Goal: Task Accomplishment & Management: Use online tool/utility

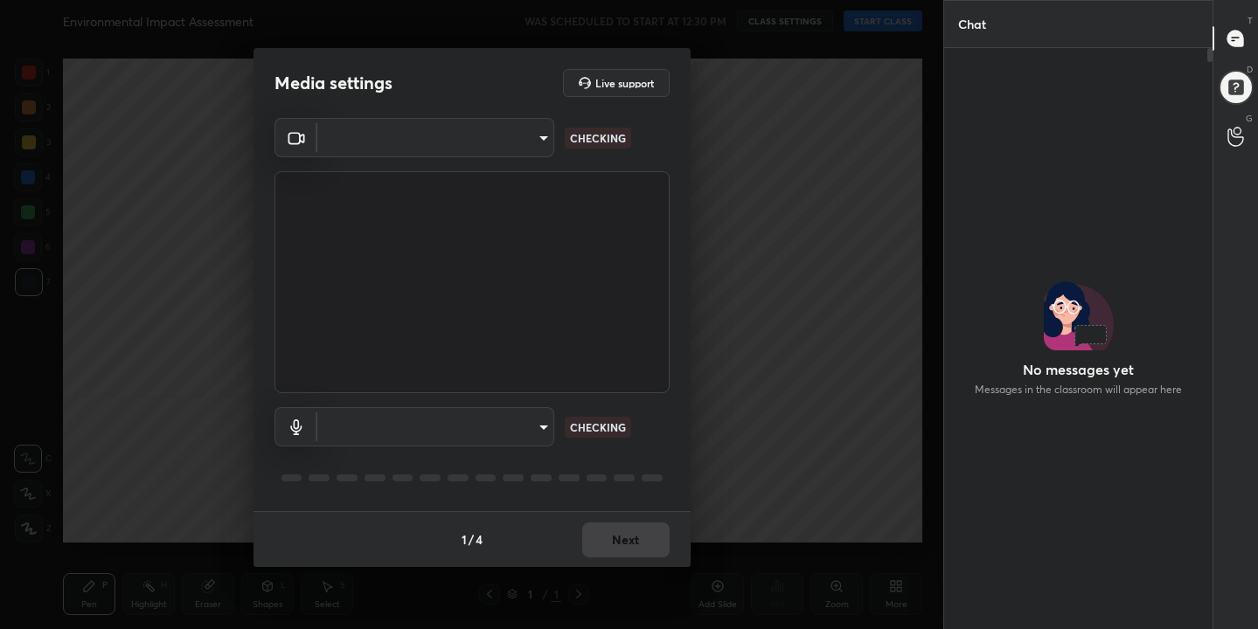
scroll to position [534, 263]
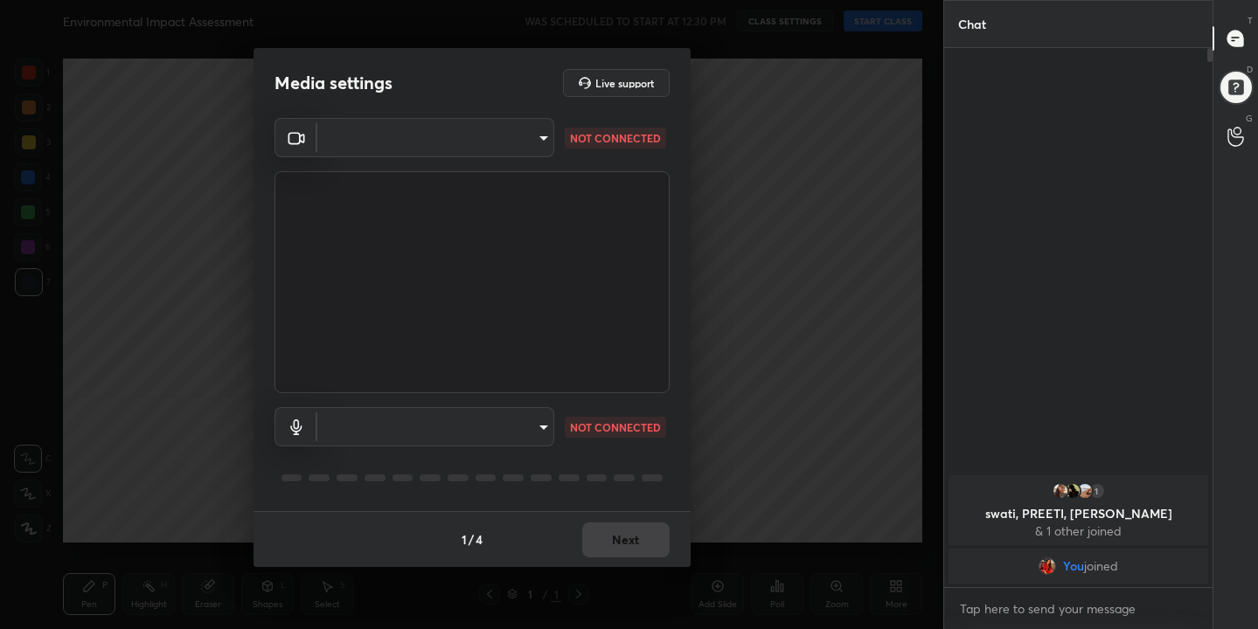
click at [531, 148] on body "1 2 3 4 5 6 7 C X Z C X Z E E Erase all H H Environmental Impact Assessment WAS…" at bounding box center [629, 314] width 1258 height 629
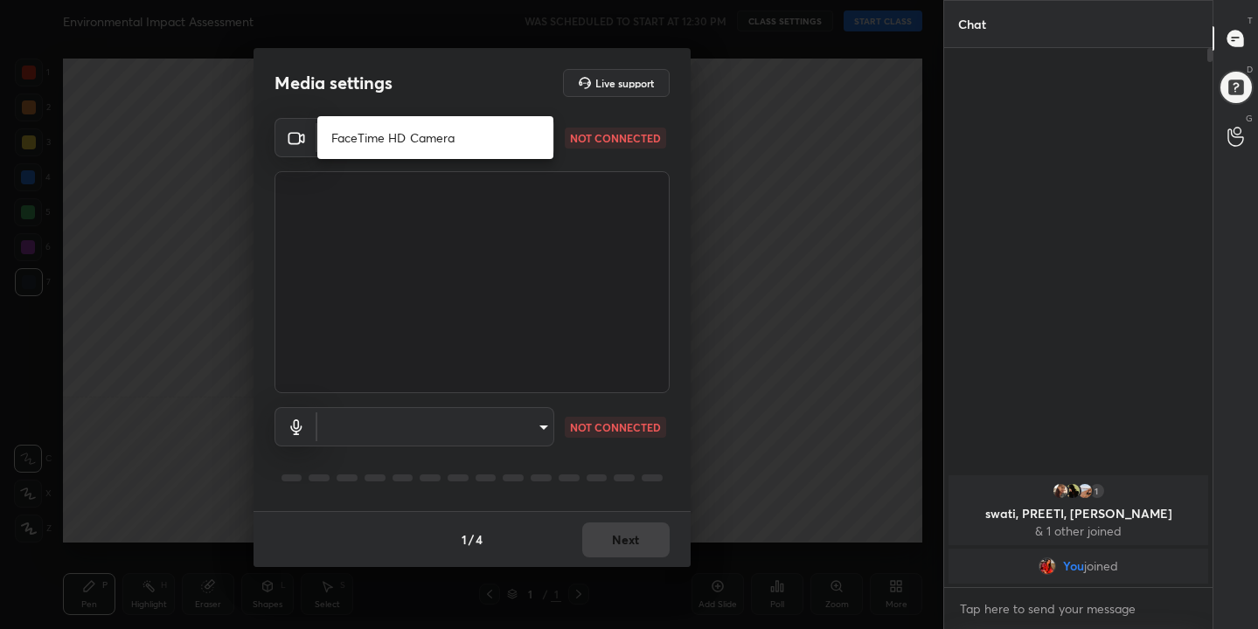
click at [440, 133] on li "FaceTime HD Camera" at bounding box center [435, 137] width 236 height 29
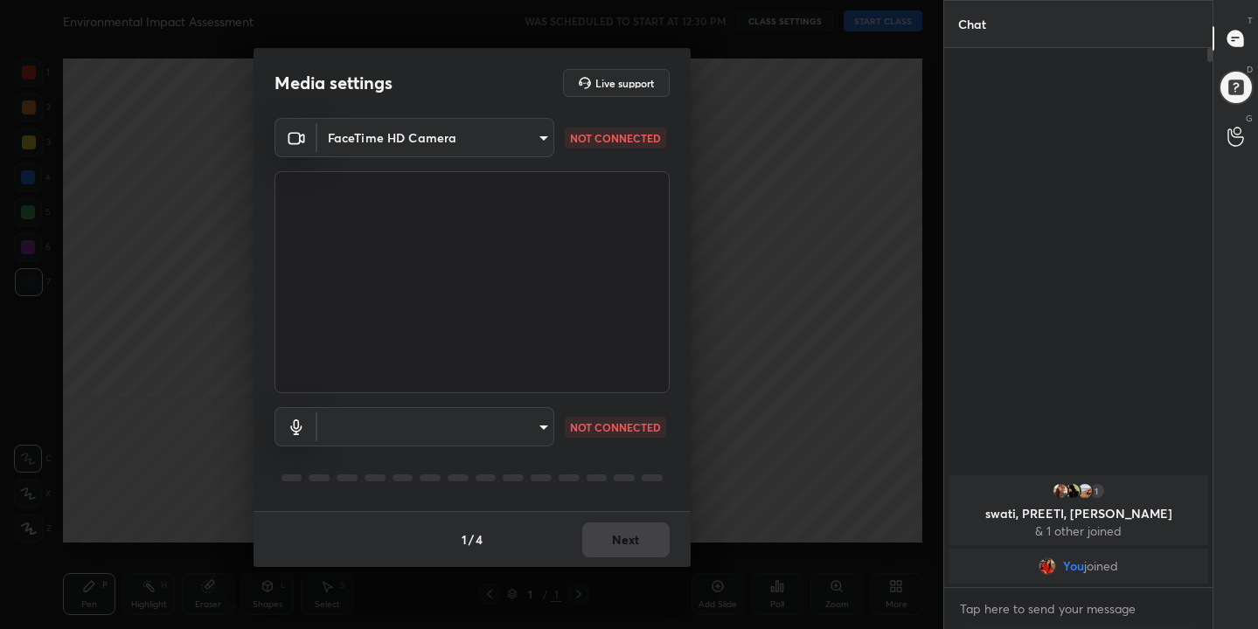
type input "b7226753be387611c7b344f17c9b67eb3734176e86188494ccaa47dac929cdd2"
click at [543, 448] on div "​ NOT CONNECTED" at bounding box center [471, 451] width 395 height 116
click at [510, 420] on body "1 2 3 4 5 6 7 C X Z C X Z E E Erase all H H Environmental Impact Assessment WAS…" at bounding box center [629, 314] width 1258 height 629
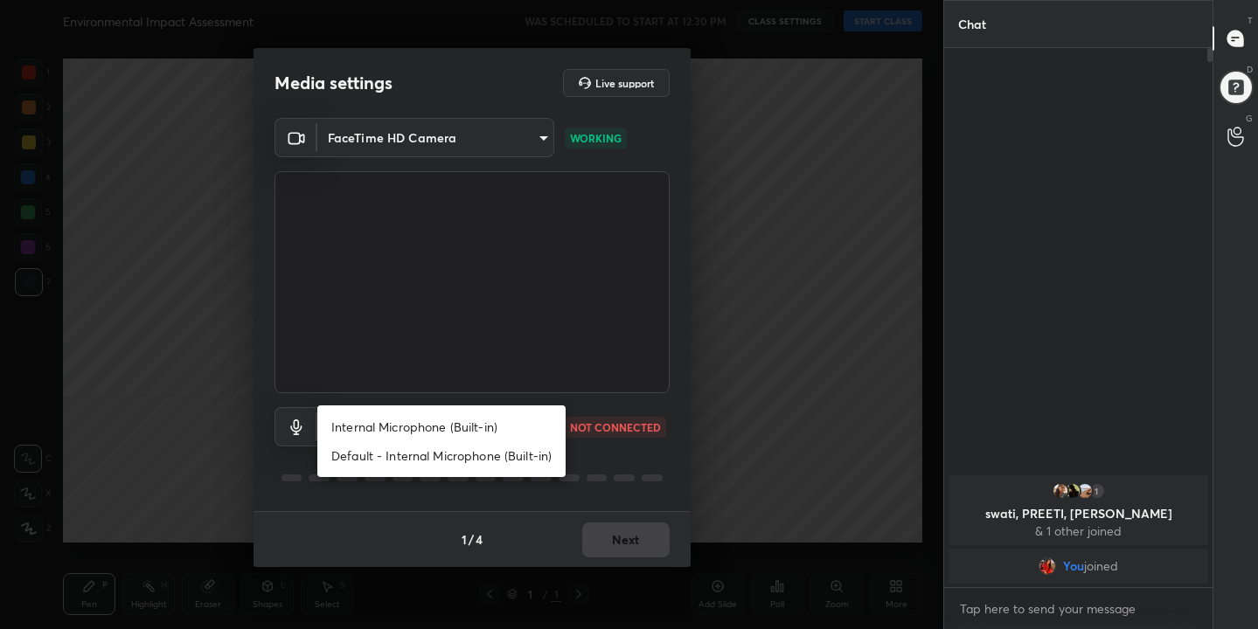
click at [484, 421] on li "Internal Microphone (Built-in)" at bounding box center [441, 427] width 248 height 29
type input "04ca1e68b378b055ab4dcdb30acf584c167ab3c746dbfae1c7a2bd6dccca7e37"
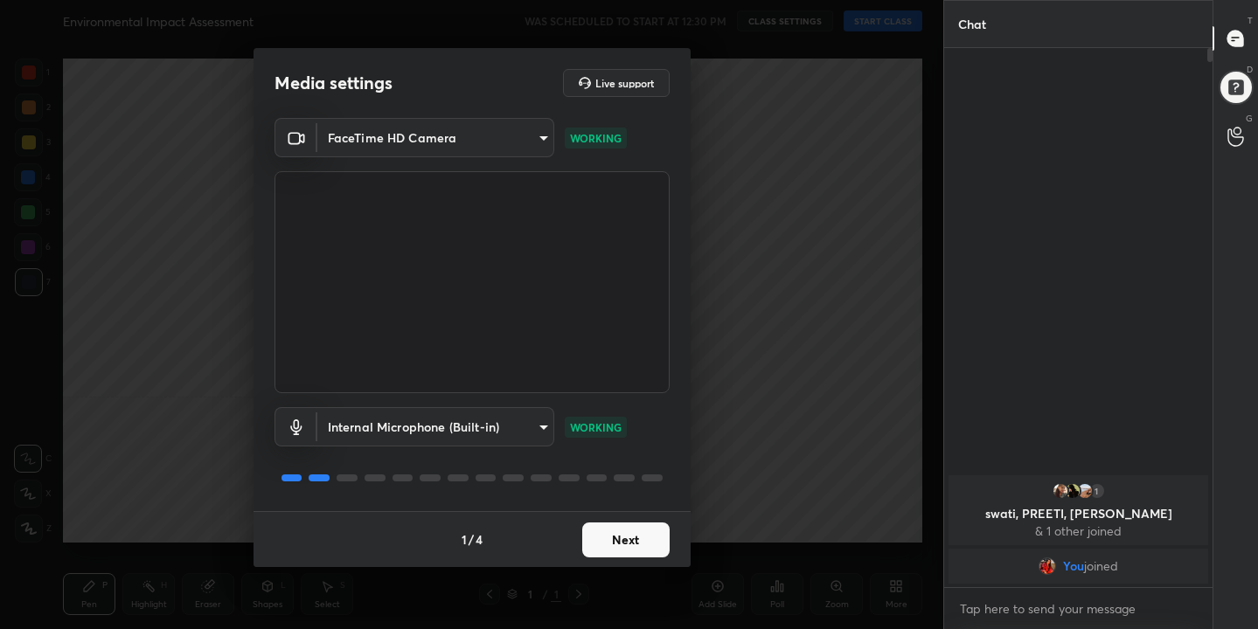
click at [646, 547] on button "Next" at bounding box center [625, 540] width 87 height 35
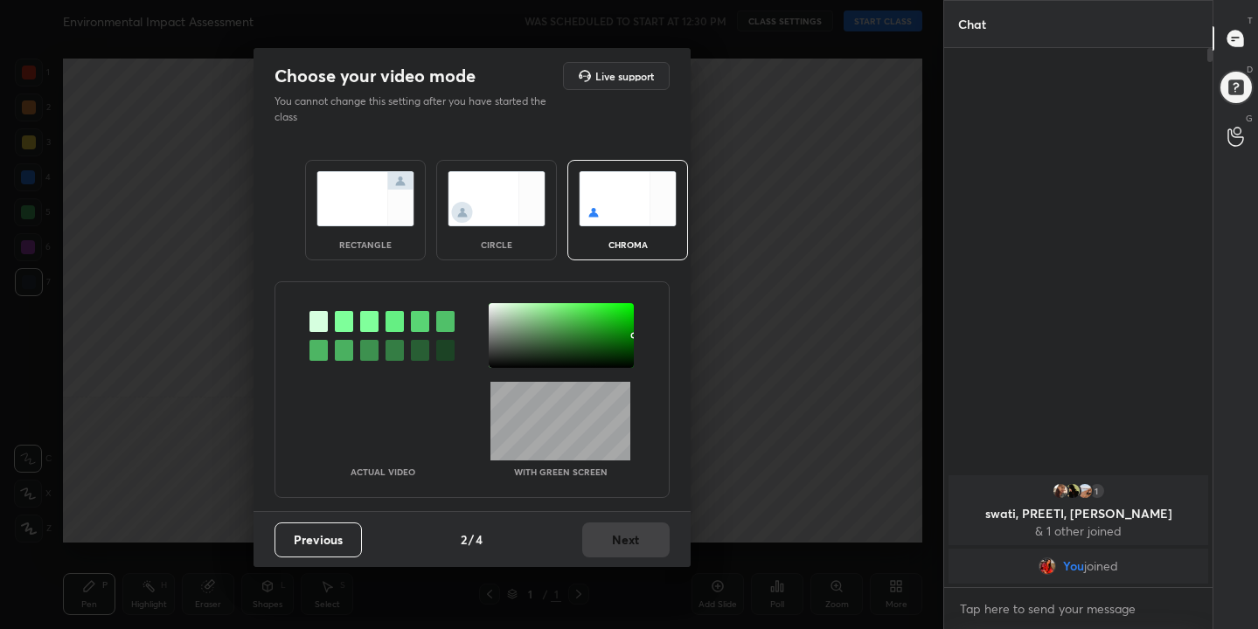
click at [628, 203] on img at bounding box center [628, 198] width 98 height 55
click at [346, 323] on div at bounding box center [344, 321] width 18 height 21
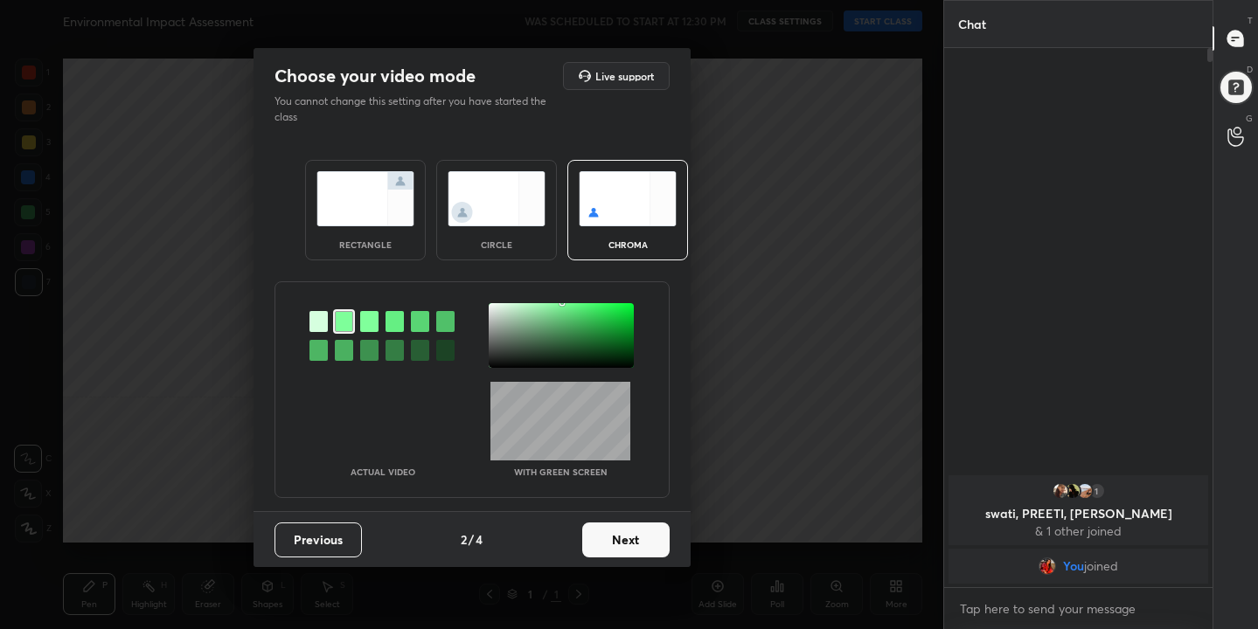
click at [492, 305] on div at bounding box center [561, 335] width 145 height 65
click at [645, 538] on button "Next" at bounding box center [625, 540] width 87 height 35
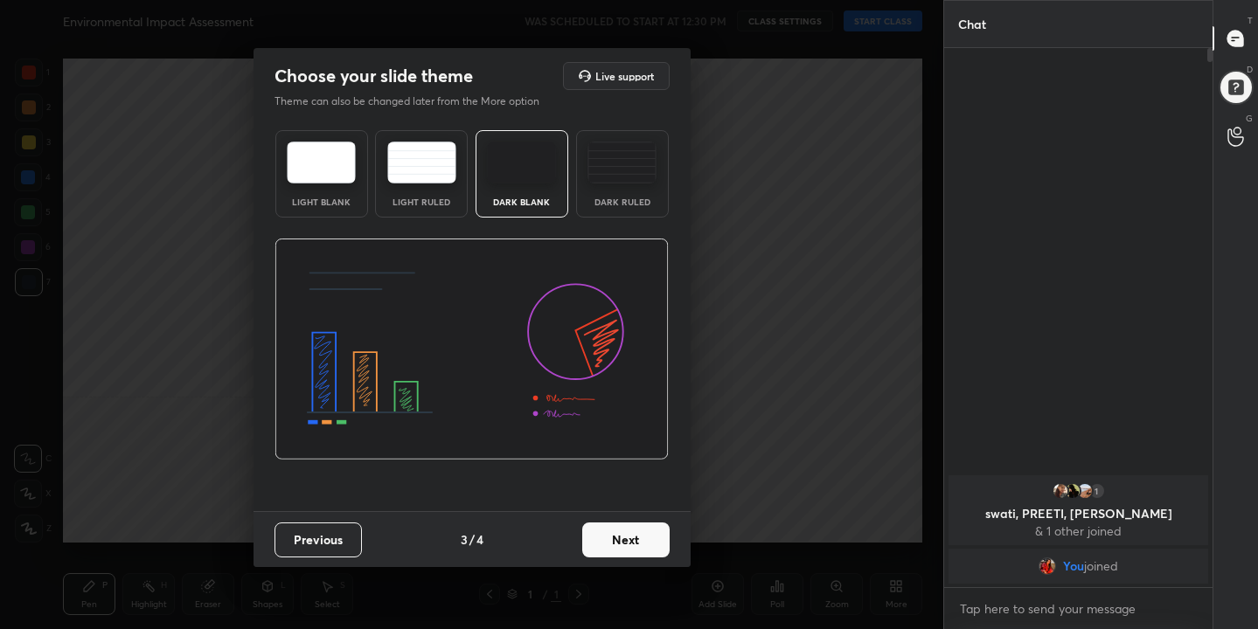
click at [334, 147] on img at bounding box center [321, 163] width 69 height 42
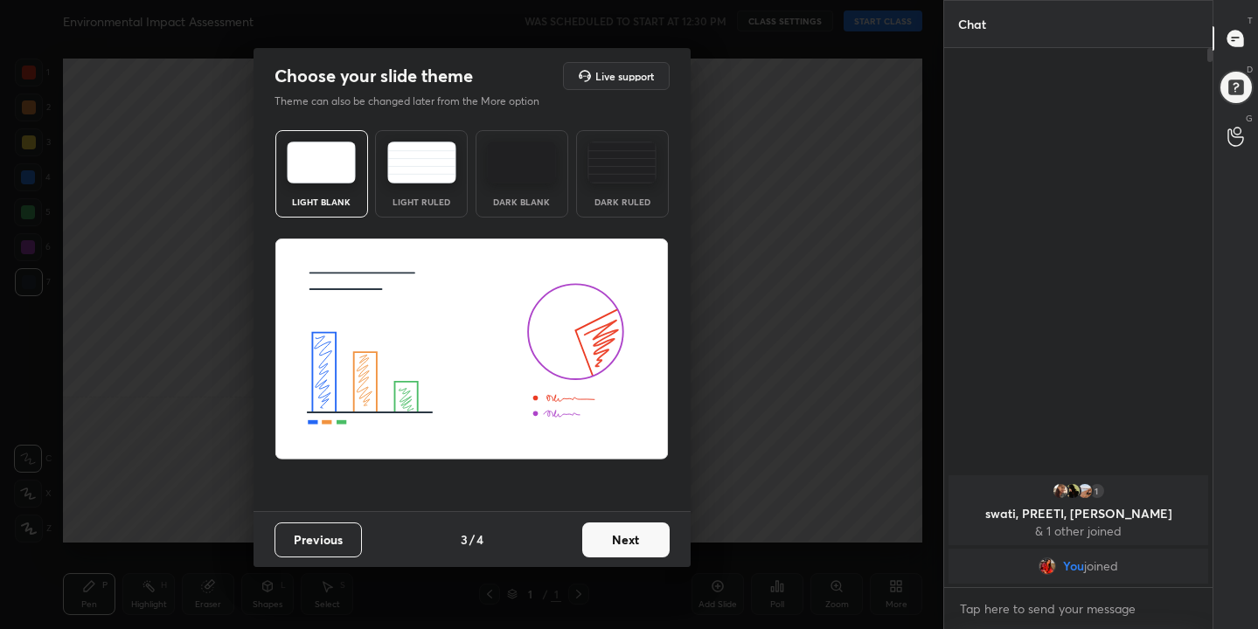
click at [628, 540] on button "Next" at bounding box center [625, 540] width 87 height 35
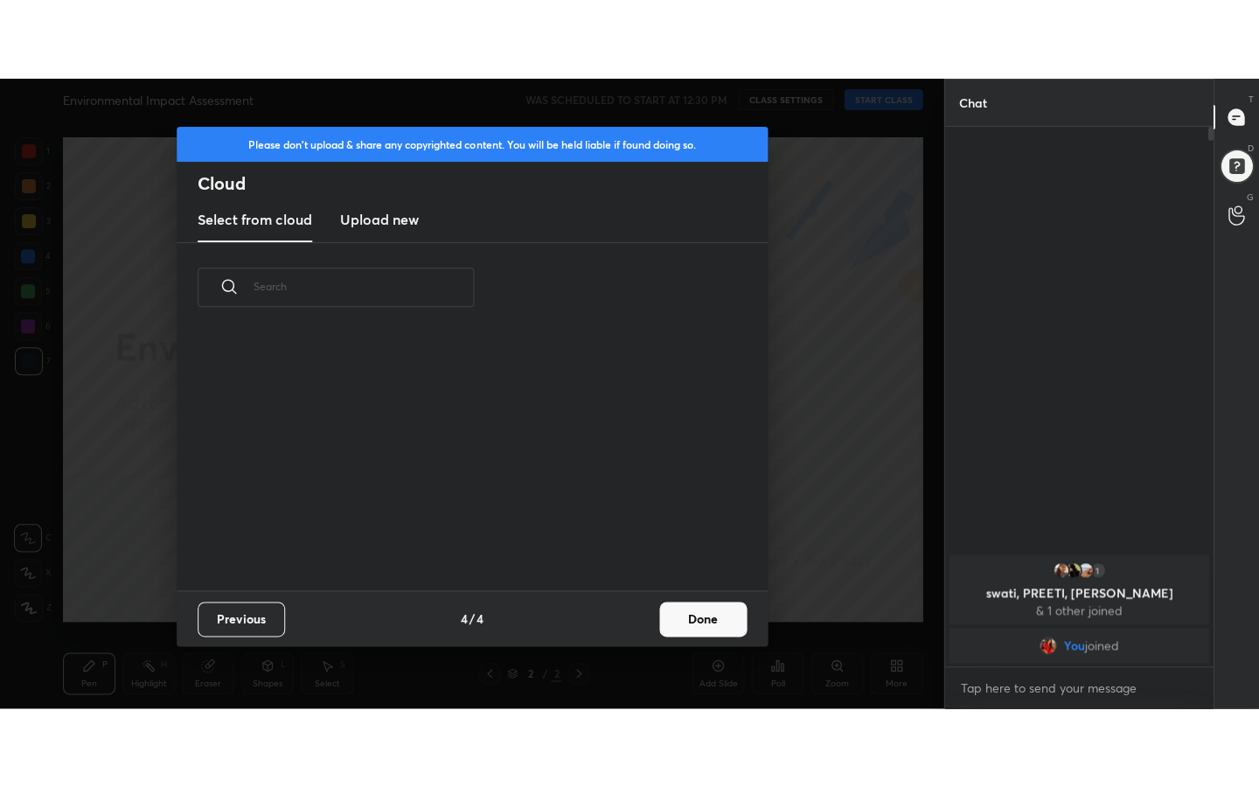
scroll to position [258, 561]
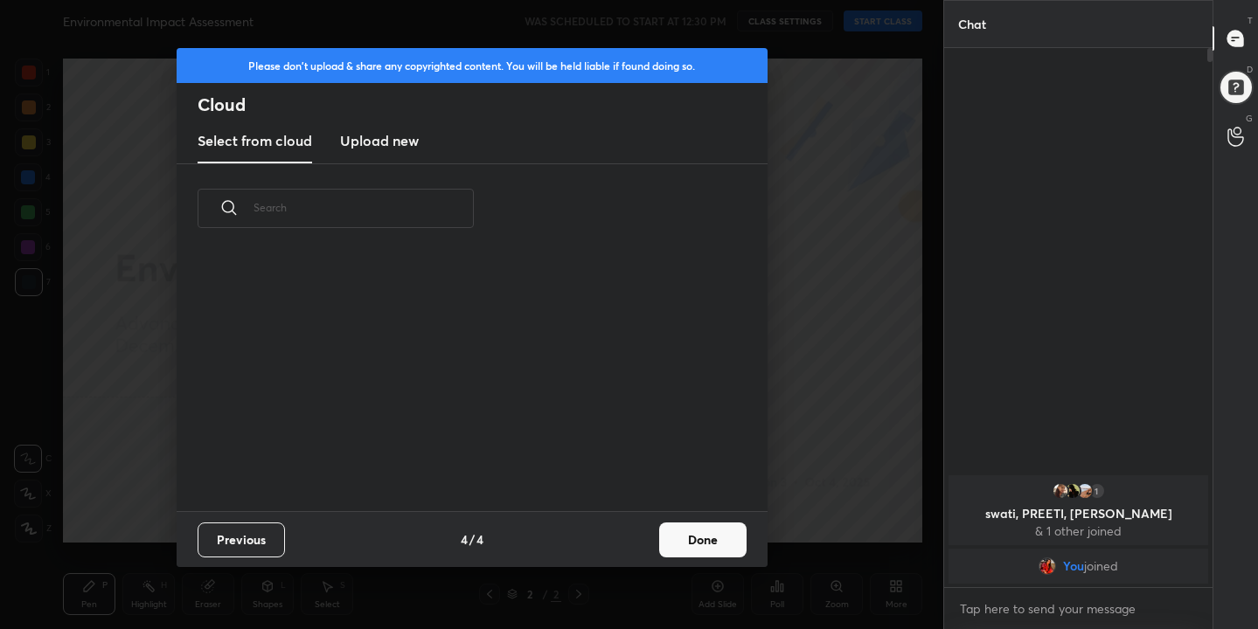
click at [383, 142] on h3 "Upload new" at bounding box center [379, 140] width 79 height 21
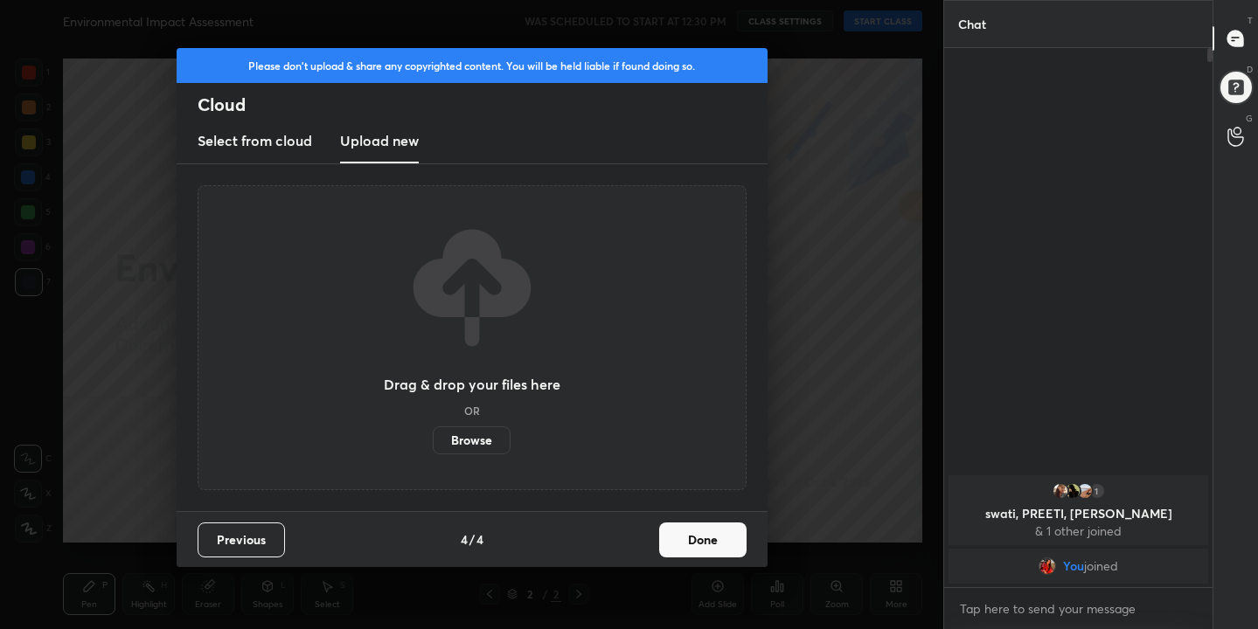
click at [472, 427] on label "Browse" at bounding box center [472, 441] width 78 height 28
click at [433, 427] on input "Browse" at bounding box center [433, 441] width 0 height 28
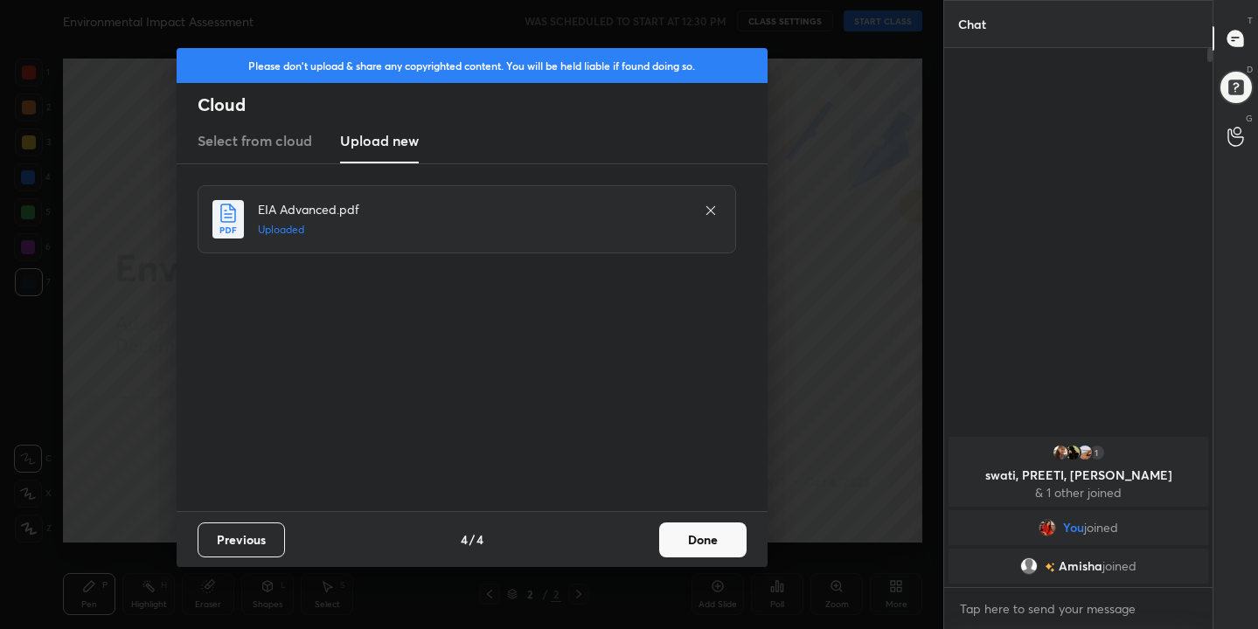
click at [714, 534] on button "Done" at bounding box center [702, 540] width 87 height 35
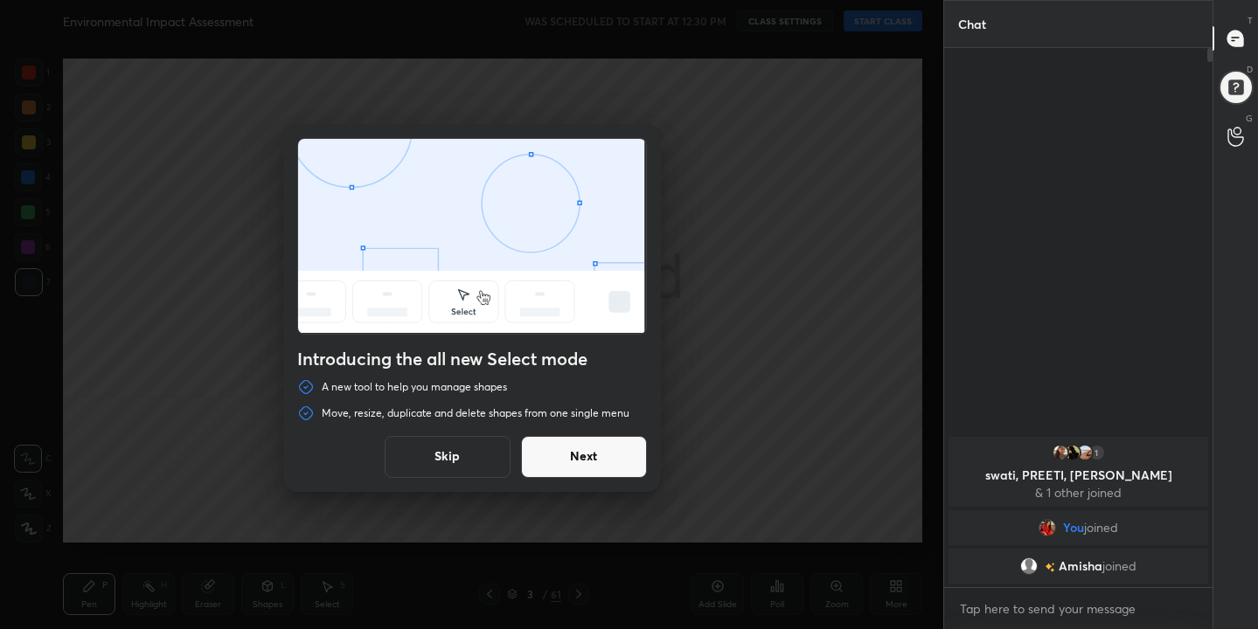
click at [466, 450] on button "Skip" at bounding box center [448, 457] width 126 height 42
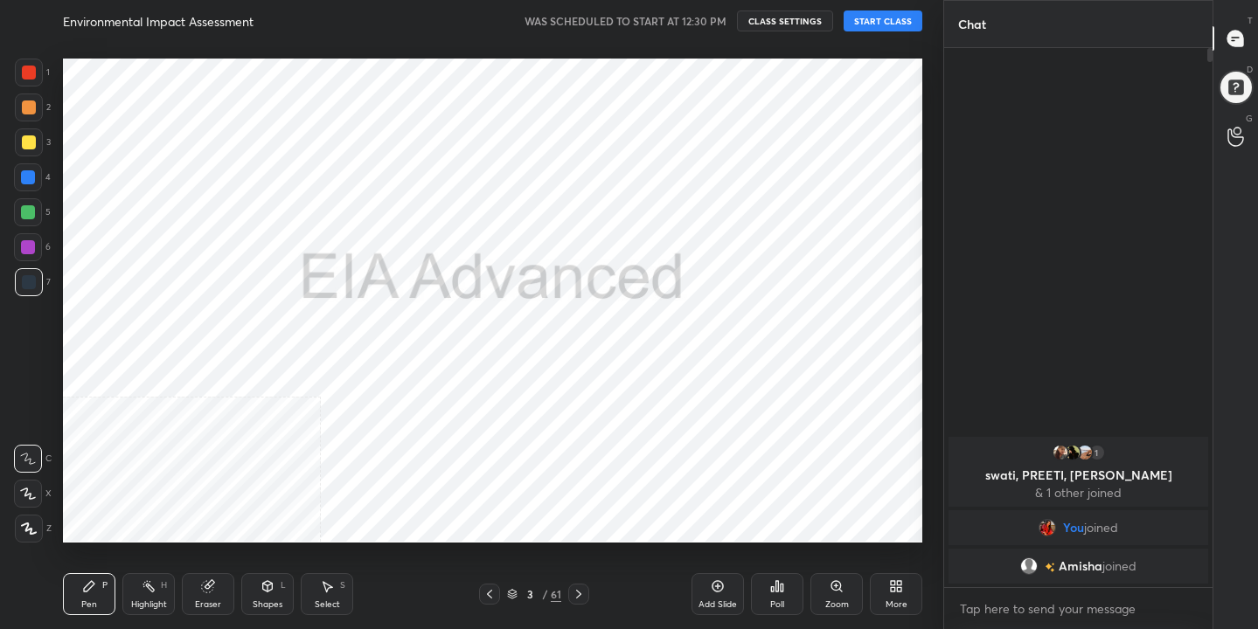
click at [898, 579] on icon at bounding box center [896, 586] width 14 height 14
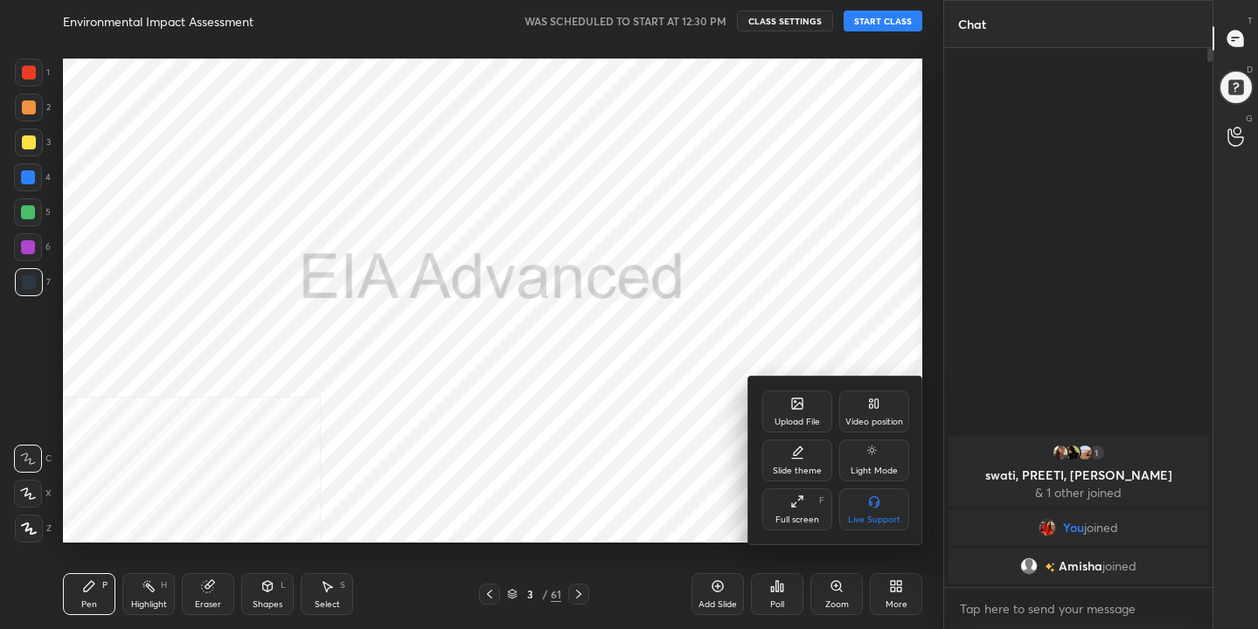
click at [781, 500] on div "Full screen F" at bounding box center [797, 510] width 70 height 42
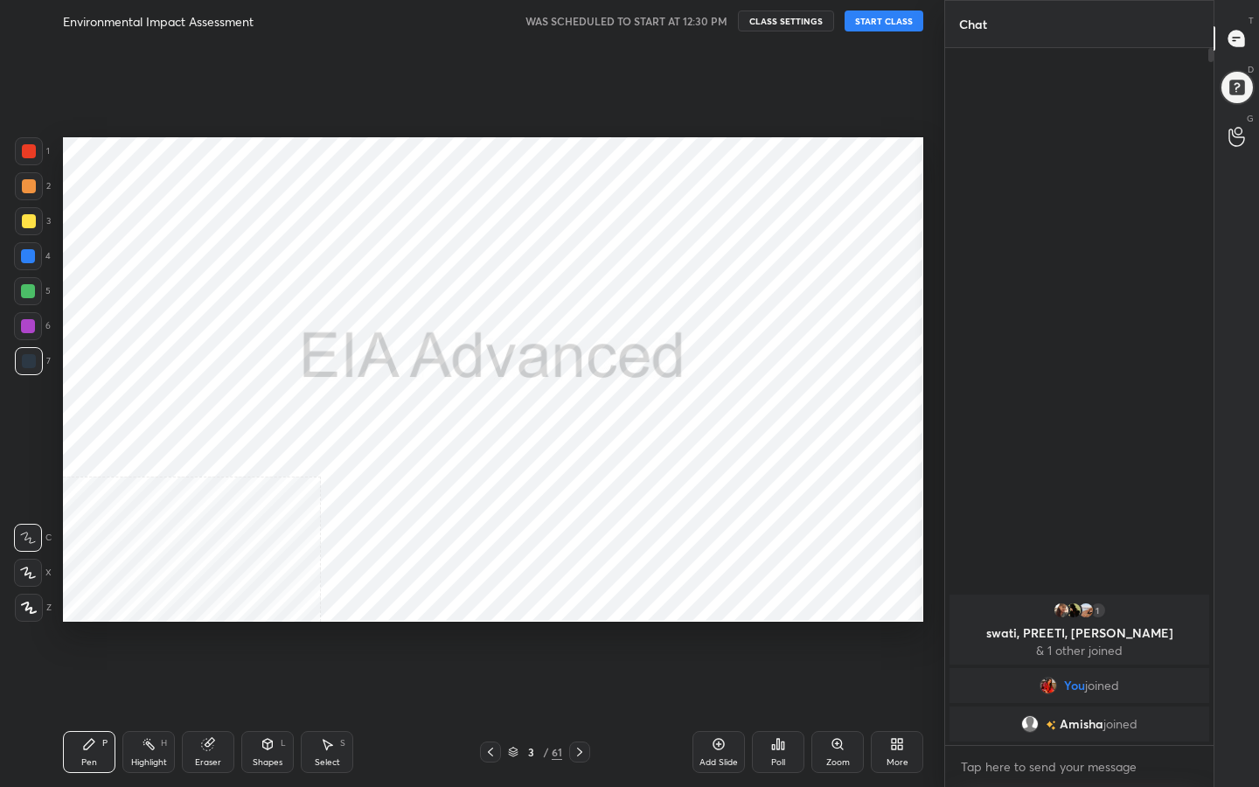
scroll to position [546, 263]
click at [910, 23] on button "START CLASS" at bounding box center [883, 20] width 79 height 21
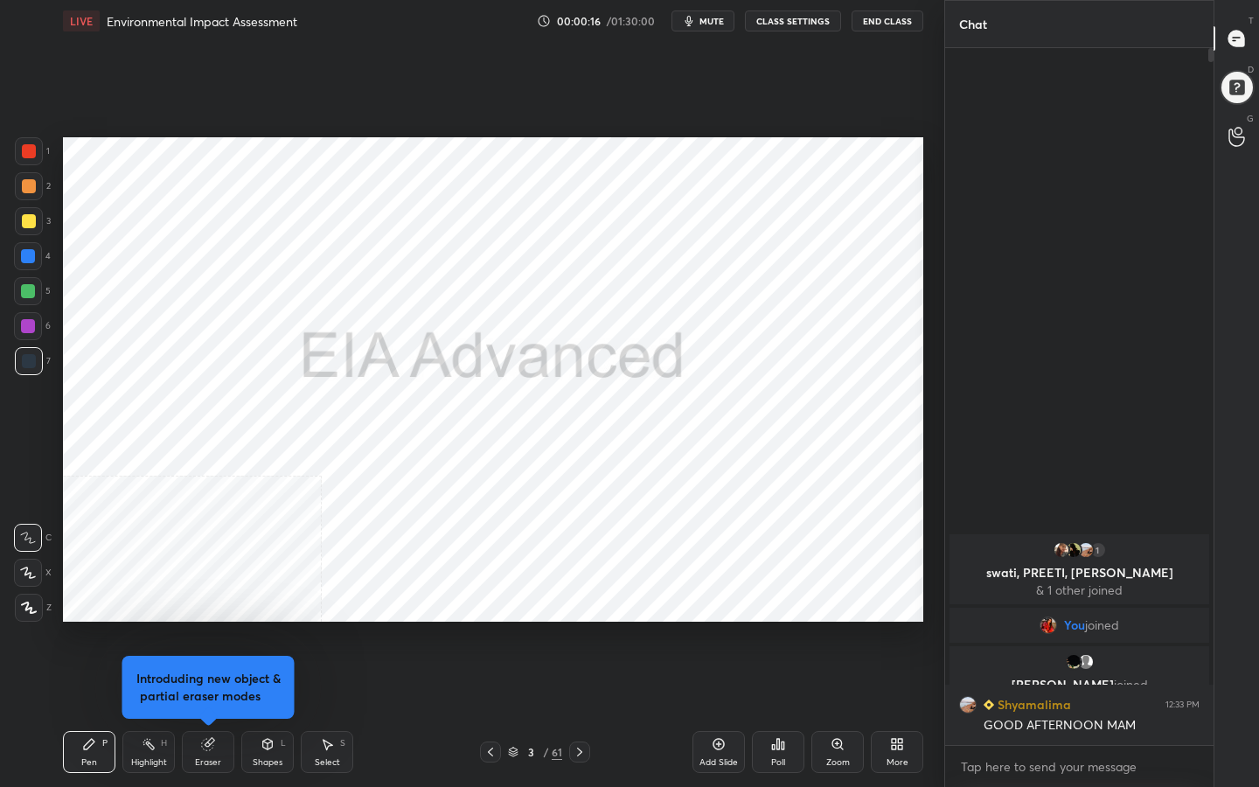
click at [704, 24] on span "mute" at bounding box center [711, 21] width 24 height 12
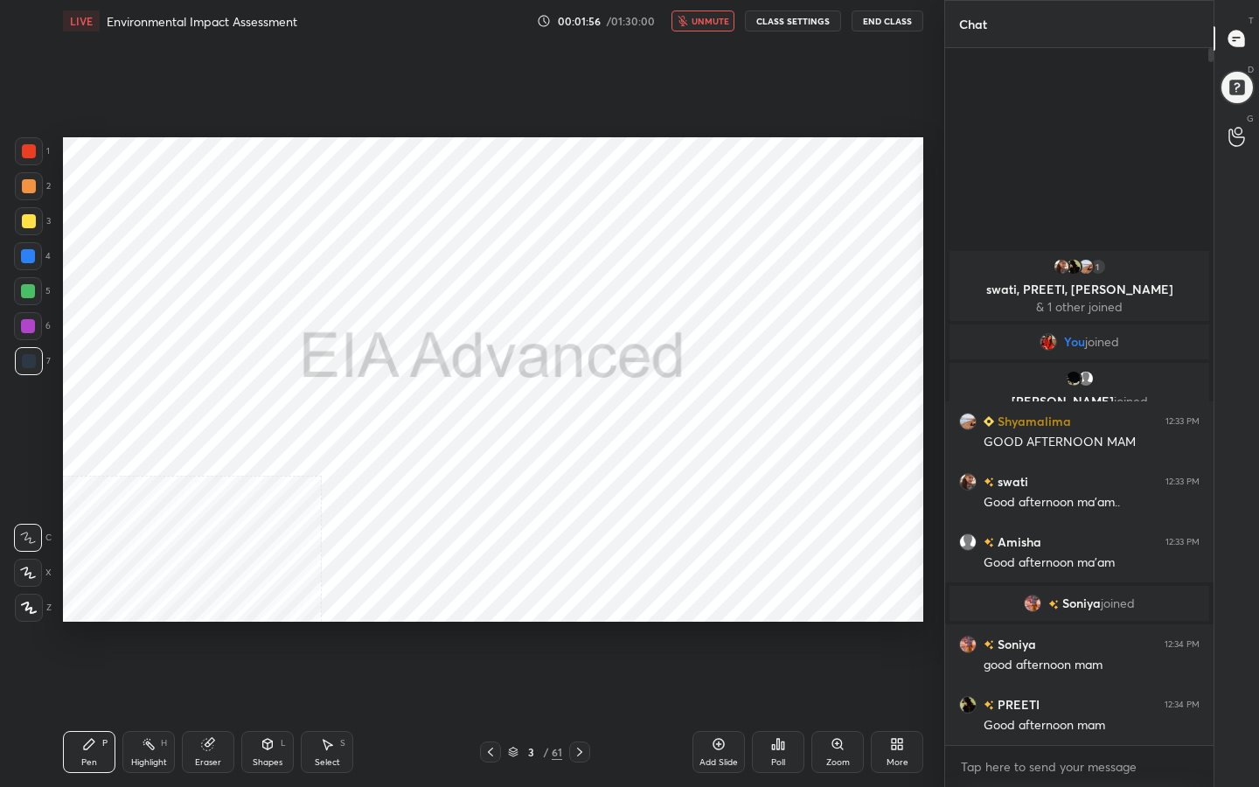
click at [705, 17] on span "unmute" at bounding box center [710, 21] width 38 height 12
click at [516, 628] on div "3 / 61" at bounding box center [535, 751] width 110 height 21
click at [512, 628] on icon at bounding box center [513, 749] width 9 height 4
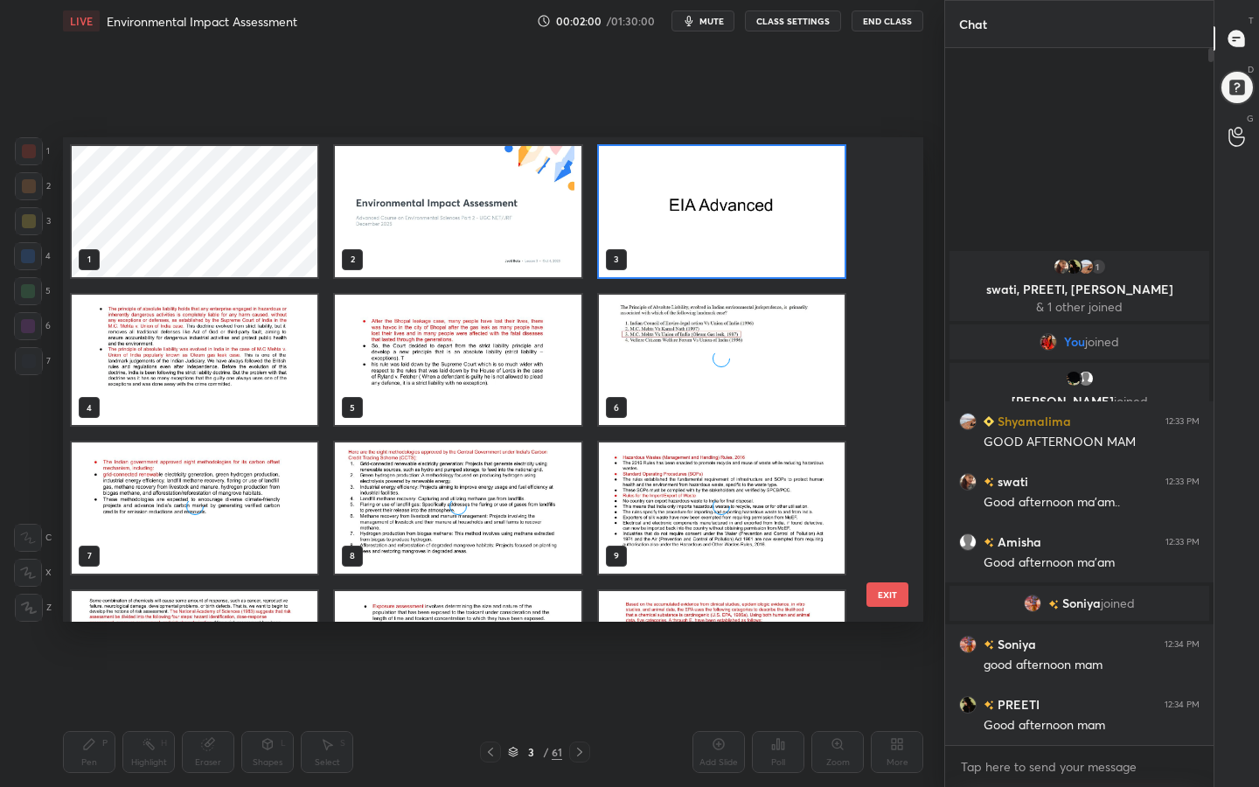
scroll to position [478, 851]
click at [156, 295] on img "grid" at bounding box center [195, 360] width 246 height 131
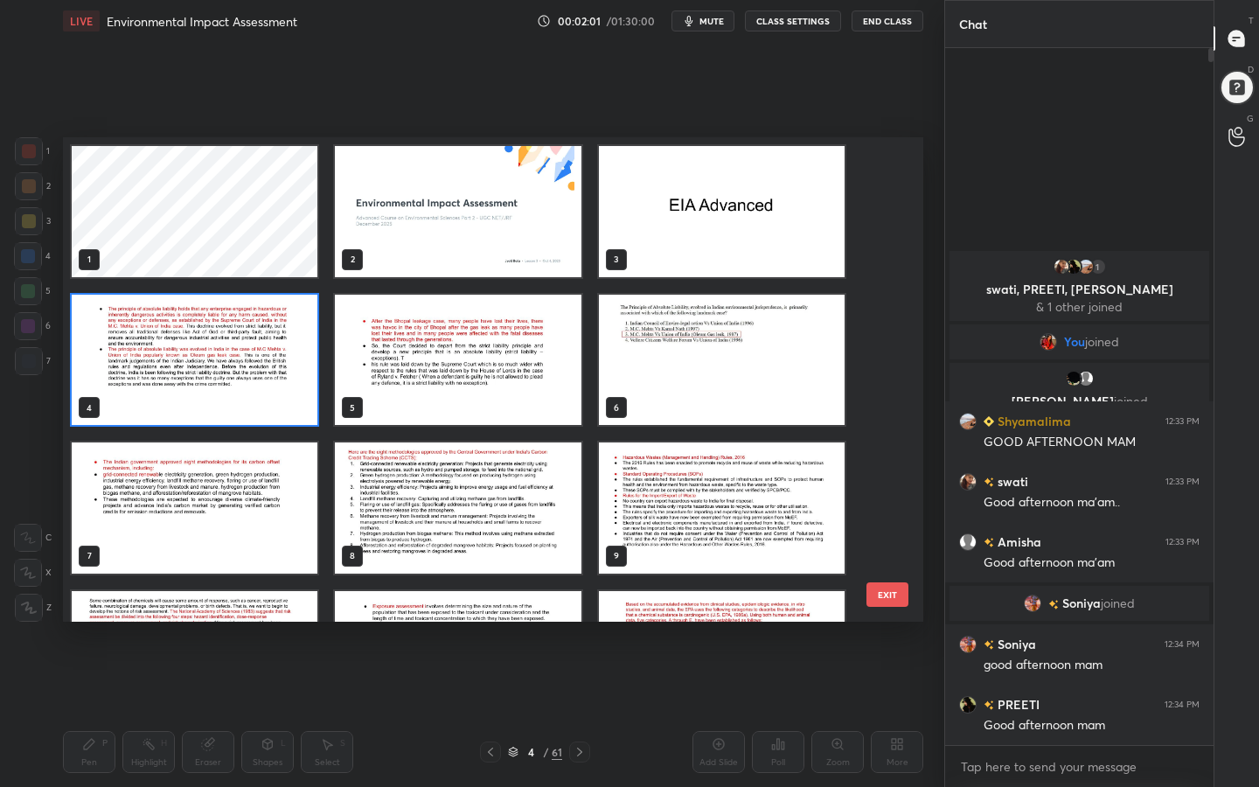
click at [156, 295] on img "grid" at bounding box center [195, 360] width 246 height 131
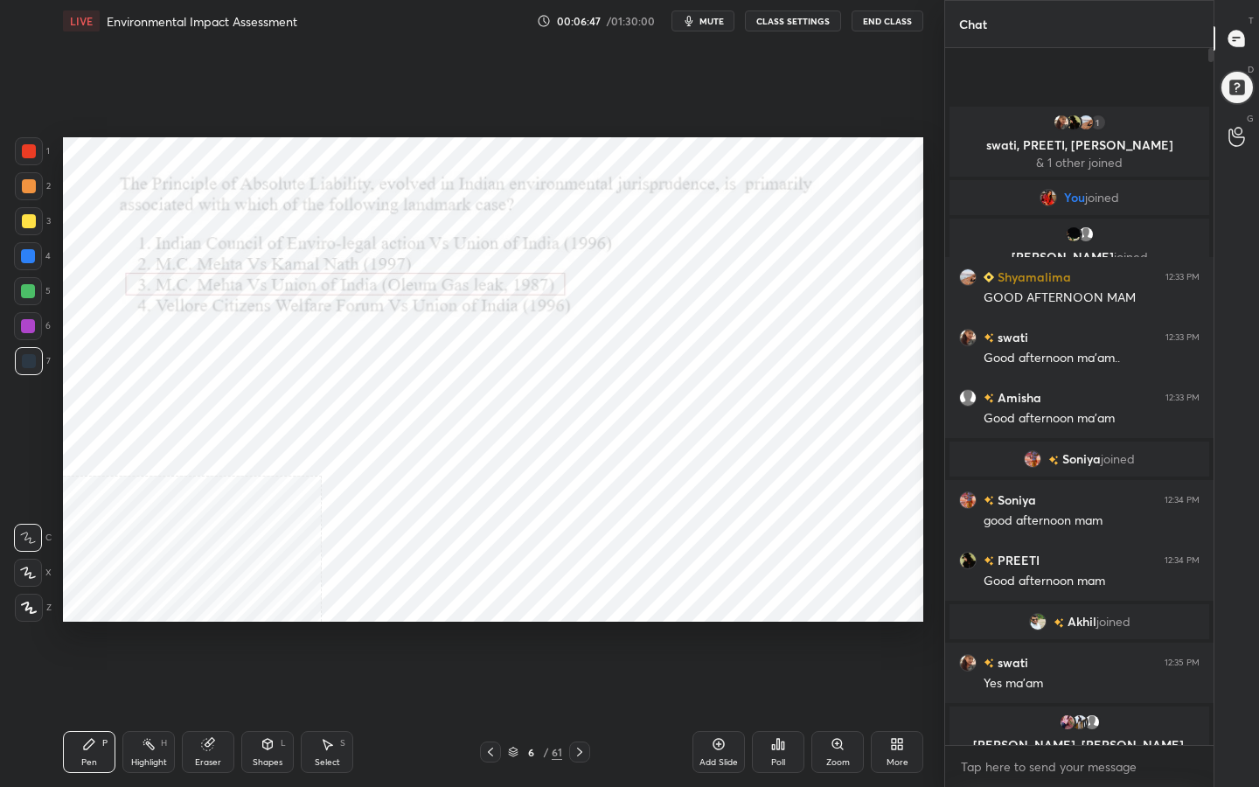
click at [512, 628] on icon at bounding box center [513, 751] width 10 height 10
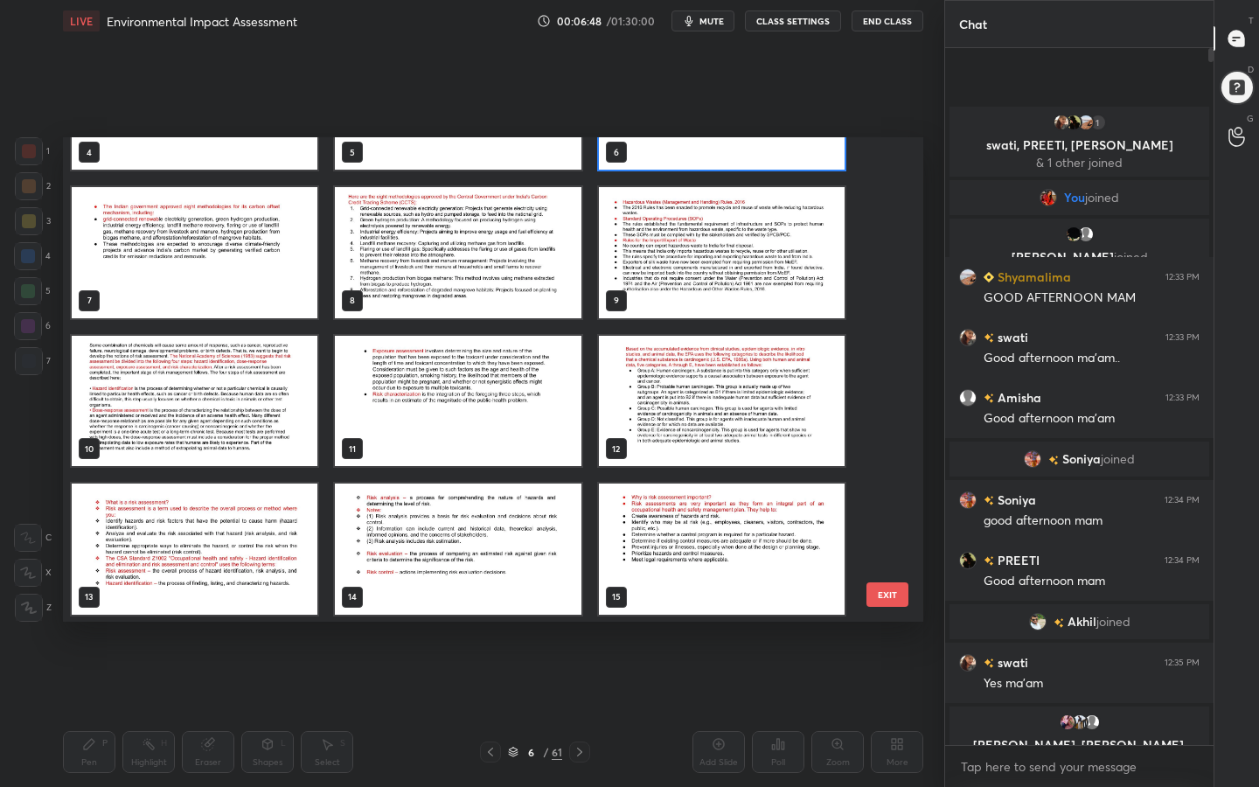
scroll to position [102, 0]
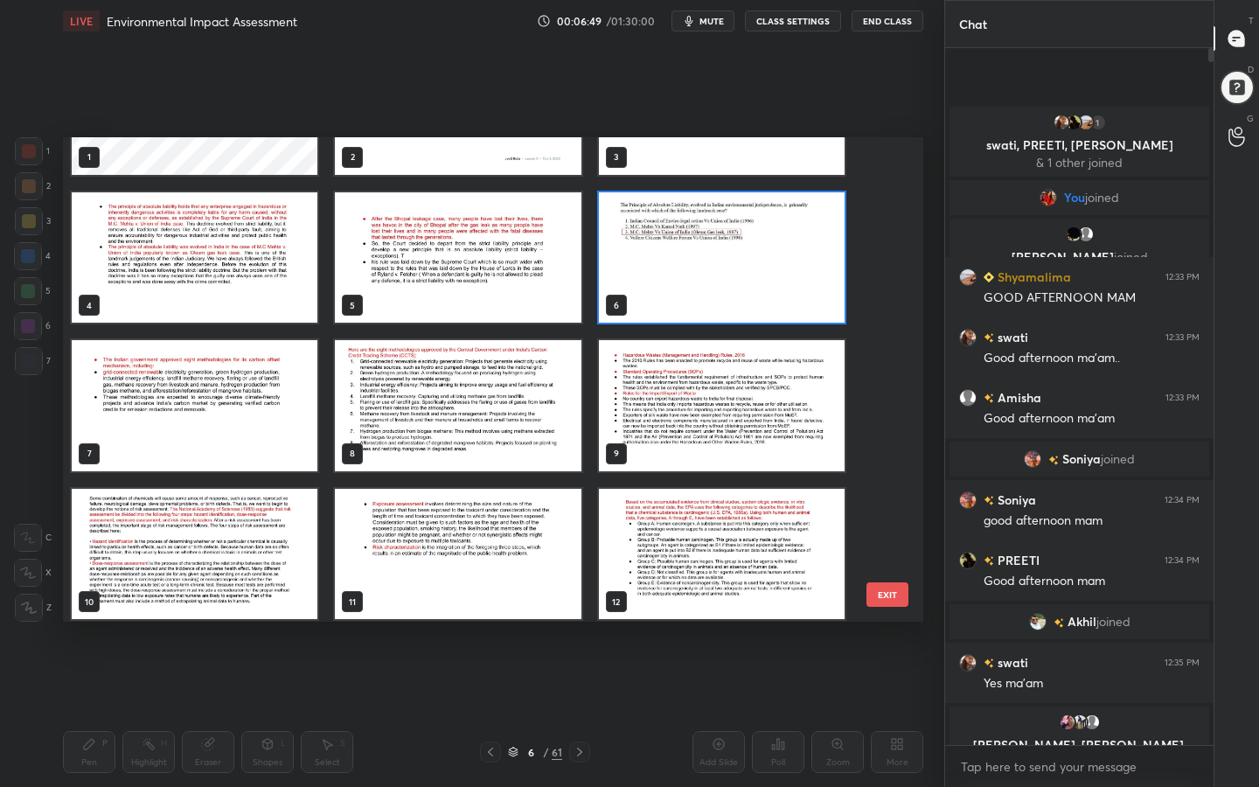
click at [184, 388] on img "grid" at bounding box center [195, 405] width 246 height 131
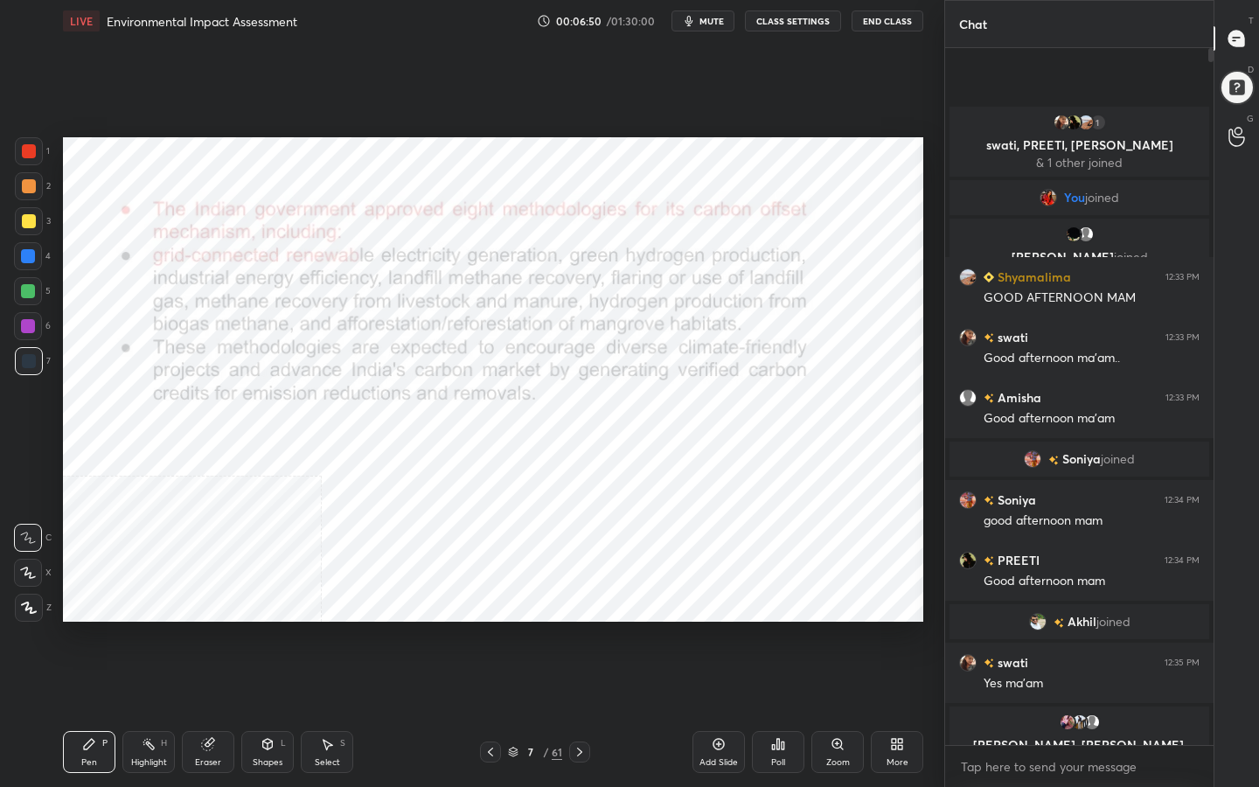
click at [184, 388] on img "grid" at bounding box center [195, 405] width 246 height 131
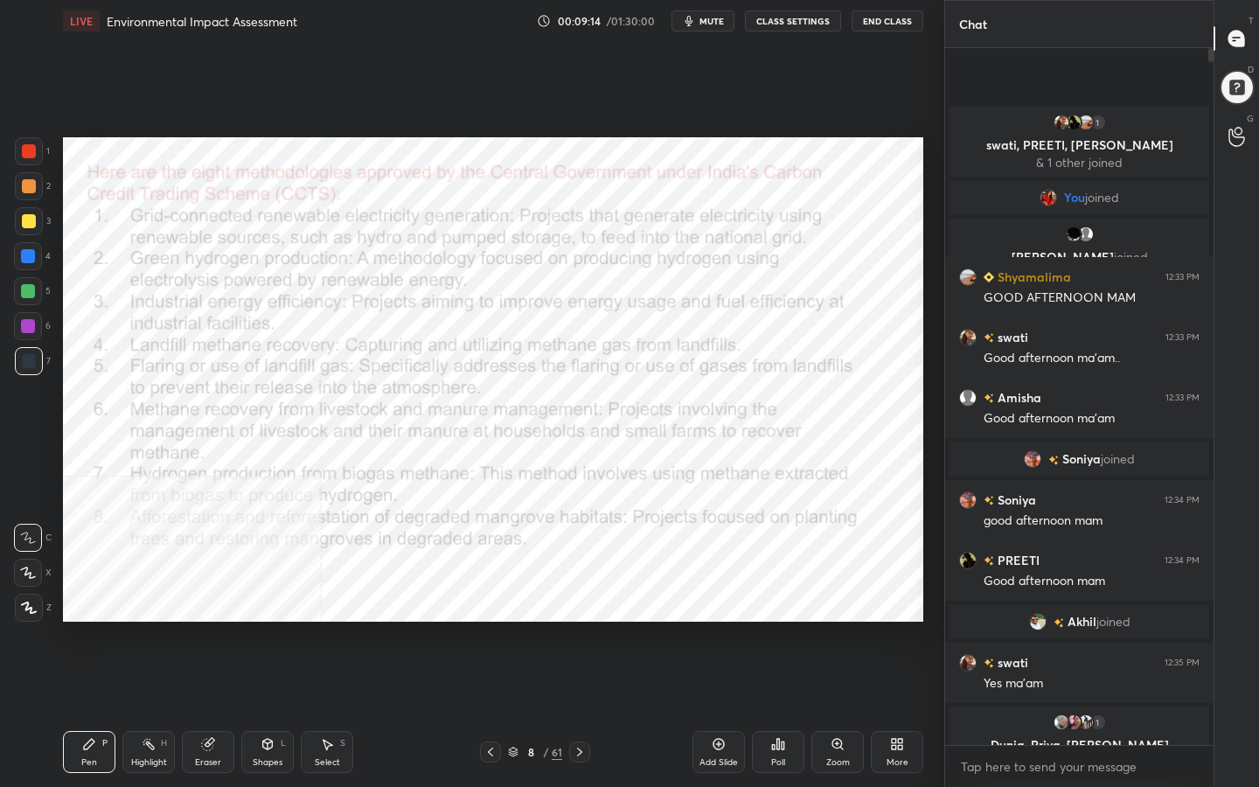
click at [512, 628] on icon at bounding box center [513, 751] width 10 height 10
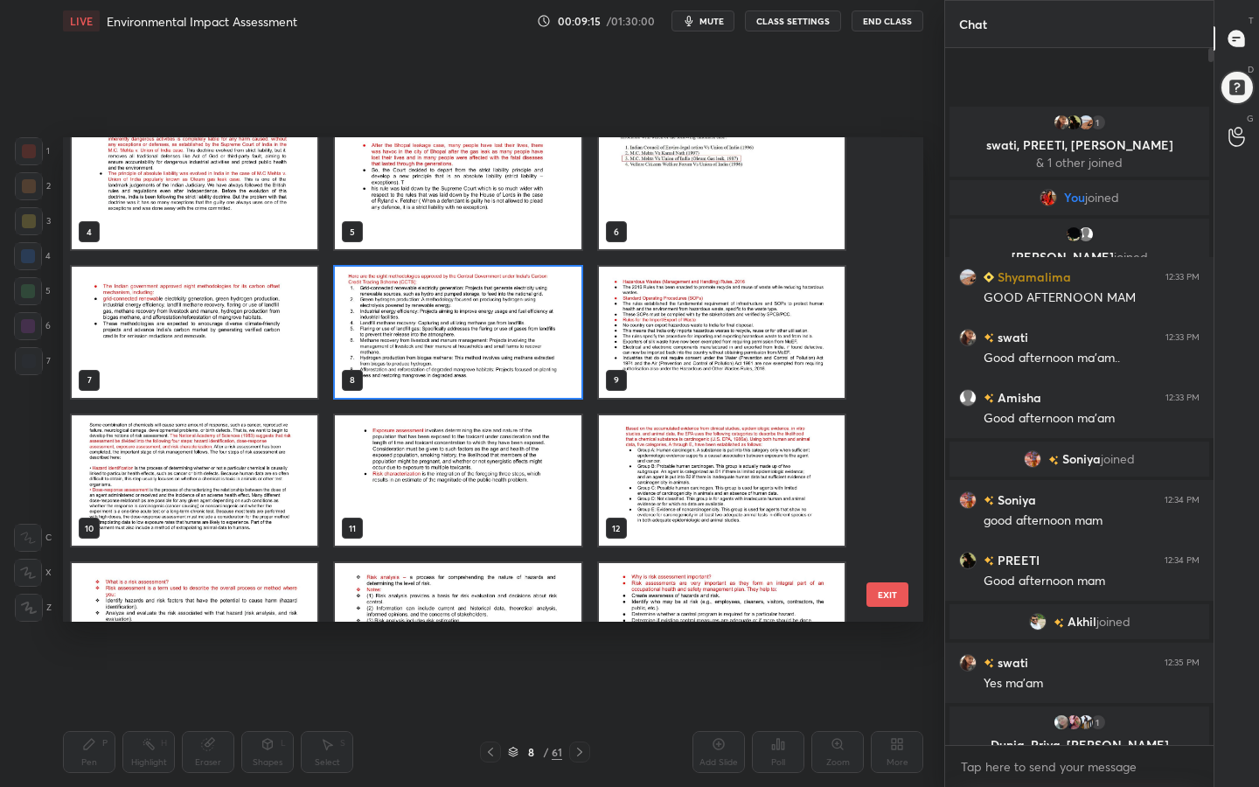
scroll to position [192, 0]
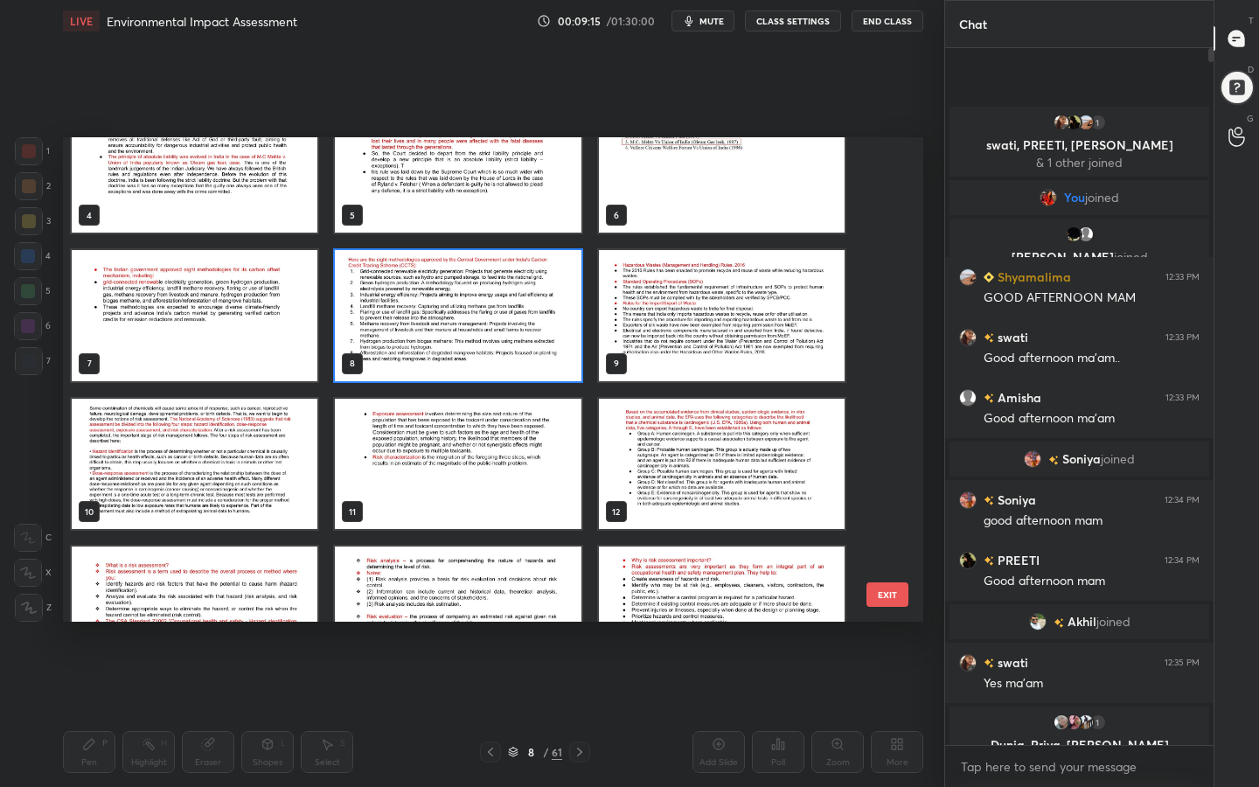
click at [760, 327] on img "grid" at bounding box center [722, 315] width 246 height 131
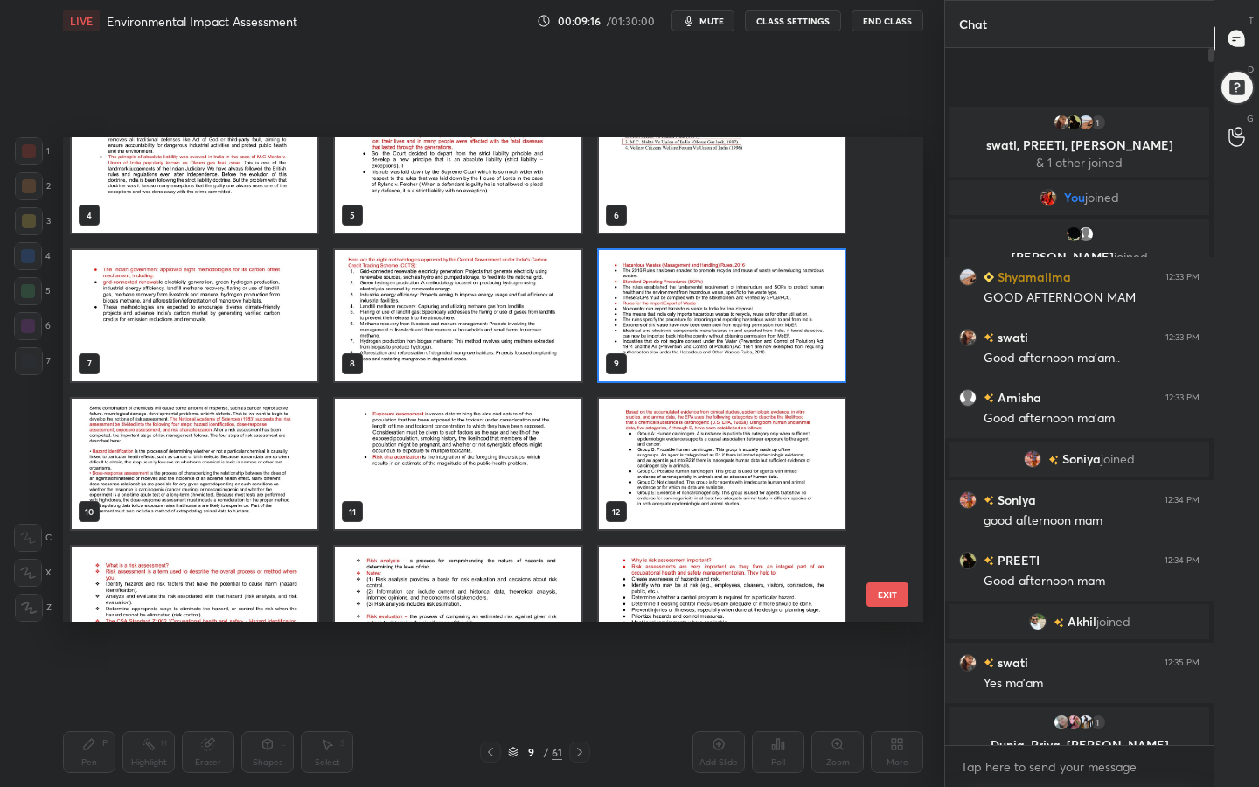
click at [760, 327] on img "grid" at bounding box center [722, 315] width 246 height 131
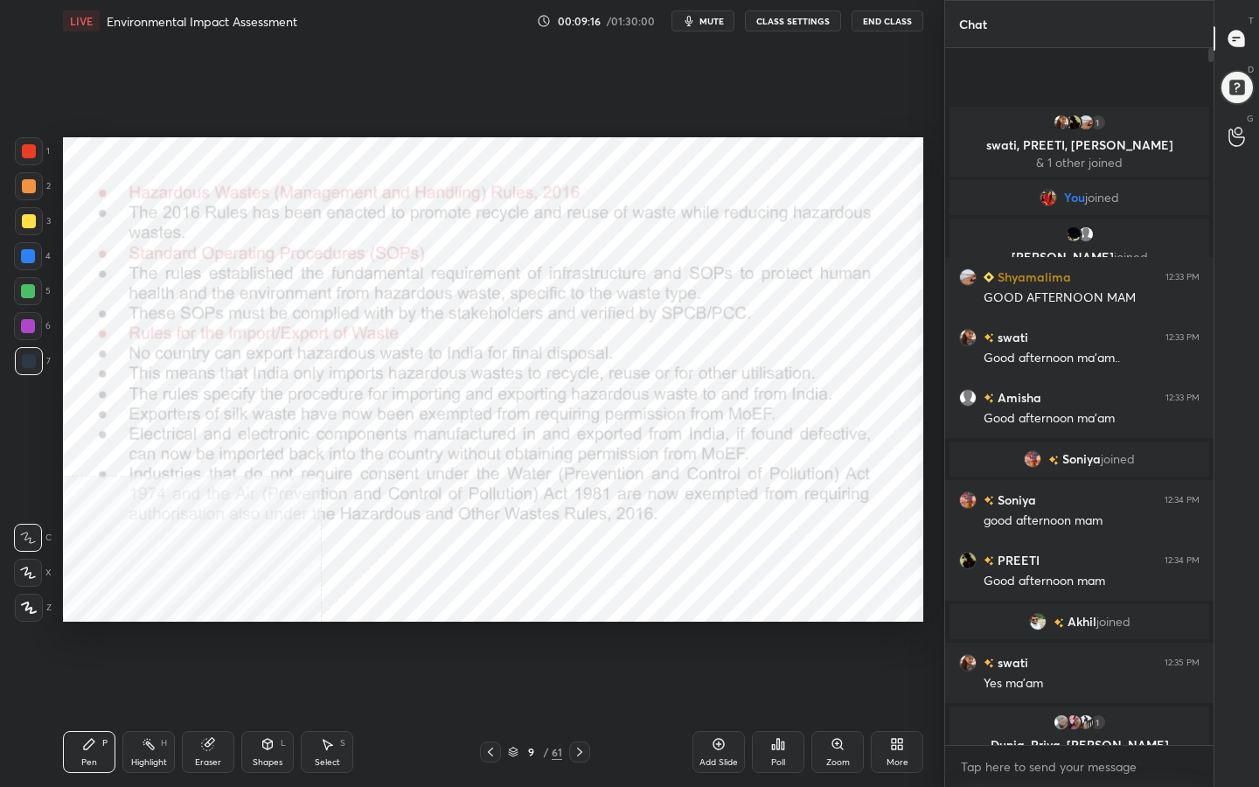
click at [760, 327] on img "grid" at bounding box center [722, 315] width 246 height 131
click at [512, 628] on icon at bounding box center [513, 749] width 9 height 4
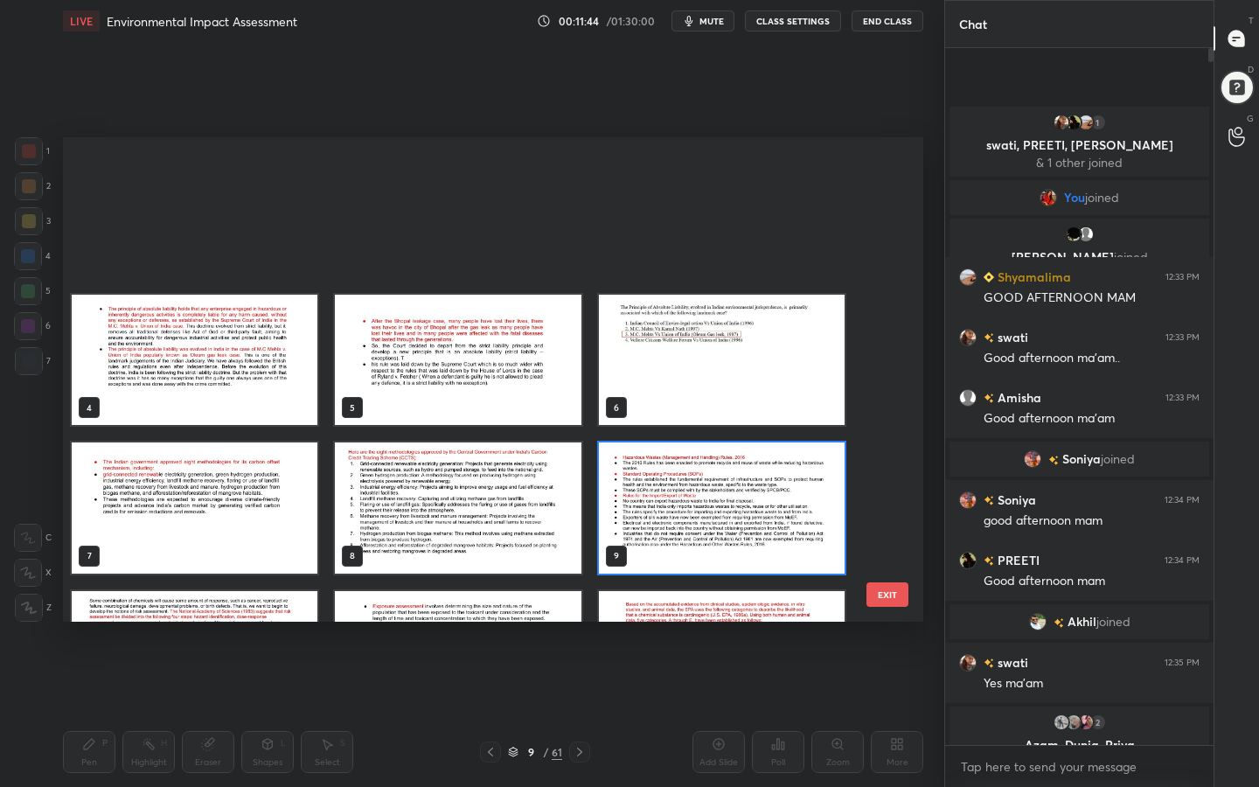
scroll to position [241, 0]
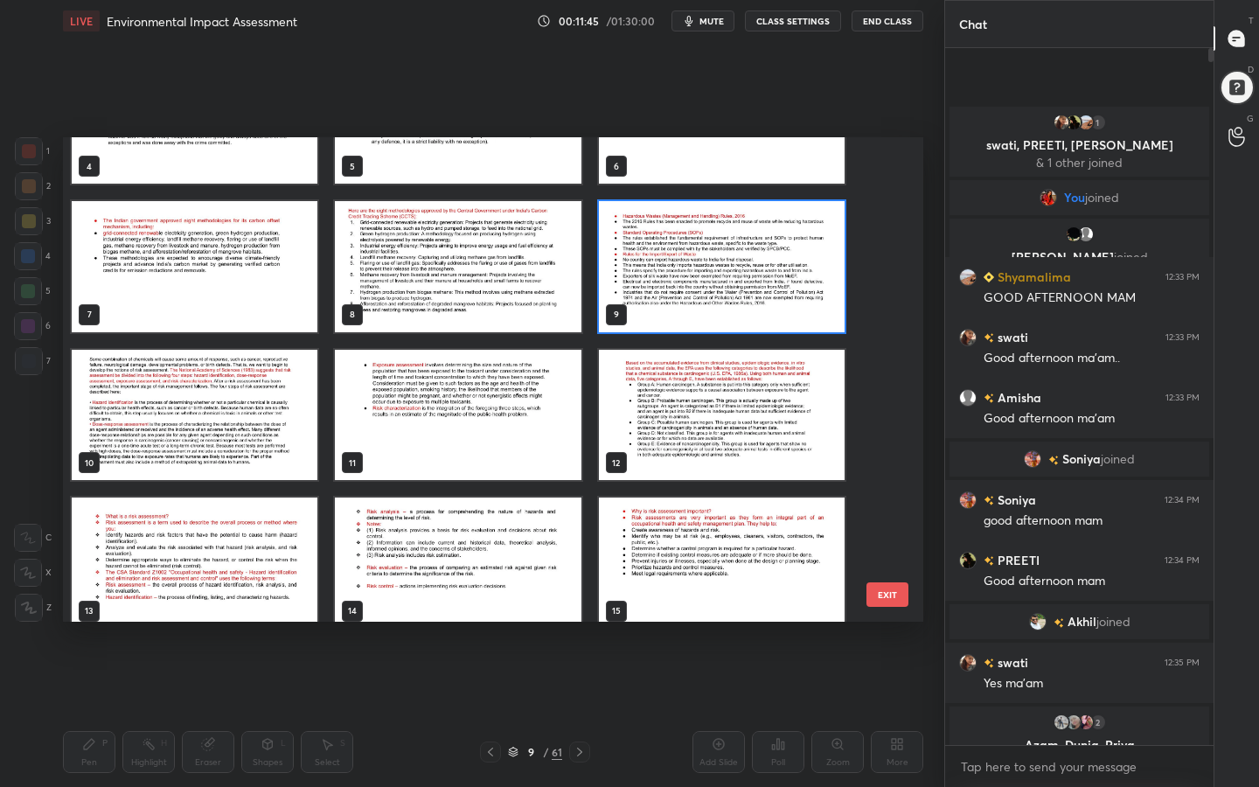
click at [203, 431] on img "grid" at bounding box center [195, 415] width 246 height 131
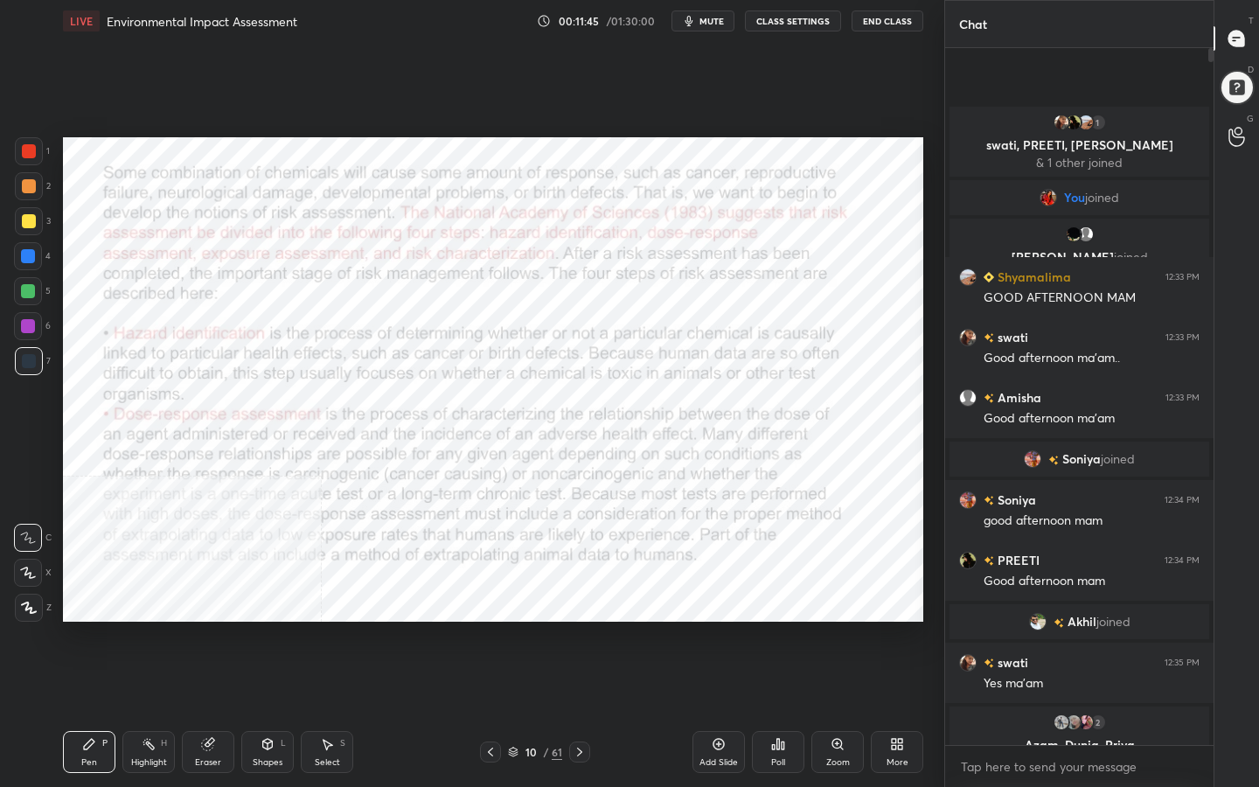
click at [203, 431] on img "grid" at bounding box center [195, 415] width 246 height 131
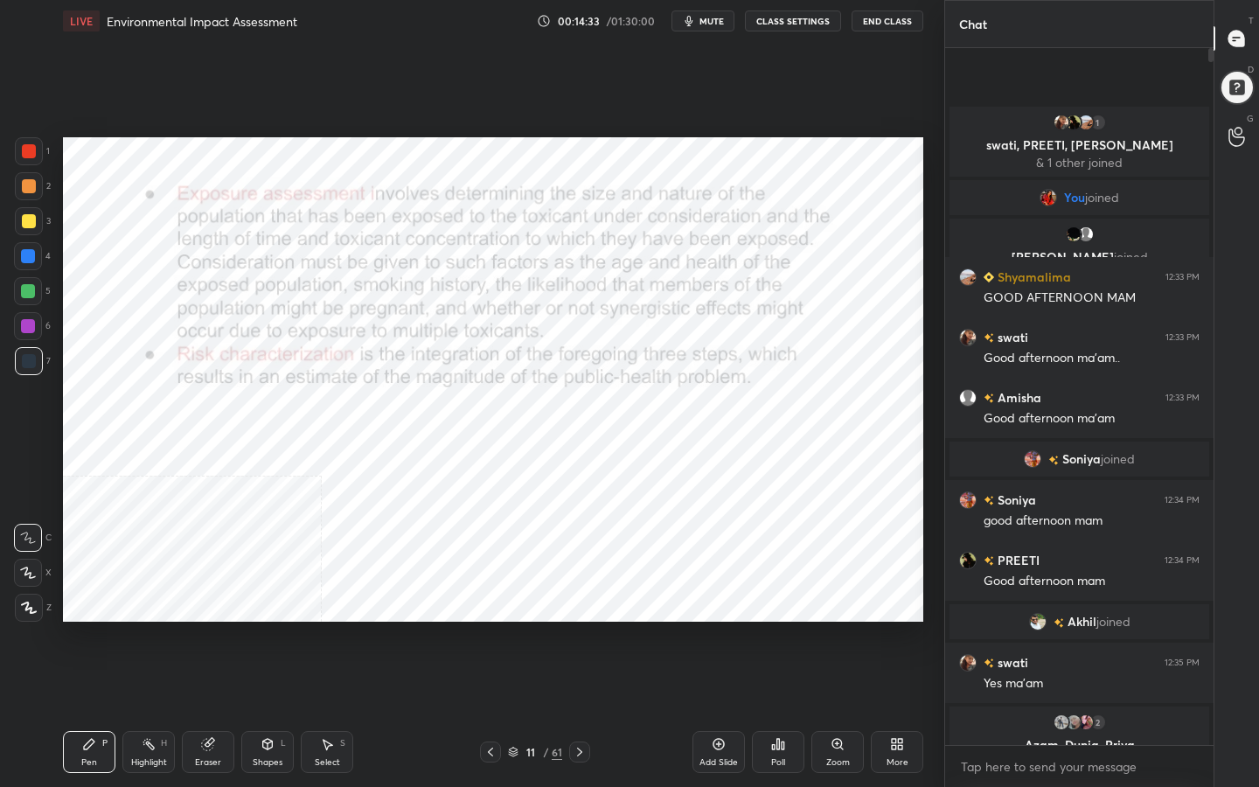
click at [514, 628] on icon at bounding box center [513, 749] width 9 height 4
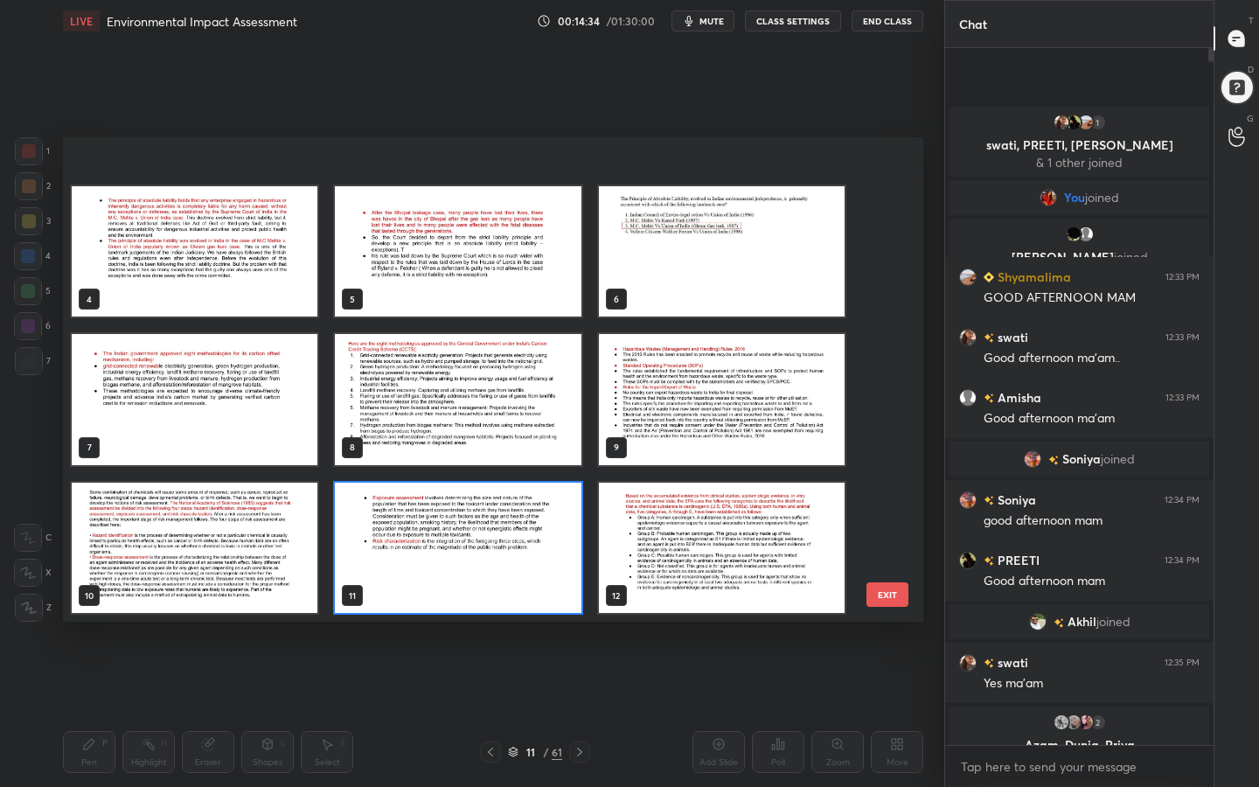
scroll to position [298, 0]
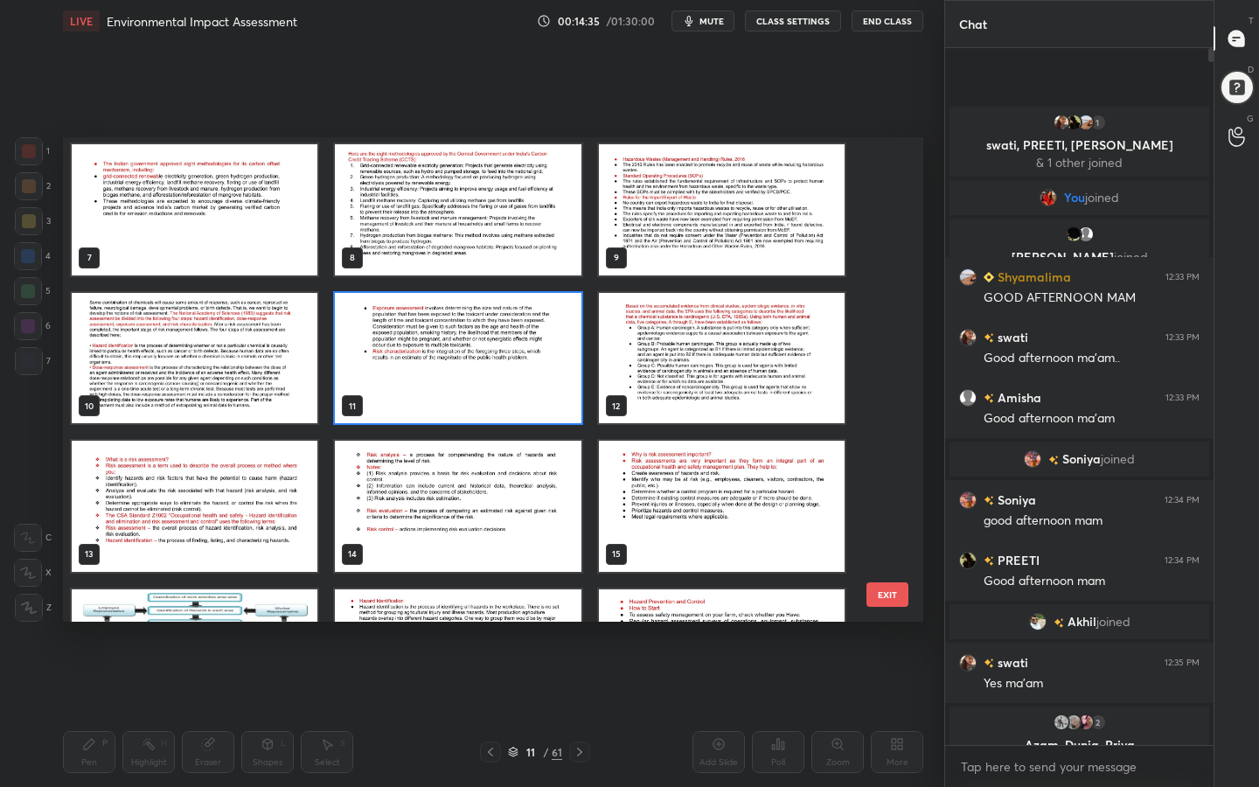
click at [732, 316] on img "grid" at bounding box center [722, 358] width 246 height 131
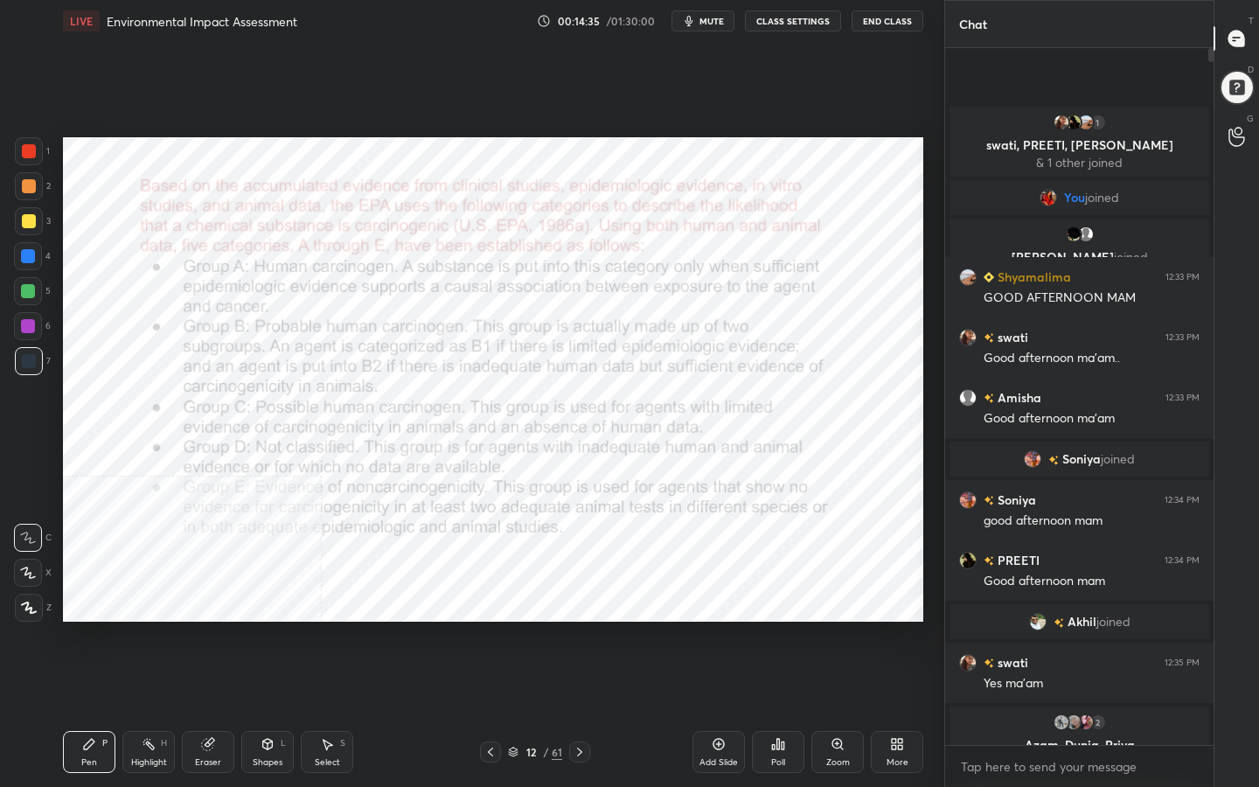
click at [732, 316] on img "grid" at bounding box center [722, 358] width 246 height 131
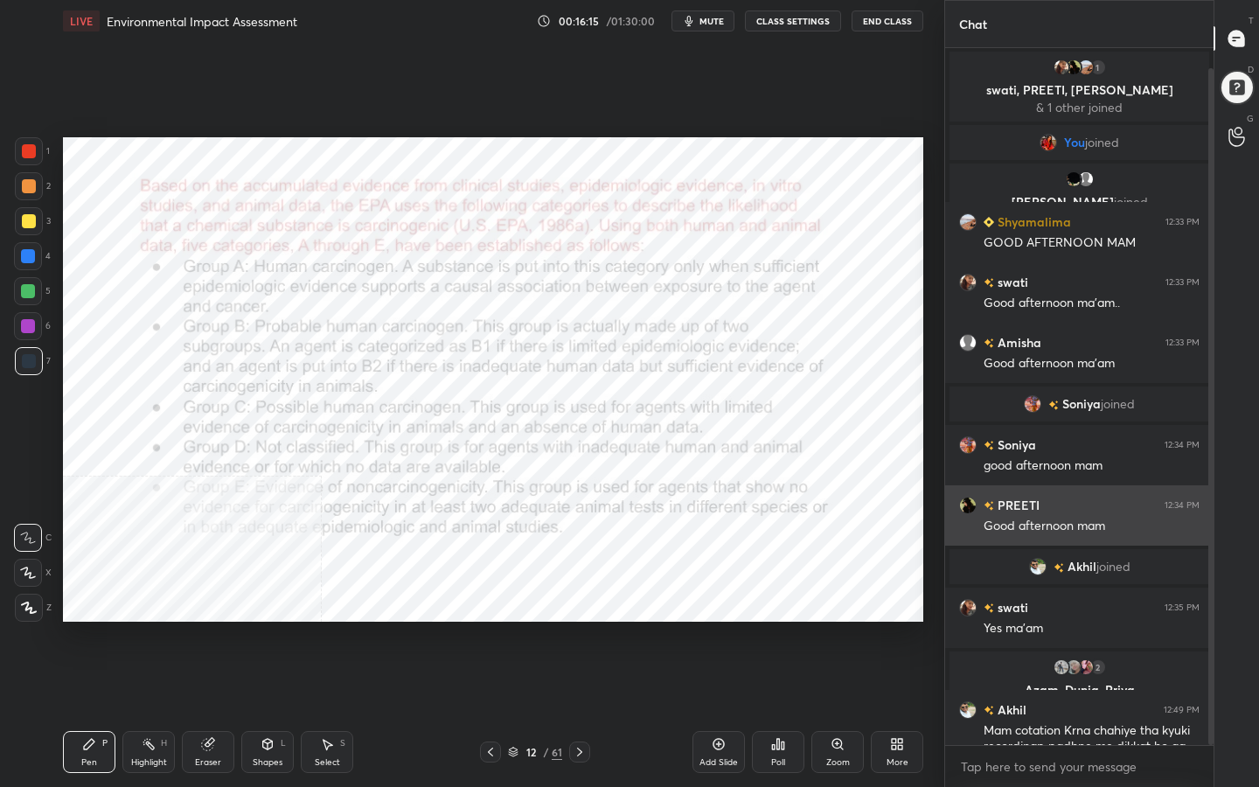
scroll to position [21, 0]
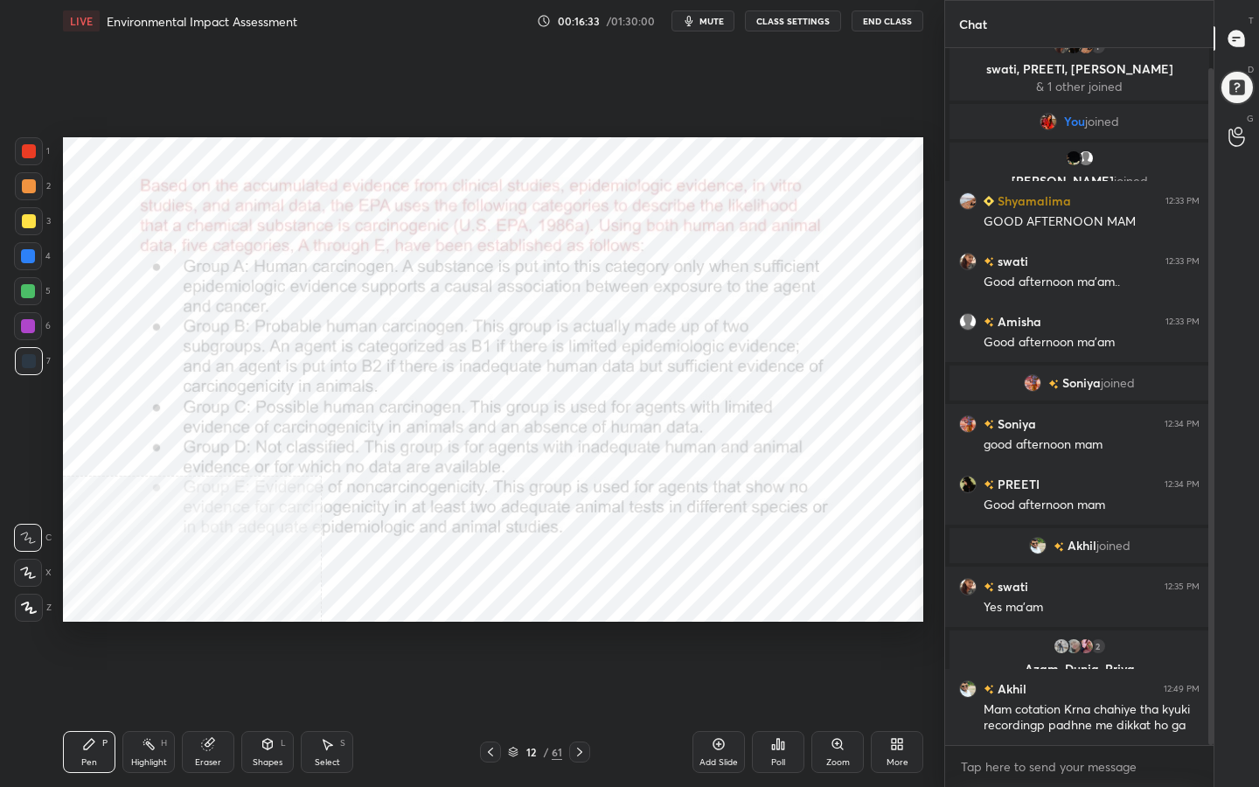
click at [513, 628] on icon at bounding box center [513, 751] width 10 height 10
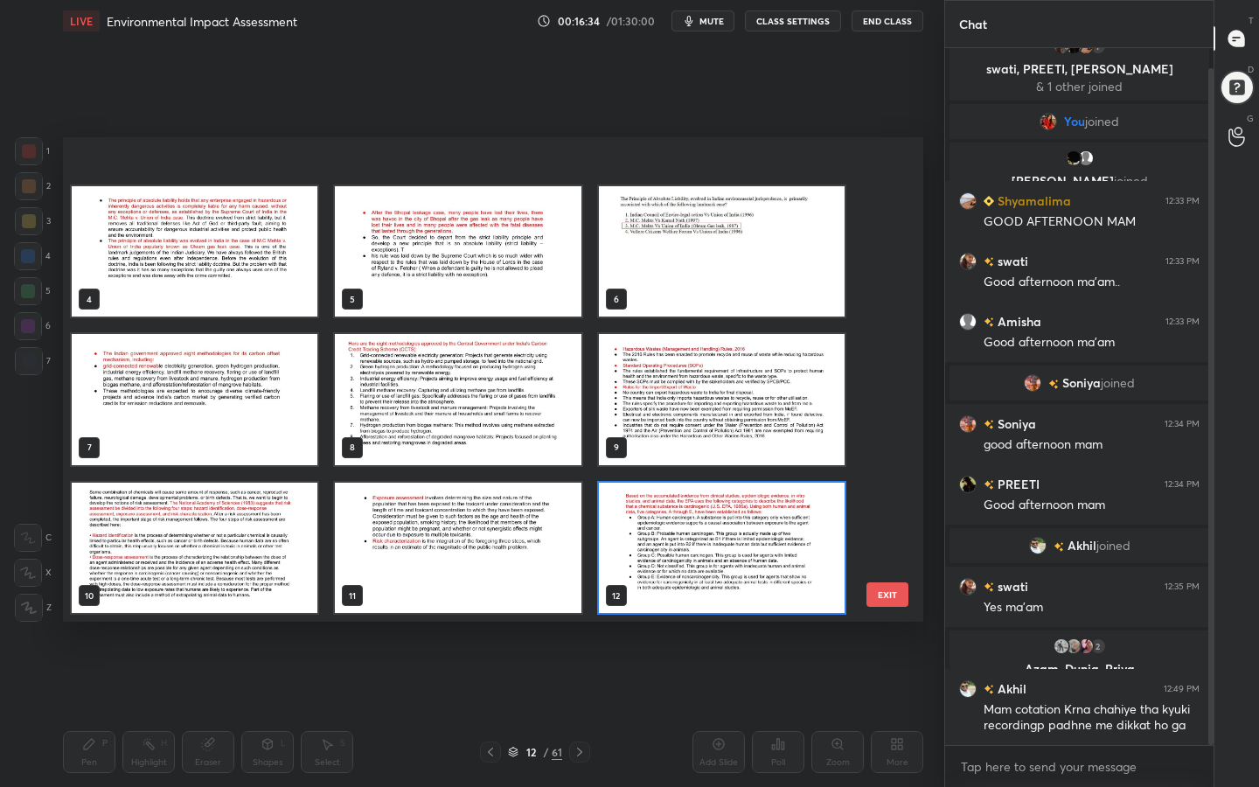
scroll to position [252, 0]
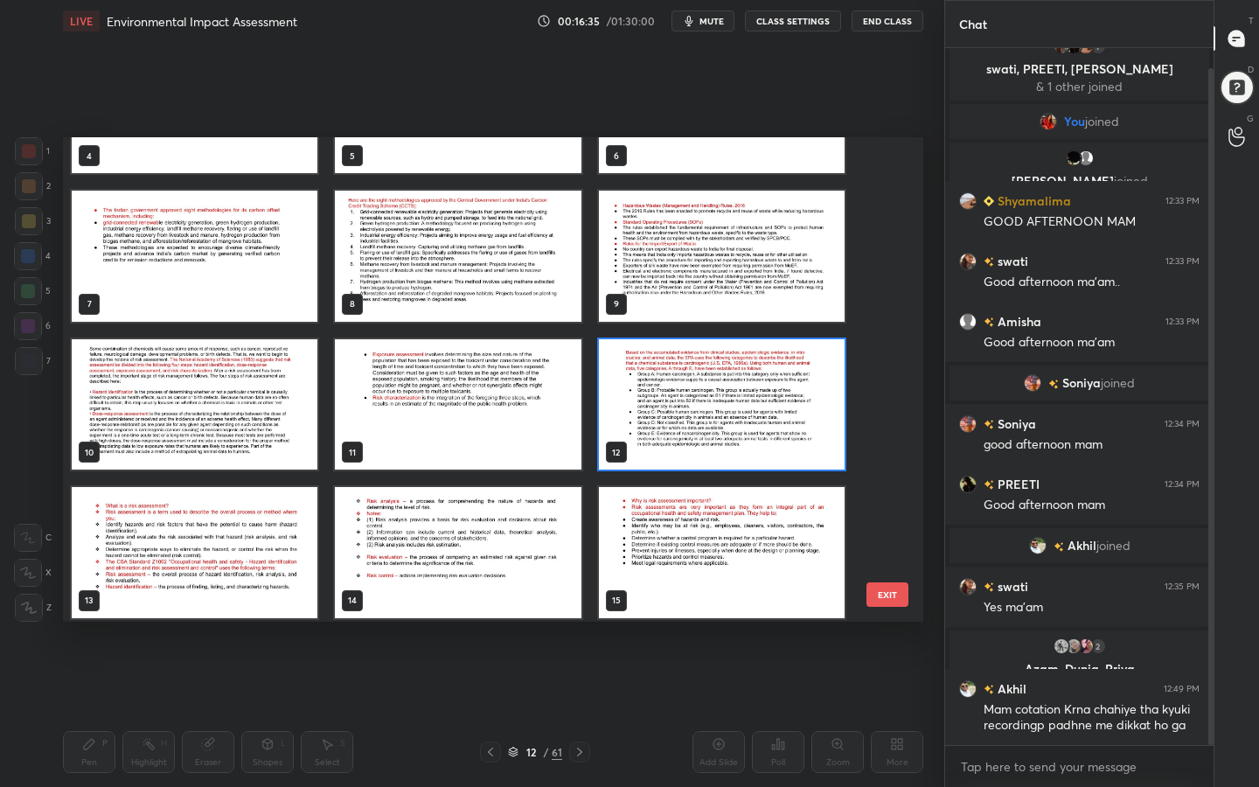
click at [230, 578] on img "grid" at bounding box center [195, 552] width 246 height 131
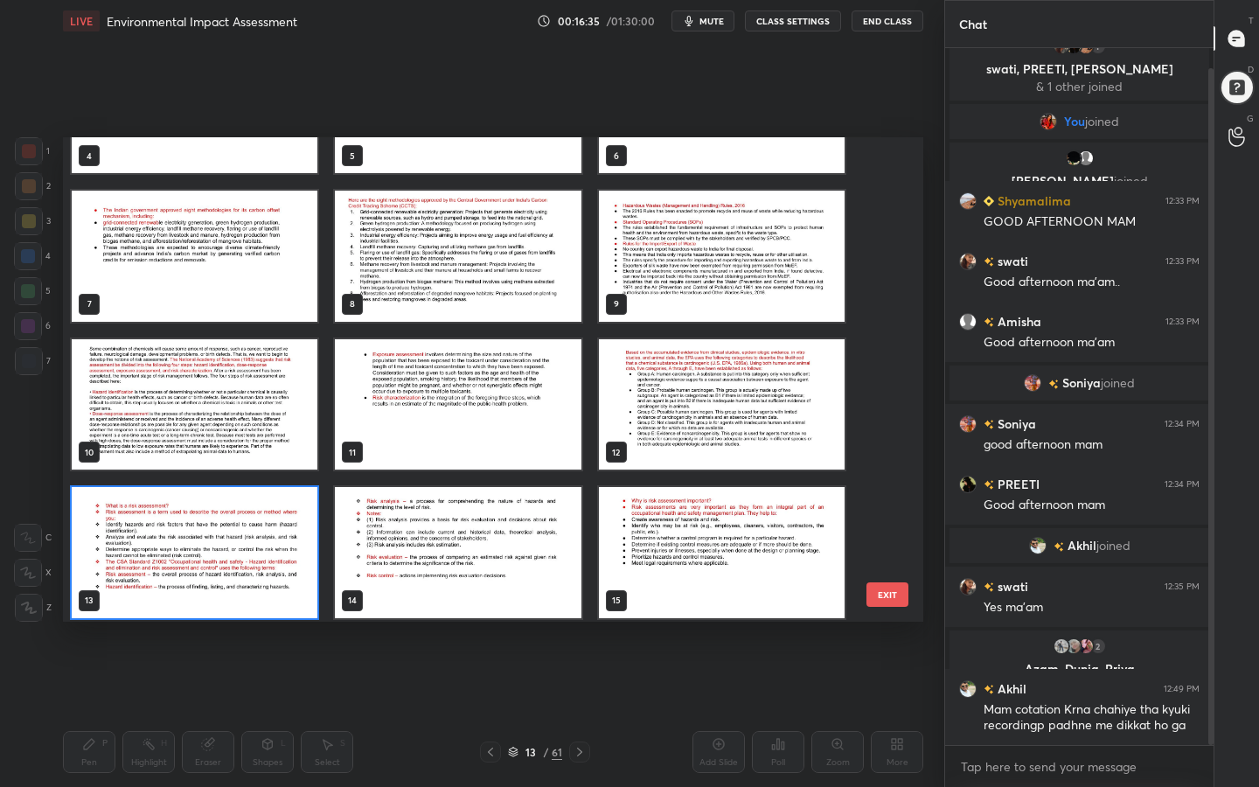
scroll to position [257, 0]
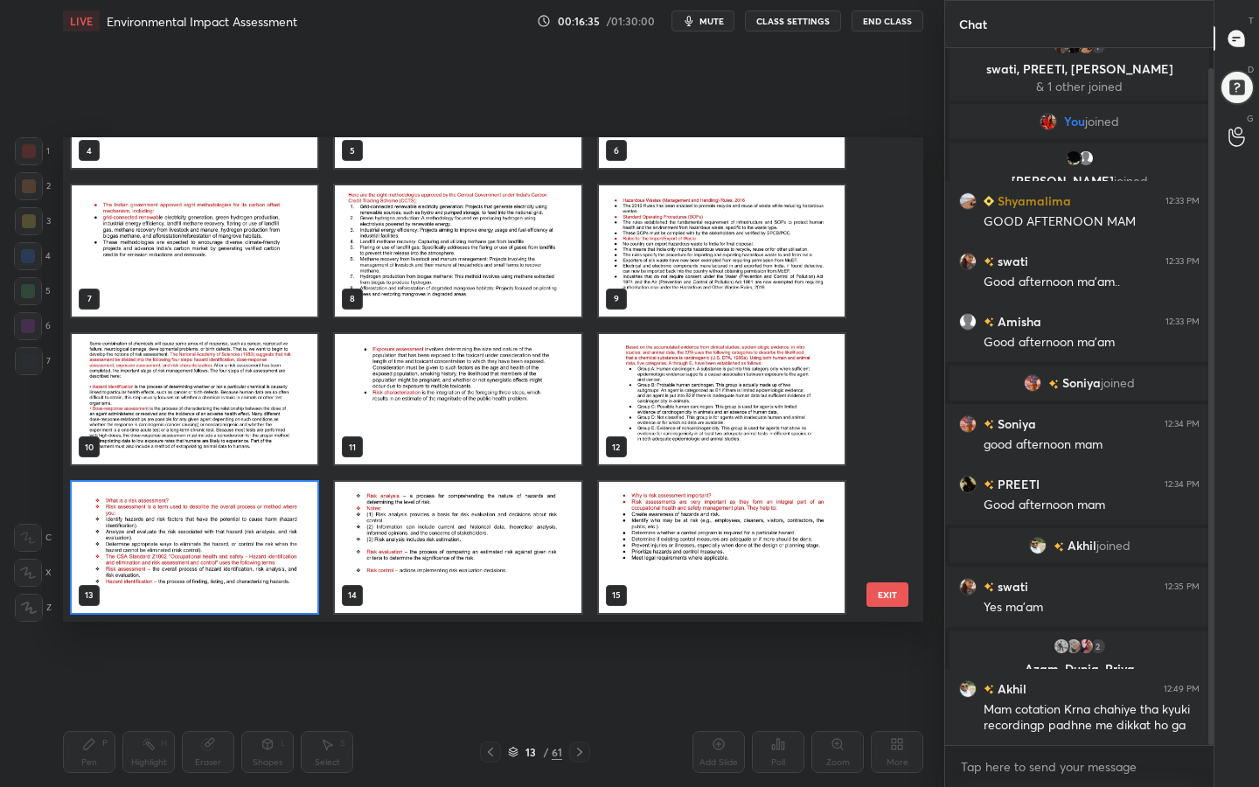
click at [230, 578] on div "4 5 6 7 8 9 10 11 12 13 14 15 16 17 18 19 20 21" at bounding box center [477, 379] width 829 height 484
click at [230, 578] on img "grid" at bounding box center [195, 547] width 246 height 131
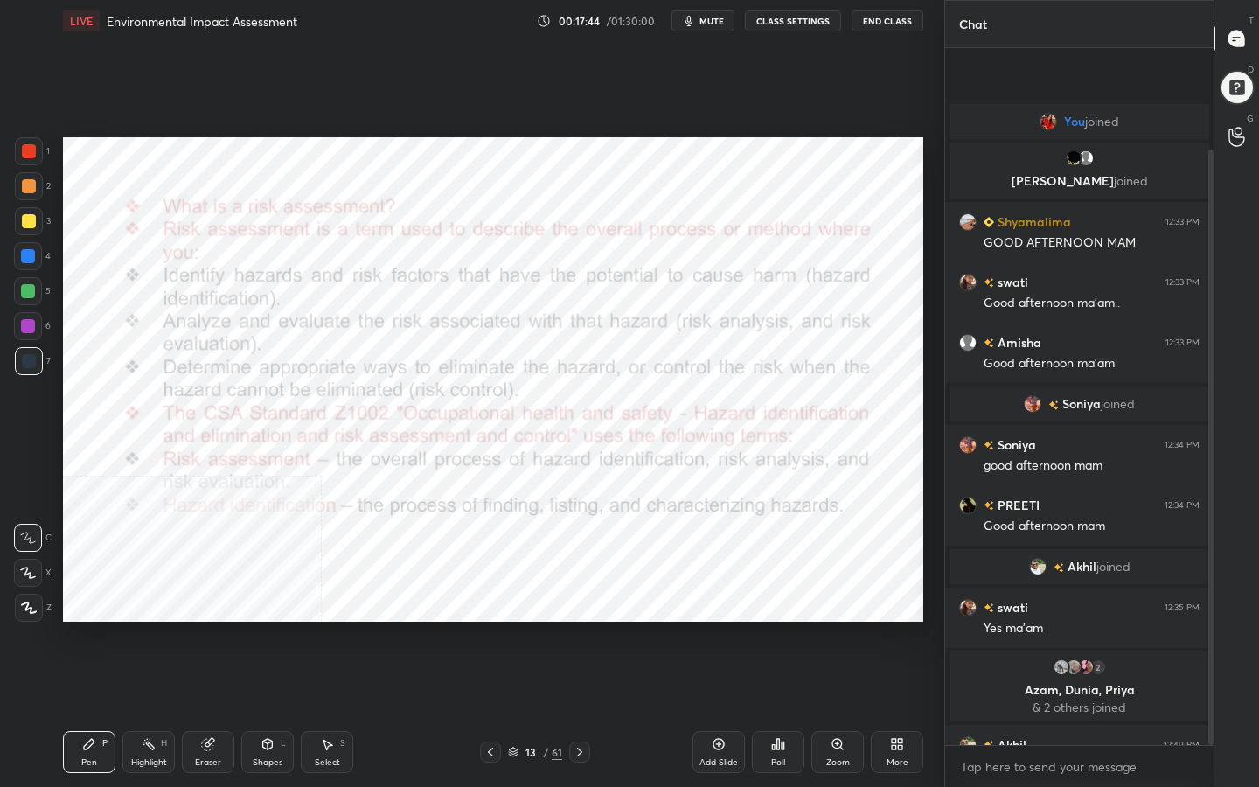
scroll to position [119, 0]
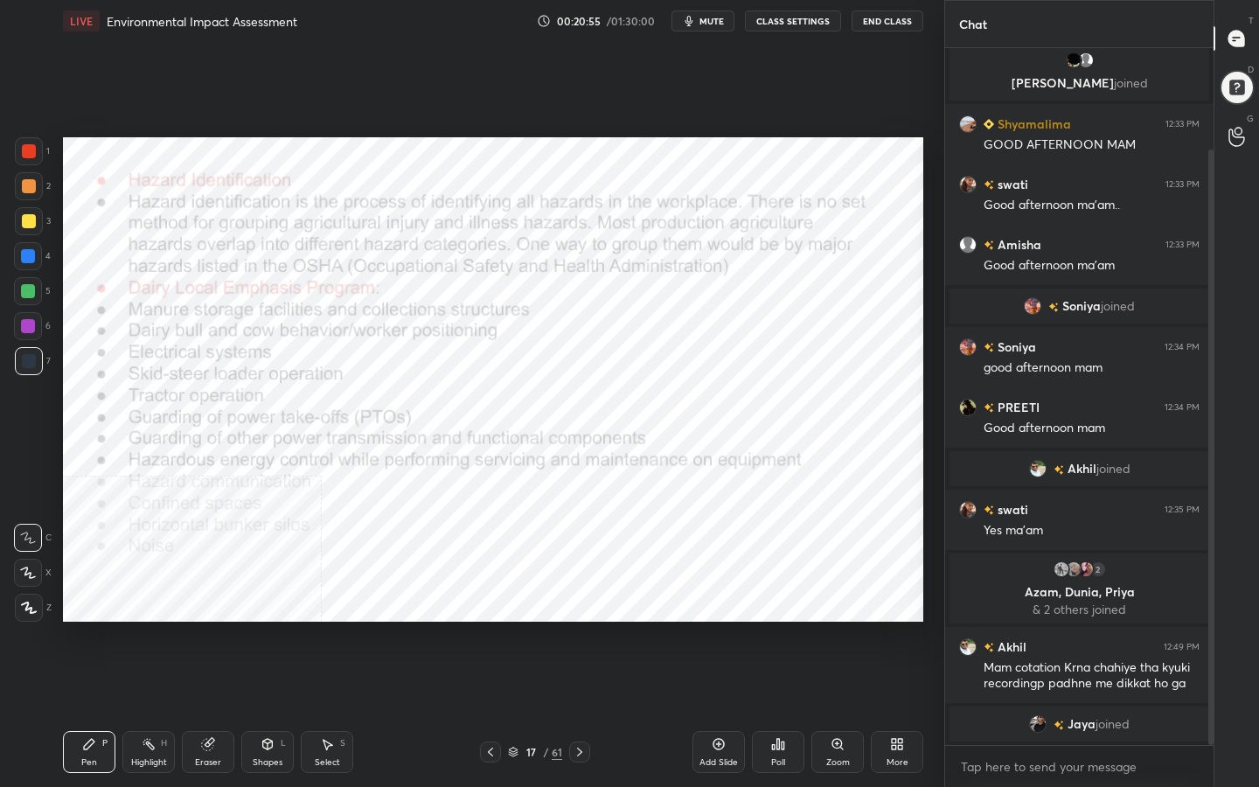
click at [512, 628] on div "17 / 61" at bounding box center [535, 751] width 110 height 21
click at [514, 628] on icon at bounding box center [513, 753] width 9 height 3
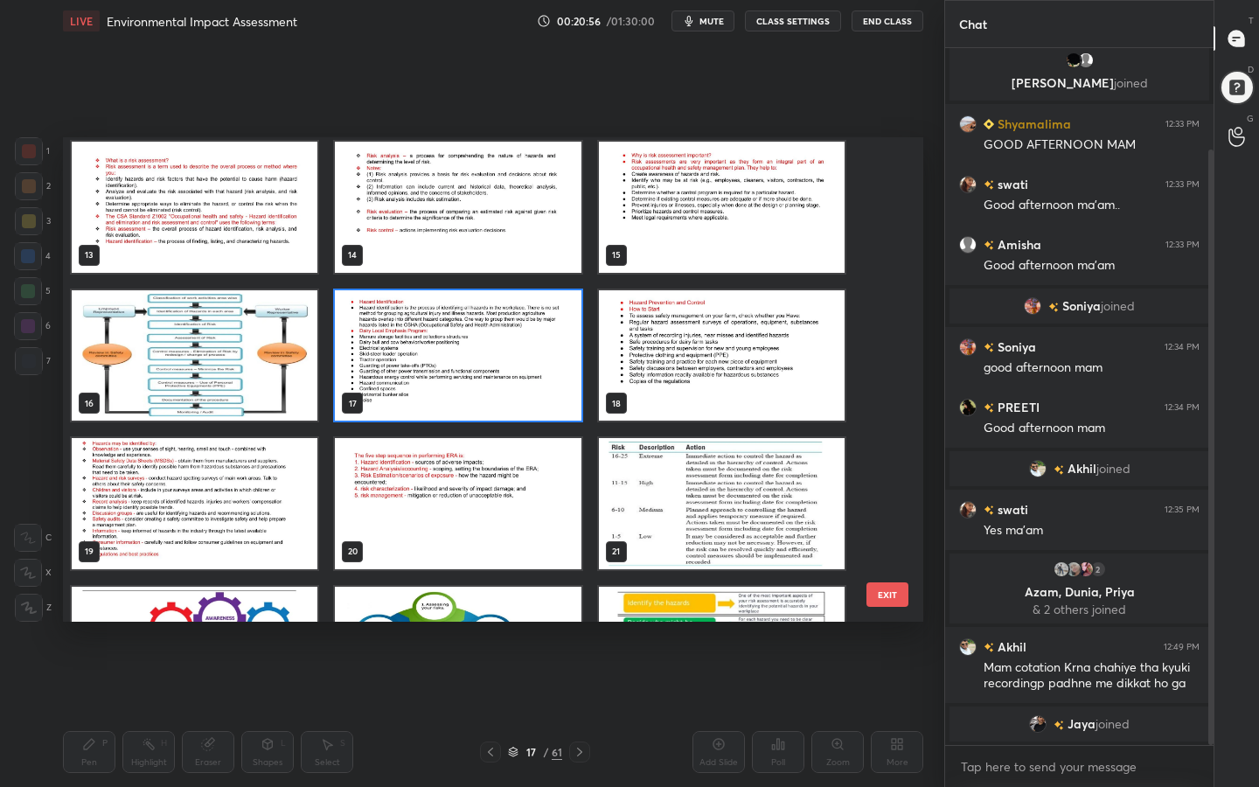
scroll to position [640, 0]
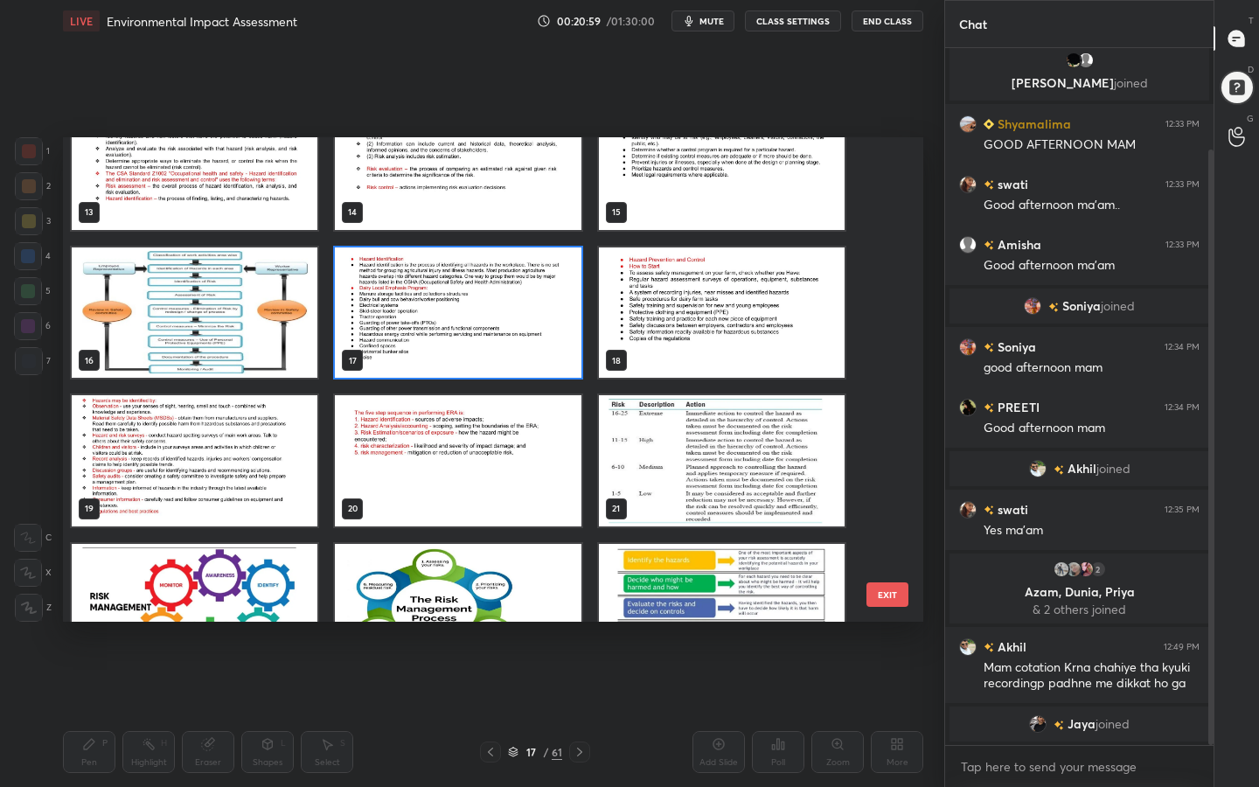
click at [519, 319] on img "grid" at bounding box center [458, 312] width 246 height 131
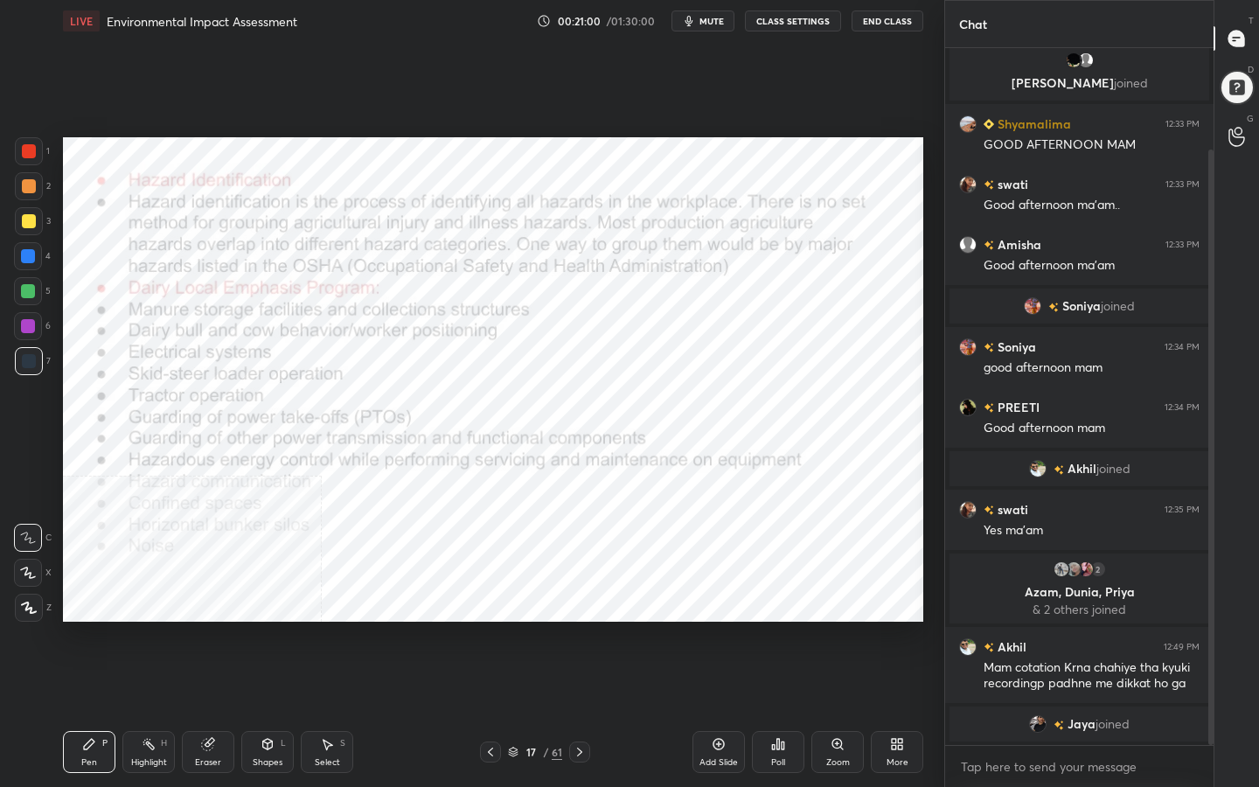
click at [519, 319] on img "grid" at bounding box center [458, 312] width 246 height 131
click at [905, 628] on div "More" at bounding box center [897, 762] width 22 height 9
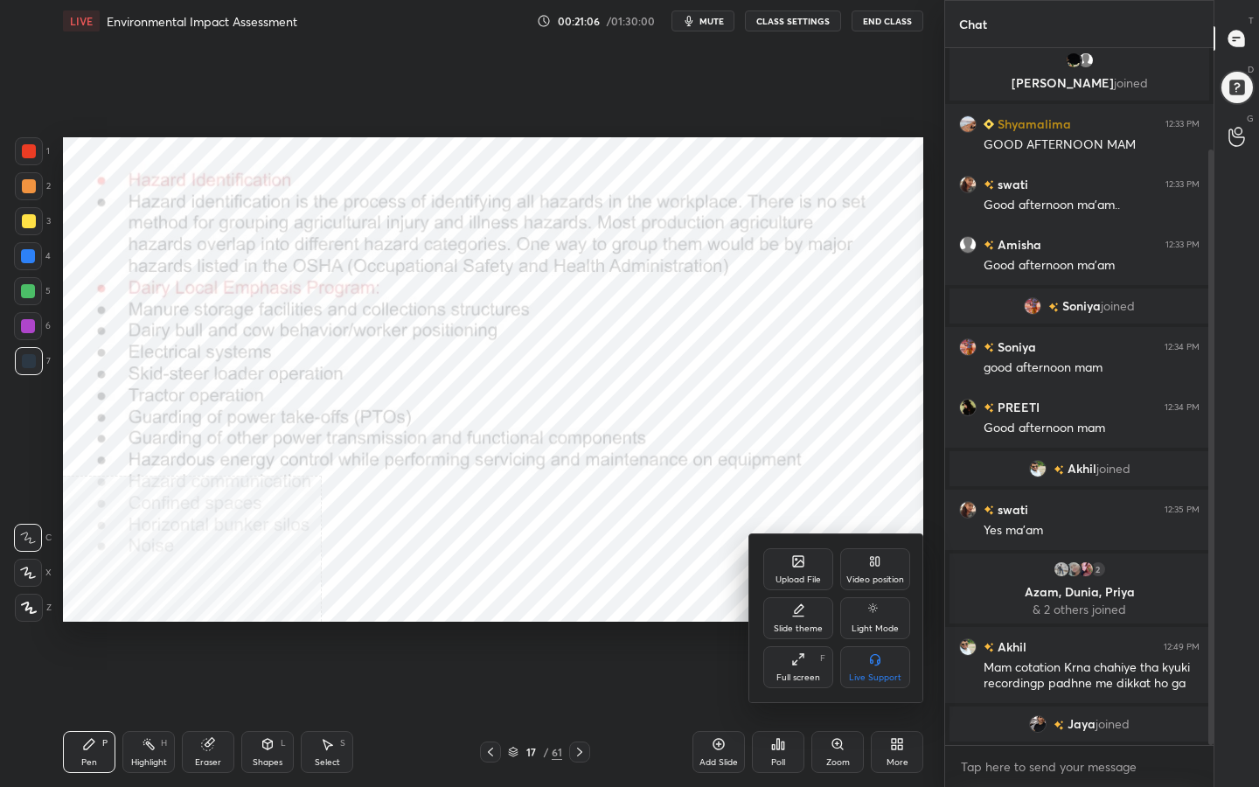
click at [877, 577] on div "Video position" at bounding box center [875, 579] width 58 height 9
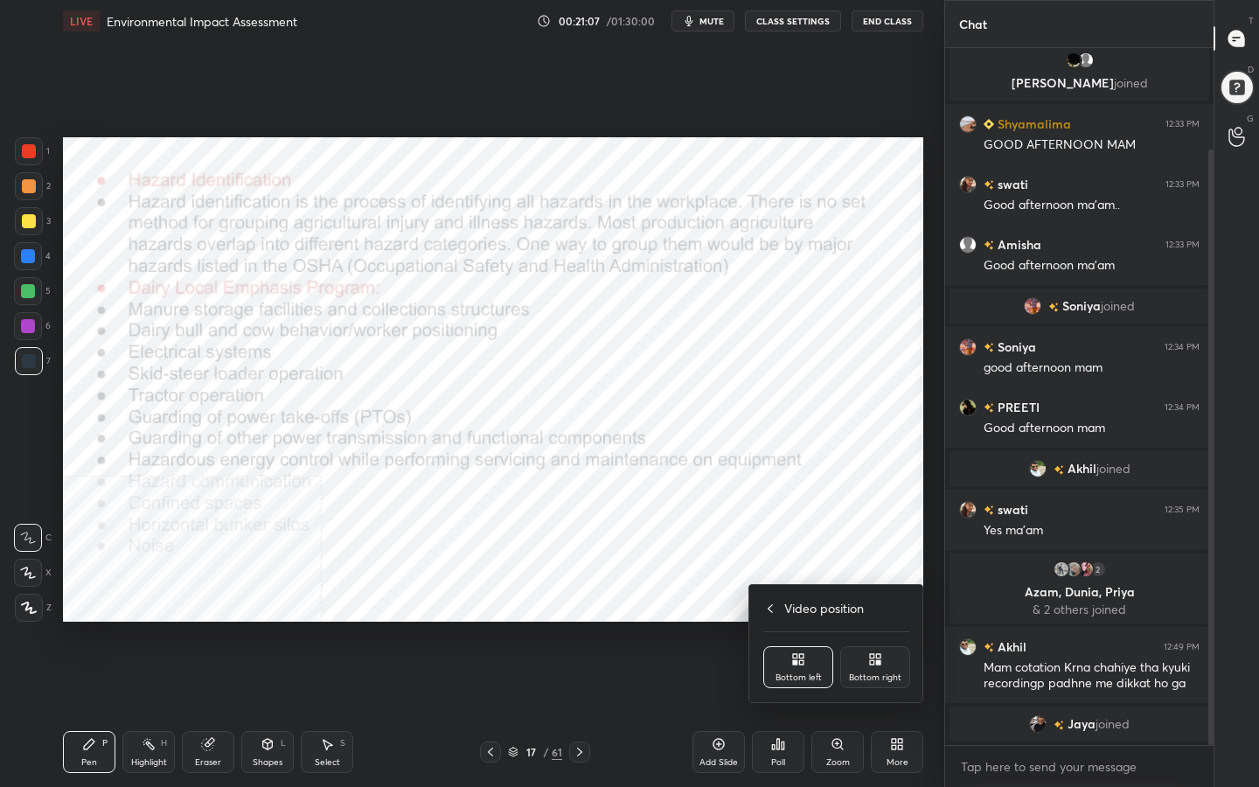
click at [878, 628] on div "Bottom right" at bounding box center [875, 667] width 70 height 42
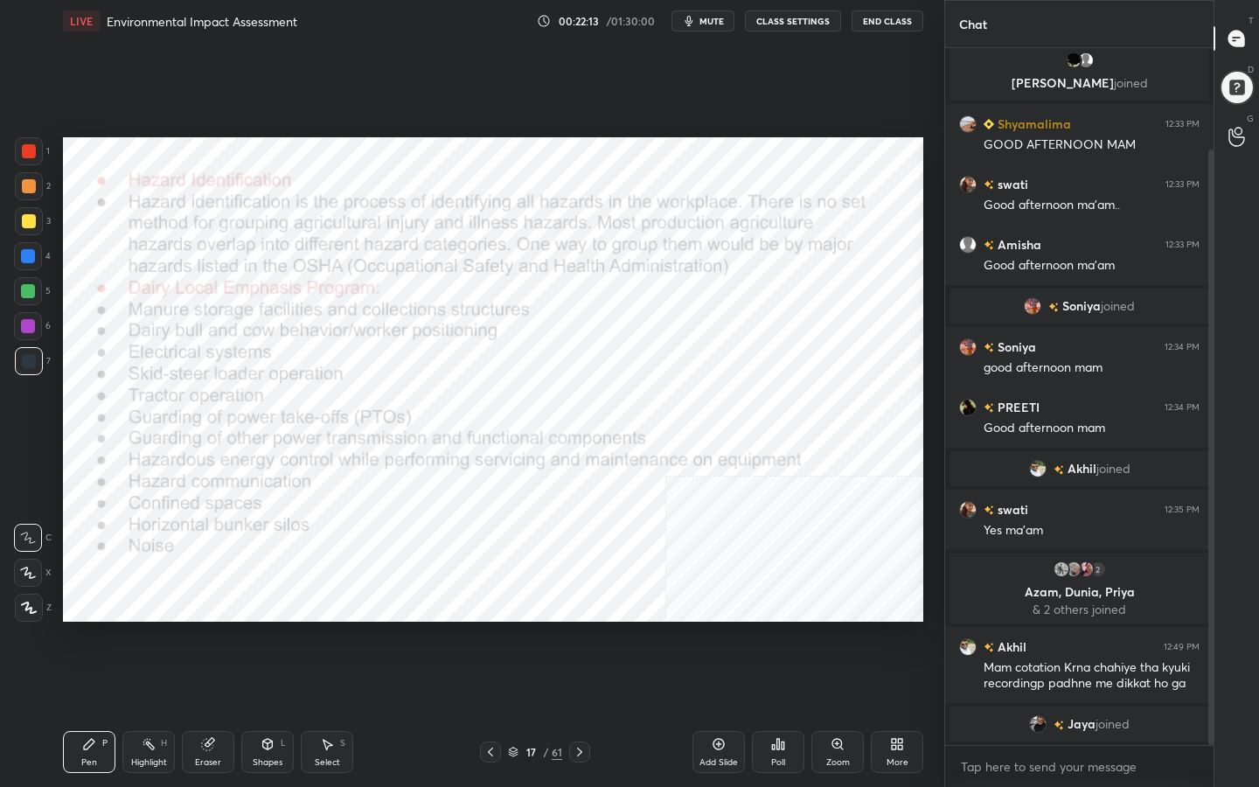
click at [582, 628] on icon at bounding box center [579, 752] width 14 height 14
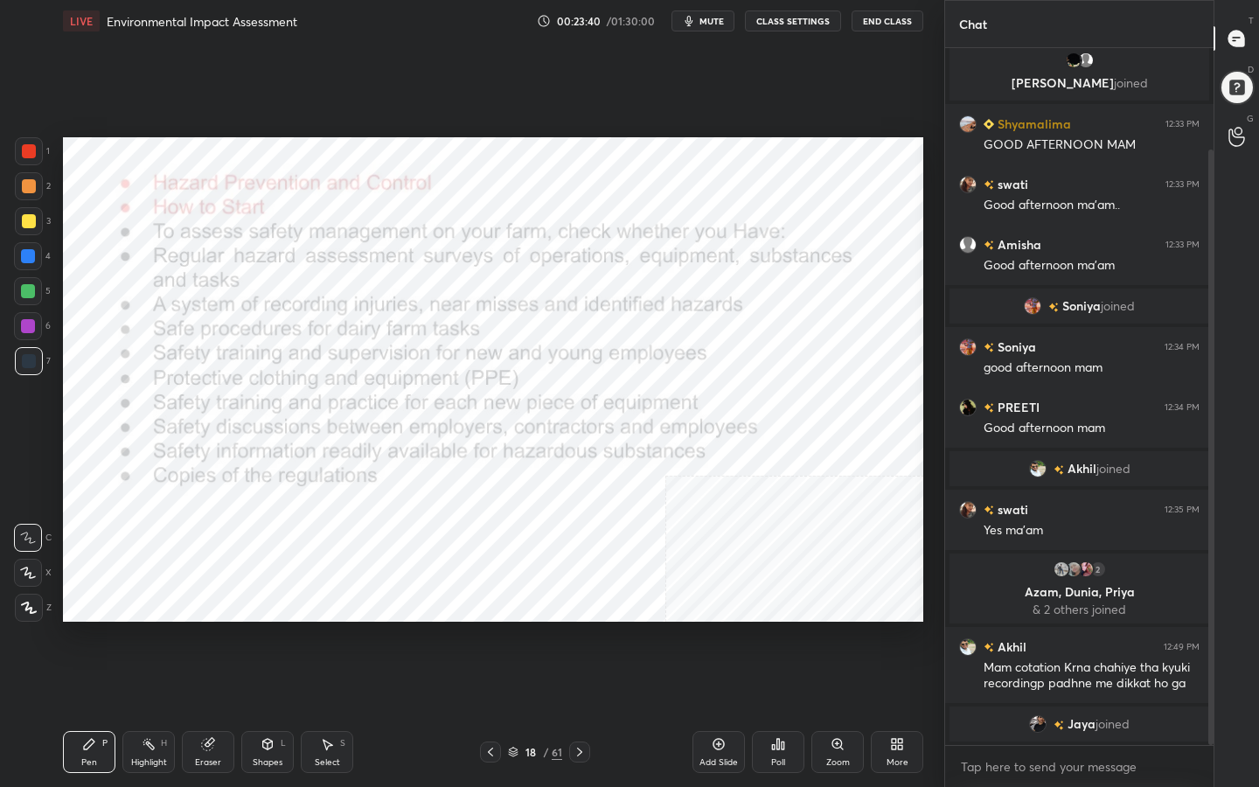
click at [517, 628] on icon at bounding box center [513, 751] width 10 height 10
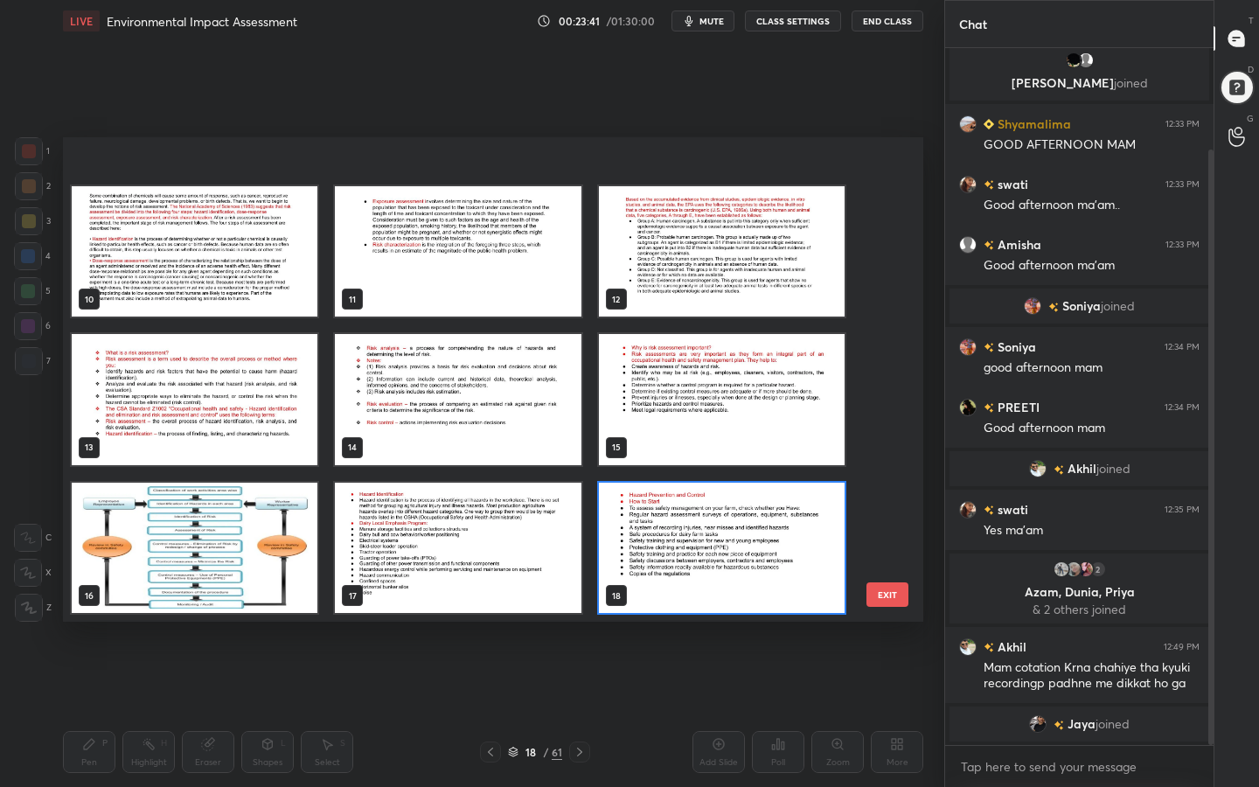
scroll to position [666, 0]
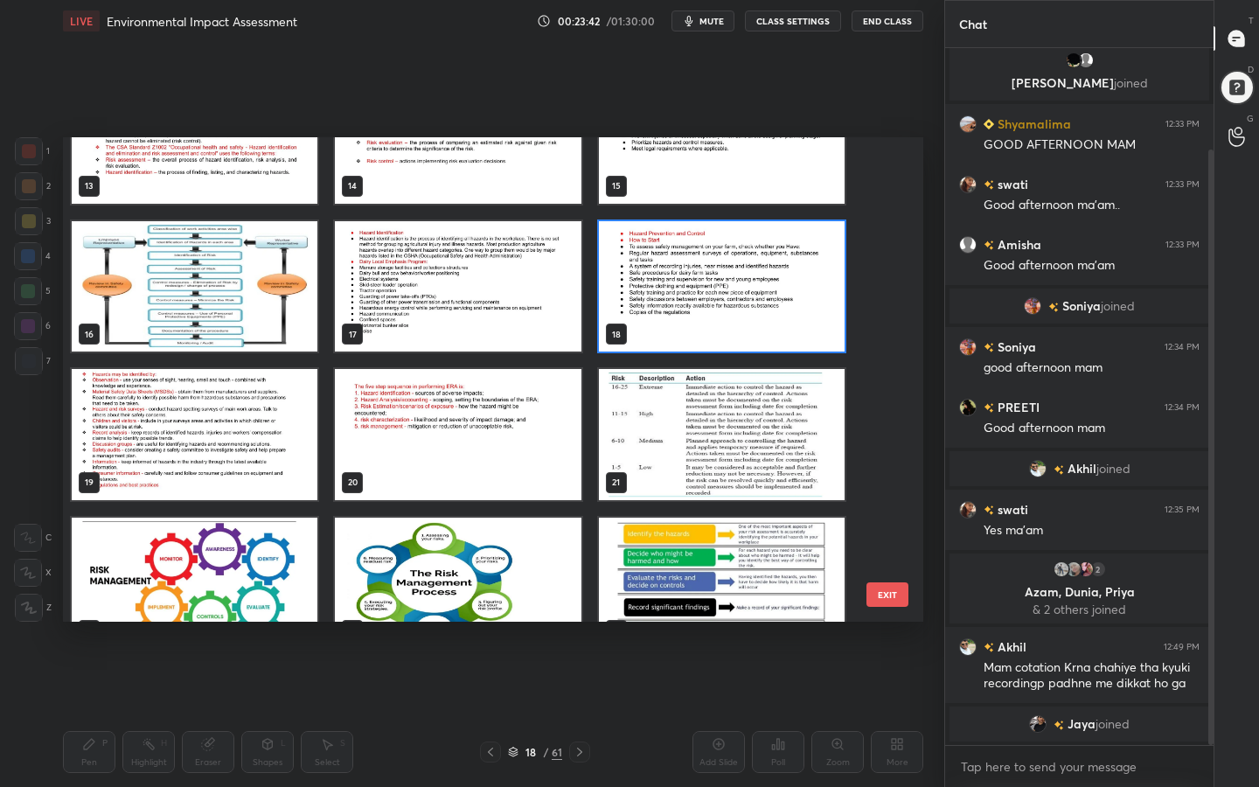
click at [108, 442] on img "grid" at bounding box center [195, 434] width 246 height 131
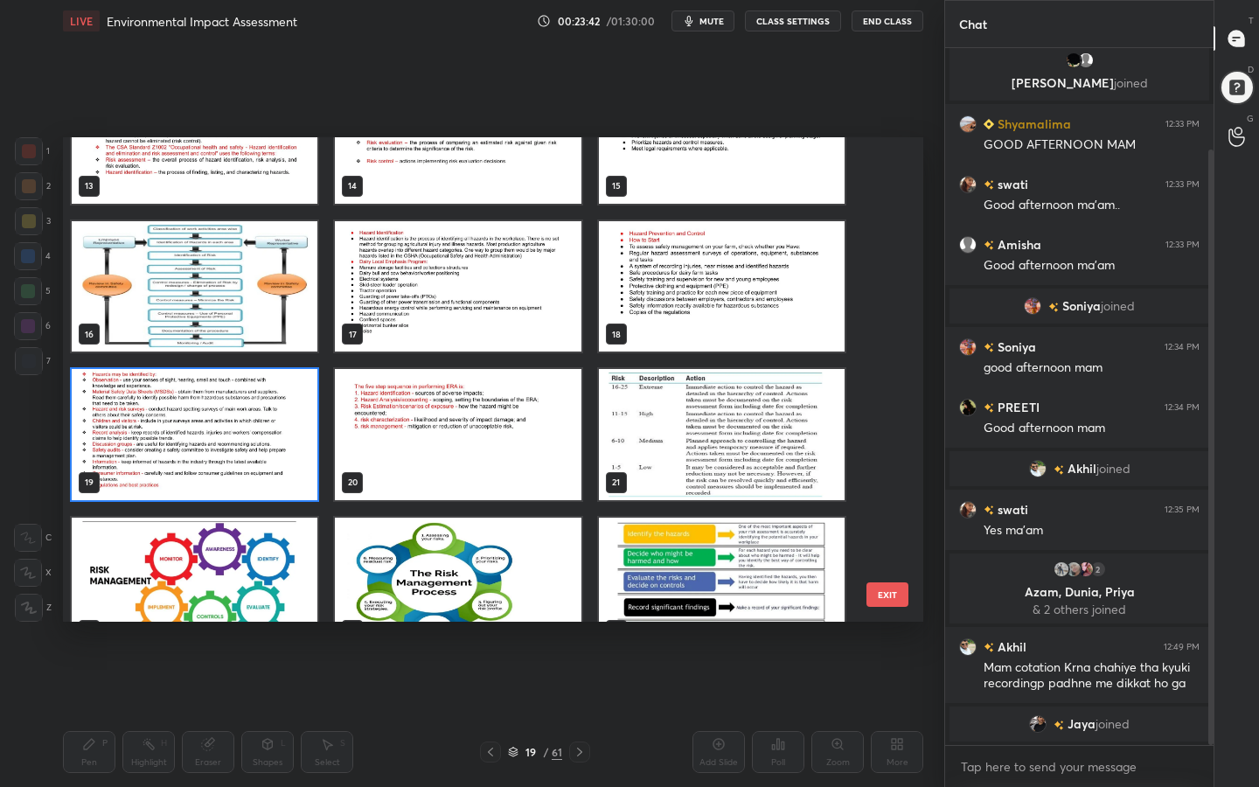
click at [108, 442] on img "grid" at bounding box center [195, 434] width 246 height 131
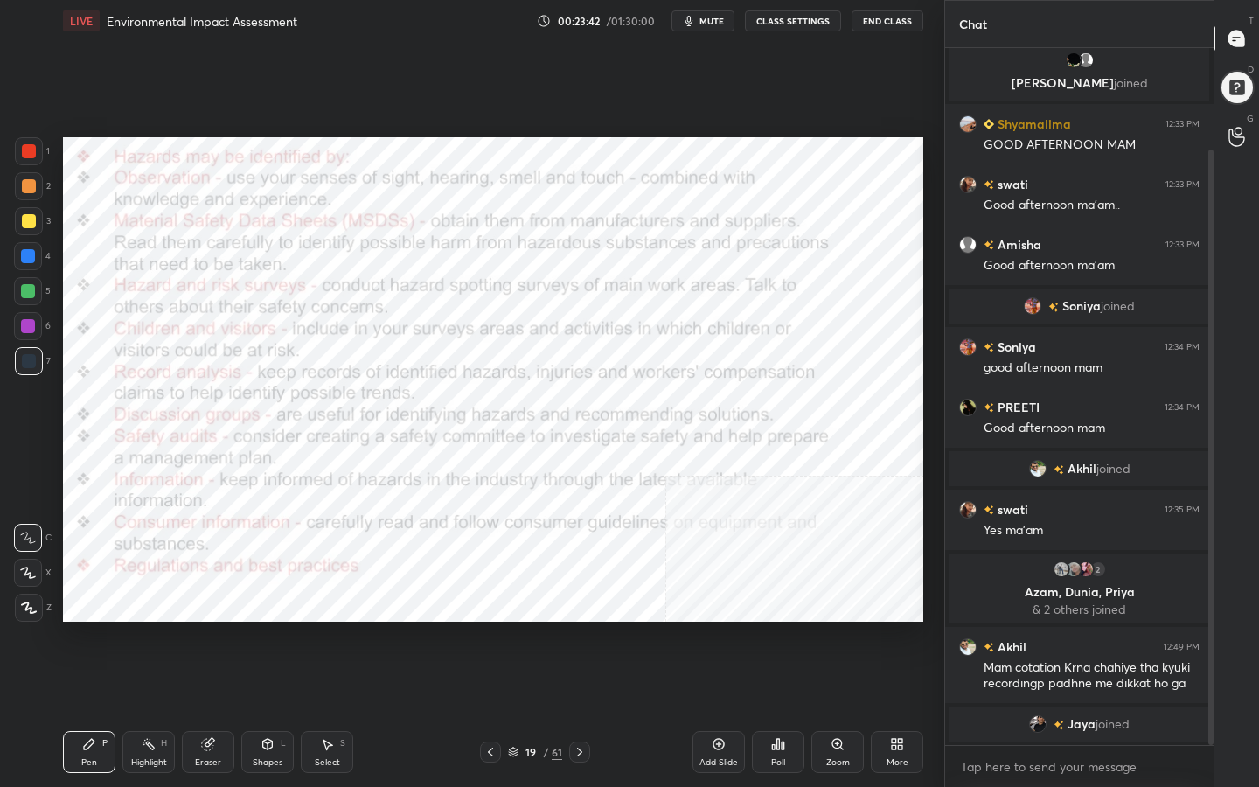
click at [108, 442] on img "grid" at bounding box center [195, 434] width 246 height 131
click at [440, 117] on div "Setting up your live class Poll for secs No correct answer Start poll" at bounding box center [493, 379] width 874 height 675
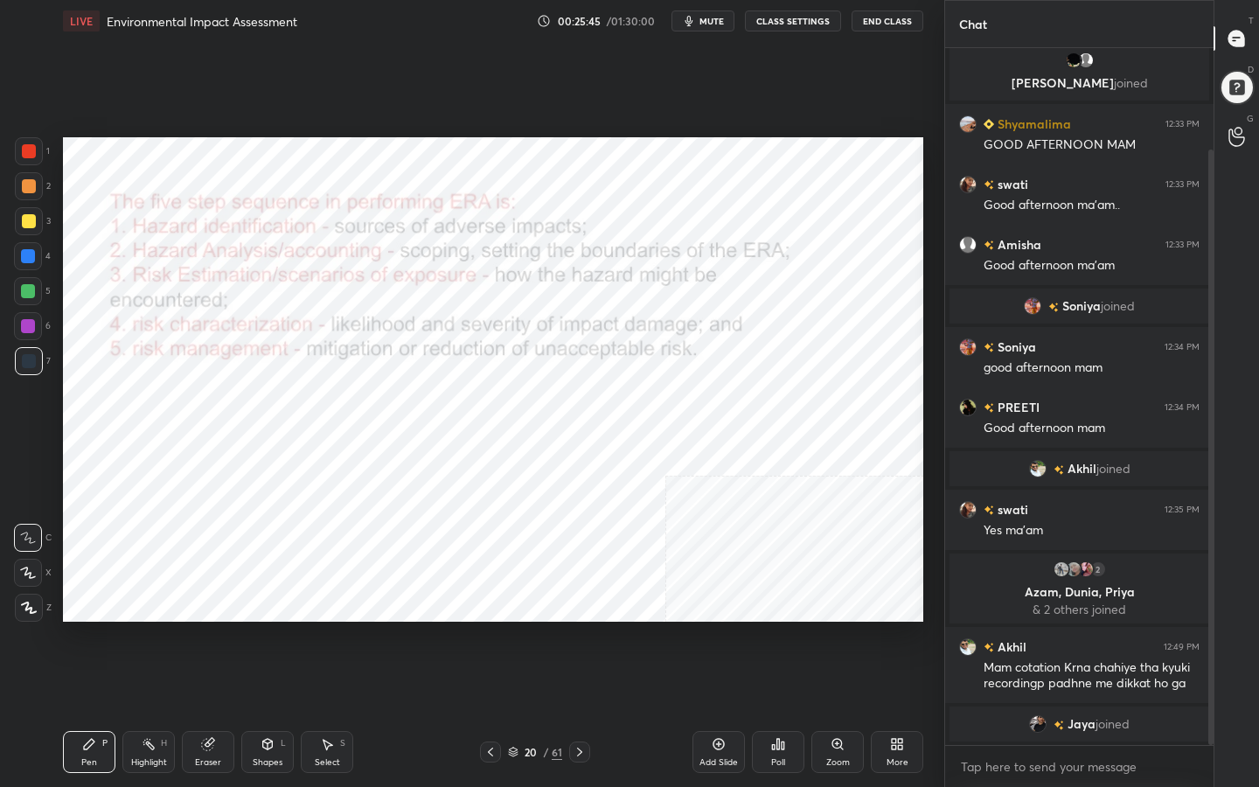
click at [514, 628] on icon at bounding box center [513, 754] width 9 height 3
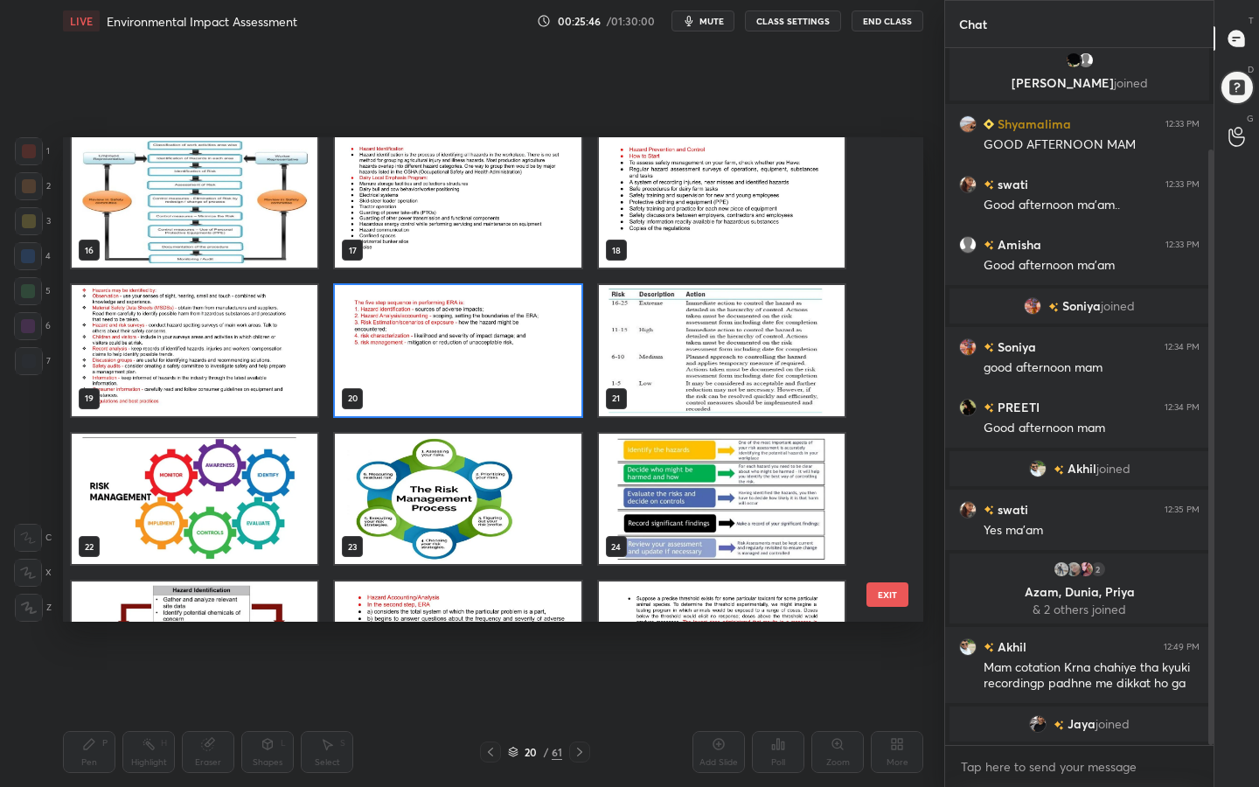
scroll to position [745, 0]
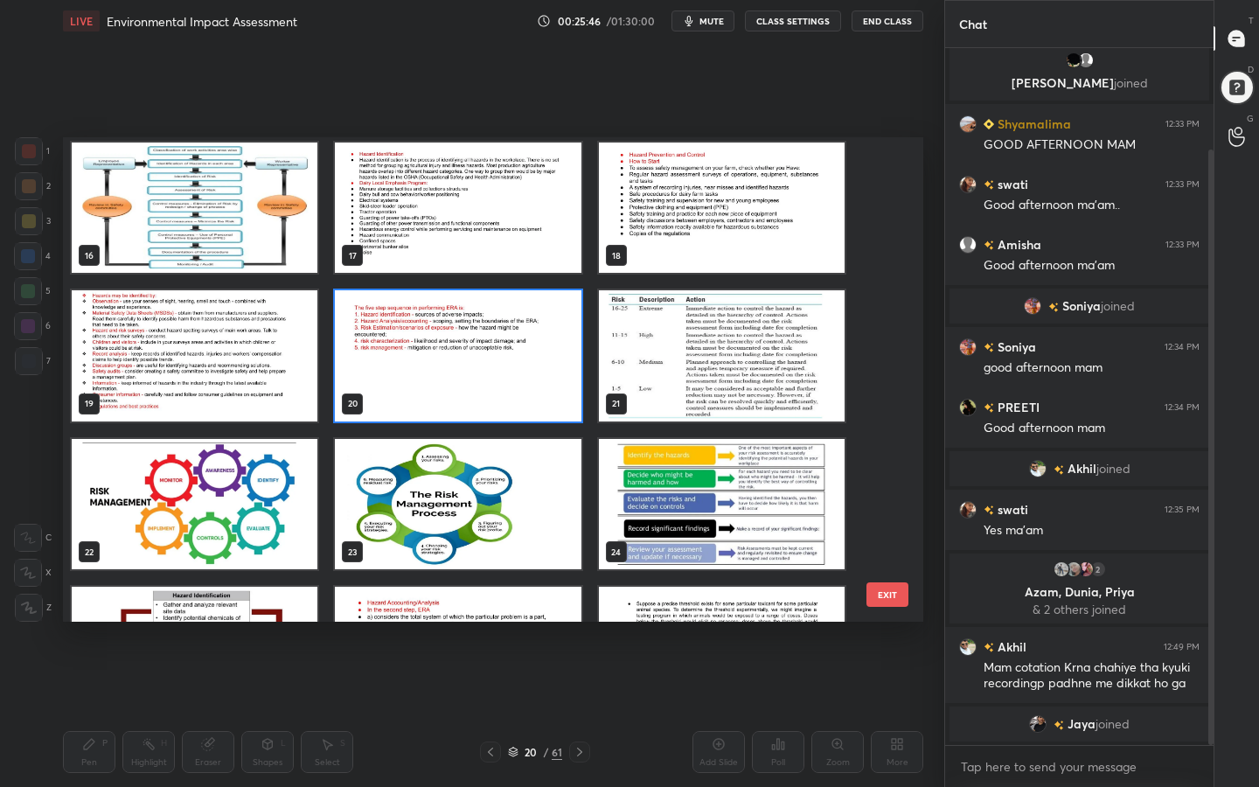
click at [732, 295] on img "grid" at bounding box center [722, 355] width 246 height 131
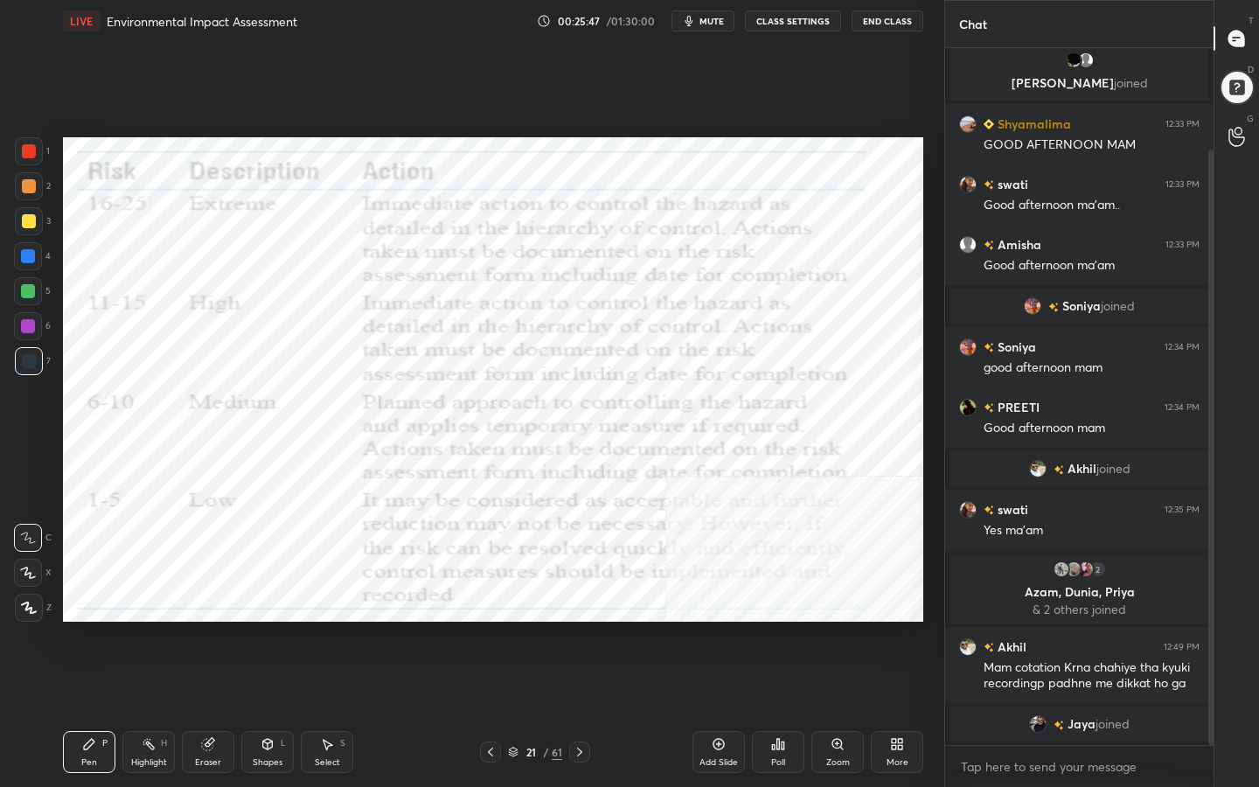
click at [732, 295] on img "grid" at bounding box center [722, 355] width 246 height 131
click at [519, 628] on div "21 / 61" at bounding box center [535, 752] width 54 height 16
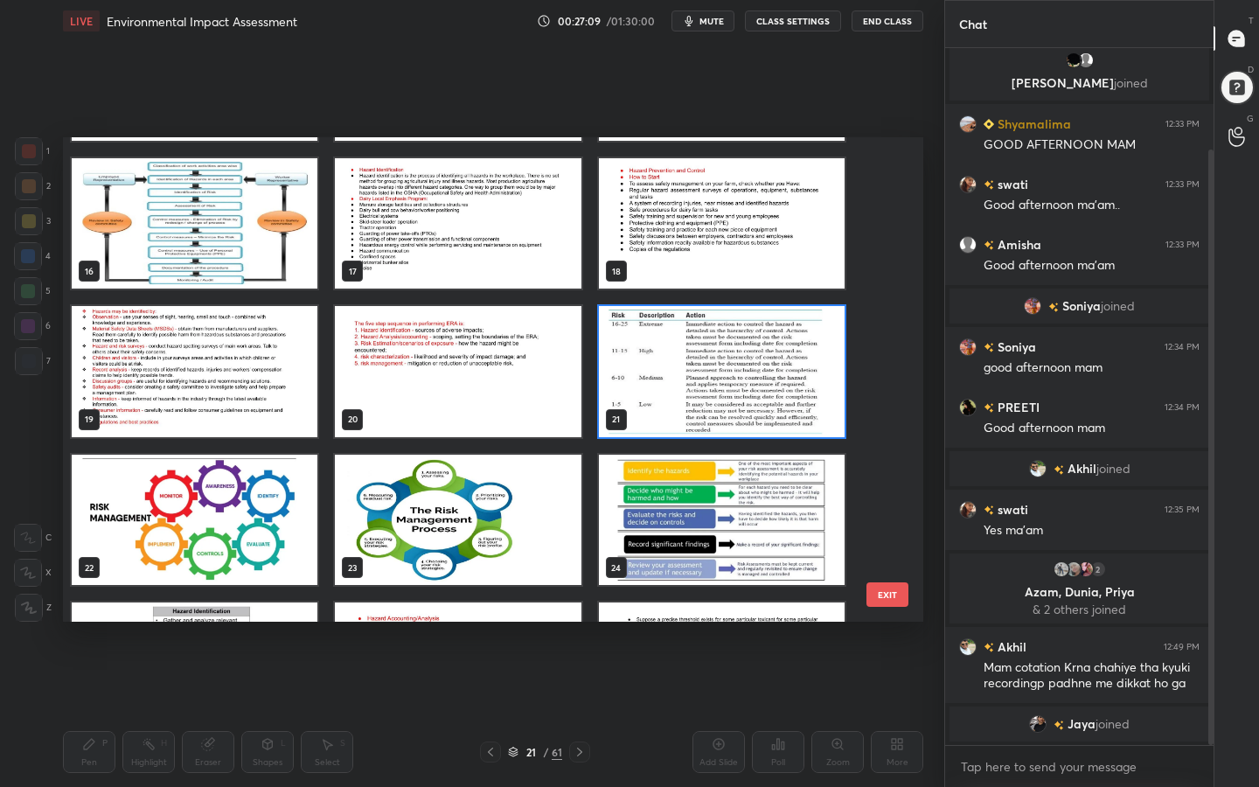
scroll to position [728, 0]
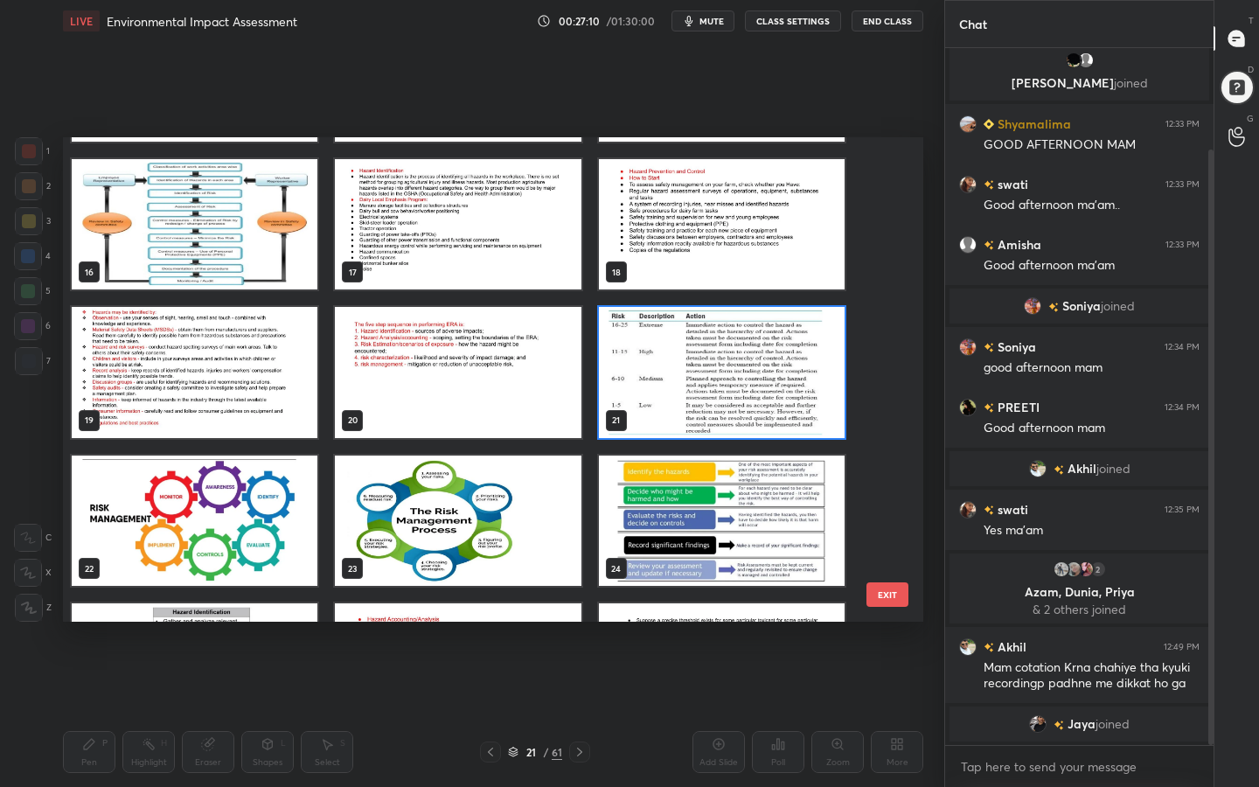
click at [204, 497] on img "grid" at bounding box center [195, 520] width 246 height 131
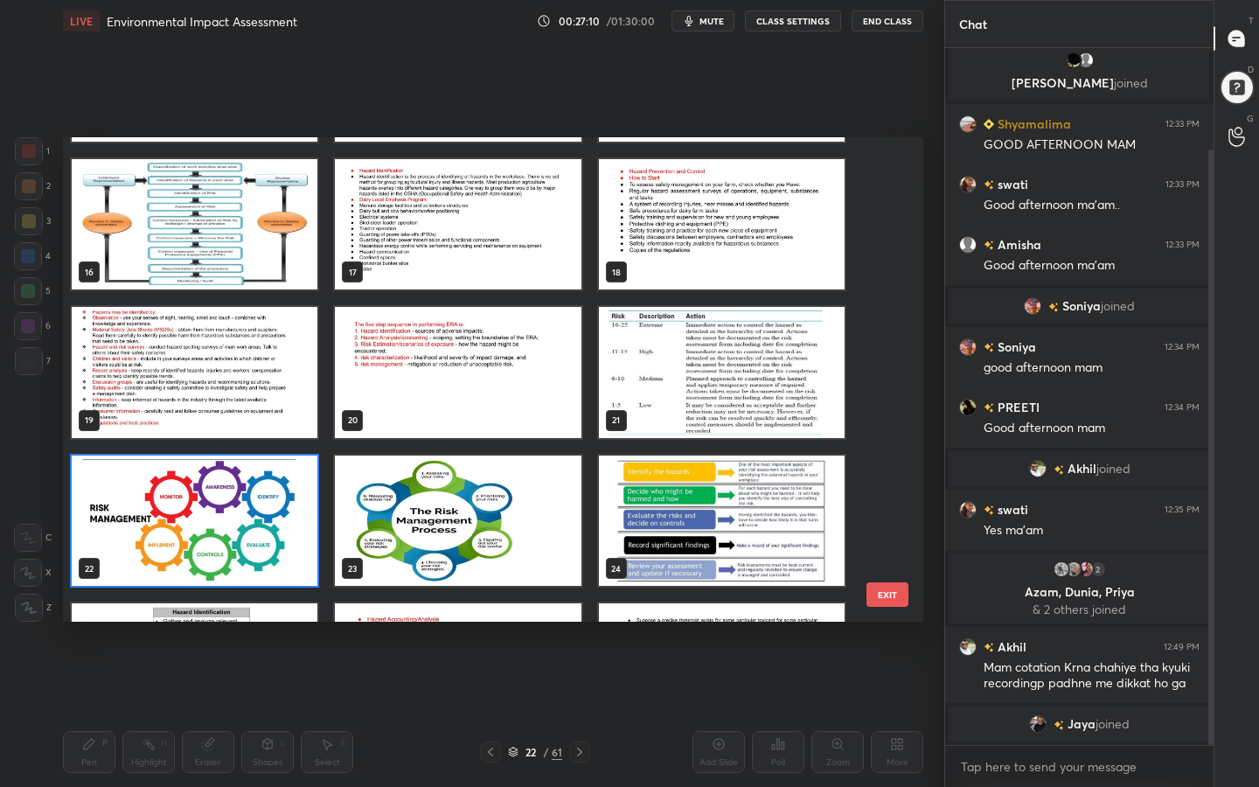
click at [204, 497] on img "grid" at bounding box center [195, 520] width 246 height 131
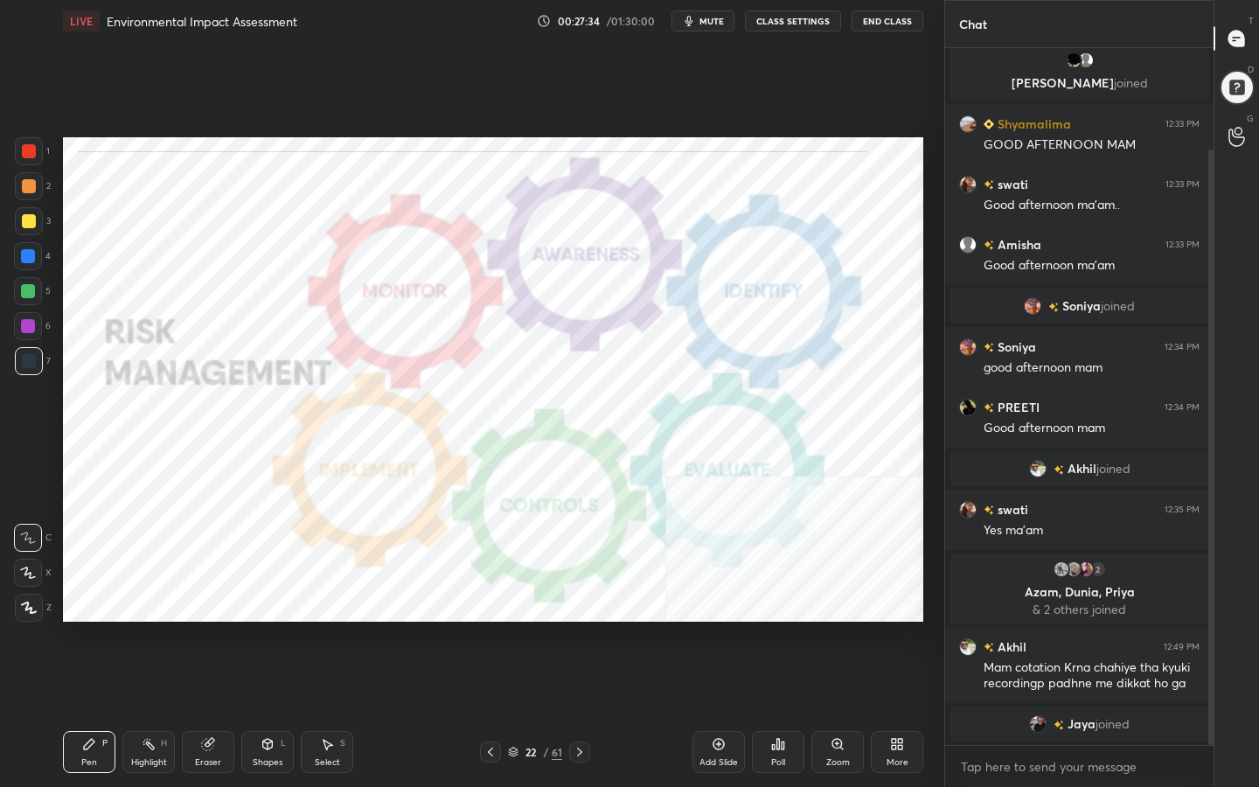
click at [514, 628] on icon at bounding box center [513, 751] width 10 height 10
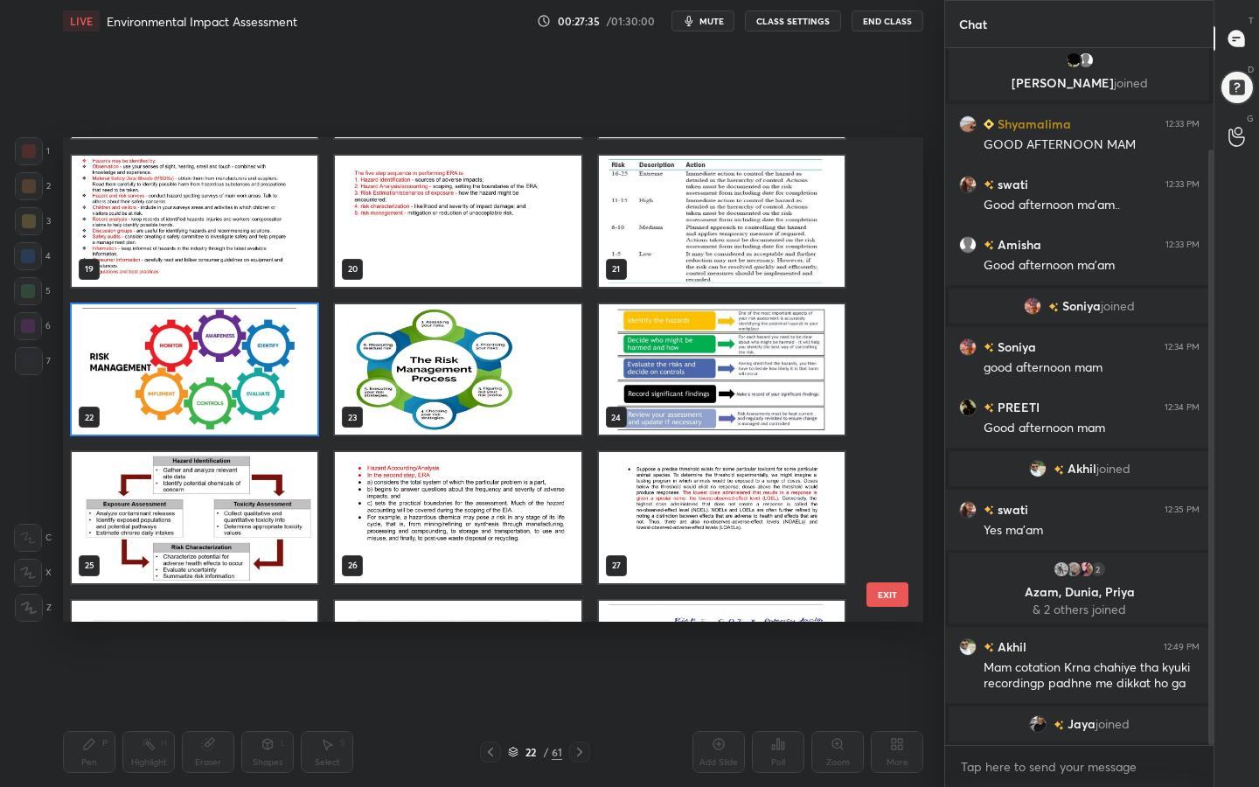
scroll to position [876, 0]
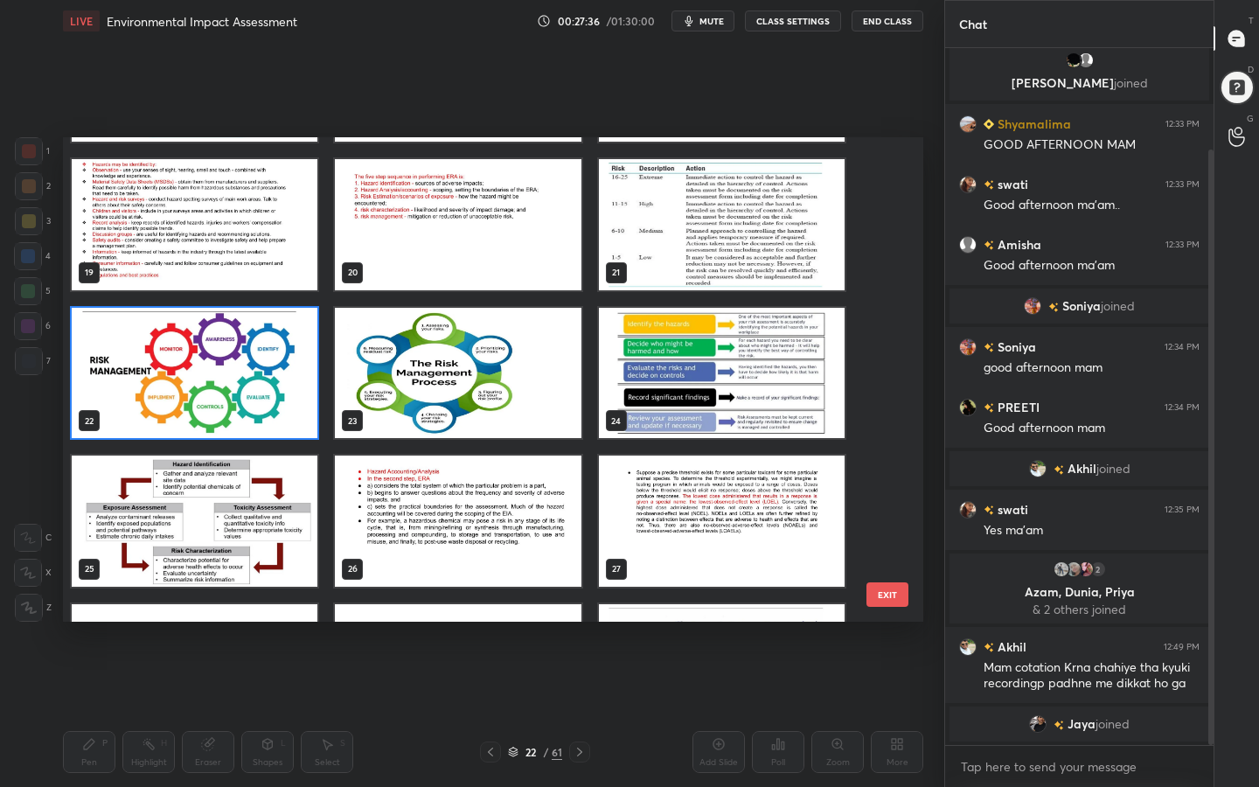
click at [447, 392] on img "grid" at bounding box center [458, 373] width 246 height 131
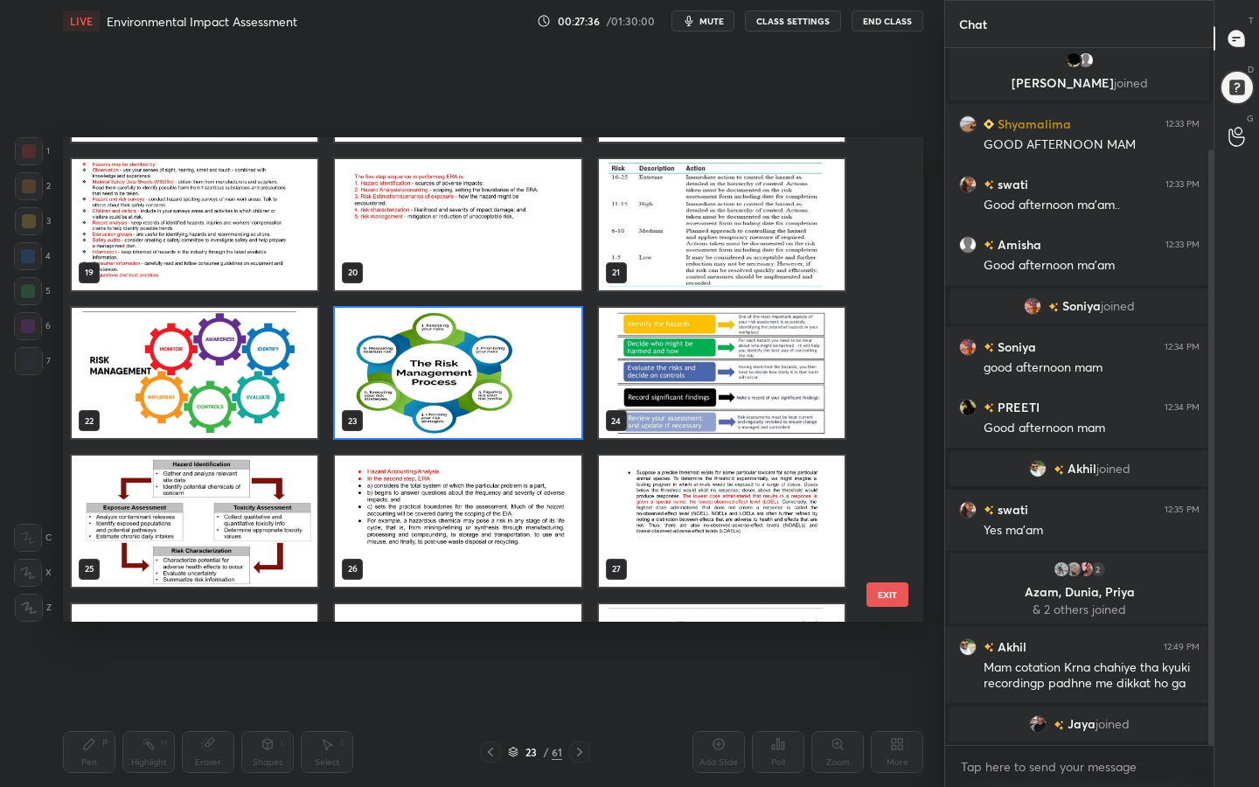
click at [447, 392] on img "grid" at bounding box center [458, 373] width 246 height 131
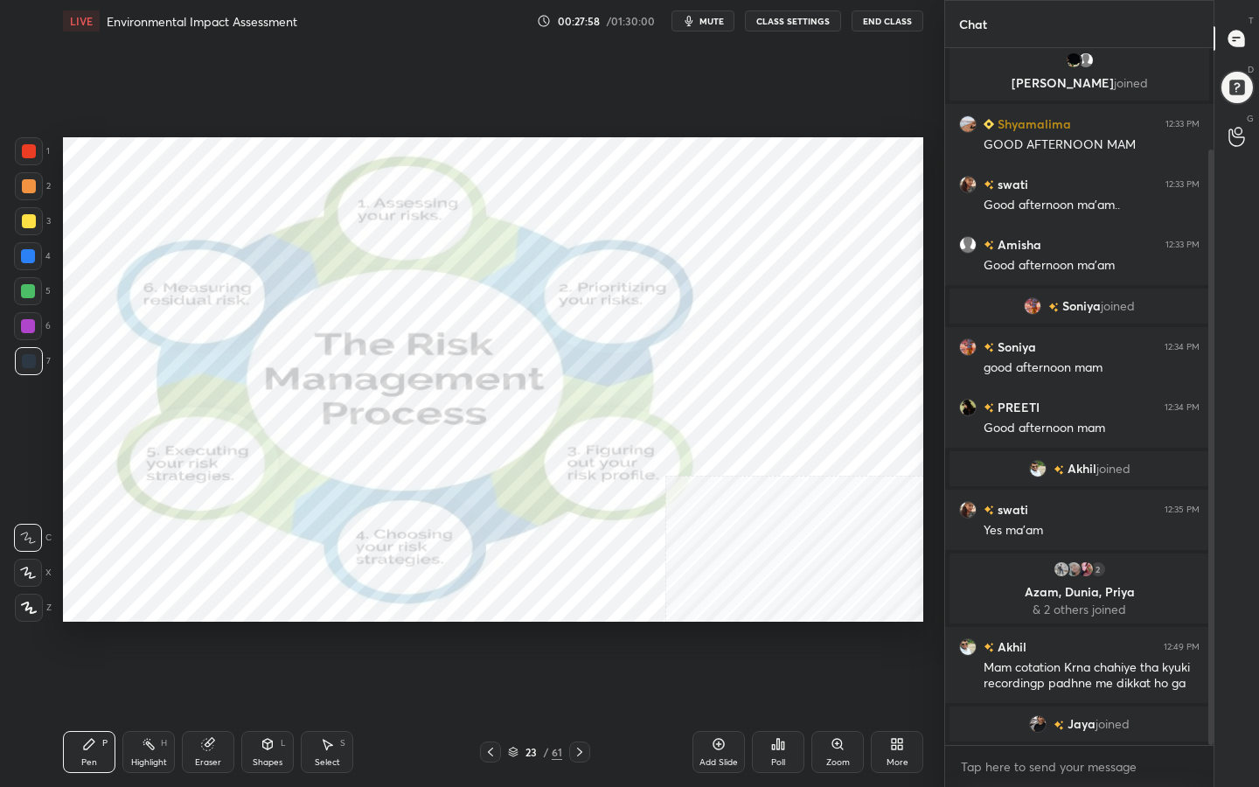
click at [517, 628] on icon at bounding box center [513, 751] width 10 height 10
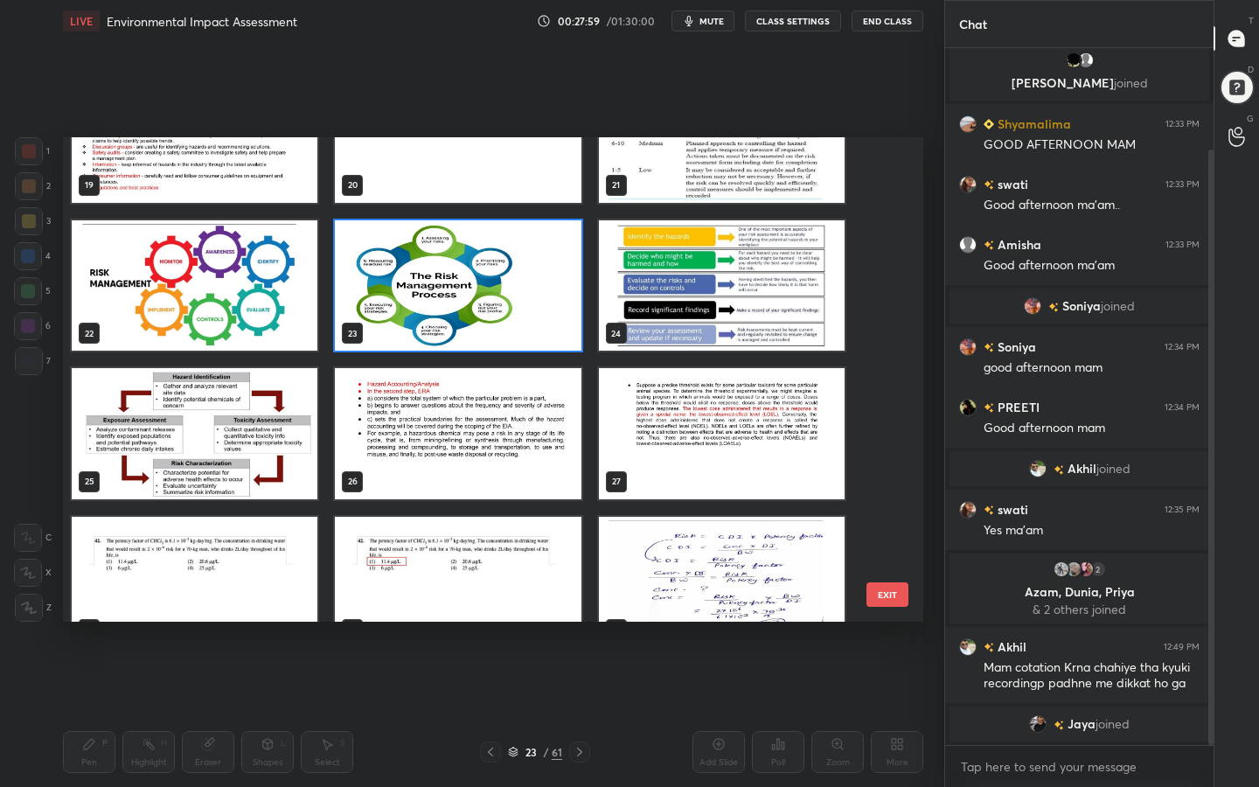
scroll to position [975, 0]
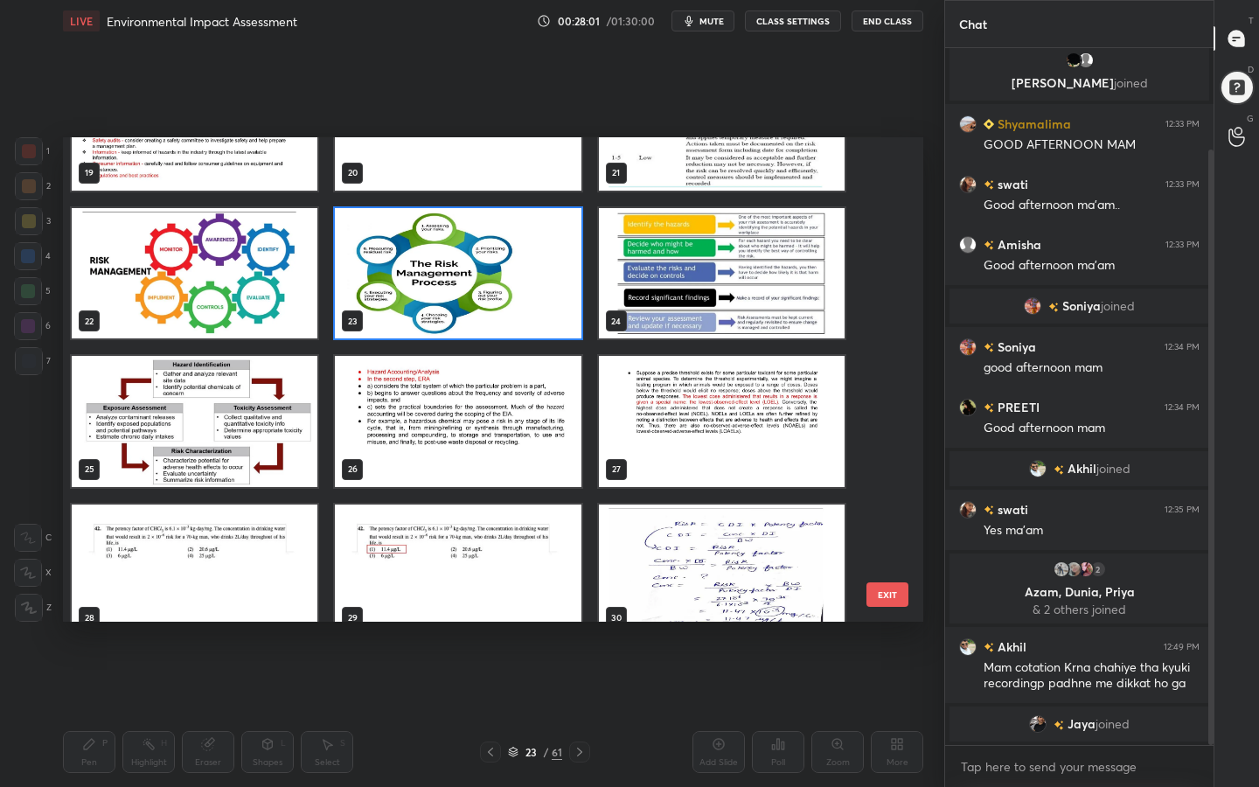
click at [767, 259] on img "grid" at bounding box center [722, 273] width 246 height 131
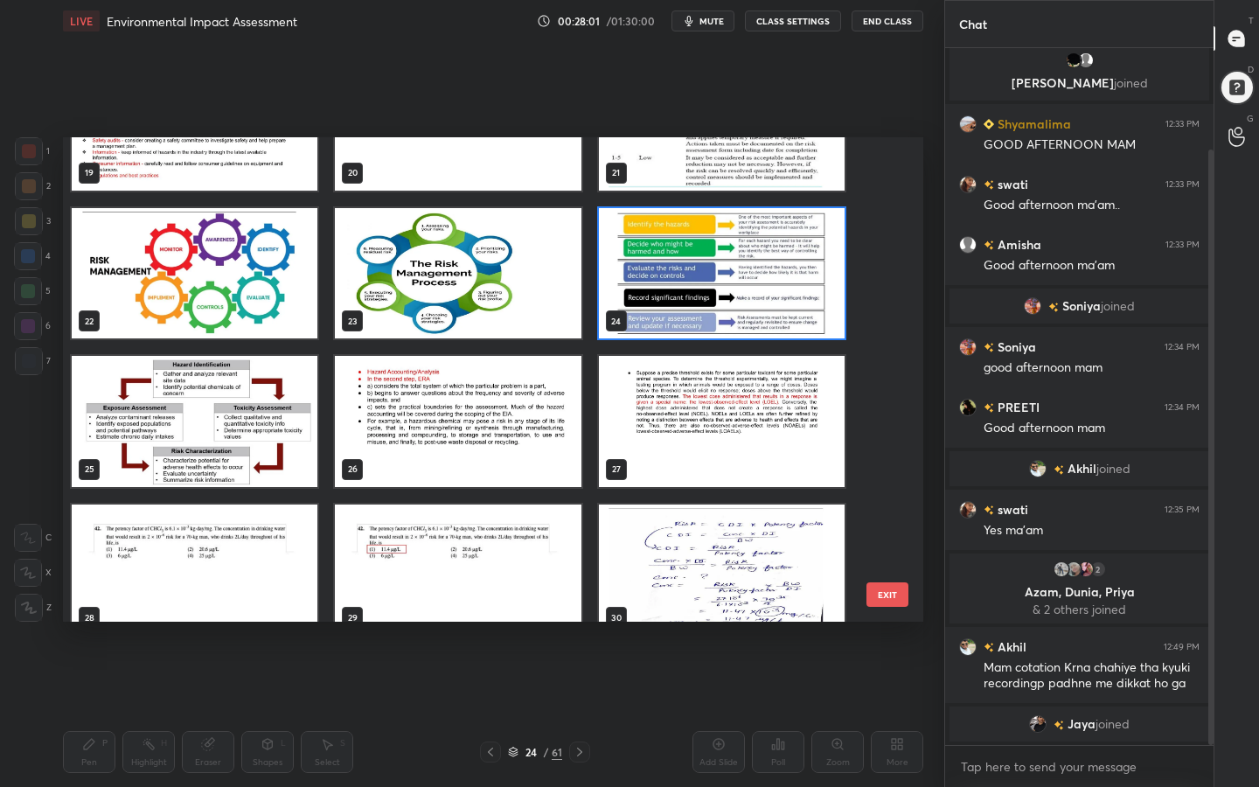
click at [767, 259] on img "grid" at bounding box center [722, 273] width 246 height 131
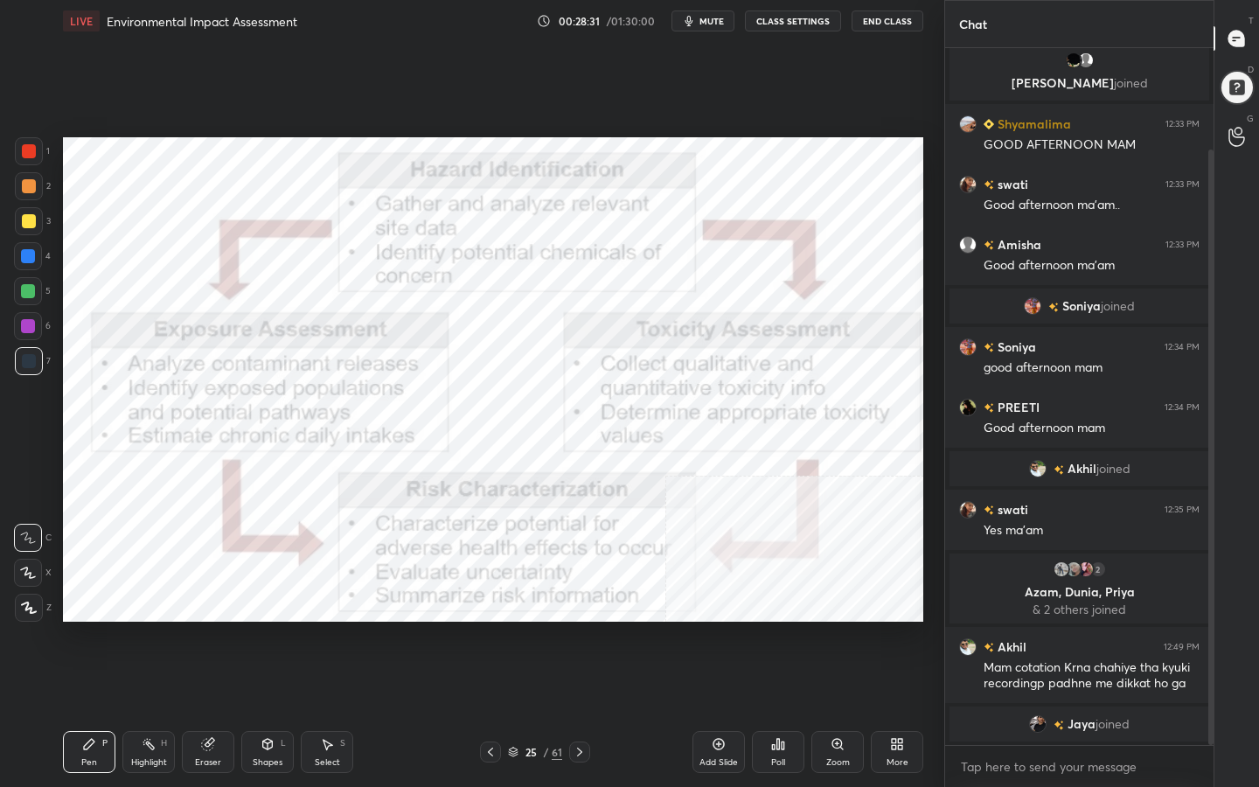
click at [515, 628] on icon at bounding box center [513, 751] width 10 height 10
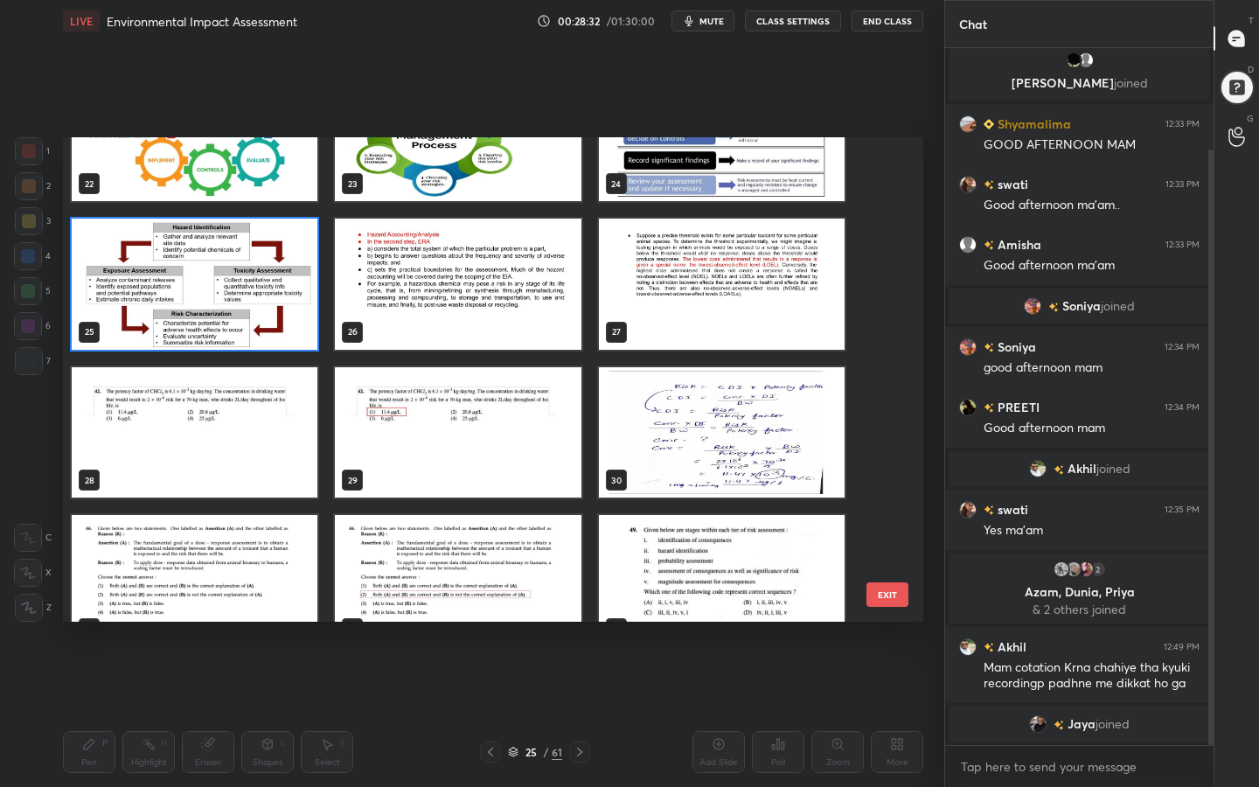
scroll to position [1103, 0]
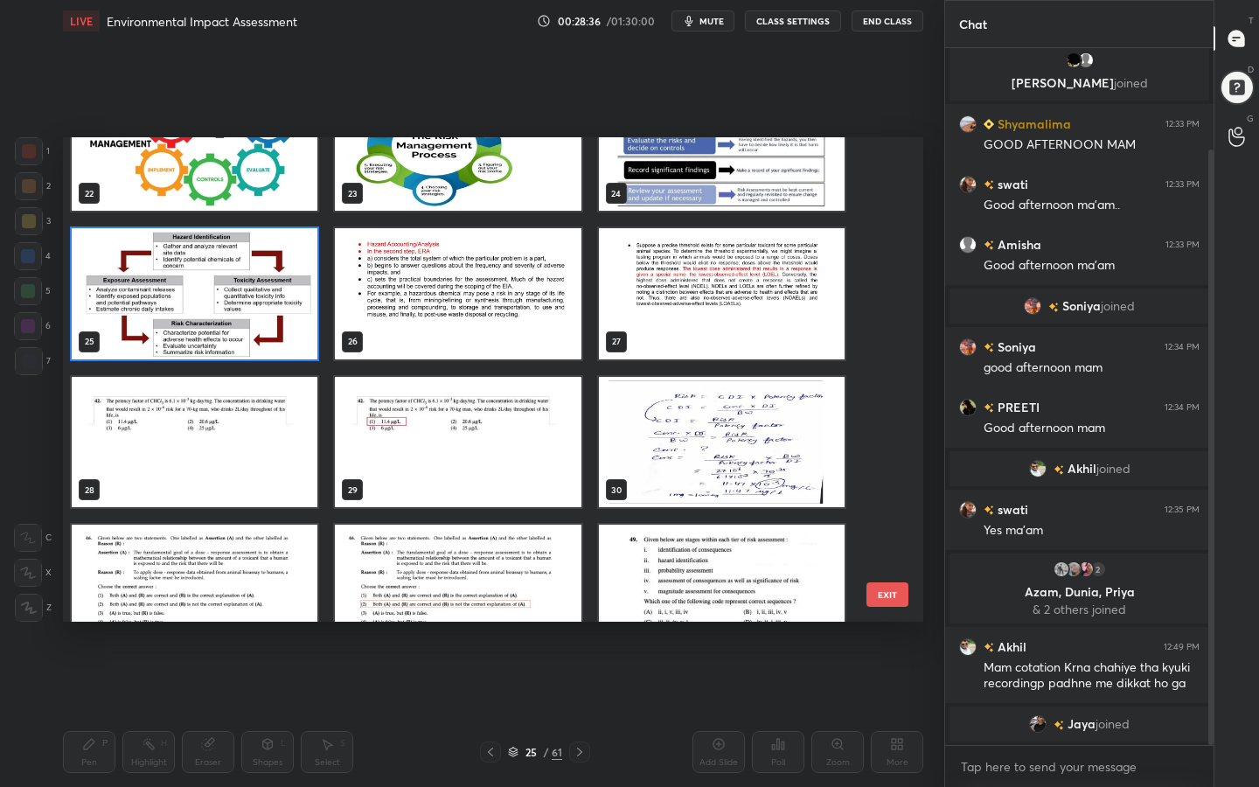
click at [525, 316] on img "grid" at bounding box center [458, 293] width 246 height 131
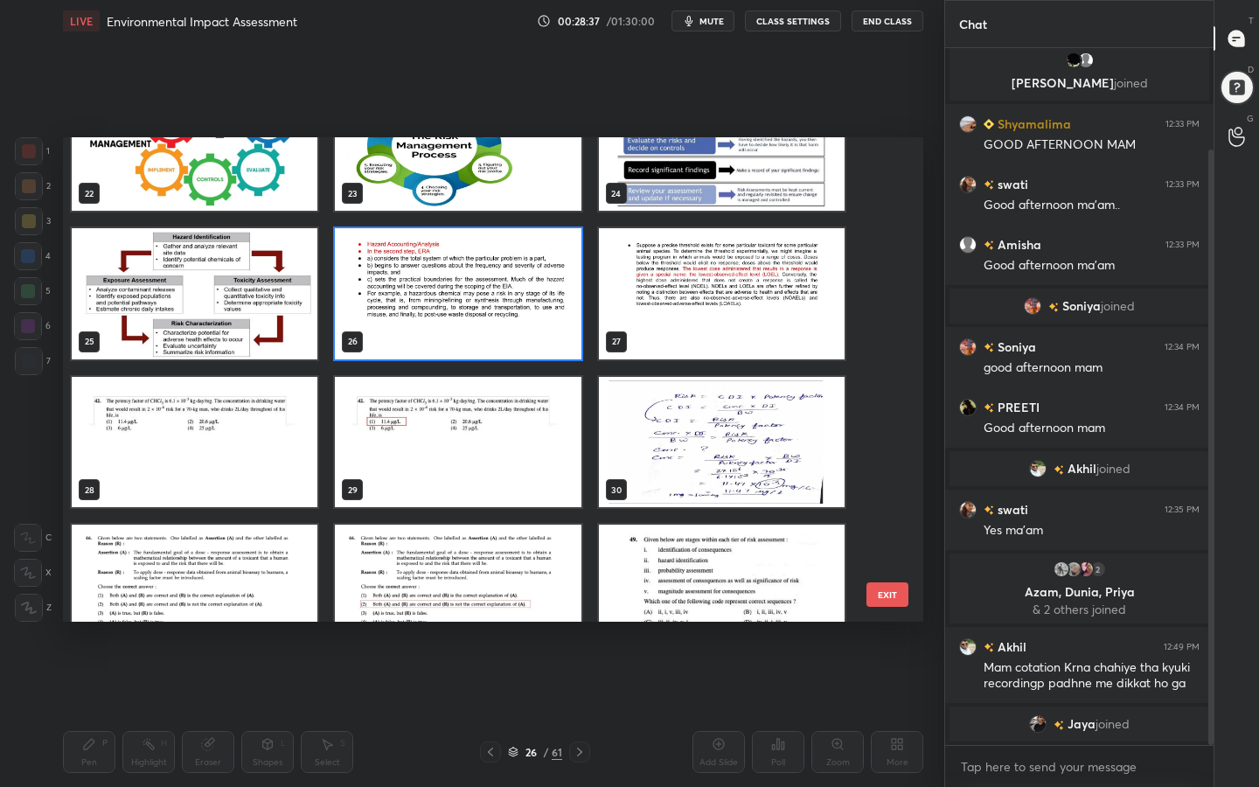
click at [525, 316] on img "grid" at bounding box center [458, 293] width 246 height 131
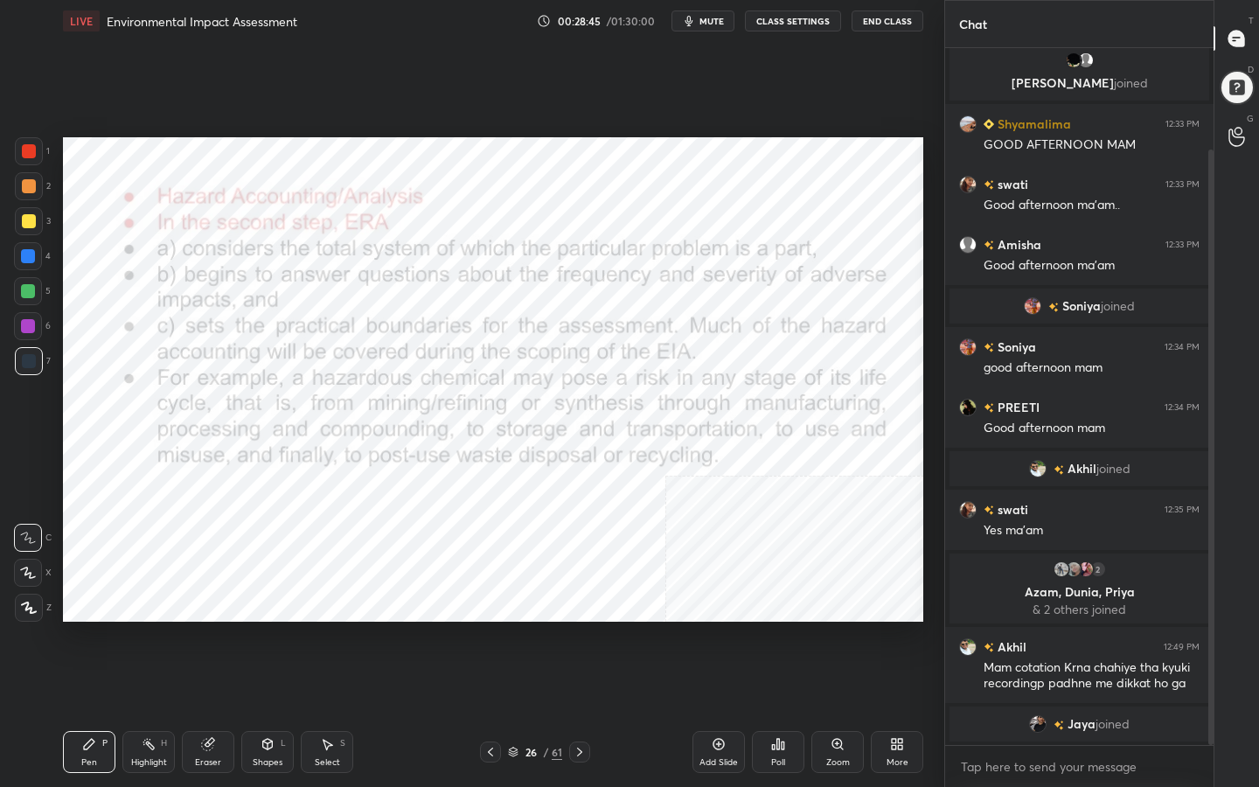
click at [517, 628] on icon at bounding box center [513, 751] width 10 height 10
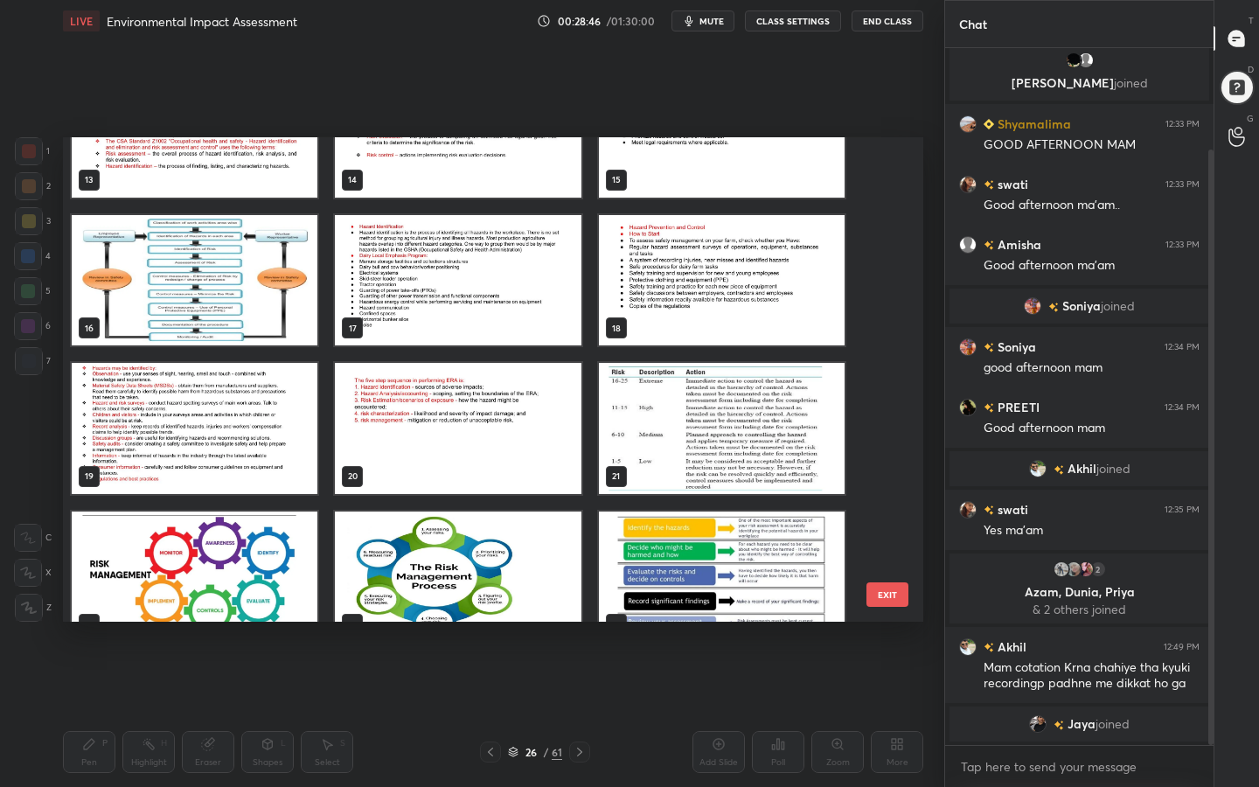
scroll to position [663, 0]
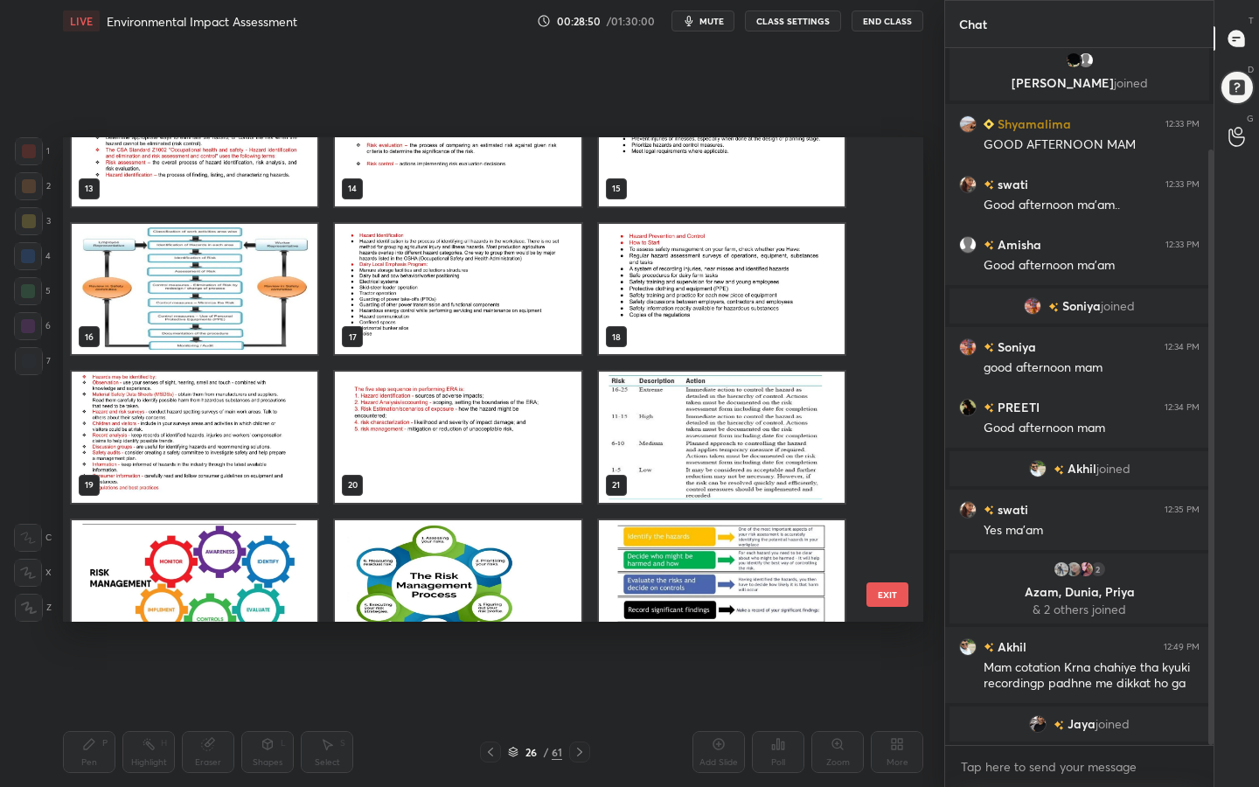
click at [753, 311] on img "grid" at bounding box center [722, 289] width 246 height 131
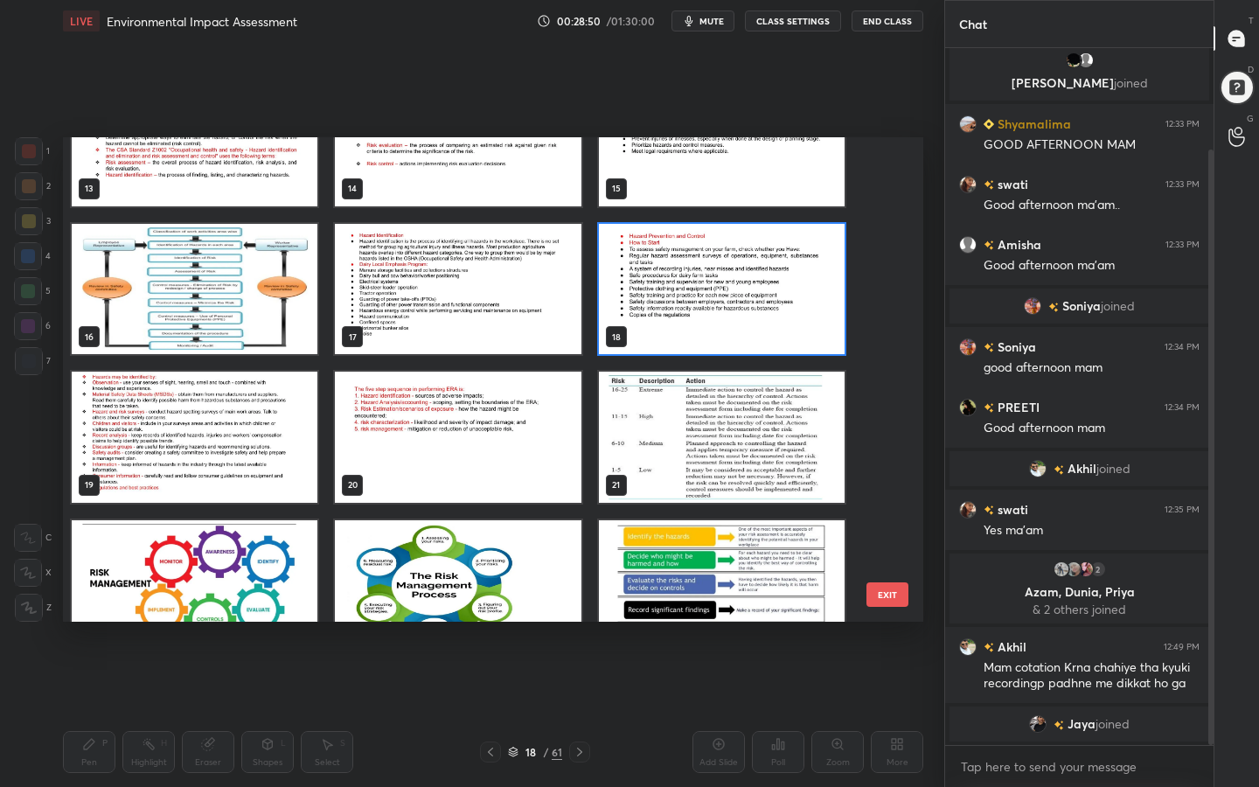
click at [753, 311] on img "grid" at bounding box center [722, 289] width 246 height 131
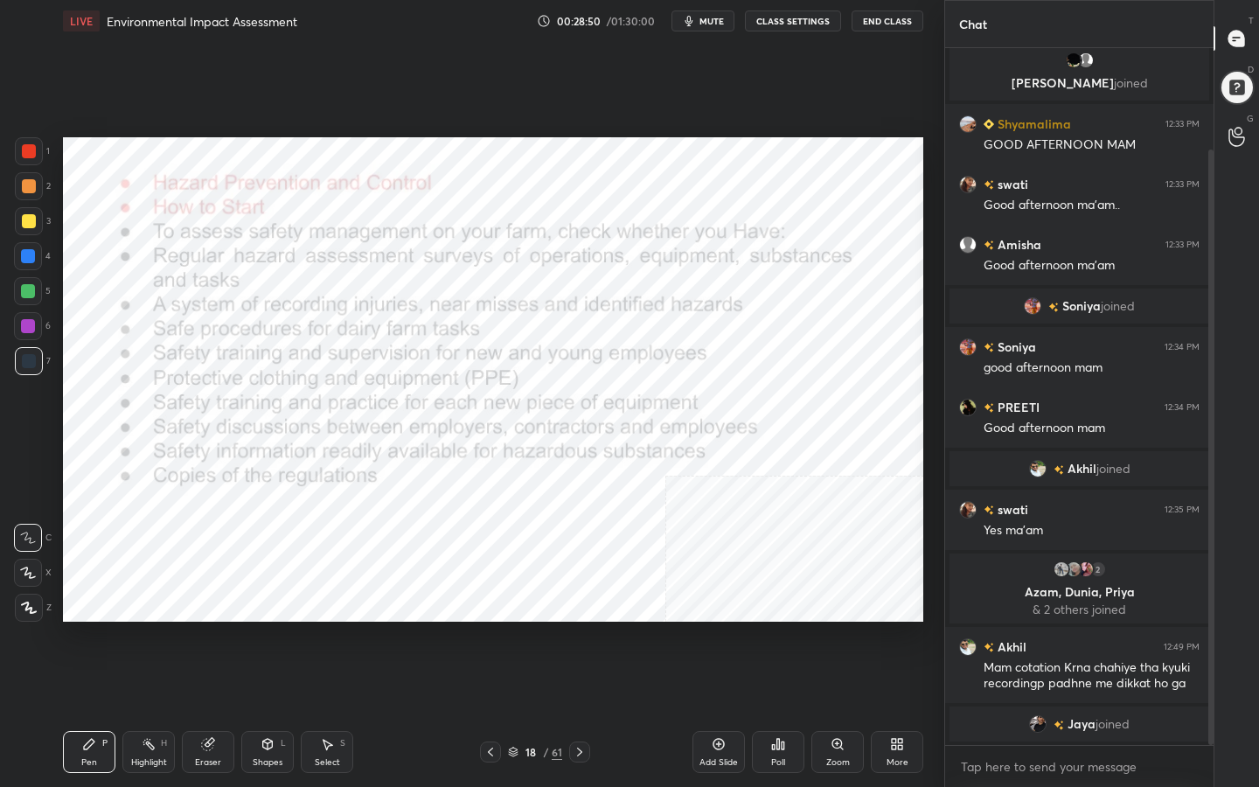
click at [753, 311] on img "grid" at bounding box center [722, 289] width 246 height 131
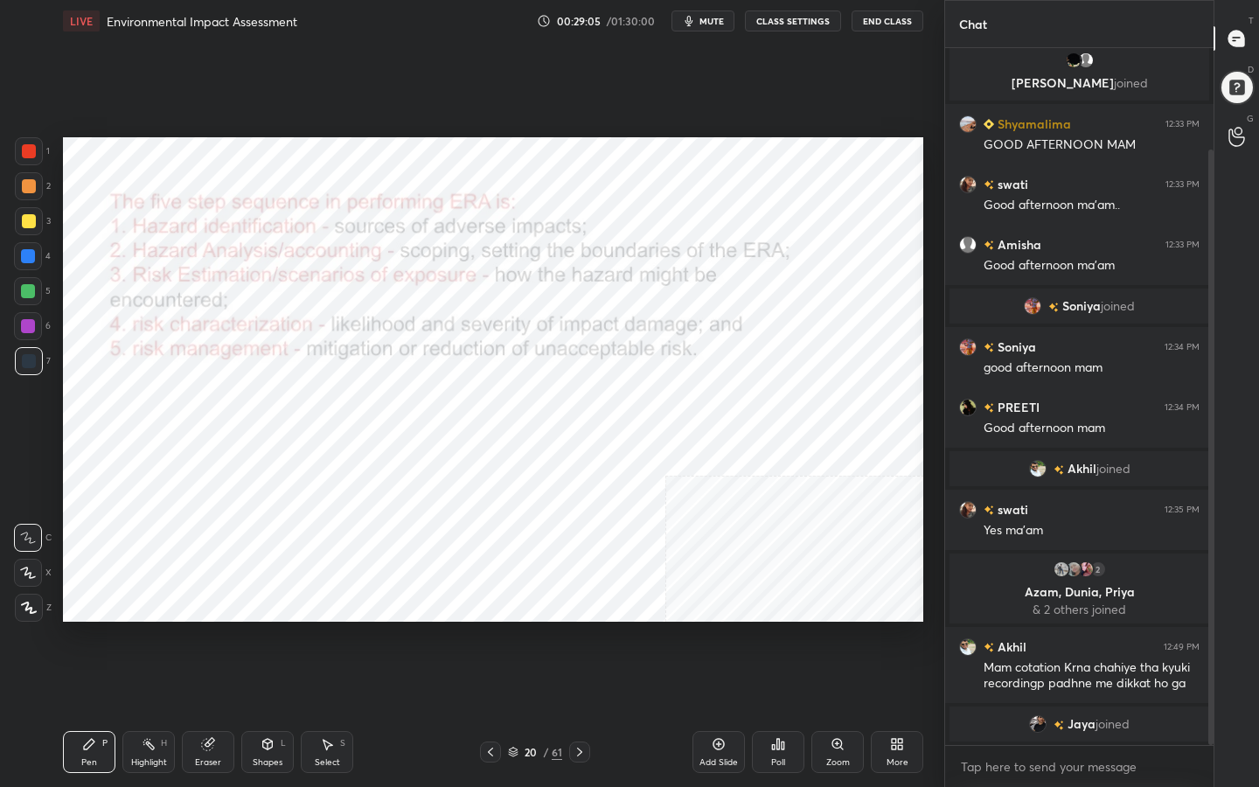
click at [530, 628] on div "Pen P Highlight H Eraser Shapes L Select S 20 / 61 Add Slide Poll Zoom More" at bounding box center [493, 752] width 860 height 70
click at [523, 628] on div "20" at bounding box center [530, 751] width 17 height 10
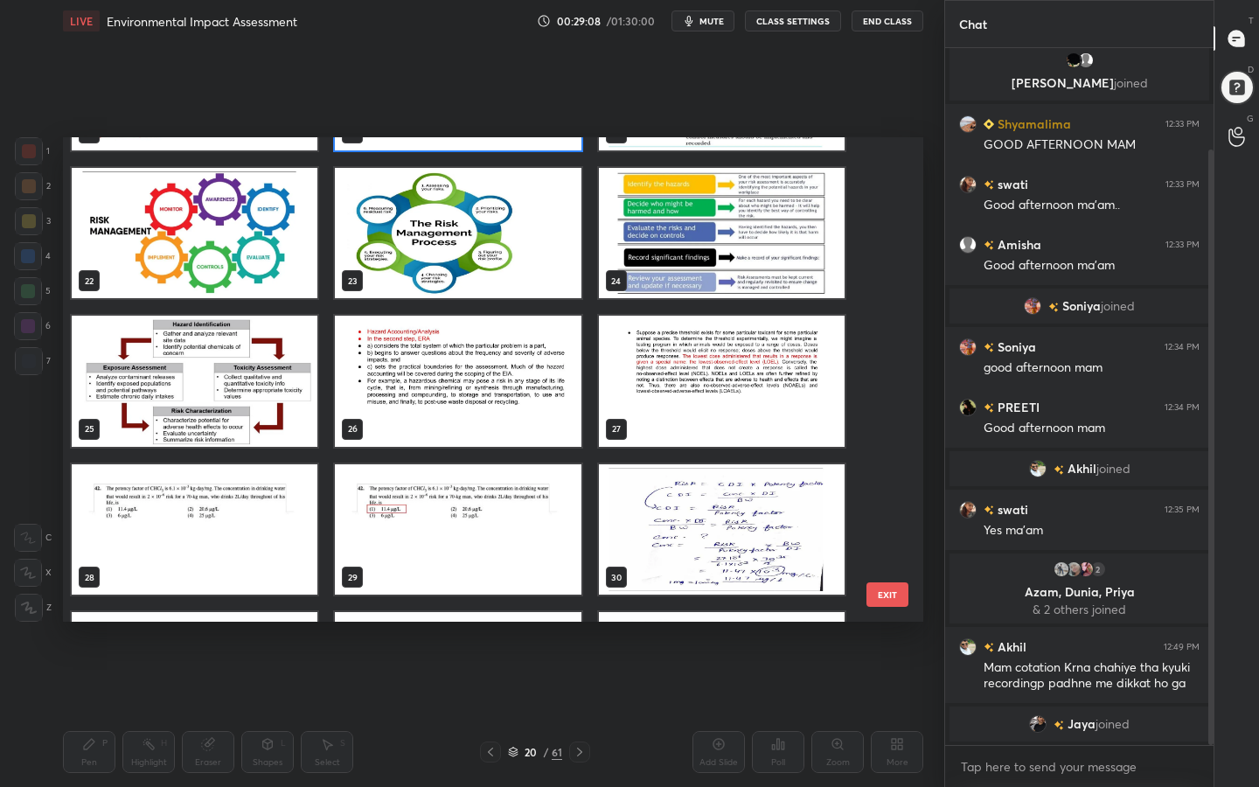
scroll to position [1015, 0]
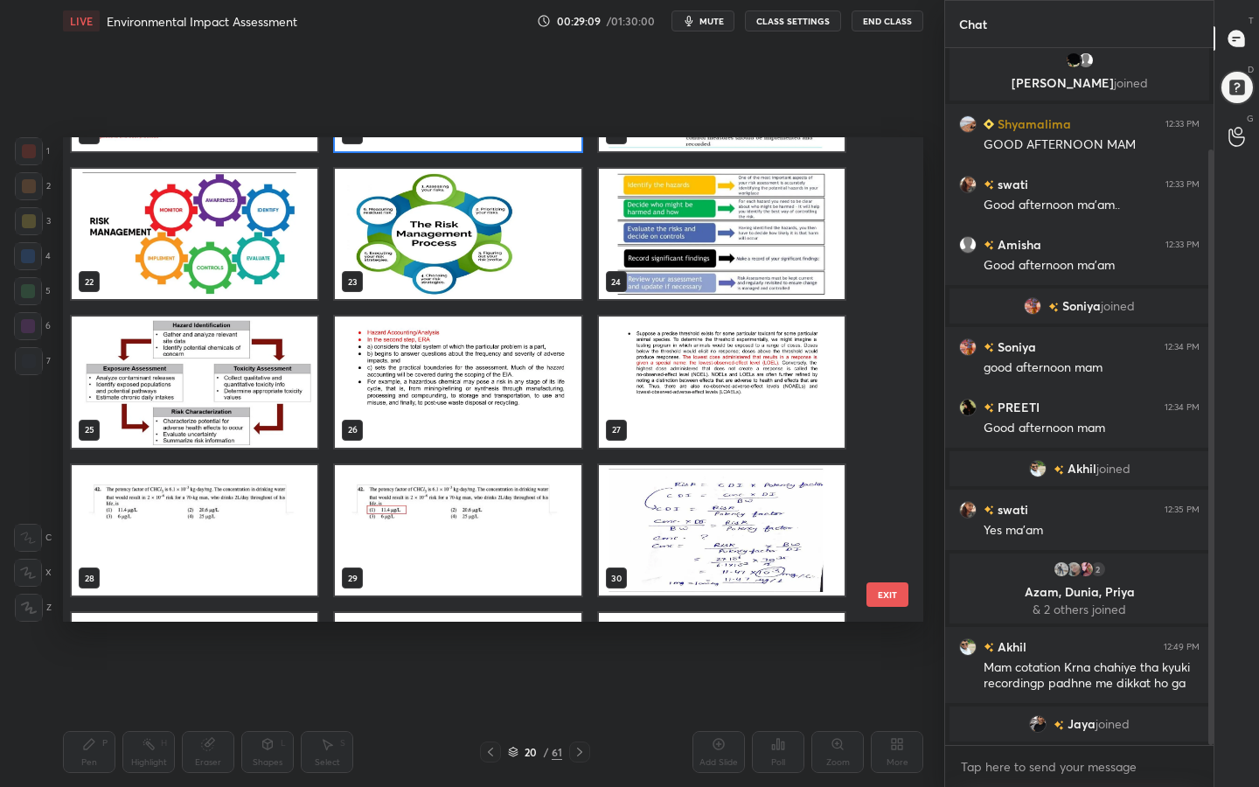
click at [508, 425] on img "grid" at bounding box center [458, 381] width 246 height 131
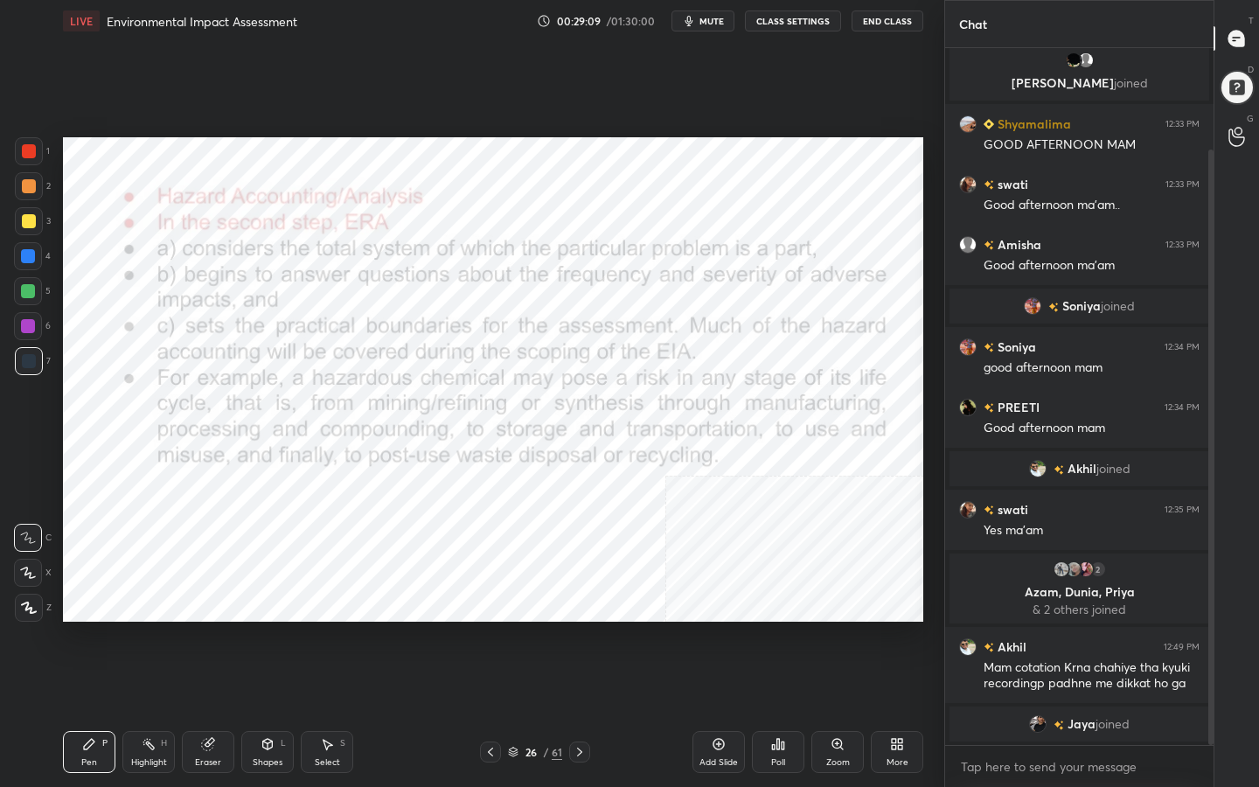
click at [508, 425] on img "grid" at bounding box center [458, 381] width 246 height 131
click at [517, 628] on icon at bounding box center [513, 753] width 9 height 3
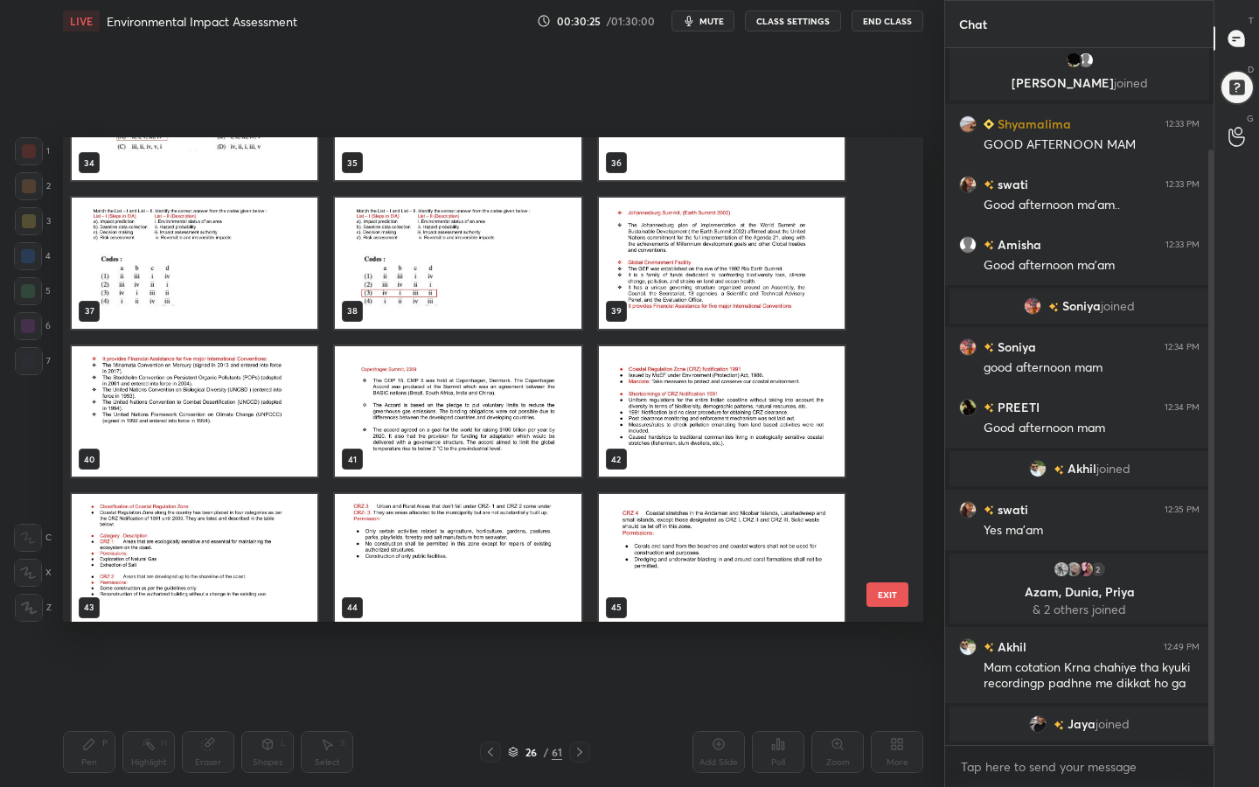
scroll to position [1730, 0]
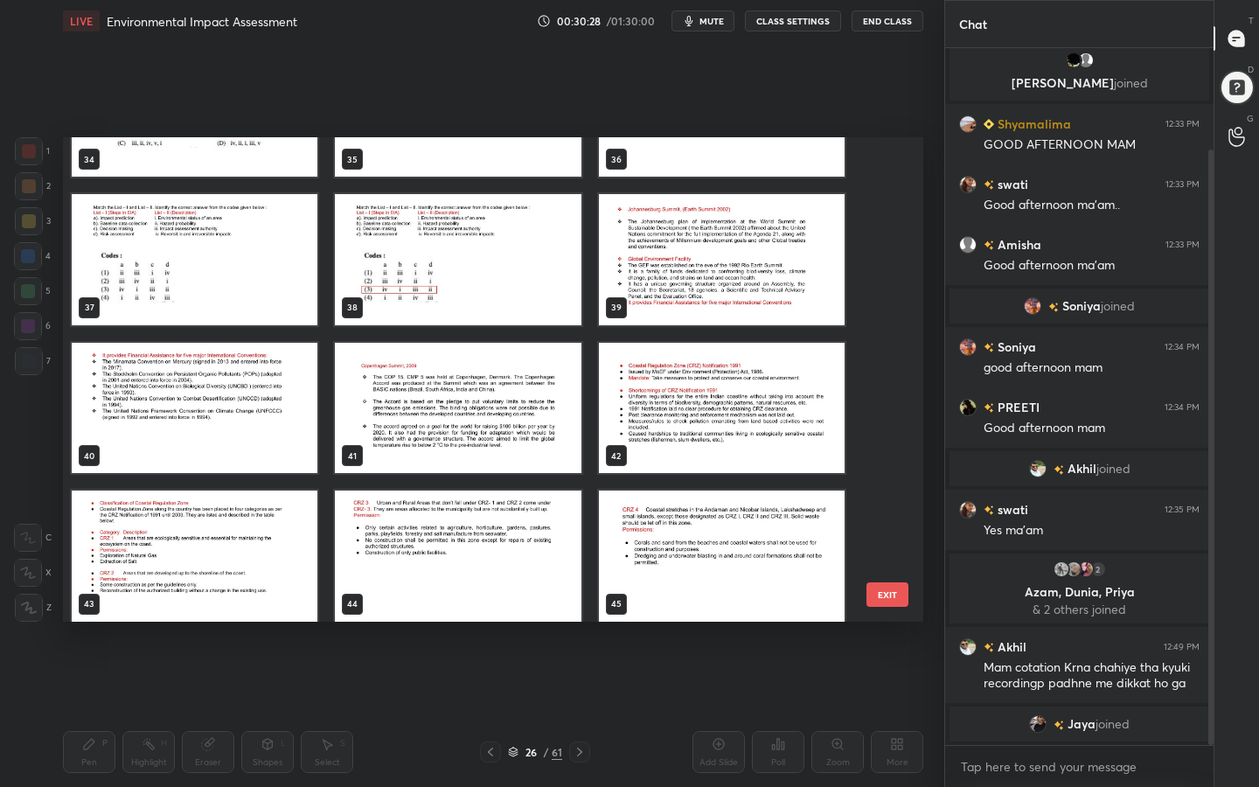
click at [720, 241] on img "grid" at bounding box center [722, 259] width 246 height 131
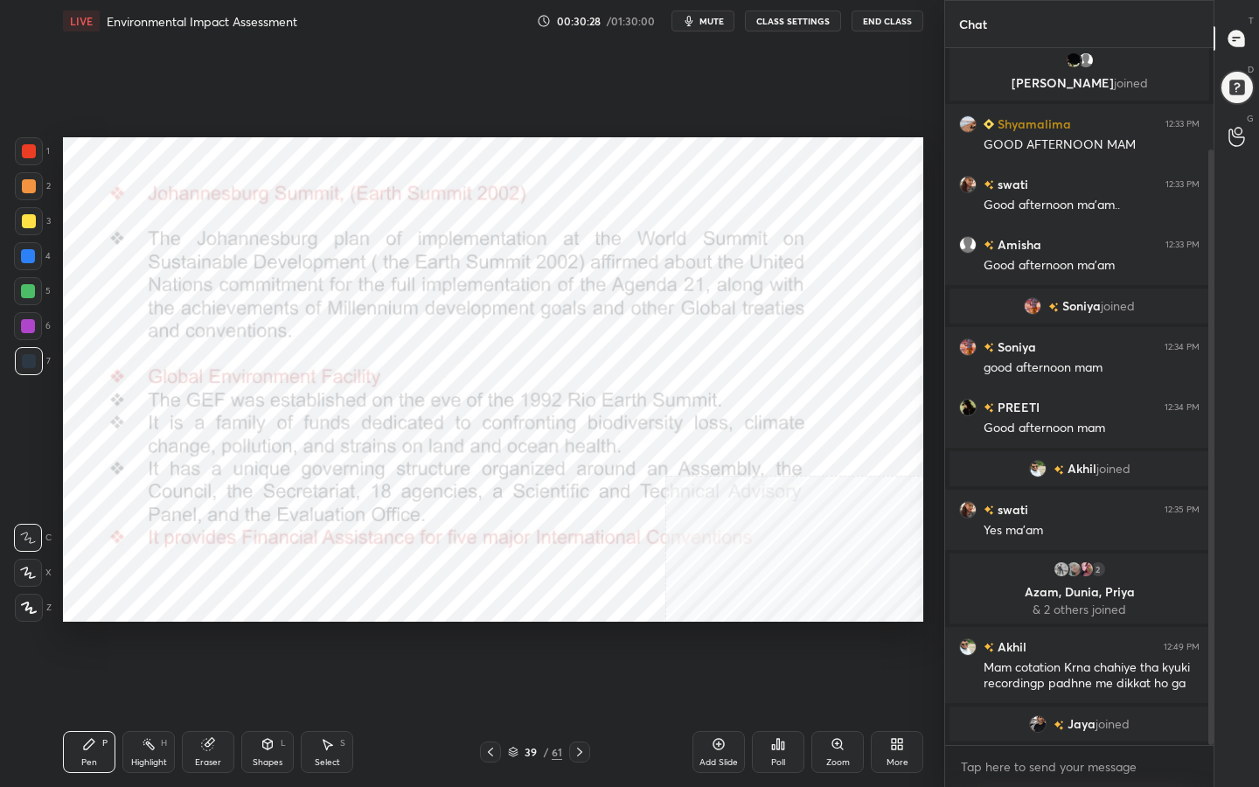
click at [720, 241] on img "grid" at bounding box center [722, 259] width 246 height 131
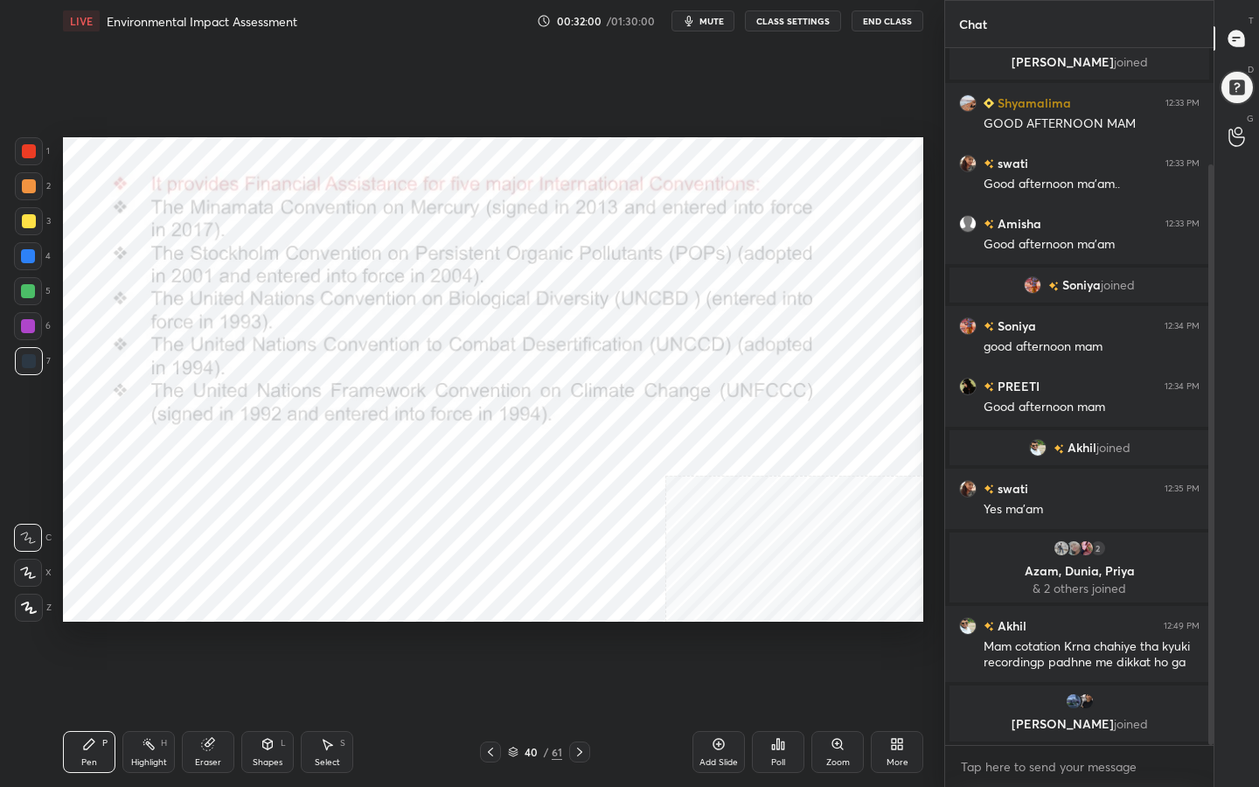
click at [517, 628] on div "40 / 61" at bounding box center [535, 751] width 110 height 21
click at [517, 628] on icon at bounding box center [513, 753] width 9 height 3
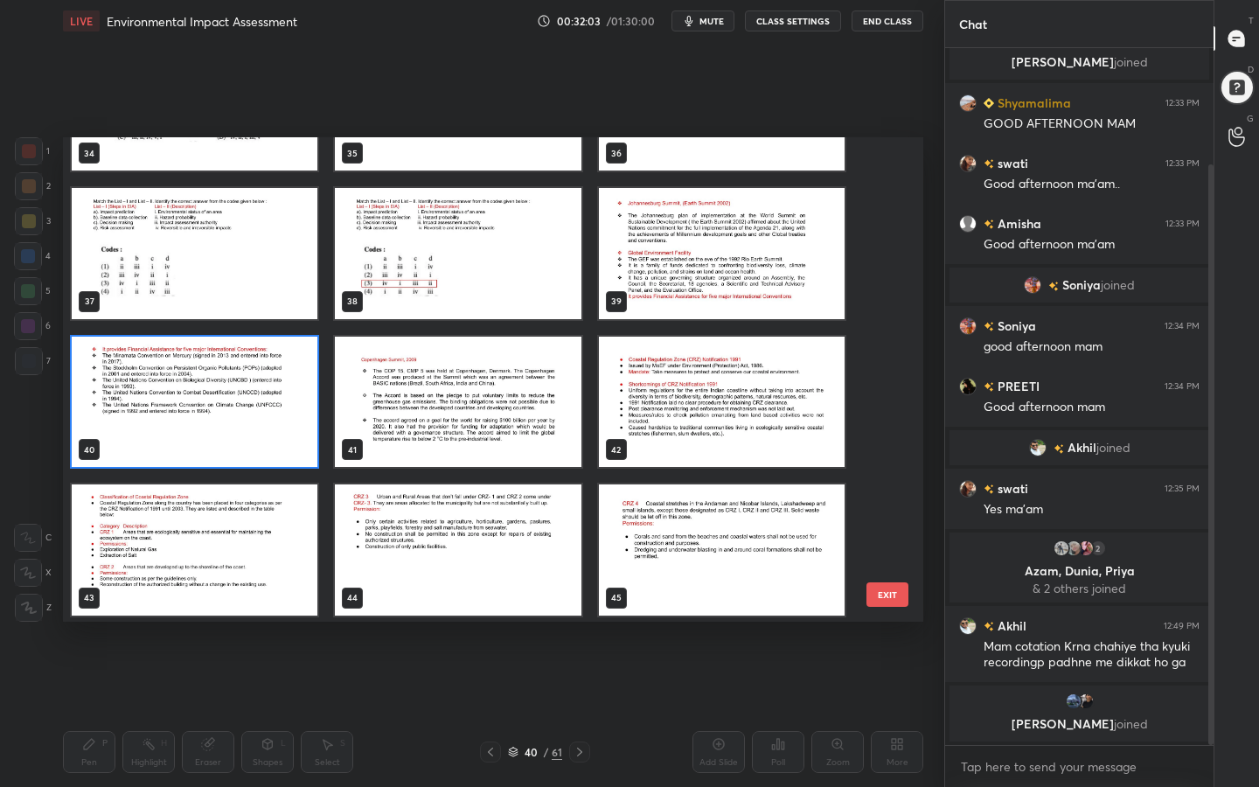
scroll to position [1834, 0]
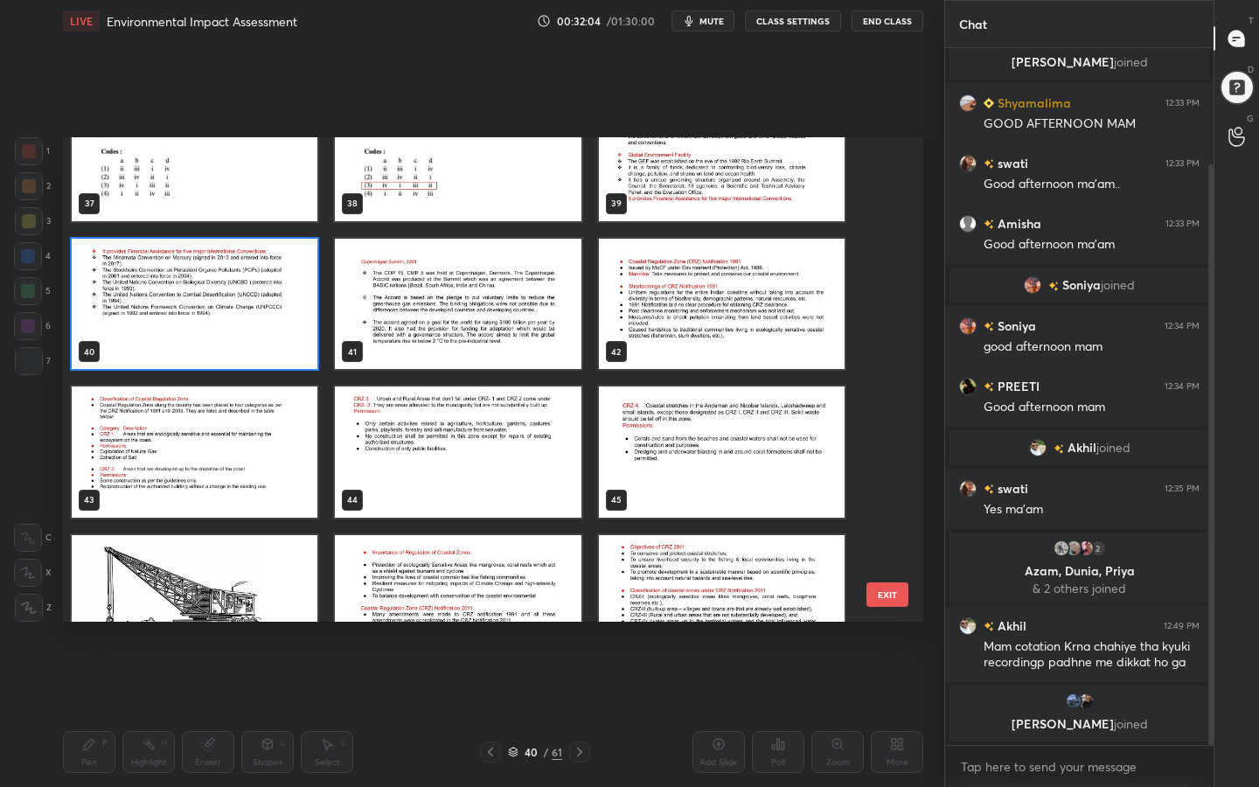
click at [501, 251] on img "grid" at bounding box center [458, 304] width 246 height 131
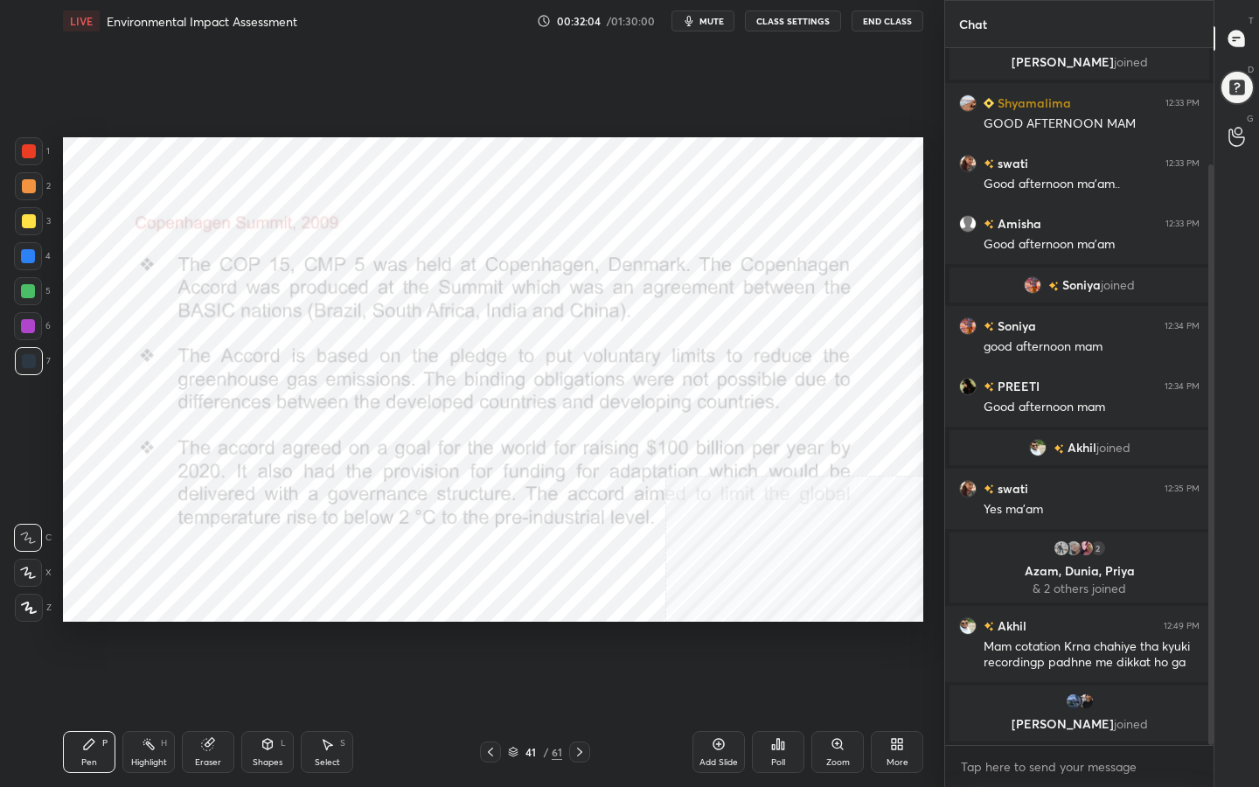
click at [501, 251] on img "grid" at bounding box center [458, 304] width 246 height 131
click at [522, 628] on div "41" at bounding box center [530, 751] width 17 height 10
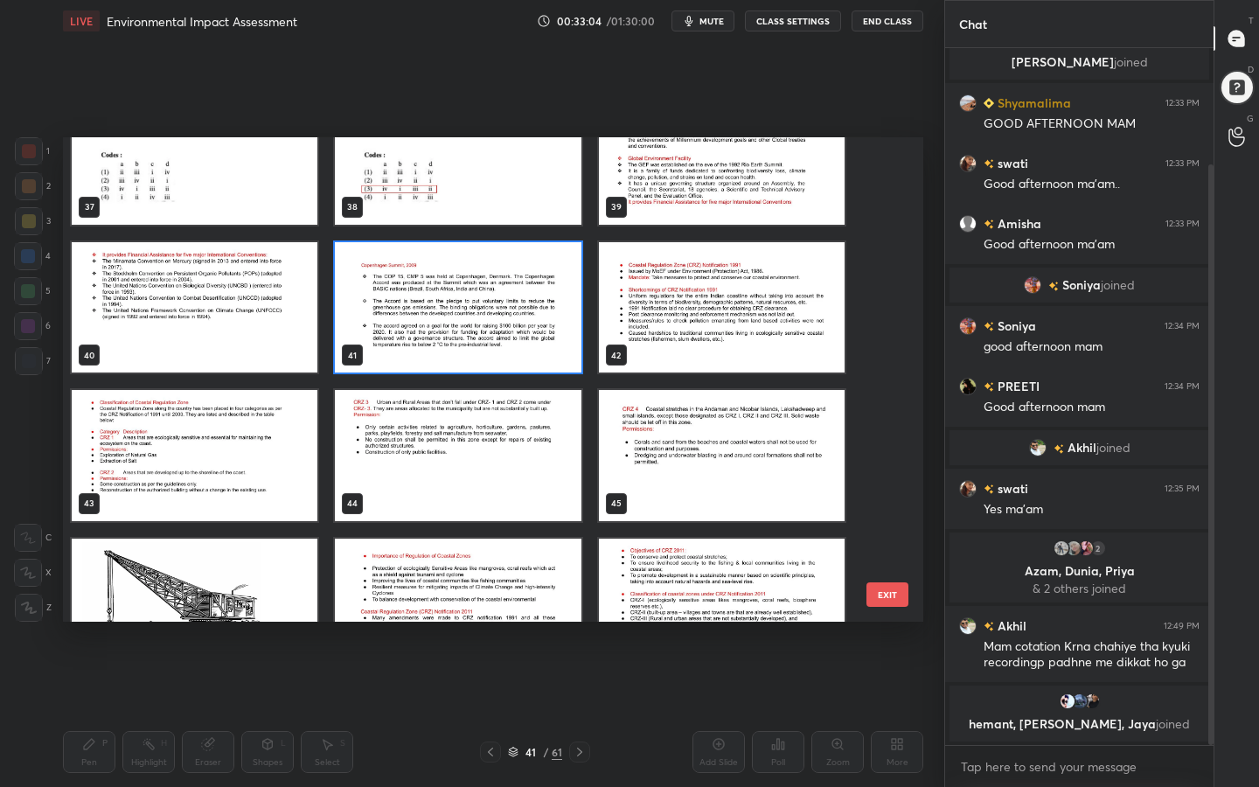
scroll to position [1842, 0]
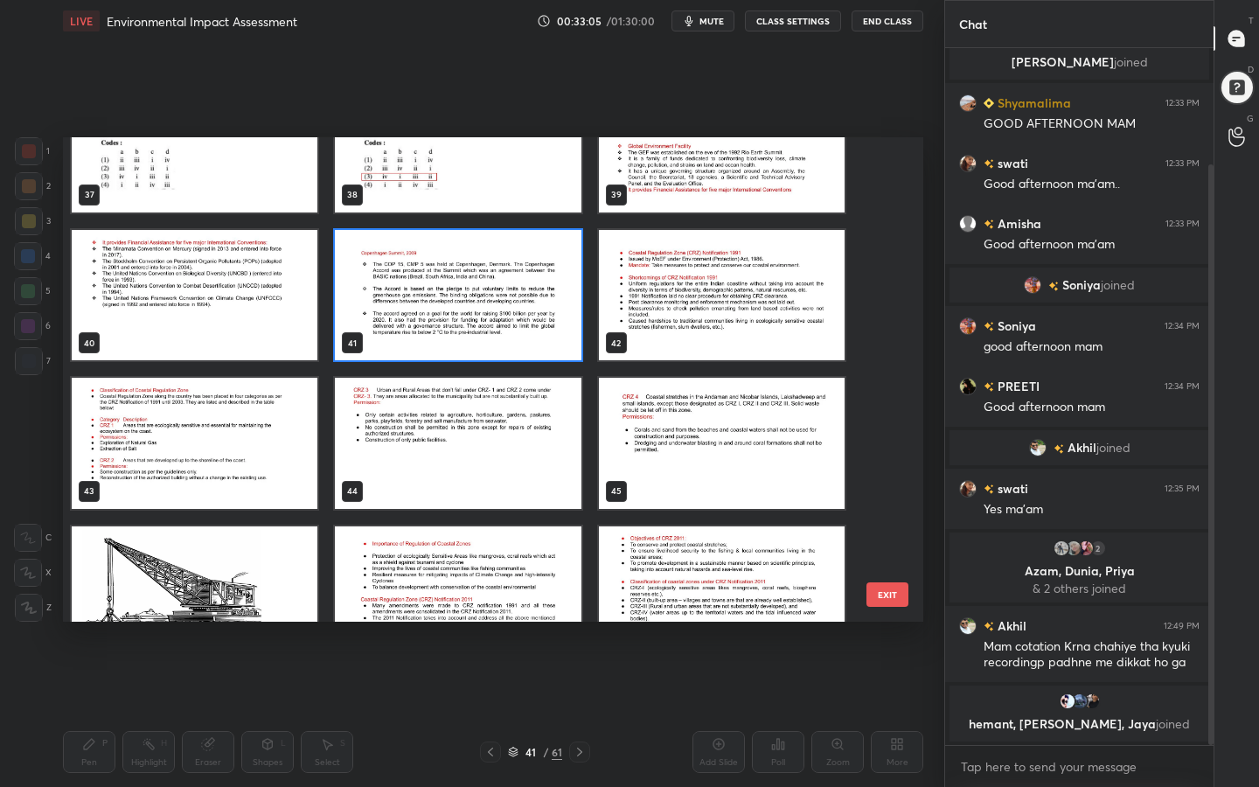
click at [695, 306] on img "grid" at bounding box center [722, 295] width 246 height 131
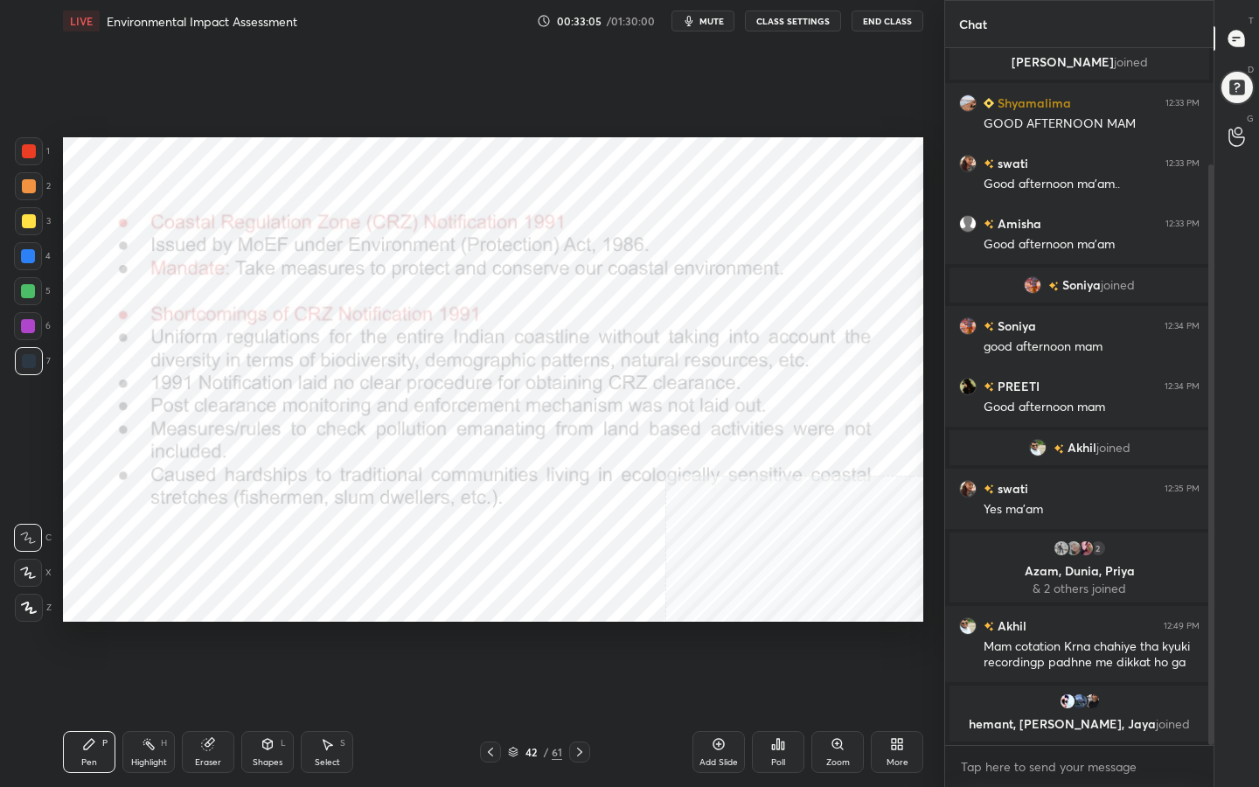
click at [695, 306] on img "grid" at bounding box center [722, 295] width 246 height 131
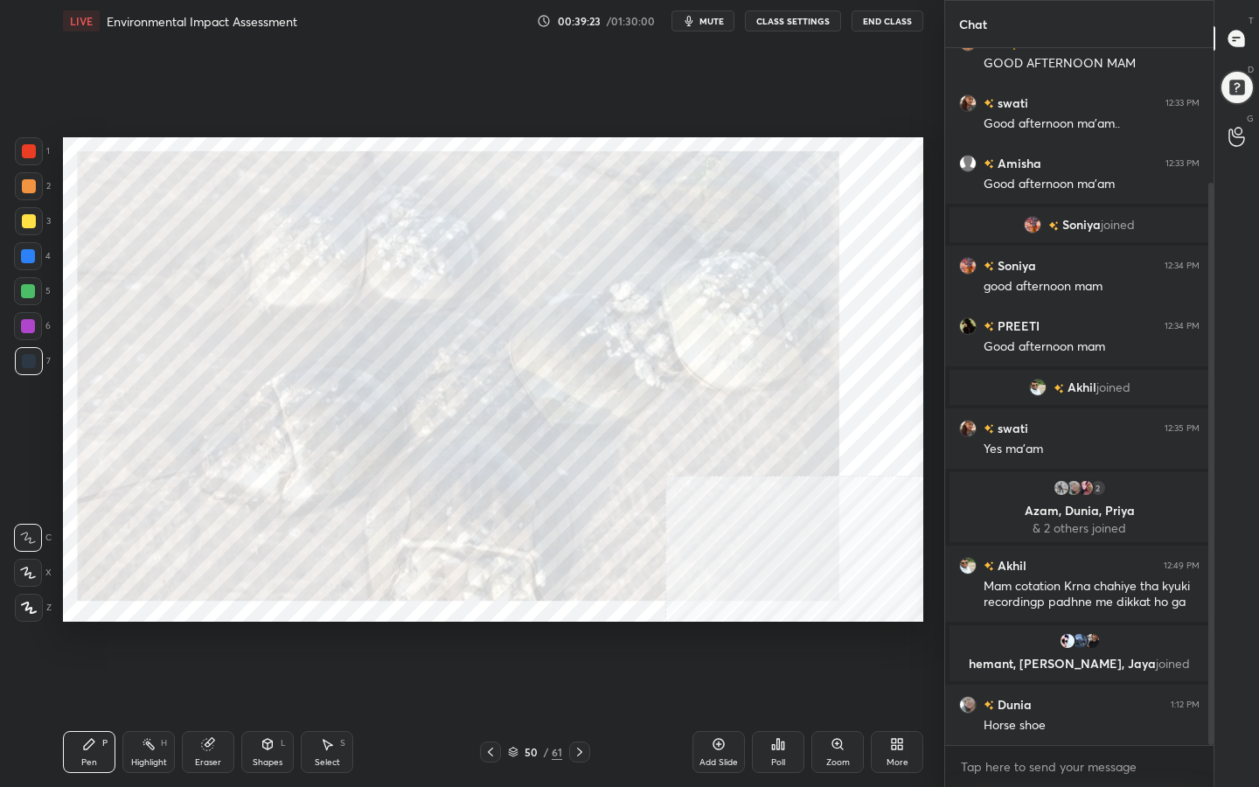
scroll to position [184, 0]
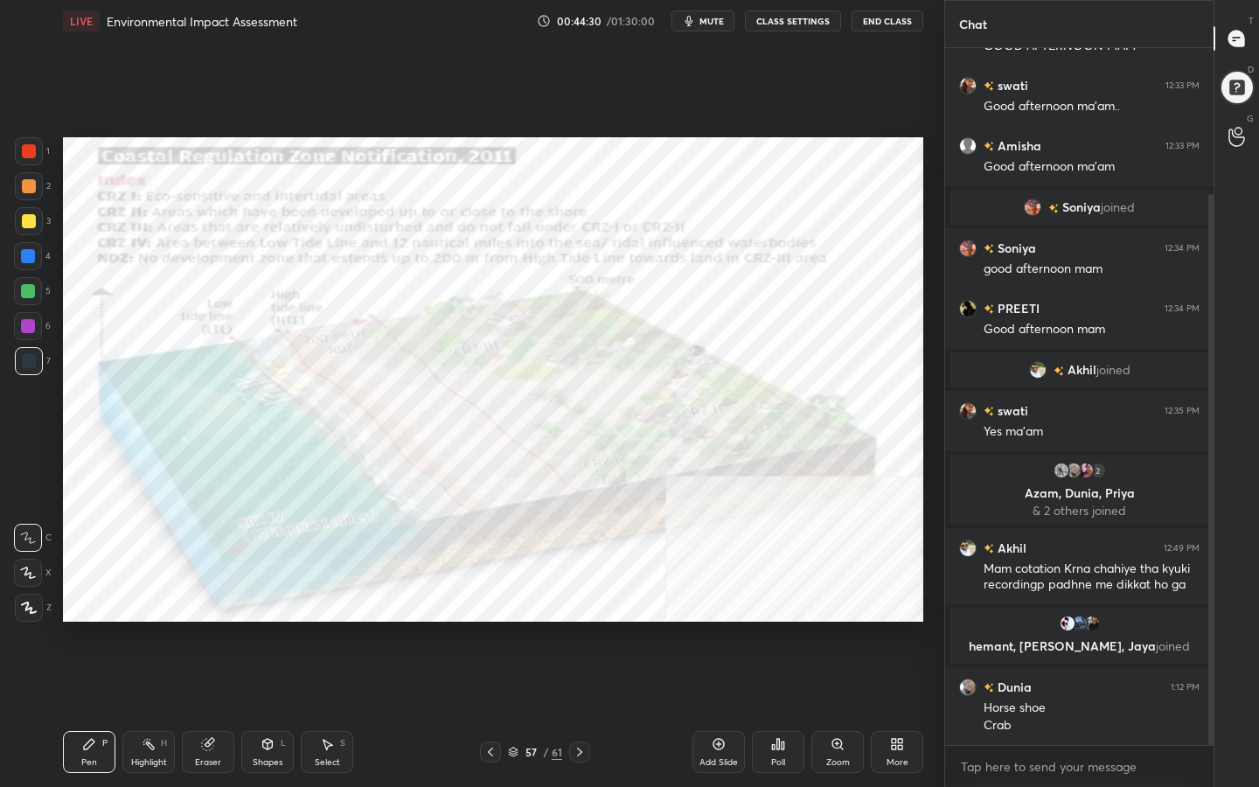
click at [581, 628] on icon at bounding box center [579, 752] width 14 height 14
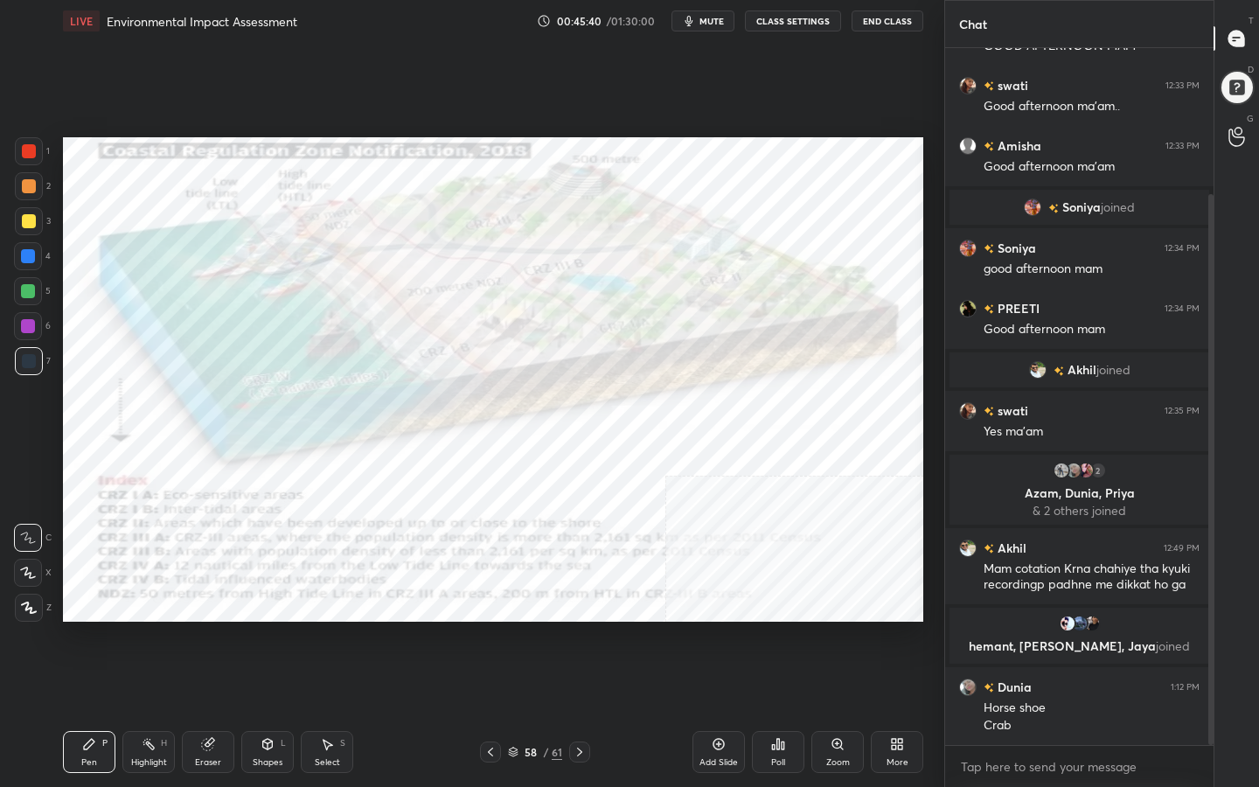
click at [524, 628] on div "58" at bounding box center [530, 751] width 17 height 10
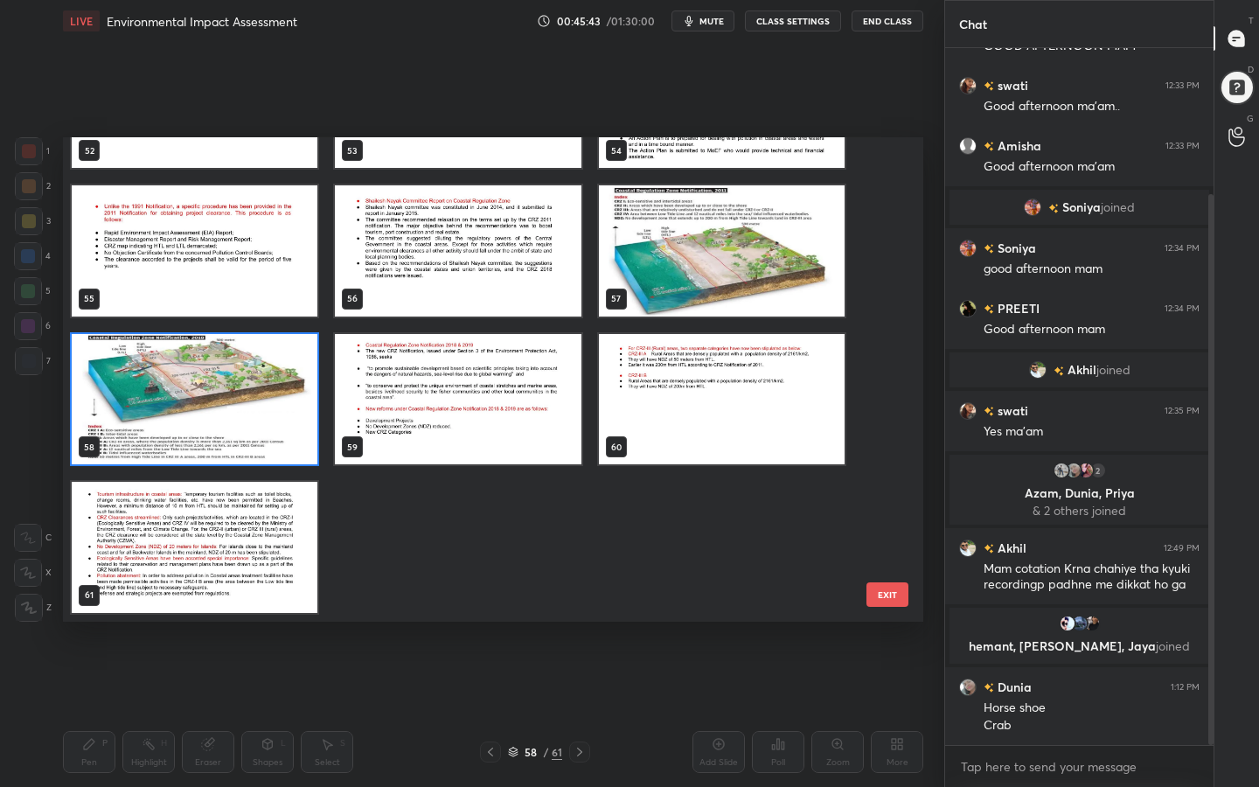
scroll to position [2625, 0]
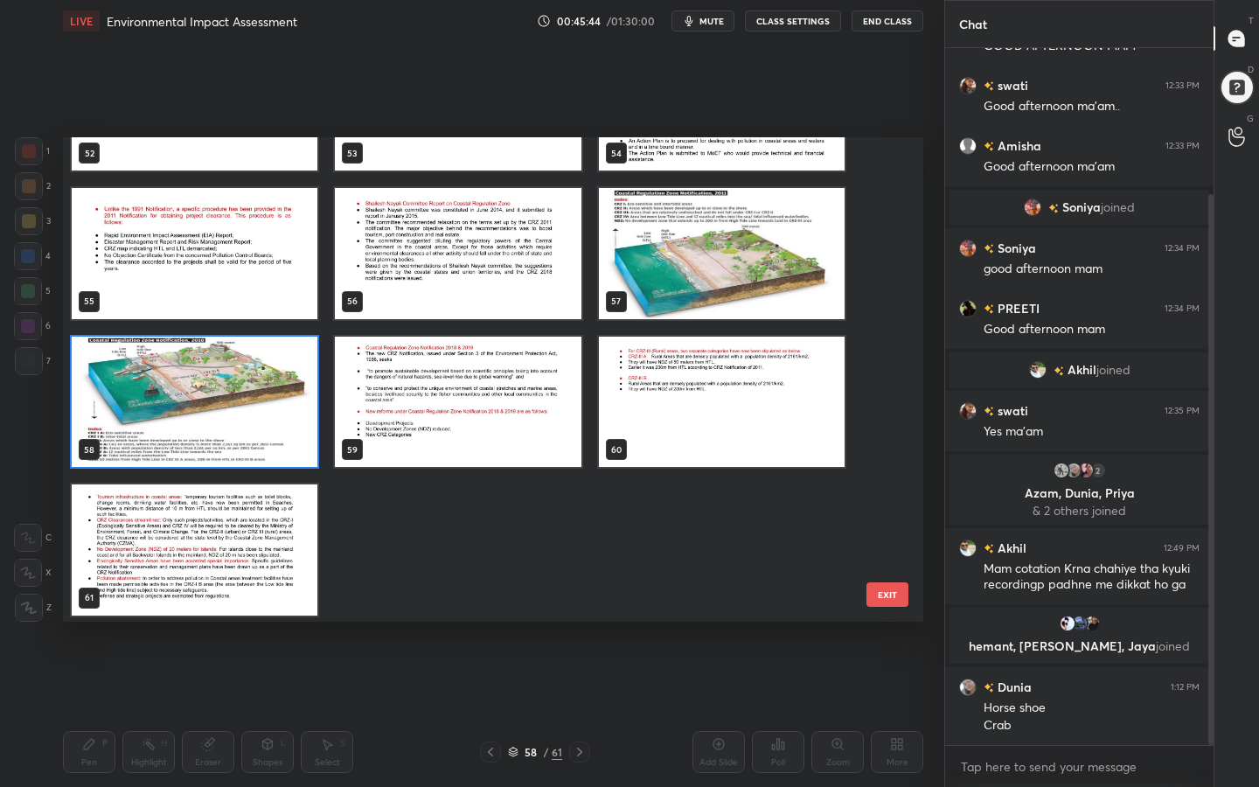
click at [570, 345] on img "grid" at bounding box center [458, 401] width 246 height 131
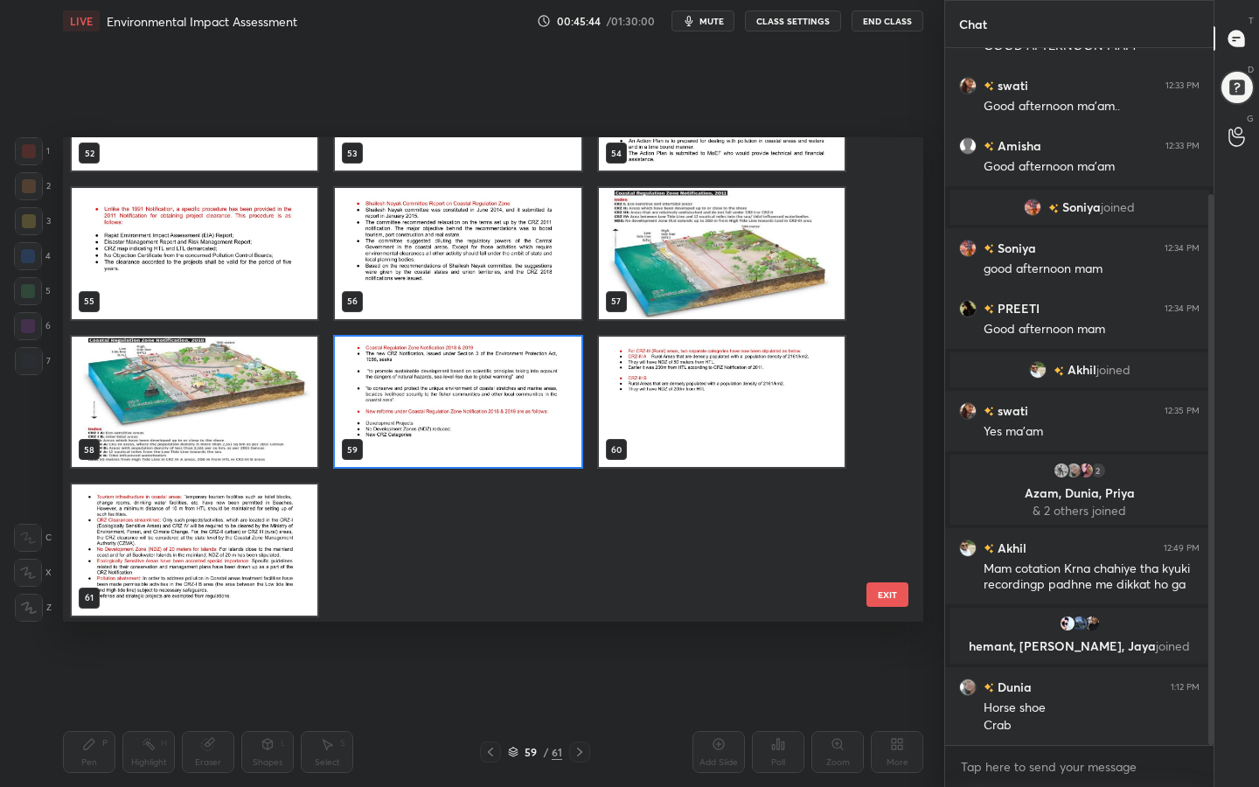
click at [570, 345] on img "grid" at bounding box center [458, 401] width 246 height 131
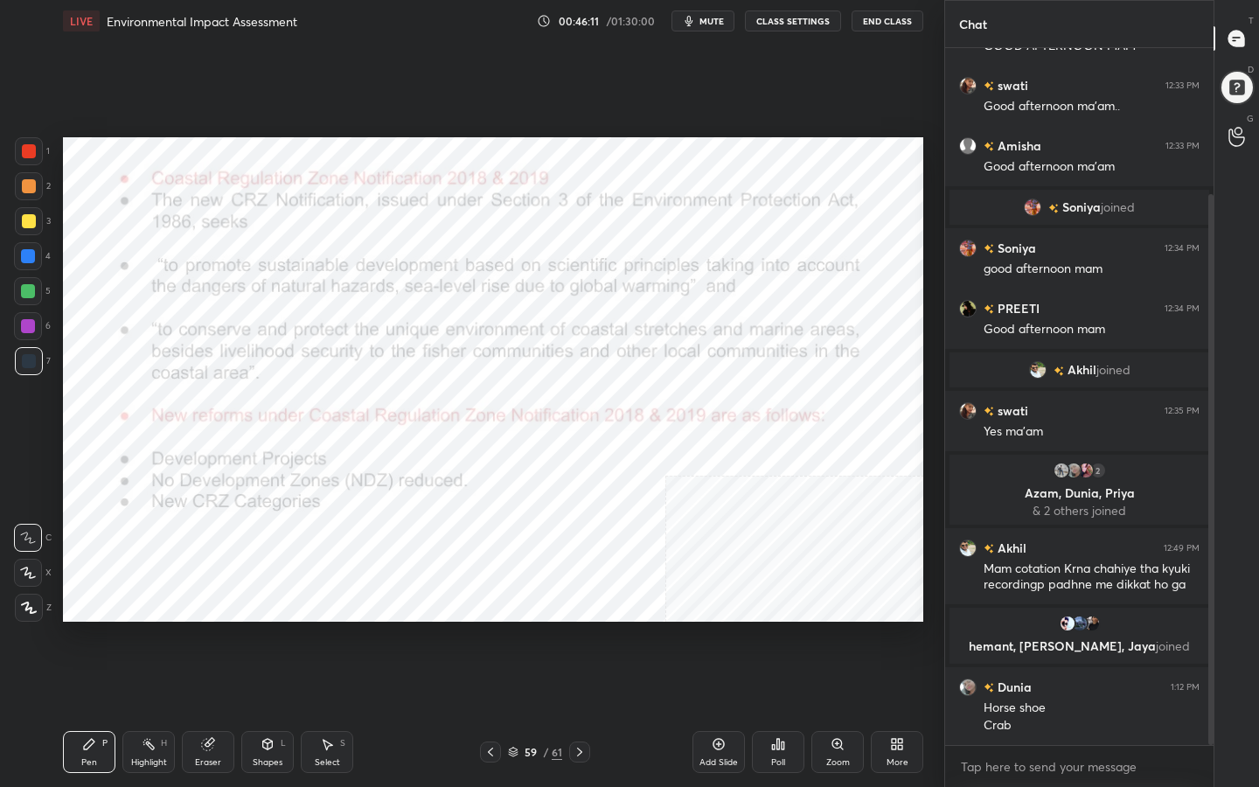
click at [522, 628] on div "59" at bounding box center [530, 751] width 17 height 10
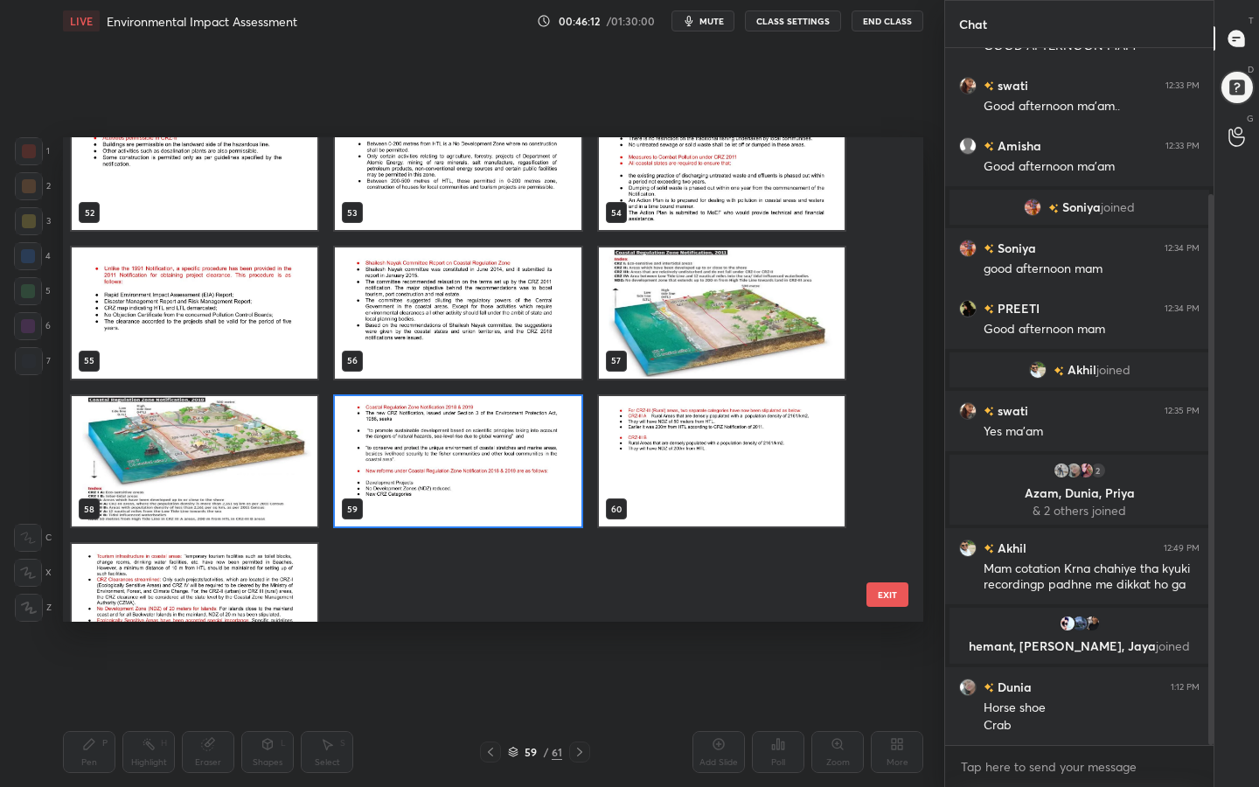
scroll to position [2562, 0]
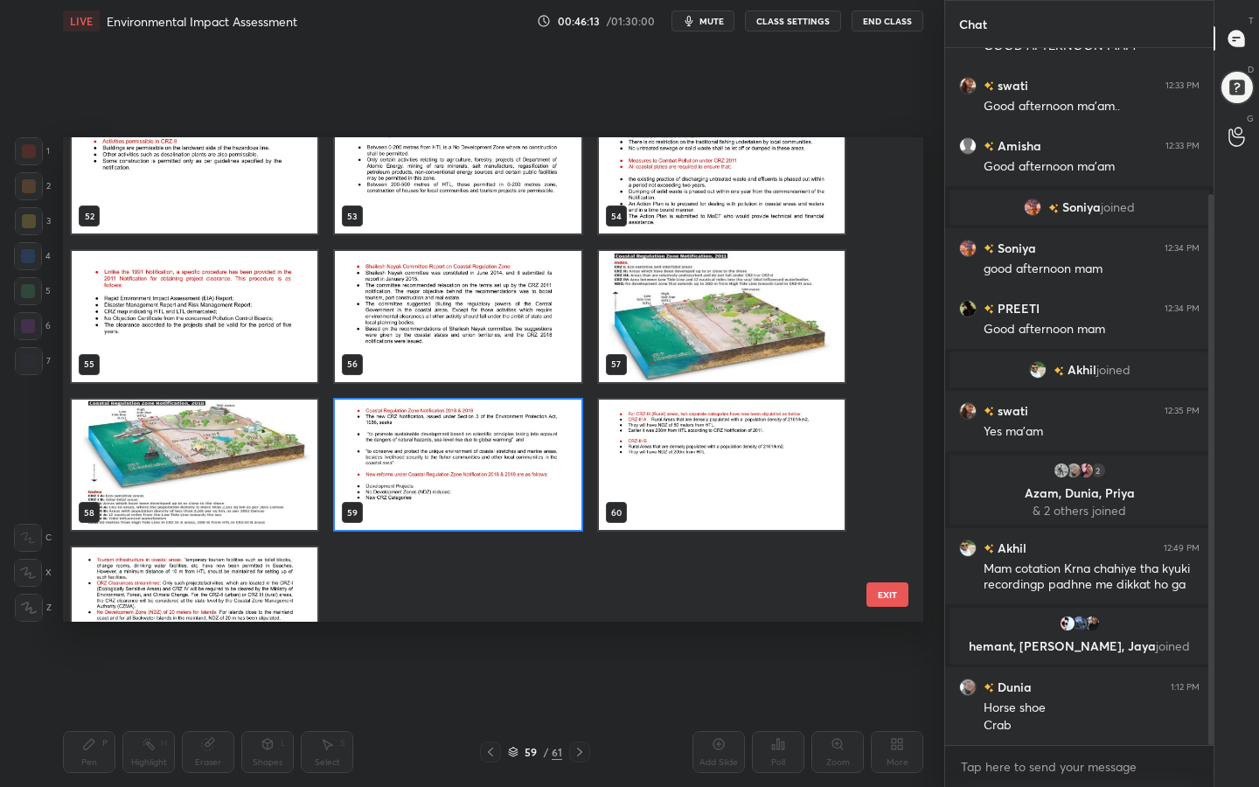
click at [686, 475] on img "grid" at bounding box center [722, 464] width 246 height 131
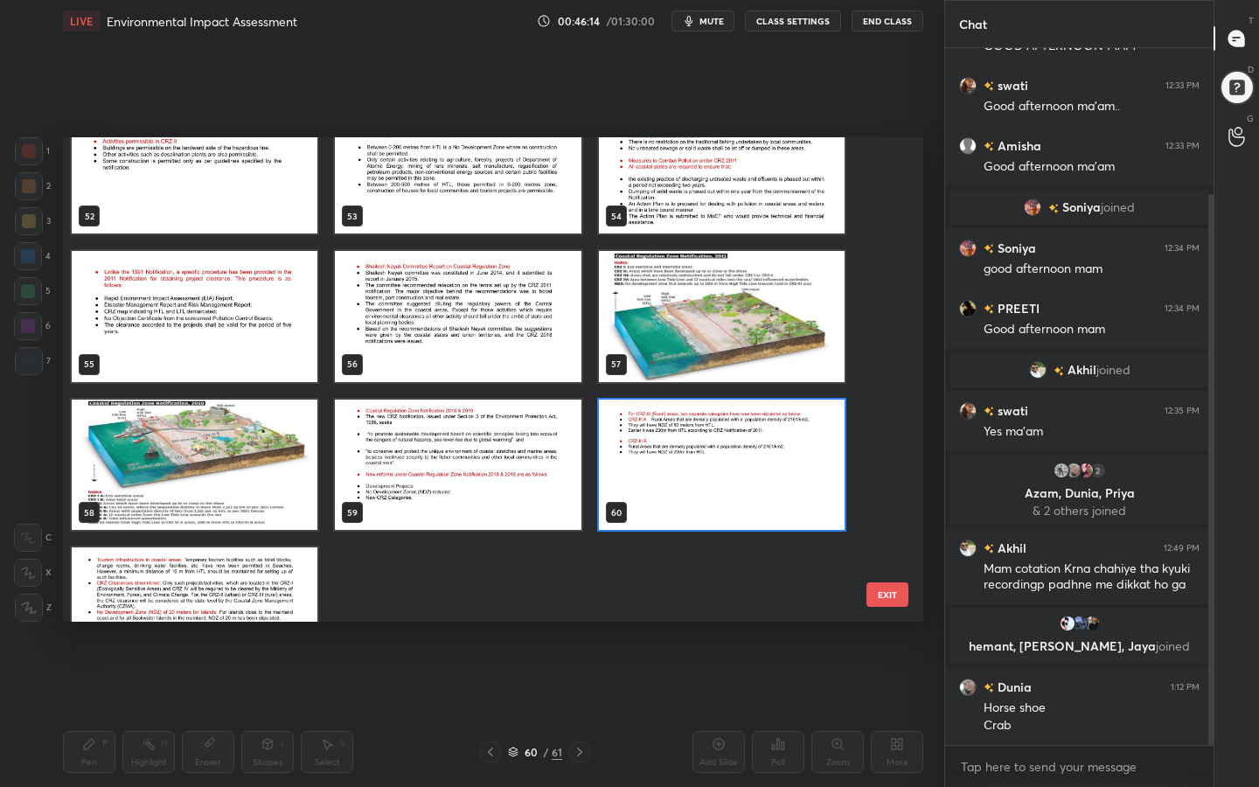
click at [686, 475] on img "grid" at bounding box center [722, 464] width 246 height 131
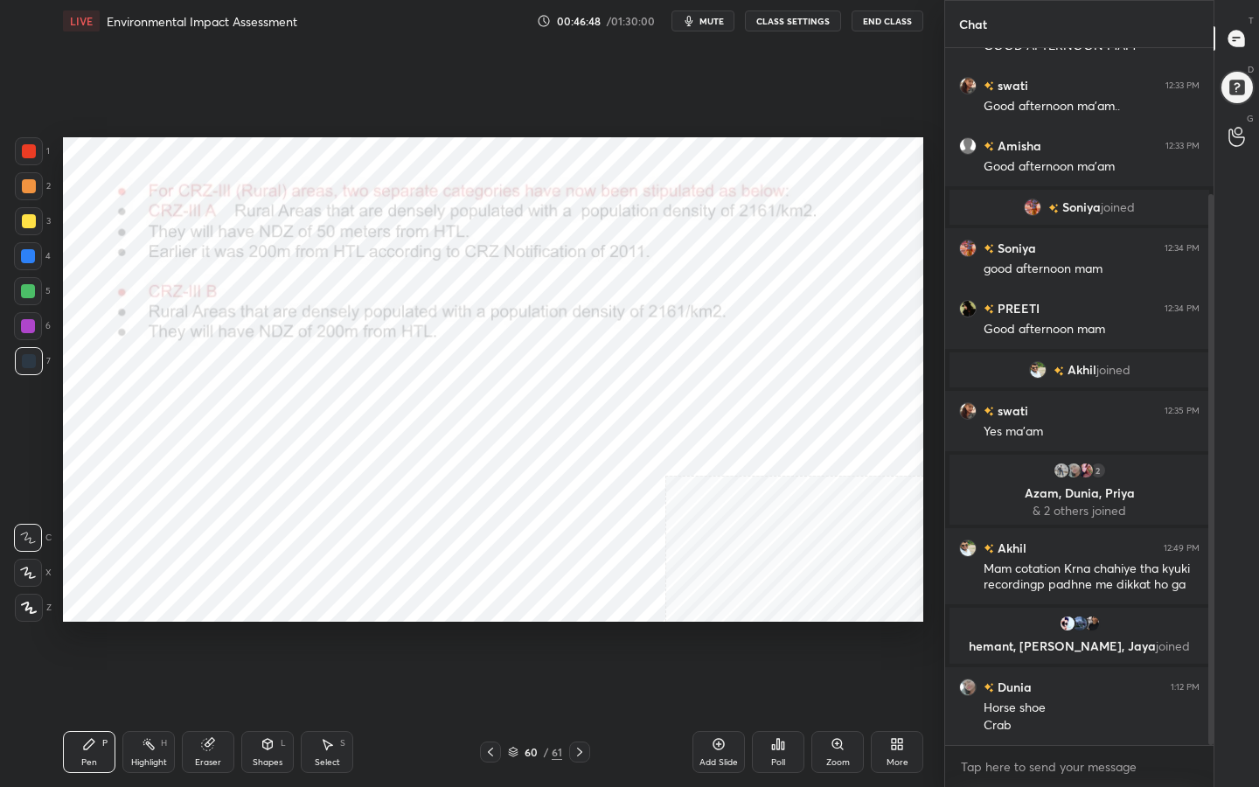
click at [517, 628] on icon at bounding box center [513, 751] width 10 height 10
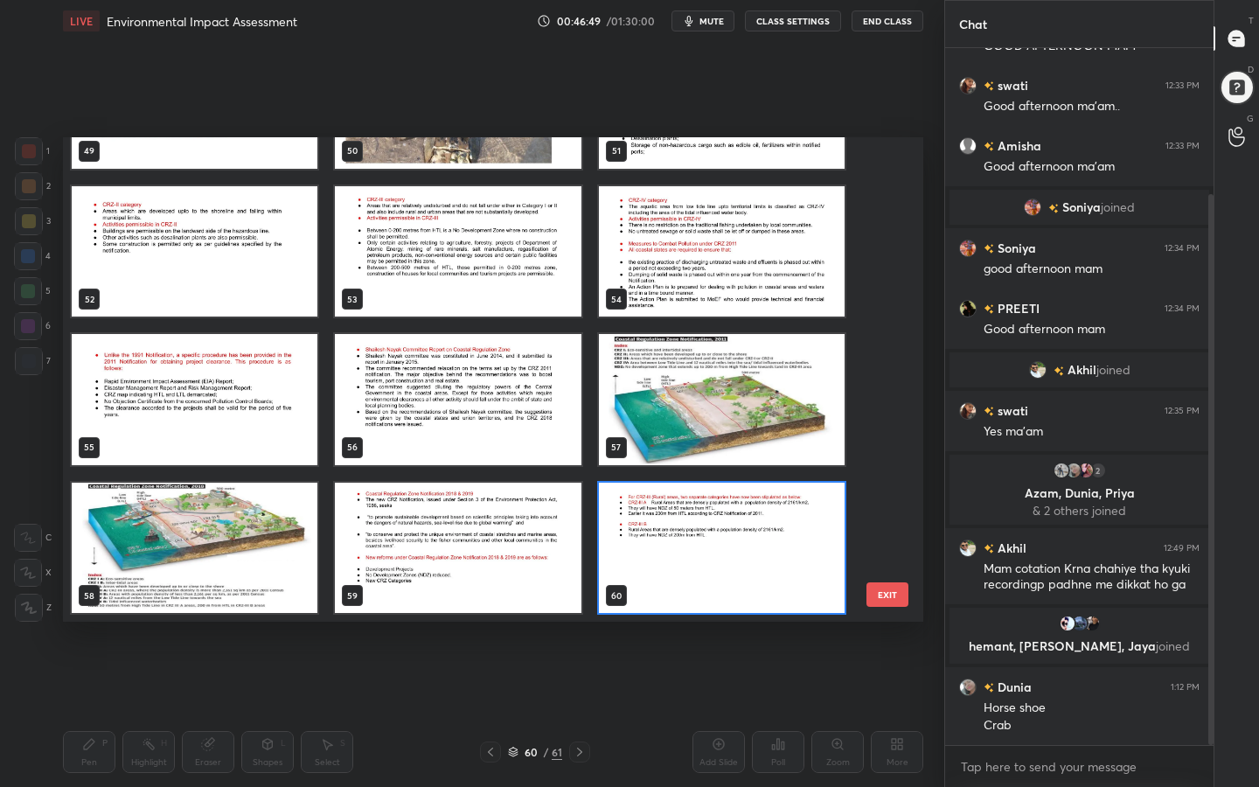
scroll to position [2627, 0]
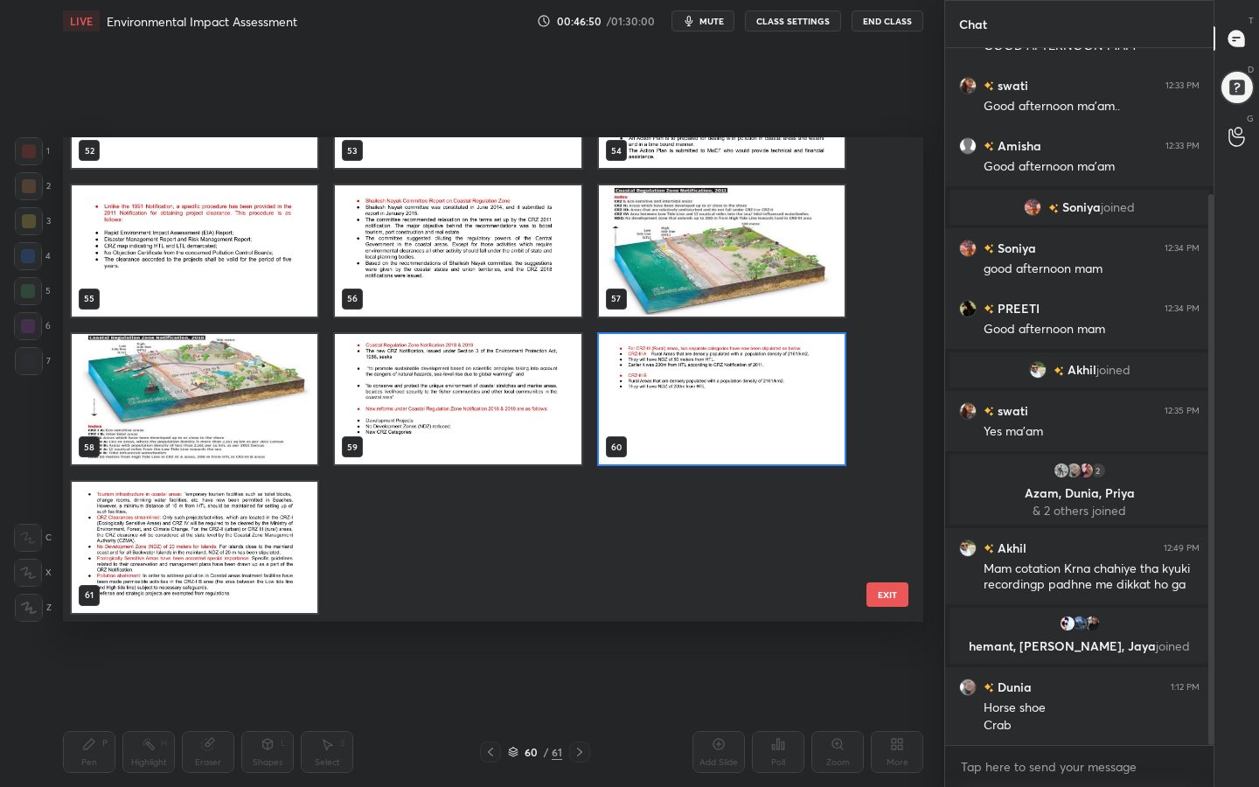
click at [231, 569] on img "grid" at bounding box center [195, 547] width 246 height 131
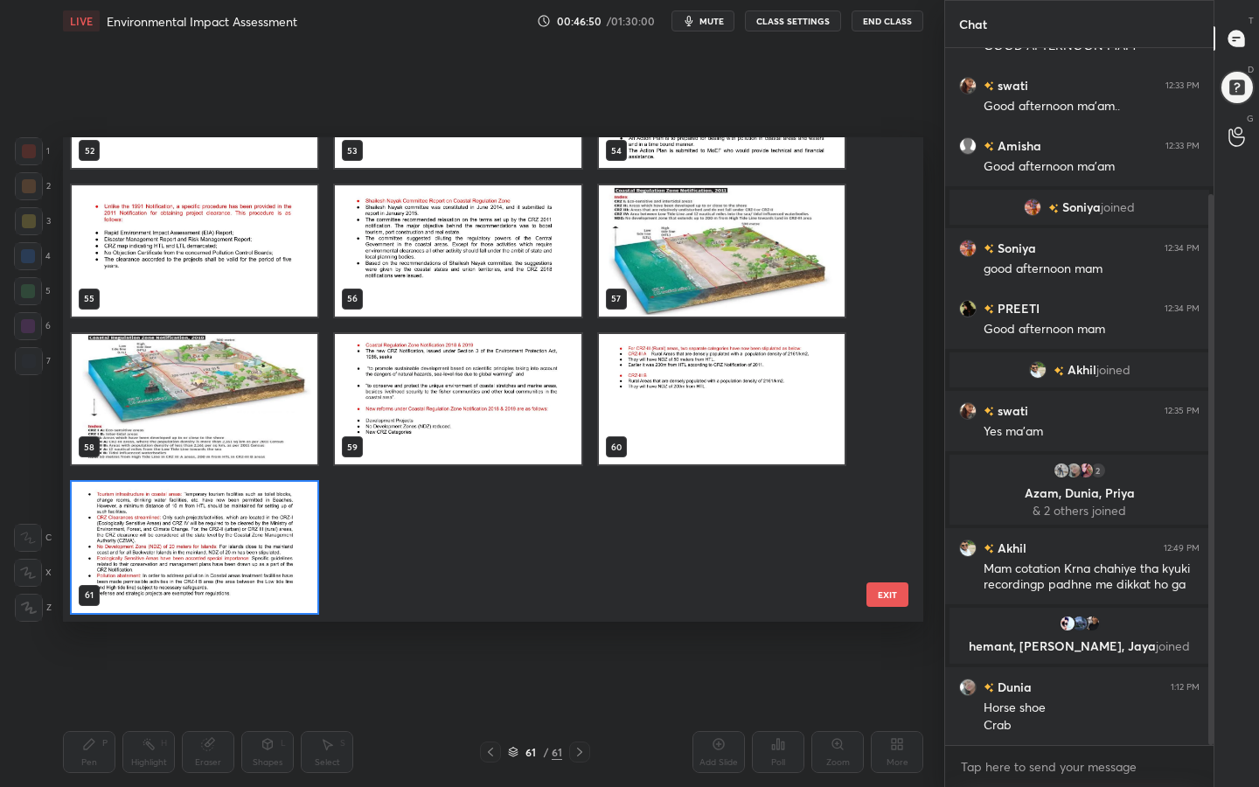
click at [231, 569] on img "grid" at bounding box center [195, 547] width 246 height 131
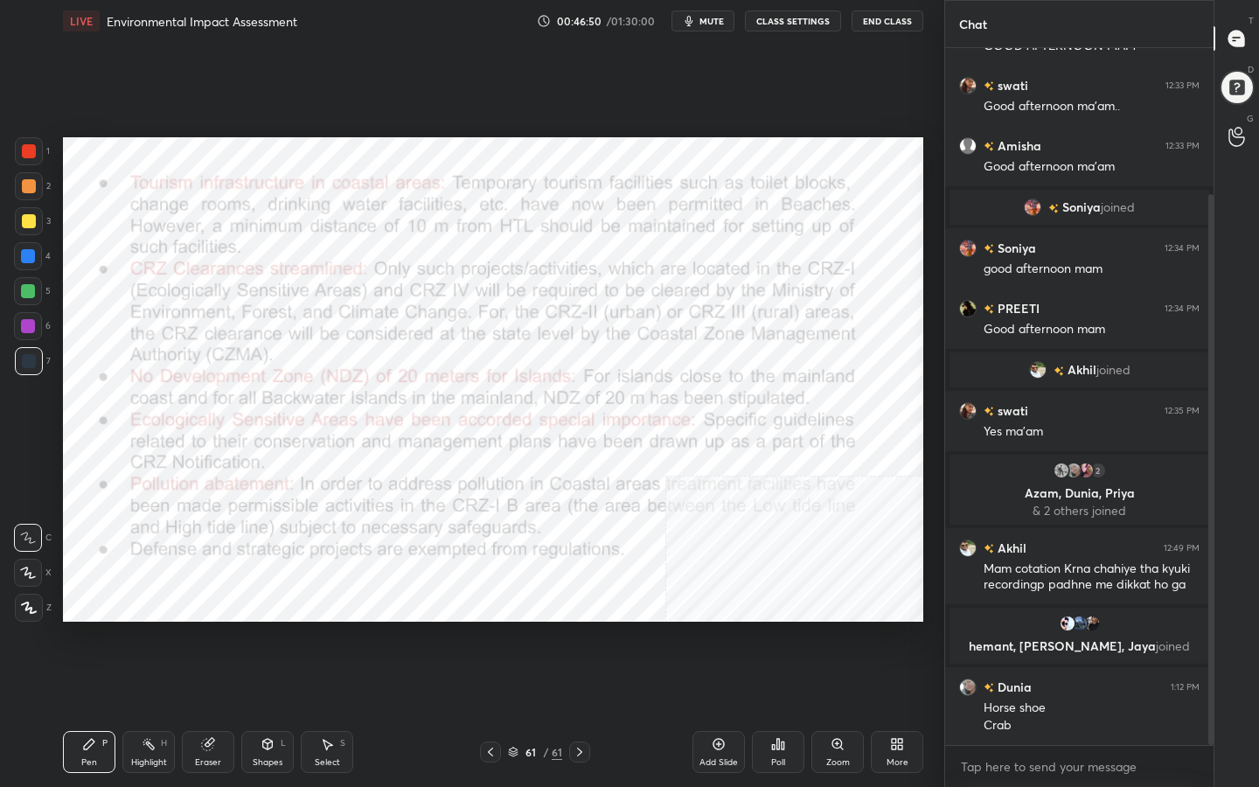
click at [231, 569] on img "grid" at bounding box center [195, 547] width 246 height 131
click at [516, 628] on div "61 / 61" at bounding box center [535, 752] width 54 height 16
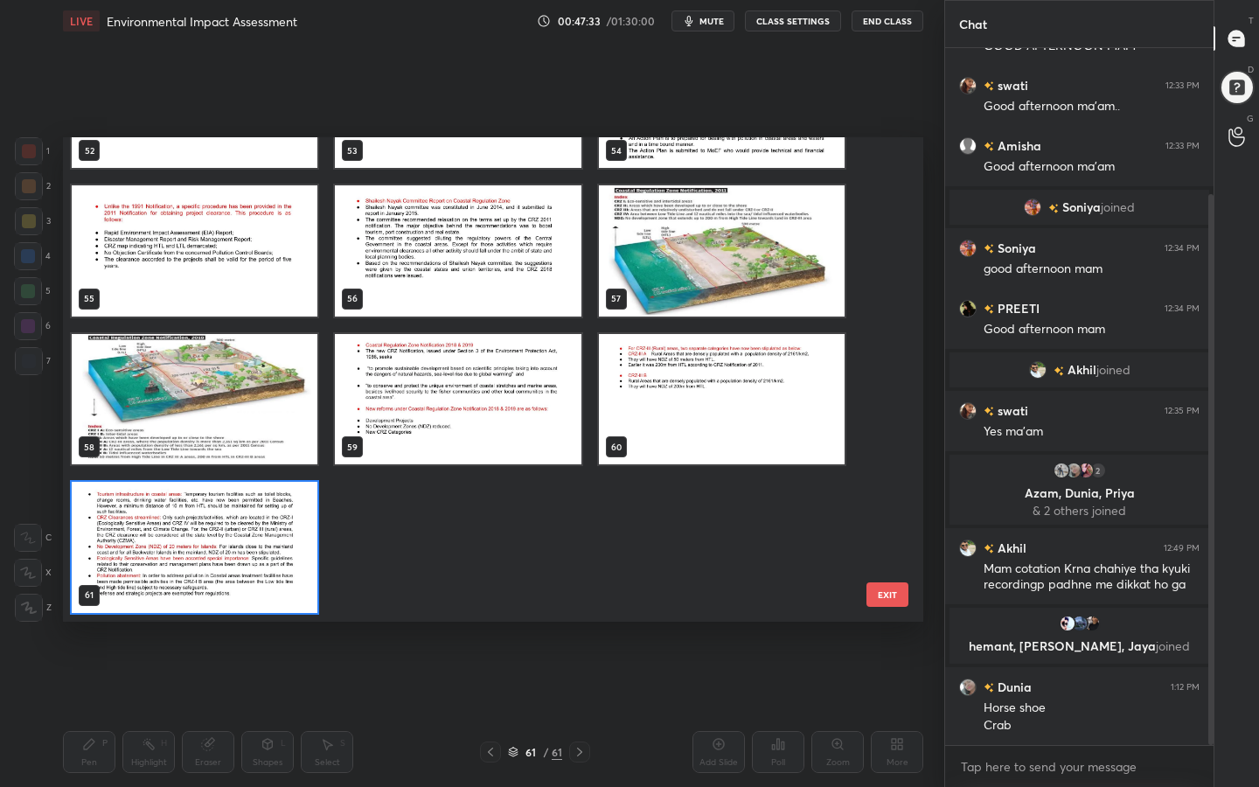
scroll to position [478, 851]
click at [231, 484] on img "grid" at bounding box center [195, 547] width 246 height 131
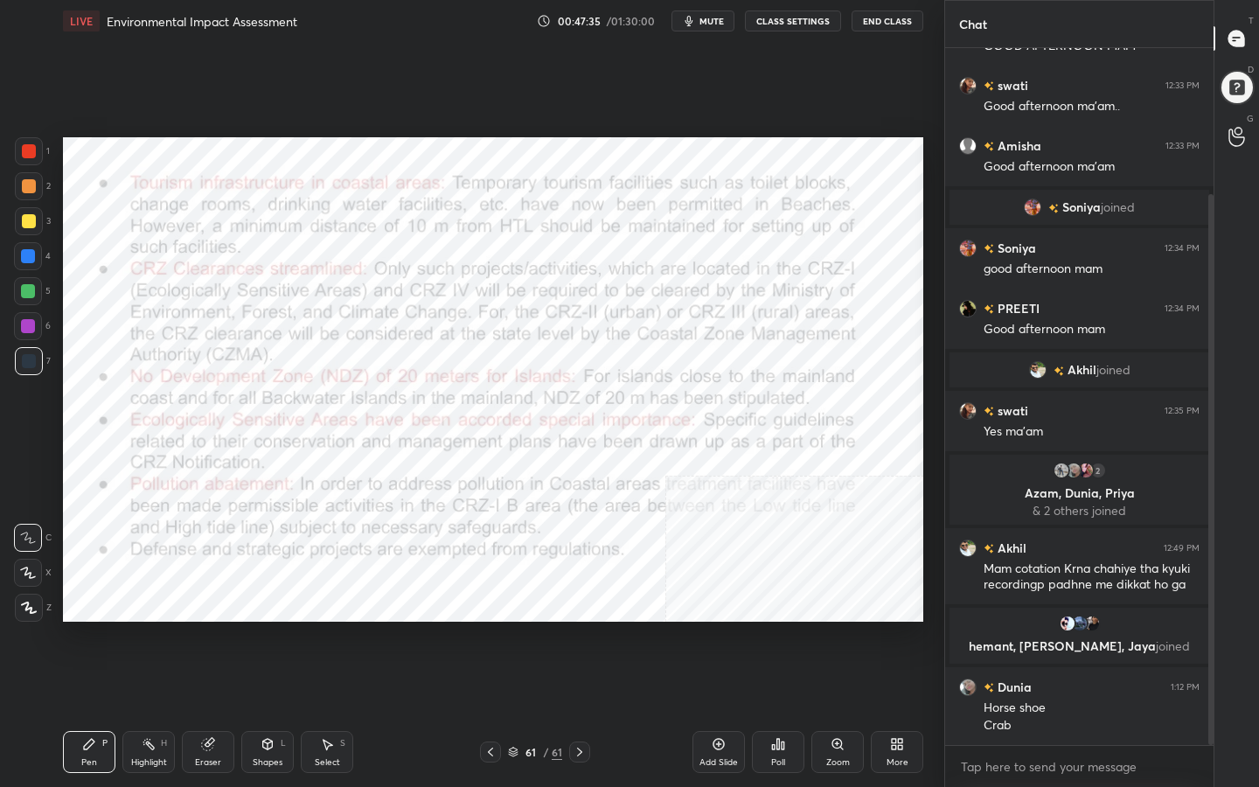
click at [231, 484] on img "grid" at bounding box center [195, 547] width 246 height 131
click at [520, 628] on div "61 / 61" at bounding box center [535, 752] width 54 height 16
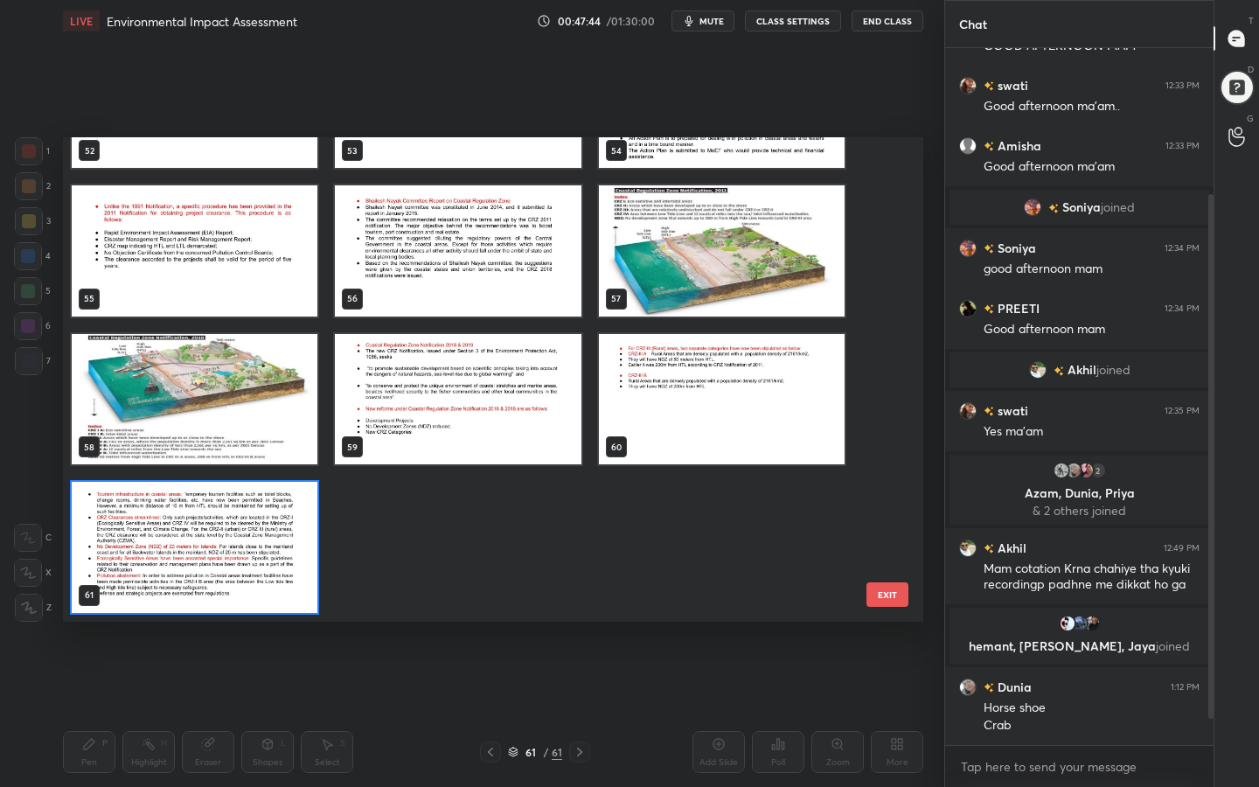
click at [278, 524] on img "grid" at bounding box center [195, 547] width 246 height 131
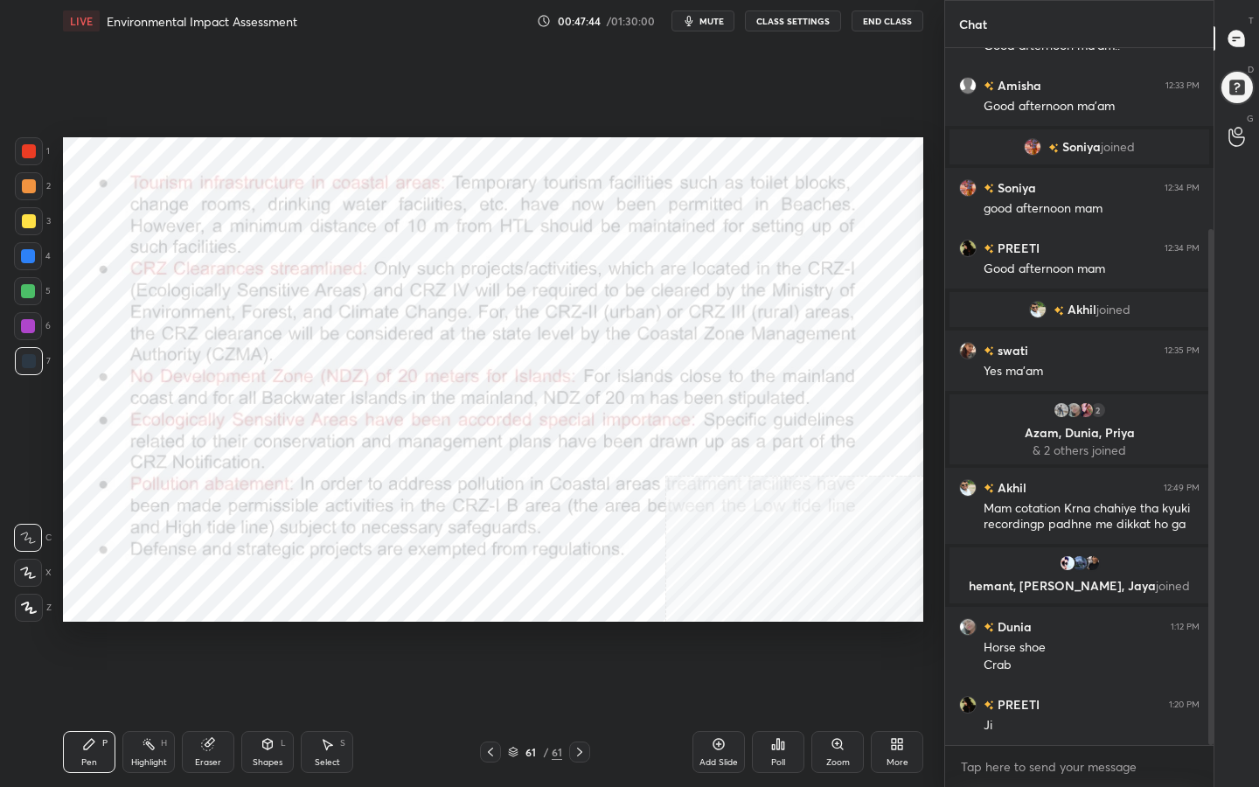
click at [278, 524] on img "grid" at bounding box center [195, 547] width 246 height 131
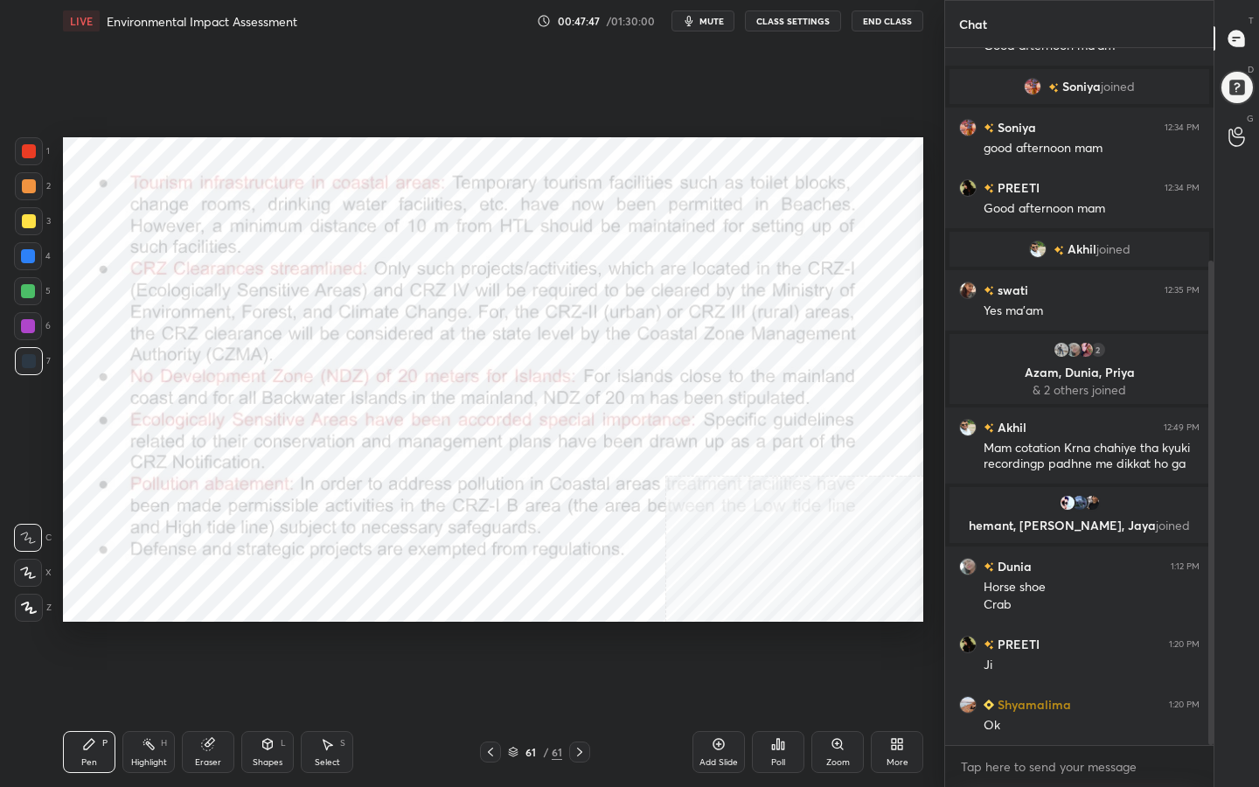
click at [719, 22] on span "mute" at bounding box center [711, 21] width 24 height 12
click at [902, 628] on div "More" at bounding box center [896, 752] width 52 height 42
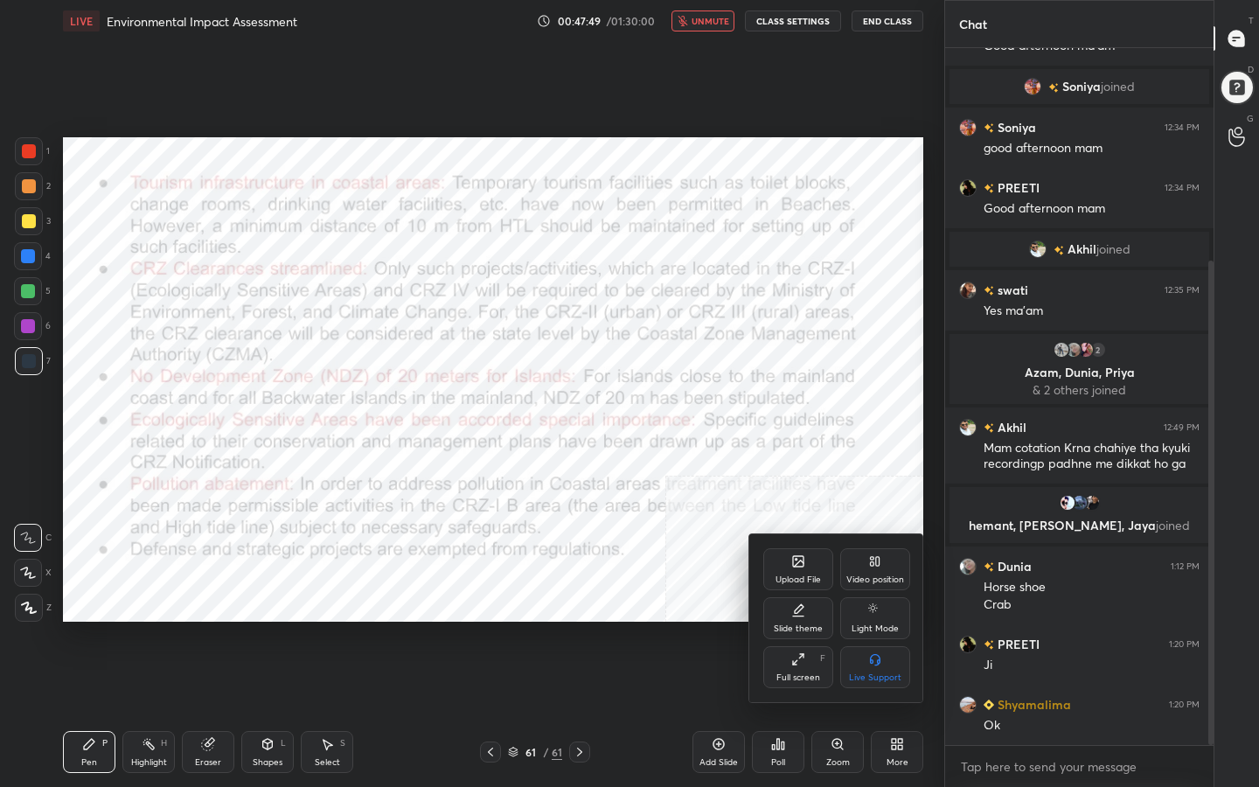
scroll to position [365, 0]
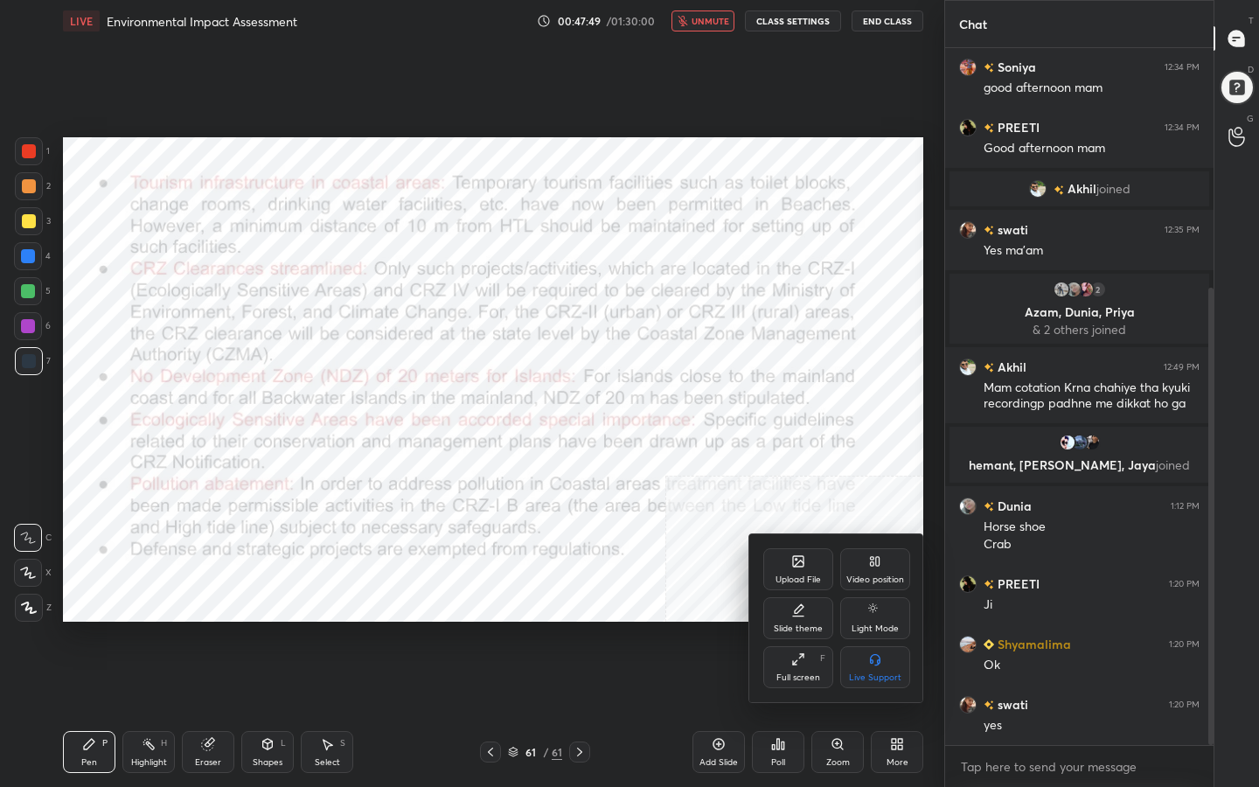
click at [793, 566] on icon at bounding box center [798, 561] width 14 height 14
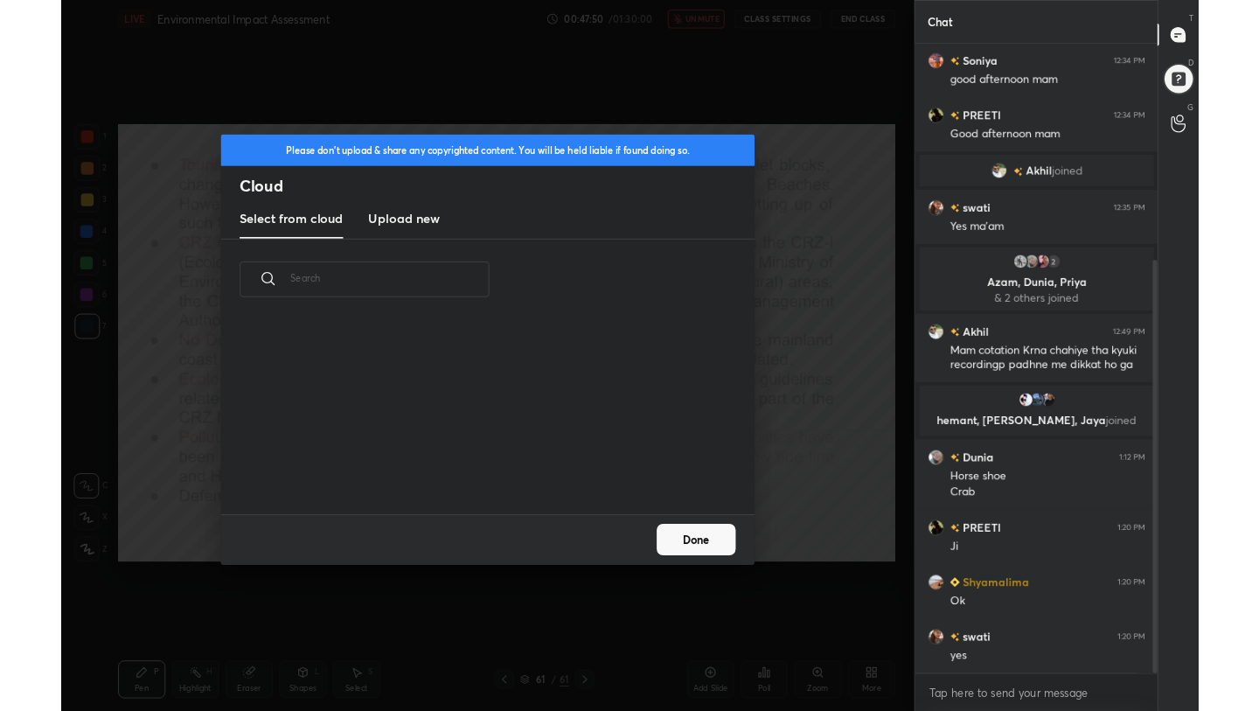
scroll to position [6, 10]
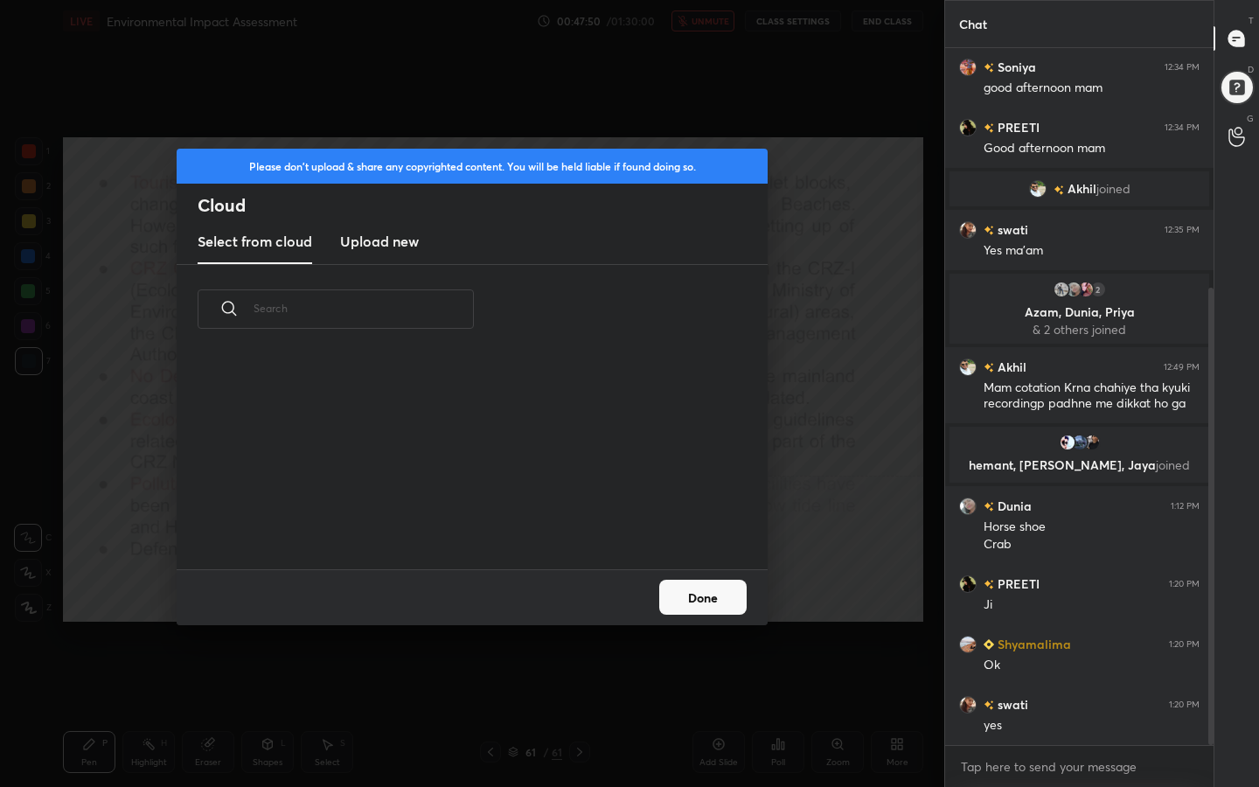
click at [390, 250] on h3 "Upload new" at bounding box center [379, 241] width 79 height 21
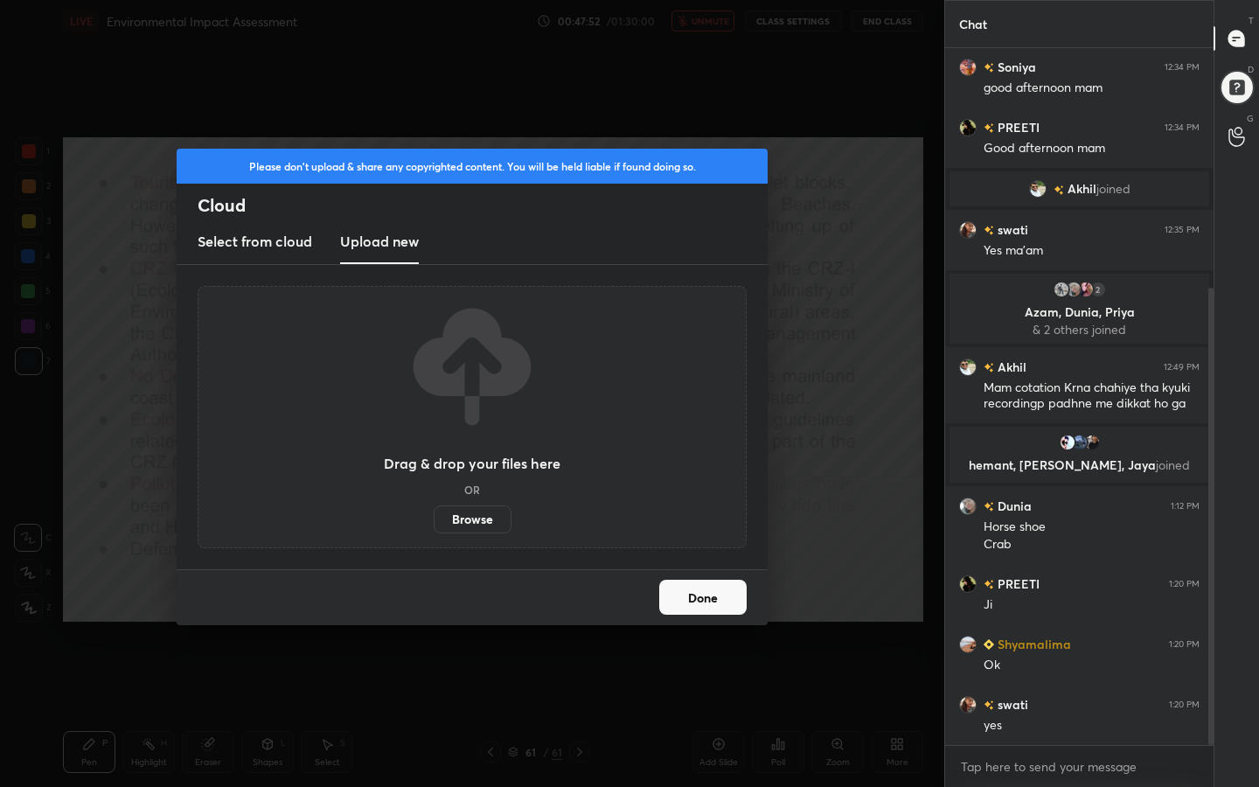
click at [491, 517] on label "Browse" at bounding box center [472, 519] width 78 height 28
click at [433, 517] on input "Browse" at bounding box center [433, 519] width 0 height 28
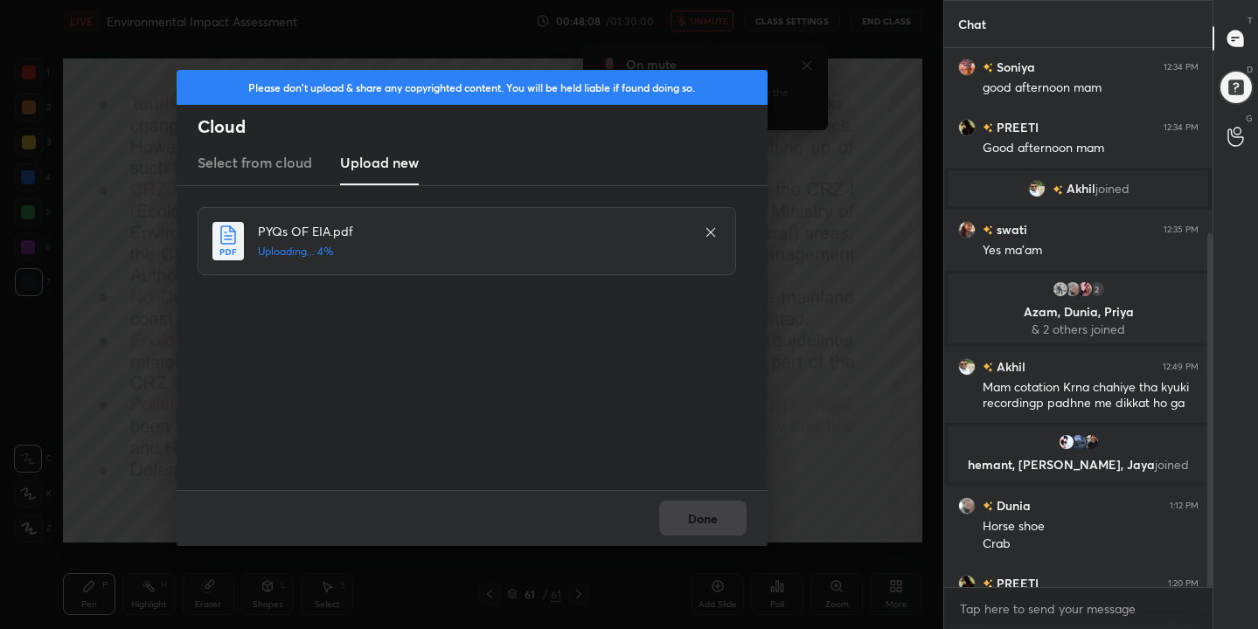
scroll to position [583, 0]
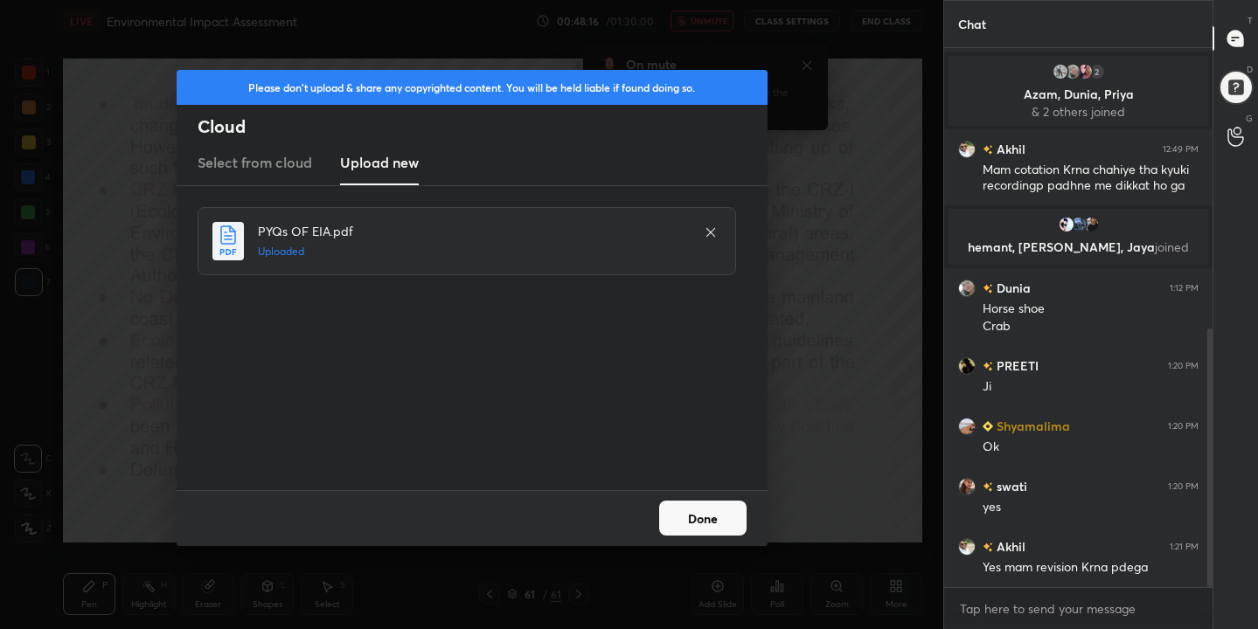
click at [700, 521] on button "Done" at bounding box center [702, 518] width 87 height 35
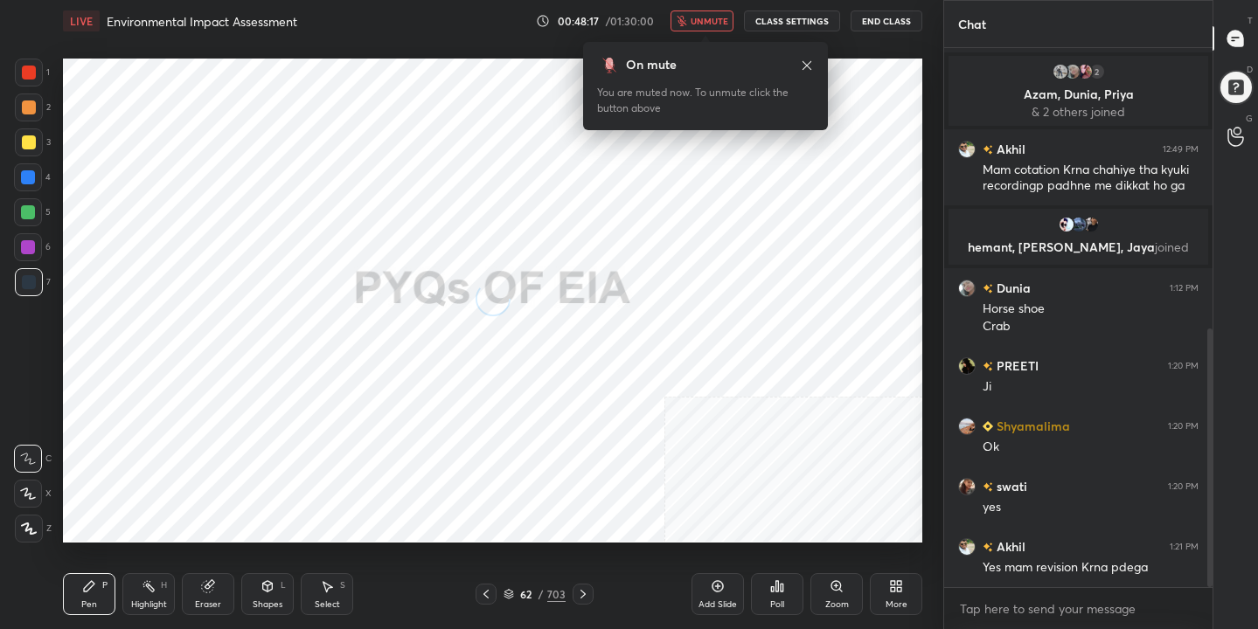
click at [716, 20] on span "unmute" at bounding box center [709, 21] width 38 height 12
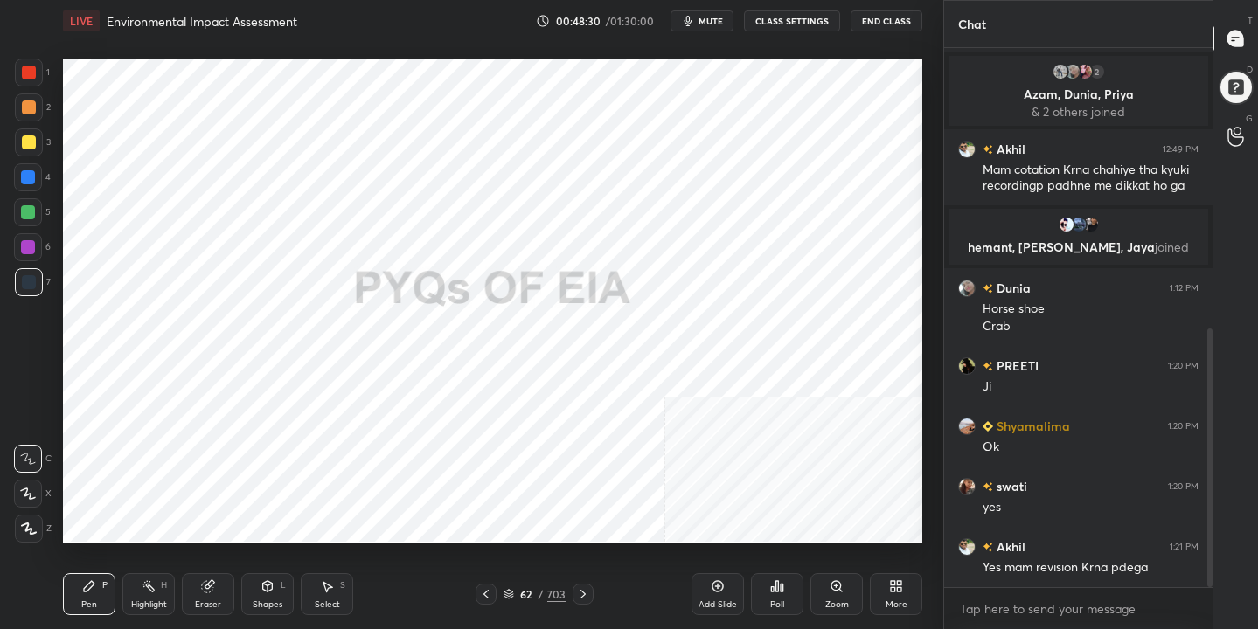
click at [511, 593] on icon at bounding box center [508, 594] width 10 height 10
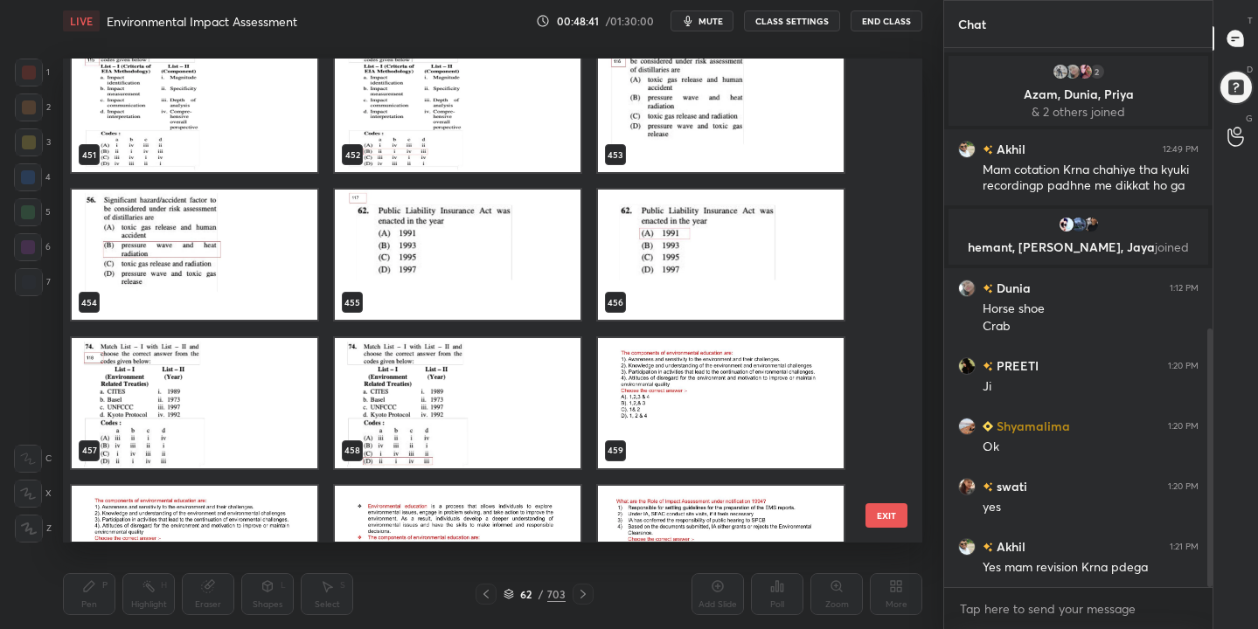
scroll to position [22215, 0]
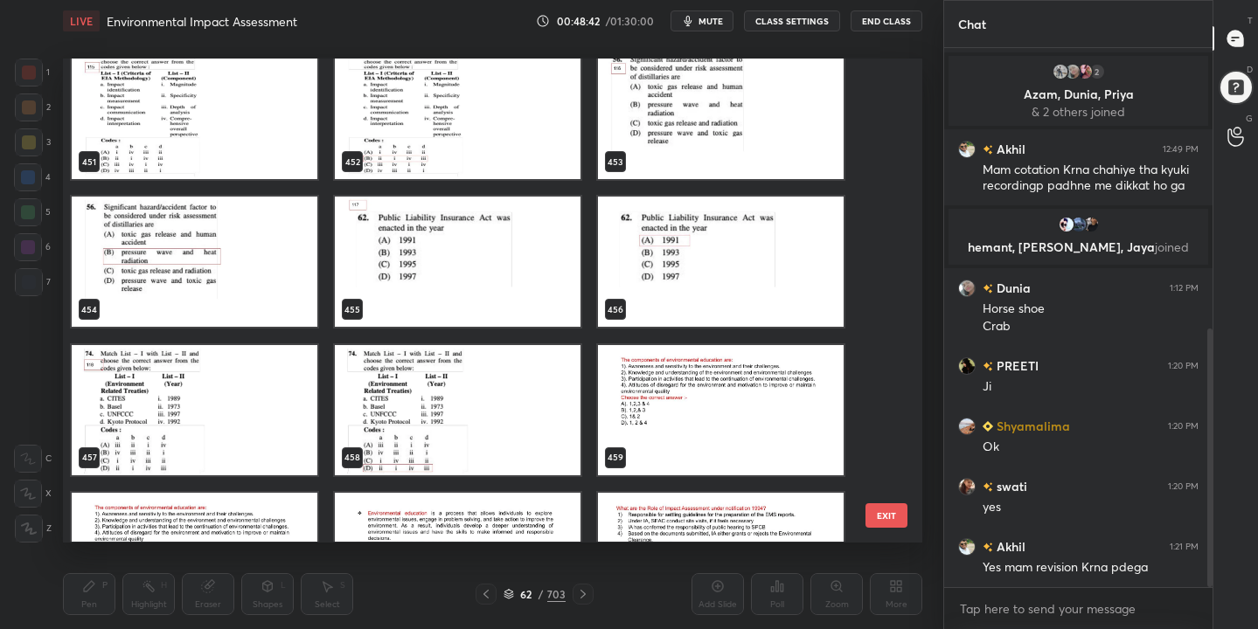
click at [276, 432] on img "grid" at bounding box center [195, 410] width 246 height 130
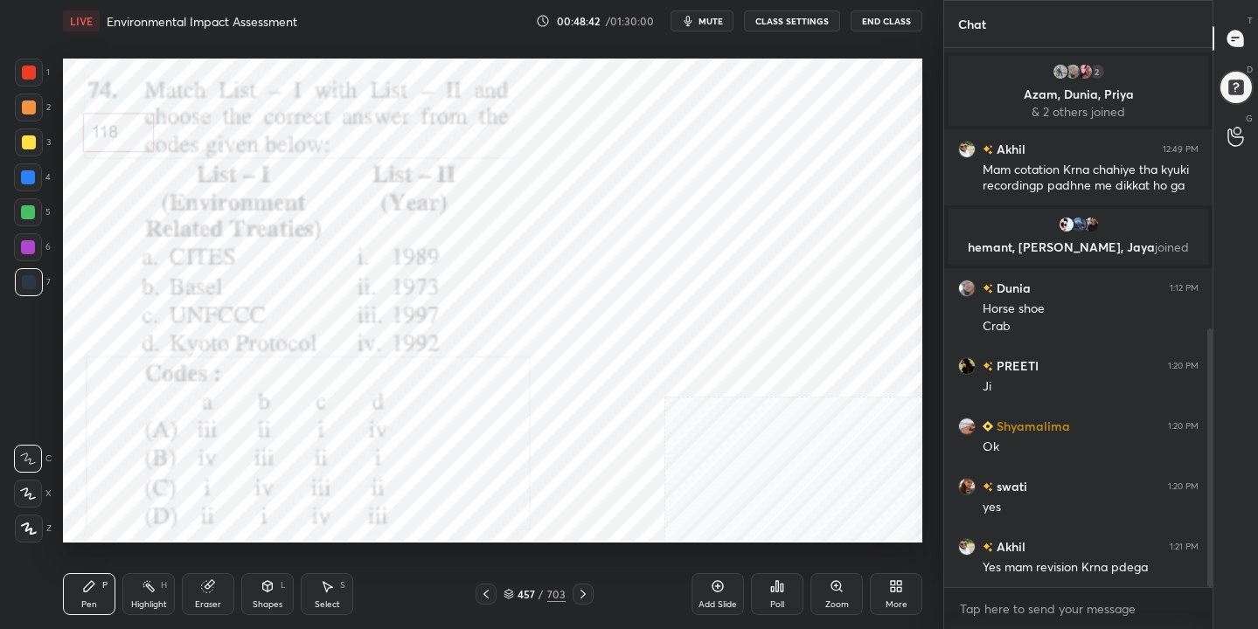
click at [276, 432] on img "grid" at bounding box center [195, 410] width 246 height 130
click at [723, 26] on span "mute" at bounding box center [710, 21] width 24 height 12
click at [723, 26] on span "unmute" at bounding box center [709, 21] width 38 height 12
click at [723, 26] on span "mute" at bounding box center [710, 21] width 24 height 12
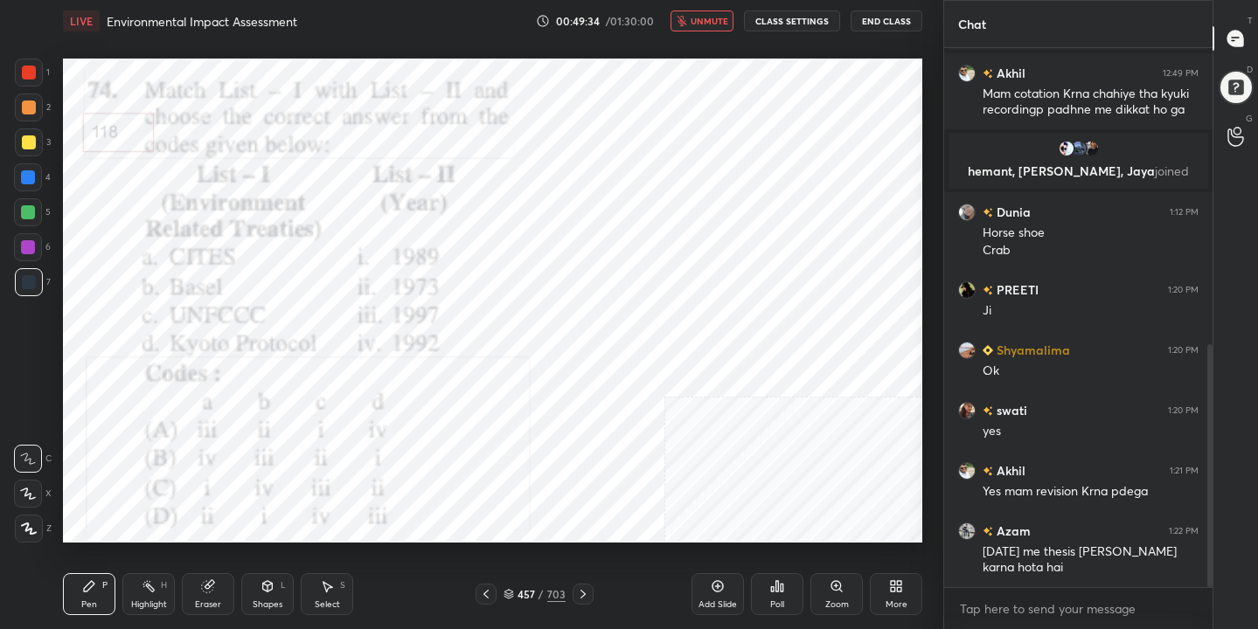
click at [720, 23] on span "unmute" at bounding box center [709, 21] width 38 height 12
click at [513, 597] on icon at bounding box center [508, 594] width 10 height 10
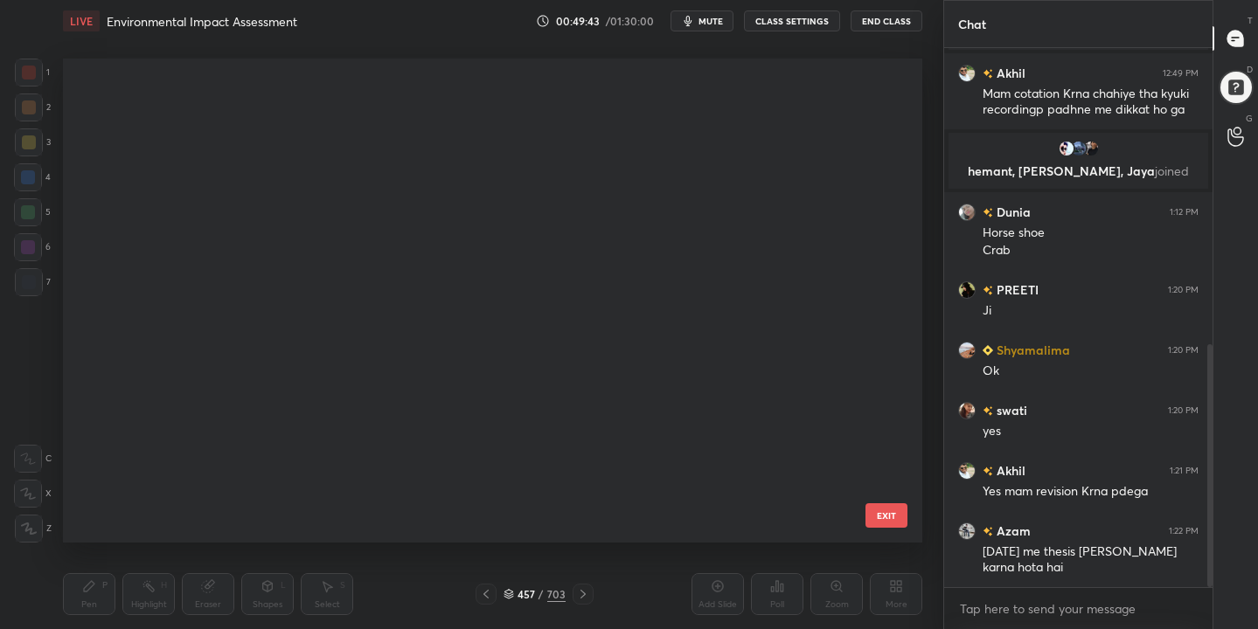
scroll to position [478, 851]
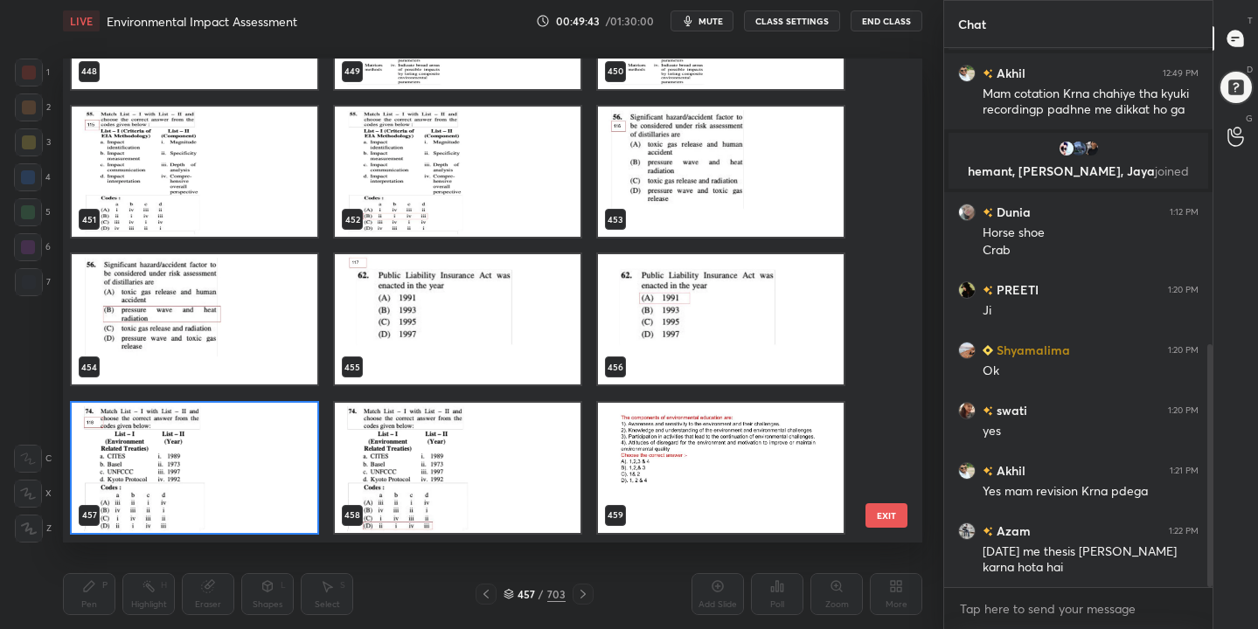
click at [266, 454] on img "grid" at bounding box center [195, 468] width 246 height 130
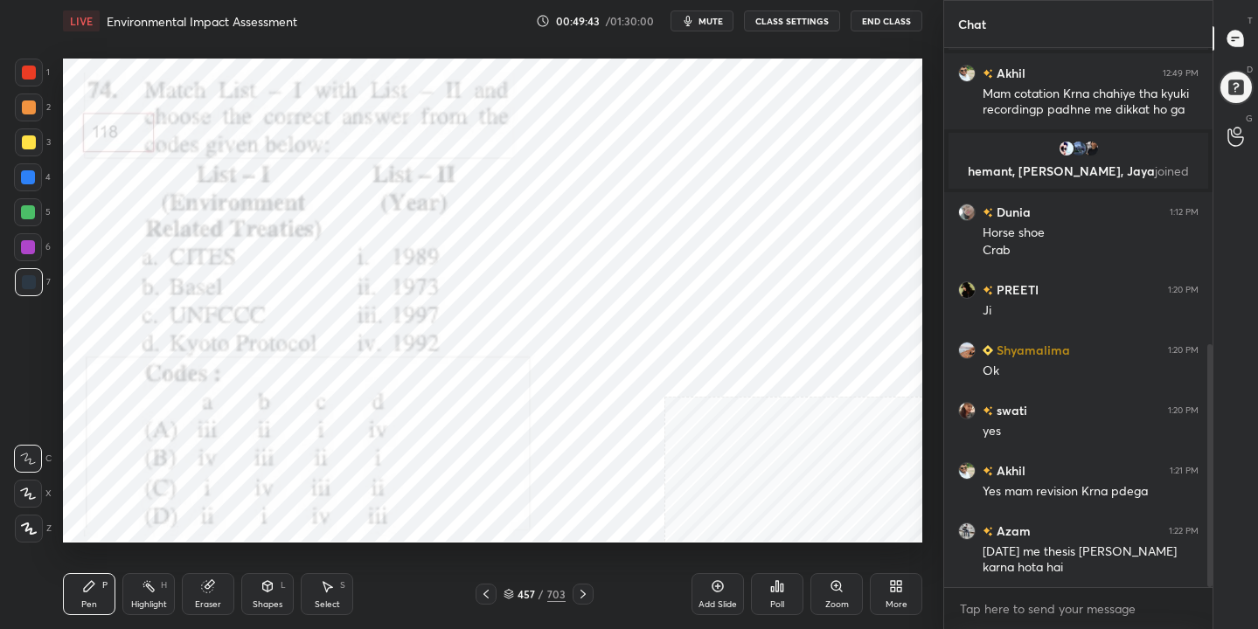
click at [266, 454] on img "grid" at bounding box center [195, 468] width 246 height 130
click at [505, 589] on icon at bounding box center [508, 594] width 10 height 10
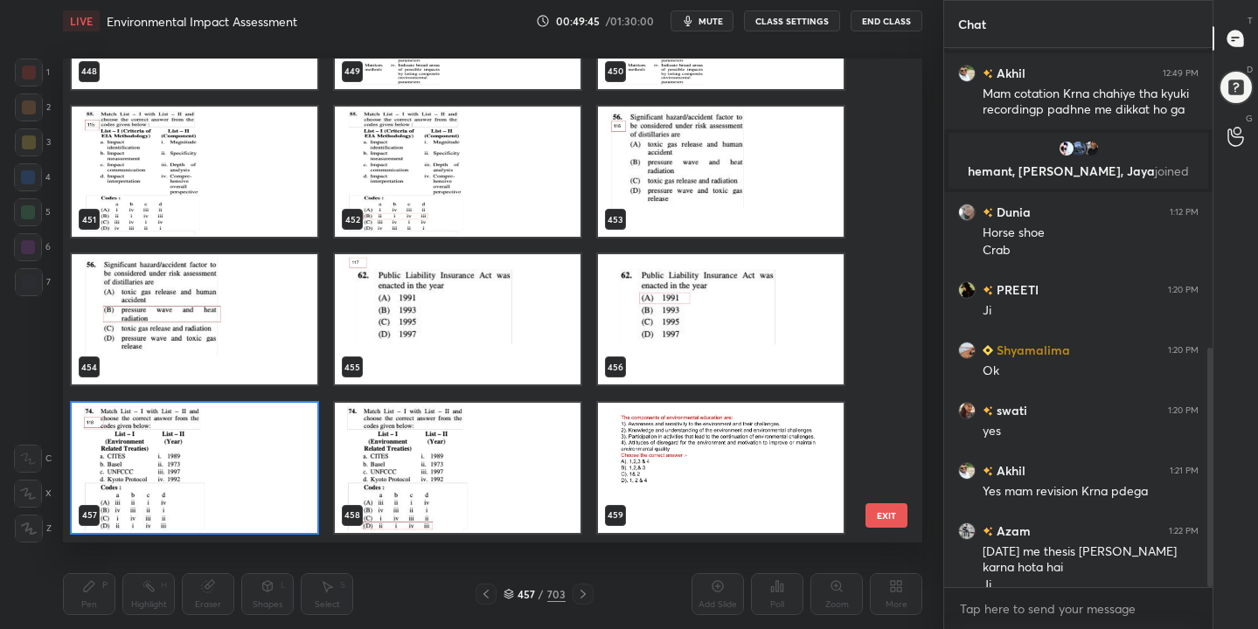
scroll to position [676, 0]
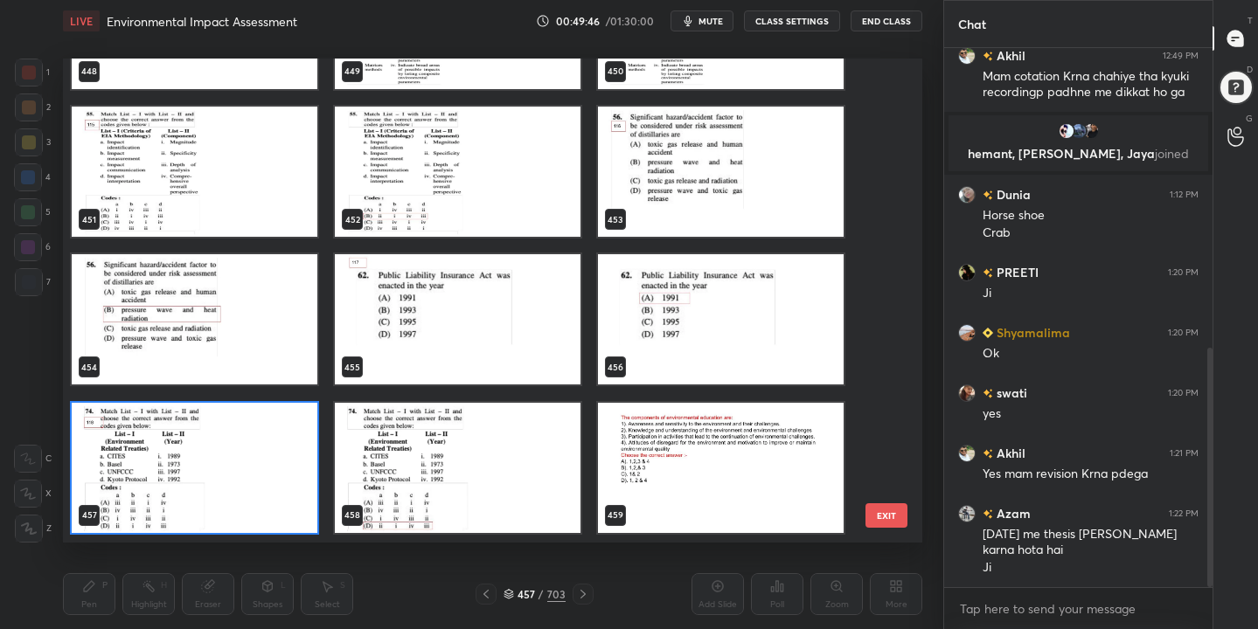
click at [246, 434] on img "grid" at bounding box center [195, 468] width 246 height 130
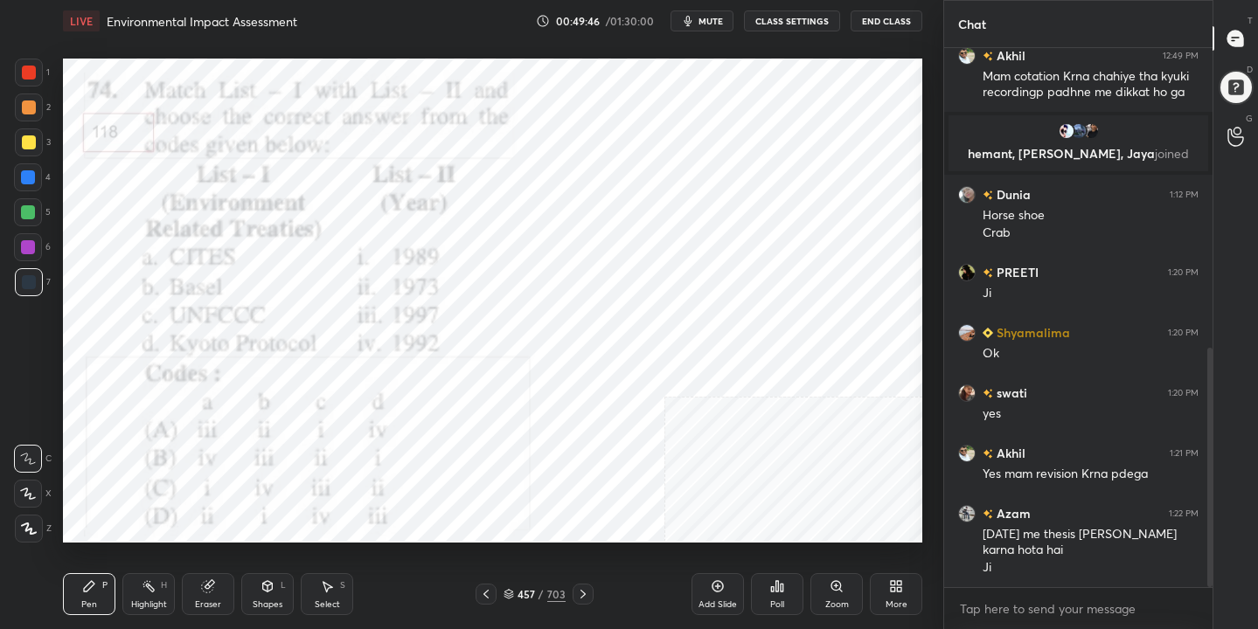
click at [246, 434] on img "grid" at bounding box center [195, 468] width 246 height 130
click at [779, 602] on div "Poll" at bounding box center [777, 604] width 14 height 9
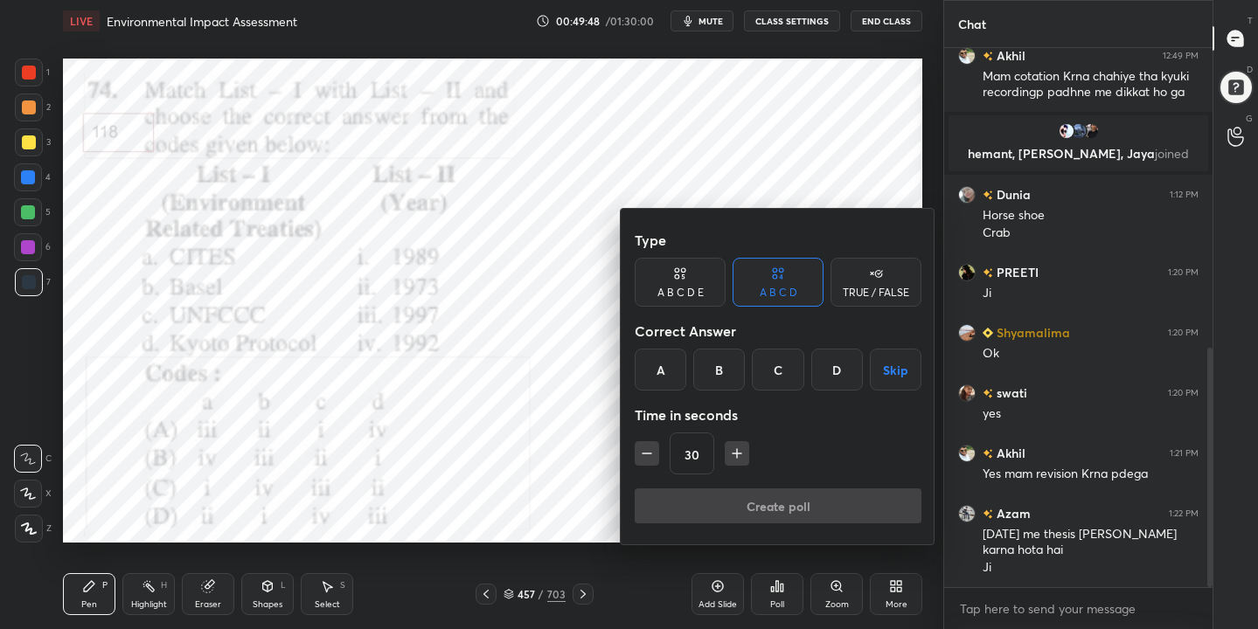
click at [837, 371] on div "D" at bounding box center [837, 370] width 52 height 42
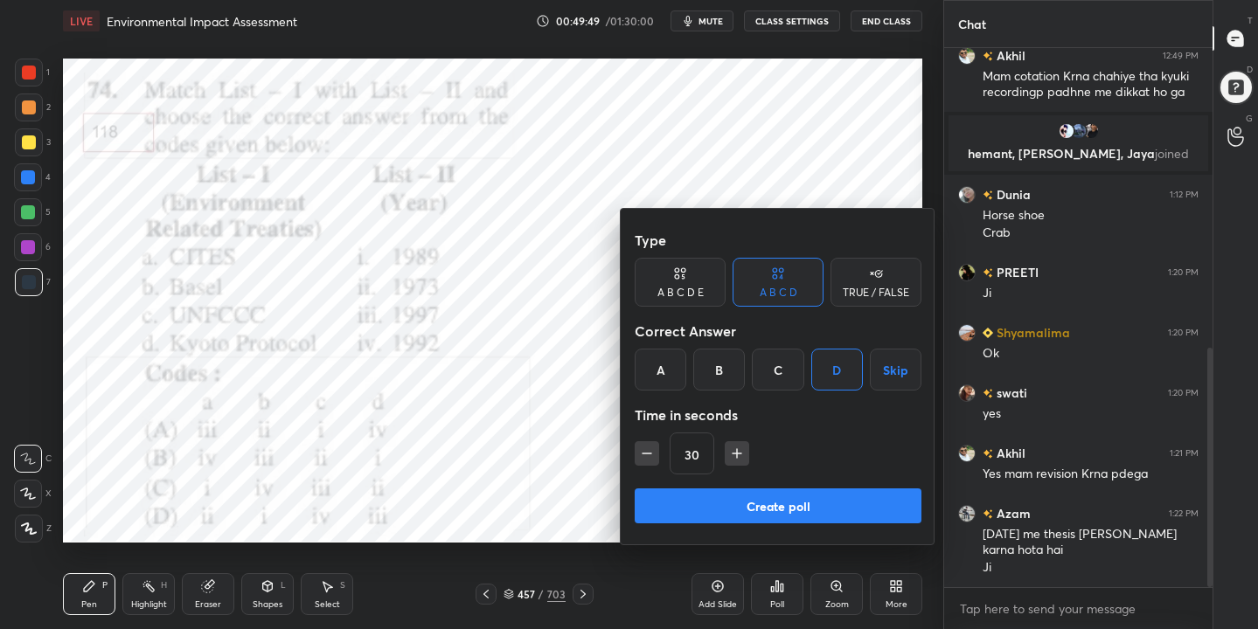
click at [823, 503] on button "Create poll" at bounding box center [778, 506] width 287 height 35
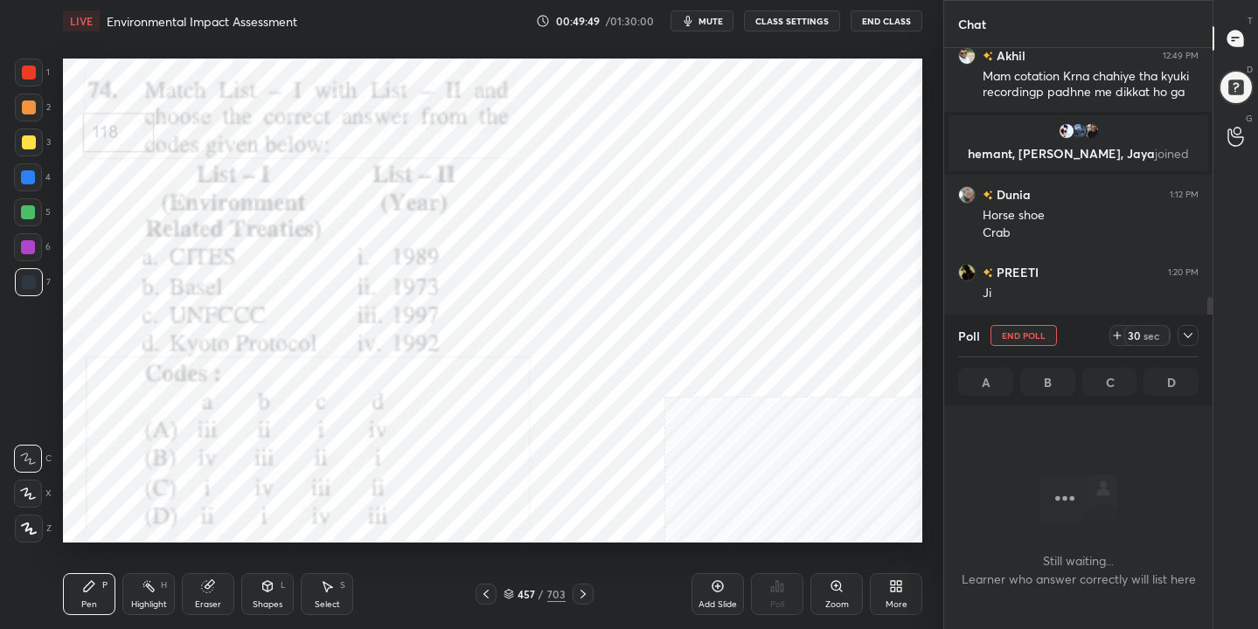
scroll to position [298, 263]
click at [710, 21] on span "mute" at bounding box center [710, 21] width 24 height 12
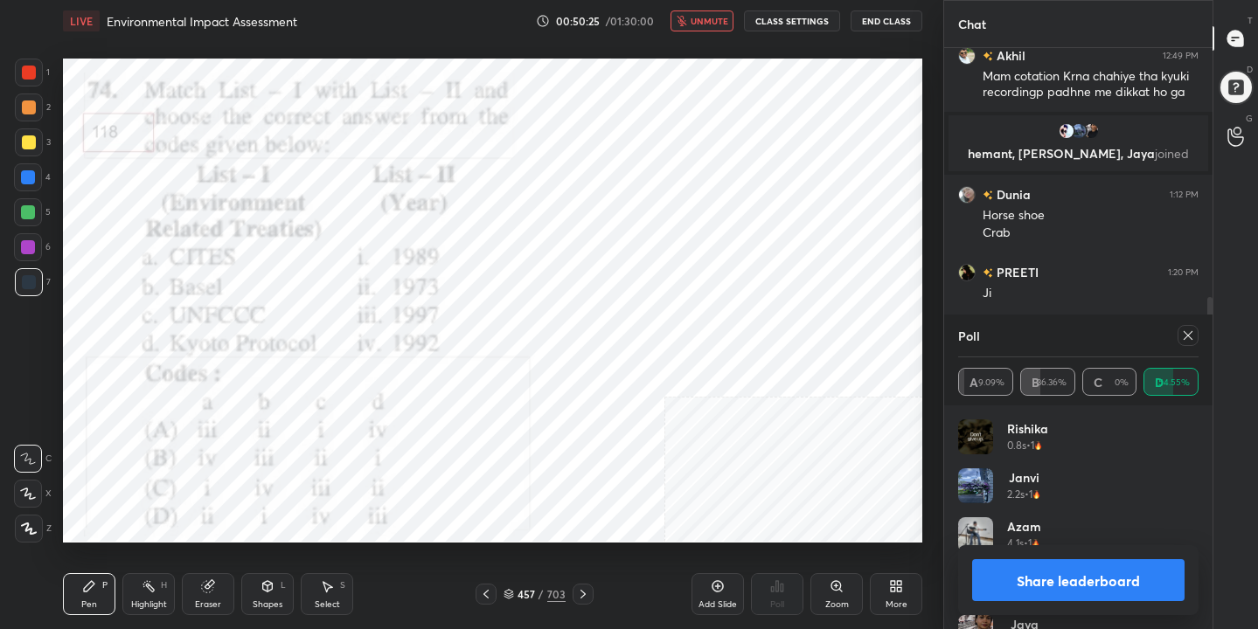
click at [1189, 335] on icon at bounding box center [1188, 336] width 14 height 14
type textarea "x"
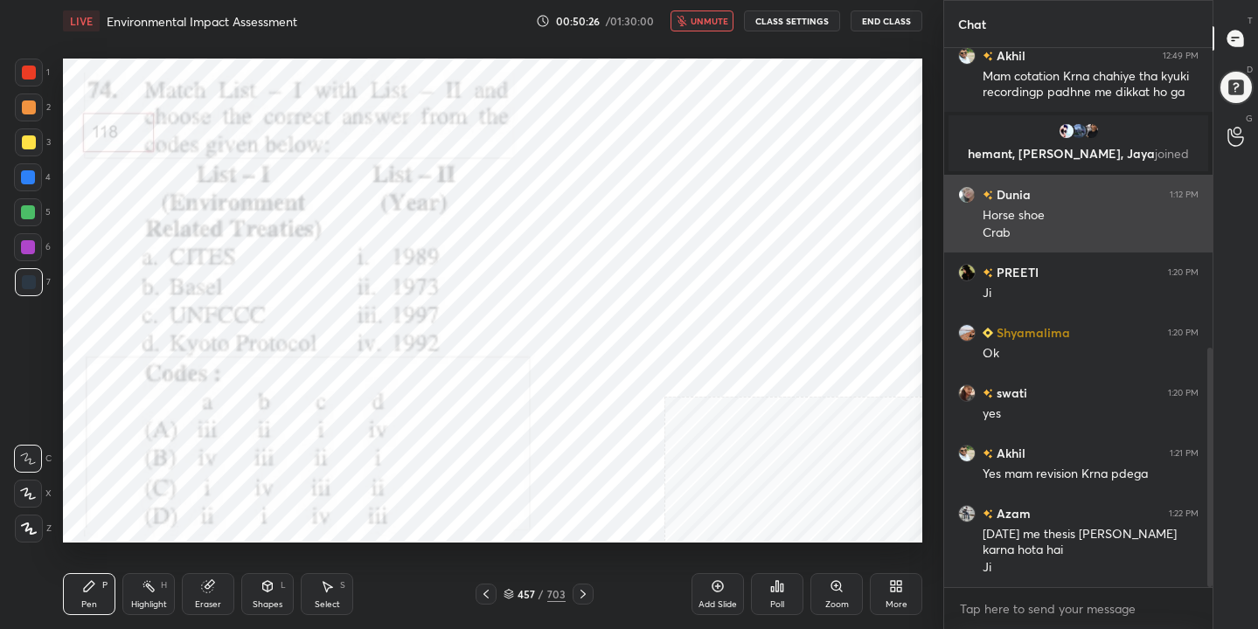
scroll to position [389, 263]
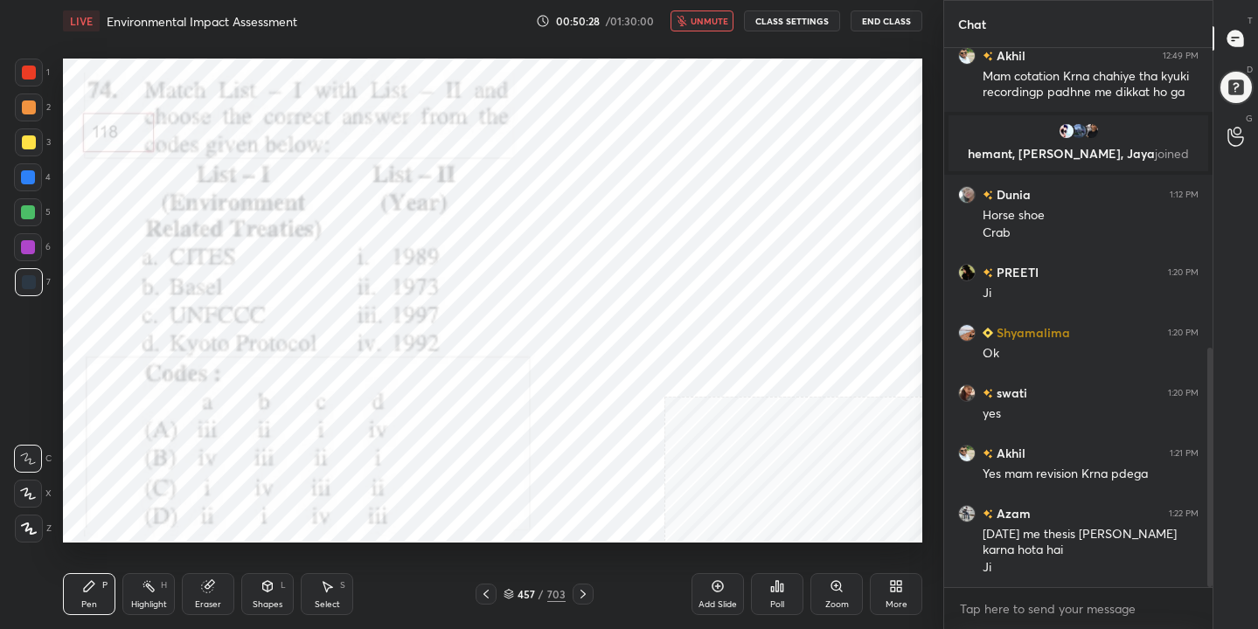
click at [704, 12] on button "unmute" at bounding box center [701, 20] width 63 height 21
click at [509, 593] on icon at bounding box center [508, 594] width 10 height 10
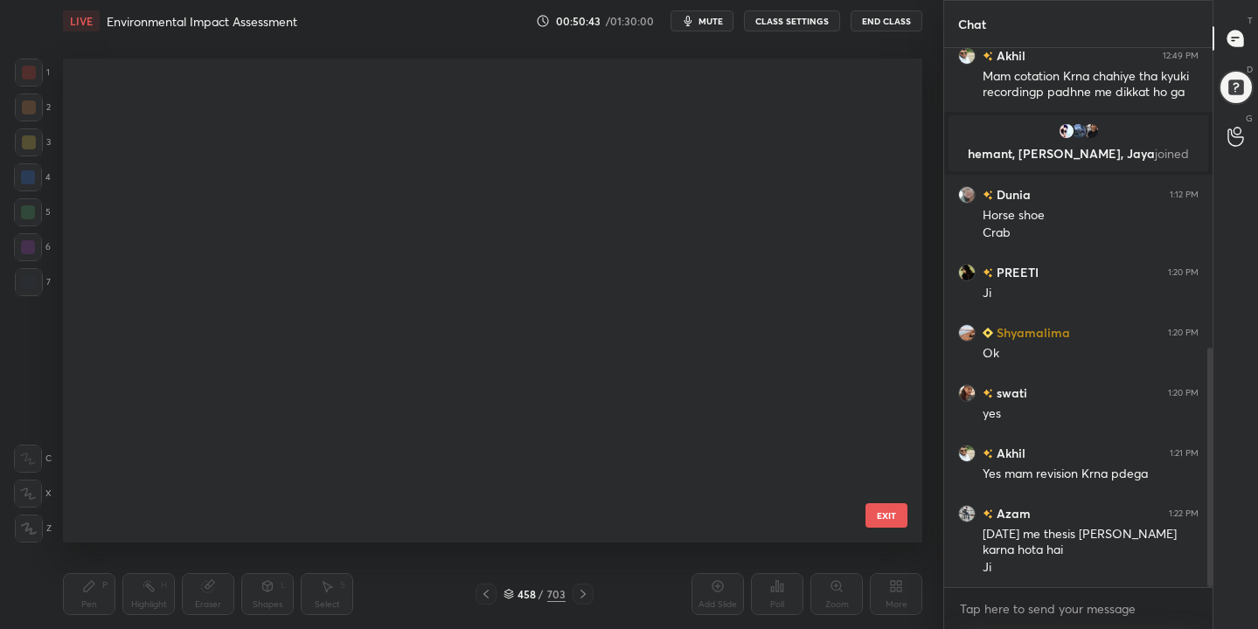
scroll to position [478, 851]
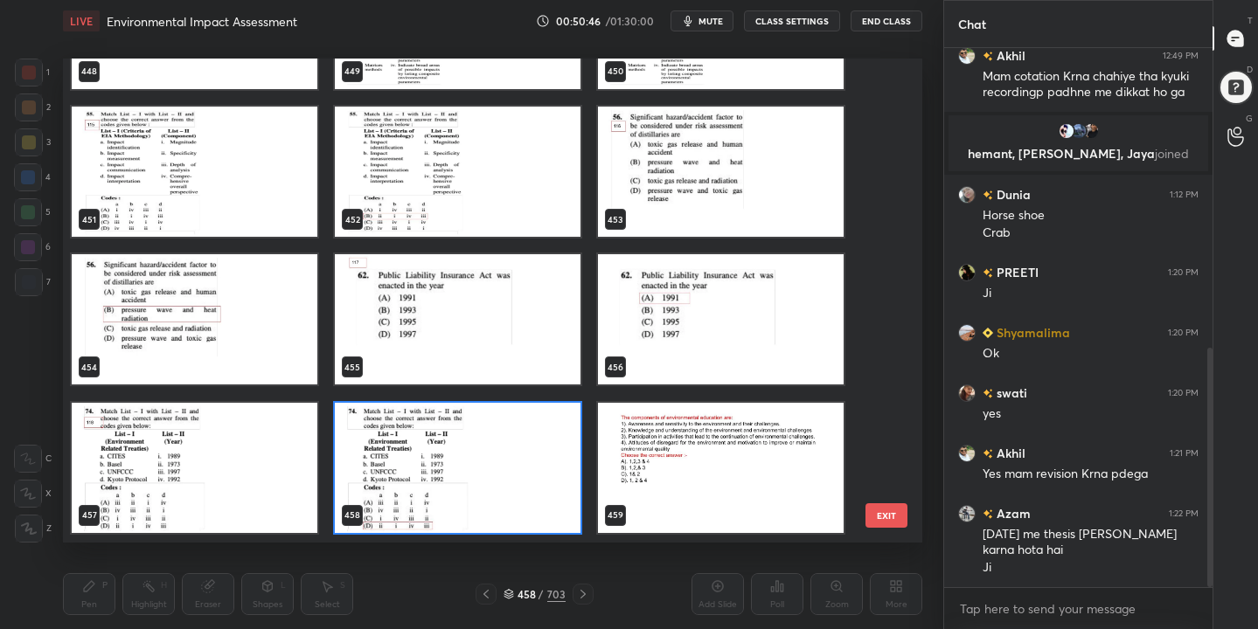
click at [683, 149] on img "grid" at bounding box center [721, 172] width 246 height 130
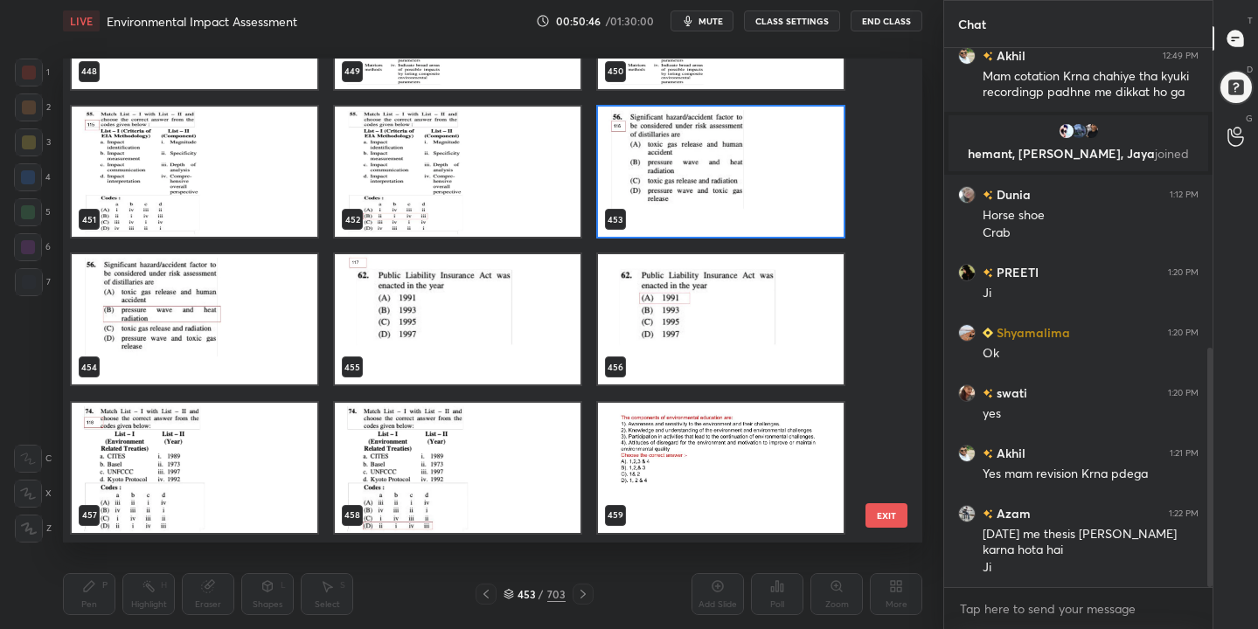
click at [683, 149] on img "grid" at bounding box center [721, 172] width 246 height 130
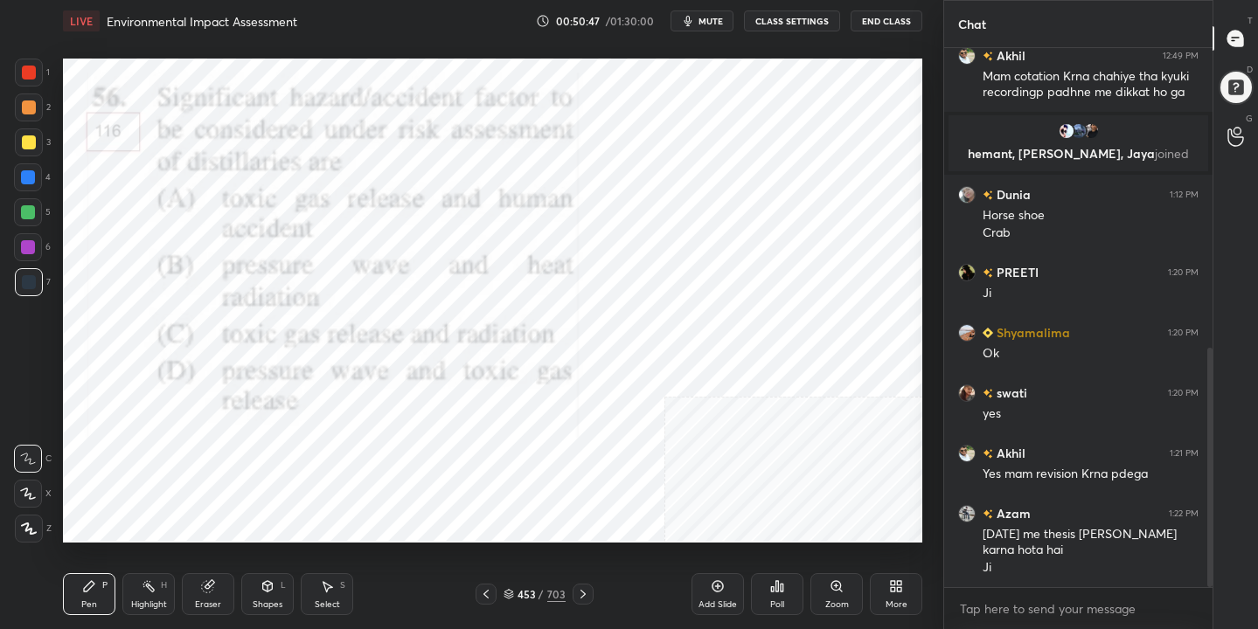
click at [711, 16] on span "mute" at bounding box center [710, 21] width 24 height 12
click at [509, 590] on icon at bounding box center [508, 592] width 9 height 4
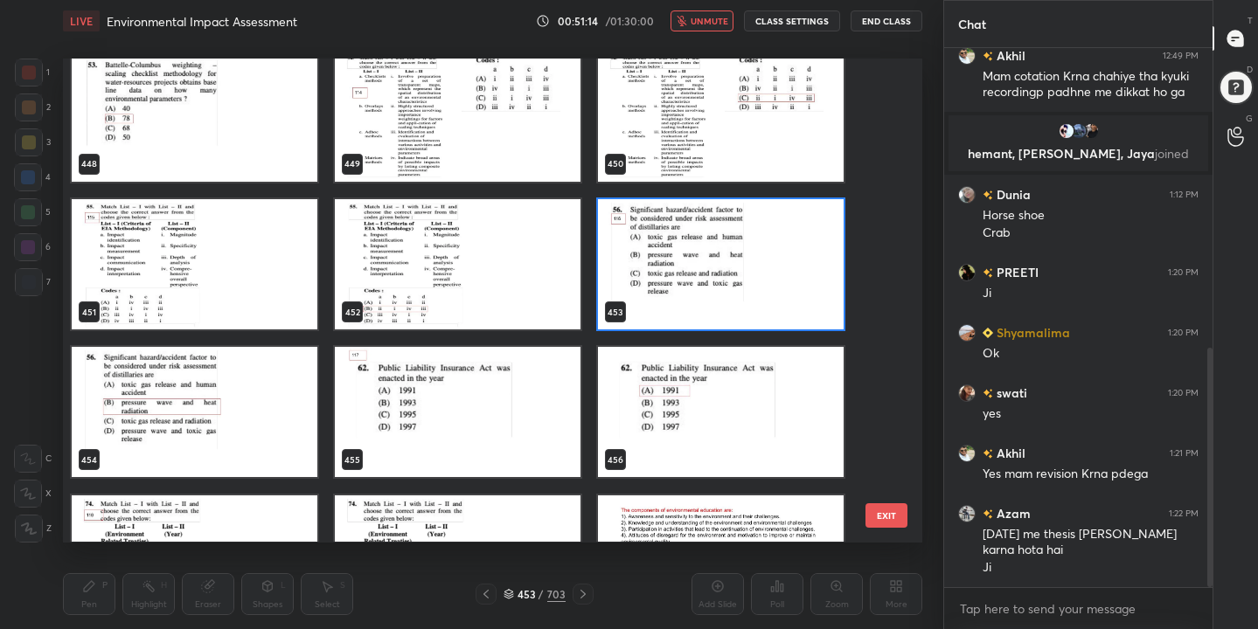
scroll to position [22084, 0]
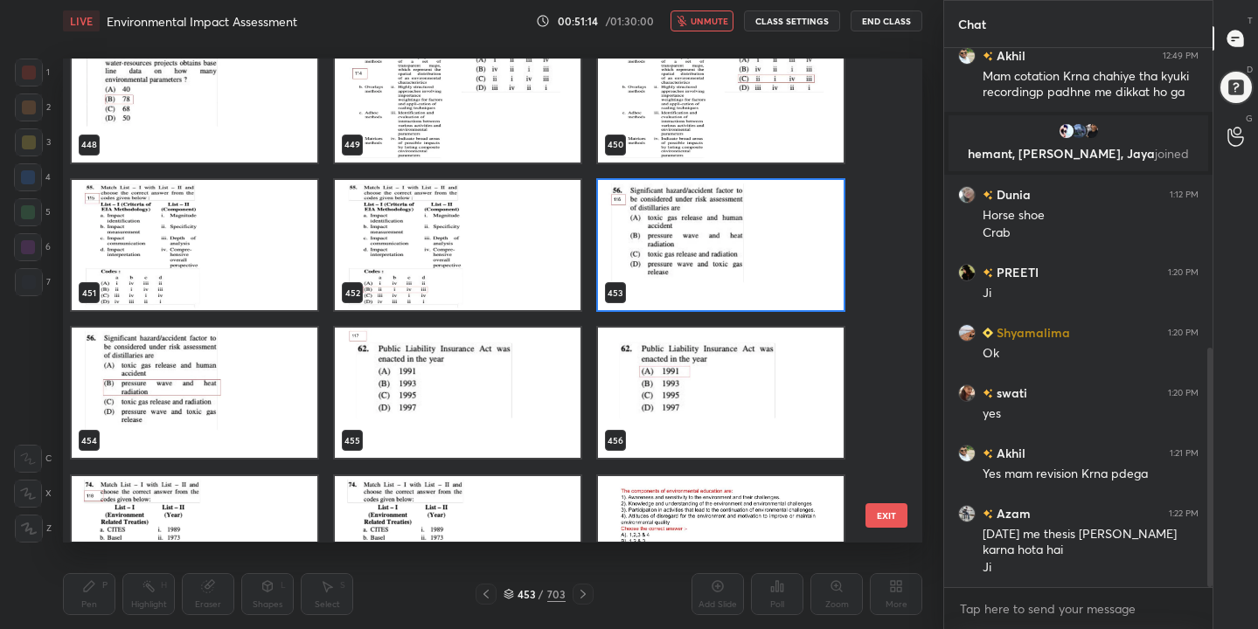
click at [715, 255] on img "grid" at bounding box center [721, 245] width 246 height 130
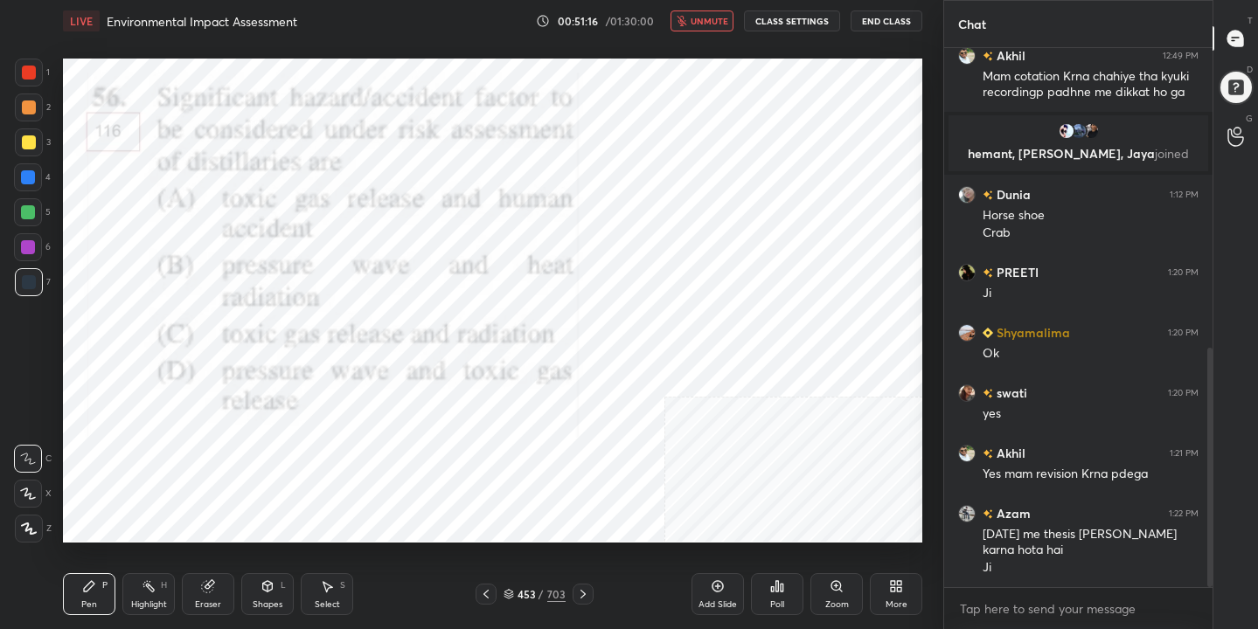
click at [787, 585] on div "Poll" at bounding box center [777, 594] width 52 height 42
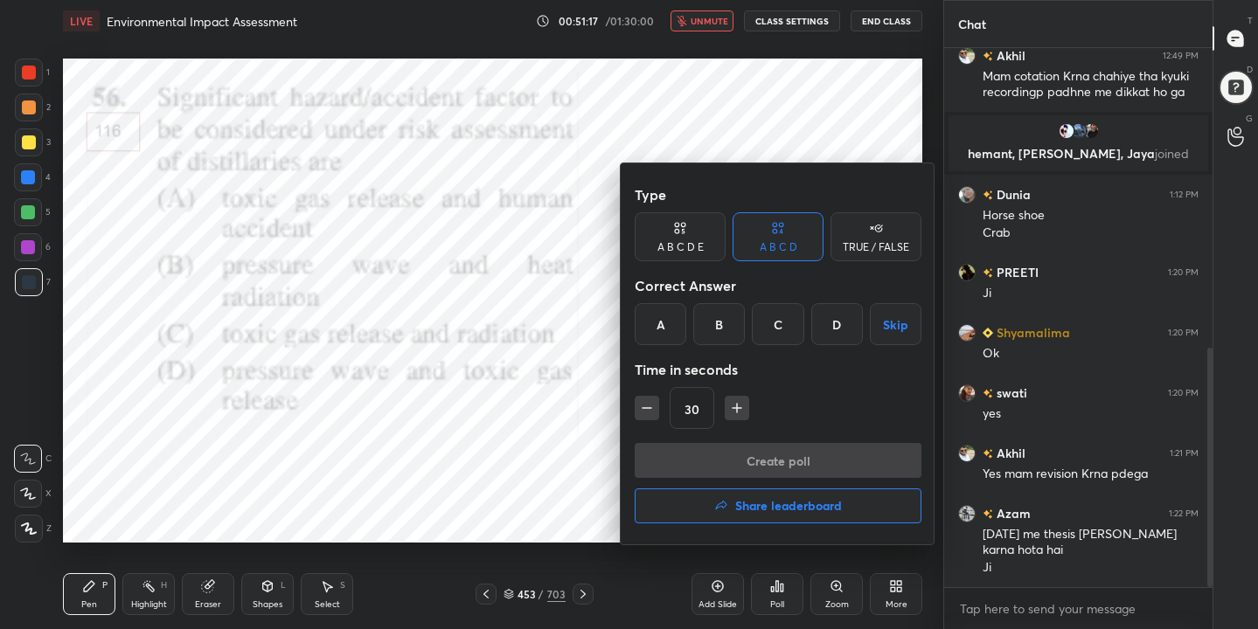
click at [714, 312] on div "B" at bounding box center [719, 324] width 52 height 42
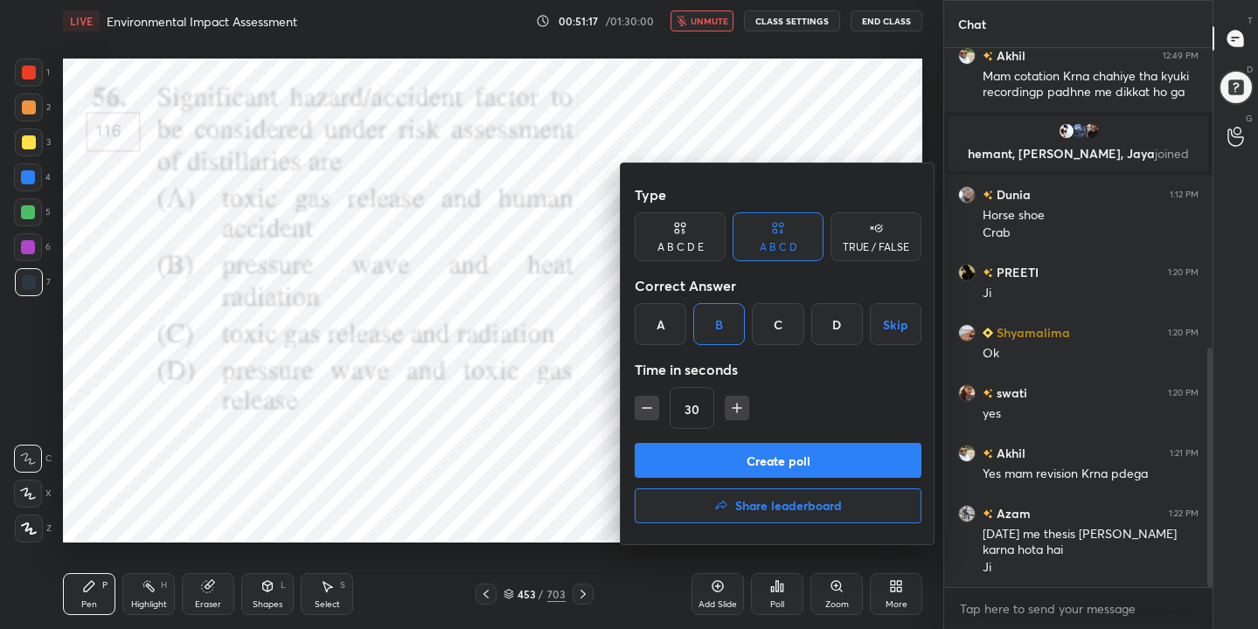
click at [774, 463] on button "Create poll" at bounding box center [778, 460] width 287 height 35
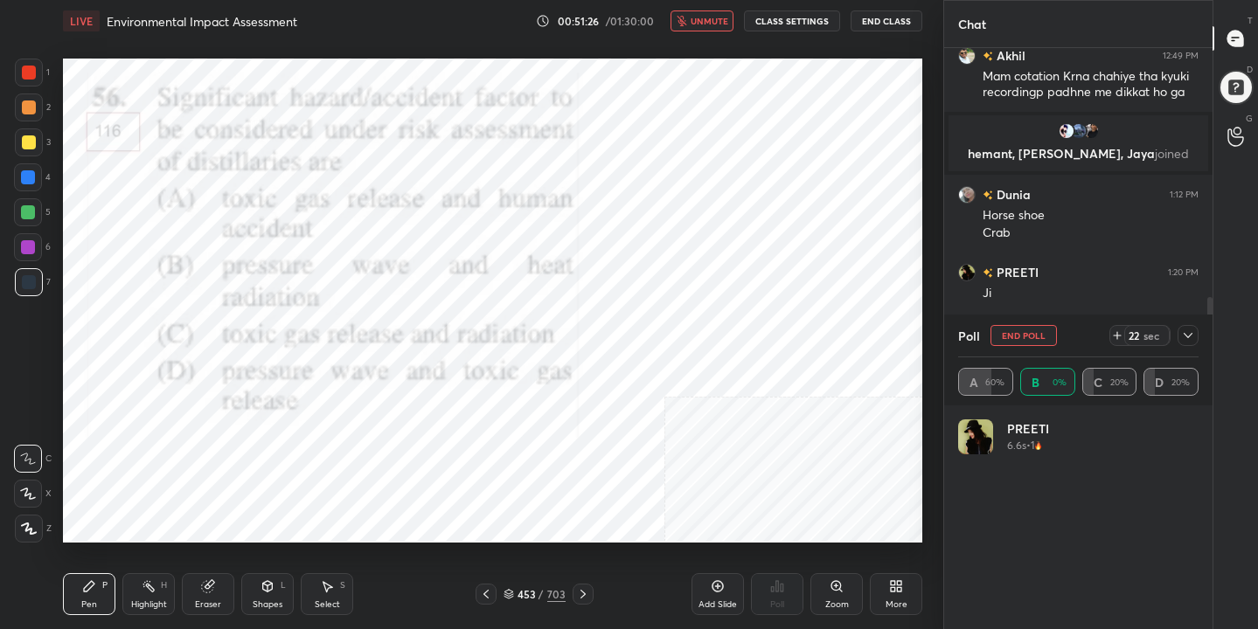
scroll to position [205, 235]
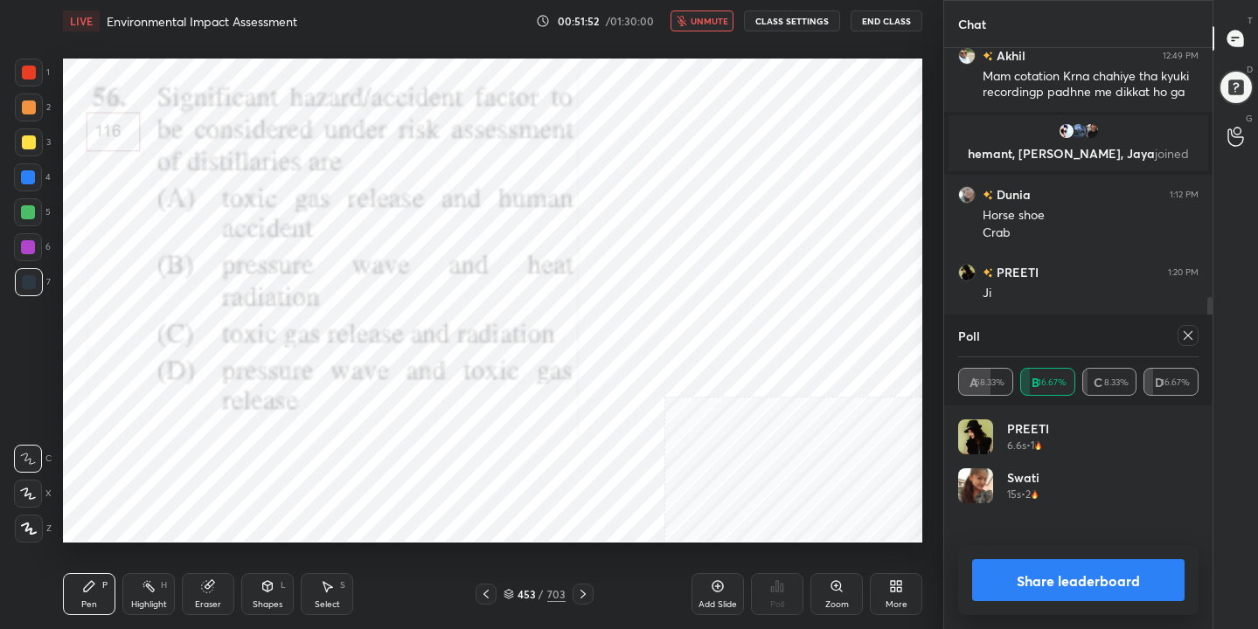
click at [1185, 334] on icon at bounding box center [1188, 336] width 14 height 14
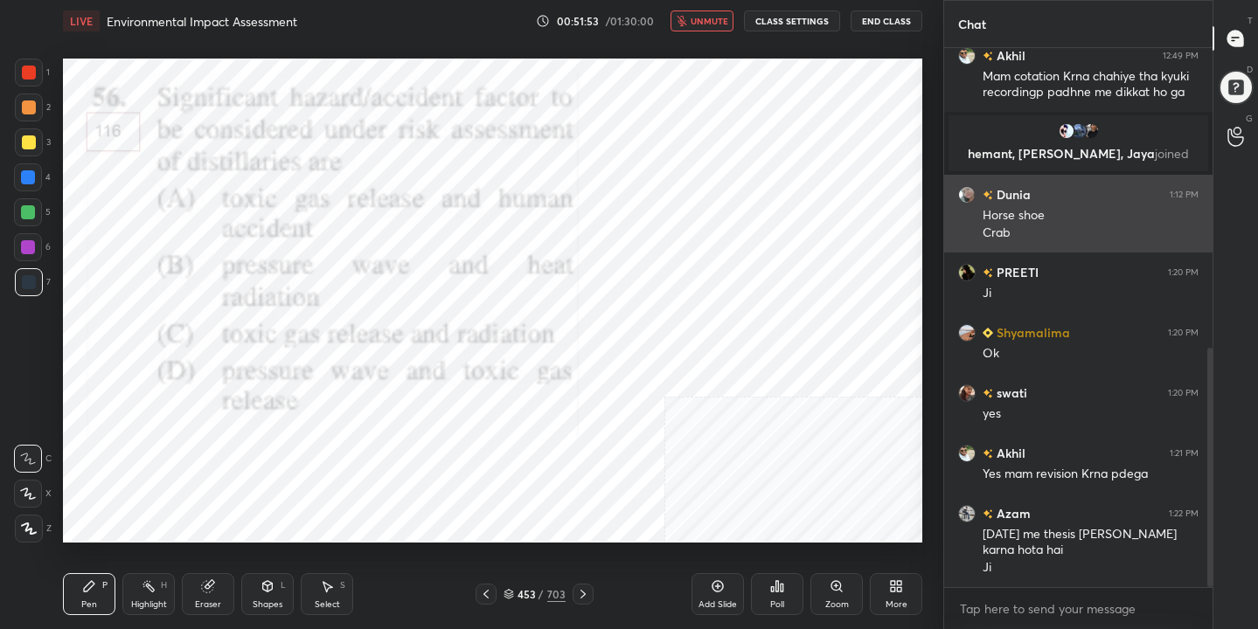
scroll to position [6, 6]
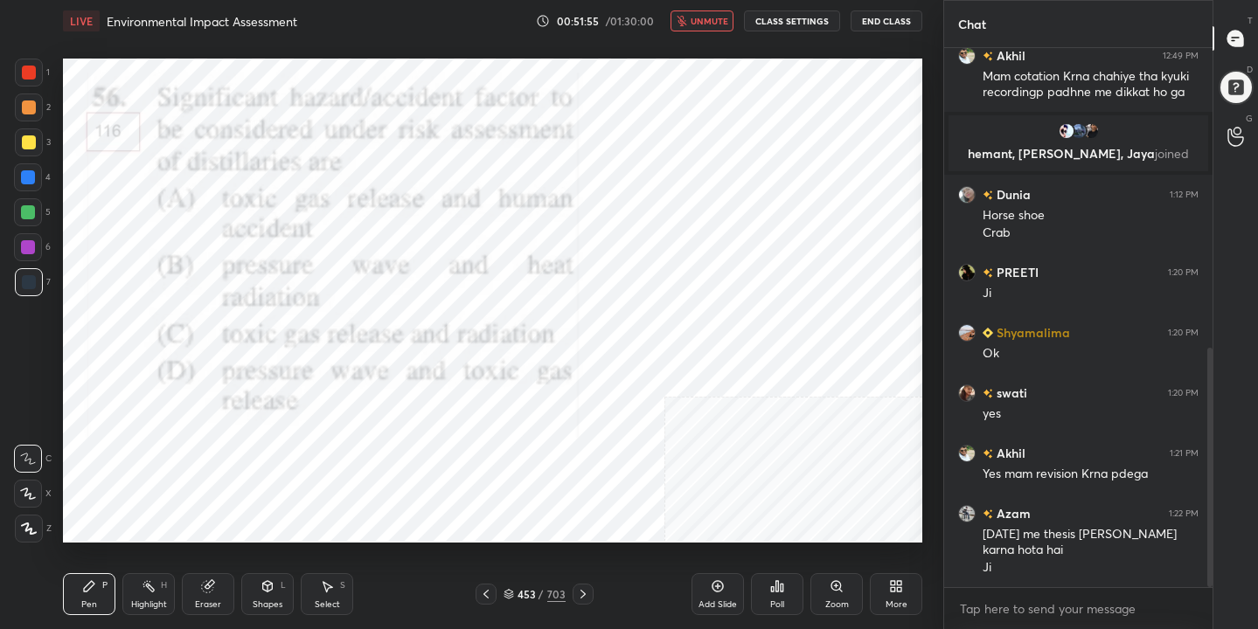
click at [706, 24] on span "unmute" at bounding box center [709, 21] width 38 height 12
click at [510, 593] on icon at bounding box center [508, 592] width 9 height 4
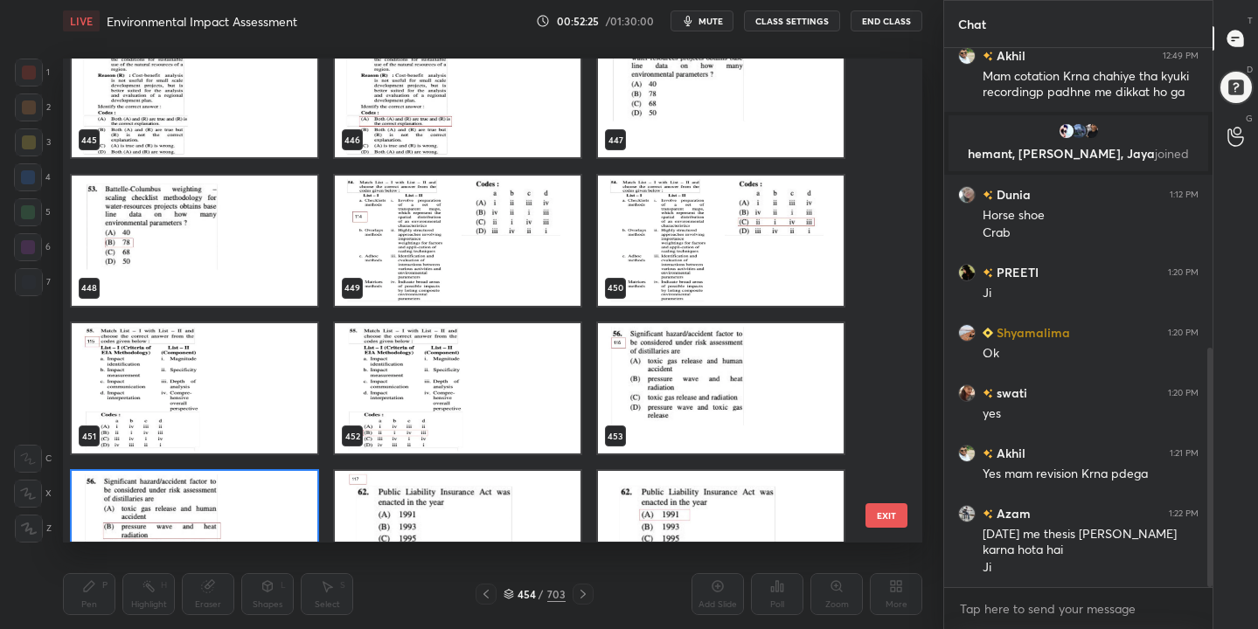
scroll to position [21941, 0]
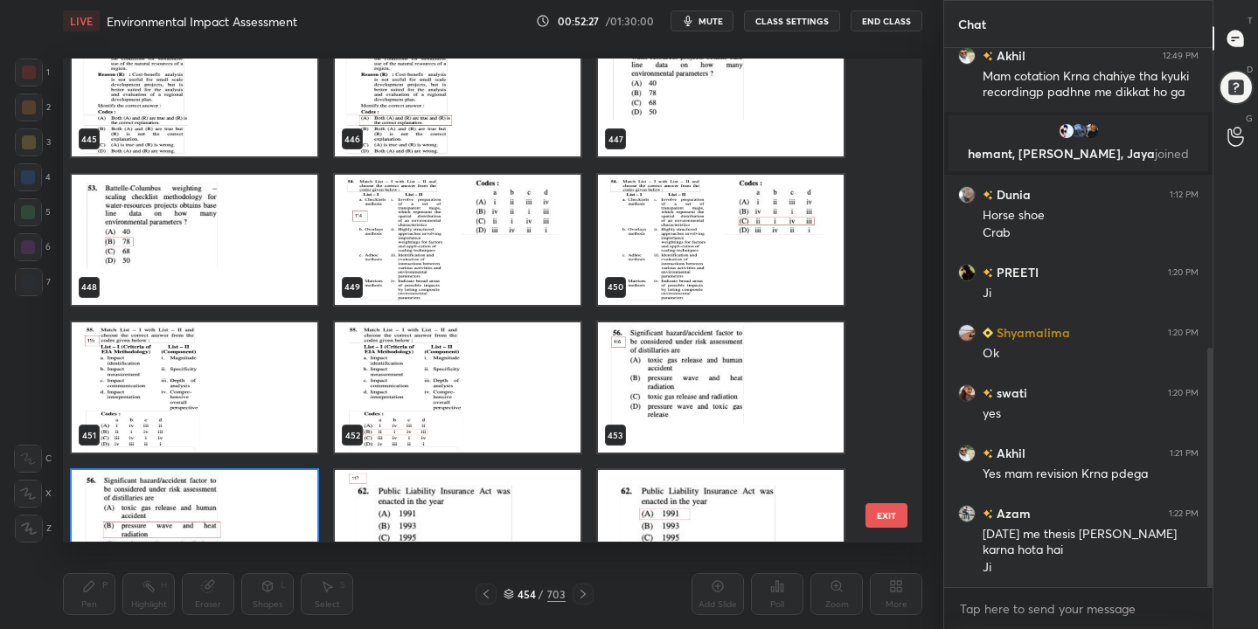
click at [245, 385] on img "grid" at bounding box center [195, 387] width 246 height 130
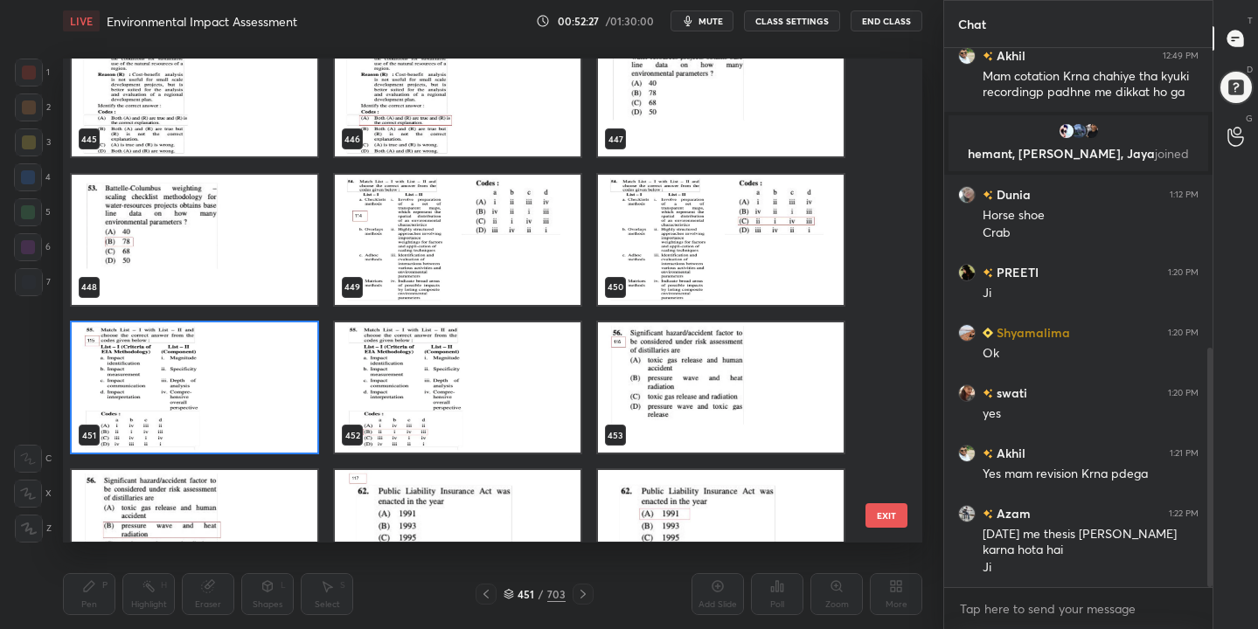
click at [245, 385] on img "grid" at bounding box center [195, 387] width 246 height 130
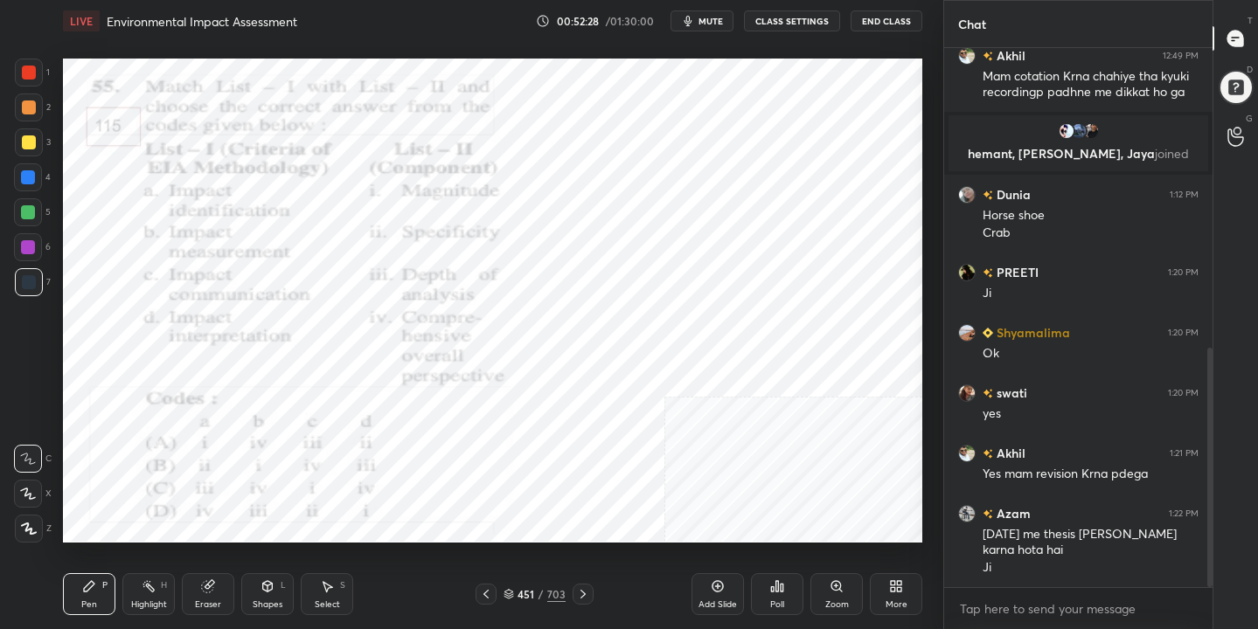
click at [707, 20] on span "mute" at bounding box center [710, 21] width 24 height 12
click at [515, 592] on div "451 / 703" at bounding box center [534, 594] width 62 height 16
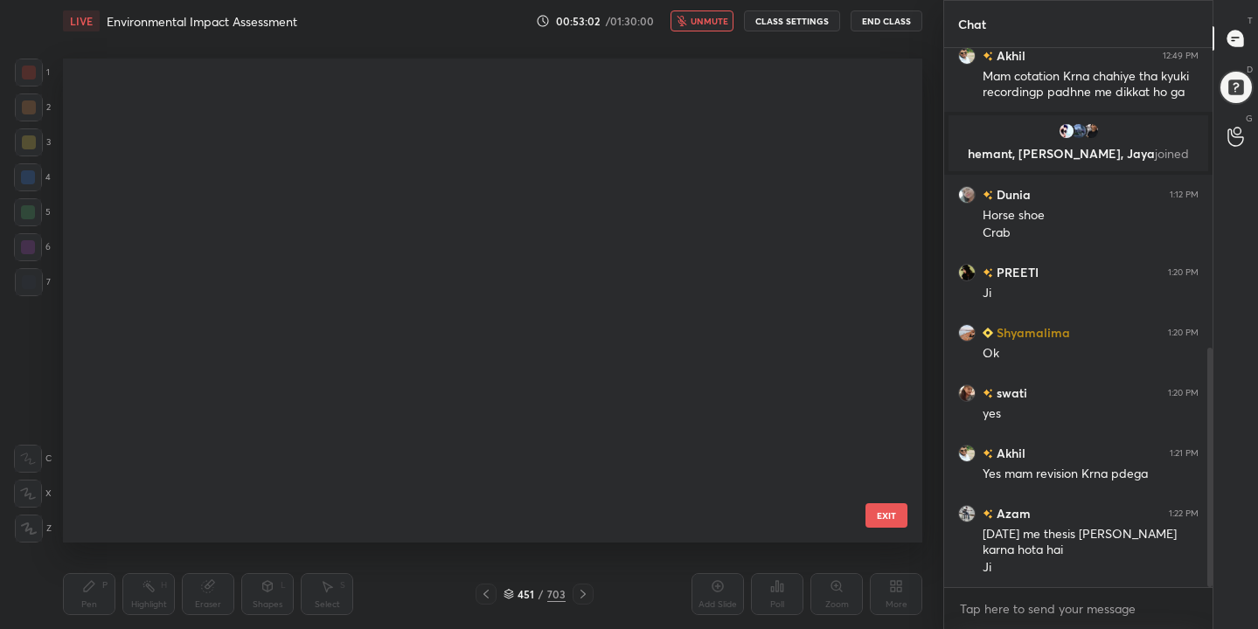
scroll to position [478, 851]
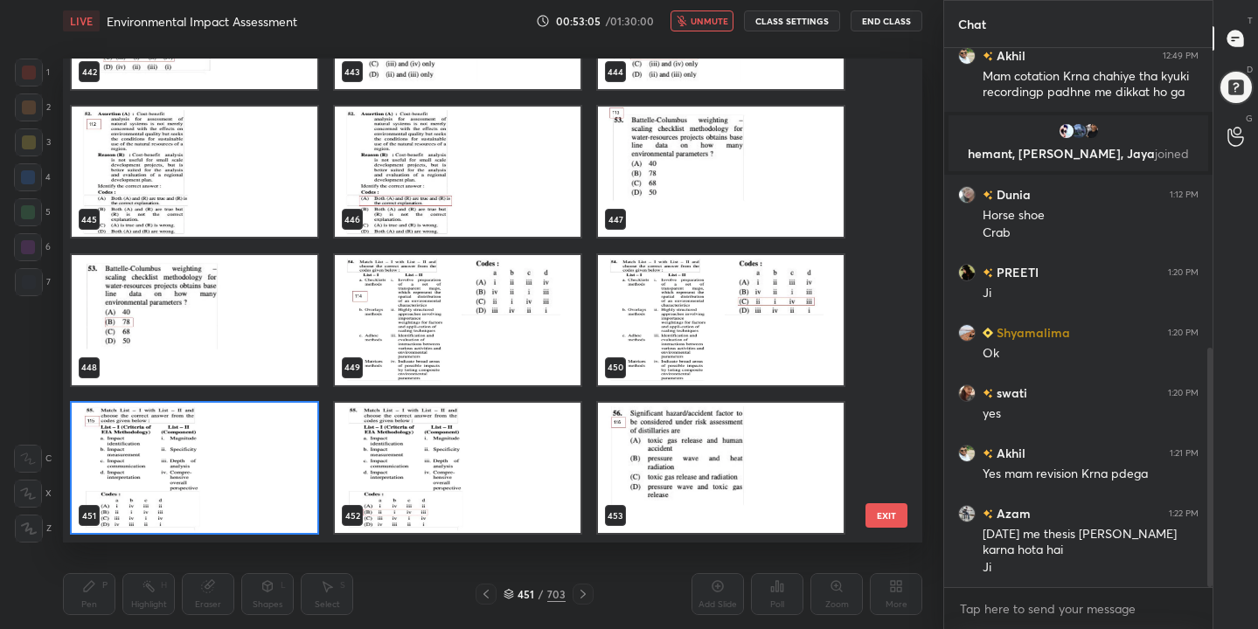
click at [277, 455] on img "grid" at bounding box center [195, 468] width 246 height 130
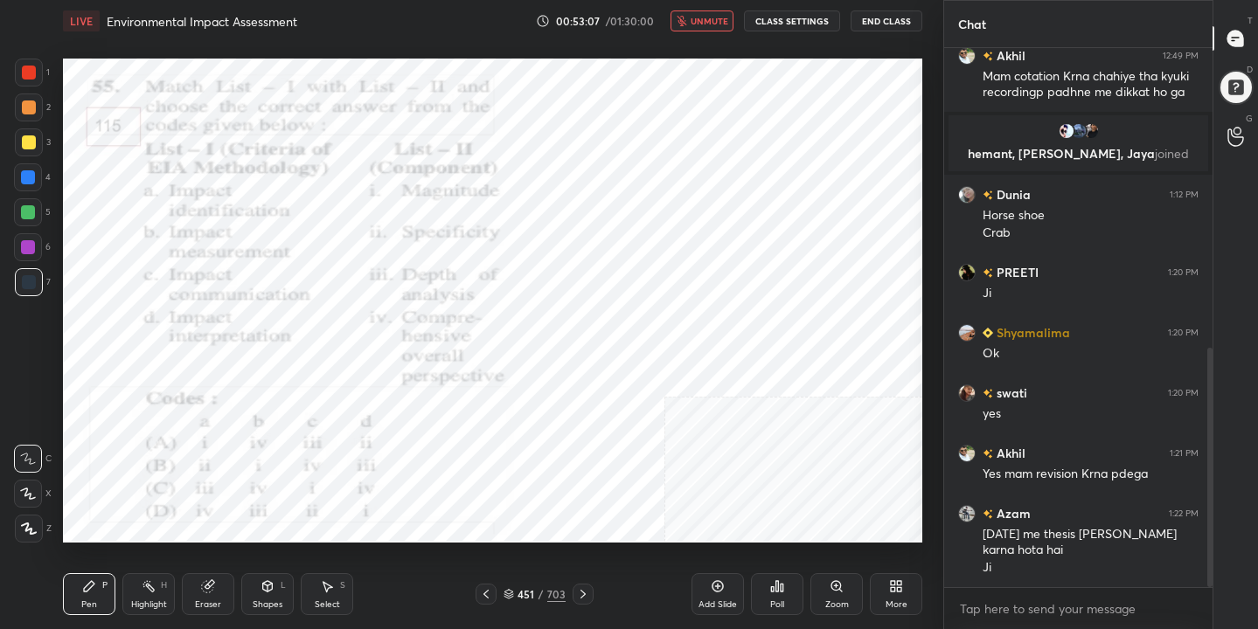
click at [774, 591] on icon at bounding box center [777, 586] width 14 height 14
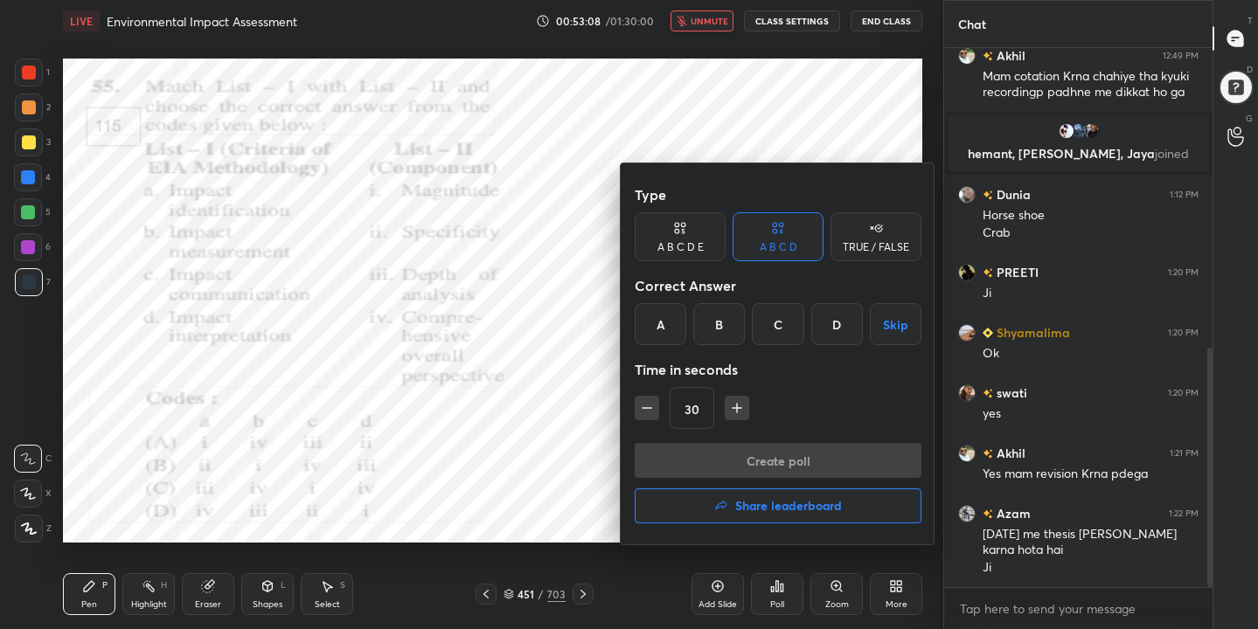
click at [712, 324] on div "B" at bounding box center [719, 324] width 52 height 42
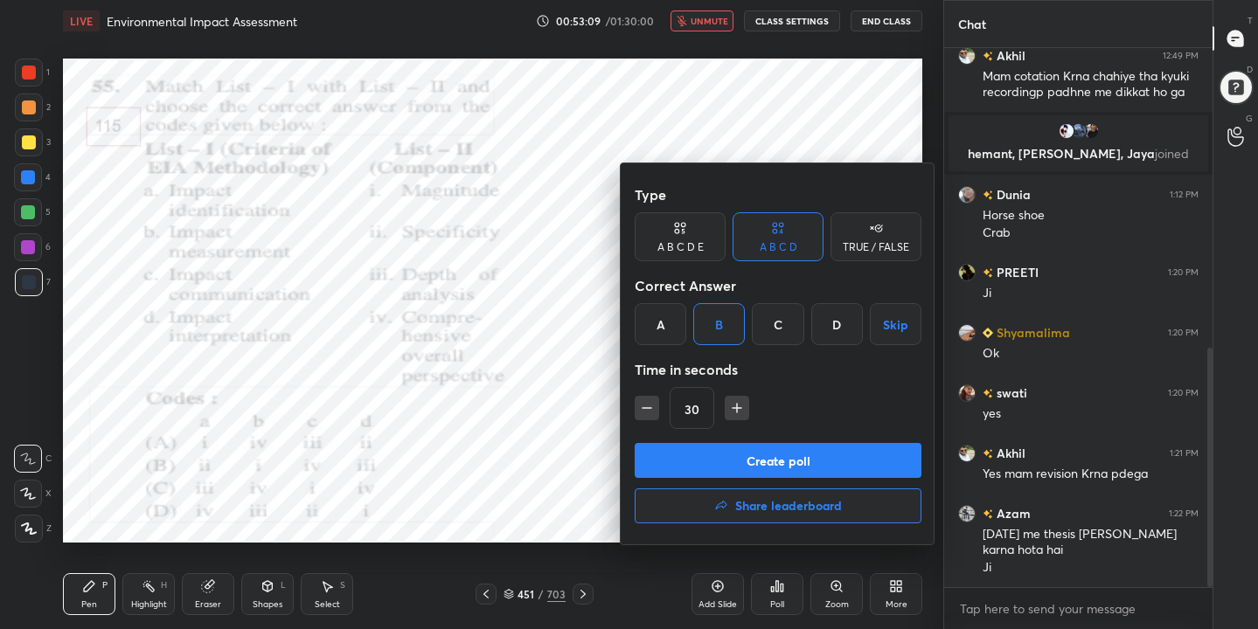
click at [762, 462] on button "Create poll" at bounding box center [778, 460] width 287 height 35
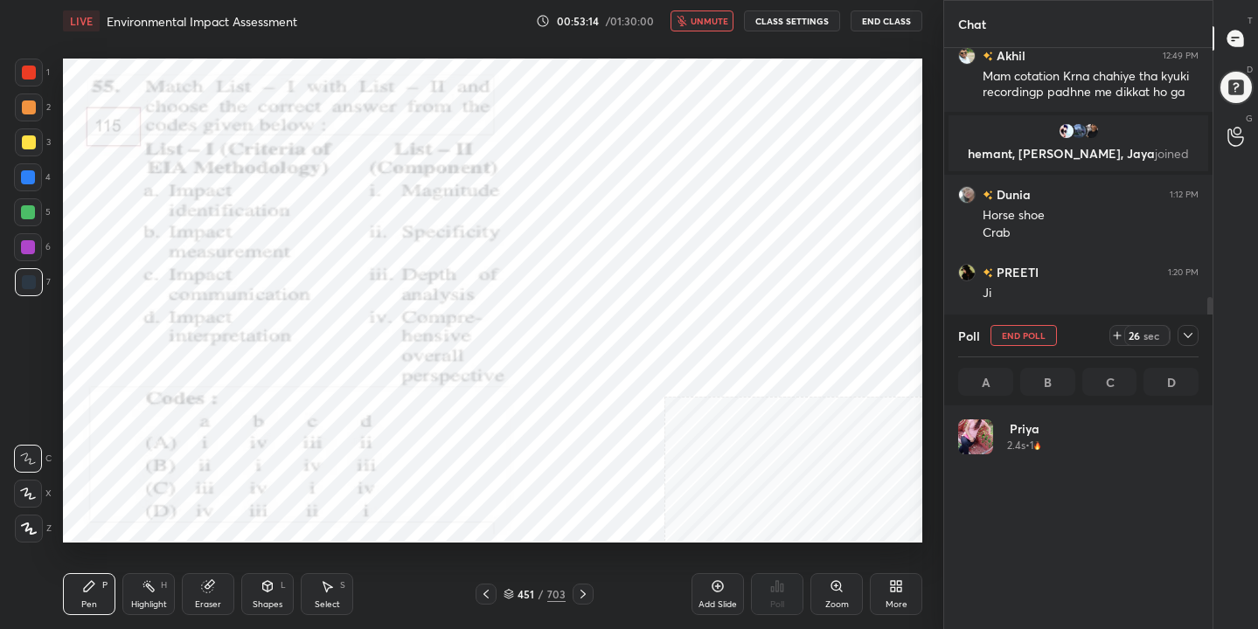
scroll to position [205, 235]
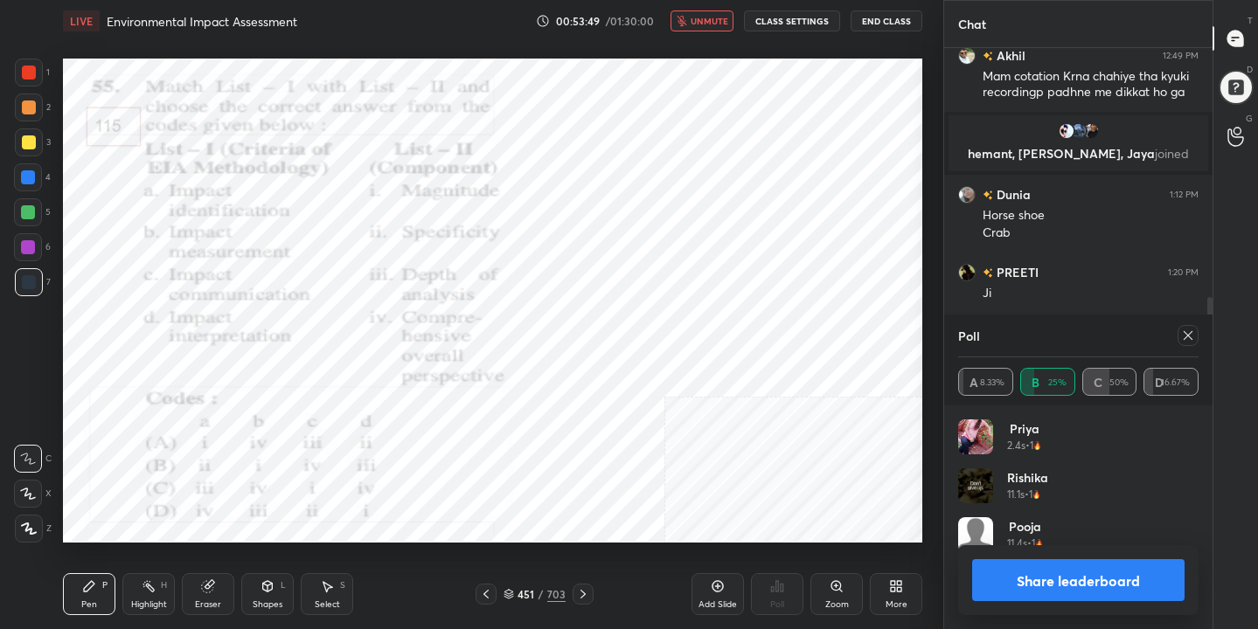
click at [1188, 334] on icon at bounding box center [1188, 336] width 14 height 14
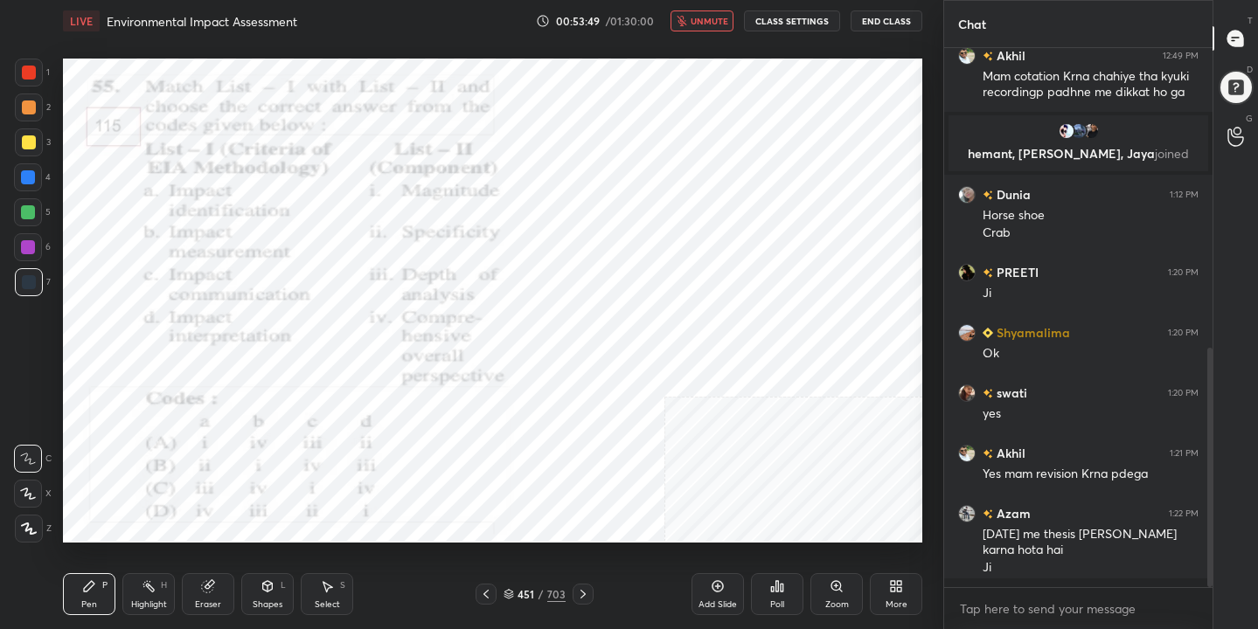
scroll to position [6, 6]
click at [710, 15] on span "unmute" at bounding box center [709, 21] width 38 height 12
click at [509, 592] on icon at bounding box center [508, 594] width 10 height 10
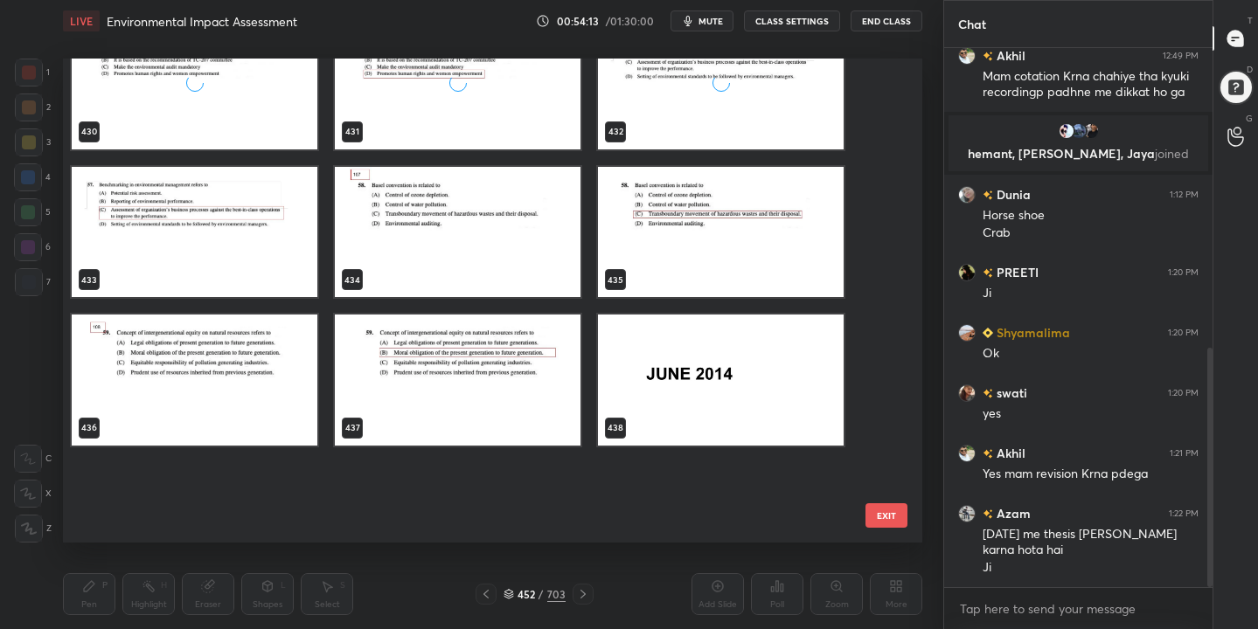
scroll to position [21093, 0]
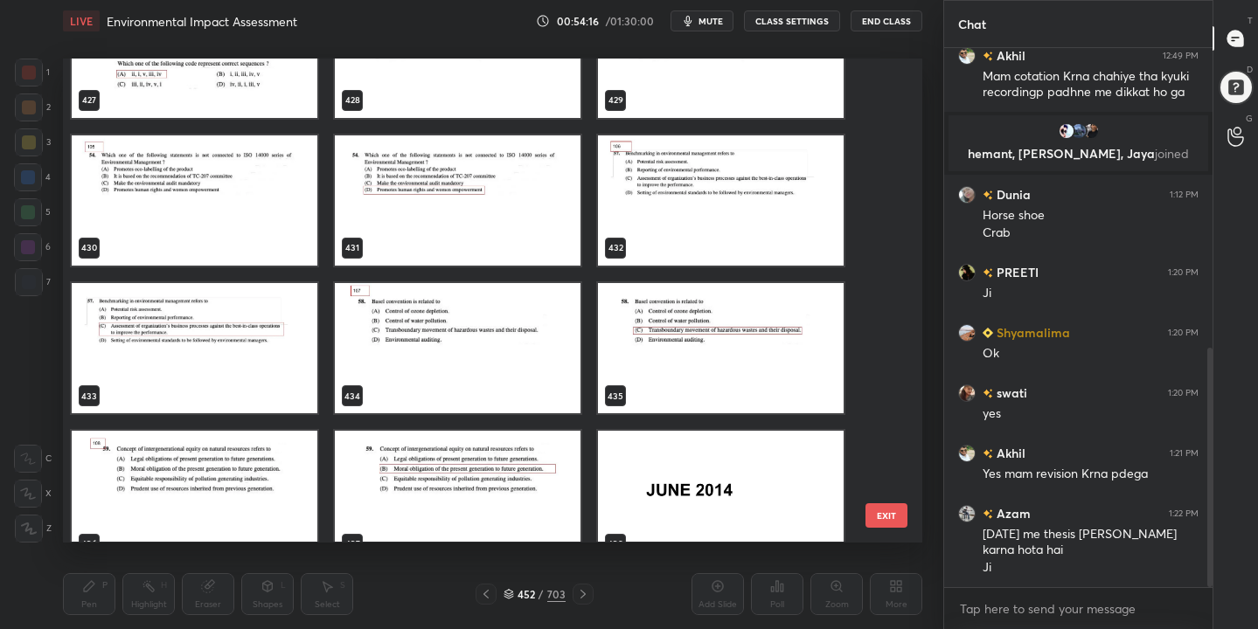
click at [274, 461] on img "grid" at bounding box center [195, 497] width 246 height 130
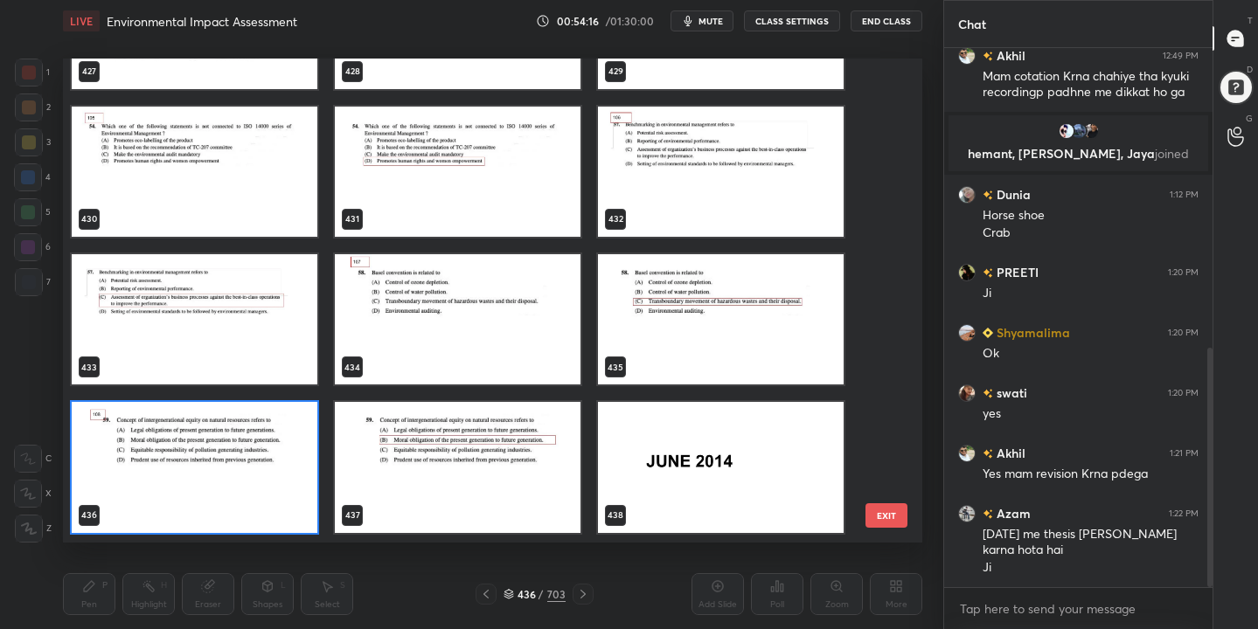
click at [274, 461] on div "427 428 429 430 431 432 433 434 435 436 437 438 439 440 441 442 443 444" at bounding box center [477, 300] width 829 height 483
click at [274, 461] on img "grid" at bounding box center [195, 468] width 246 height 130
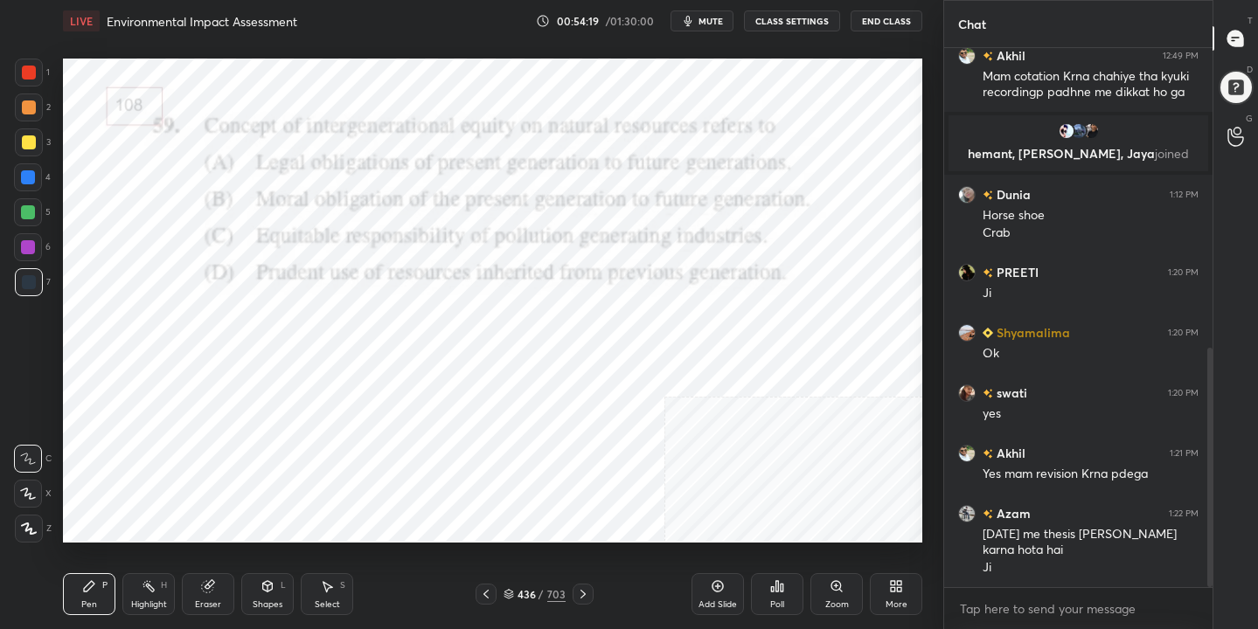
click at [702, 25] on span "mute" at bounding box center [710, 21] width 24 height 12
click at [508, 587] on div "436 / 703" at bounding box center [534, 594] width 62 height 16
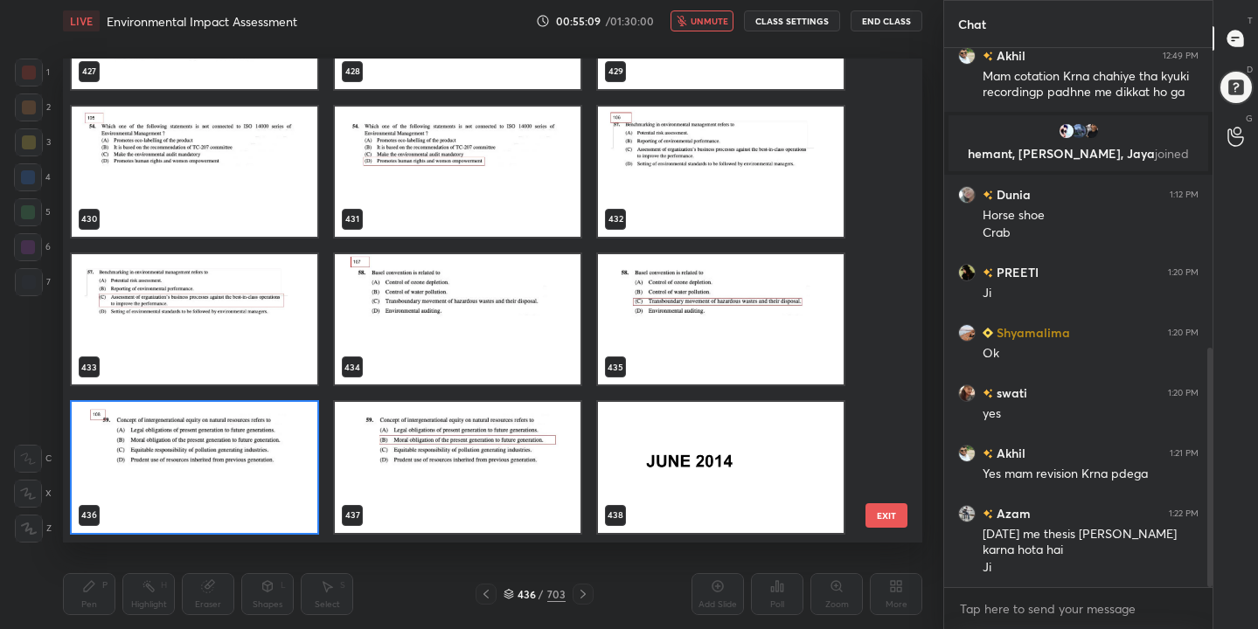
scroll to position [478, 851]
click at [266, 469] on img "grid" at bounding box center [195, 468] width 246 height 130
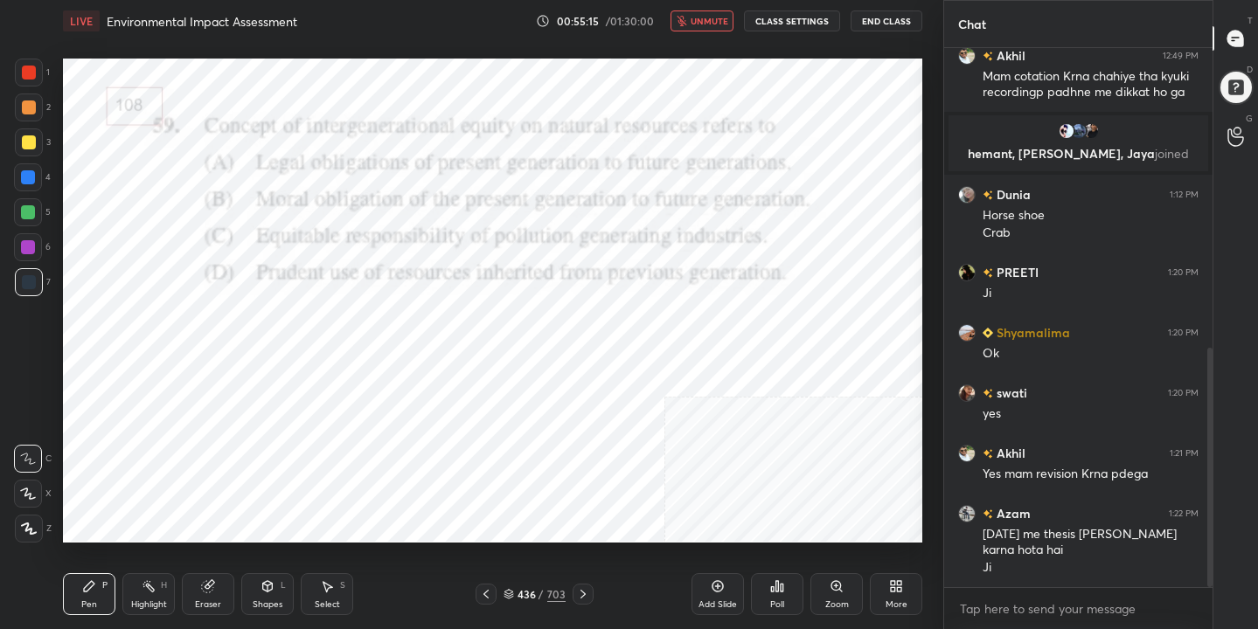
click at [776, 593] on icon at bounding box center [777, 586] width 14 height 14
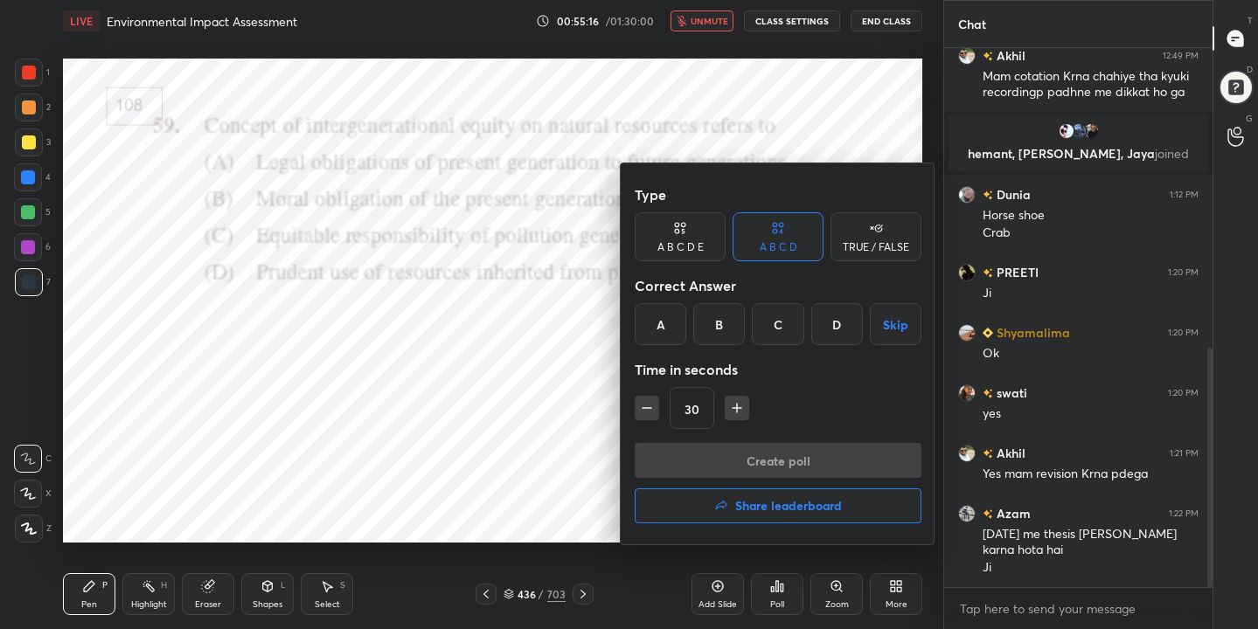
click at [722, 320] on div "B" at bounding box center [719, 324] width 52 height 42
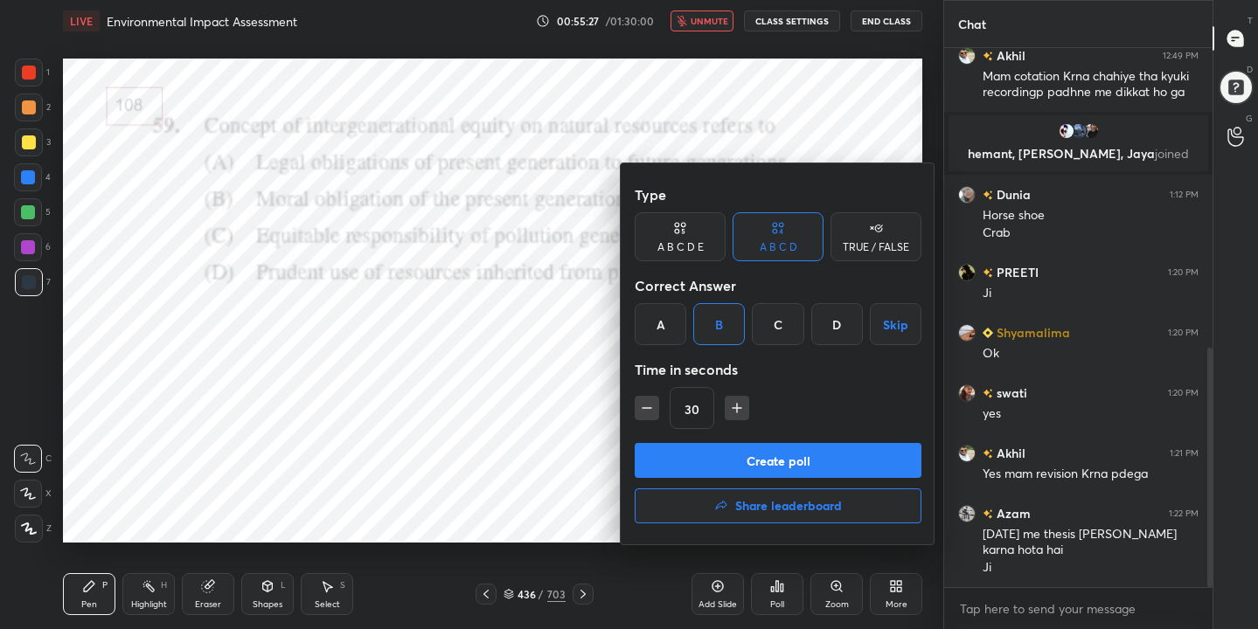
click at [705, 520] on button "Share leaderboard" at bounding box center [778, 506] width 287 height 35
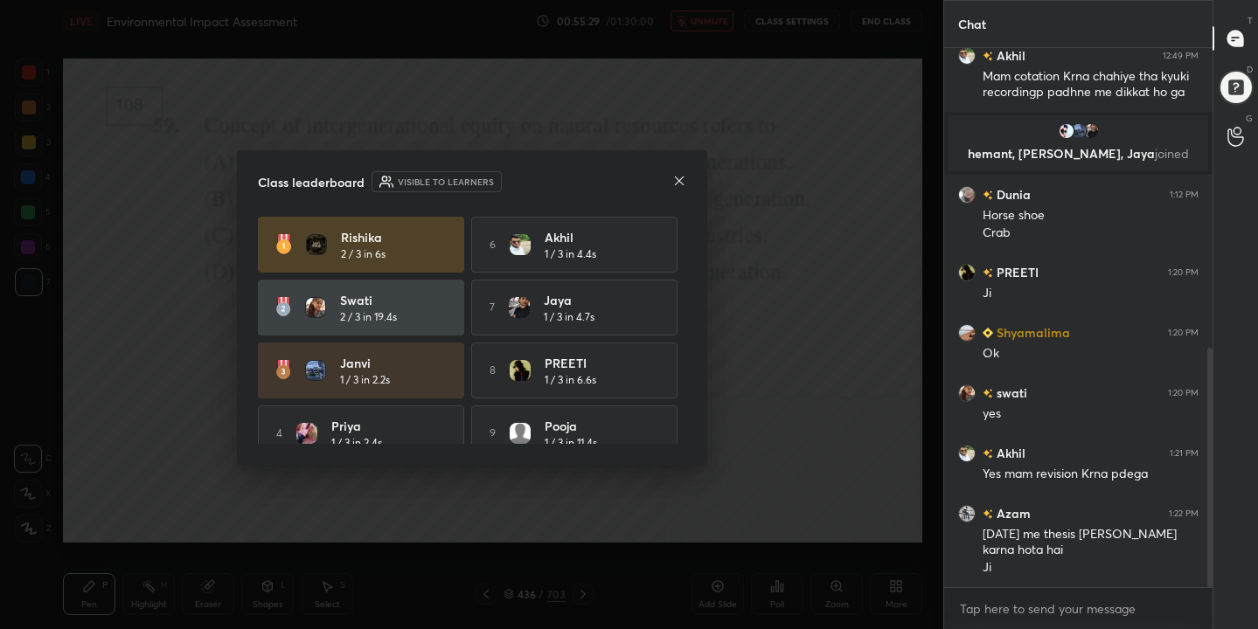
click at [681, 179] on icon at bounding box center [679, 181] width 14 height 14
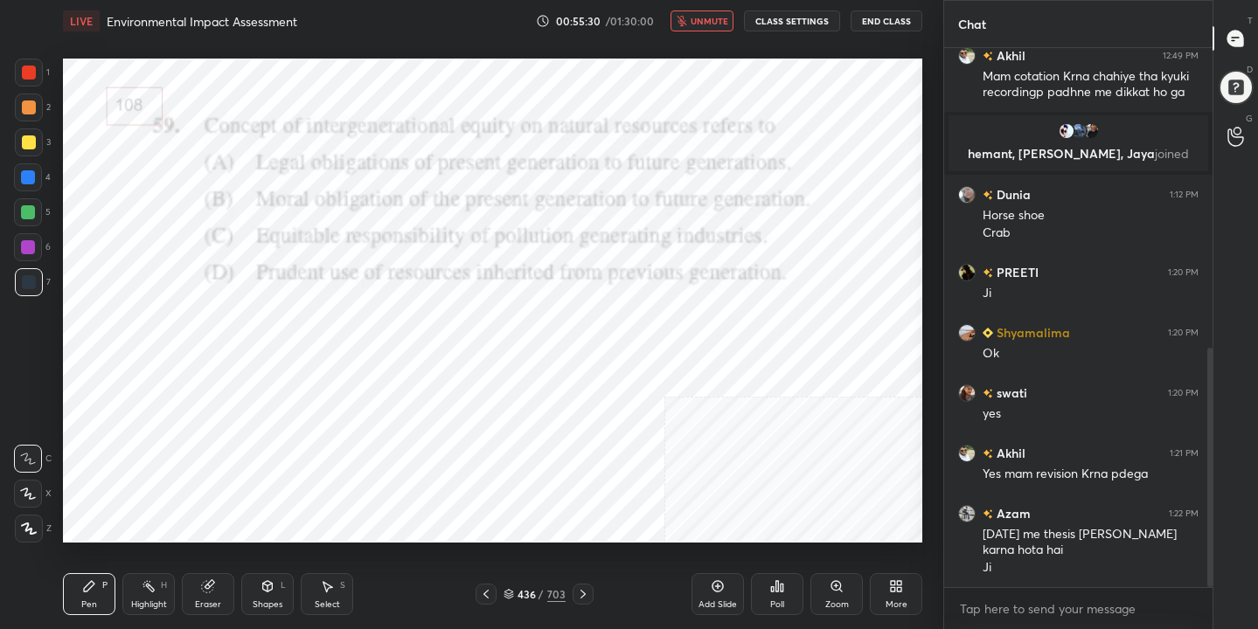
click at [520, 589] on div "436" at bounding box center [525, 594] width 17 height 10
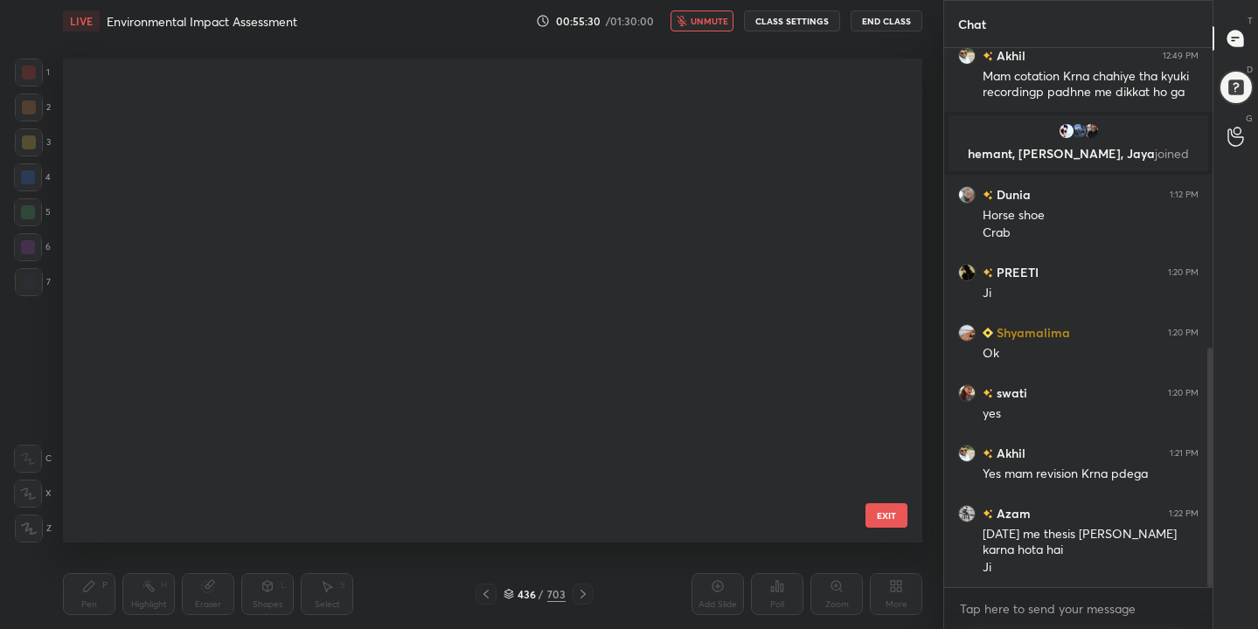
scroll to position [21121, 0]
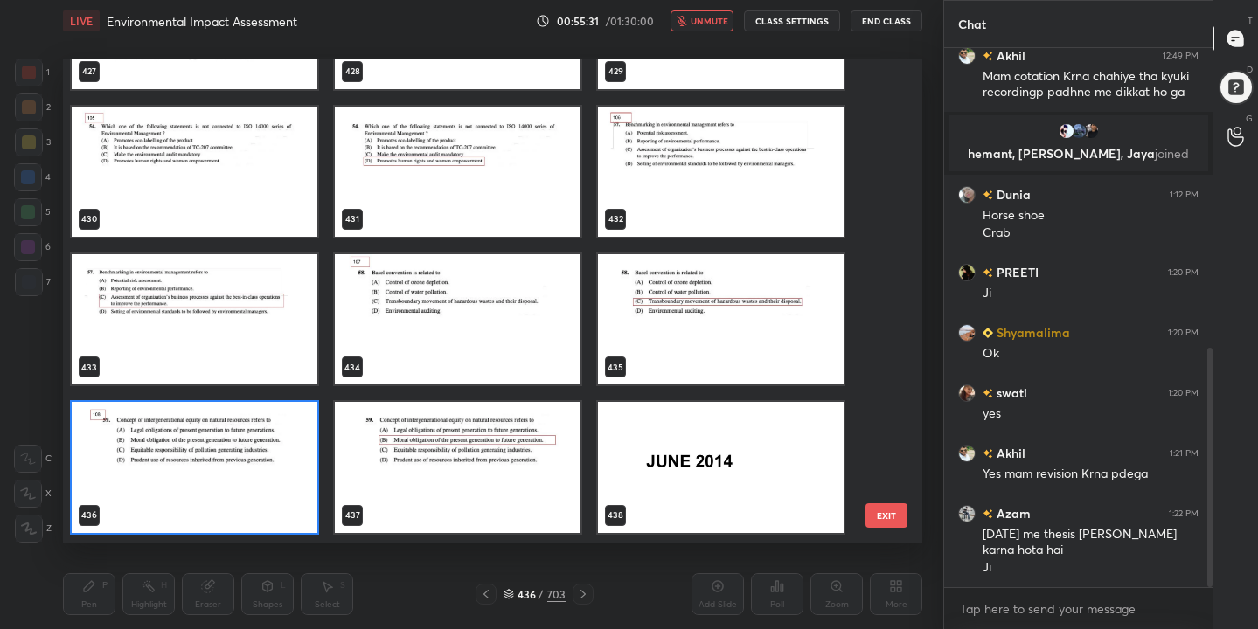
click at [272, 466] on img "grid" at bounding box center [195, 468] width 246 height 130
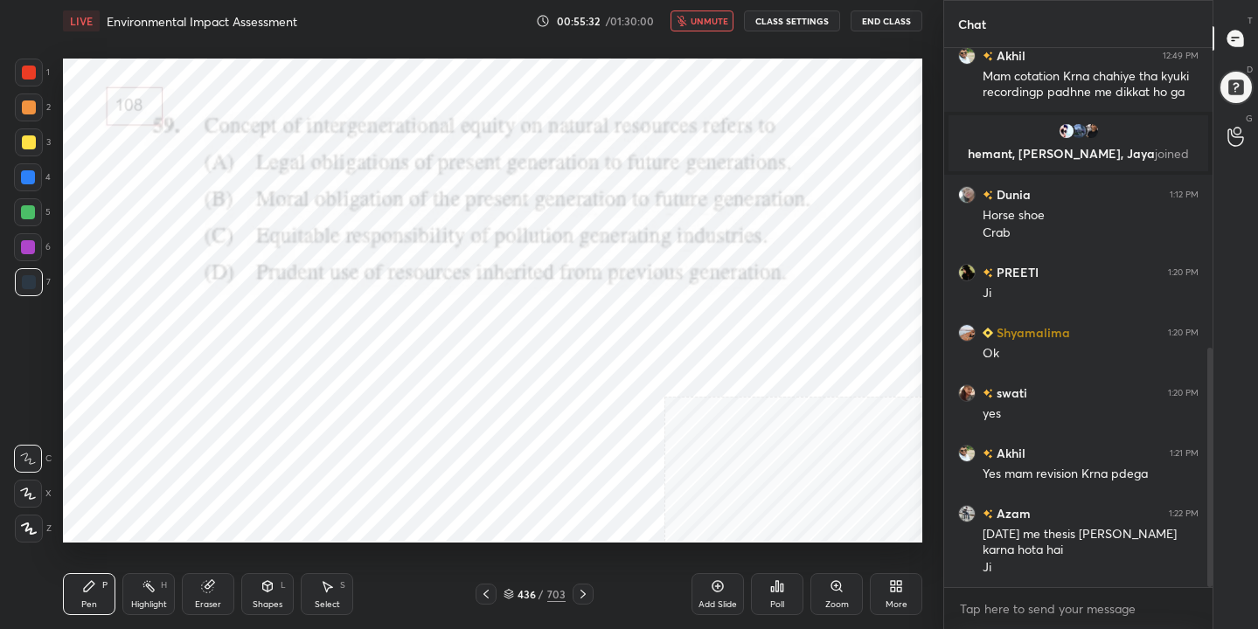
click at [794, 606] on div "Poll" at bounding box center [777, 594] width 52 height 42
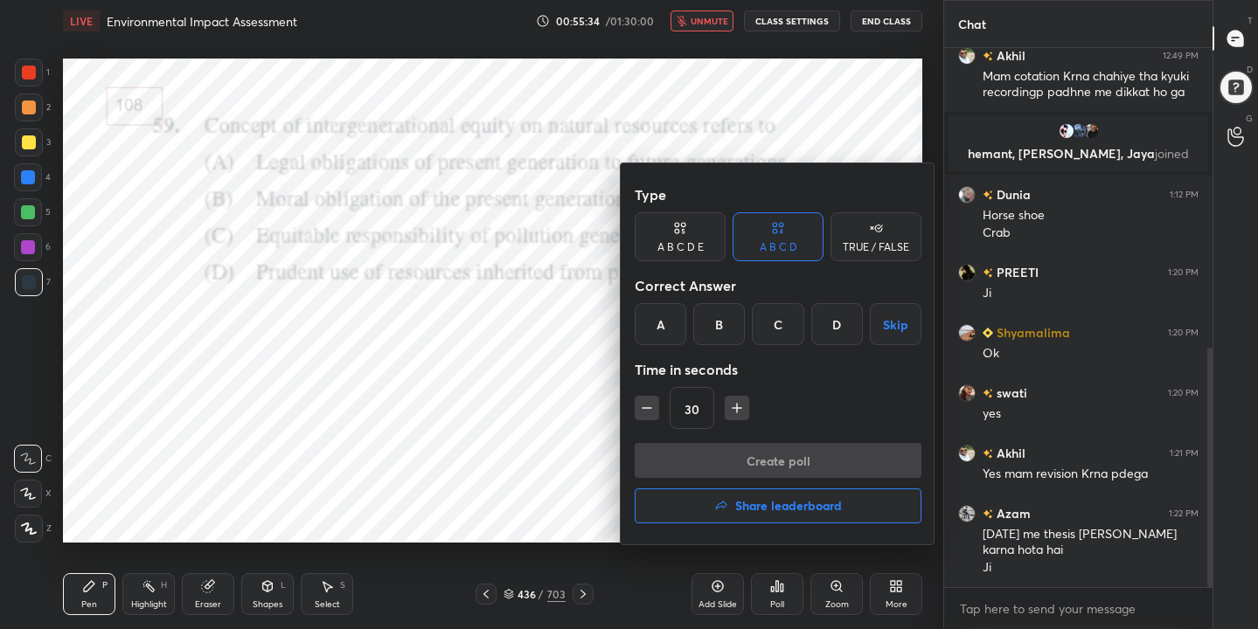
click at [717, 328] on div "B" at bounding box center [719, 324] width 52 height 42
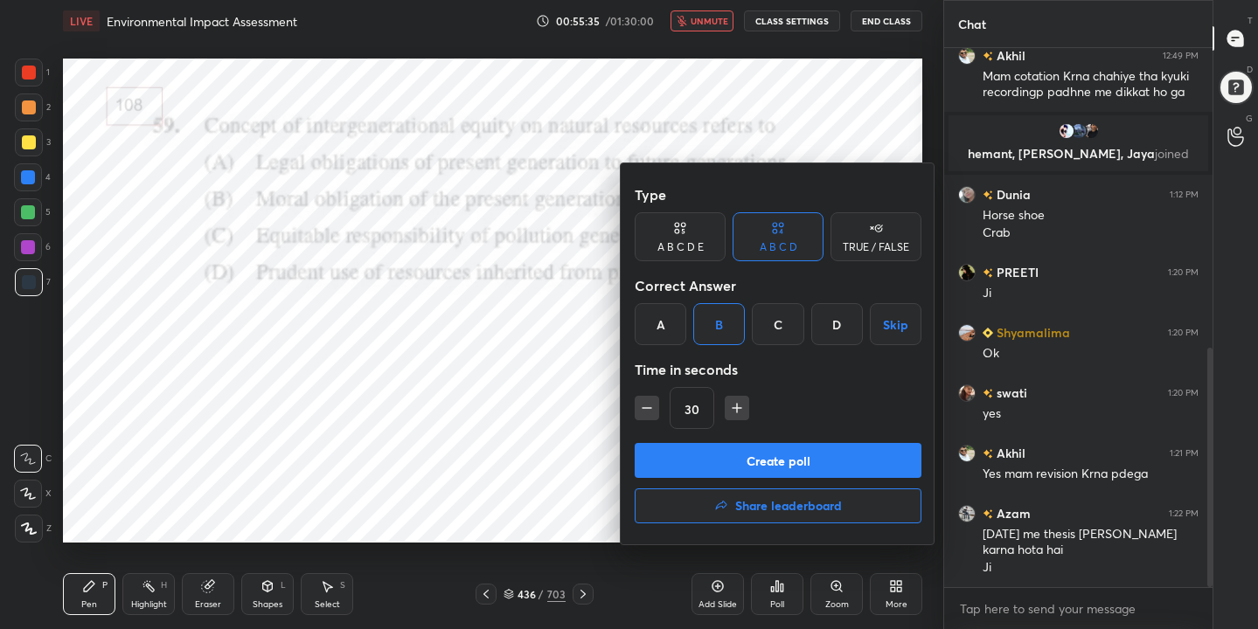
click at [760, 445] on button "Create poll" at bounding box center [778, 460] width 287 height 35
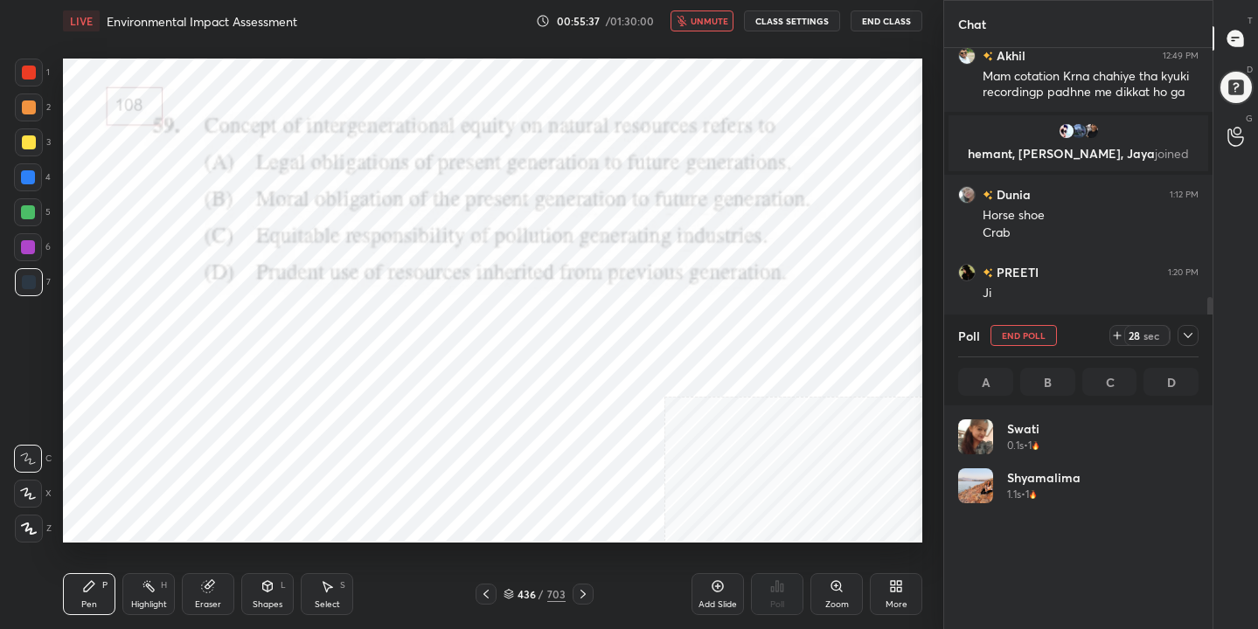
scroll to position [205, 235]
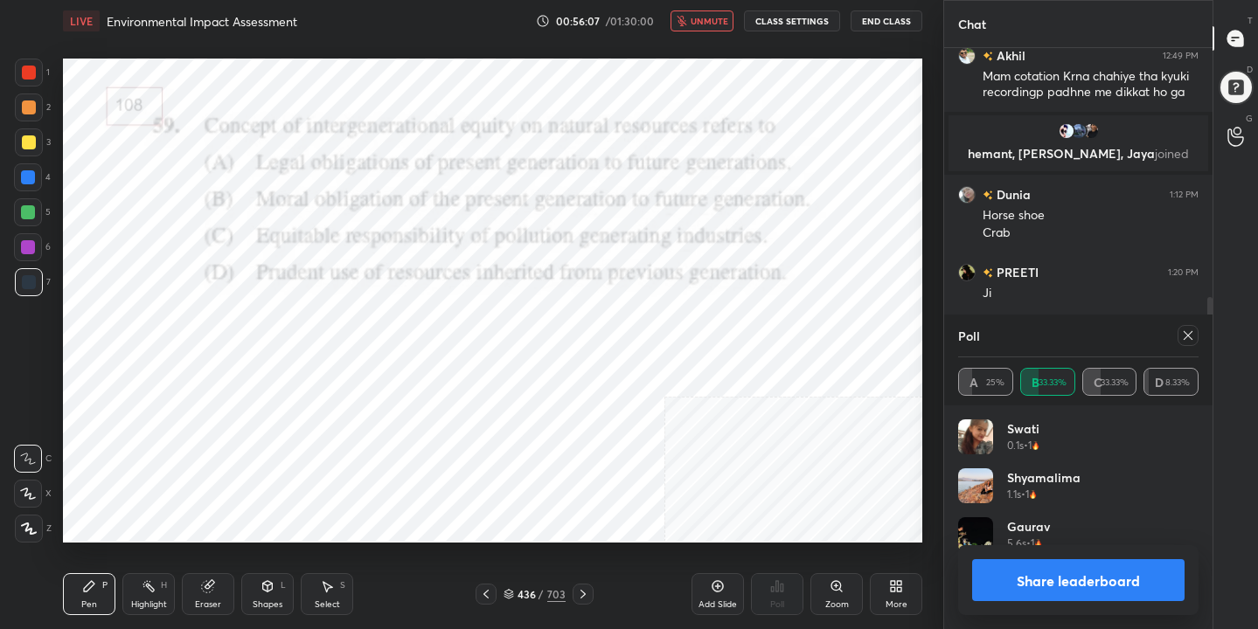
click at [1192, 326] on div at bounding box center [1187, 335] width 21 height 21
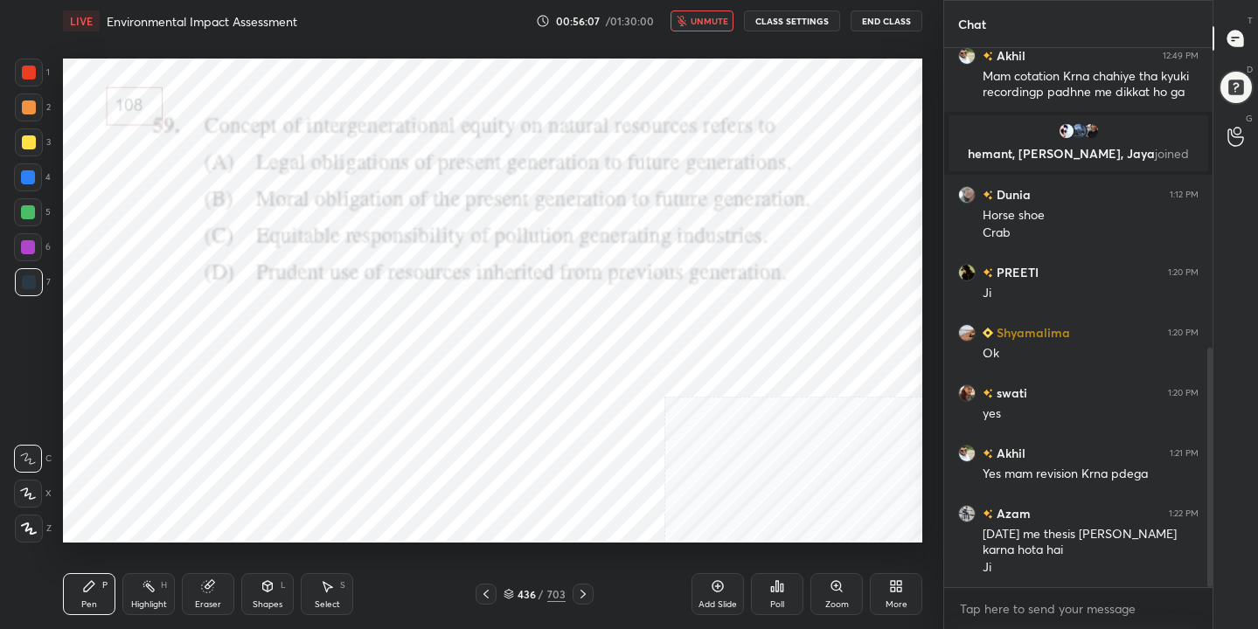
scroll to position [6, 6]
click at [729, 30] on button "unmute" at bounding box center [701, 20] width 63 height 21
click at [515, 581] on div "Pen P Highlight H Eraser Shapes L Select S 437 / 703 Add Slide Poll Zoom More" at bounding box center [492, 594] width 859 height 70
click at [511, 590] on icon at bounding box center [508, 594] width 10 height 10
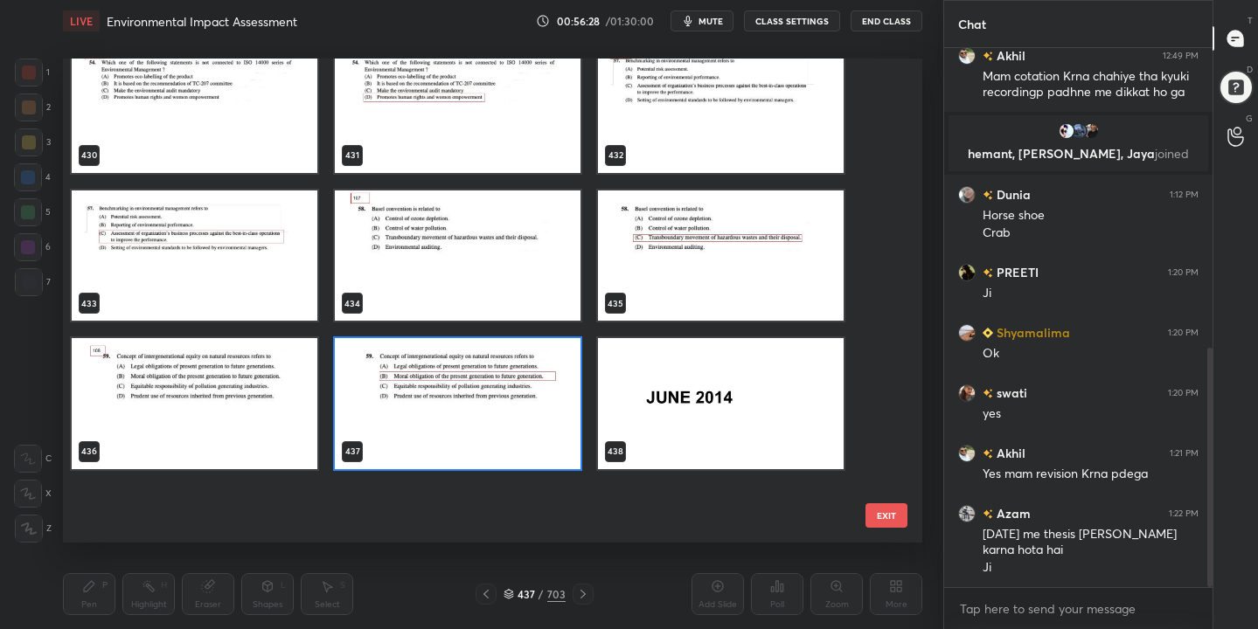
scroll to position [21115, 0]
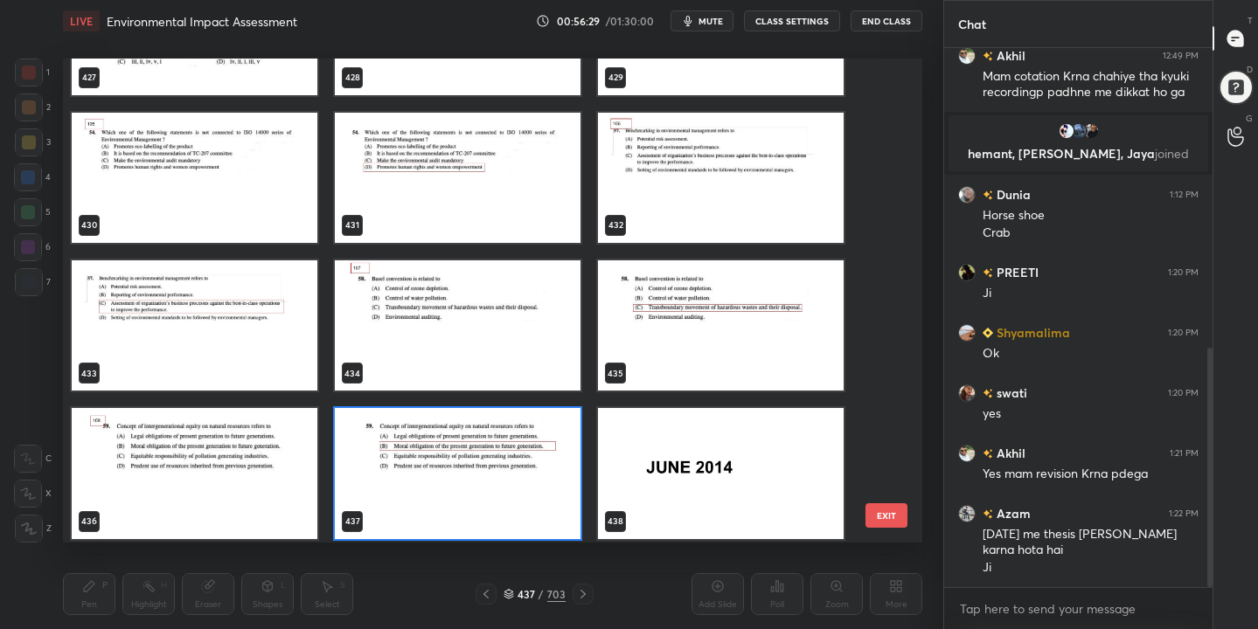
click at [480, 311] on img "grid" at bounding box center [458, 325] width 246 height 130
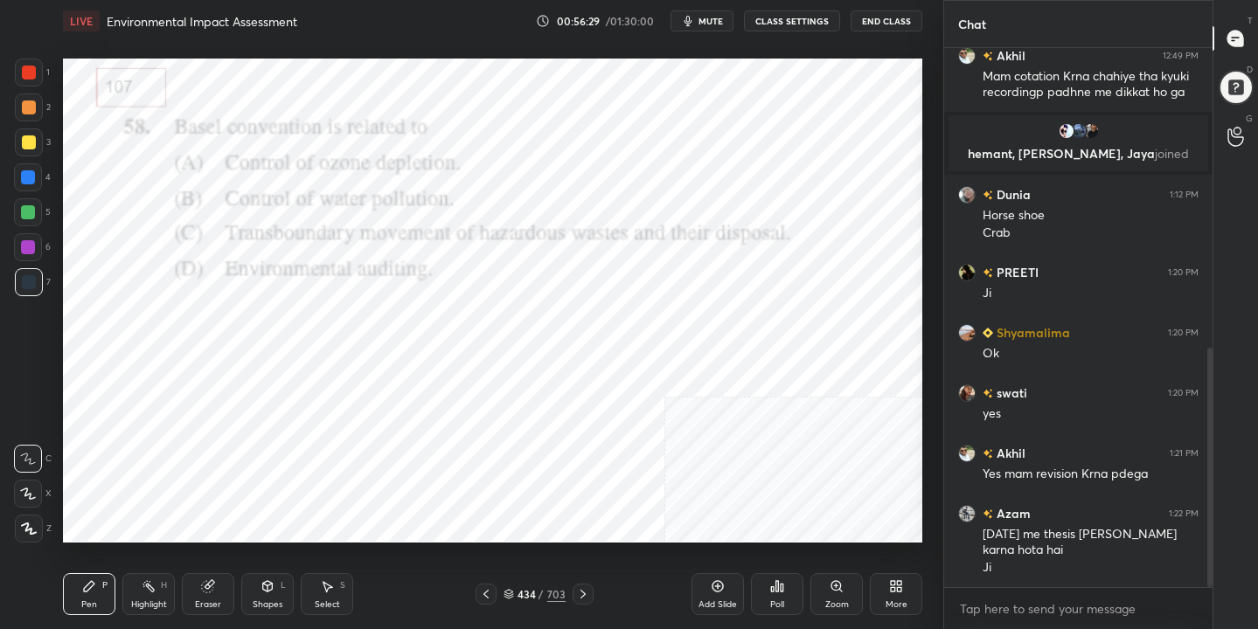
click at [480, 311] on img "grid" at bounding box center [458, 325] width 246 height 130
click at [713, 24] on span "mute" at bounding box center [710, 21] width 24 height 12
click at [508, 596] on icon at bounding box center [508, 595] width 9 height 3
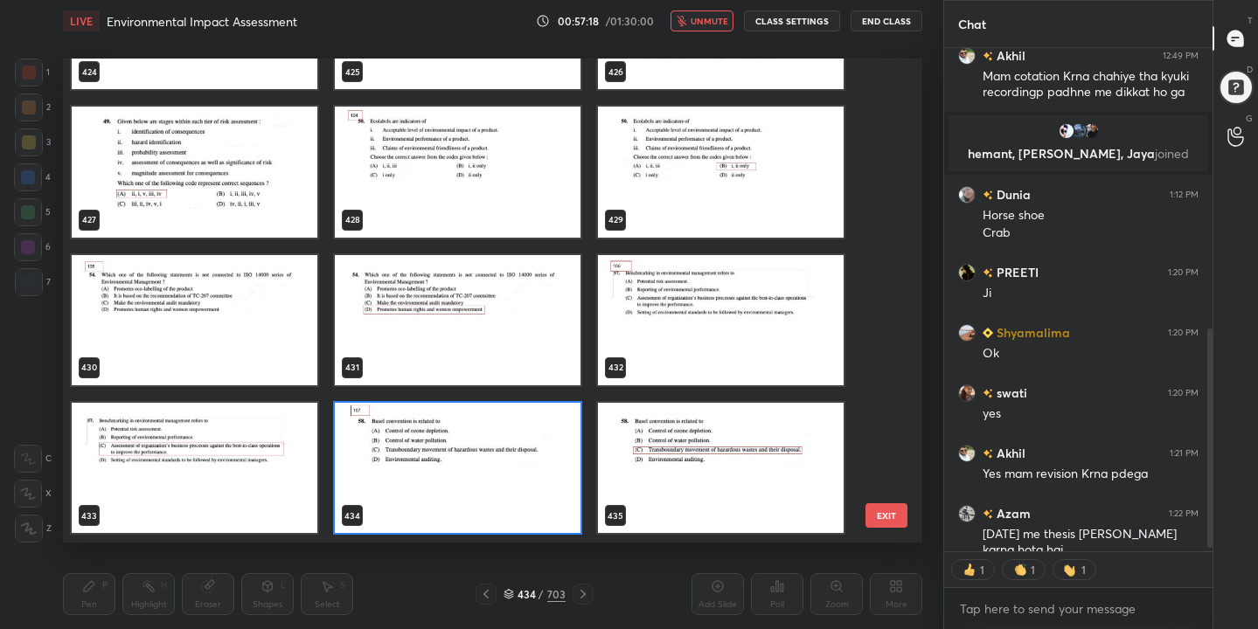
scroll to position [478, 851]
click at [479, 464] on img "grid" at bounding box center [458, 468] width 246 height 130
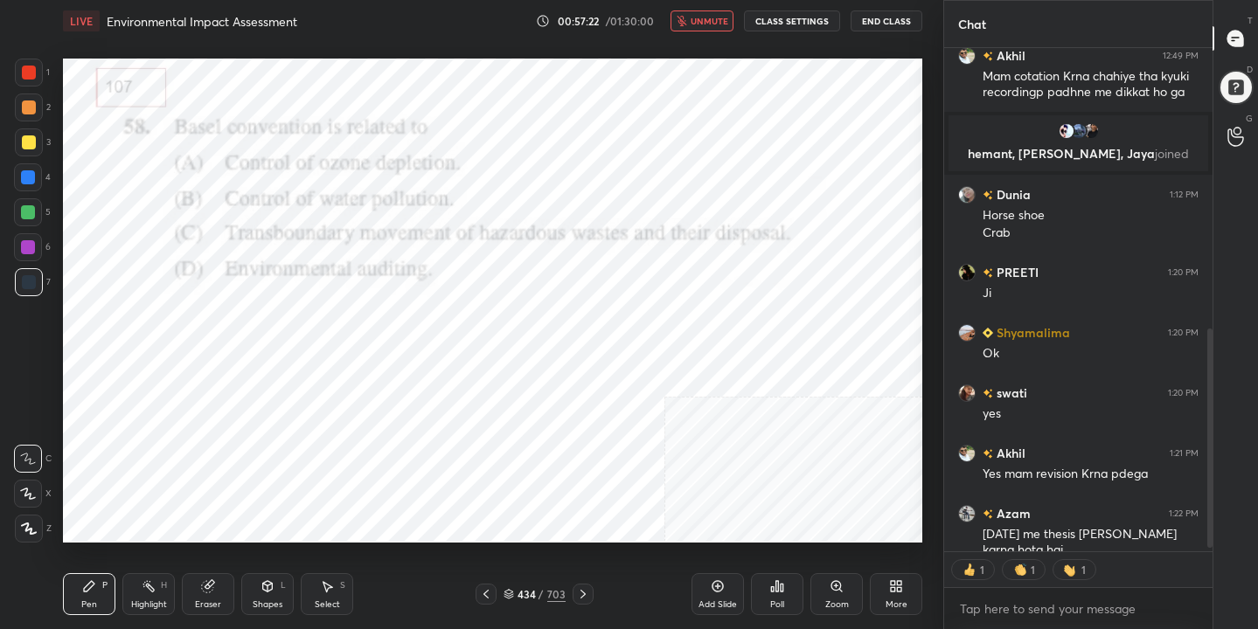
click at [479, 464] on img "grid" at bounding box center [458, 468] width 246 height 130
click at [774, 587] on icon at bounding box center [777, 586] width 14 height 14
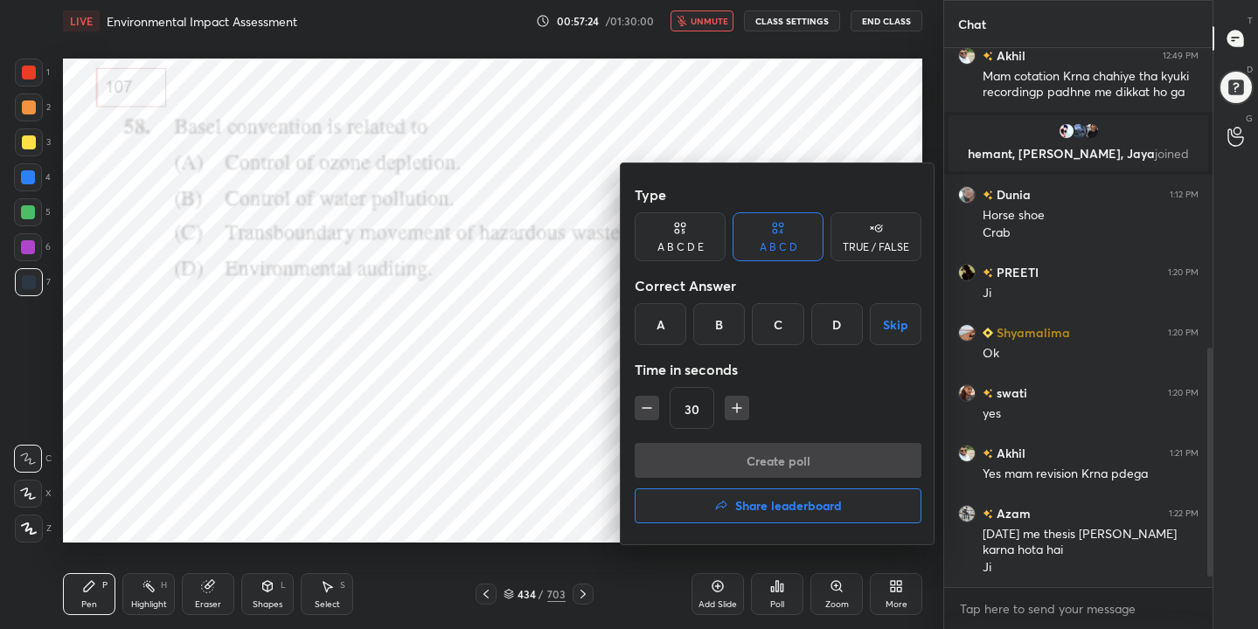
scroll to position [6, 6]
click at [781, 322] on div "C" at bounding box center [778, 324] width 52 height 42
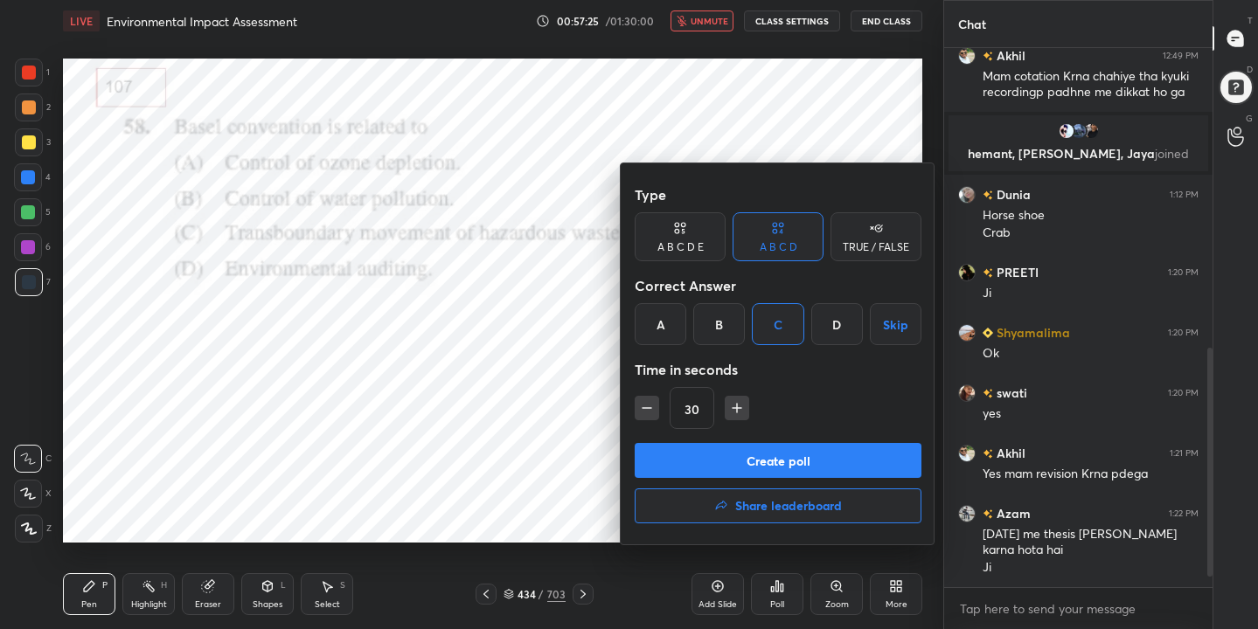
click at [801, 458] on button "Create poll" at bounding box center [778, 460] width 287 height 35
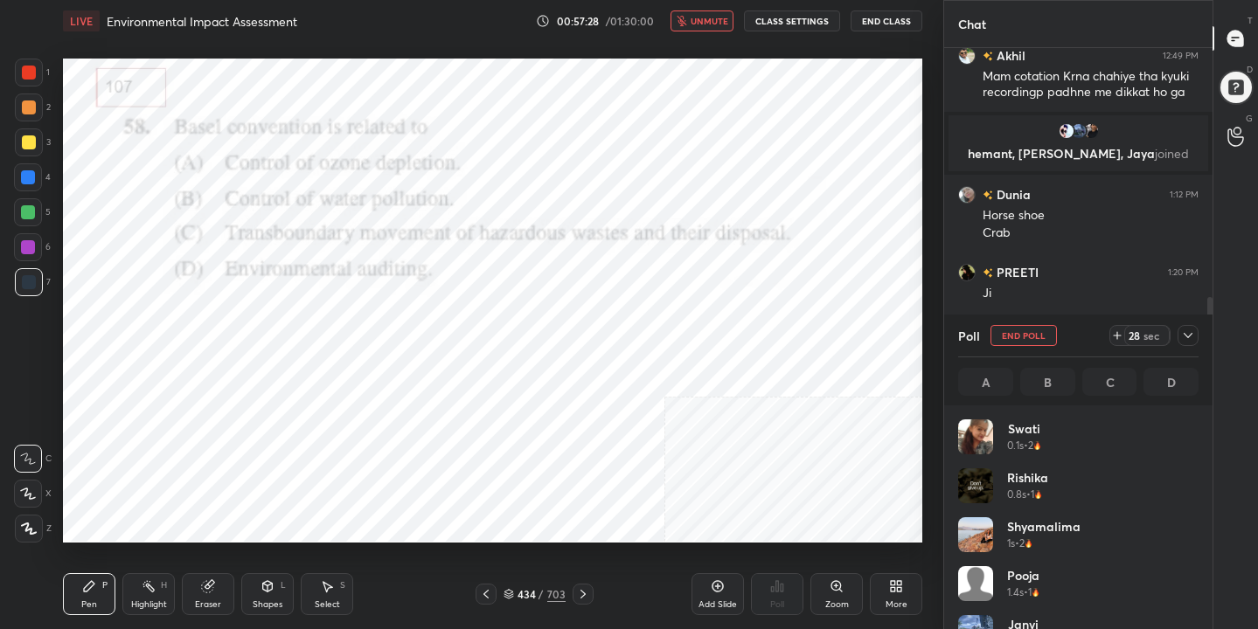
scroll to position [205, 235]
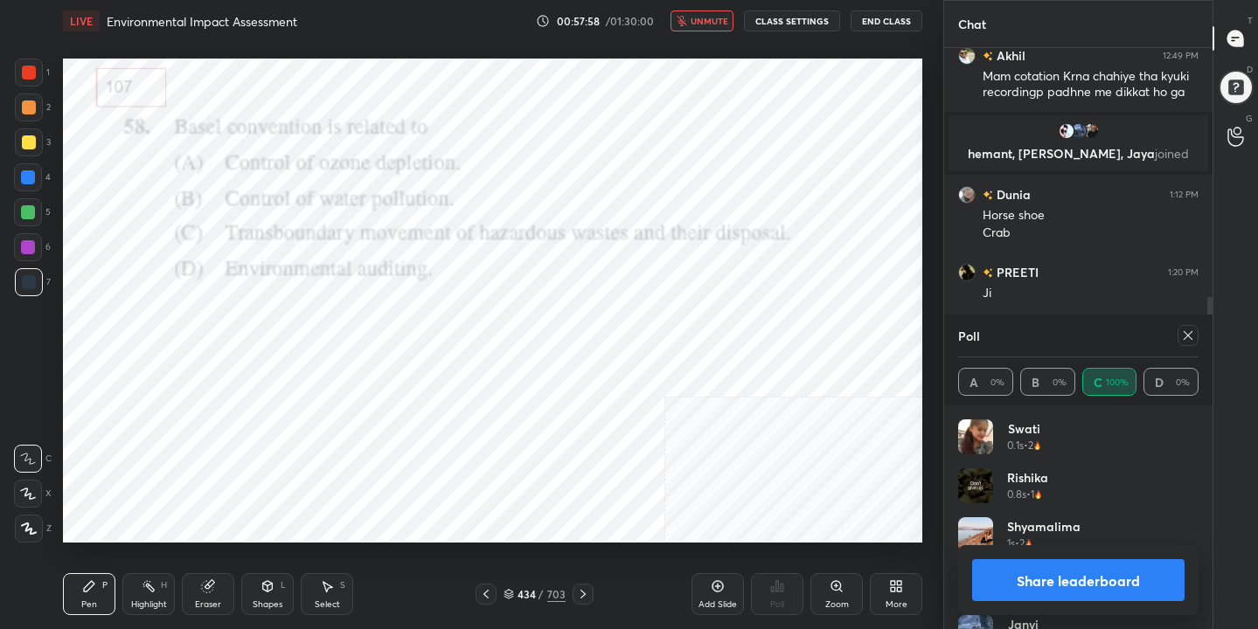
click at [1191, 336] on icon at bounding box center [1188, 336] width 14 height 14
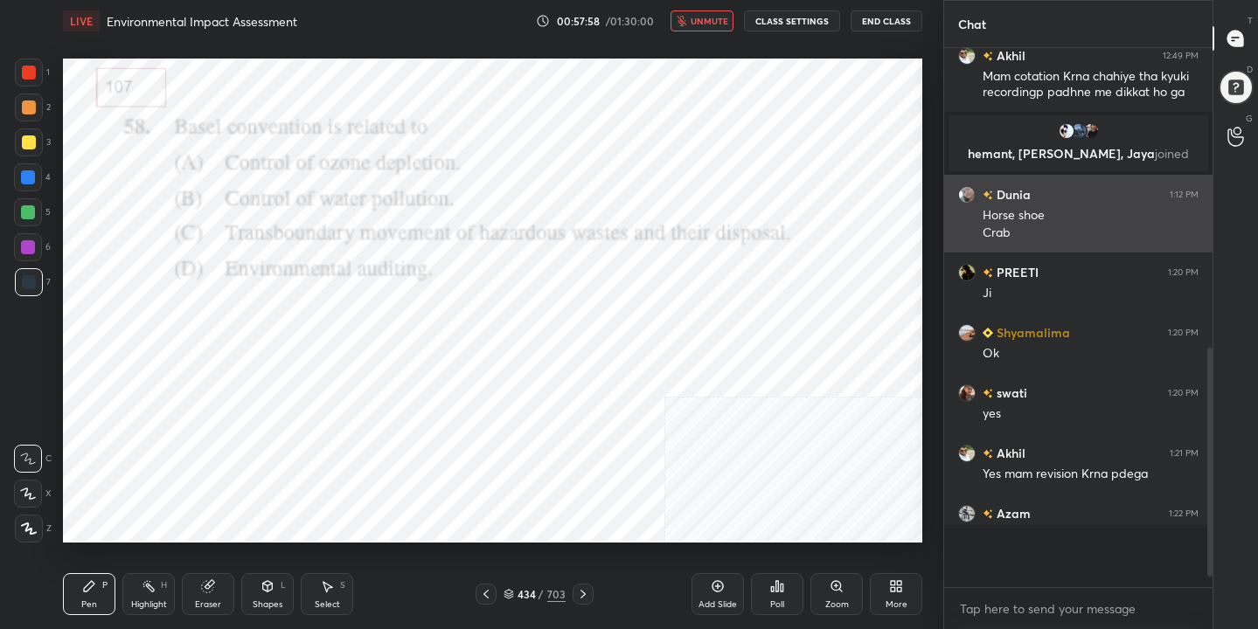
scroll to position [6, 6]
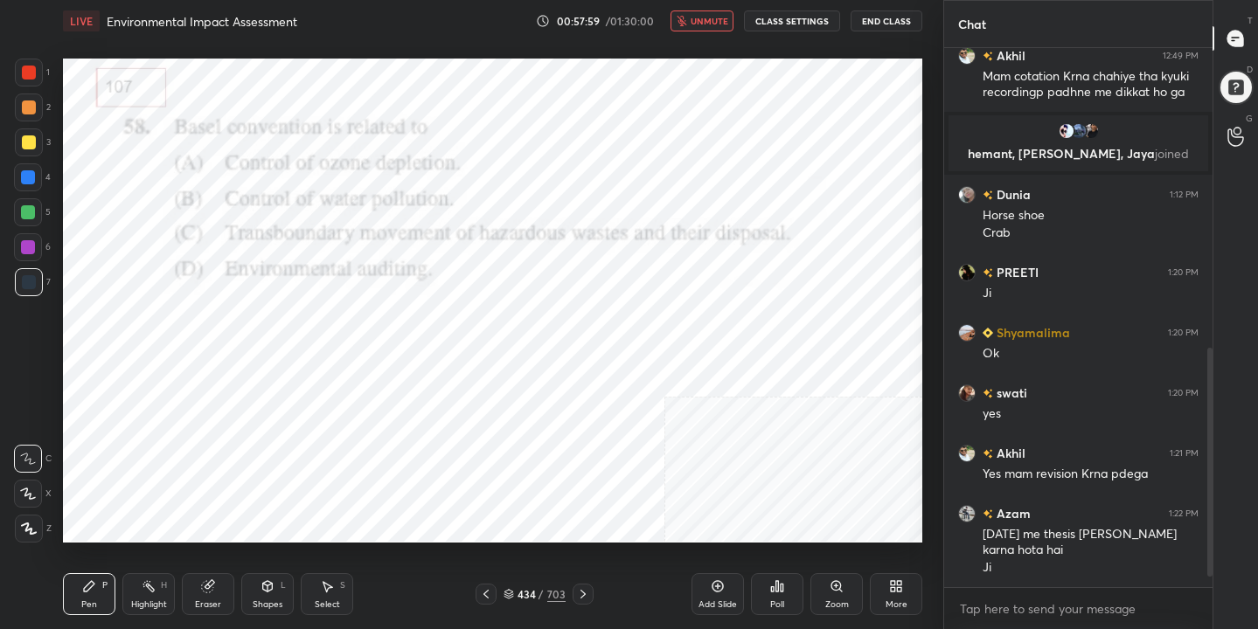
click at [707, 20] on span "unmute" at bounding box center [709, 21] width 38 height 12
click at [521, 595] on div "435" at bounding box center [525, 594] width 17 height 10
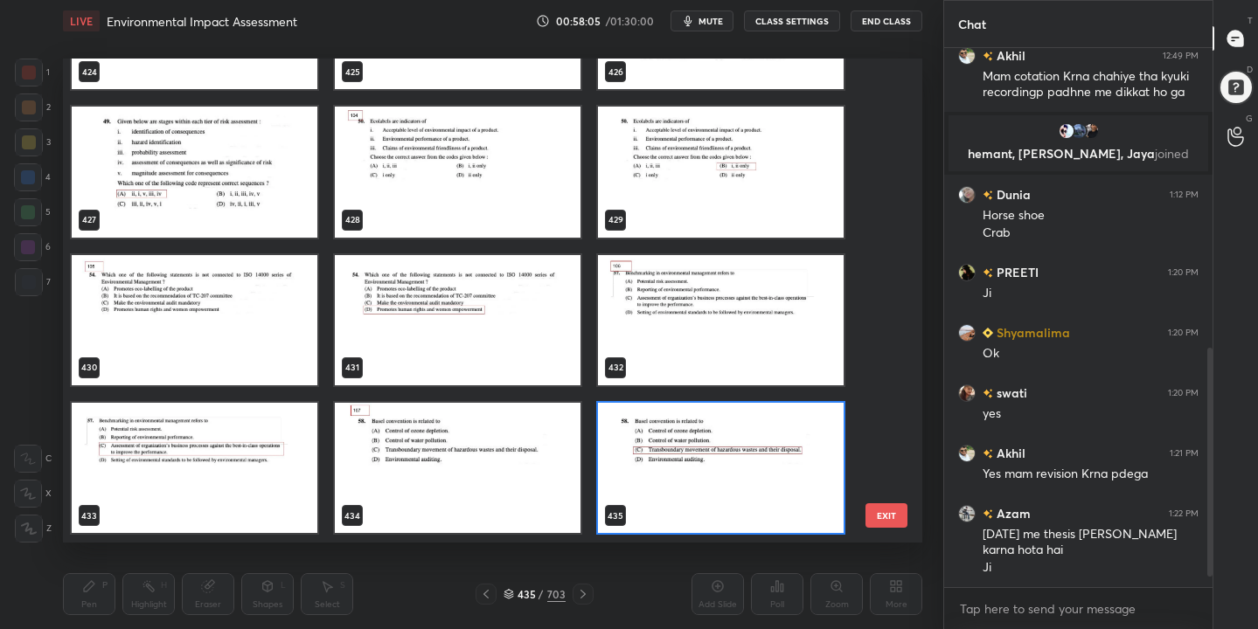
scroll to position [20932, 0]
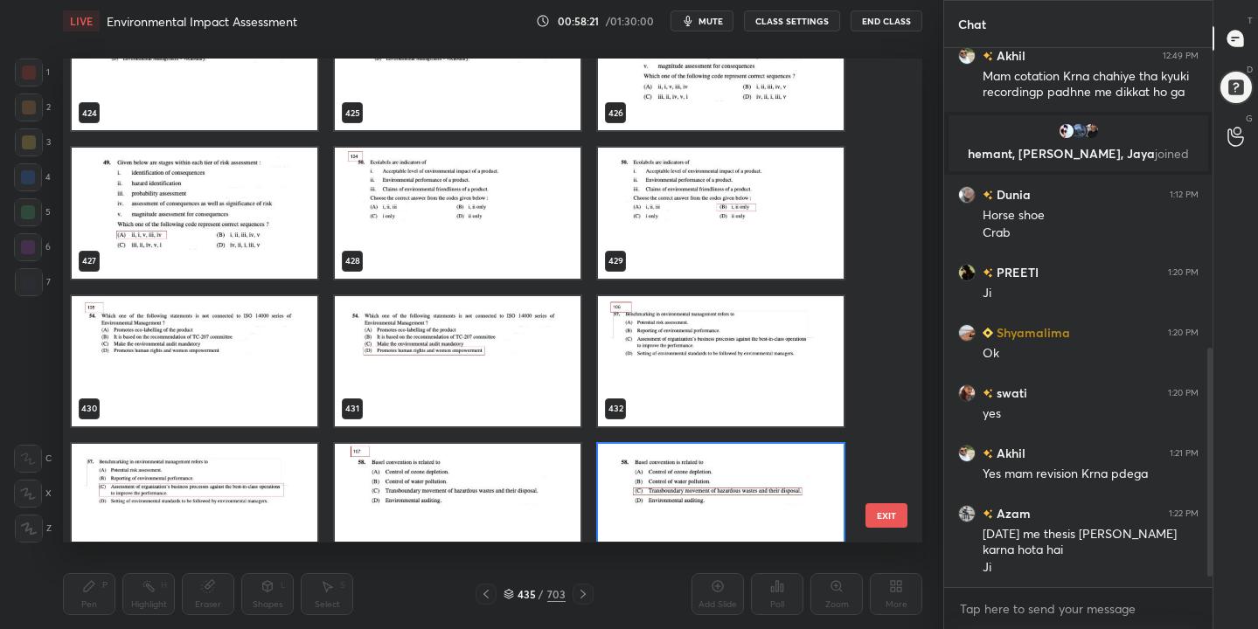
click at [238, 348] on img "grid" at bounding box center [195, 361] width 246 height 130
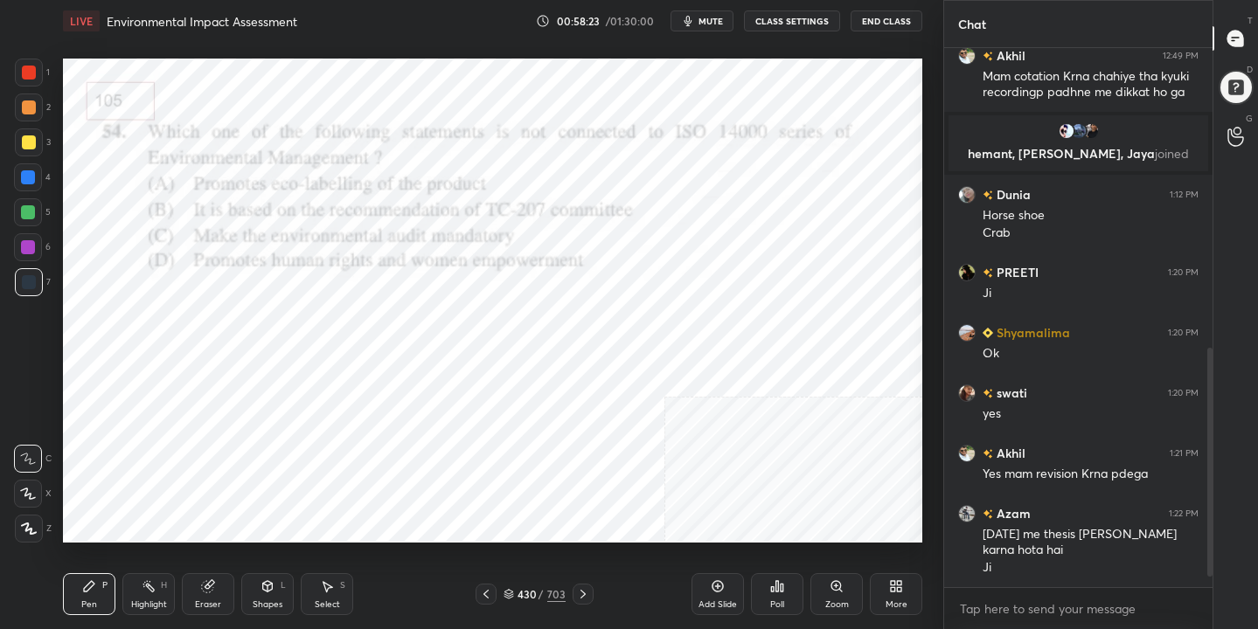
click at [704, 23] on span "mute" at bounding box center [710, 21] width 24 height 12
click at [520, 593] on div "430" at bounding box center [525, 594] width 17 height 10
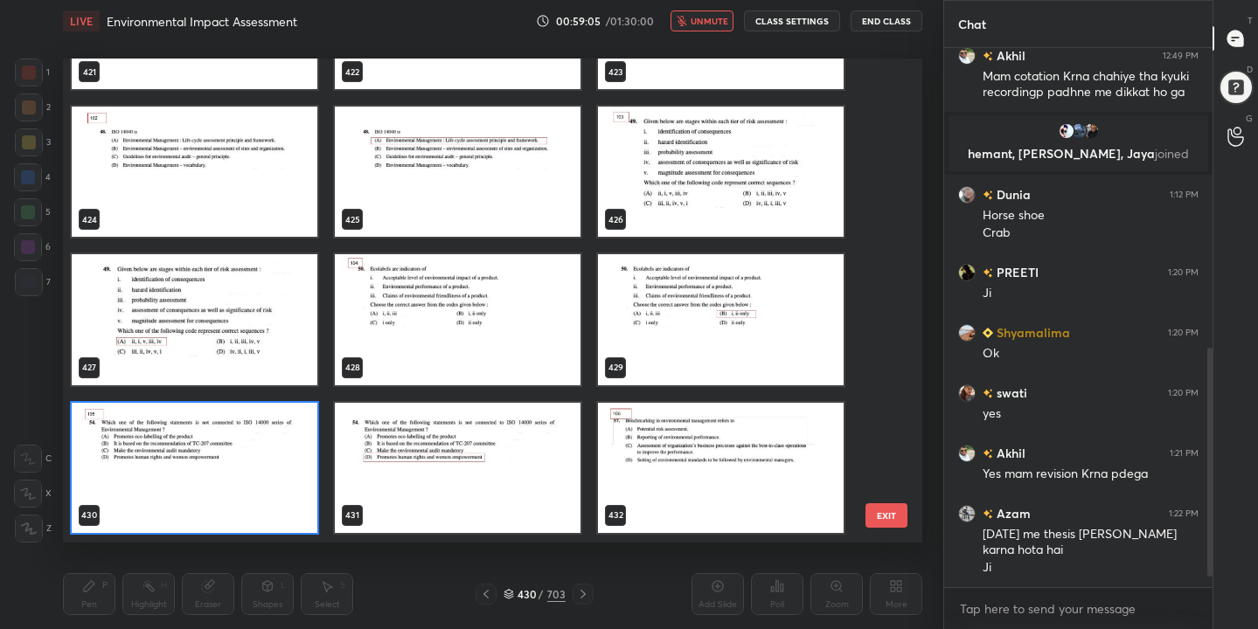
scroll to position [478, 851]
click at [297, 438] on img "grid" at bounding box center [195, 468] width 246 height 130
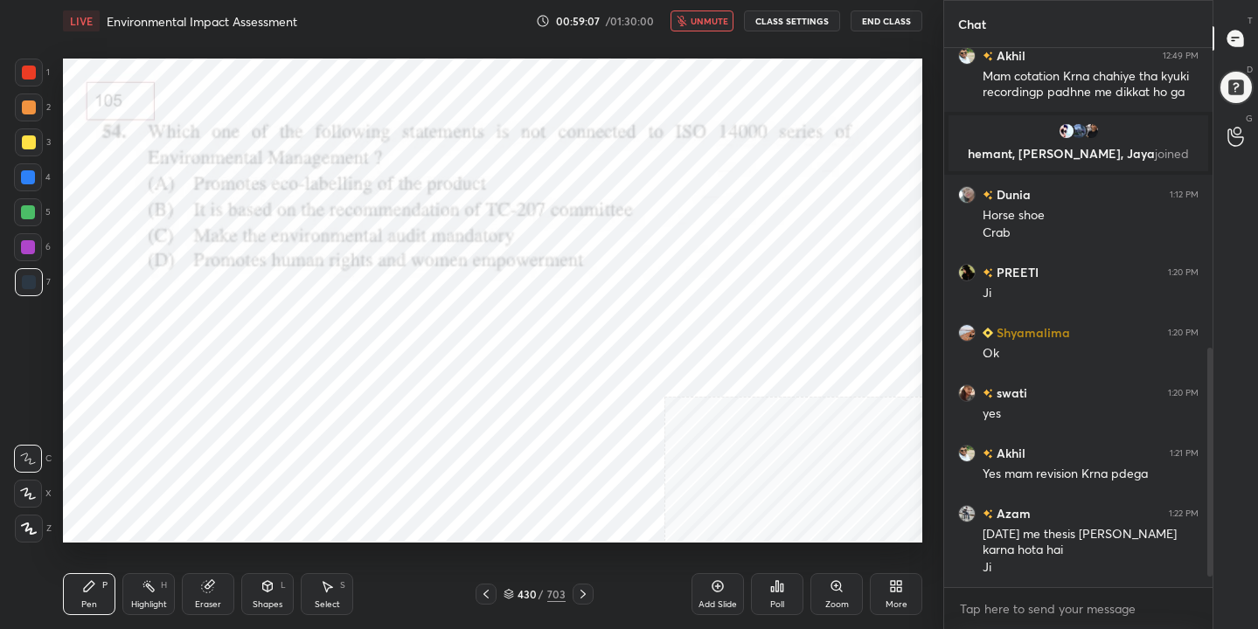
click at [297, 438] on img "grid" at bounding box center [195, 468] width 246 height 130
click at [783, 593] on icon at bounding box center [777, 586] width 14 height 14
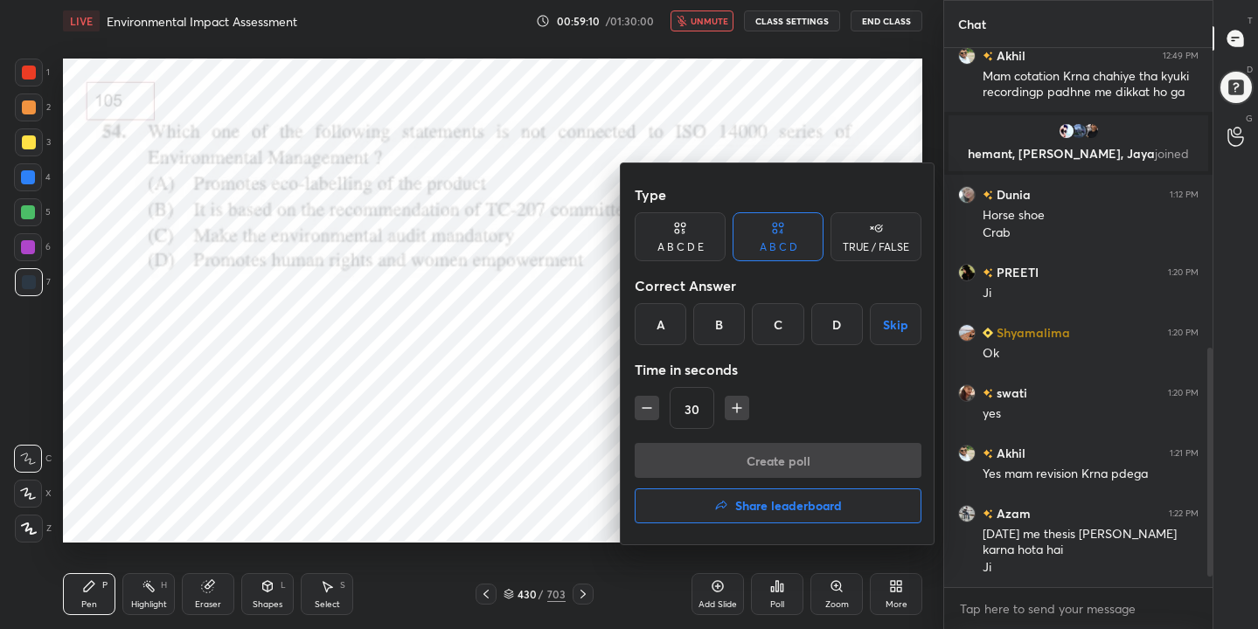
click at [837, 325] on div "D" at bounding box center [837, 324] width 52 height 42
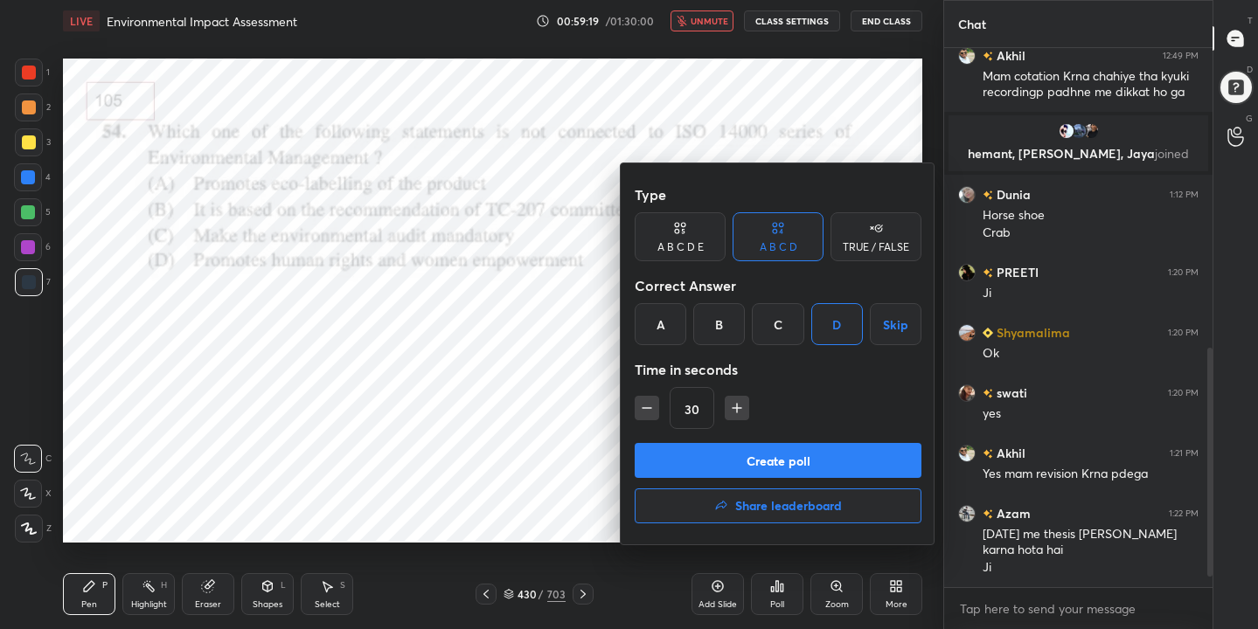
click at [794, 471] on button "Create poll" at bounding box center [778, 460] width 287 height 35
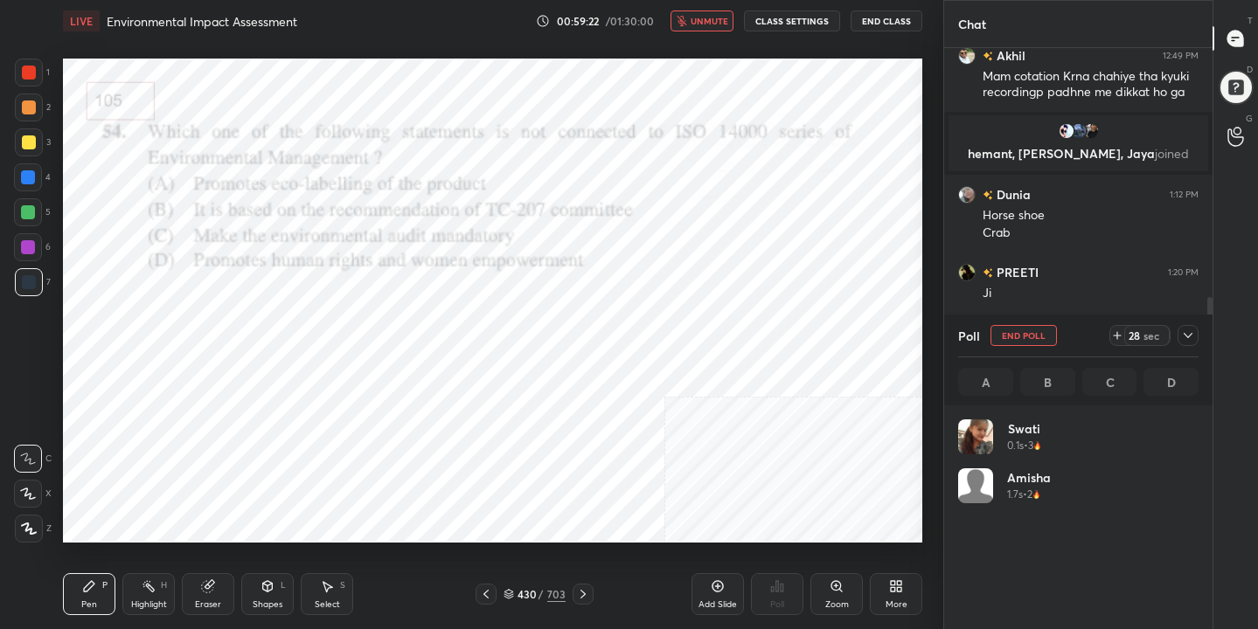
scroll to position [205, 235]
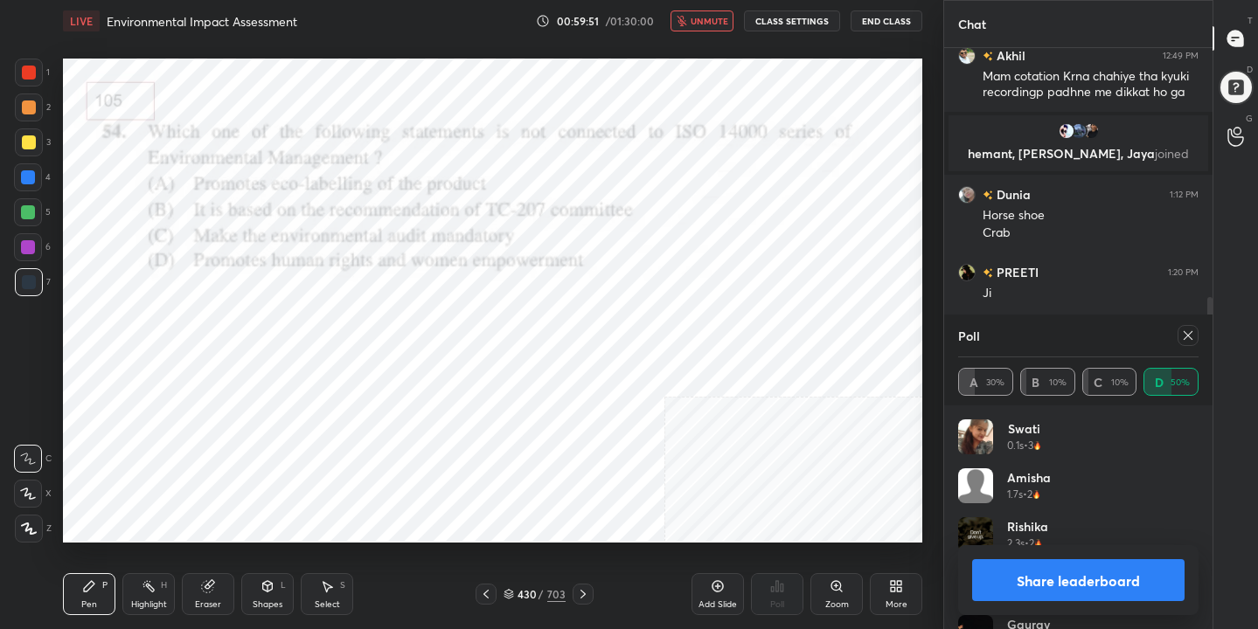
click at [1189, 332] on icon at bounding box center [1188, 336] width 14 height 14
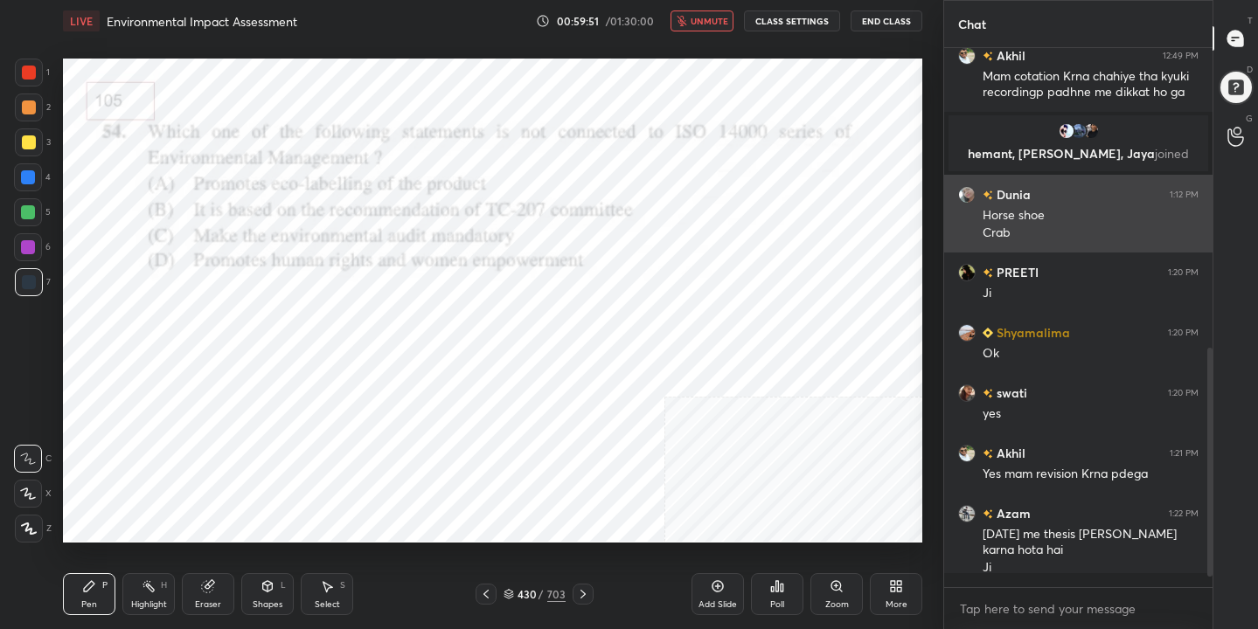
scroll to position [389, 263]
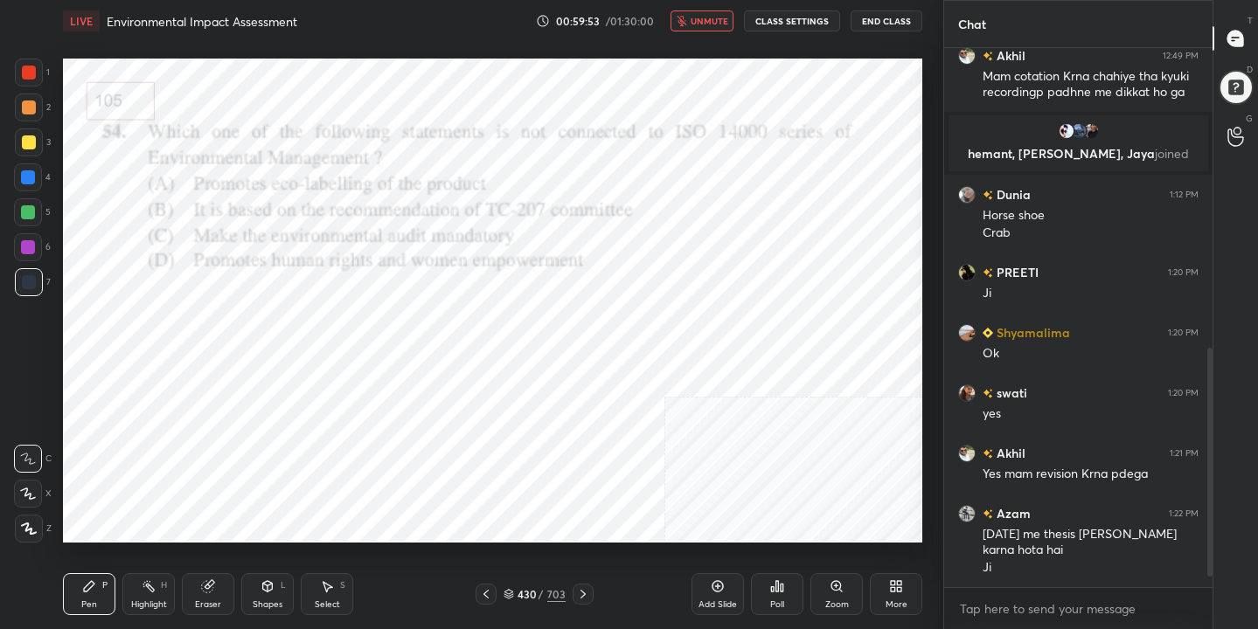
click at [708, 15] on span "unmute" at bounding box center [709, 21] width 38 height 12
click at [513, 590] on icon at bounding box center [508, 594] width 10 height 10
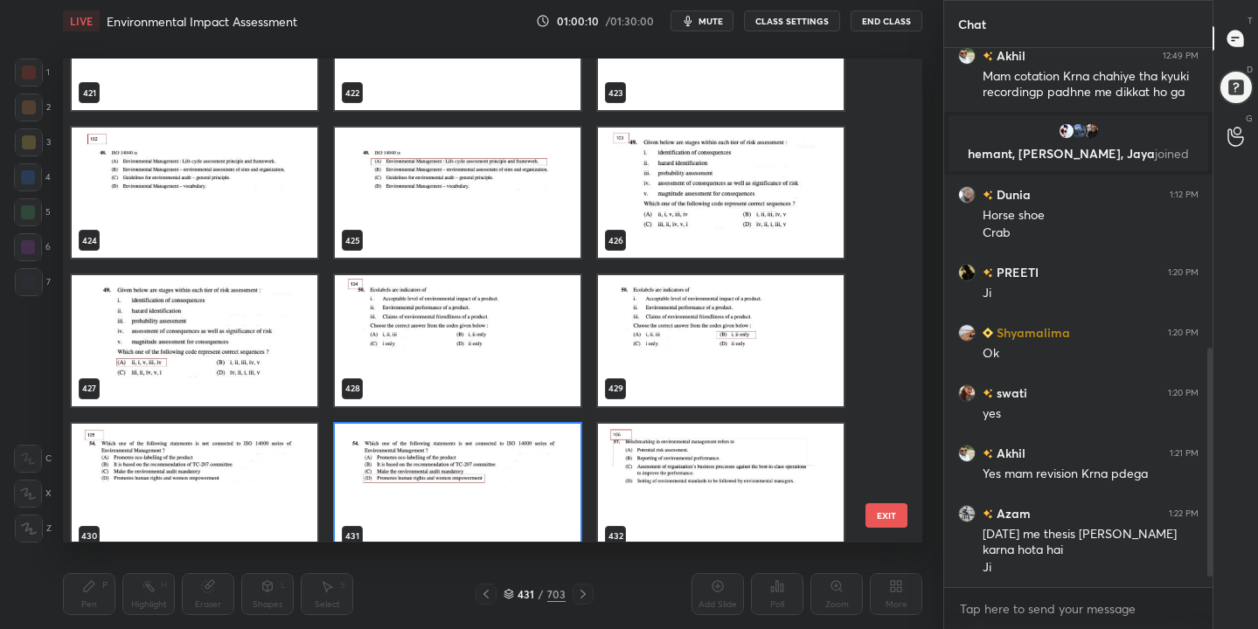
scroll to position [20802, 0]
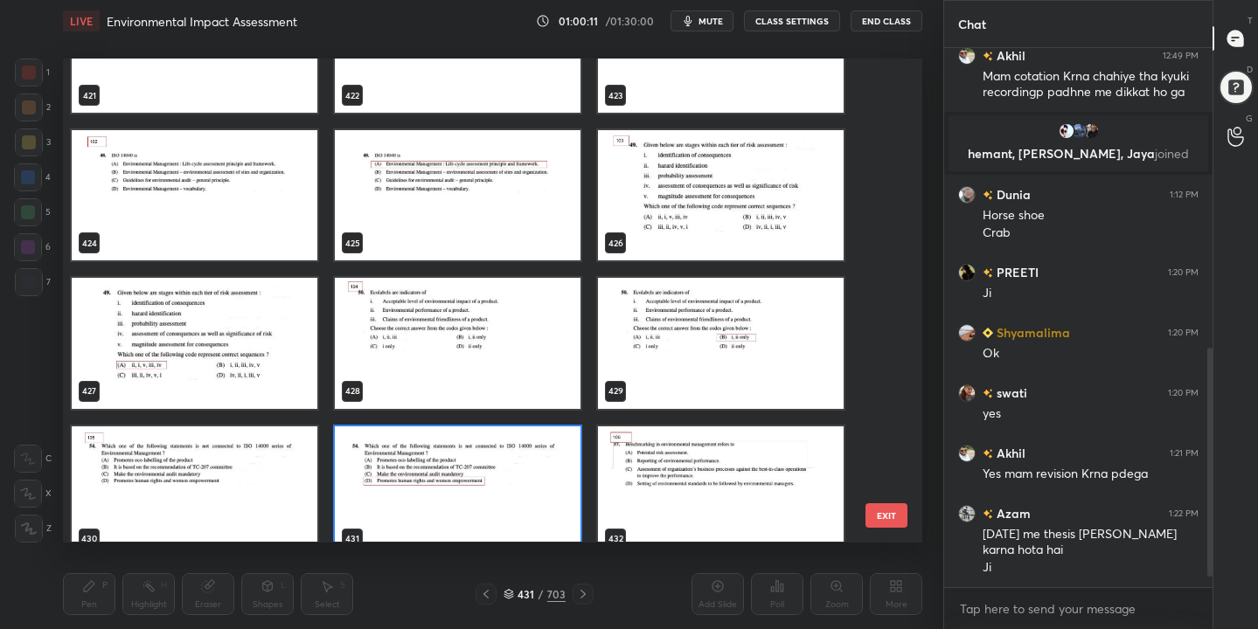
click at [721, 181] on img "grid" at bounding box center [721, 196] width 246 height 130
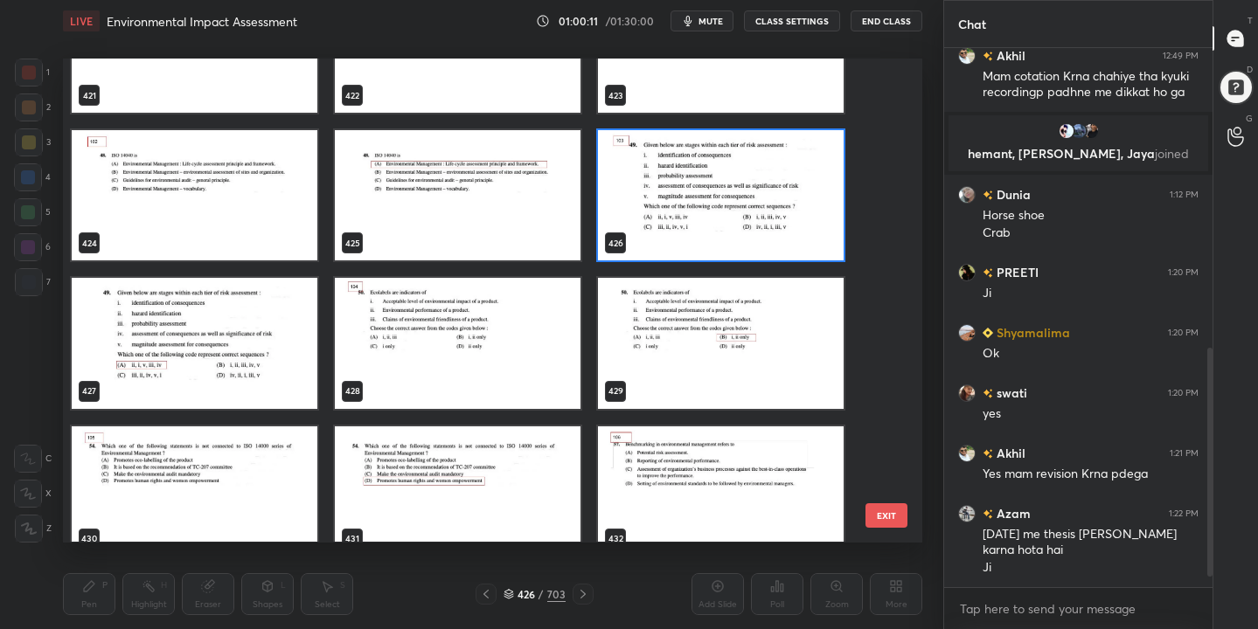
click at [721, 181] on img "grid" at bounding box center [721, 196] width 246 height 130
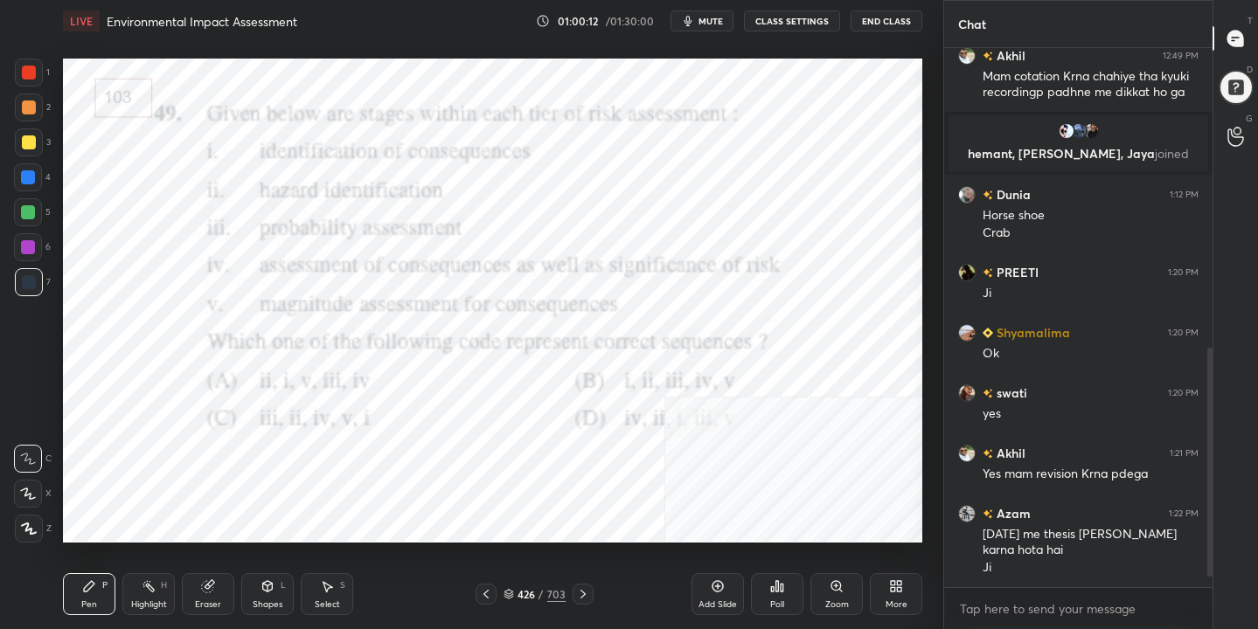
click at [722, 20] on span "mute" at bounding box center [710, 21] width 24 height 12
click at [516, 586] on div "426 / 703" at bounding box center [534, 594] width 62 height 16
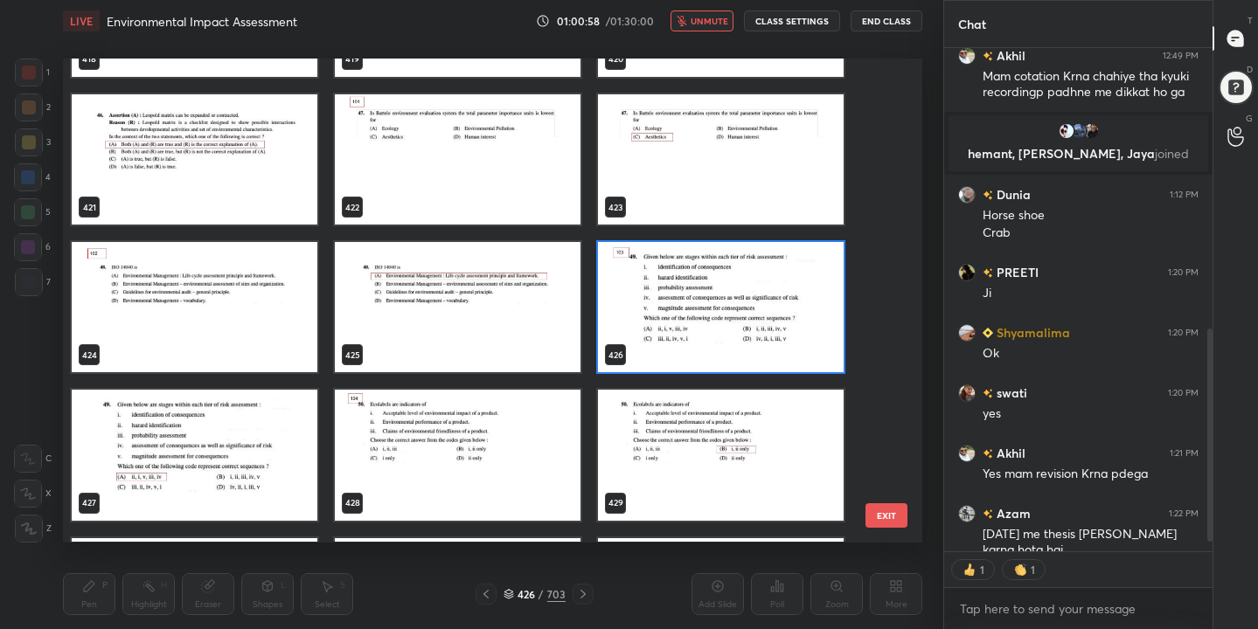
scroll to position [20703, 0]
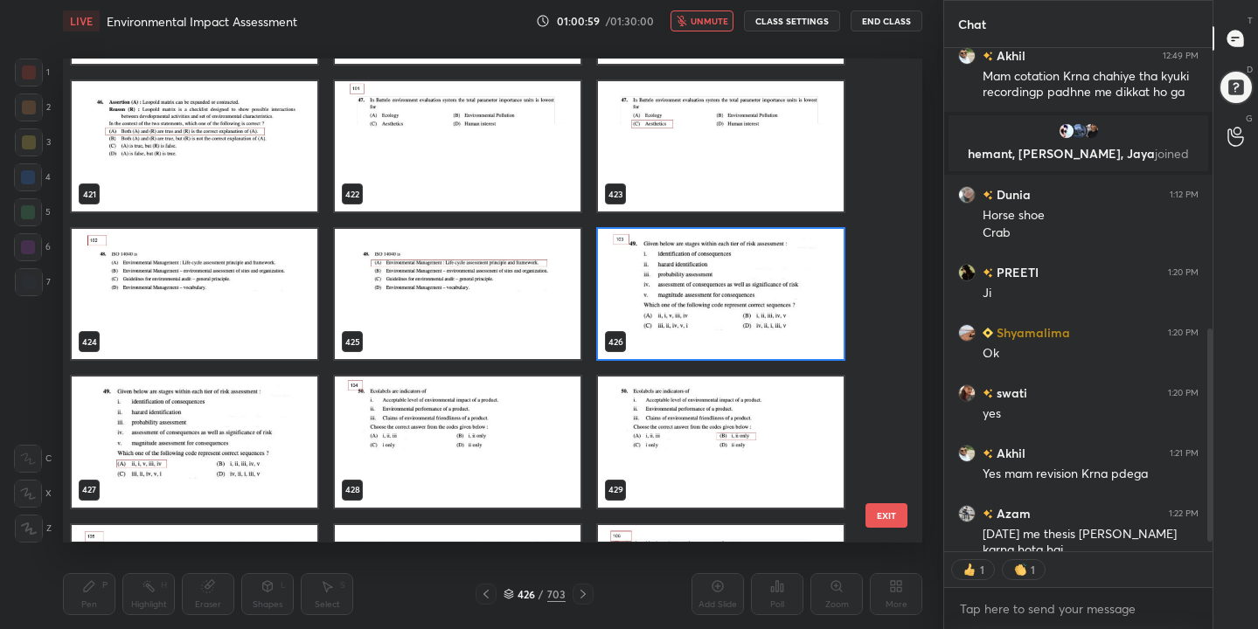
click at [661, 290] on img "grid" at bounding box center [721, 295] width 246 height 130
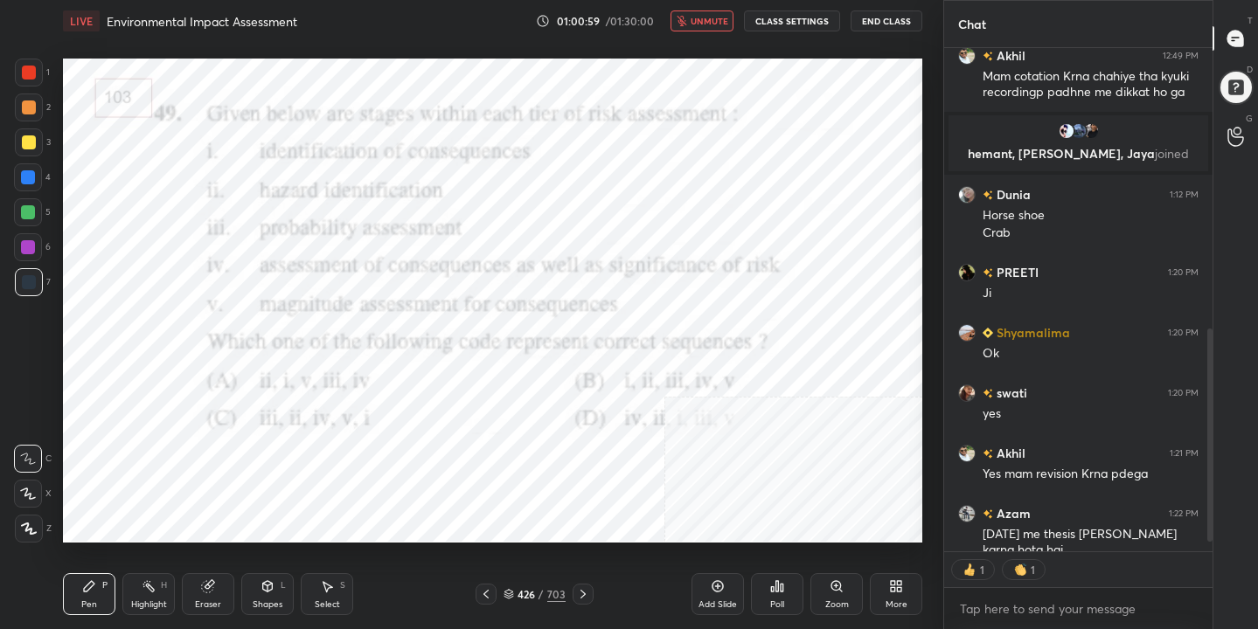
click at [661, 290] on img "grid" at bounding box center [721, 295] width 246 height 130
click at [778, 593] on div "Poll" at bounding box center [777, 594] width 52 height 42
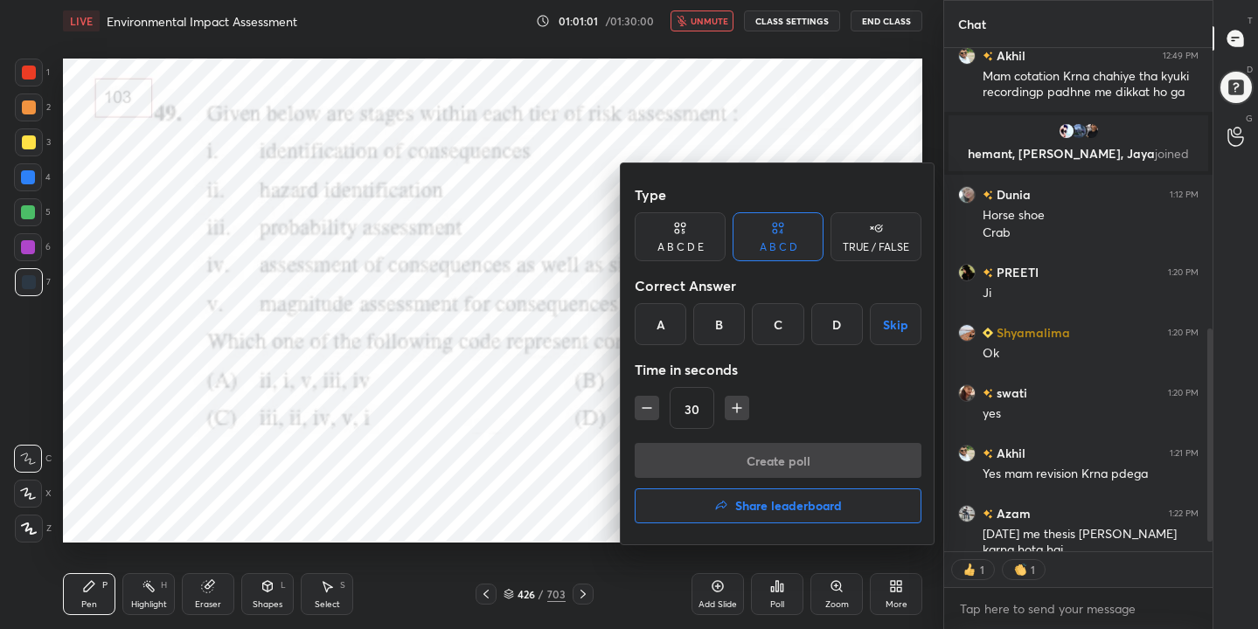
click at [657, 338] on div "A" at bounding box center [661, 324] width 52 height 42
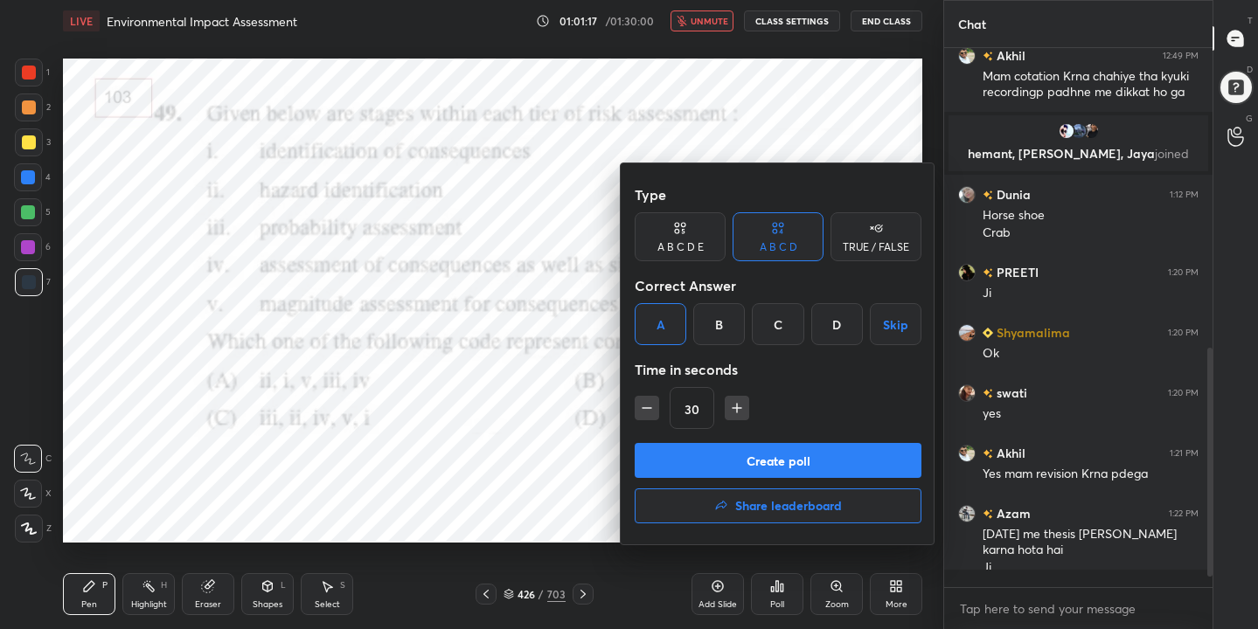
scroll to position [534, 263]
click at [788, 457] on button "Create poll" at bounding box center [778, 460] width 287 height 35
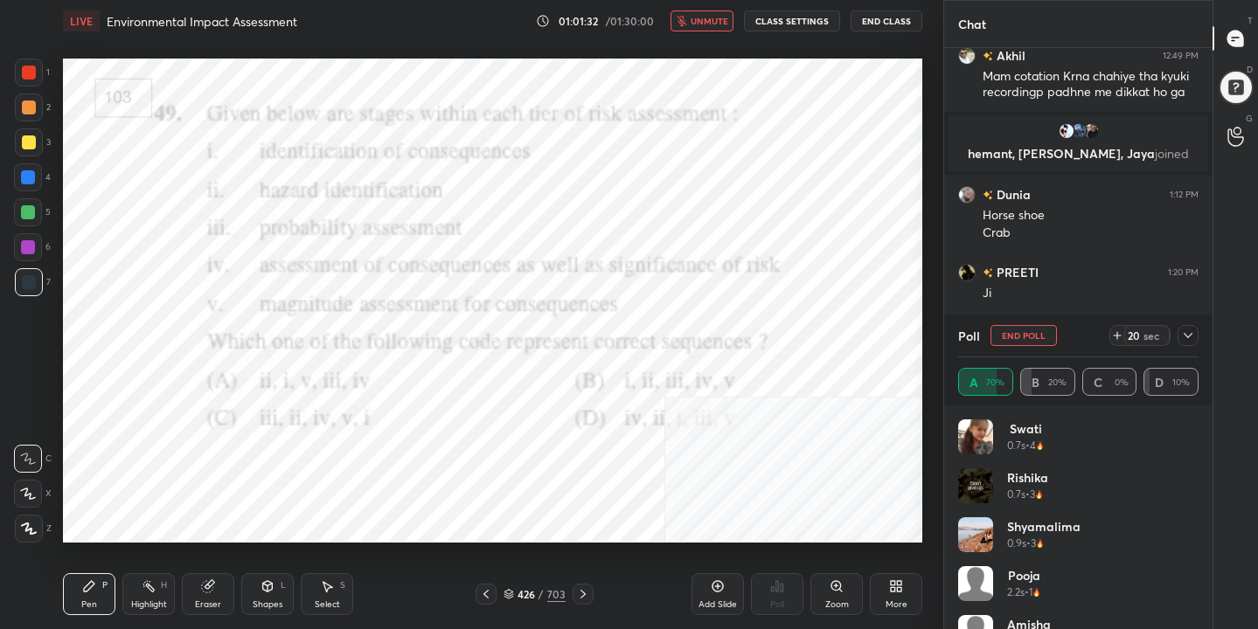
scroll to position [767, 0]
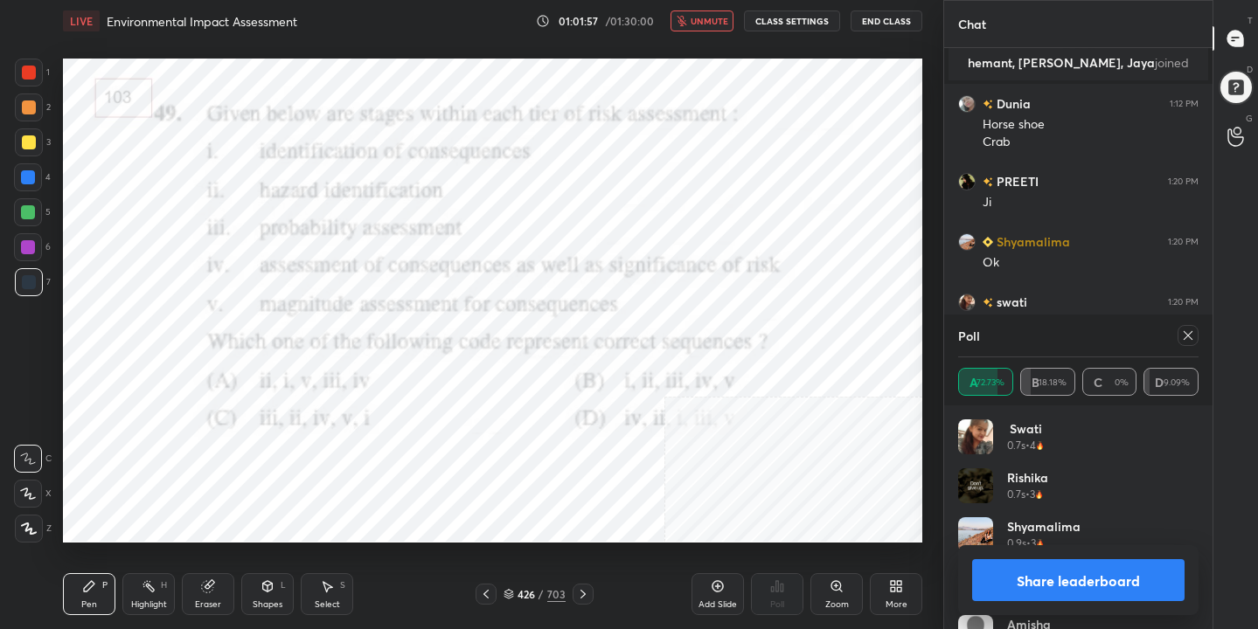
click at [1186, 334] on icon at bounding box center [1187, 335] width 9 height 9
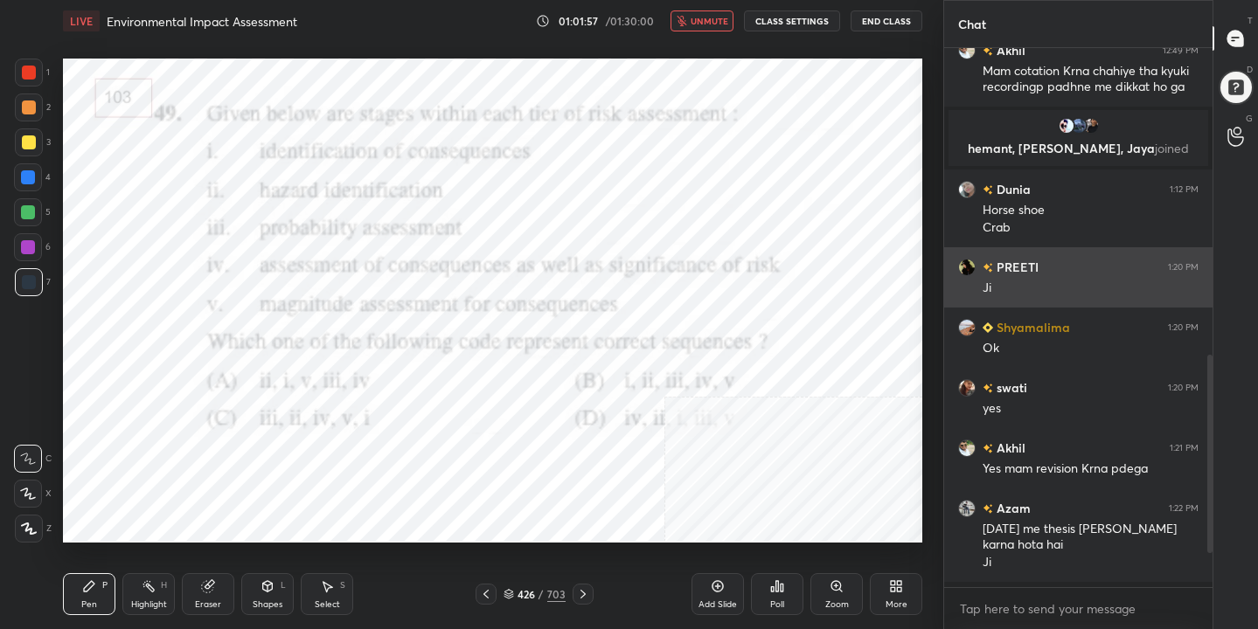
scroll to position [0, 0]
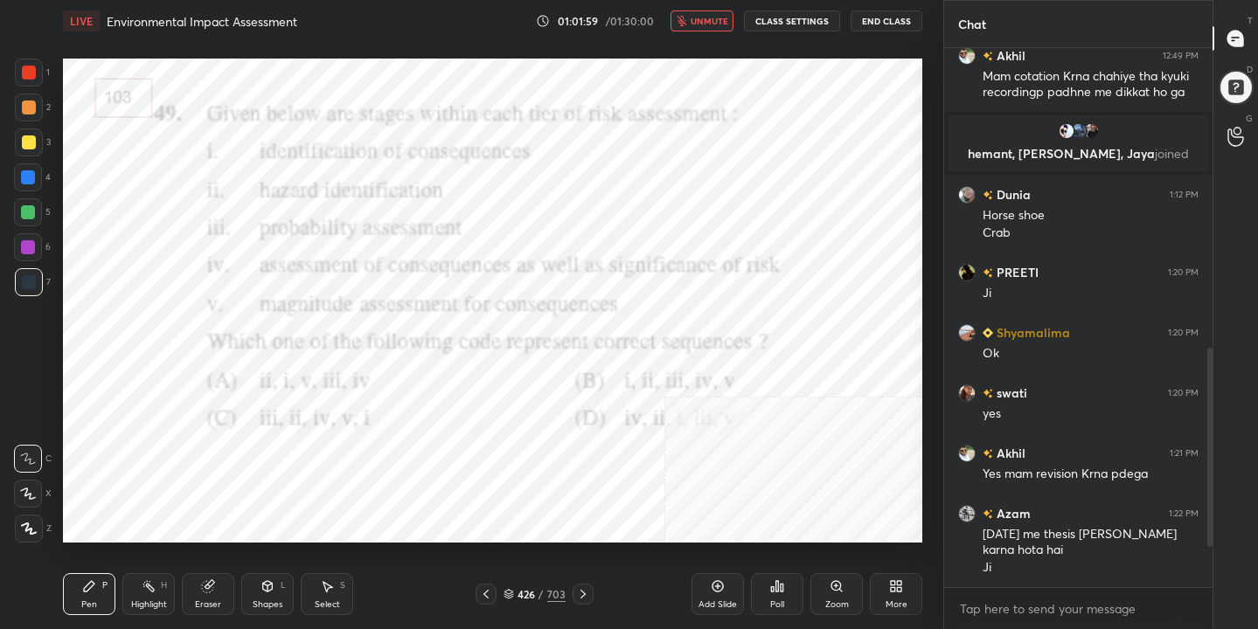
click at [717, 17] on span "unmute" at bounding box center [709, 21] width 38 height 12
click at [515, 589] on div "427 / 703" at bounding box center [534, 594] width 62 height 16
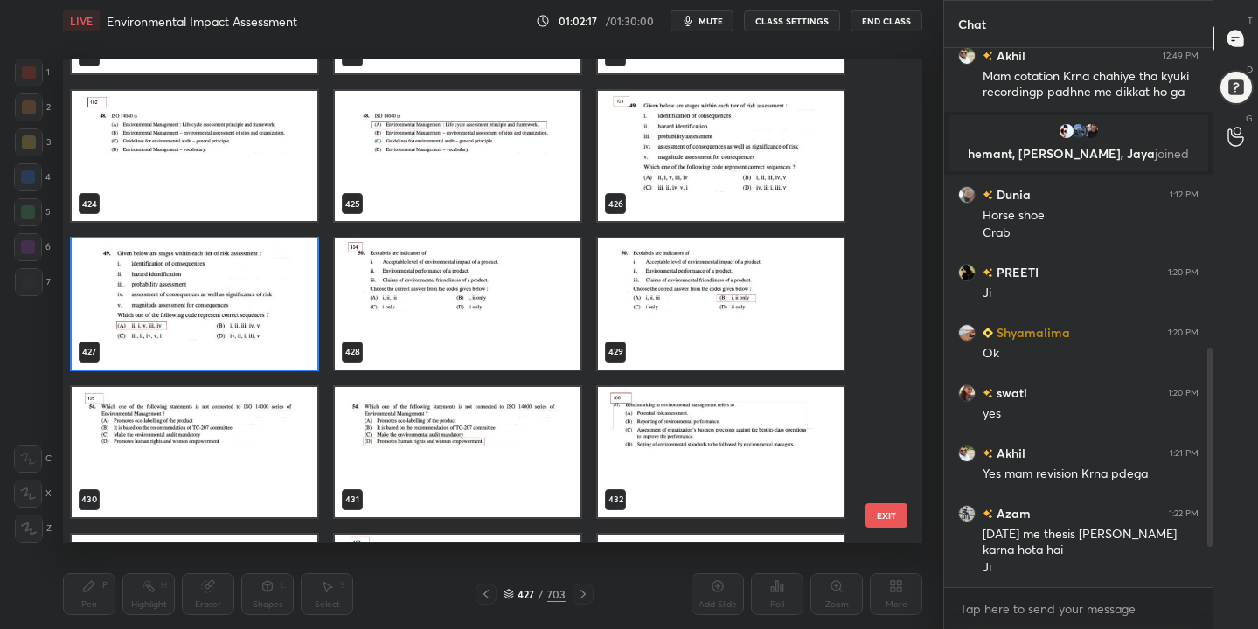
scroll to position [20839, 0]
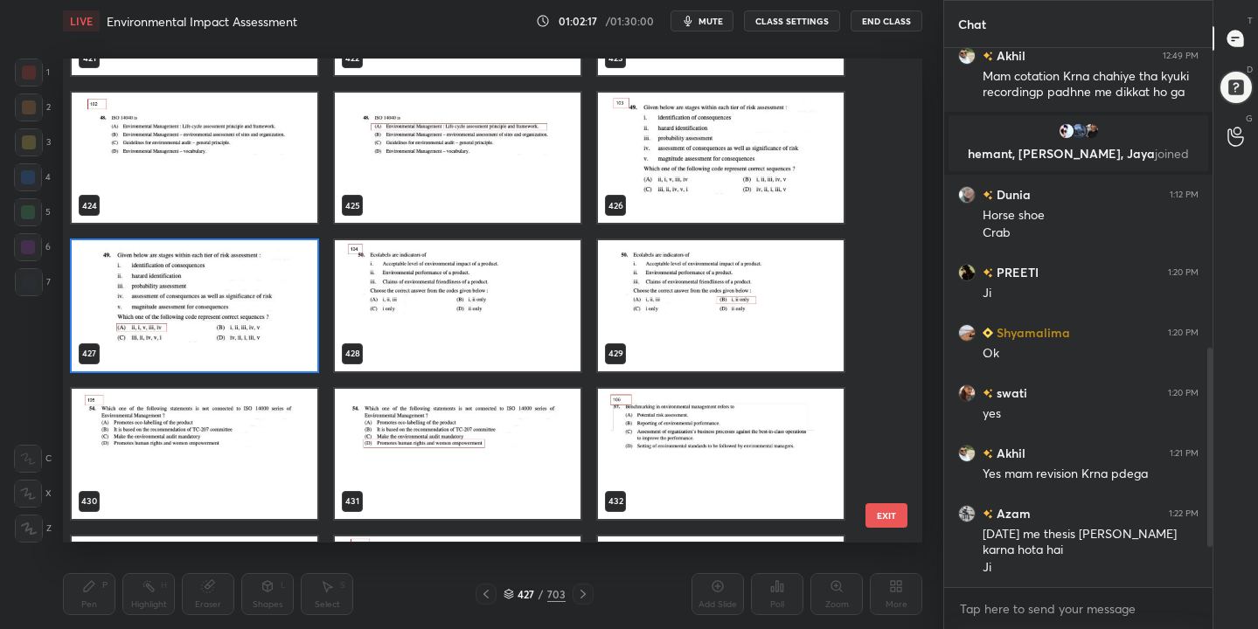
click at [441, 302] on img "grid" at bounding box center [458, 306] width 246 height 130
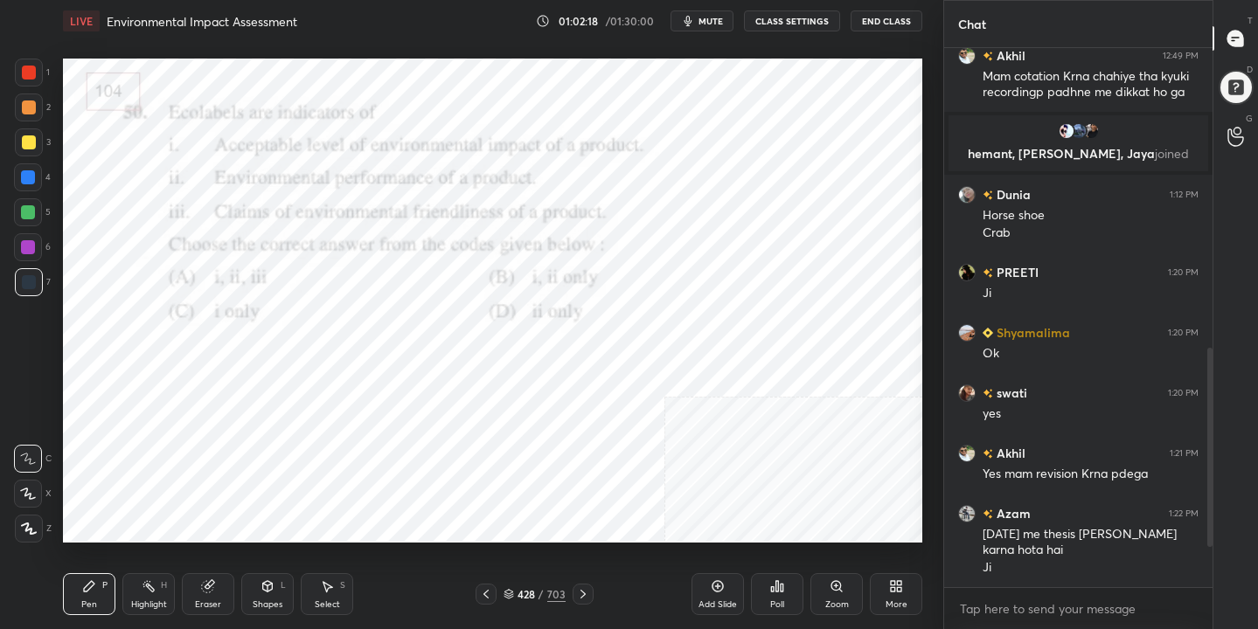
click at [441, 302] on img "grid" at bounding box center [458, 306] width 246 height 130
click at [714, 18] on span "mute" at bounding box center [710, 21] width 24 height 12
click at [517, 599] on div "428" at bounding box center [525, 594] width 17 height 10
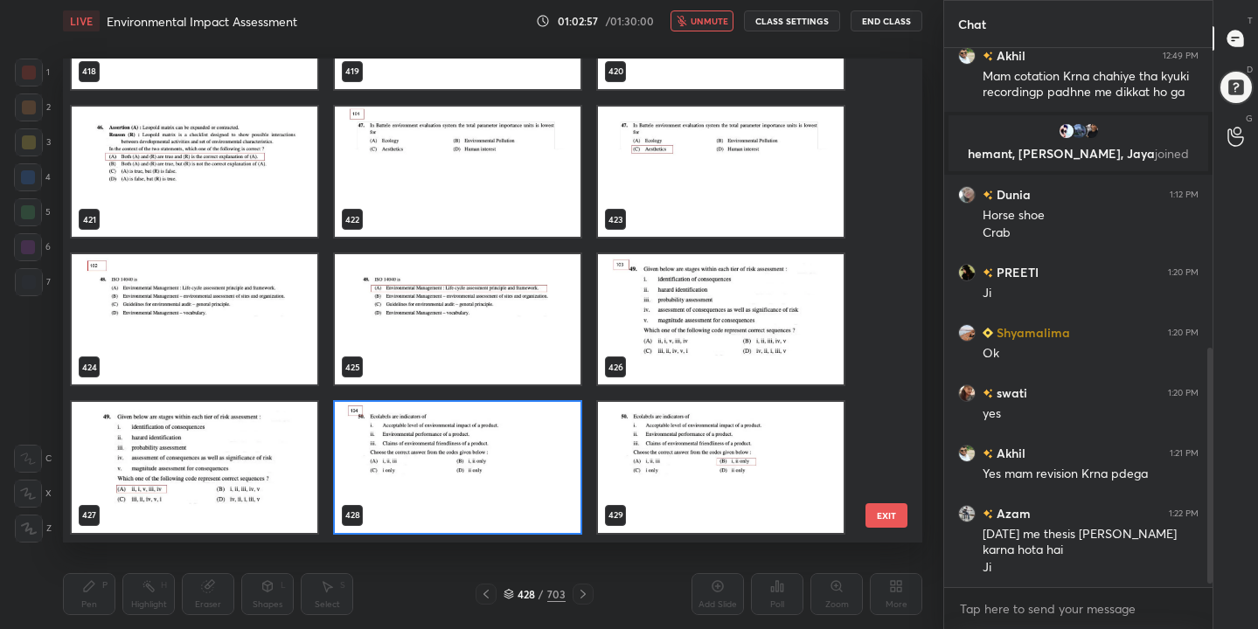
scroll to position [534, 263]
click at [441, 493] on img "grid" at bounding box center [458, 468] width 246 height 130
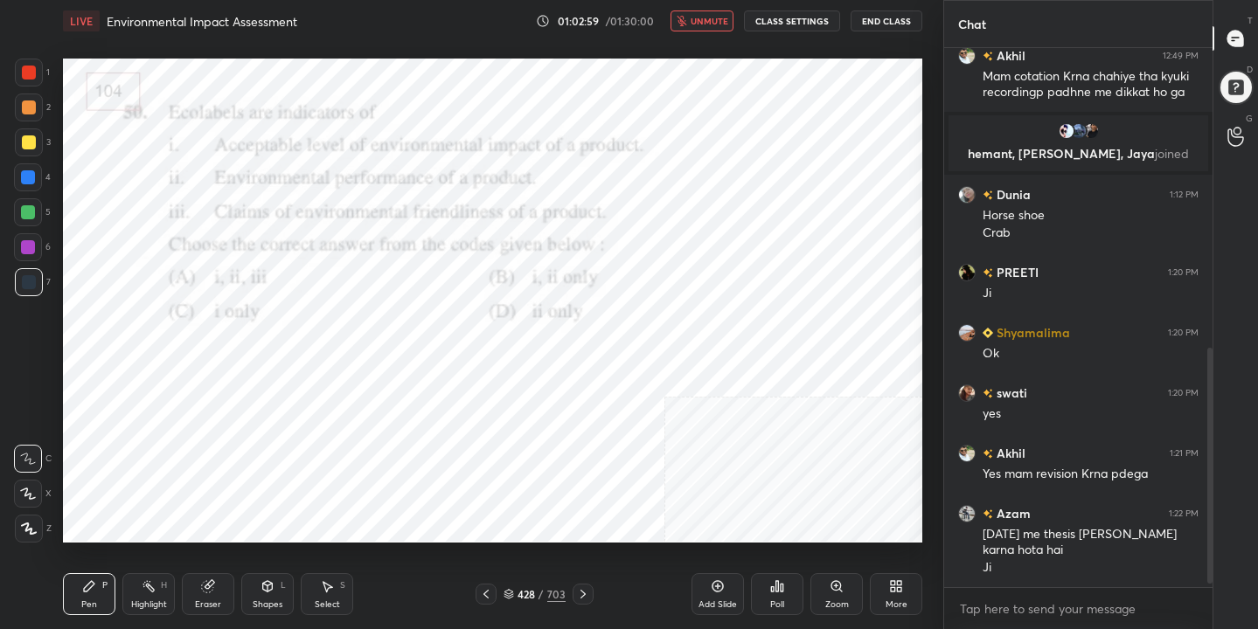
click at [441, 493] on img "grid" at bounding box center [458, 468] width 246 height 130
click at [778, 587] on icon at bounding box center [777, 586] width 3 height 10
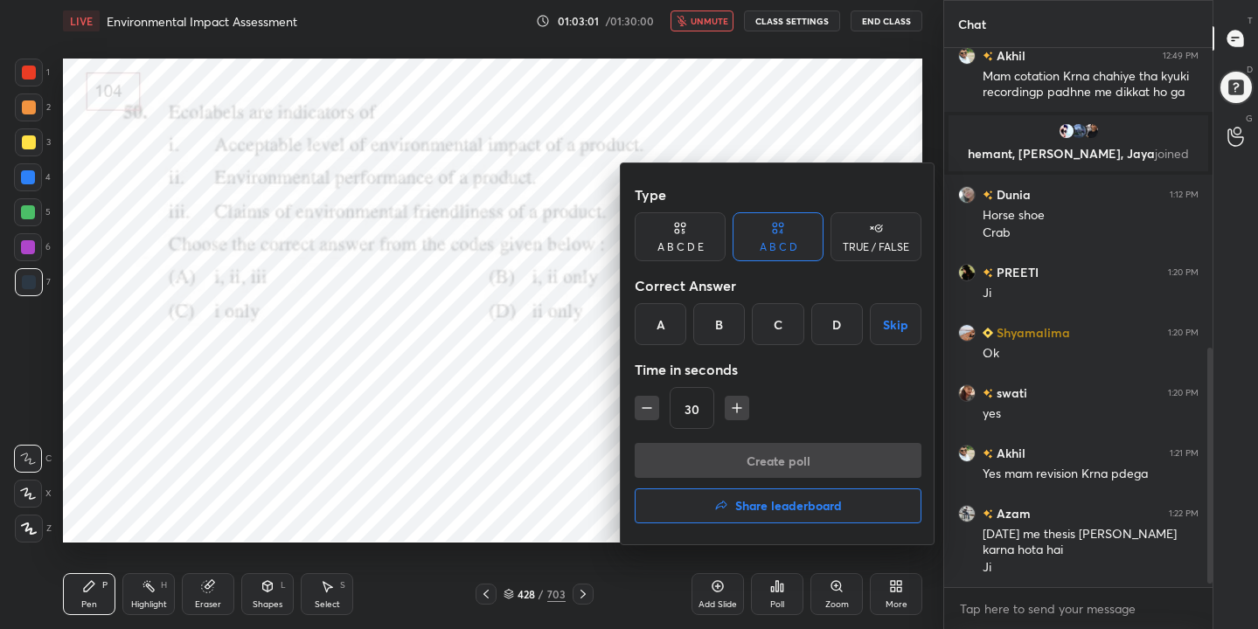
click at [714, 310] on div "B" at bounding box center [719, 324] width 52 height 42
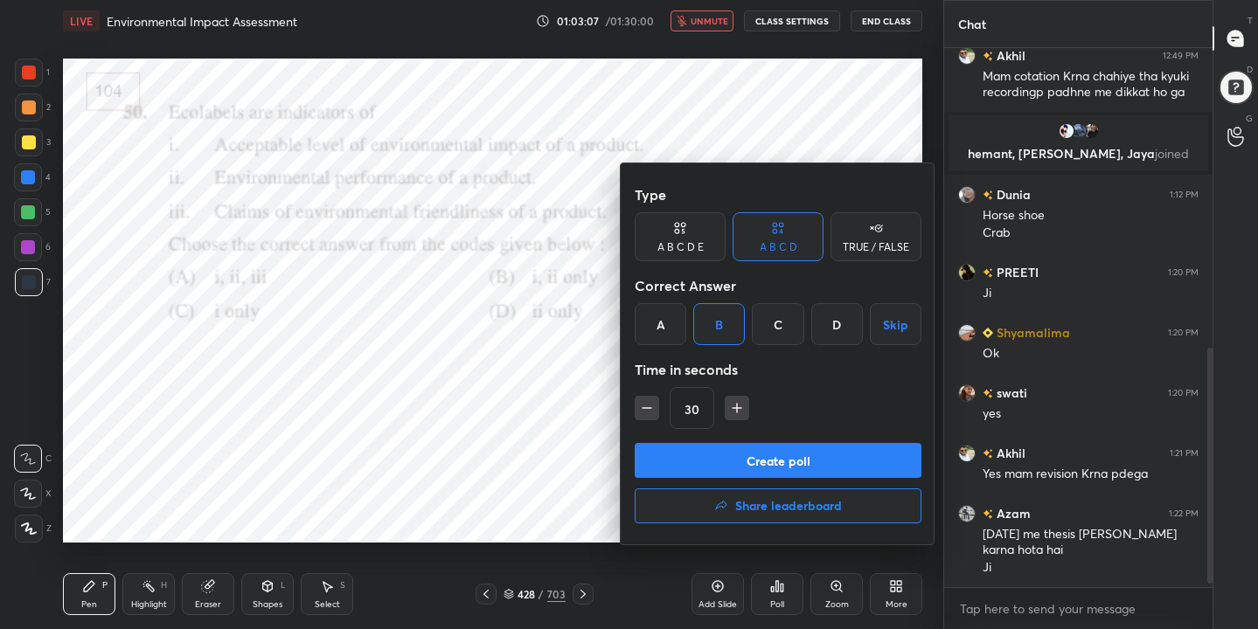
click at [775, 468] on button "Create poll" at bounding box center [778, 460] width 287 height 35
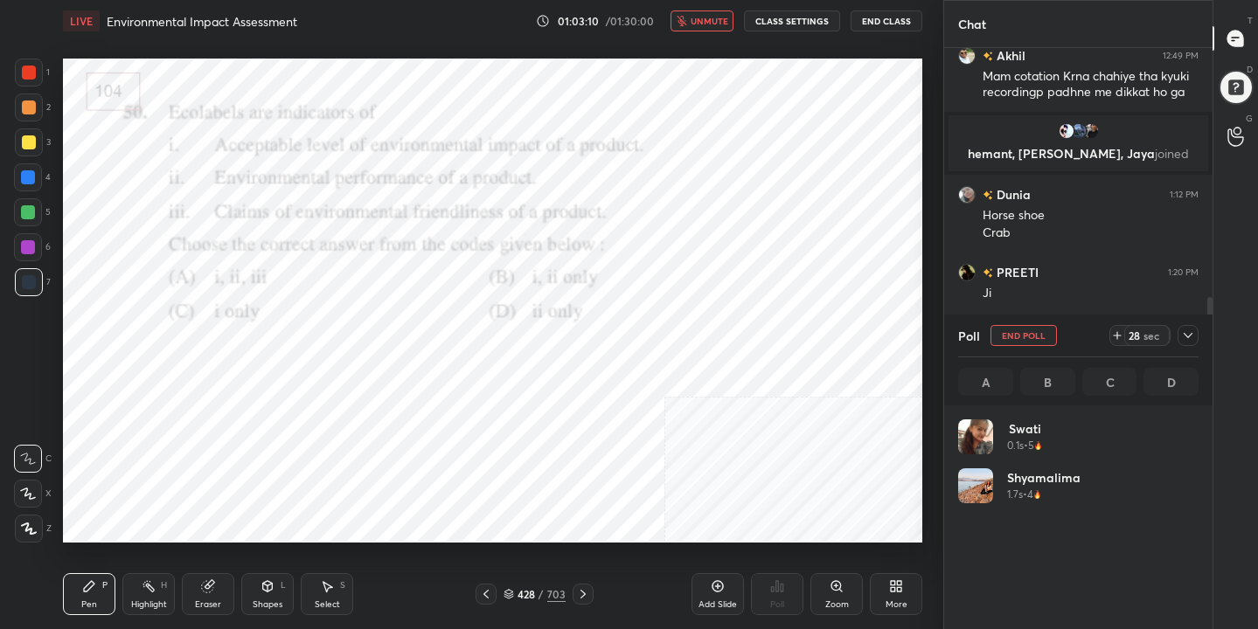
scroll to position [205, 235]
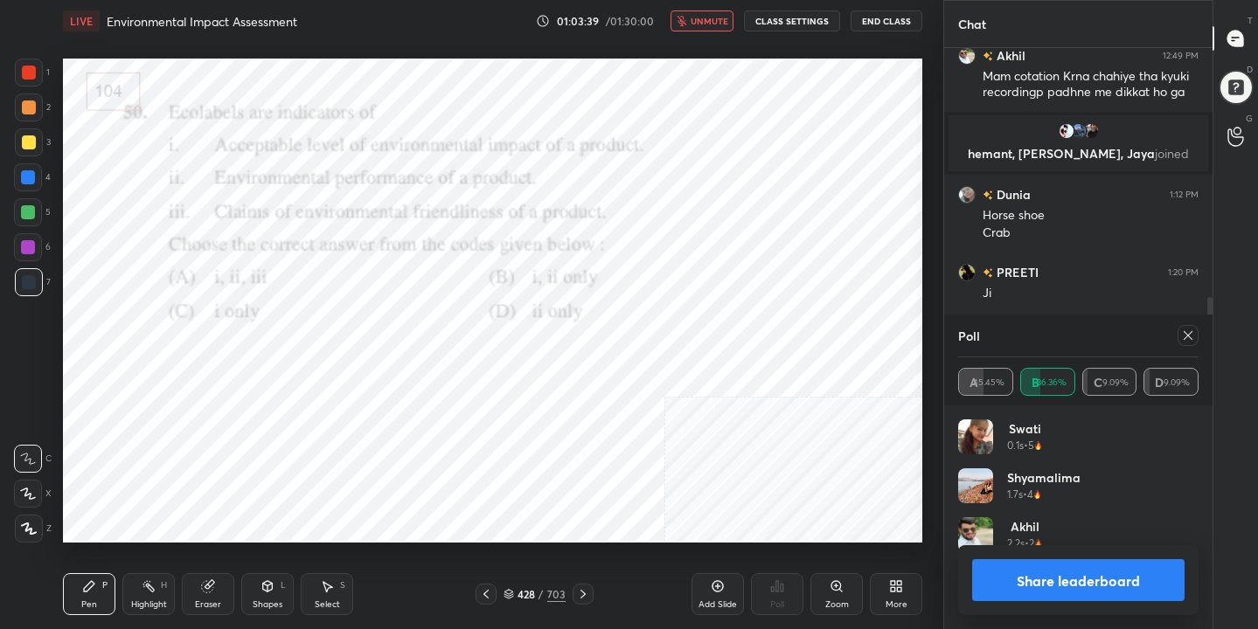
click at [1189, 330] on icon at bounding box center [1188, 336] width 14 height 14
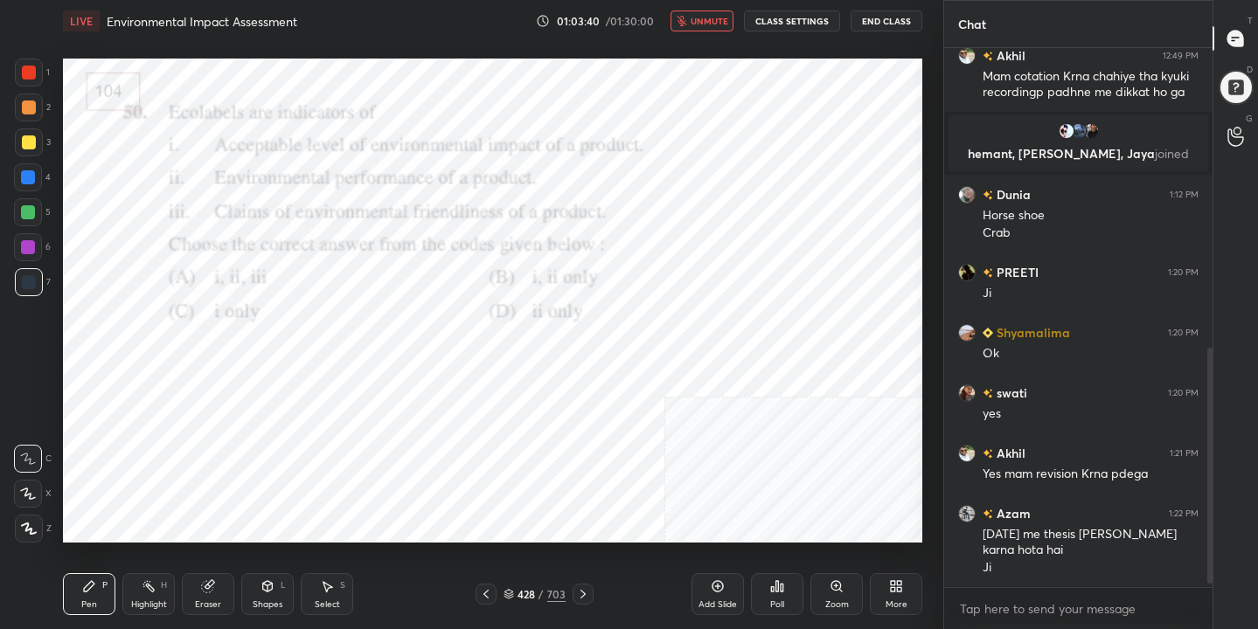
scroll to position [534, 263]
click at [710, 17] on span "unmute" at bounding box center [709, 21] width 38 height 12
click at [523, 600] on div "429" at bounding box center [525, 594] width 17 height 10
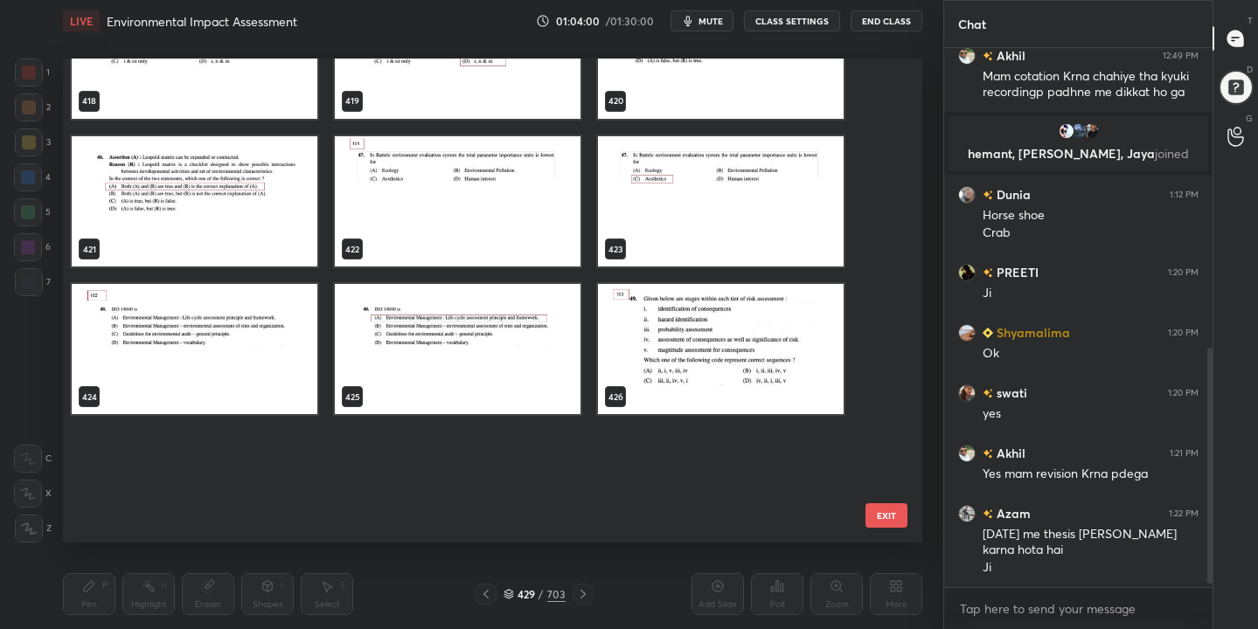
scroll to position [20339, 0]
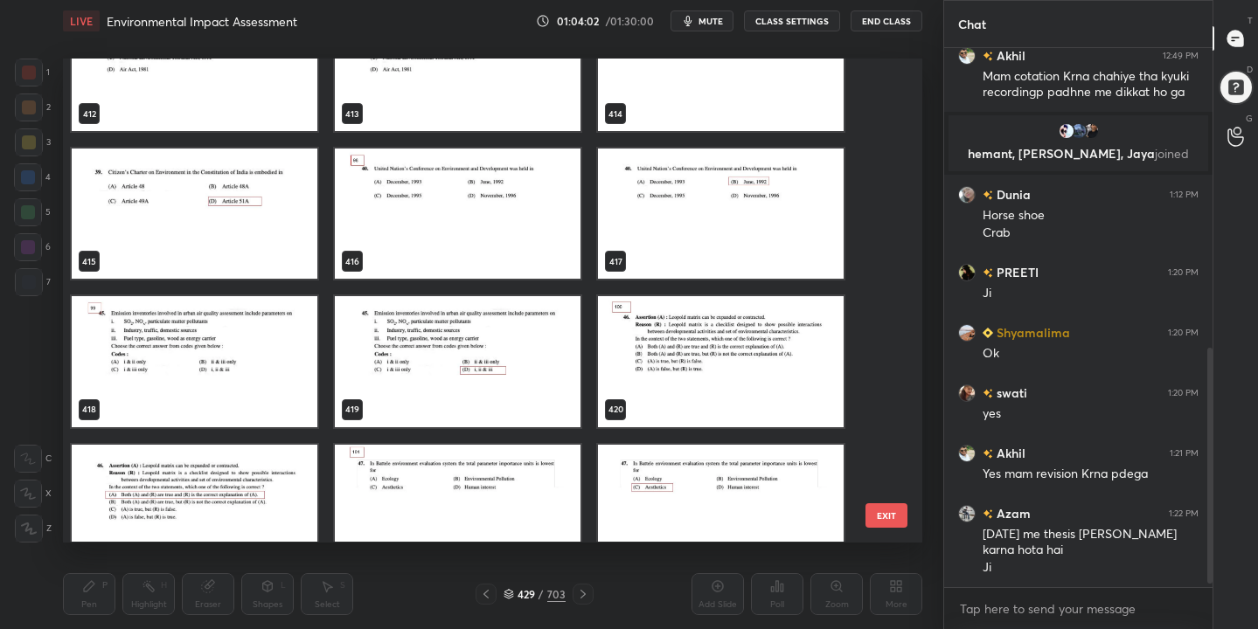
click at [493, 199] on img "grid" at bounding box center [458, 214] width 246 height 130
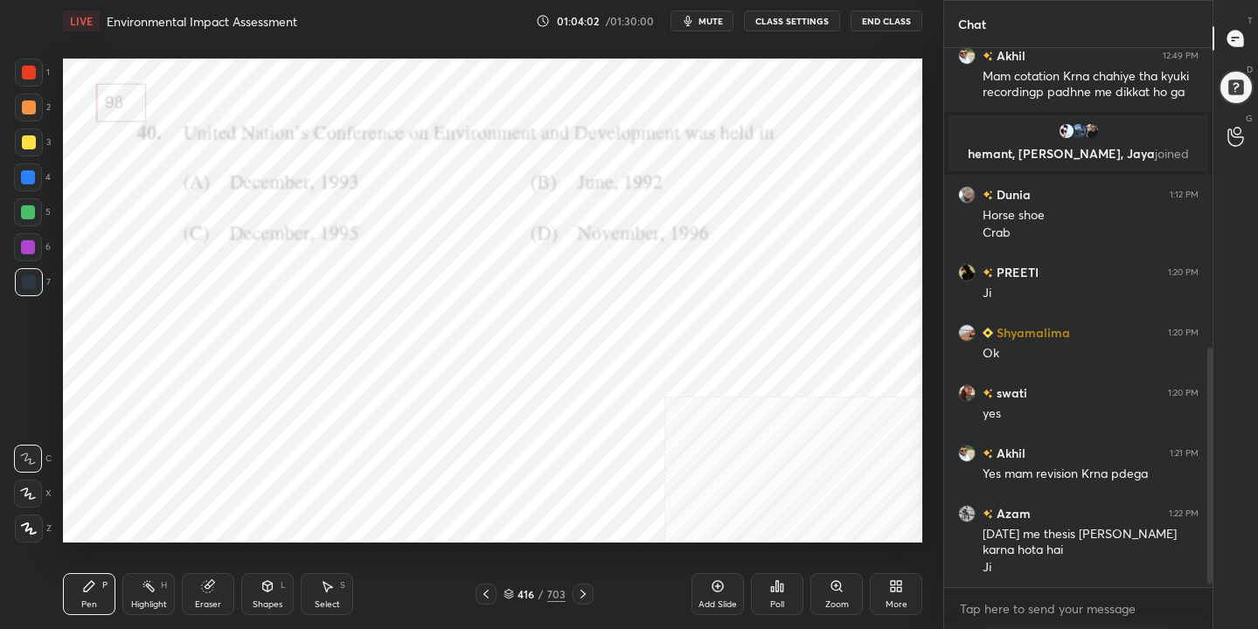
click at [493, 199] on img "grid" at bounding box center [458, 214] width 246 height 130
click at [715, 13] on button "mute" at bounding box center [701, 20] width 63 height 21
click at [510, 586] on div "416 / 703" at bounding box center [534, 594] width 62 height 16
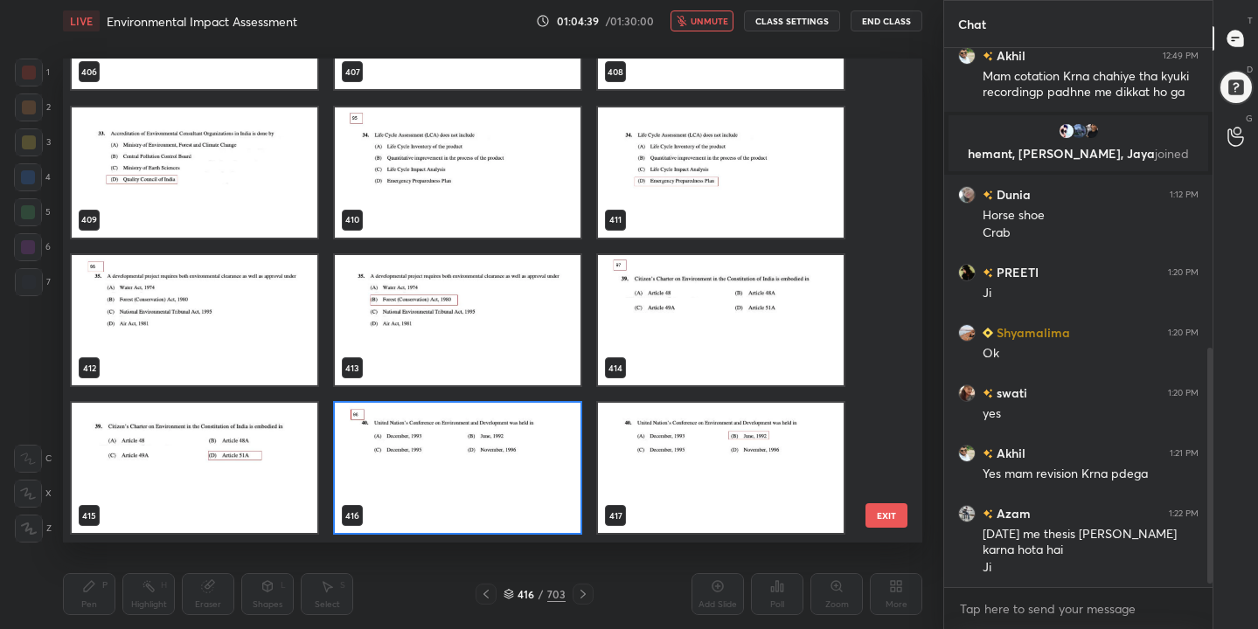
scroll to position [478, 851]
click at [404, 454] on img "grid" at bounding box center [458, 469] width 246 height 130
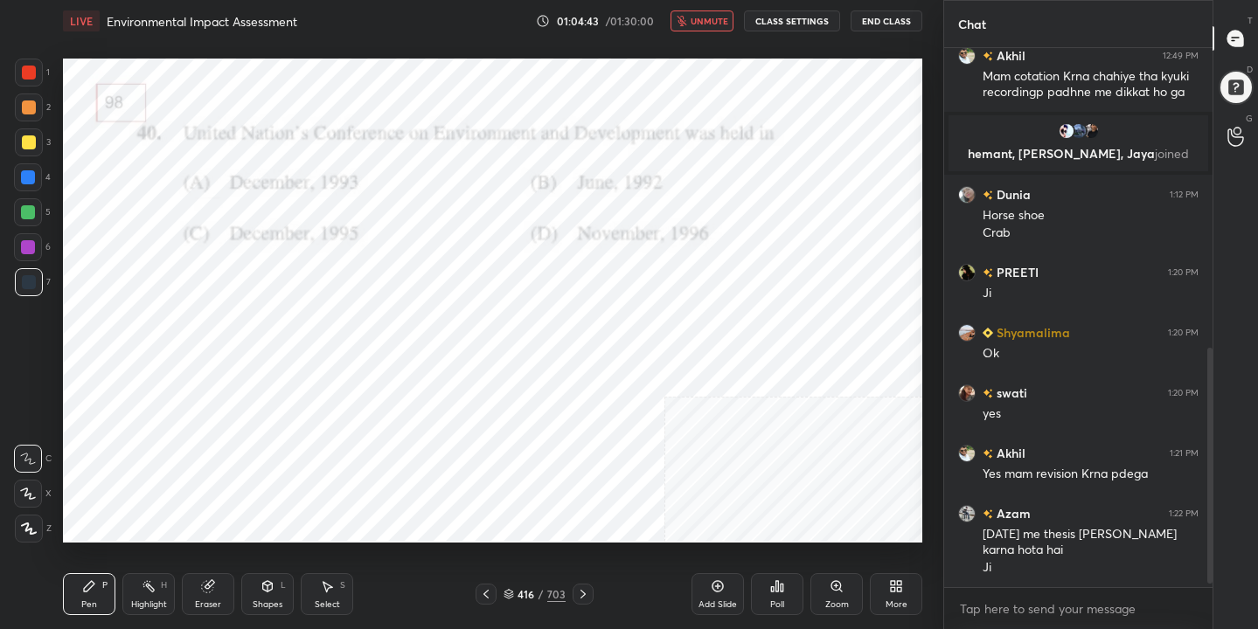
click at [404, 454] on img "grid" at bounding box center [458, 469] width 246 height 130
click at [780, 600] on div "Poll" at bounding box center [777, 604] width 14 height 9
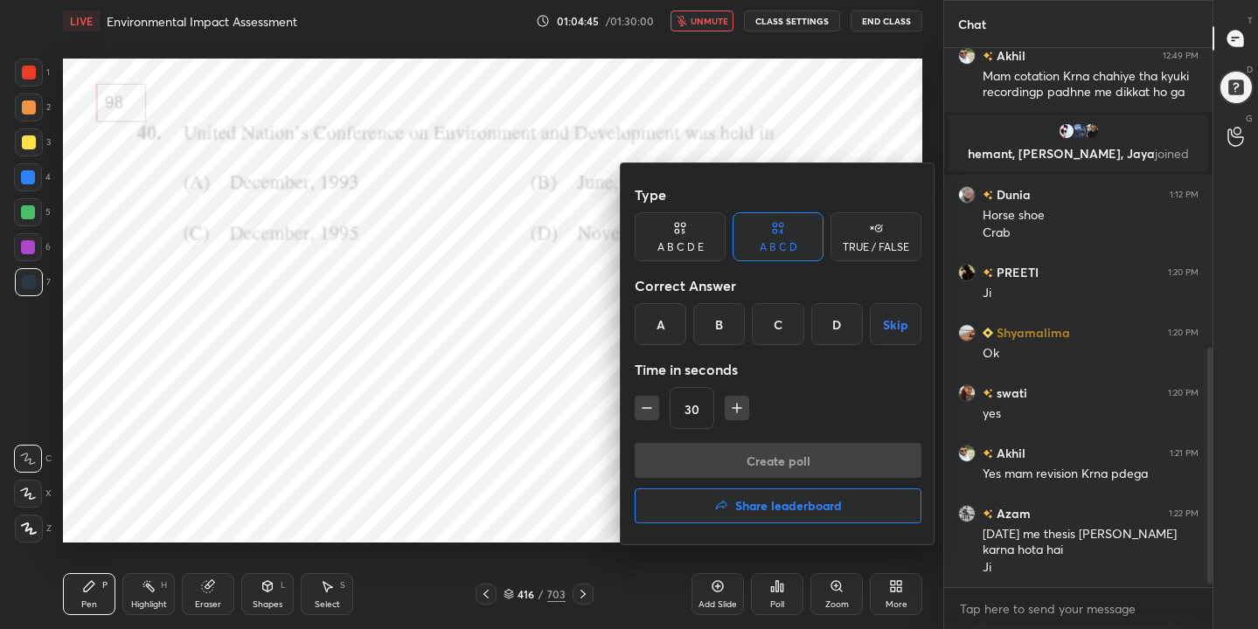
click at [720, 324] on div "B" at bounding box center [719, 324] width 52 height 42
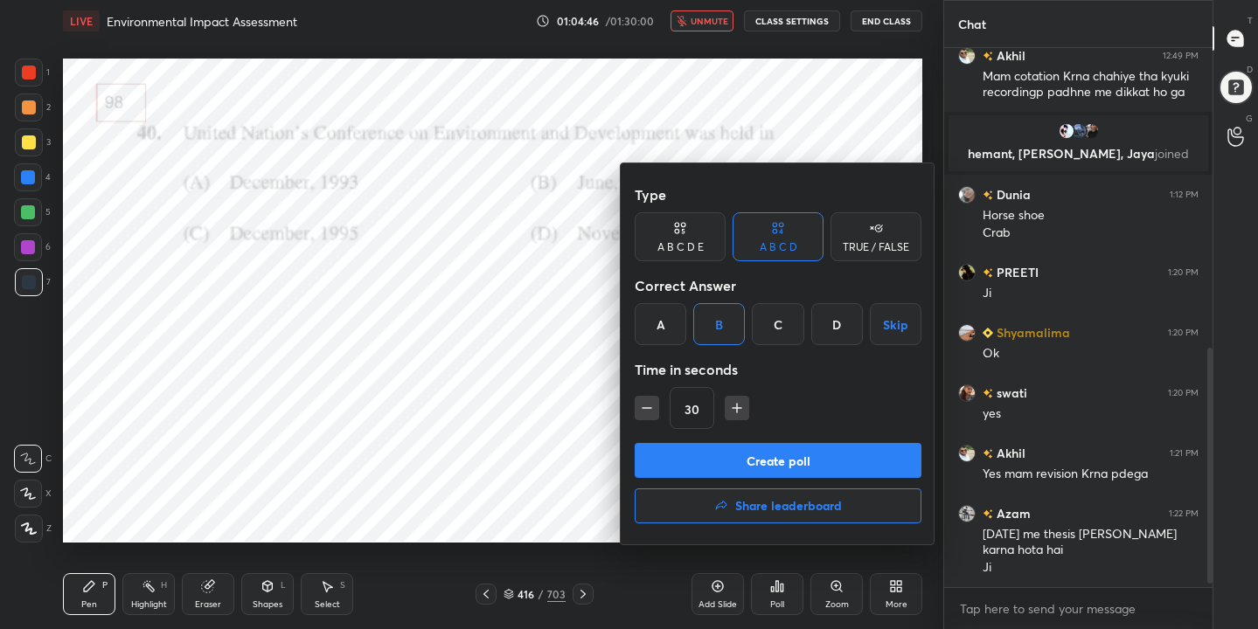
click at [781, 460] on button "Create poll" at bounding box center [778, 460] width 287 height 35
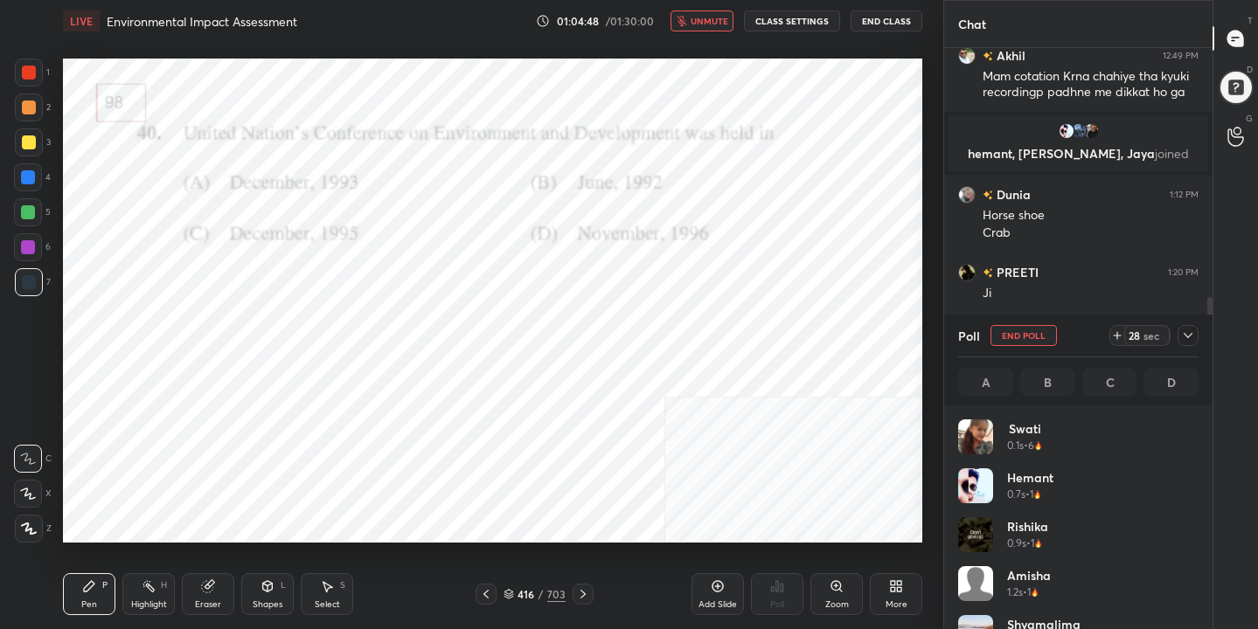
scroll to position [205, 235]
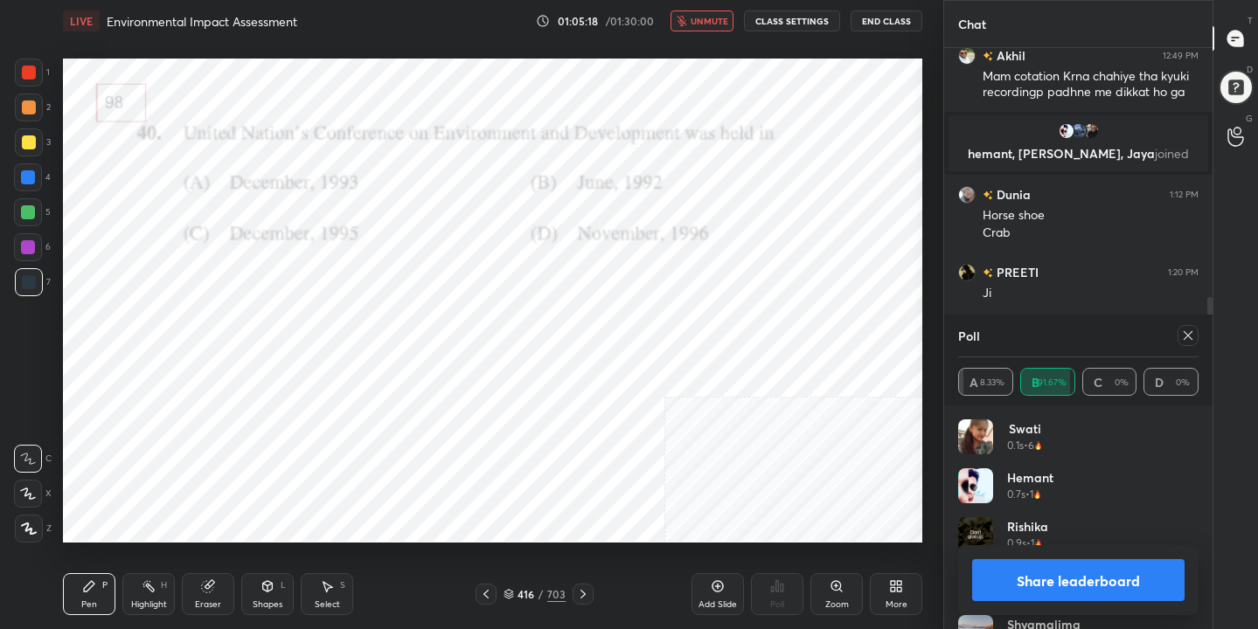
click at [1188, 333] on icon at bounding box center [1188, 336] width 14 height 14
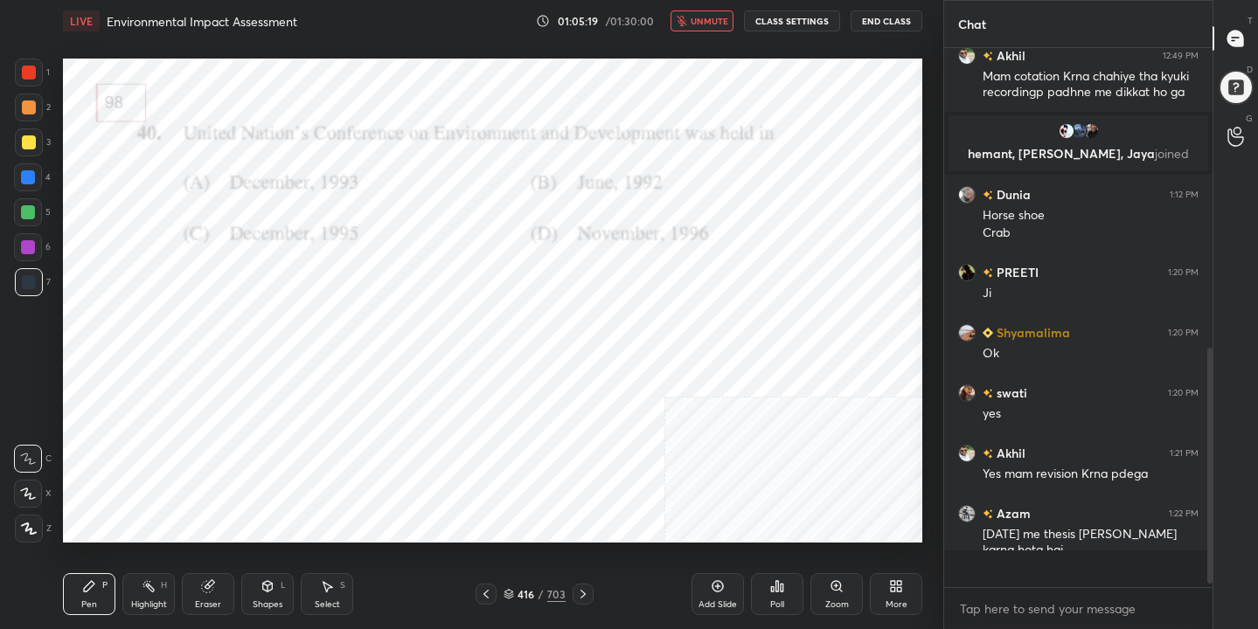
scroll to position [389, 263]
click at [715, 22] on span "unmute" at bounding box center [709, 21] width 38 height 12
click at [517, 593] on div "417" at bounding box center [525, 594] width 17 height 10
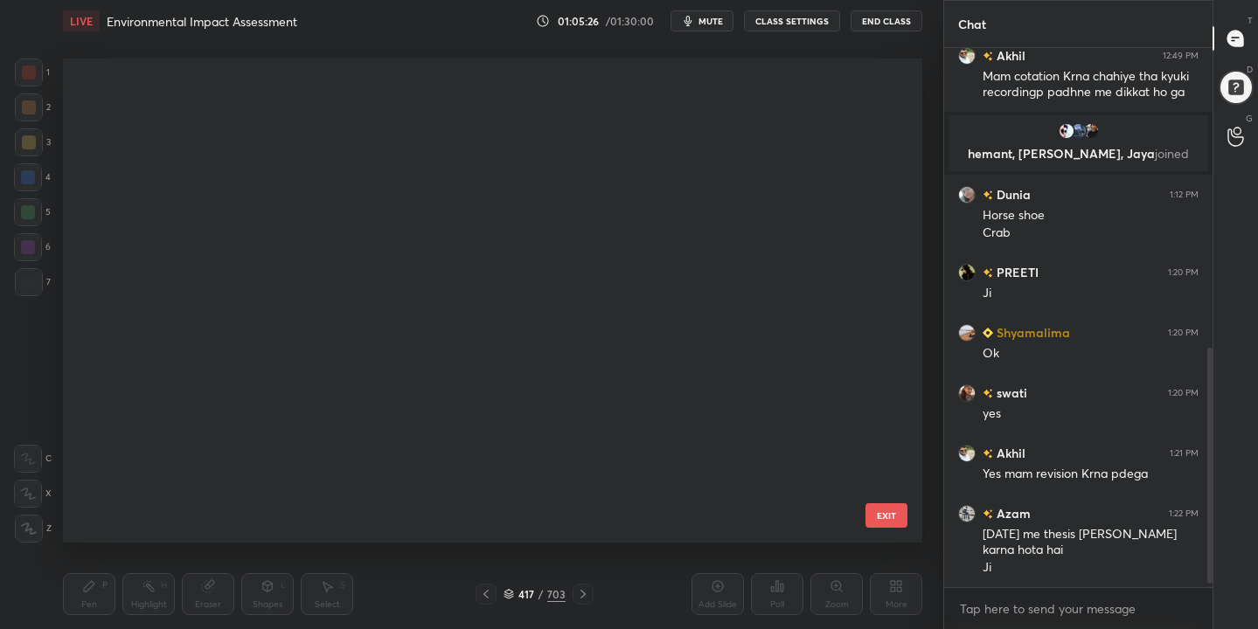
scroll to position [478, 851]
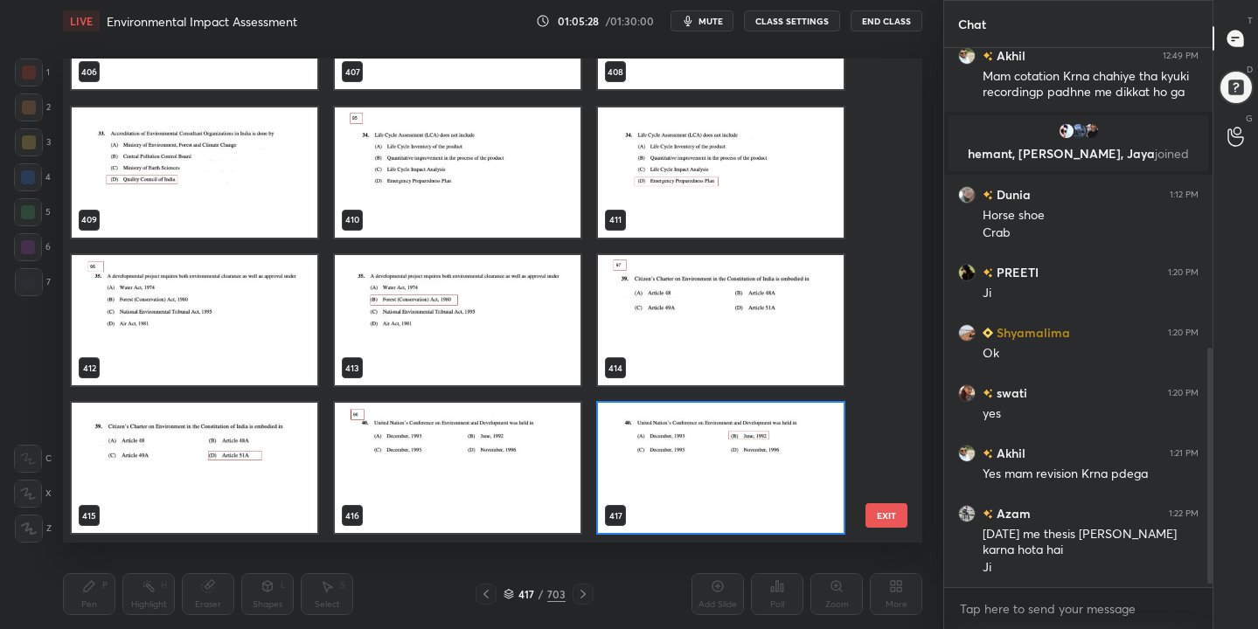
click at [454, 158] on img "grid" at bounding box center [458, 172] width 246 height 130
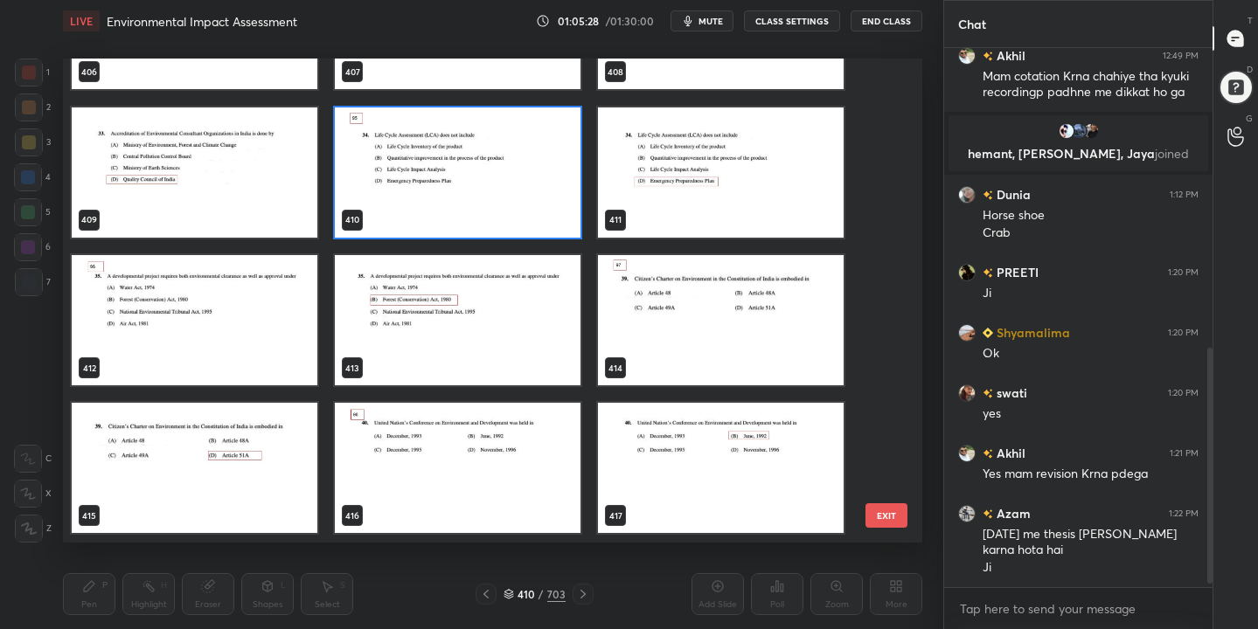
click at [454, 158] on img "grid" at bounding box center [458, 172] width 246 height 130
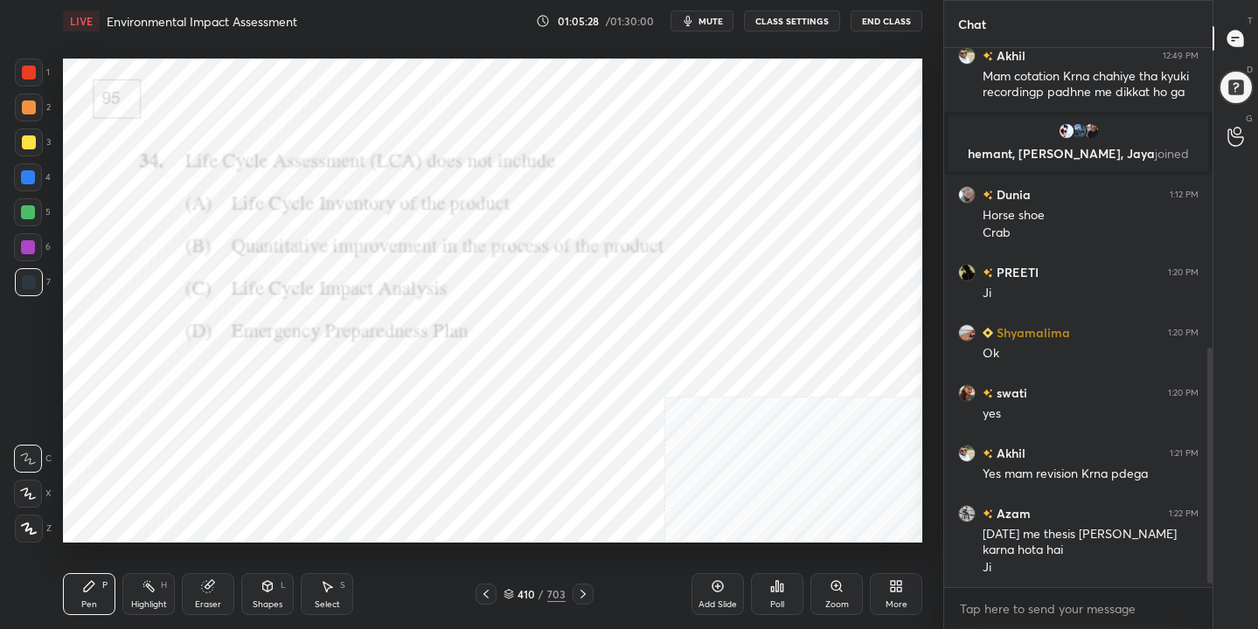
click at [454, 158] on img "grid" at bounding box center [458, 172] width 246 height 130
click at [710, 21] on span "mute" at bounding box center [710, 21] width 24 height 12
click at [517, 589] on div "410" at bounding box center [525, 594] width 17 height 10
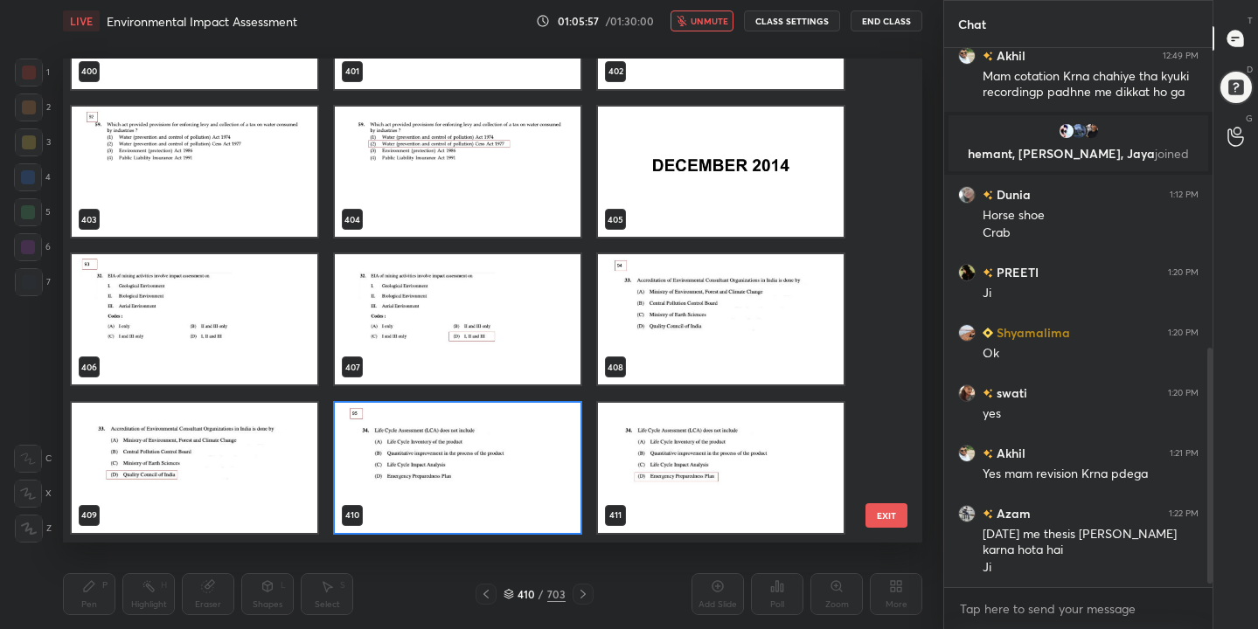
click at [484, 468] on img "grid" at bounding box center [458, 468] width 246 height 130
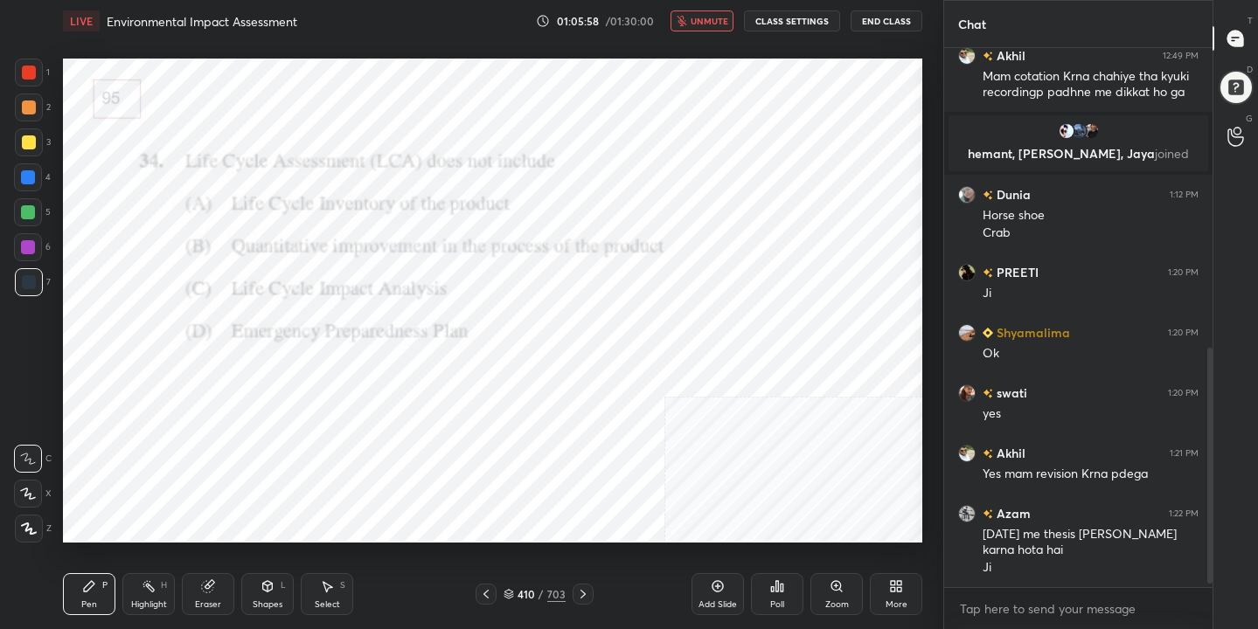
click at [779, 600] on div "Poll" at bounding box center [777, 604] width 14 height 9
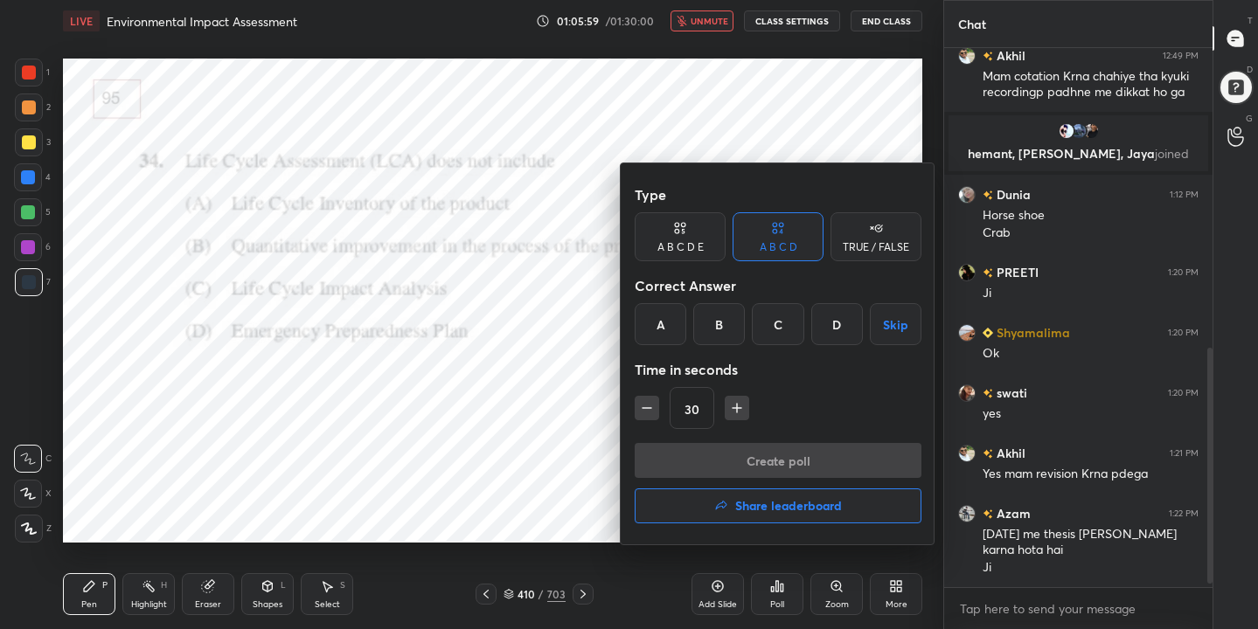
click at [839, 337] on div "D" at bounding box center [837, 324] width 52 height 42
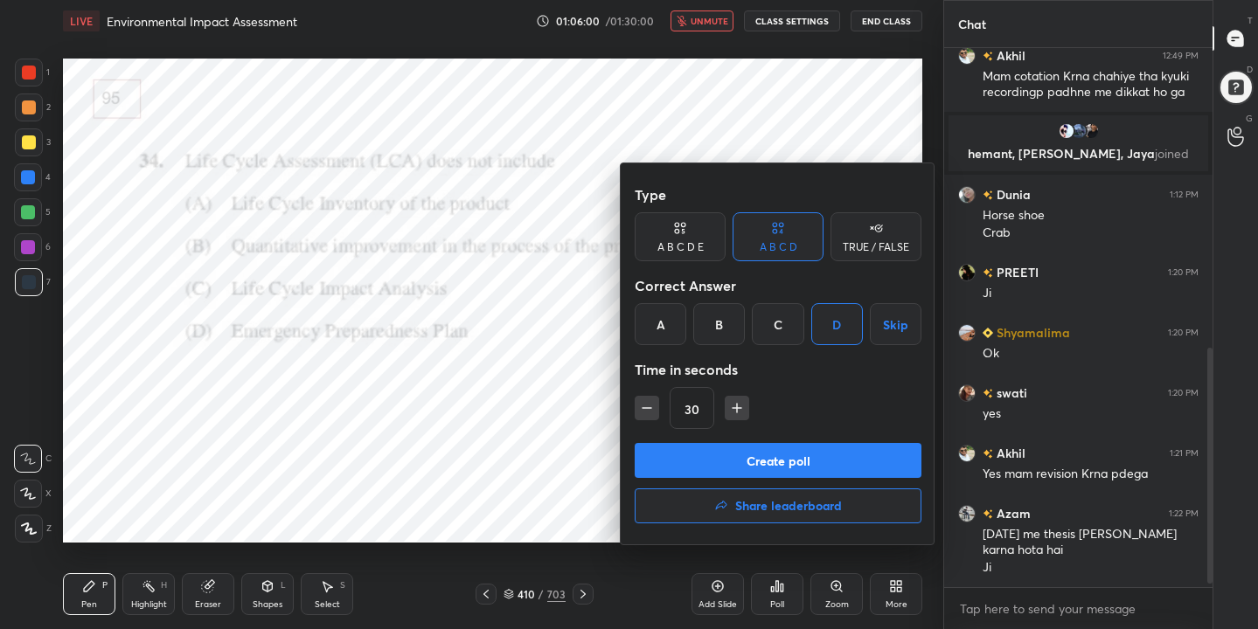
click at [852, 469] on button "Create poll" at bounding box center [778, 460] width 287 height 35
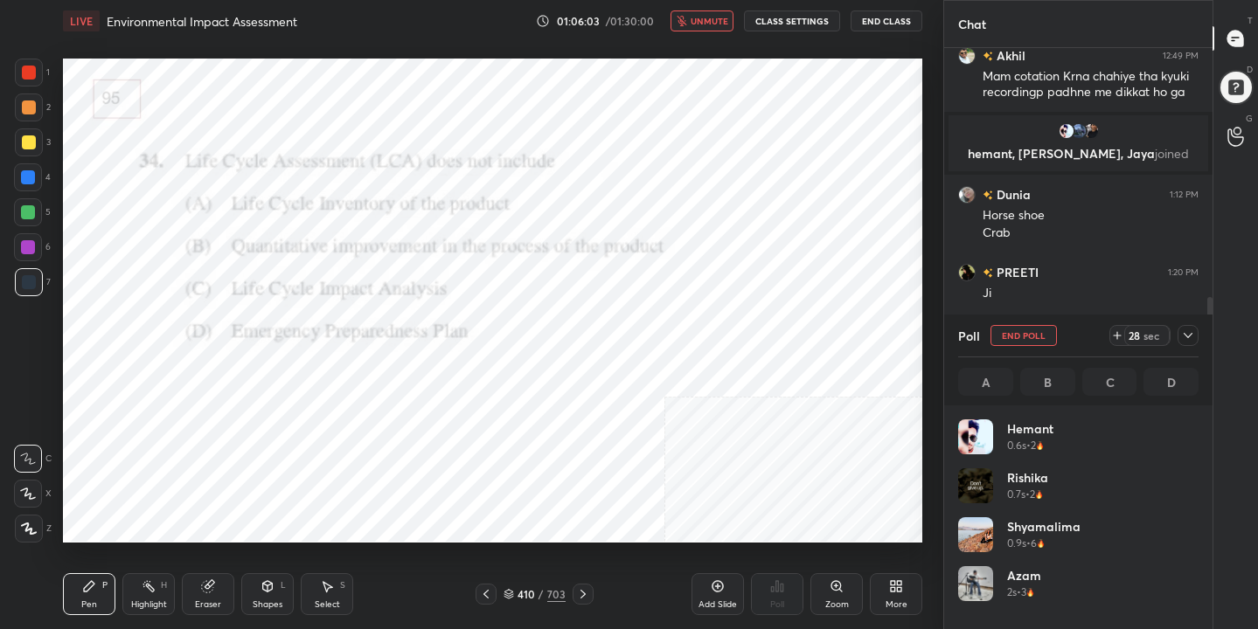
scroll to position [205, 235]
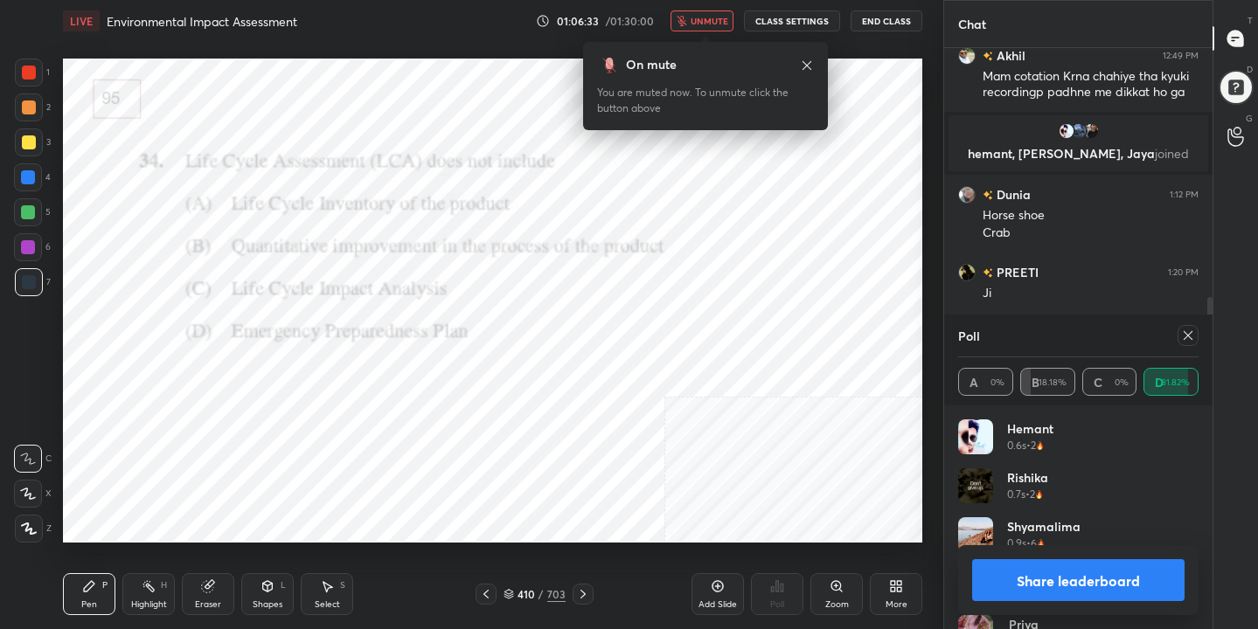
click at [1189, 336] on icon at bounding box center [1187, 335] width 9 height 9
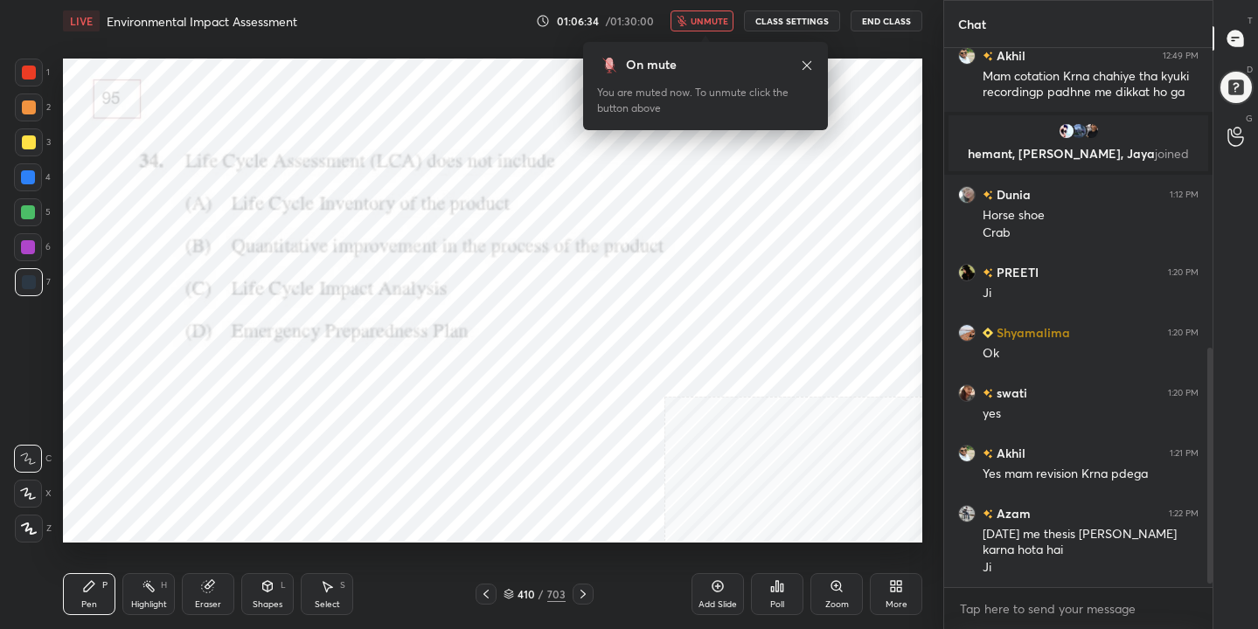
scroll to position [389, 263]
click at [699, 17] on span "unmute" at bounding box center [709, 21] width 38 height 12
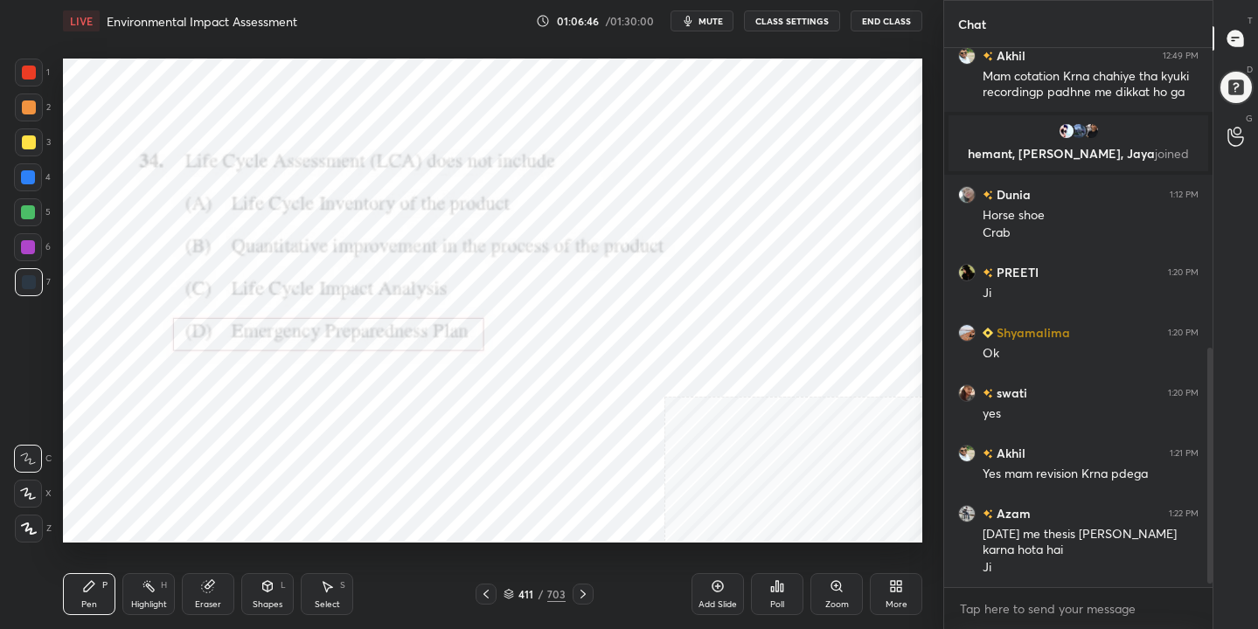
click at [512, 589] on icon at bounding box center [508, 594] width 10 height 10
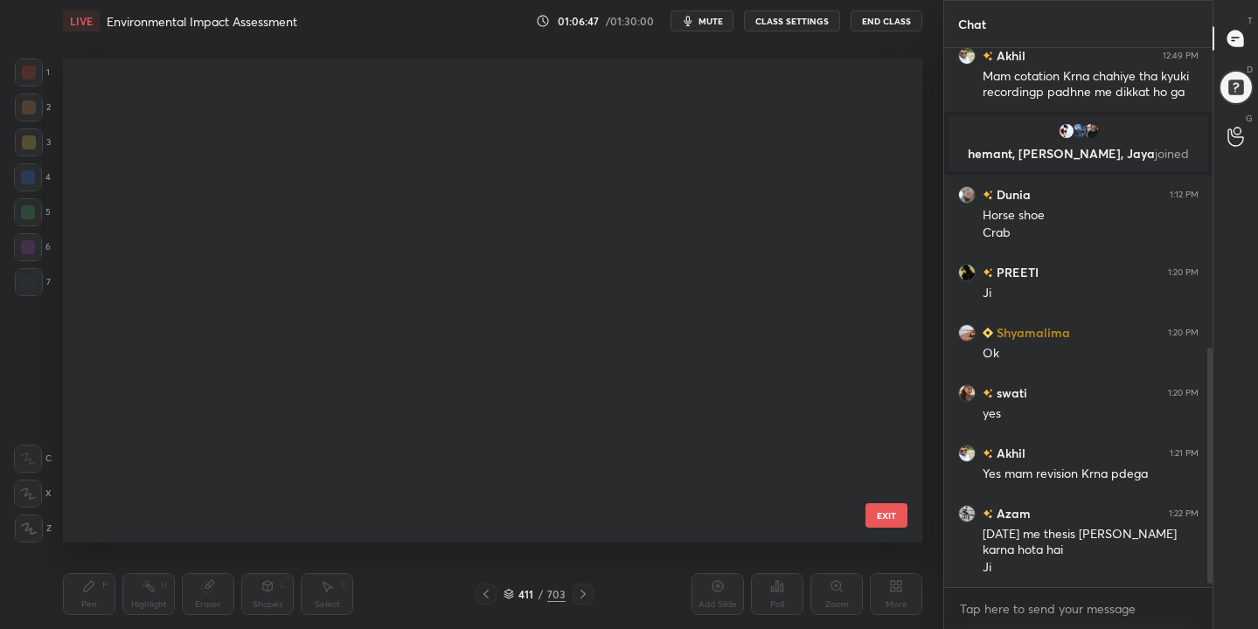
scroll to position [478, 851]
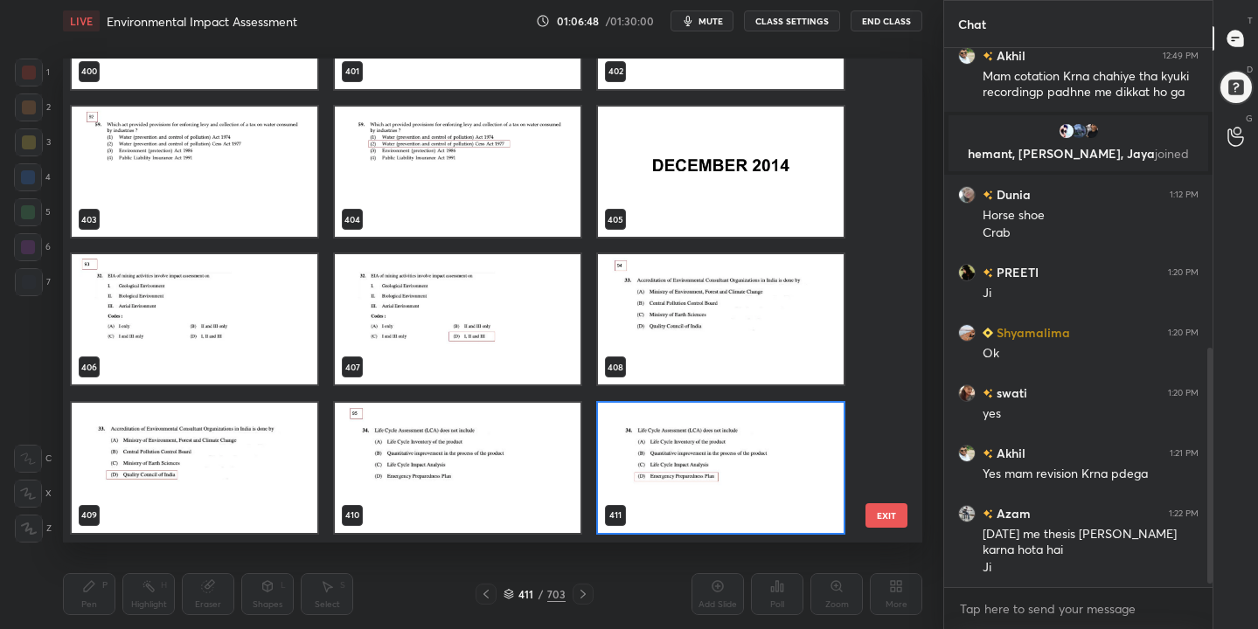
click at [253, 174] on img "grid" at bounding box center [195, 172] width 246 height 130
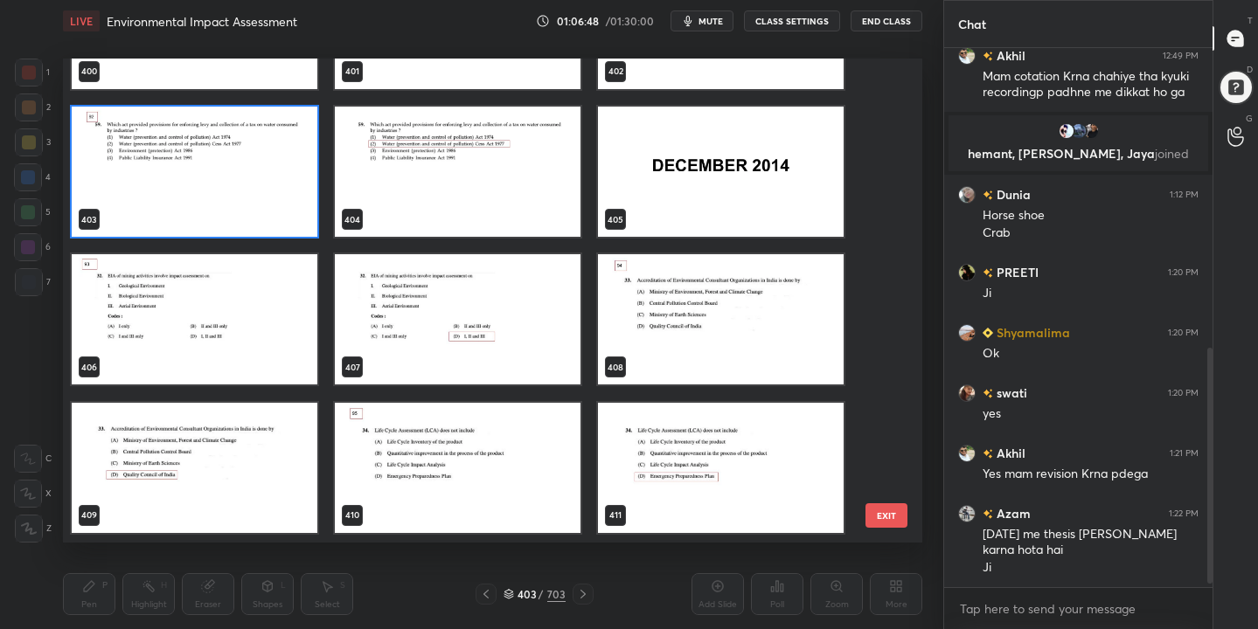
click at [253, 174] on img "grid" at bounding box center [195, 172] width 246 height 130
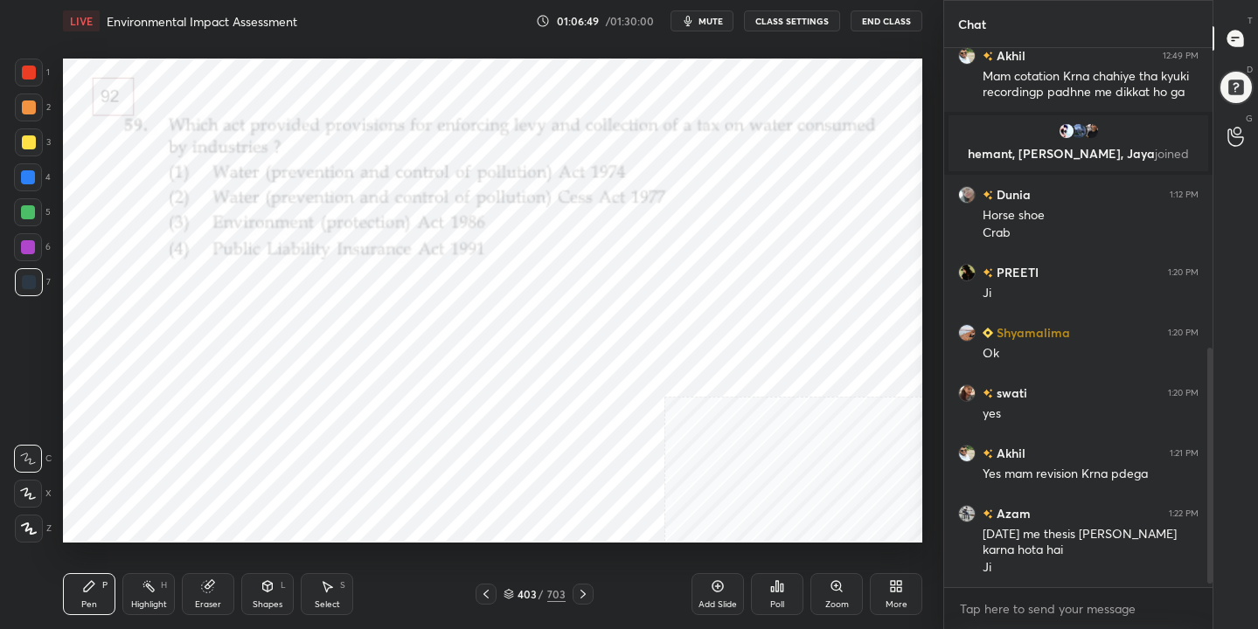
click at [253, 174] on img "grid" at bounding box center [195, 172] width 246 height 130
click at [700, 29] on button "mute" at bounding box center [701, 20] width 63 height 21
click at [506, 592] on icon at bounding box center [508, 594] width 10 height 10
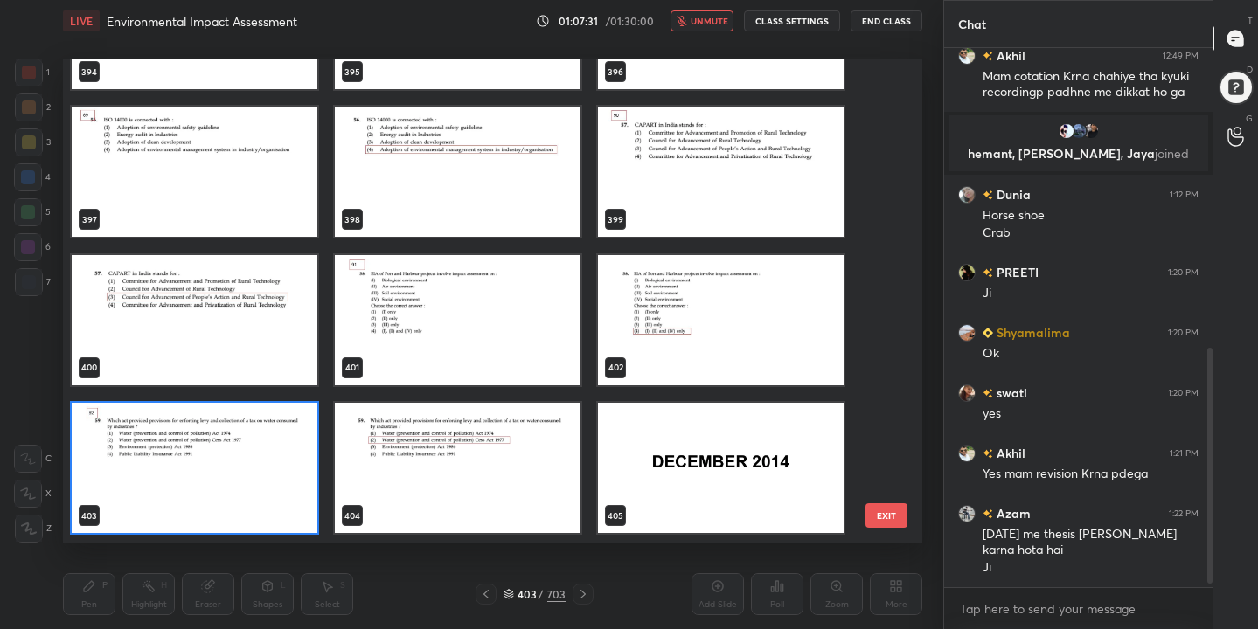
click at [233, 457] on img "grid" at bounding box center [195, 468] width 246 height 130
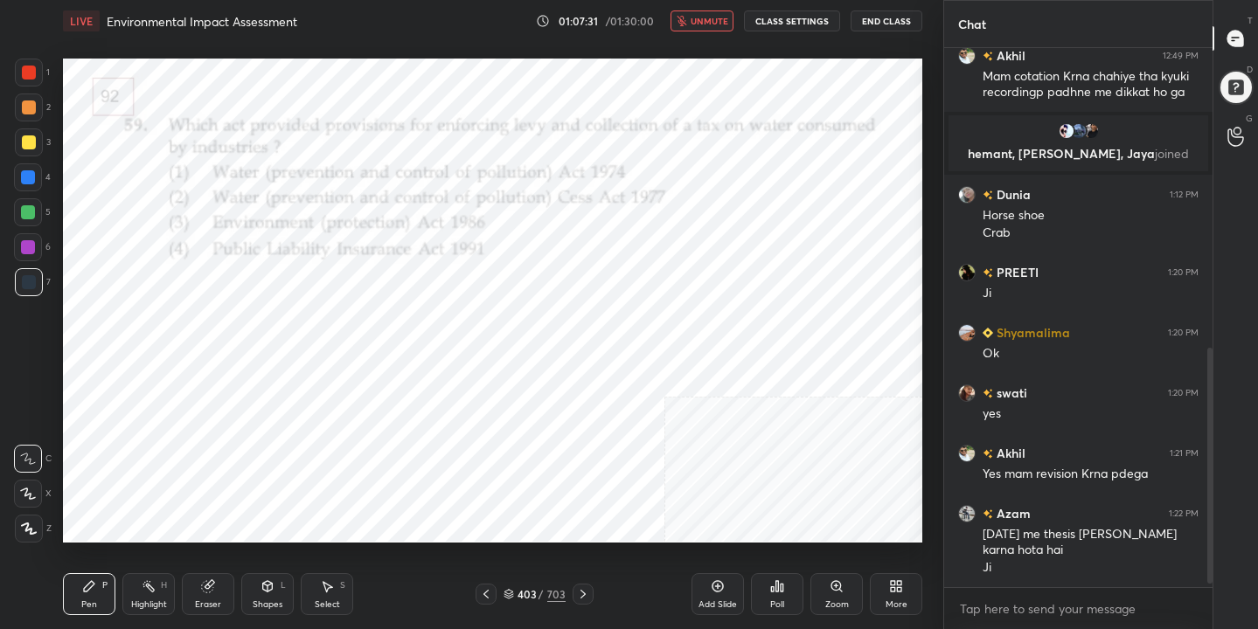
click at [233, 457] on img "grid" at bounding box center [195, 468] width 246 height 130
click at [511, 592] on icon at bounding box center [508, 594] width 10 height 10
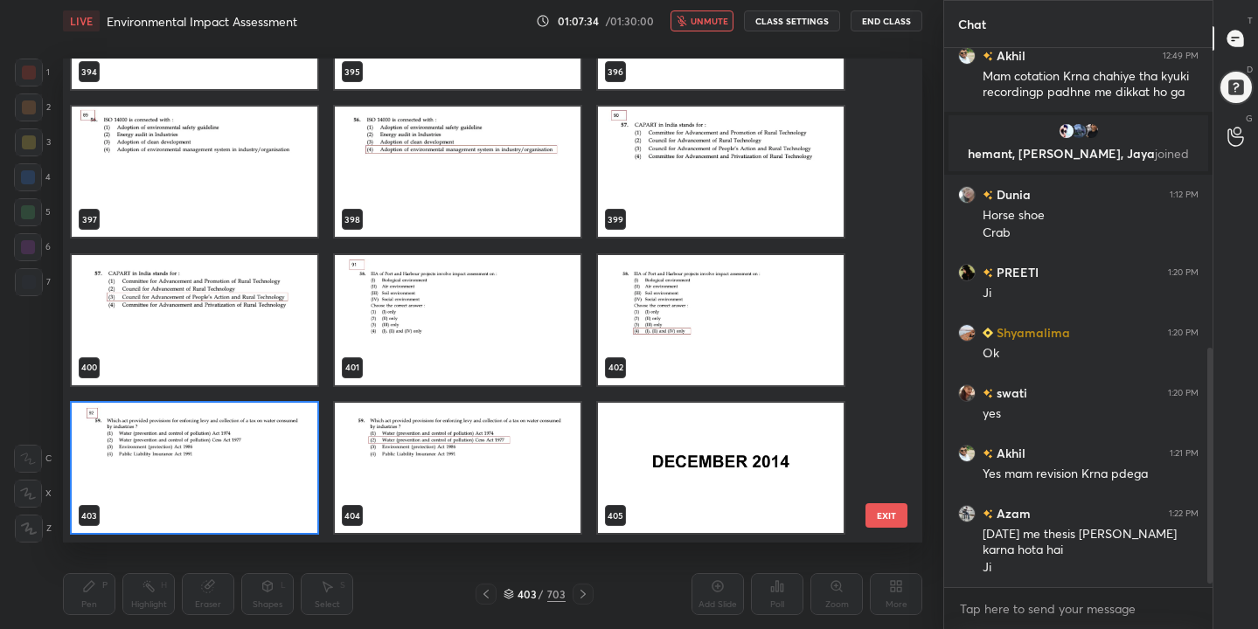
click at [254, 451] on img "grid" at bounding box center [195, 468] width 246 height 130
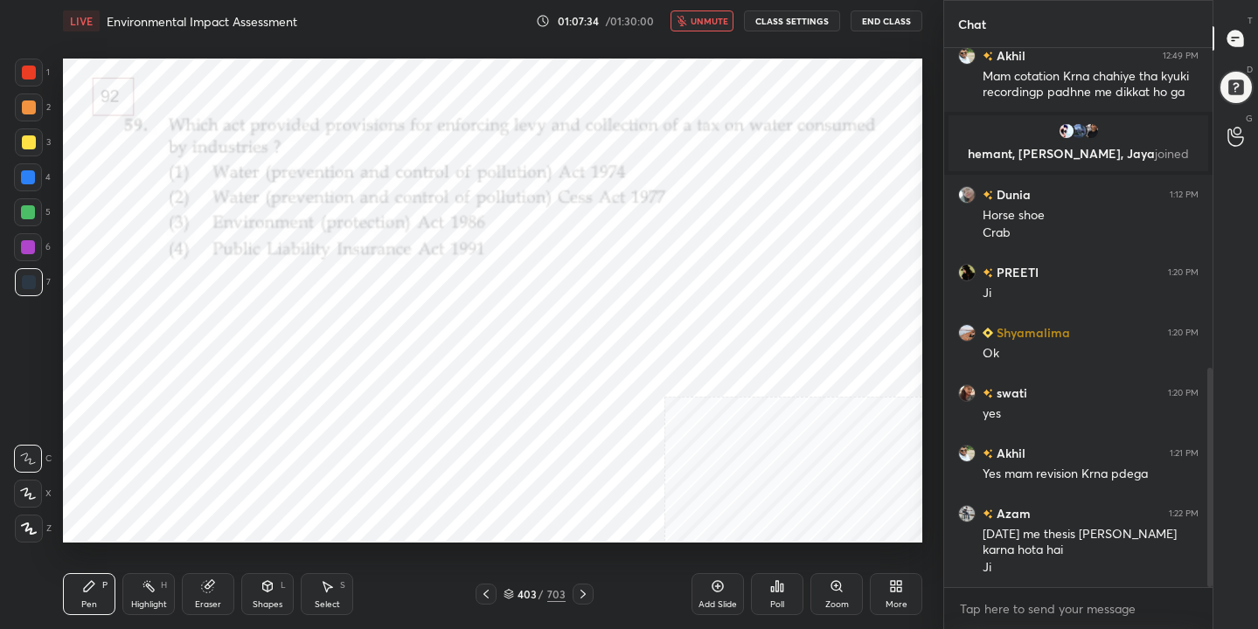
scroll to position [784, 0]
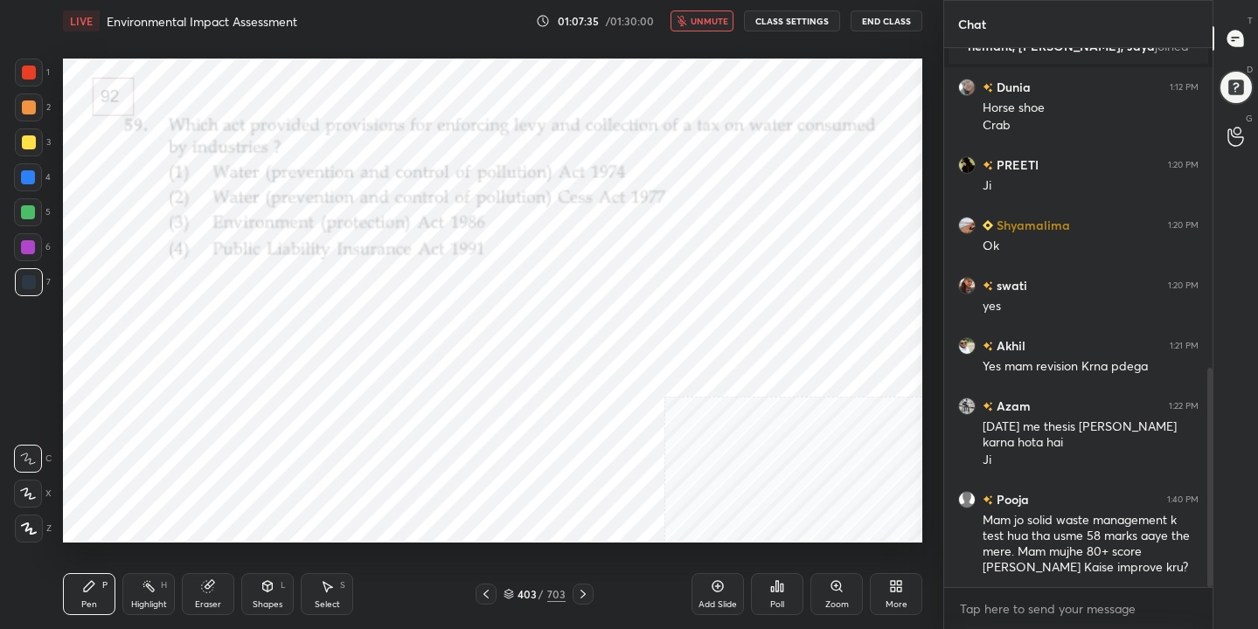
click at [779, 603] on div "Poll" at bounding box center [777, 604] width 14 height 9
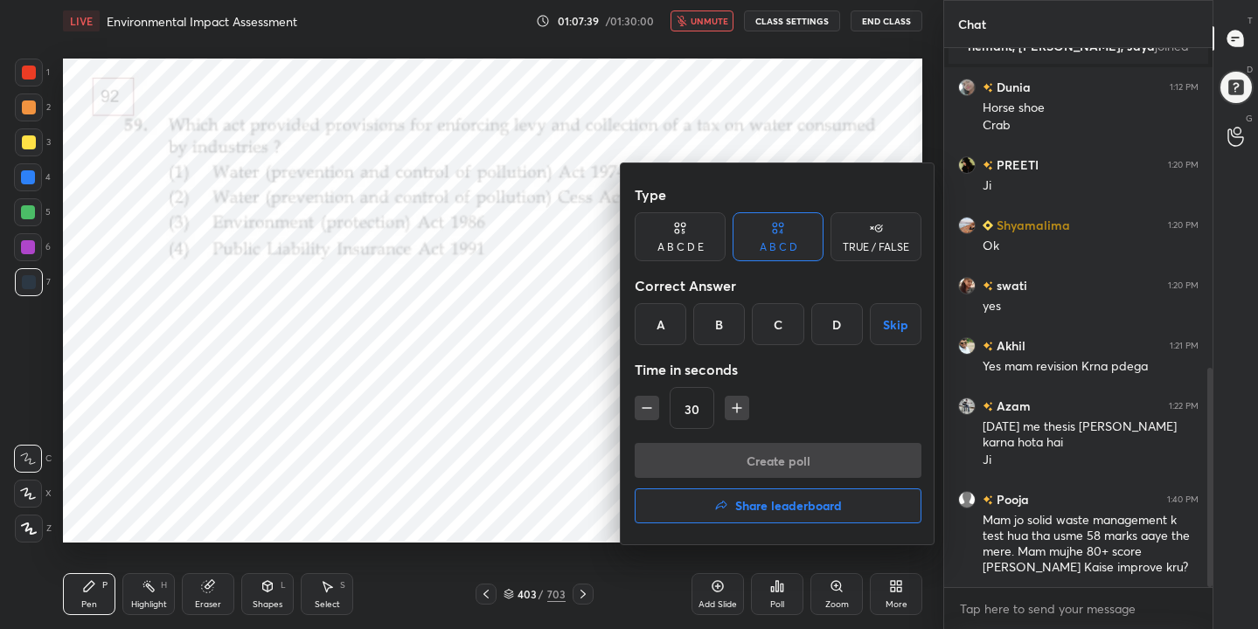
click at [413, 114] on div at bounding box center [629, 314] width 1258 height 629
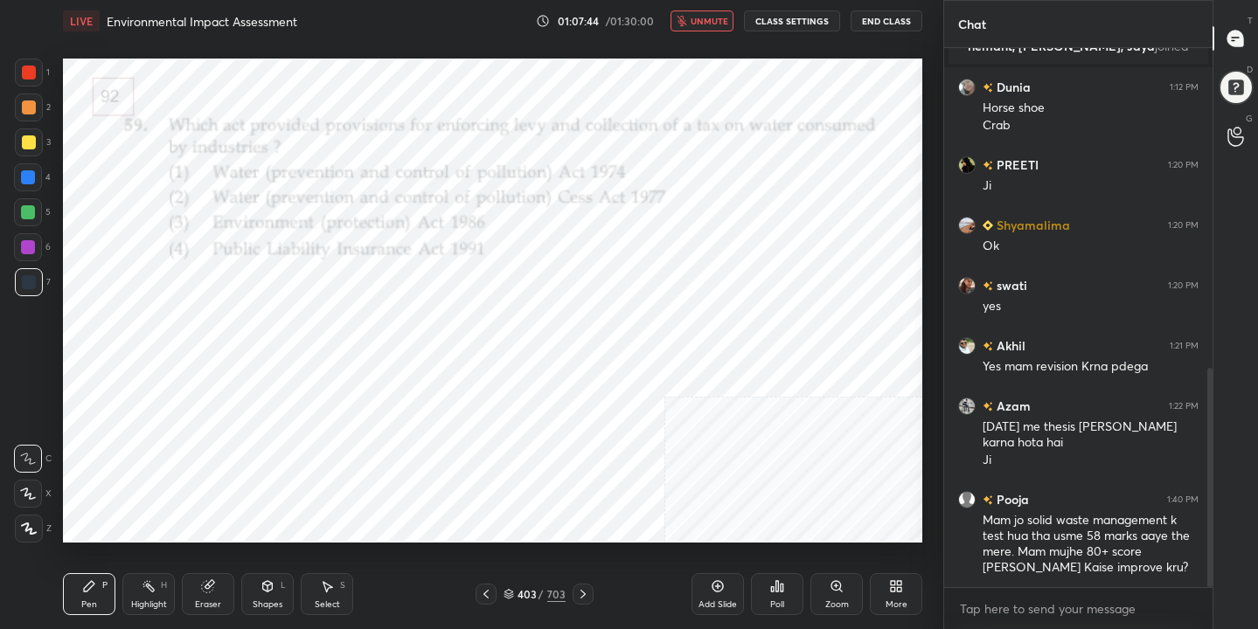
click at [692, 24] on button "unmute" at bounding box center [701, 20] width 63 height 21
click at [516, 595] on div "403 / 703" at bounding box center [534, 594] width 62 height 16
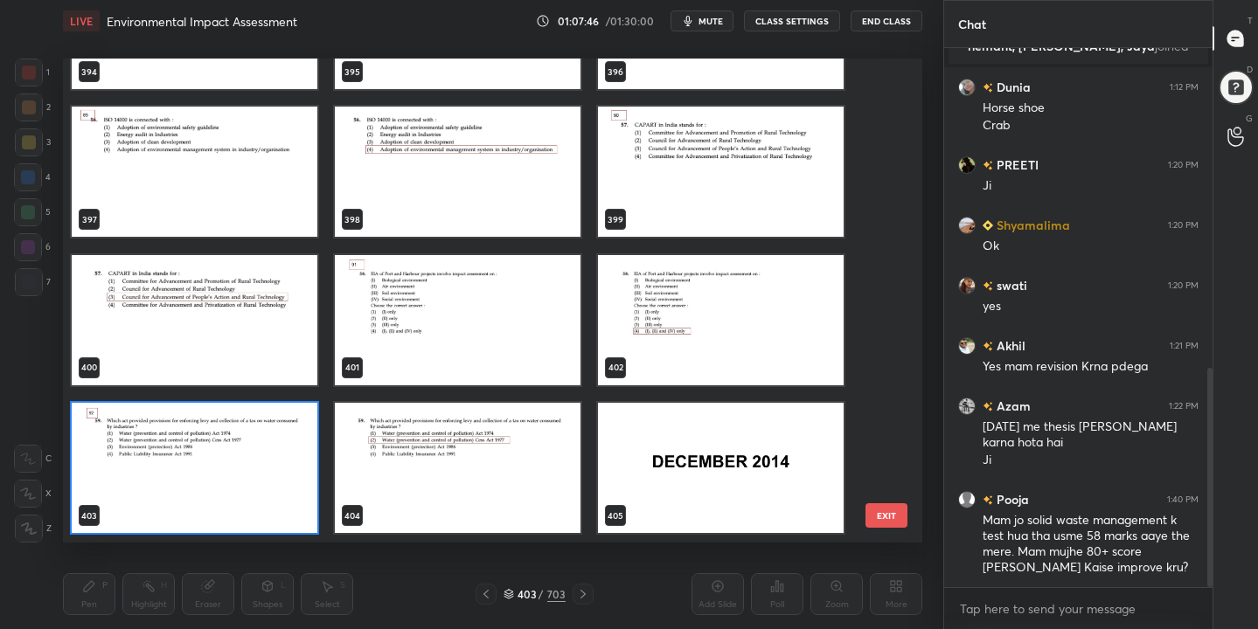
scroll to position [478, 851]
click at [214, 457] on img "grid" at bounding box center [195, 468] width 246 height 130
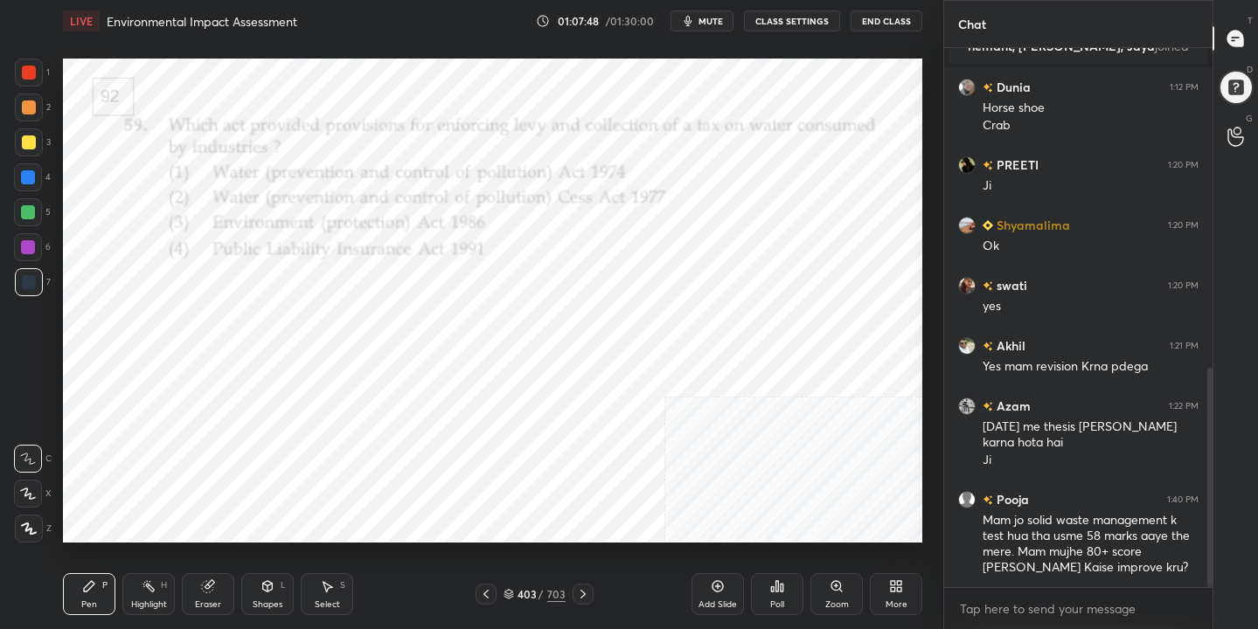
click at [214, 457] on img "grid" at bounding box center [195, 468] width 246 height 130
click at [783, 584] on icon at bounding box center [781, 588] width 3 height 8
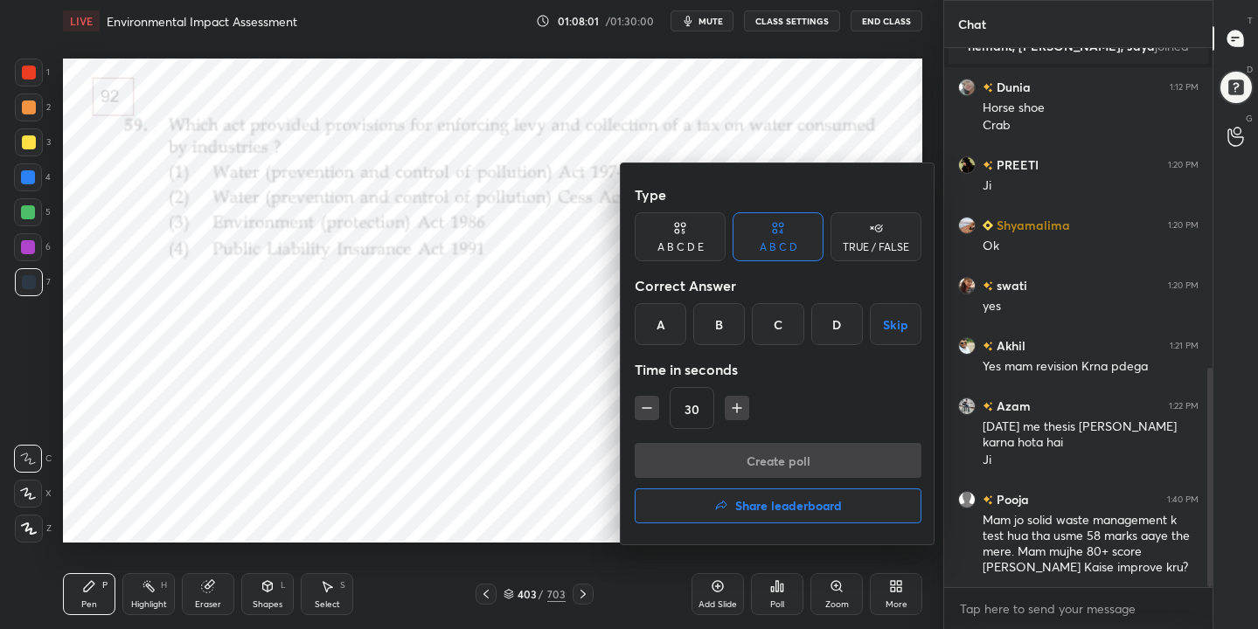
click at [723, 325] on div "B" at bounding box center [719, 324] width 52 height 42
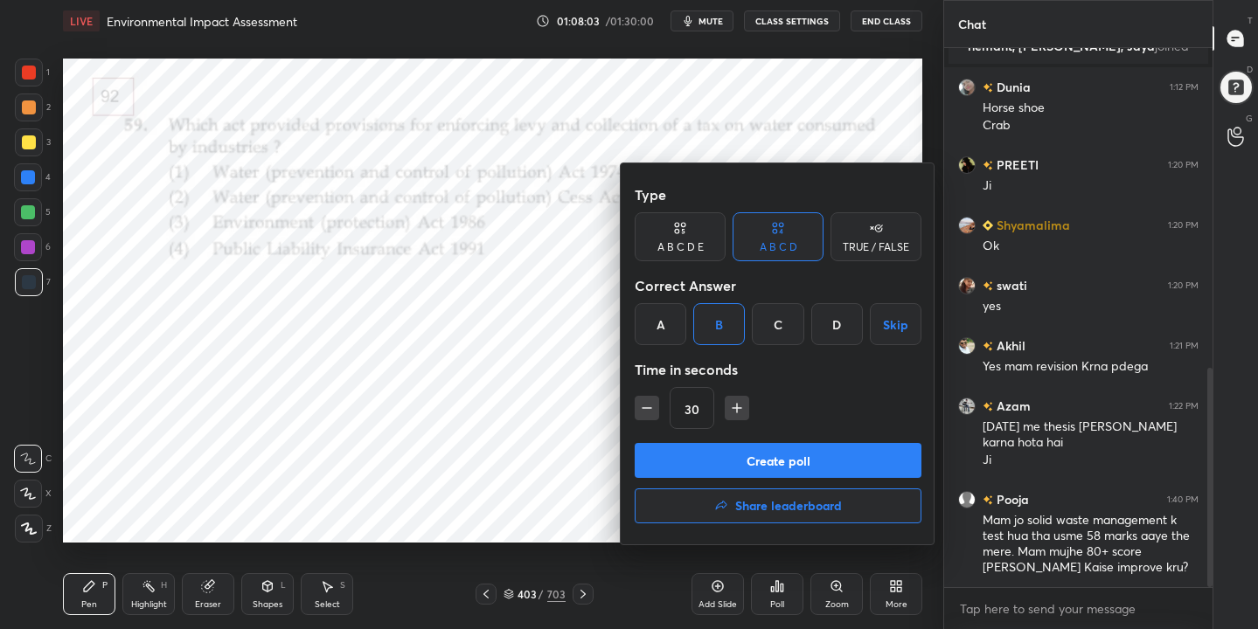
click at [794, 451] on button "Create poll" at bounding box center [778, 460] width 287 height 35
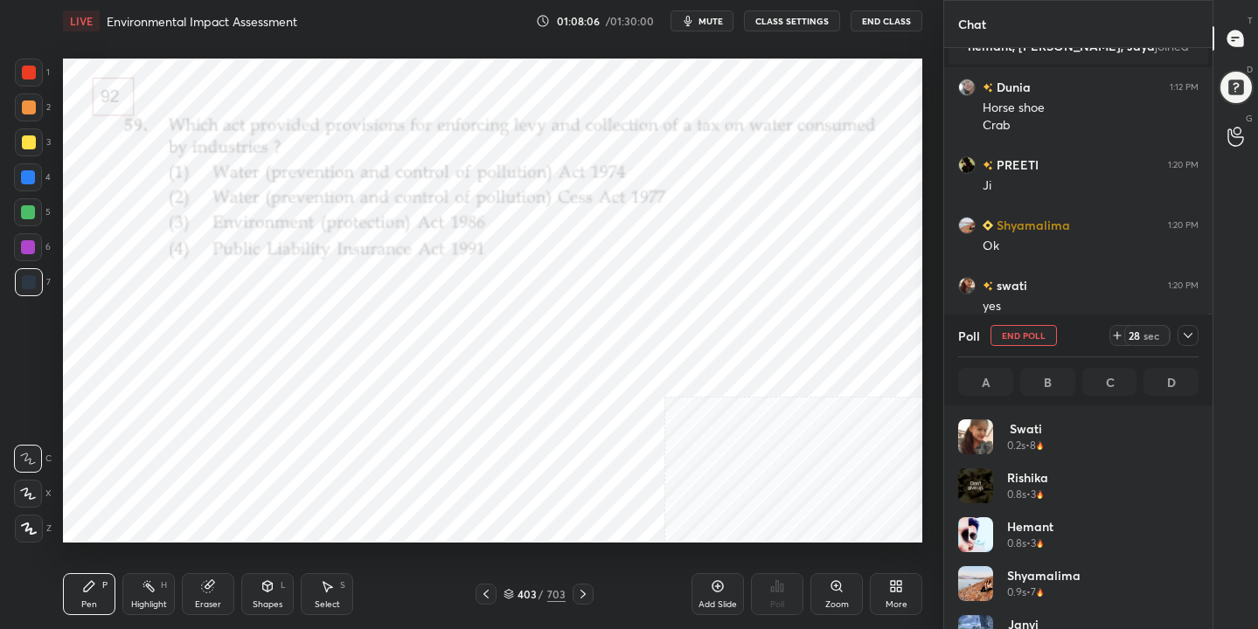
scroll to position [205, 235]
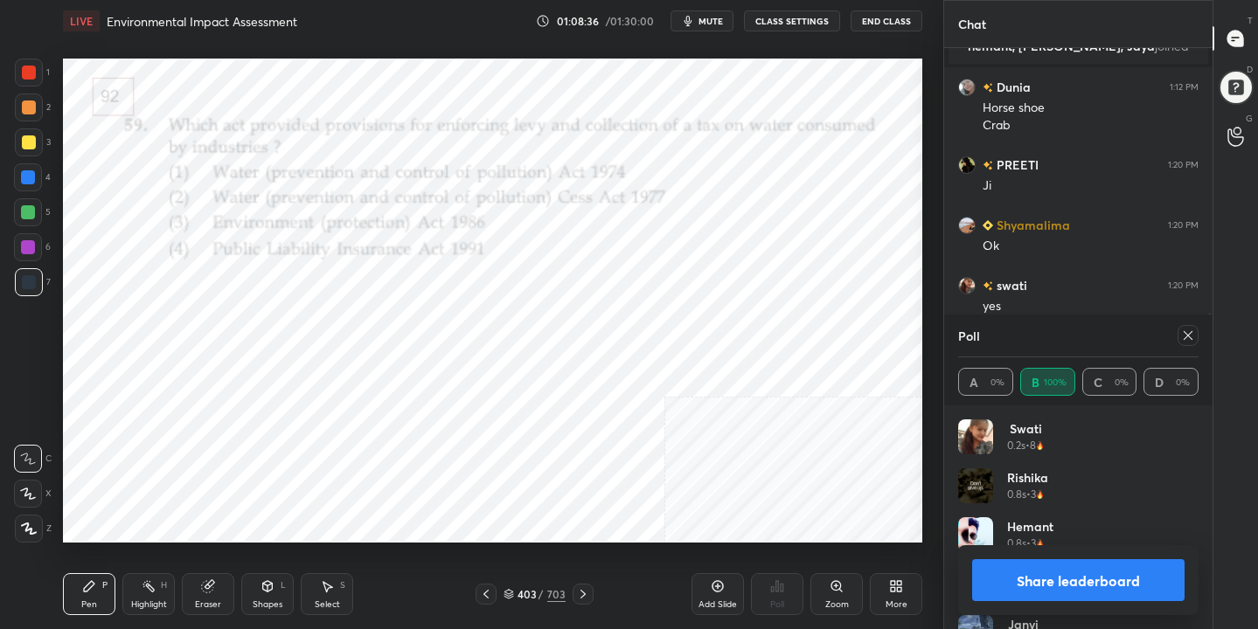
click at [1183, 341] on icon at bounding box center [1188, 336] width 14 height 14
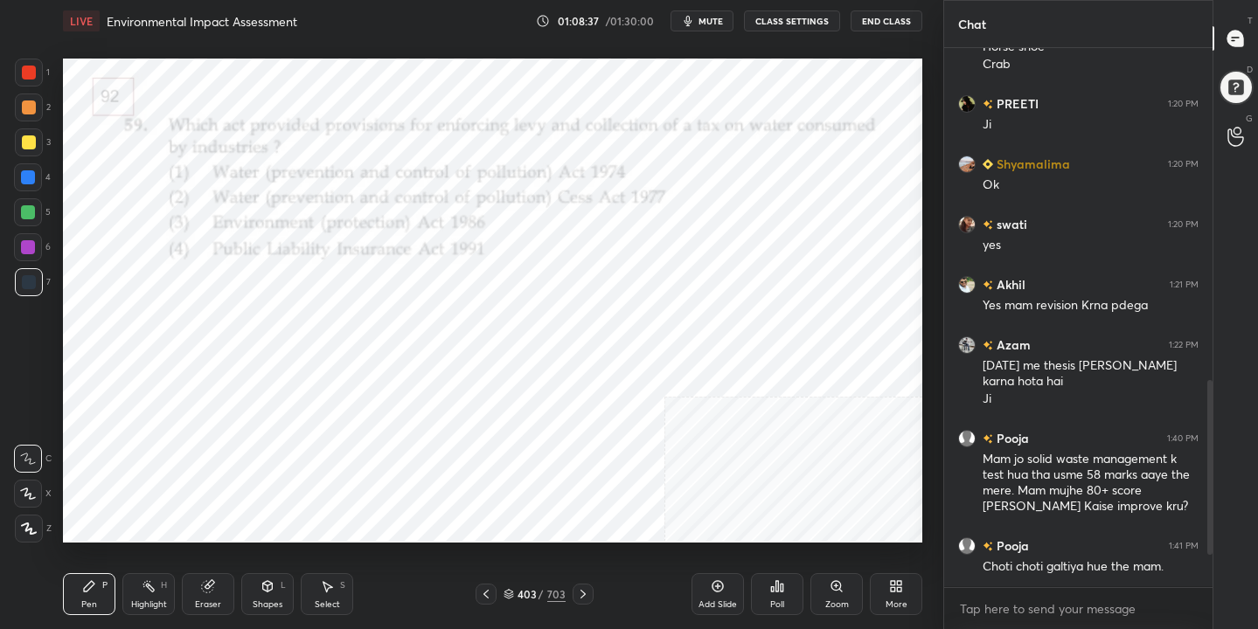
scroll to position [844, 0]
click at [506, 596] on icon at bounding box center [508, 594] width 10 height 10
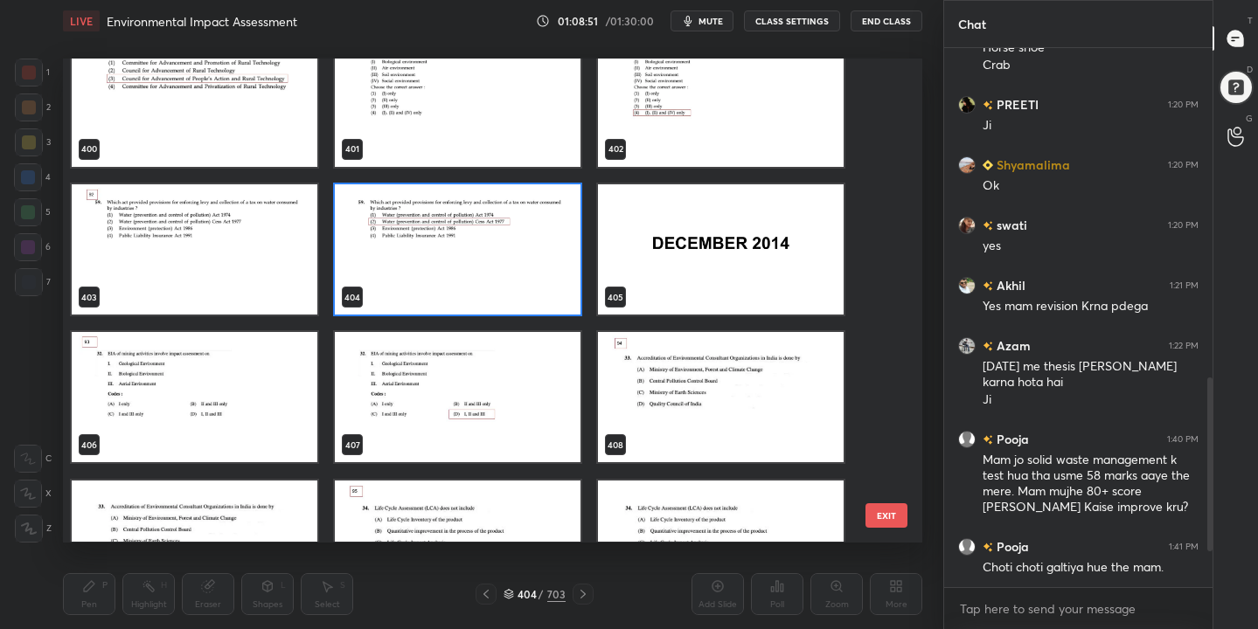
scroll to position [19787, 0]
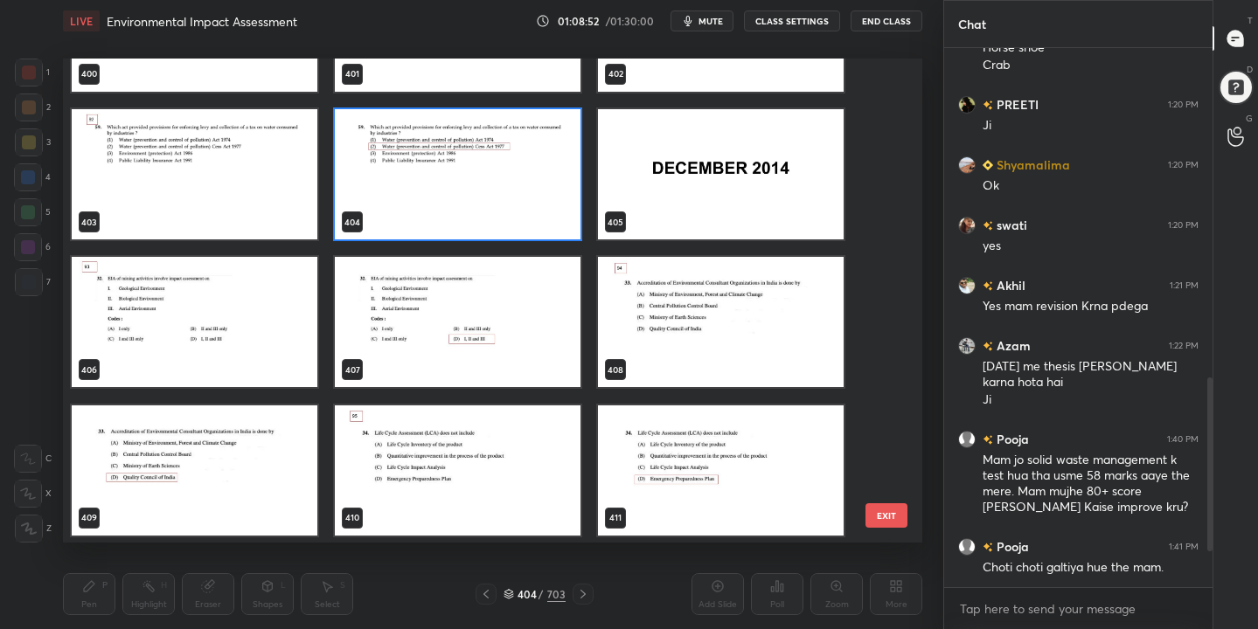
click at [236, 339] on img "grid" at bounding box center [195, 323] width 246 height 130
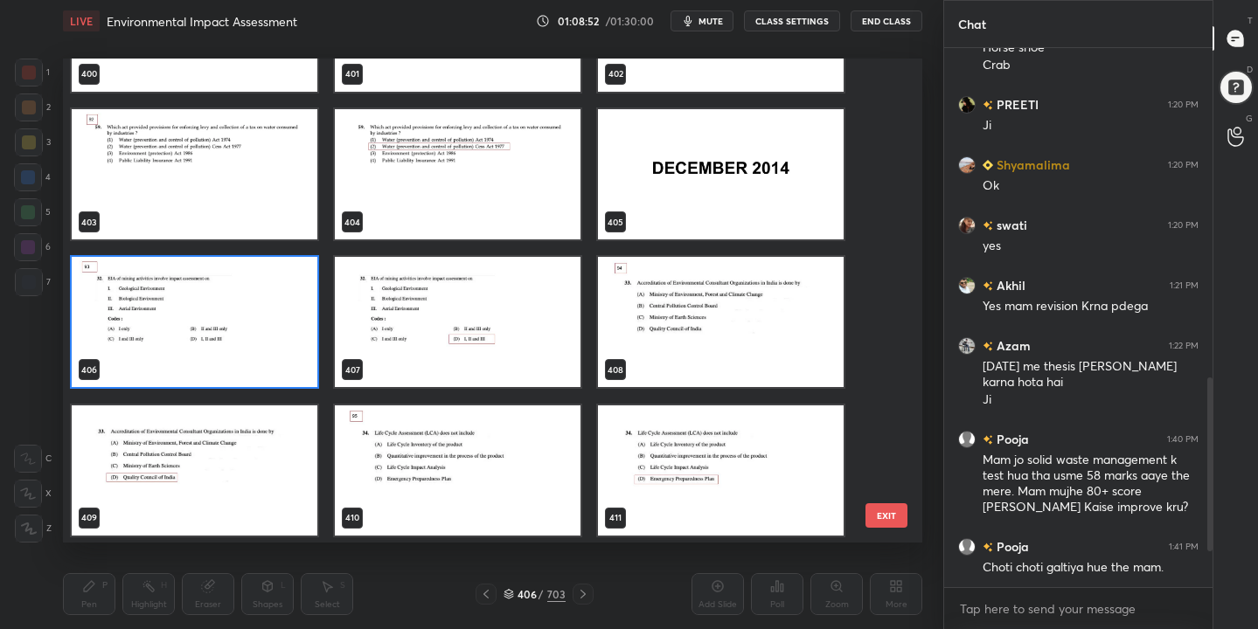
click at [236, 339] on img "grid" at bounding box center [195, 323] width 246 height 130
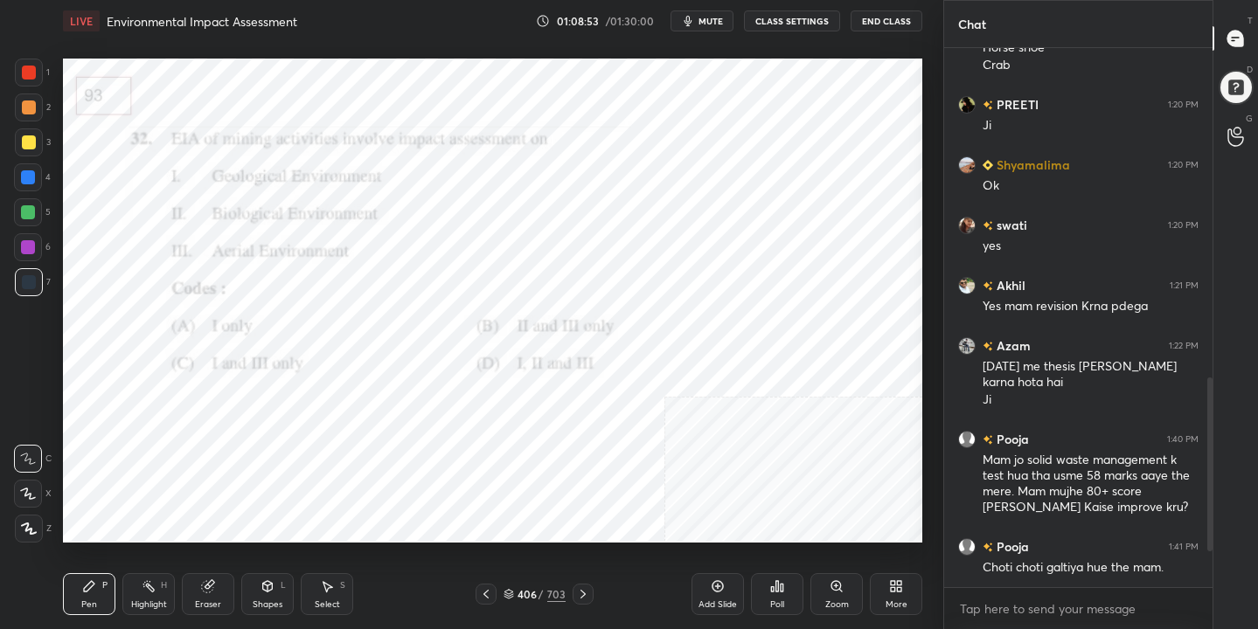
click at [236, 339] on img "grid" at bounding box center [195, 323] width 246 height 130
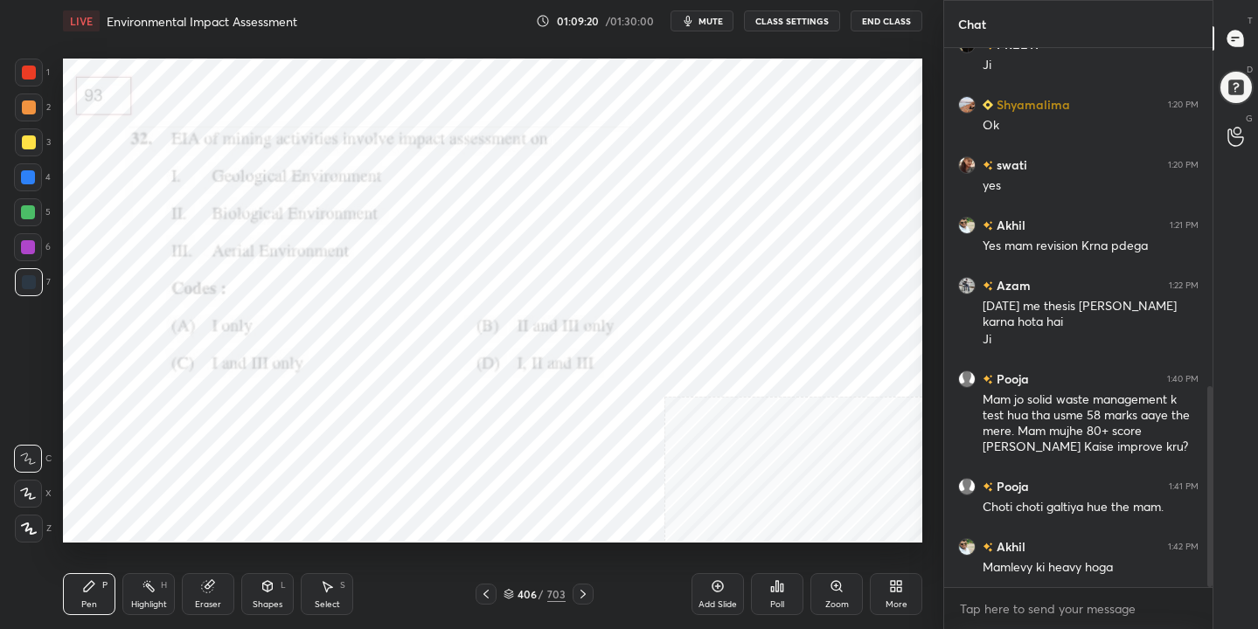
click at [516, 591] on div "406 / 703" at bounding box center [534, 594] width 62 height 16
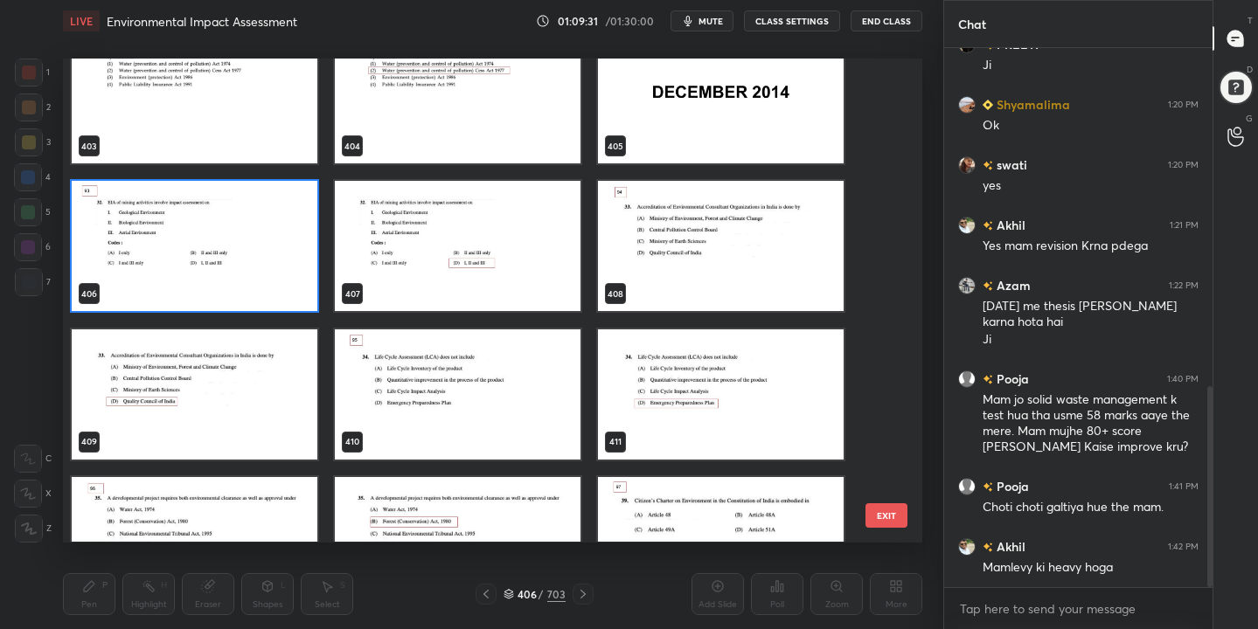
scroll to position [19852, 0]
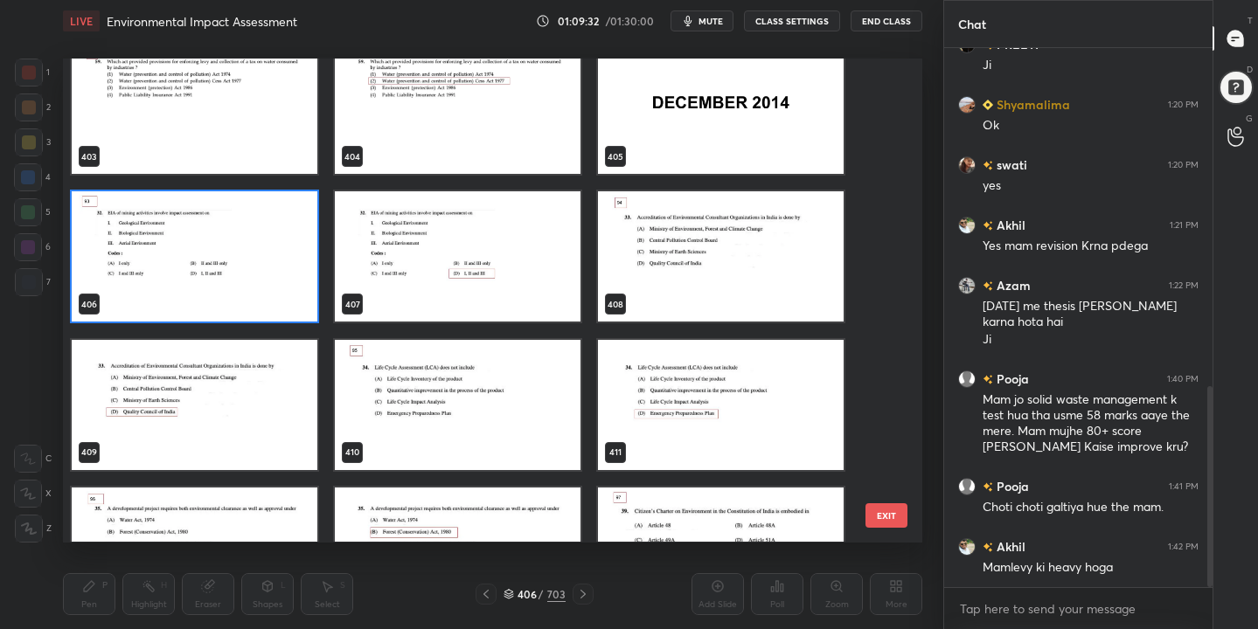
click at [239, 265] on img "grid" at bounding box center [195, 257] width 246 height 130
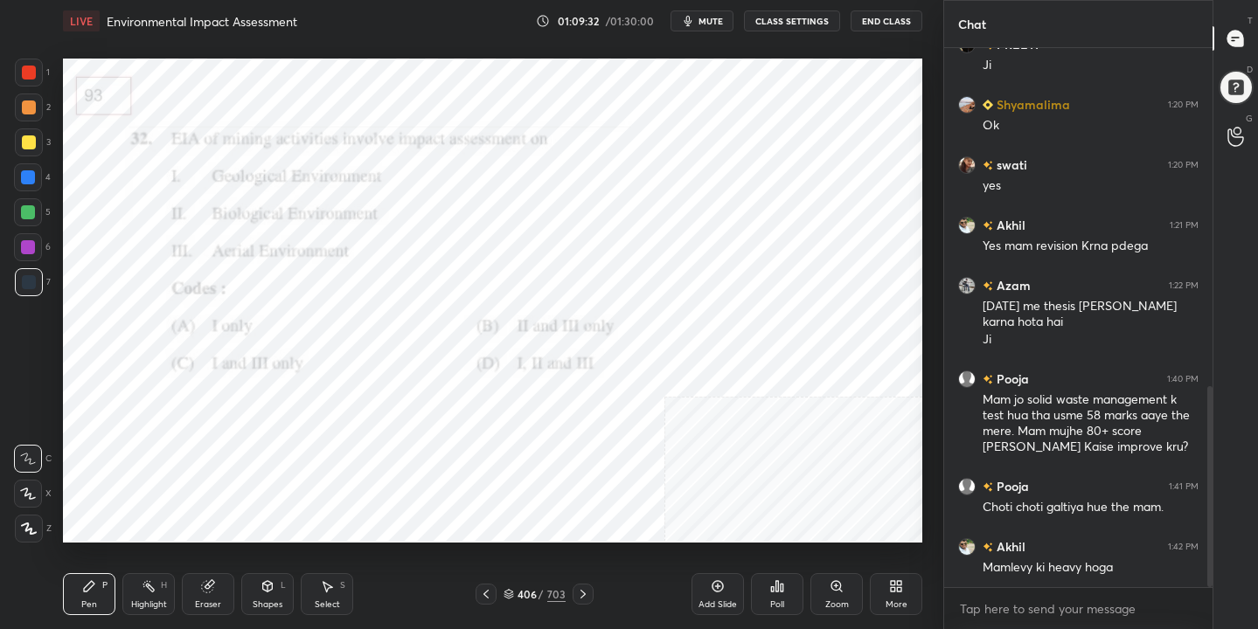
click at [239, 265] on img "grid" at bounding box center [195, 257] width 246 height 130
click at [784, 589] on icon at bounding box center [777, 586] width 14 height 14
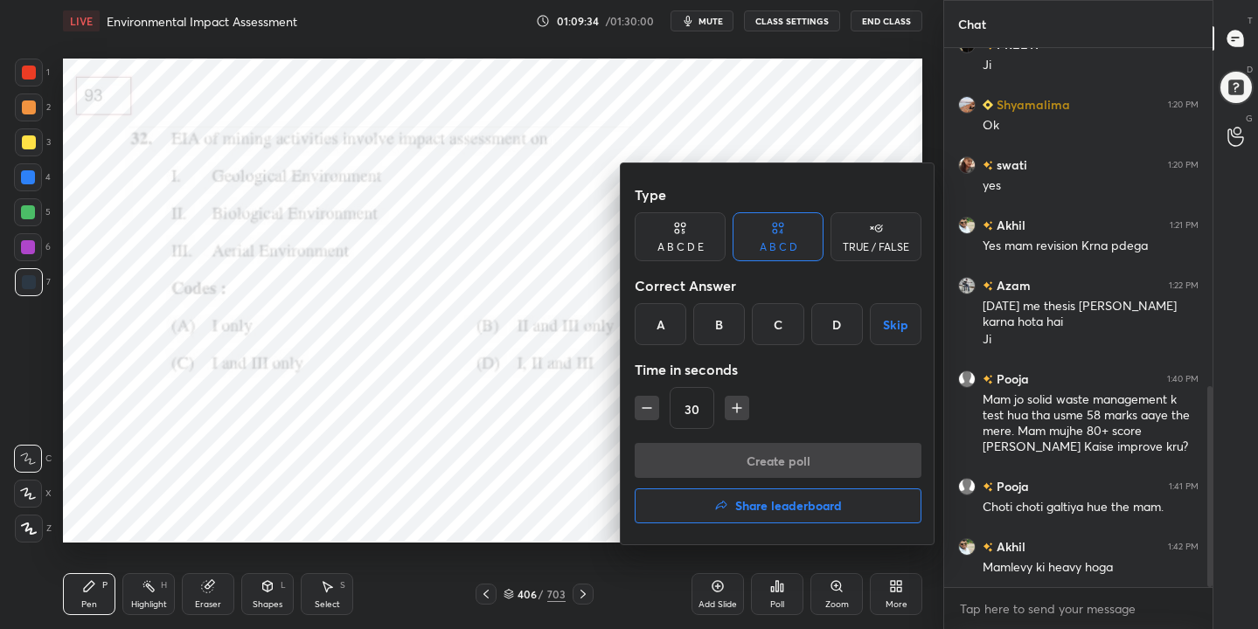
click at [831, 346] on div "Type A B C D E A B C D TRUE / FALSE Correct Answer A B C D Skip Time in seconds…" at bounding box center [778, 310] width 287 height 266
click at [835, 329] on div "D" at bounding box center [837, 324] width 52 height 42
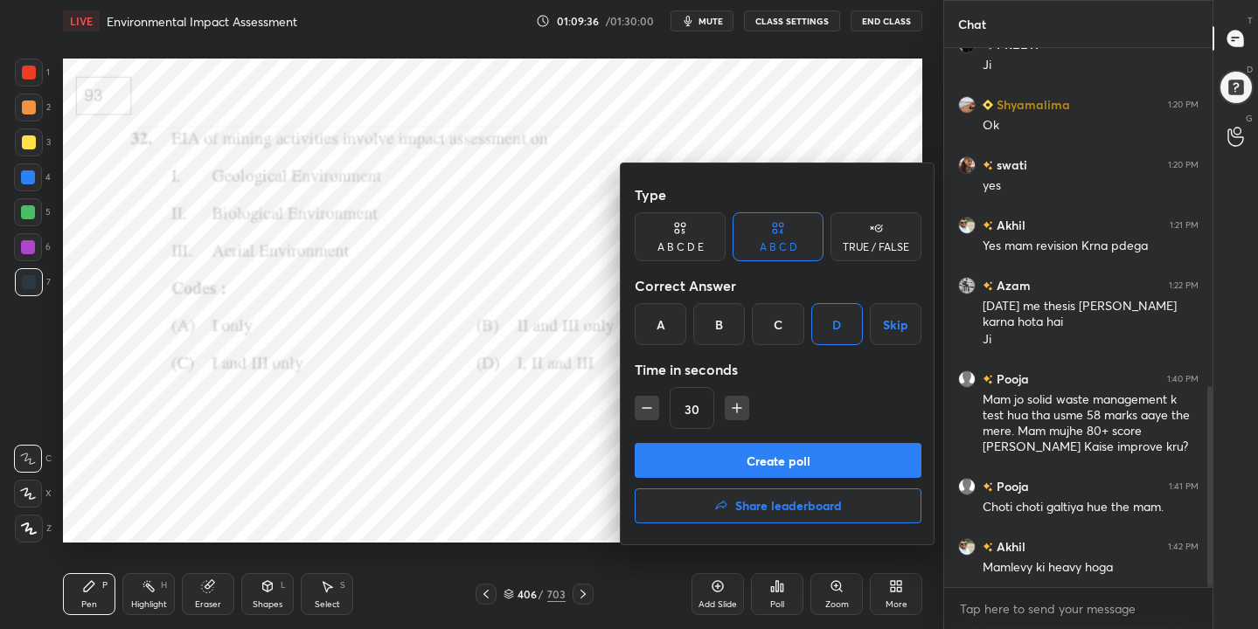
click at [849, 470] on button "Create poll" at bounding box center [778, 460] width 287 height 35
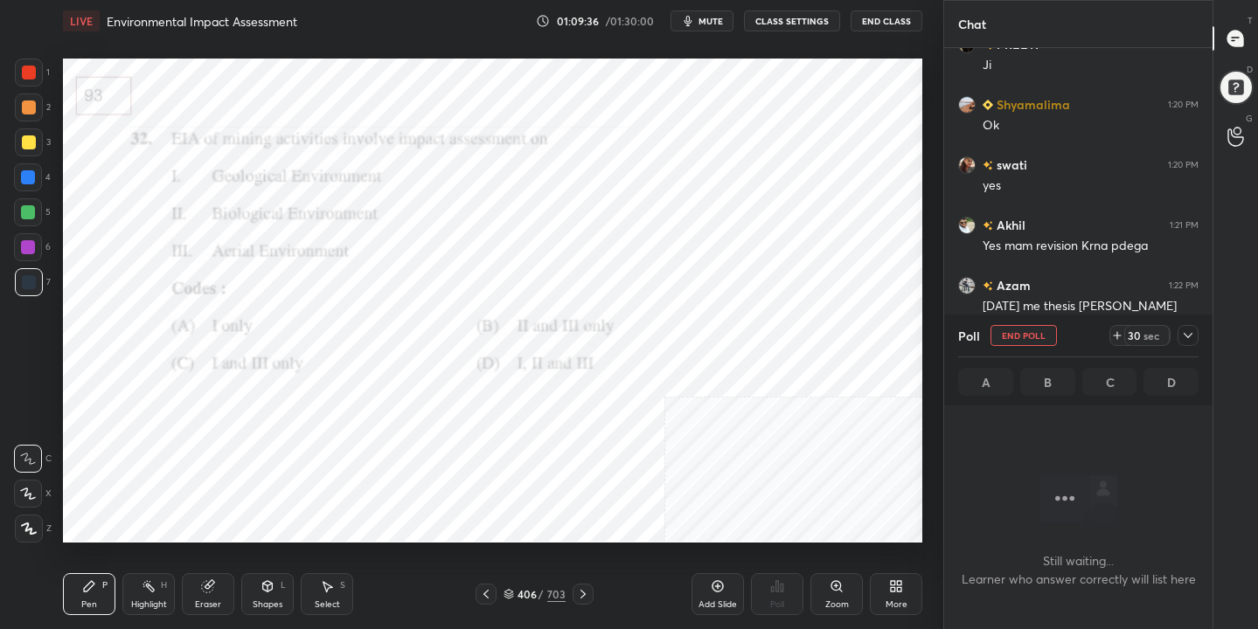
scroll to position [298, 263]
click at [706, 23] on span "mute" at bounding box center [710, 21] width 24 height 12
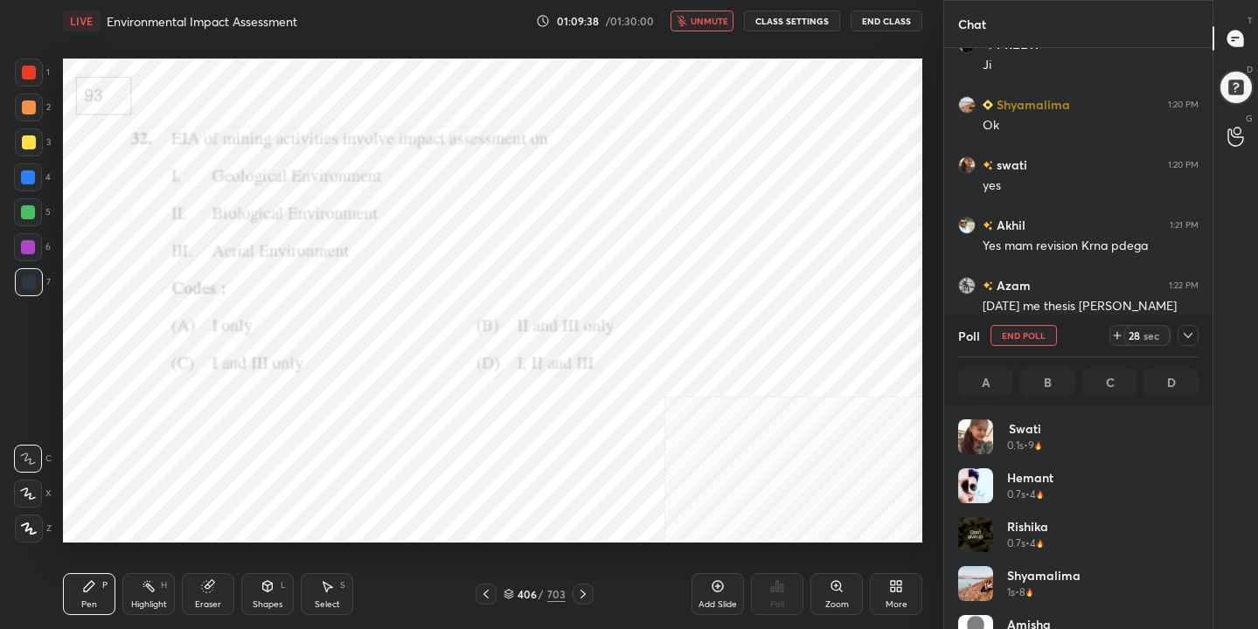
scroll to position [205, 235]
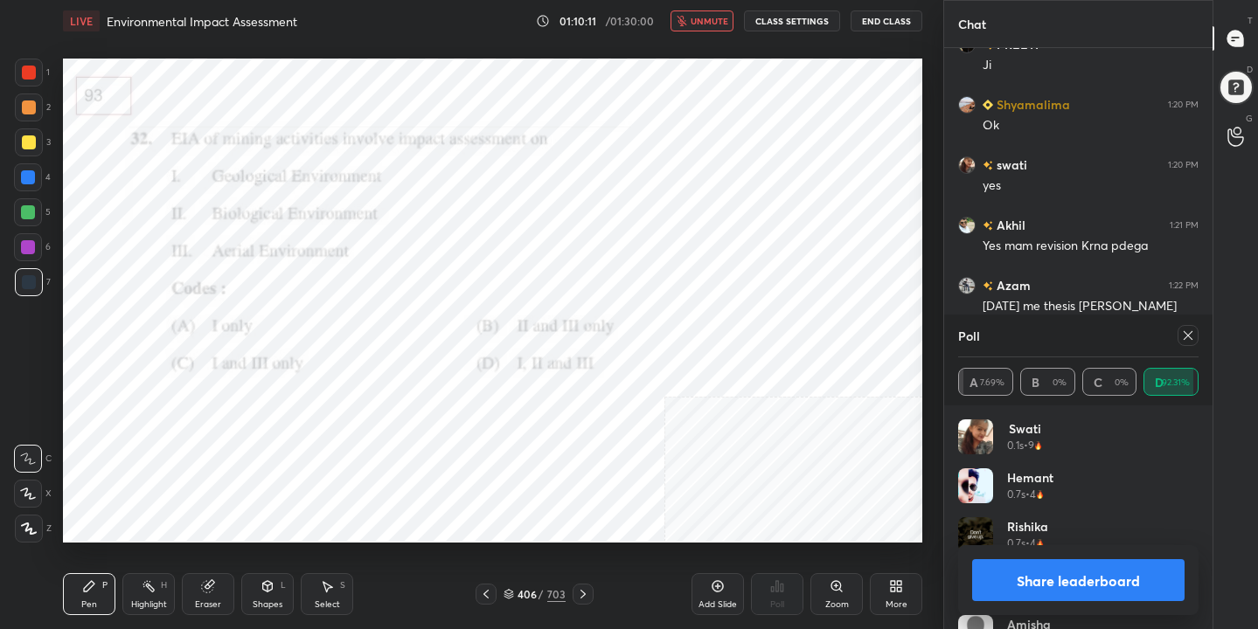
click at [1192, 337] on icon at bounding box center [1188, 336] width 14 height 14
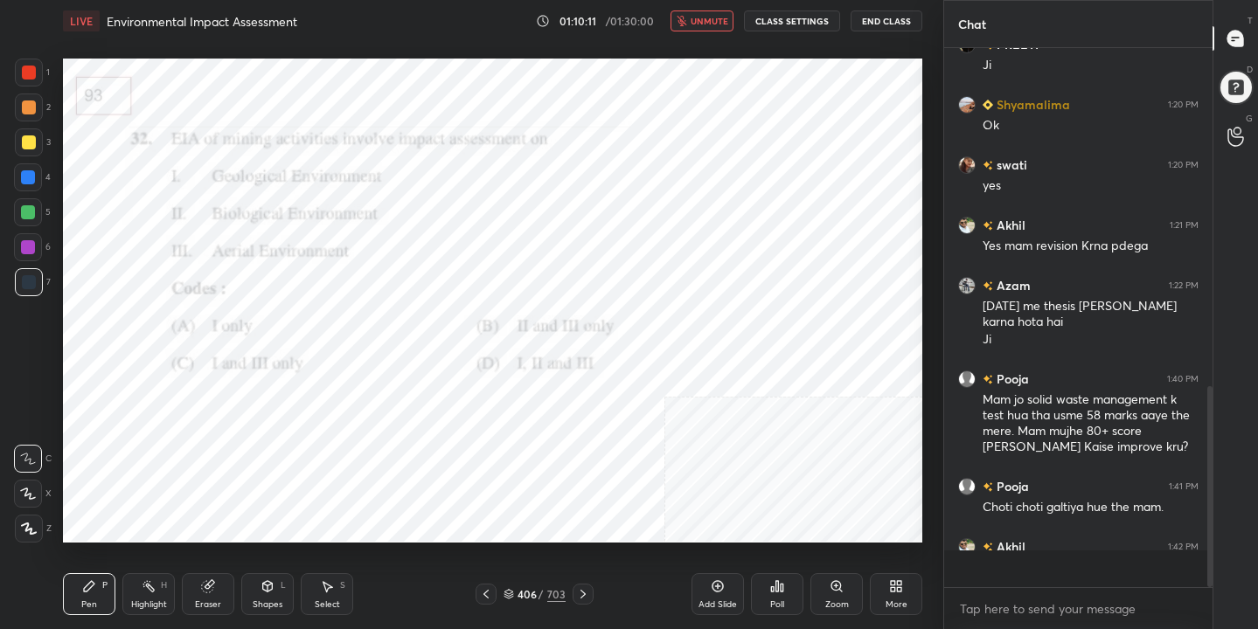
scroll to position [6, 6]
click at [706, 16] on span "unmute" at bounding box center [709, 21] width 38 height 12
click at [507, 602] on div "407 / 703" at bounding box center [534, 594] width 118 height 21
click at [515, 585] on div "407 / 703" at bounding box center [534, 594] width 118 height 21
click at [514, 589] on div "407 / 703" at bounding box center [534, 594] width 62 height 16
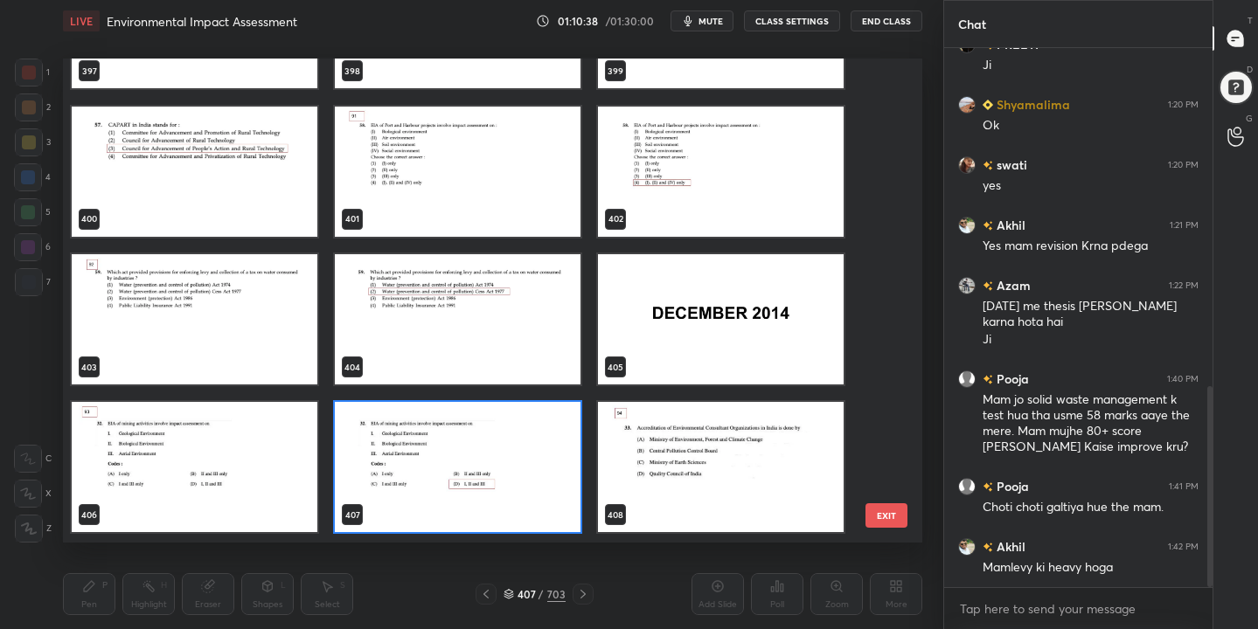
scroll to position [19516, 0]
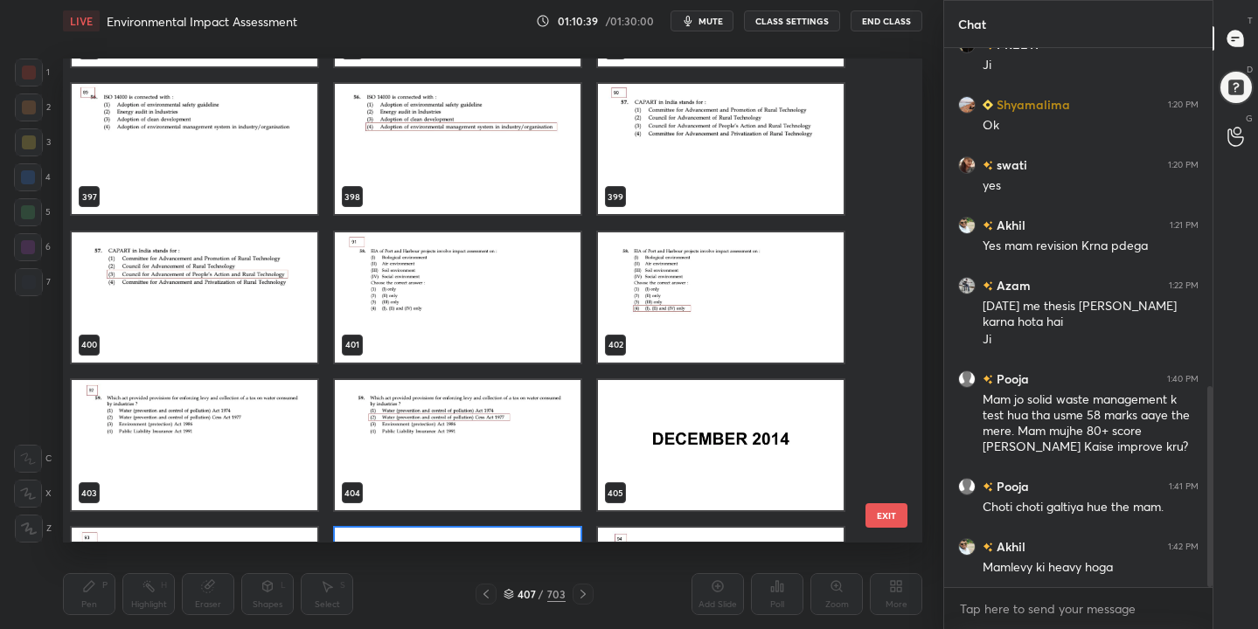
click at [548, 298] on img "grid" at bounding box center [458, 297] width 246 height 130
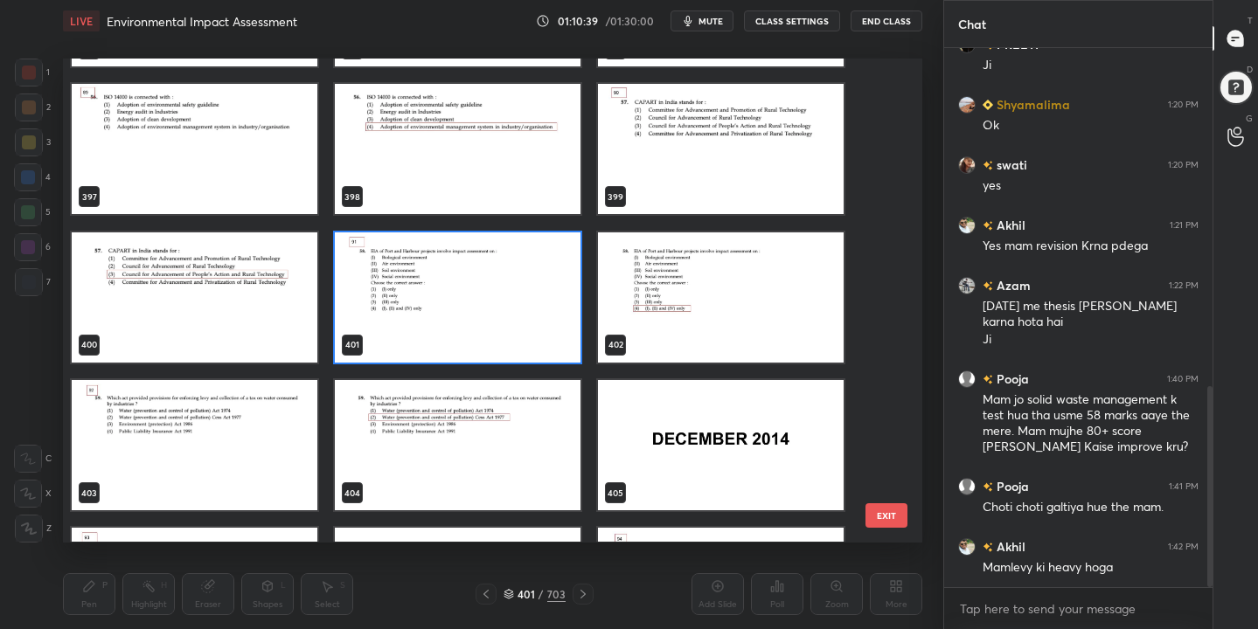
click at [548, 298] on img "grid" at bounding box center [458, 297] width 246 height 130
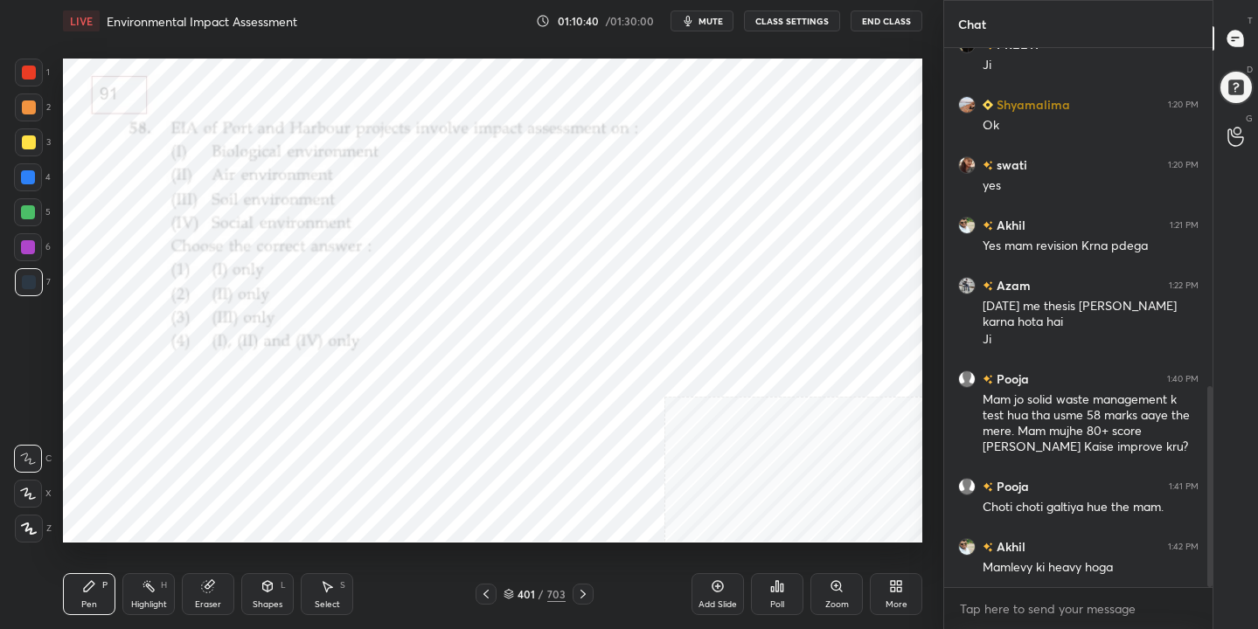
click at [707, 15] on span "mute" at bounding box center [710, 21] width 24 height 12
click at [511, 592] on icon at bounding box center [508, 594] width 10 height 10
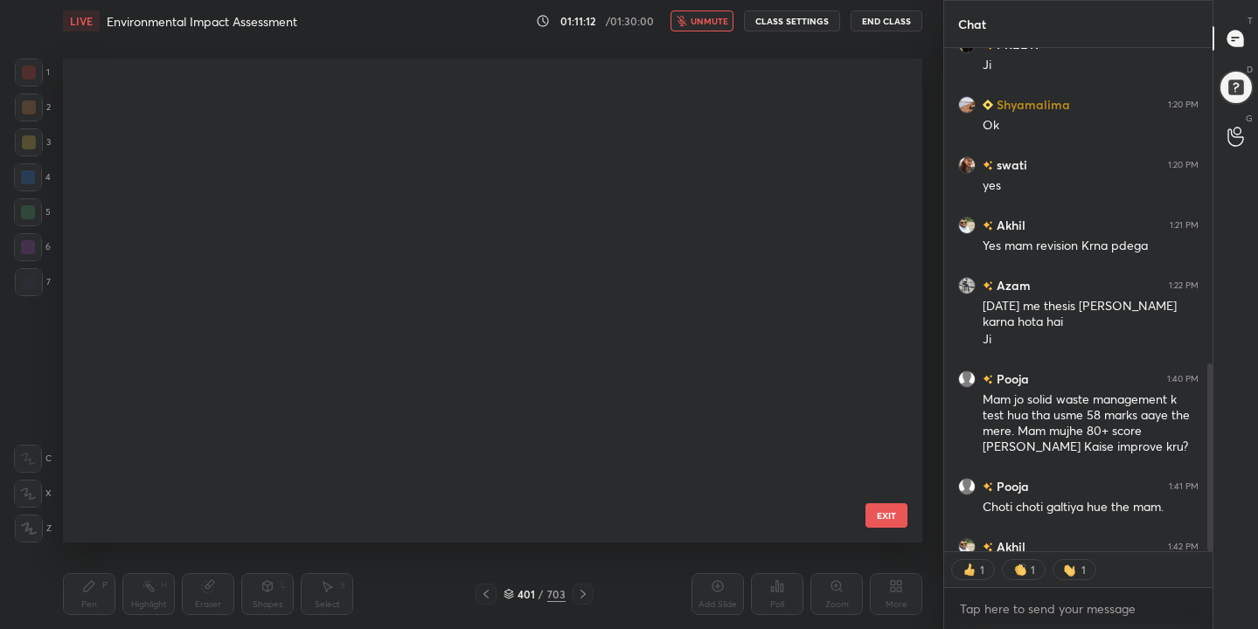
scroll to position [19346, 0]
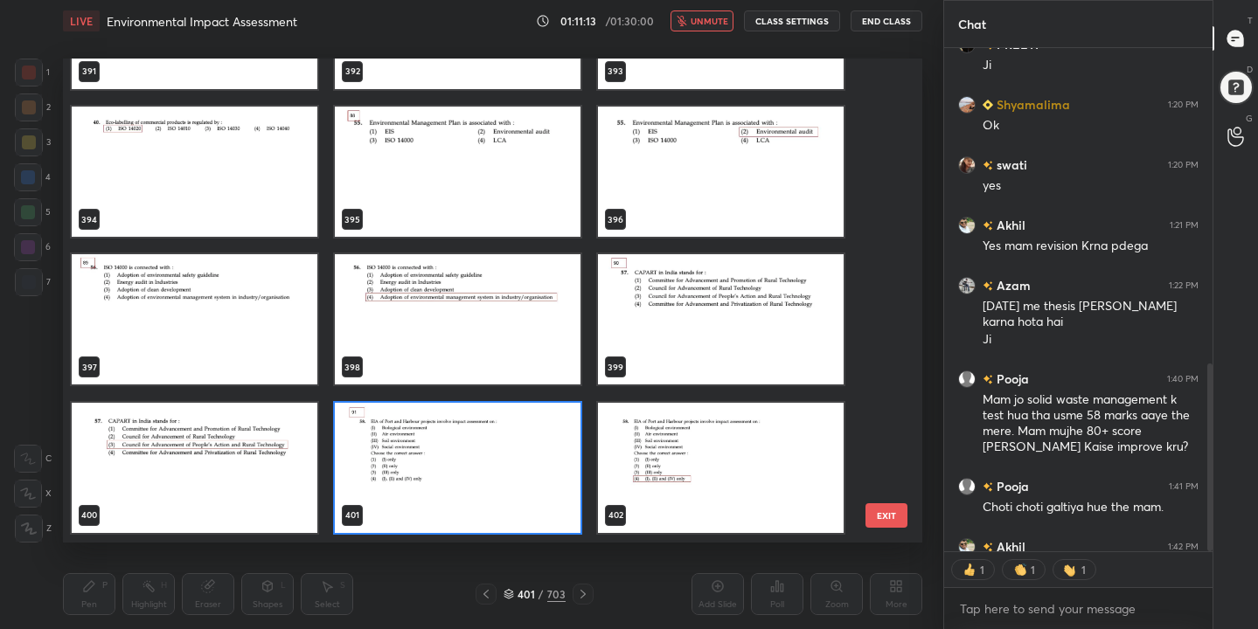
click at [394, 483] on img "grid" at bounding box center [458, 468] width 246 height 130
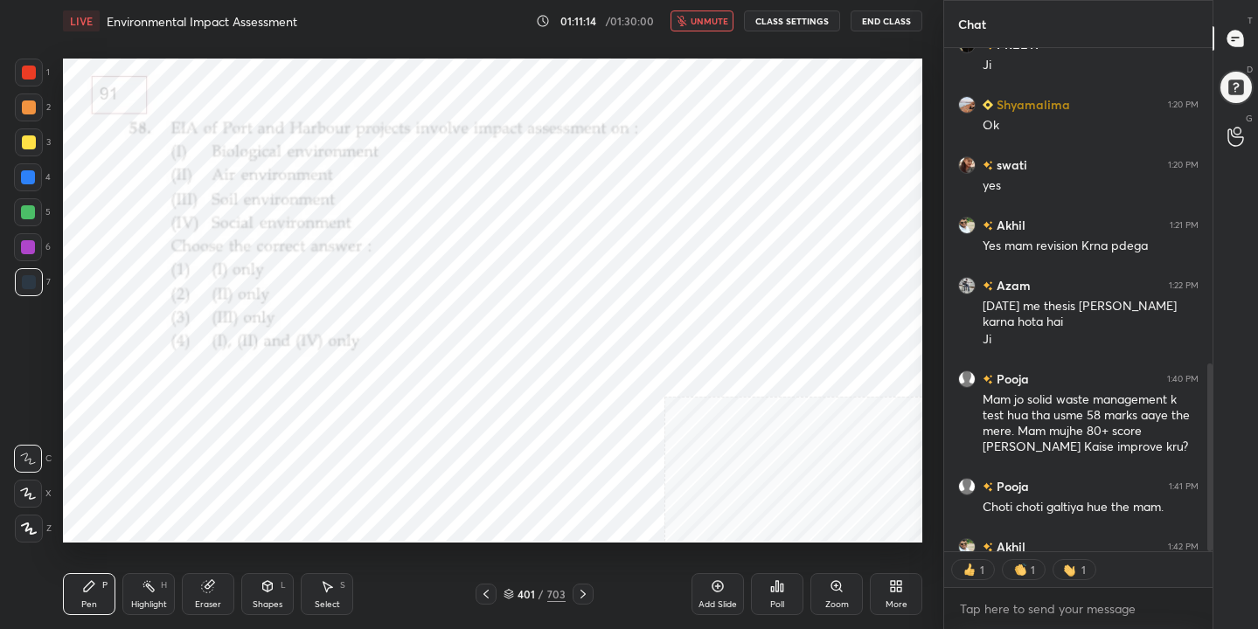
click at [394, 483] on img "grid" at bounding box center [458, 468] width 246 height 130
click at [779, 582] on icon at bounding box center [777, 586] width 14 height 14
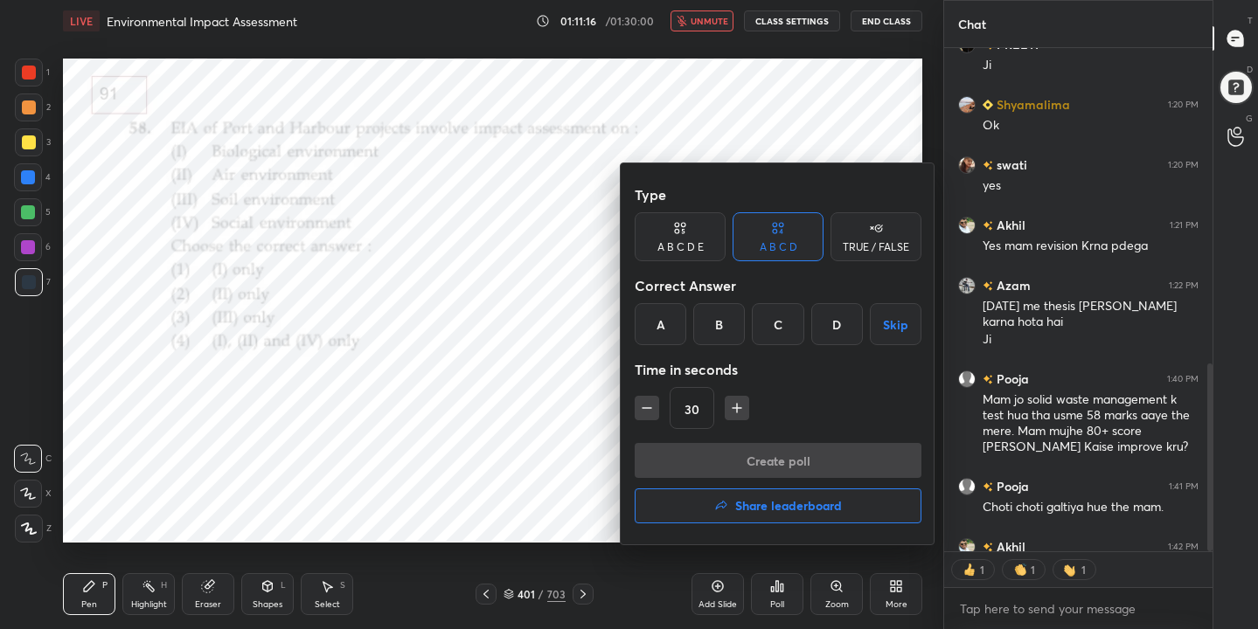
click at [839, 319] on div "D" at bounding box center [837, 324] width 52 height 42
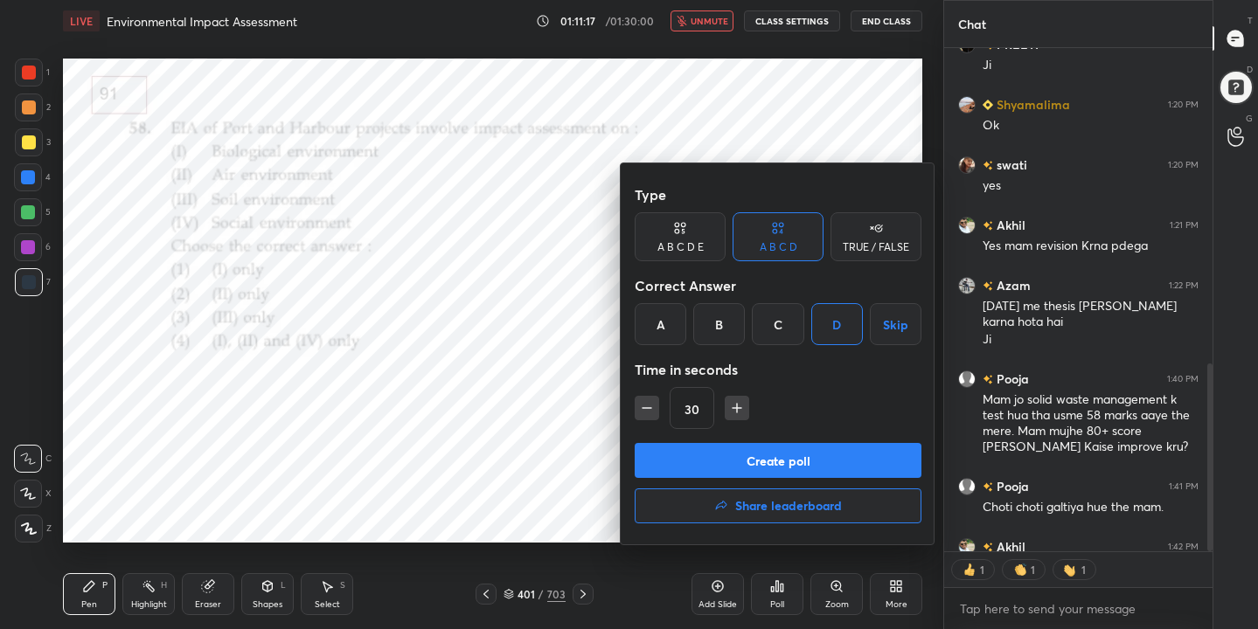
click at [854, 454] on button "Create poll" at bounding box center [778, 460] width 287 height 35
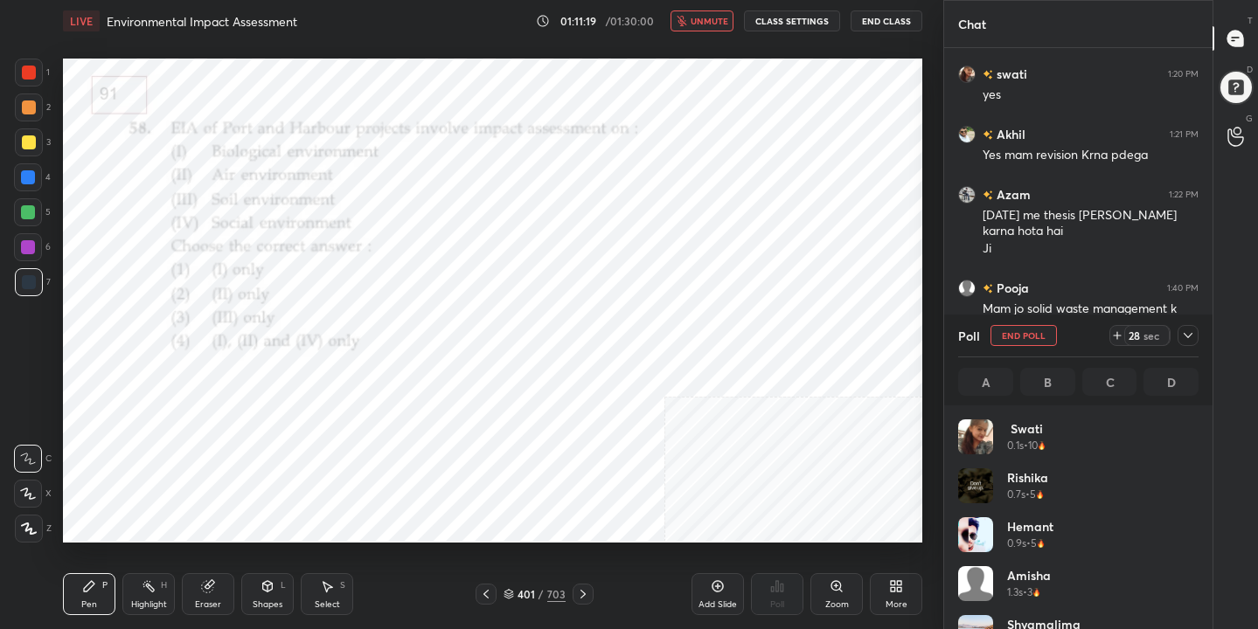
scroll to position [205, 235]
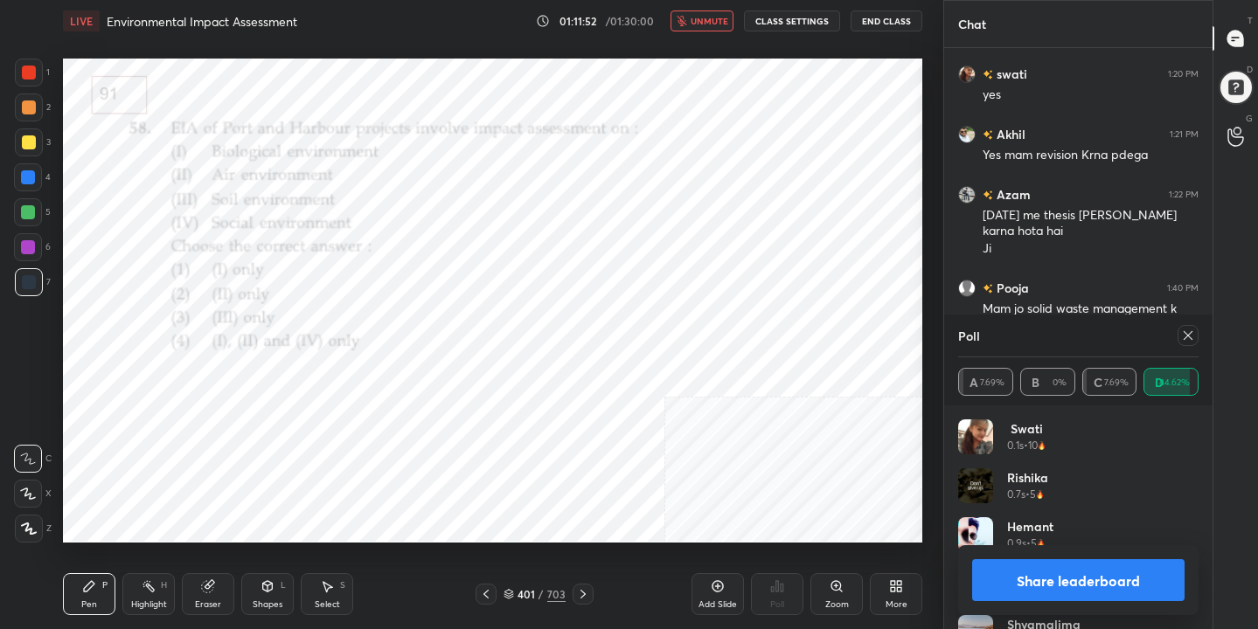
click at [1185, 330] on icon at bounding box center [1188, 336] width 14 height 14
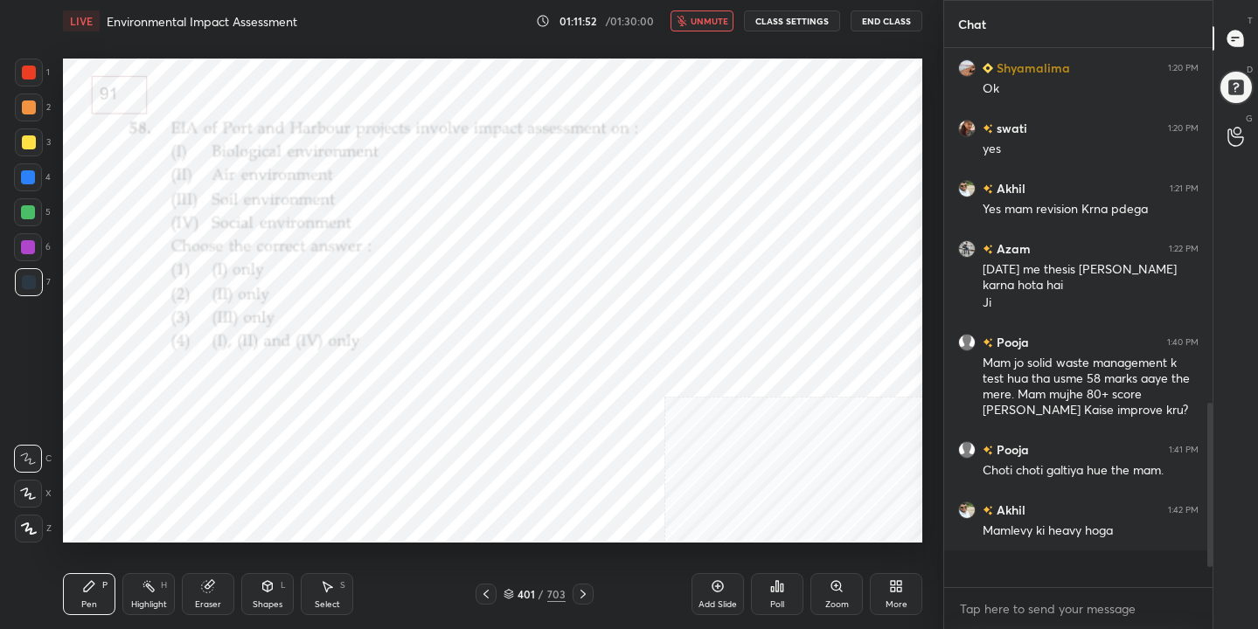
scroll to position [6, 6]
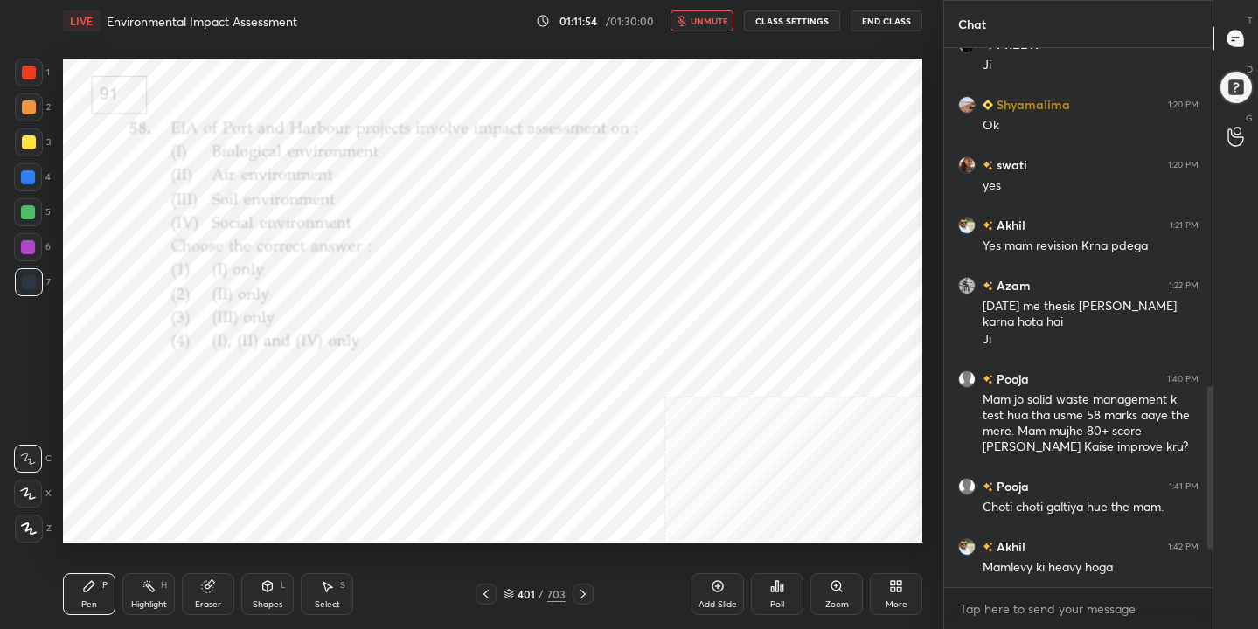
click at [722, 18] on span "unmute" at bounding box center [709, 21] width 38 height 12
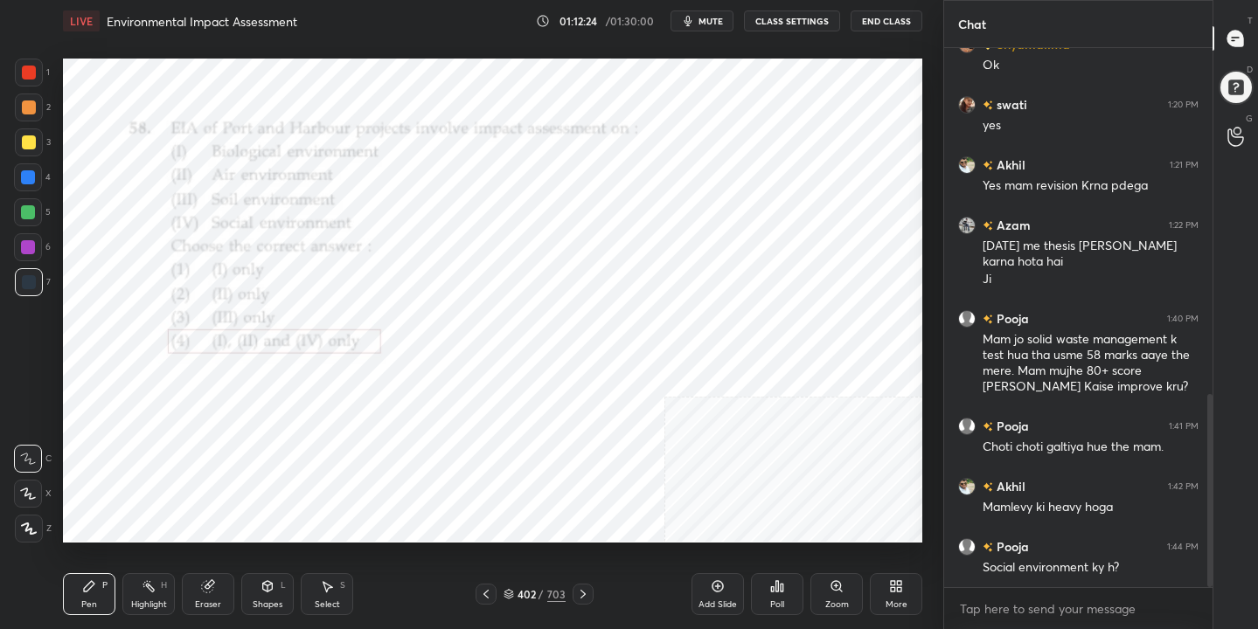
scroll to position [1025, 0]
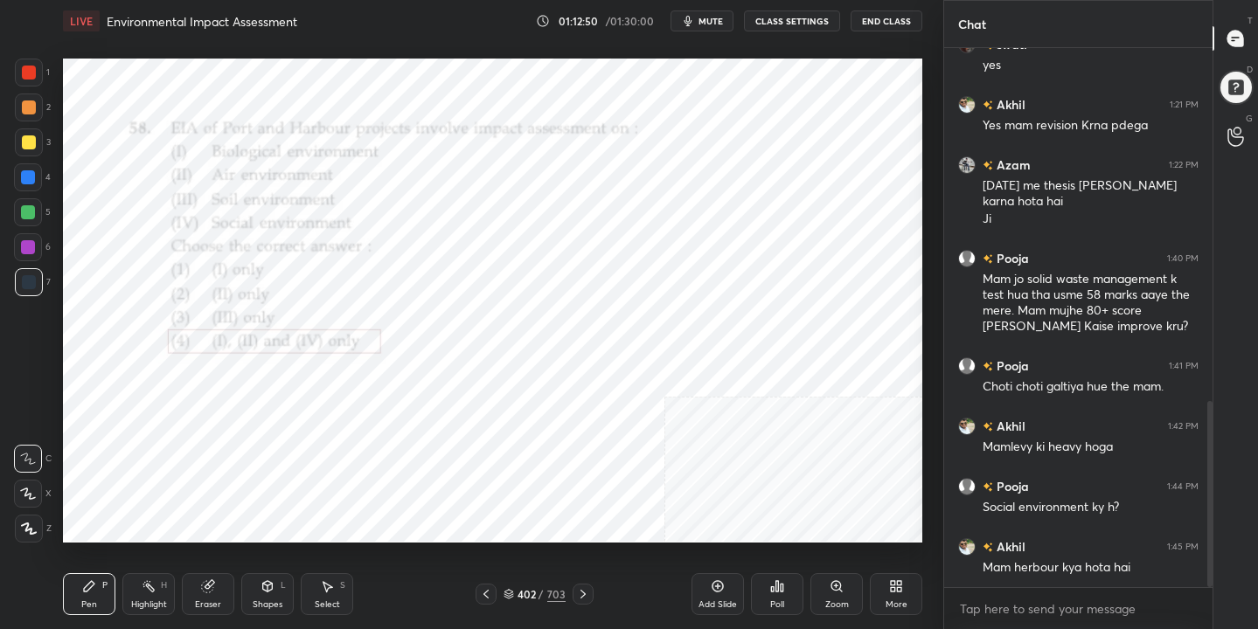
click at [515, 595] on div "402 / 703" at bounding box center [534, 594] width 62 height 16
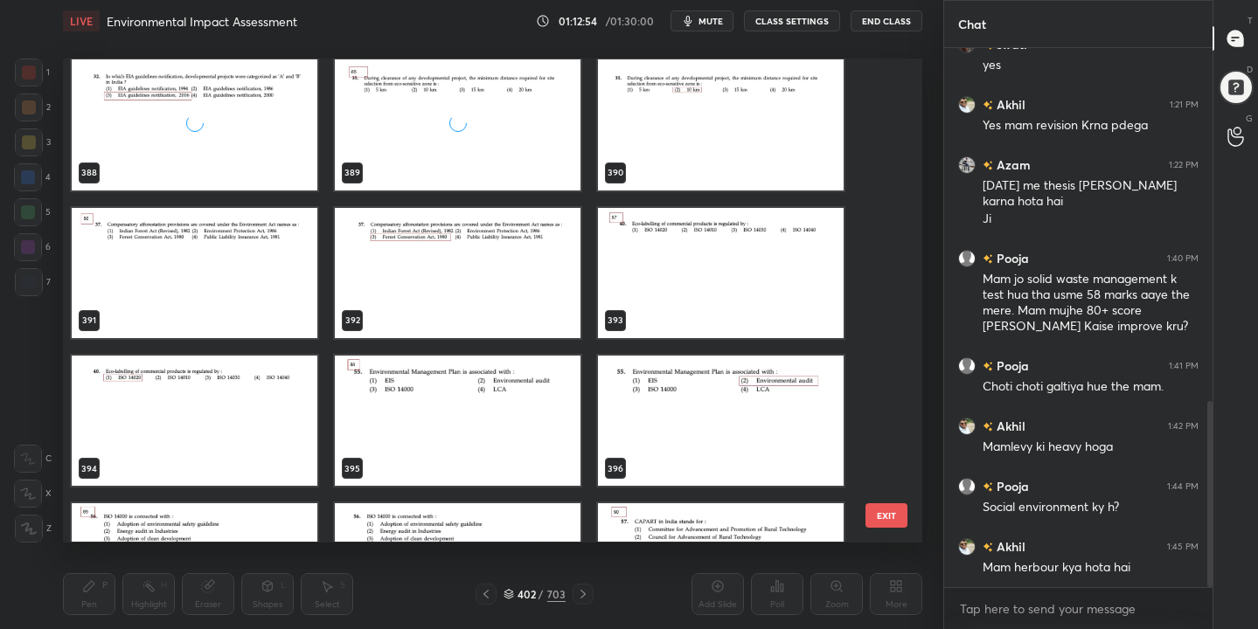
scroll to position [19094, 0]
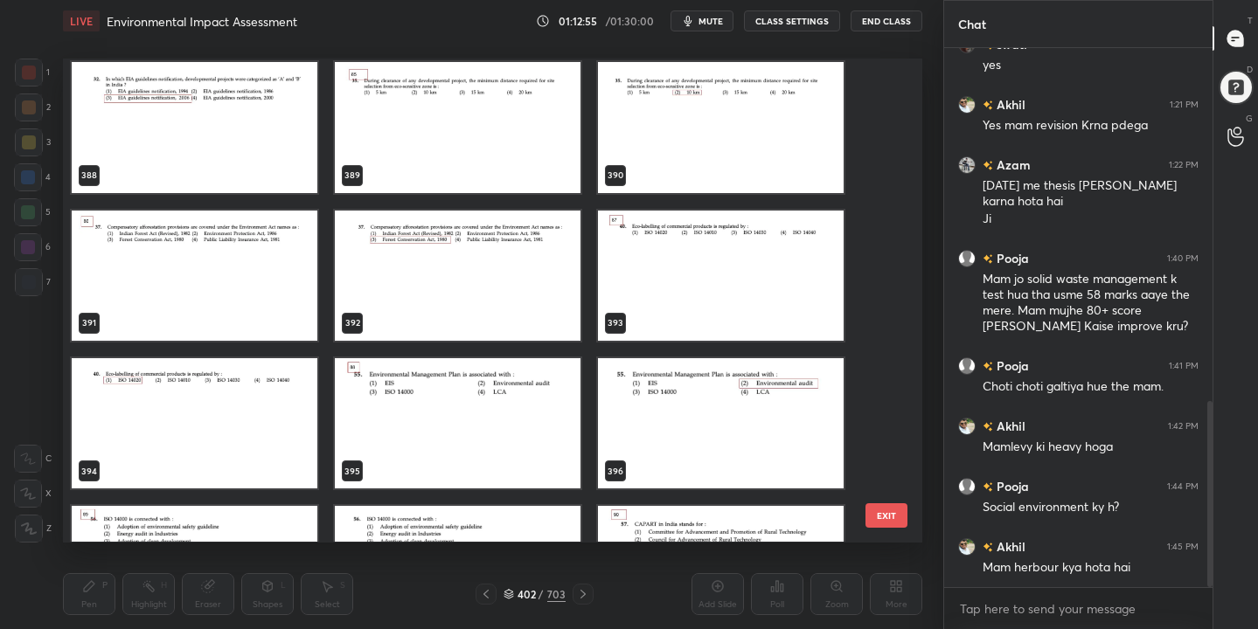
click at [212, 268] on img "grid" at bounding box center [195, 276] width 246 height 130
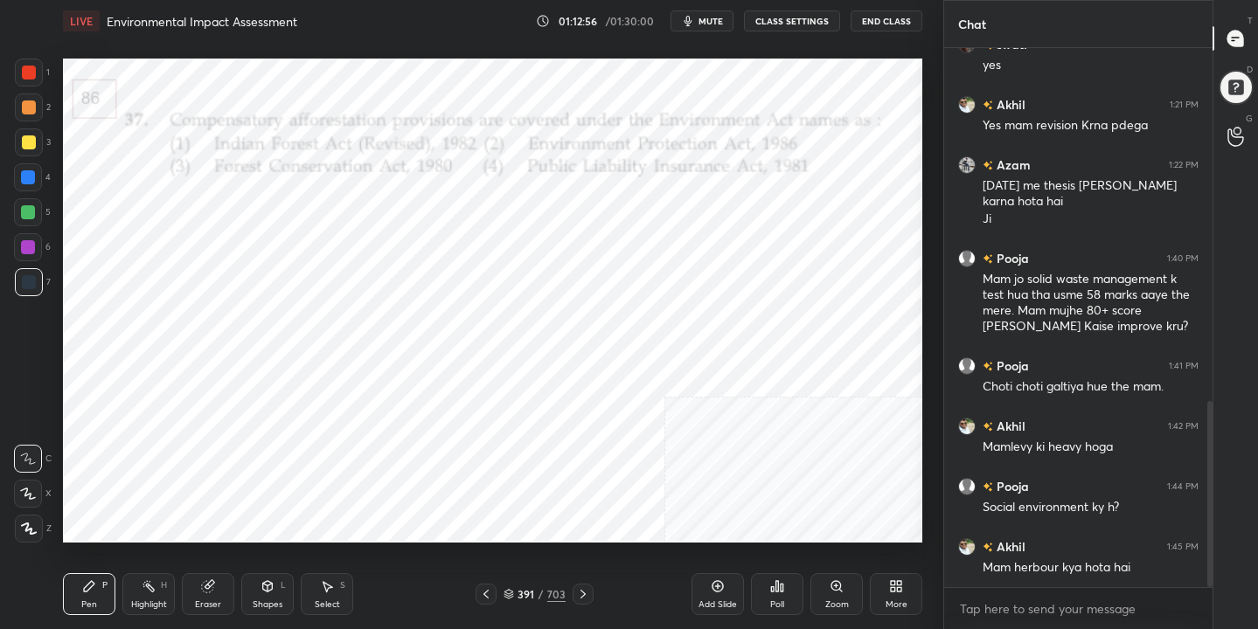
click at [695, 20] on icon "button" at bounding box center [688, 21] width 14 height 14
click at [508, 593] on icon at bounding box center [508, 592] width 9 height 4
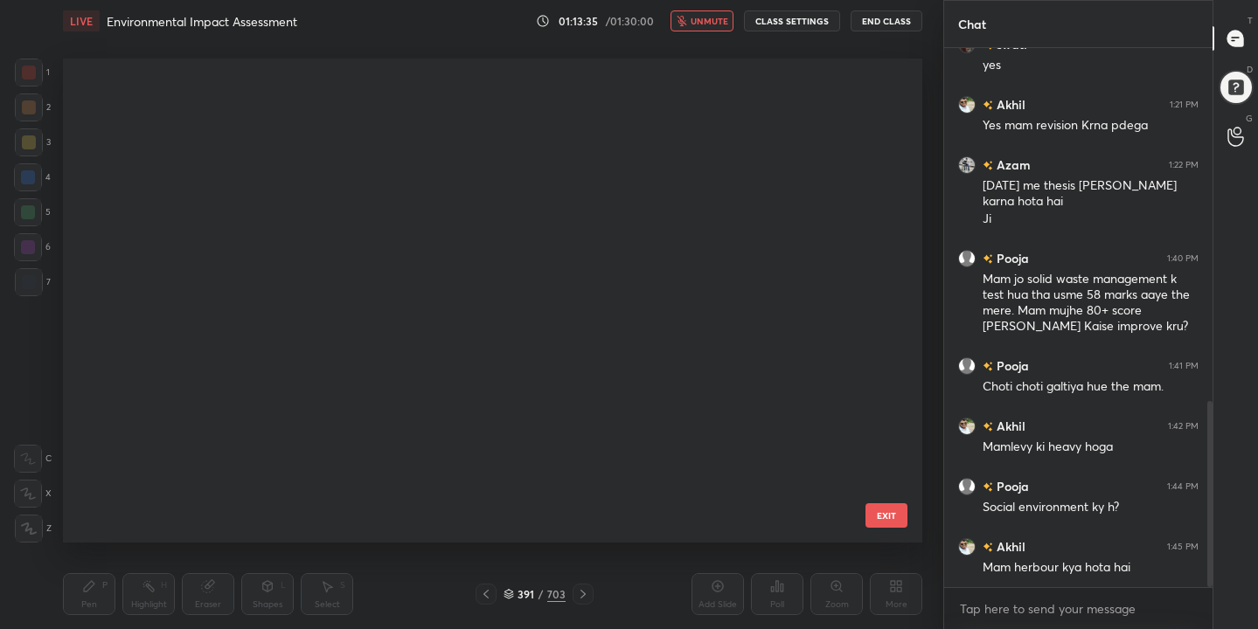
scroll to position [478, 851]
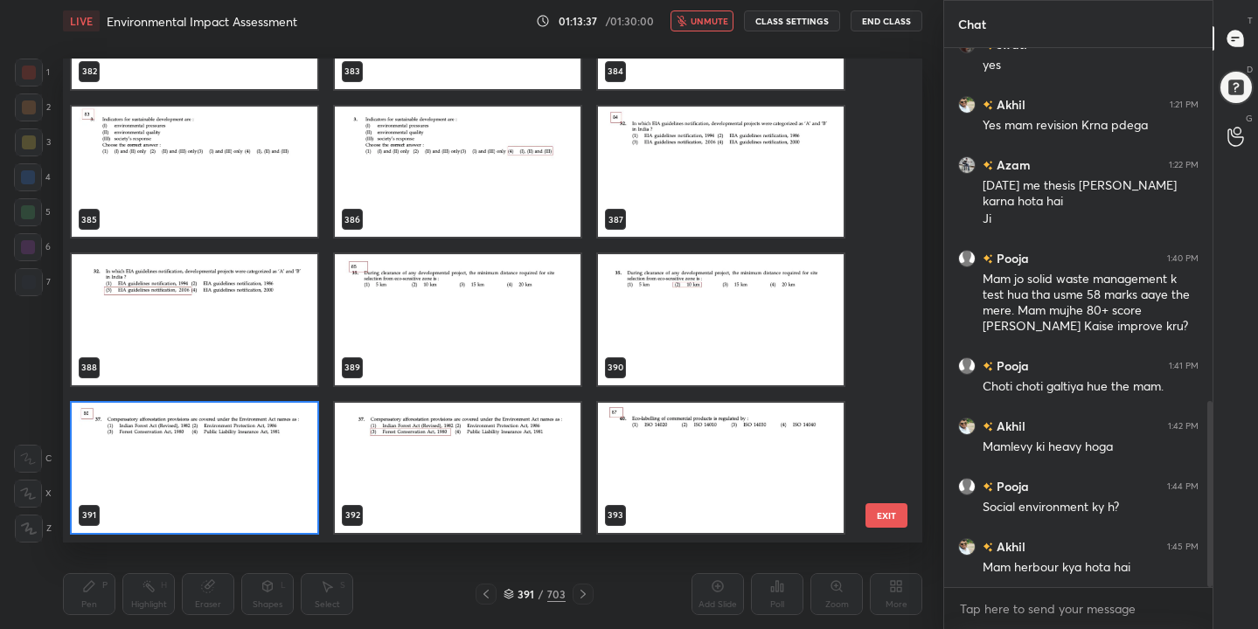
click at [264, 455] on img "grid" at bounding box center [195, 468] width 246 height 130
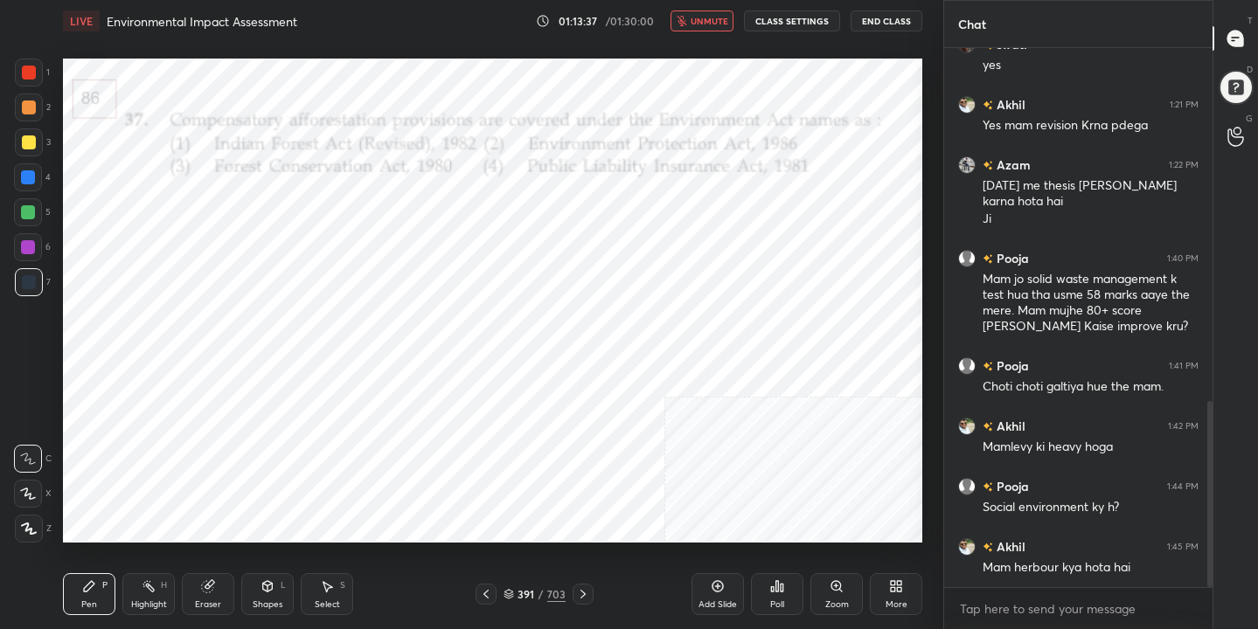
click at [264, 455] on img "grid" at bounding box center [195, 468] width 246 height 130
click at [780, 585] on icon at bounding box center [777, 586] width 14 height 14
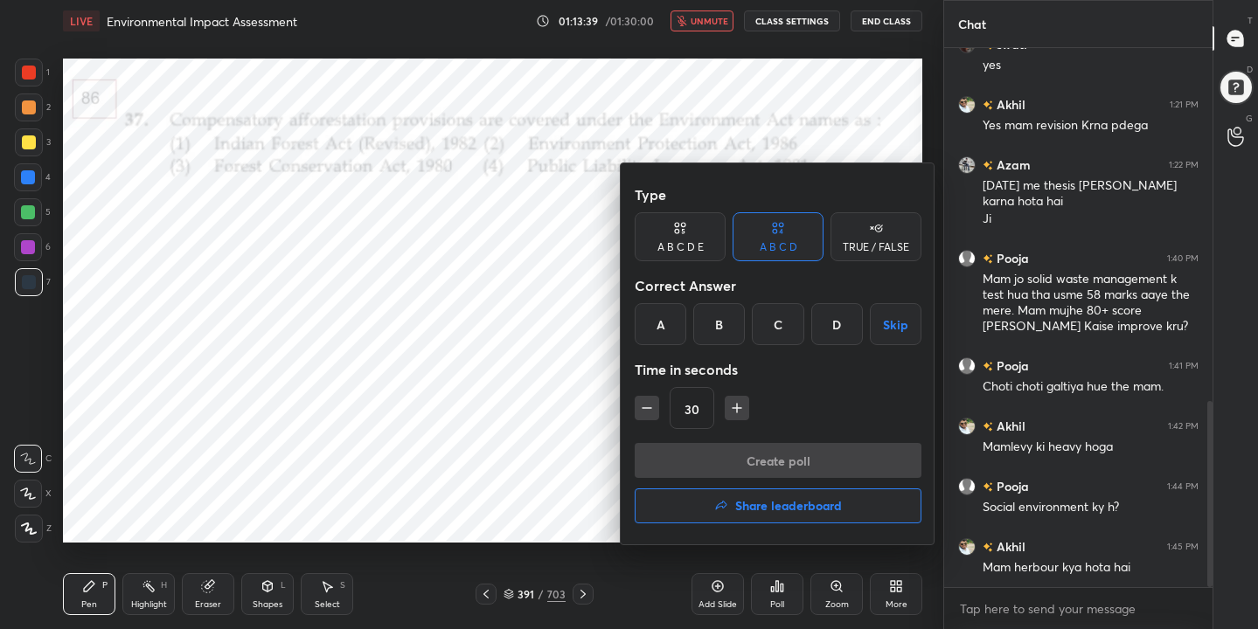
click at [769, 317] on div "C" at bounding box center [778, 324] width 52 height 42
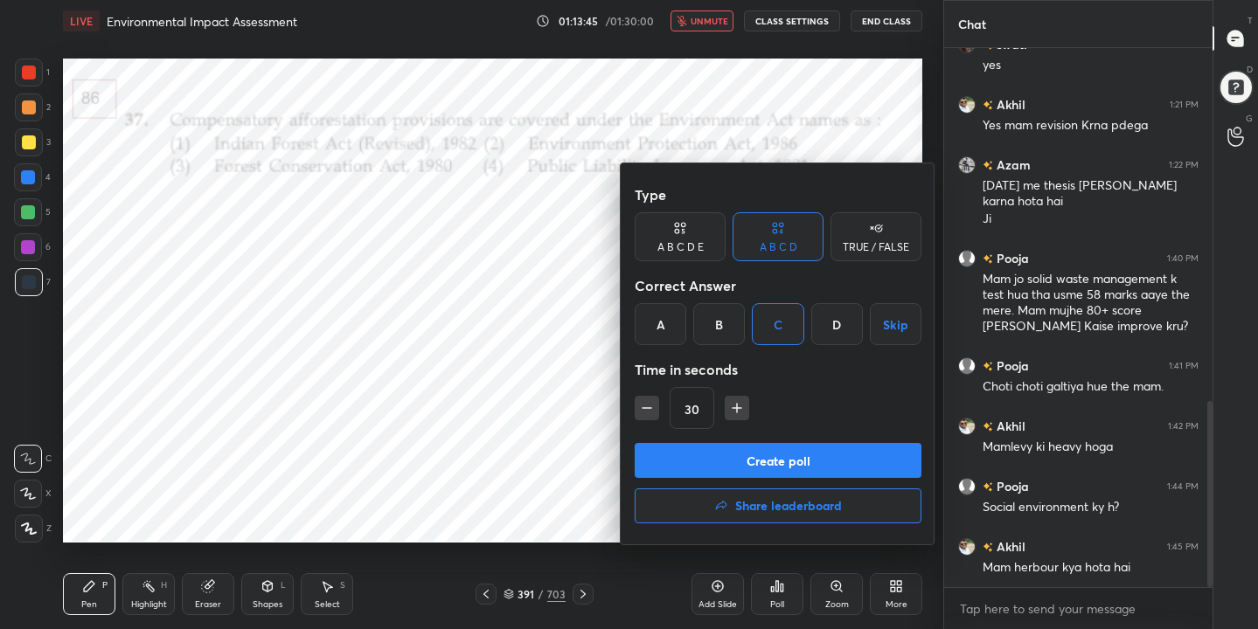
click at [796, 446] on button "Create poll" at bounding box center [778, 460] width 287 height 35
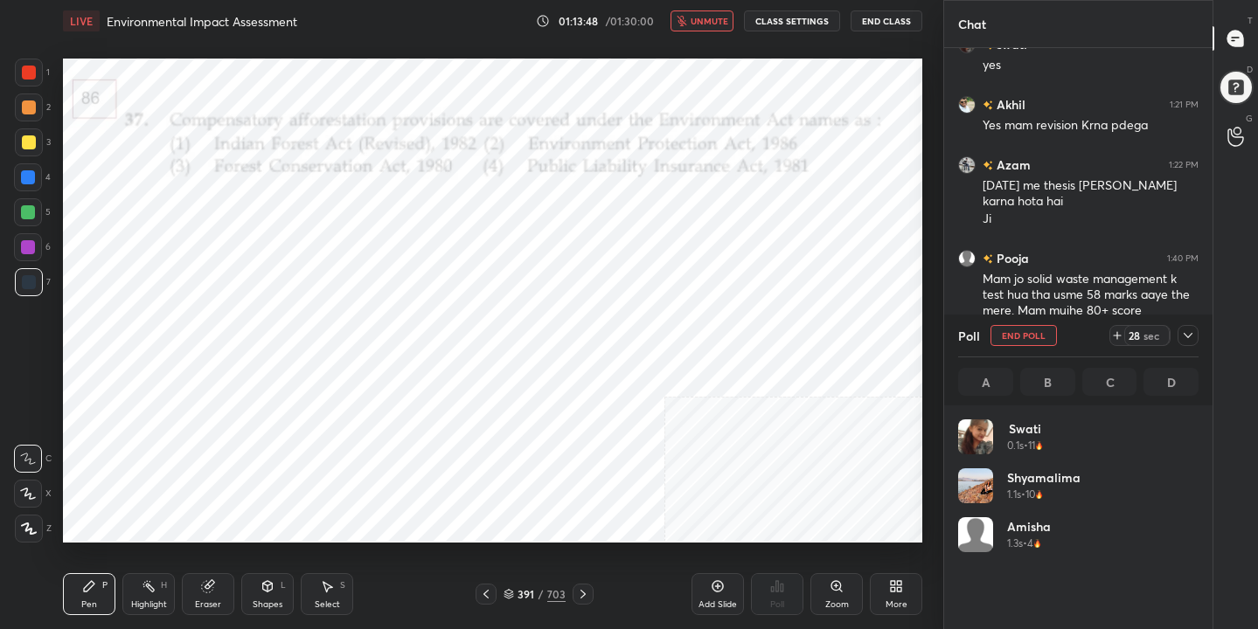
scroll to position [205, 235]
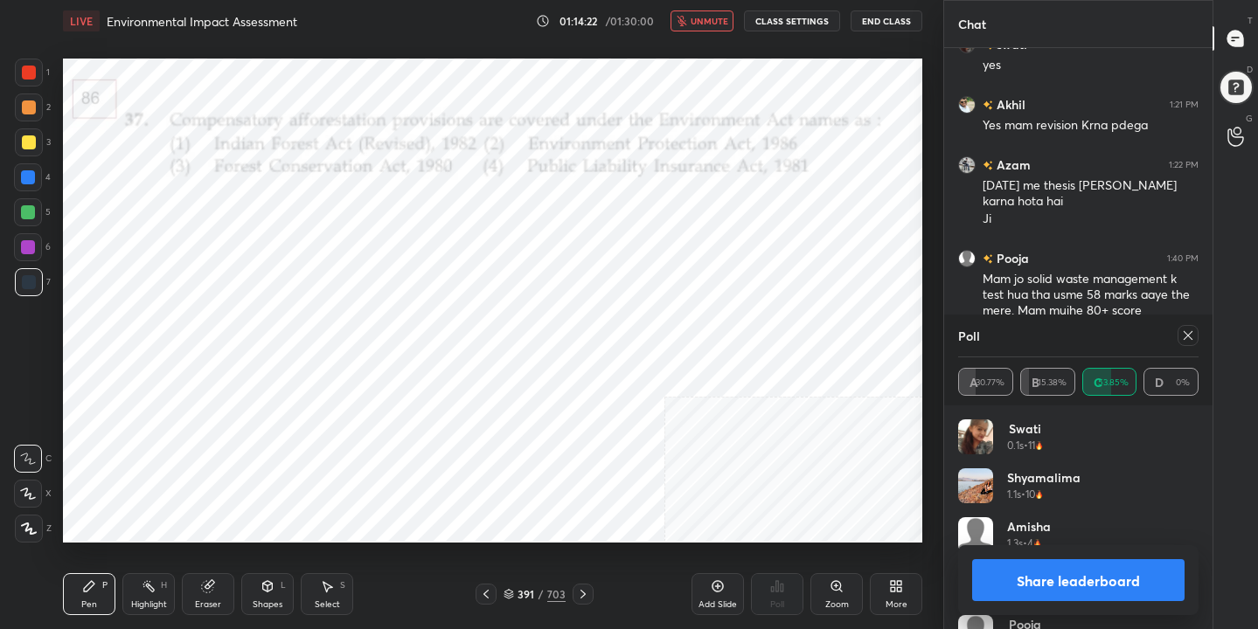
click at [1192, 336] on icon at bounding box center [1188, 336] width 14 height 14
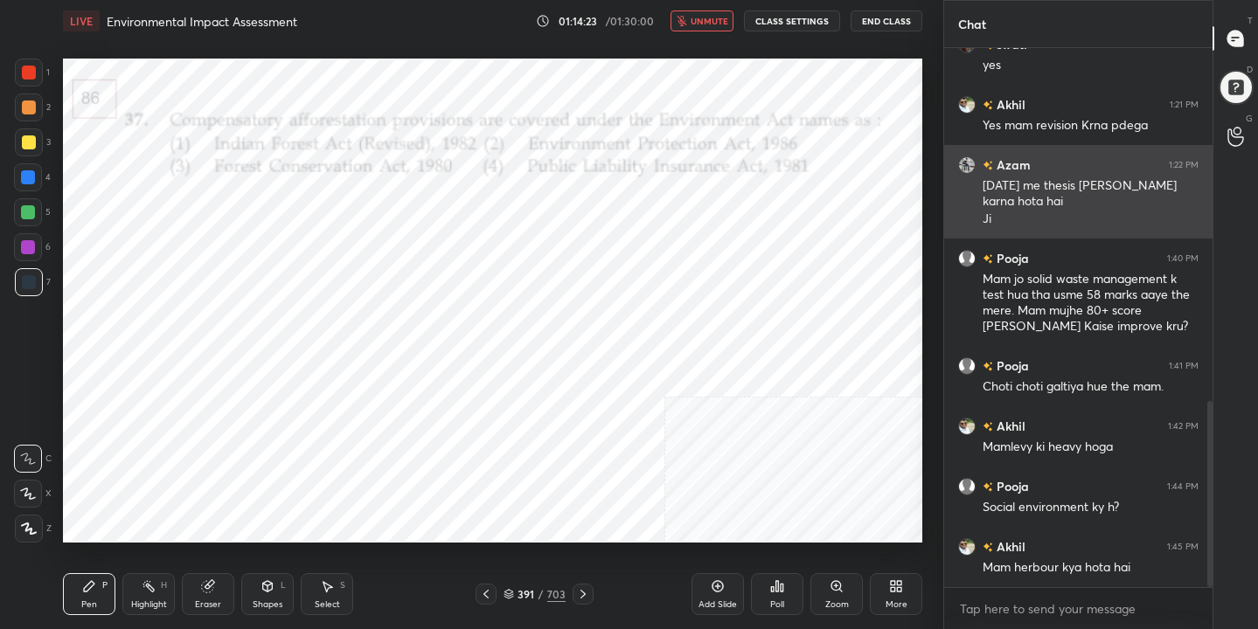
scroll to position [6, 6]
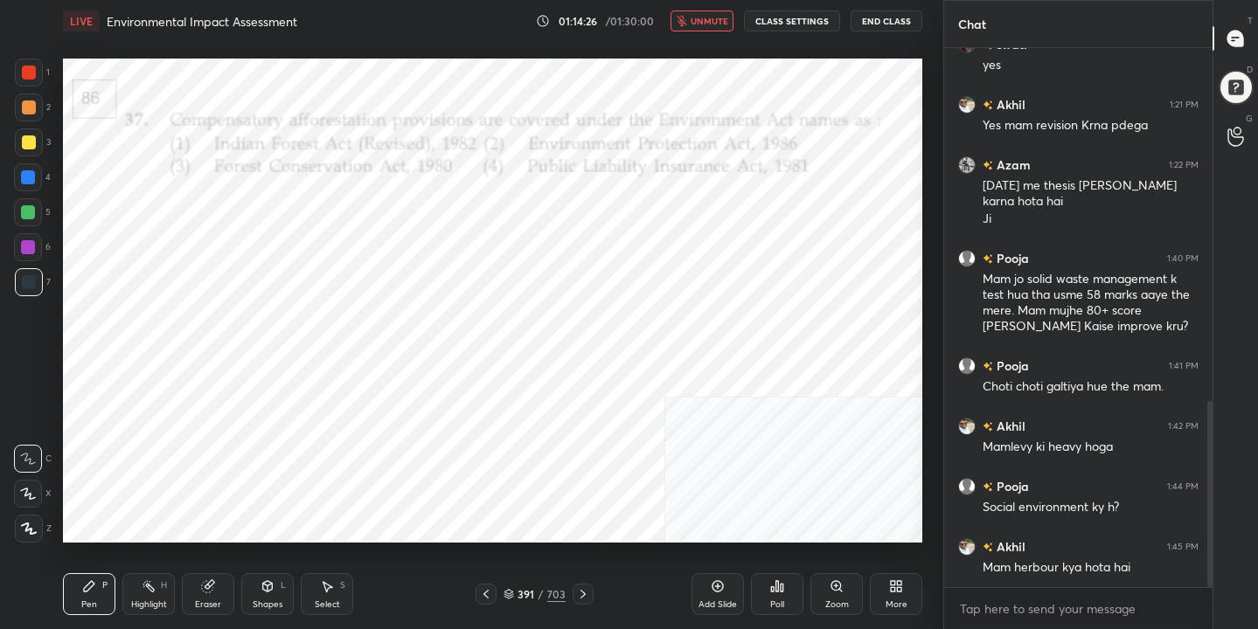
click at [708, 15] on span "unmute" at bounding box center [709, 21] width 38 height 12
click at [517, 588] on div "392 / 703" at bounding box center [534, 594] width 62 height 16
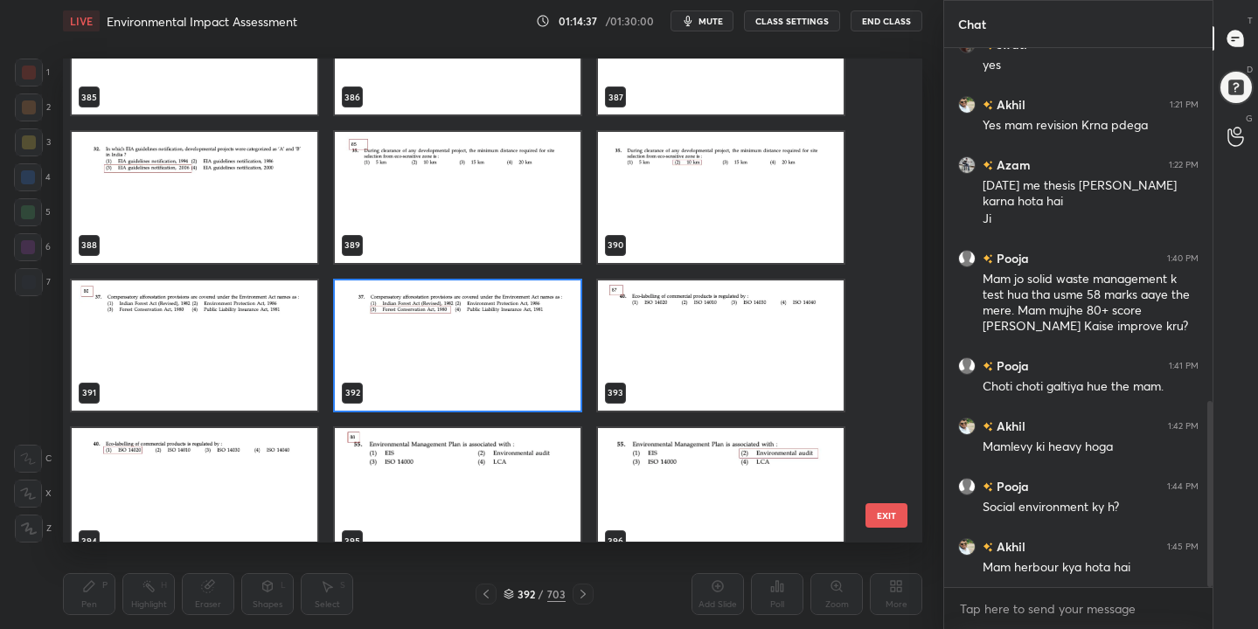
scroll to position [19055, 0]
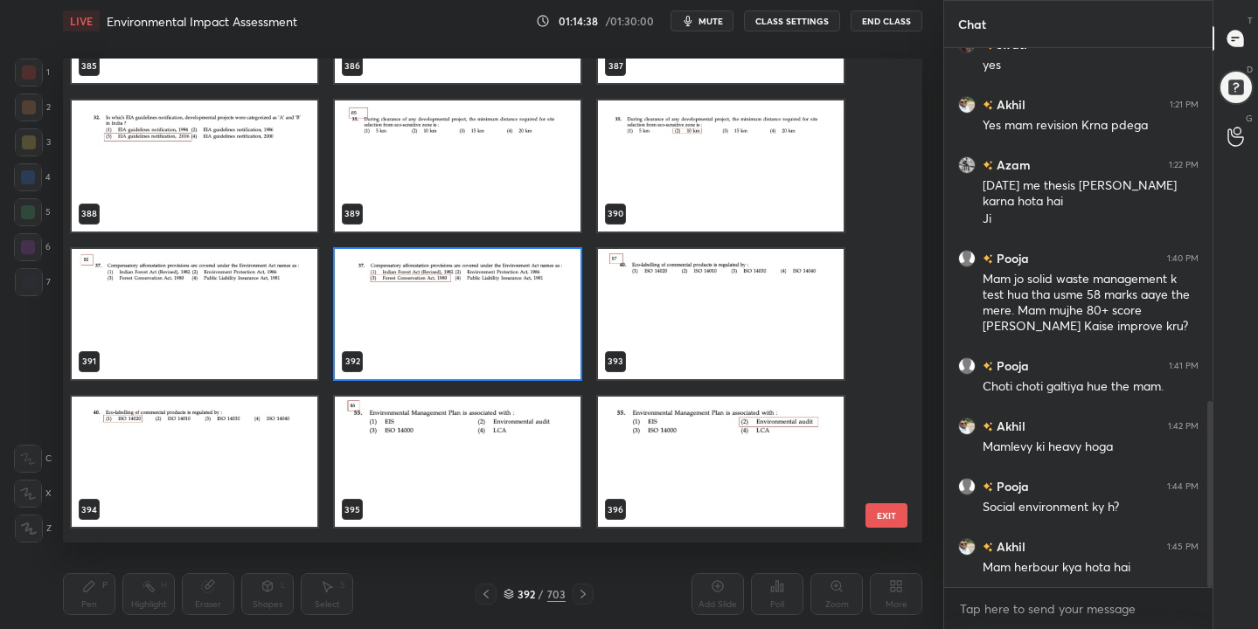
click at [659, 289] on img "grid" at bounding box center [721, 314] width 246 height 130
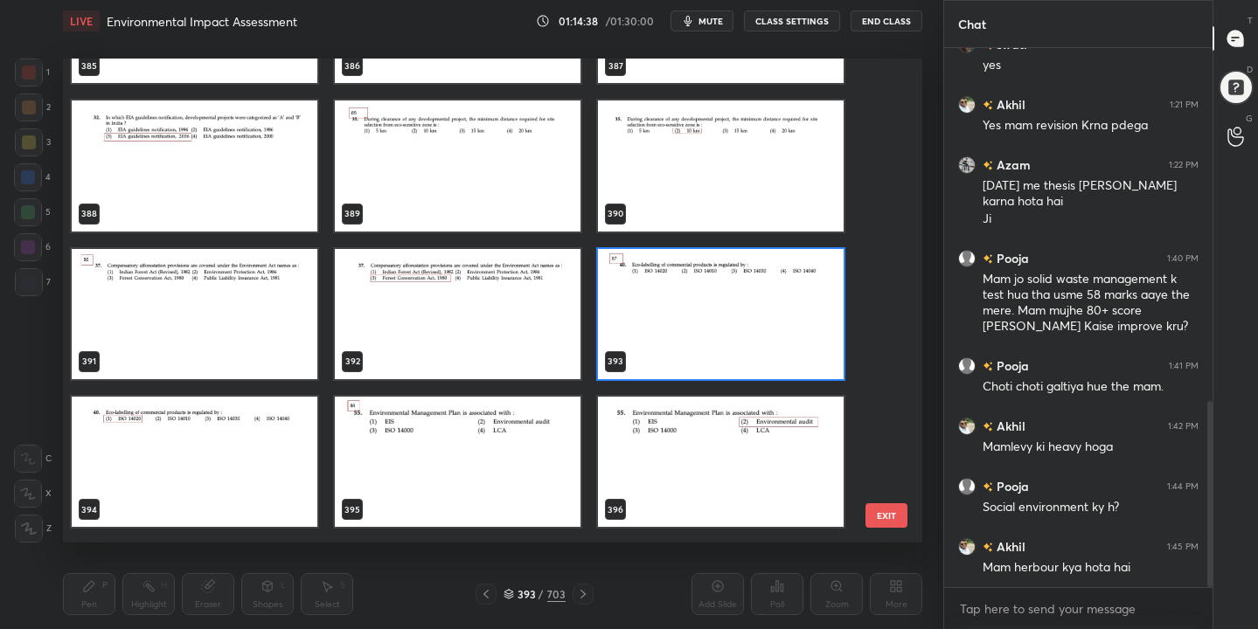
click at [659, 289] on img "grid" at bounding box center [721, 314] width 246 height 130
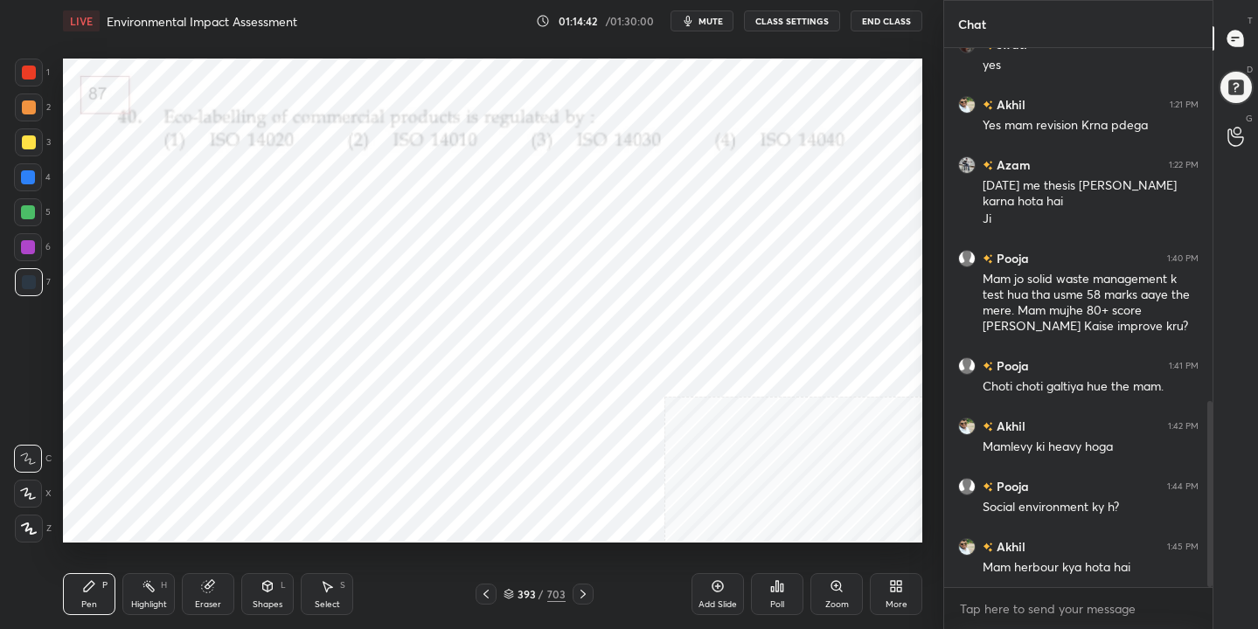
click at [717, 20] on span "mute" at bounding box center [710, 21] width 24 height 12
click at [511, 592] on icon at bounding box center [508, 594] width 10 height 10
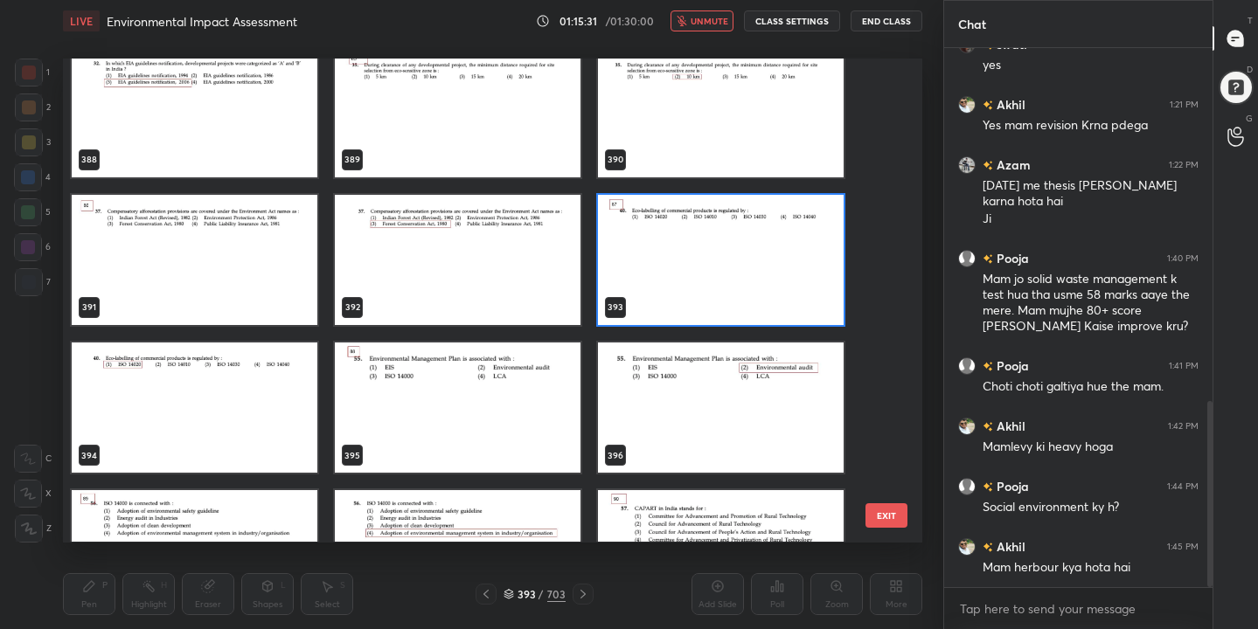
scroll to position [19112, 0]
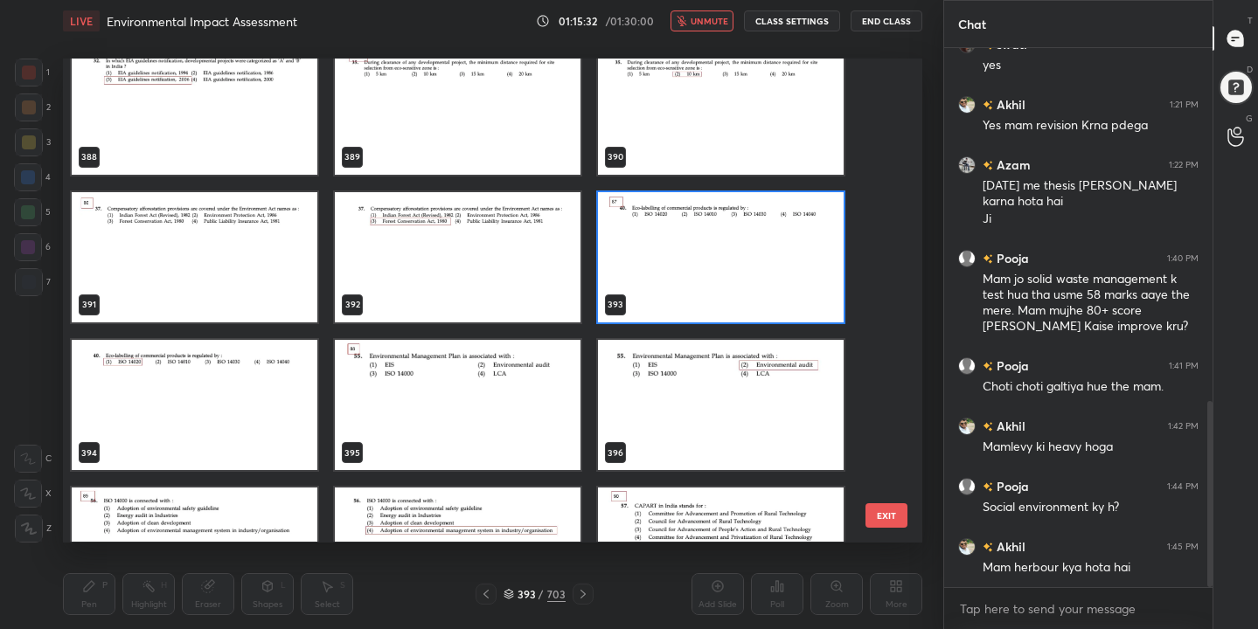
click at [669, 288] on img "grid" at bounding box center [721, 257] width 246 height 130
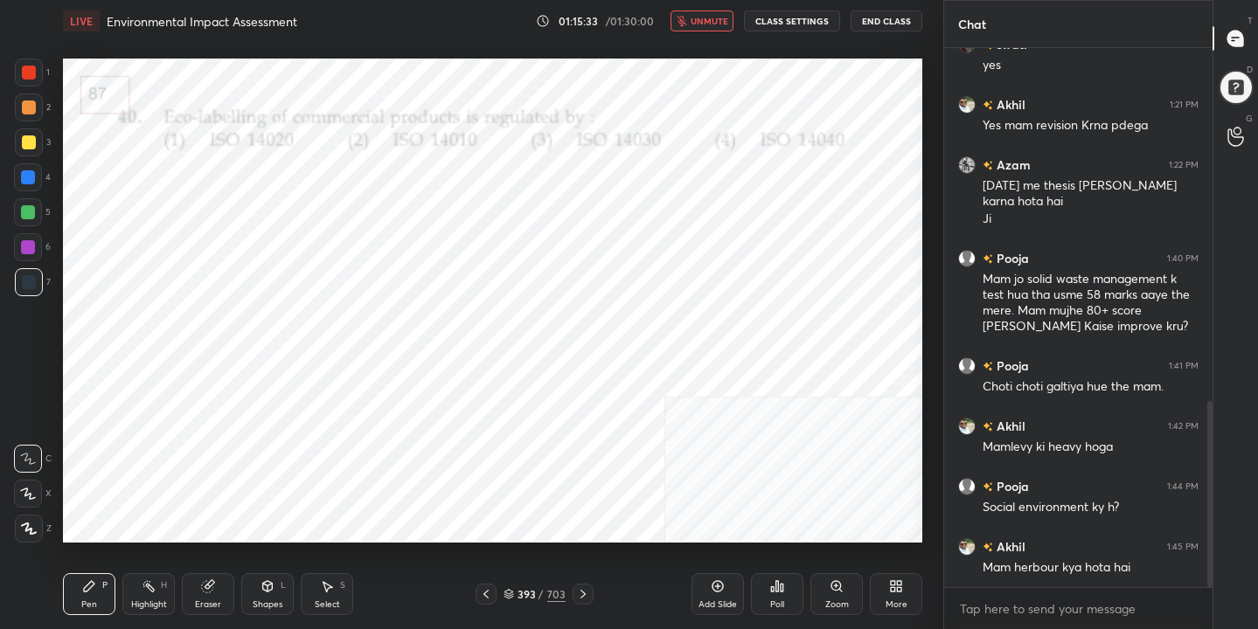
click at [782, 600] on div "Poll" at bounding box center [777, 604] width 14 height 9
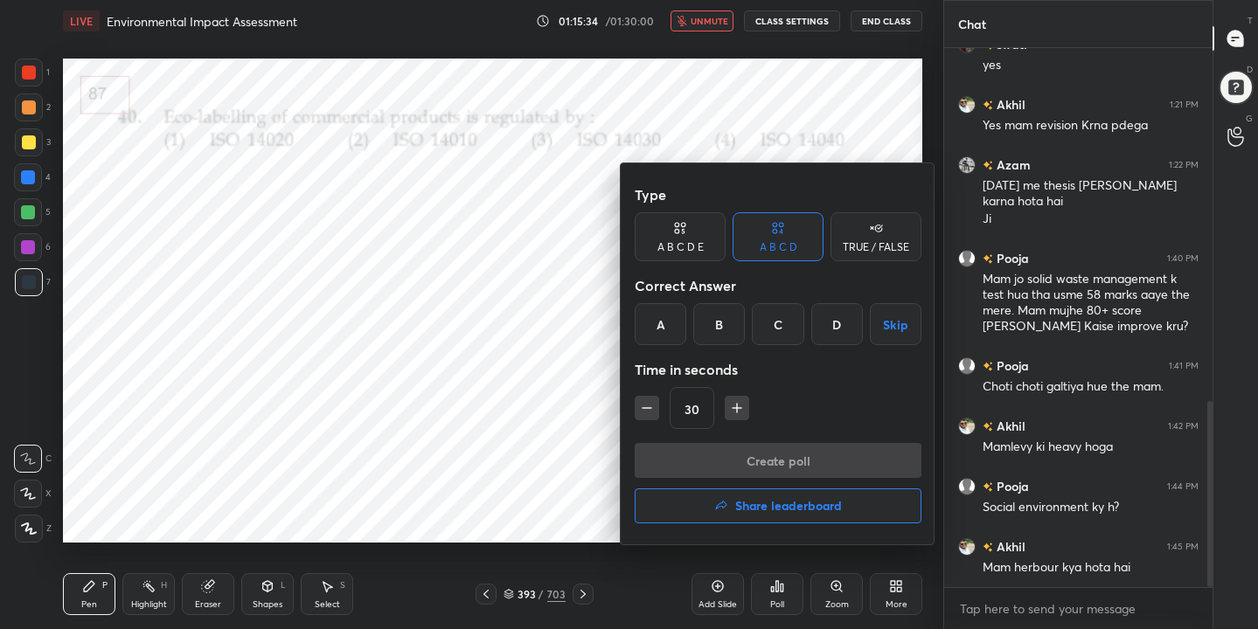
click at [660, 324] on div "A" at bounding box center [661, 324] width 52 height 42
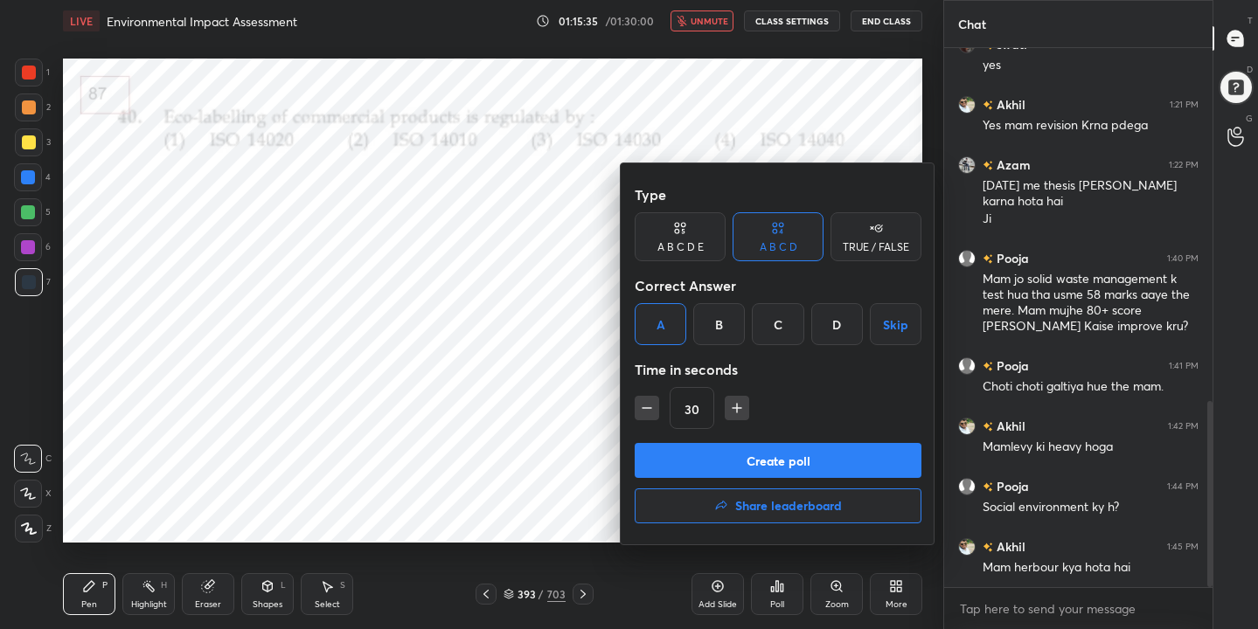
click at [766, 461] on button "Create poll" at bounding box center [778, 460] width 287 height 35
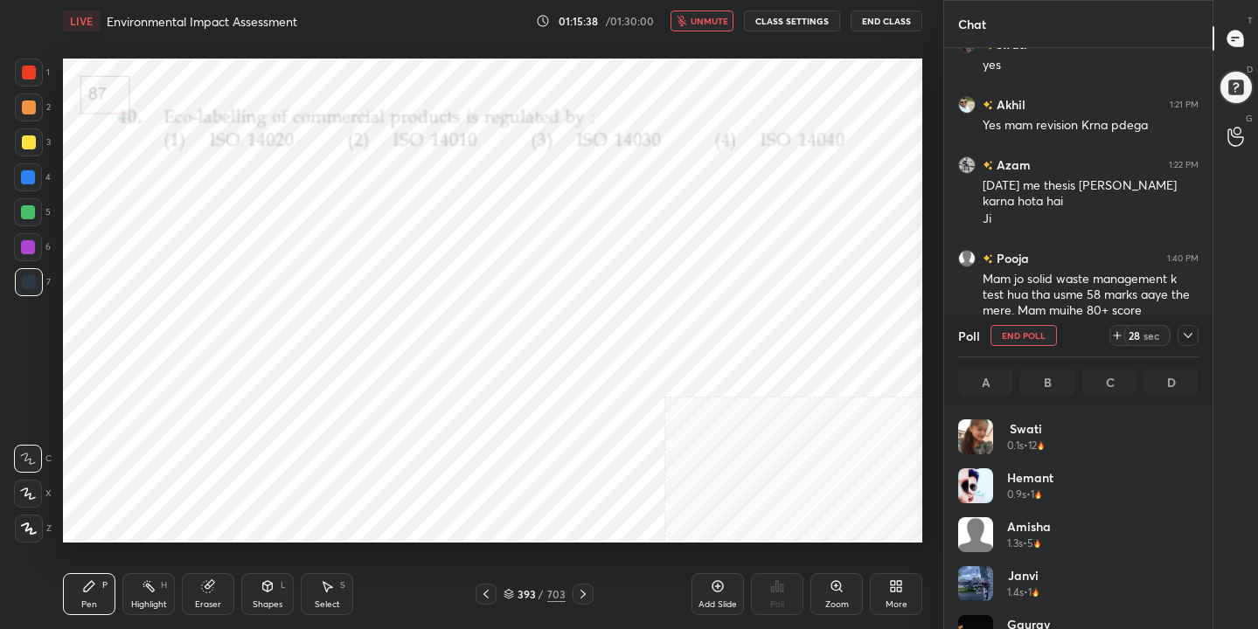
scroll to position [205, 235]
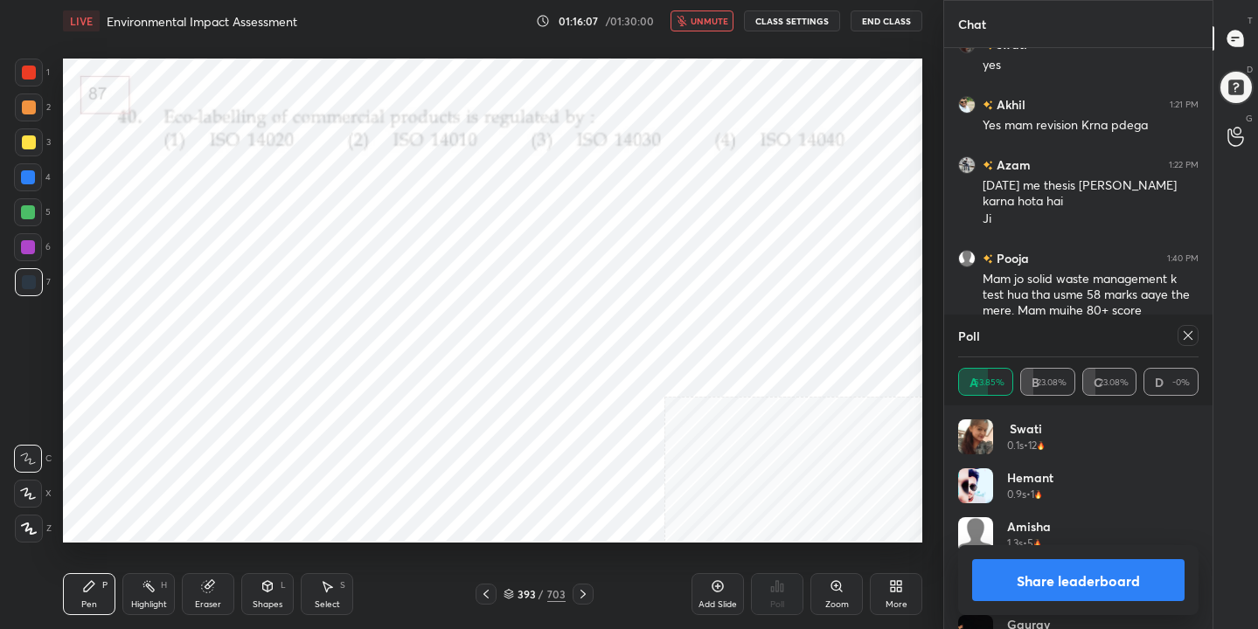
click at [1187, 330] on icon at bounding box center [1188, 336] width 14 height 14
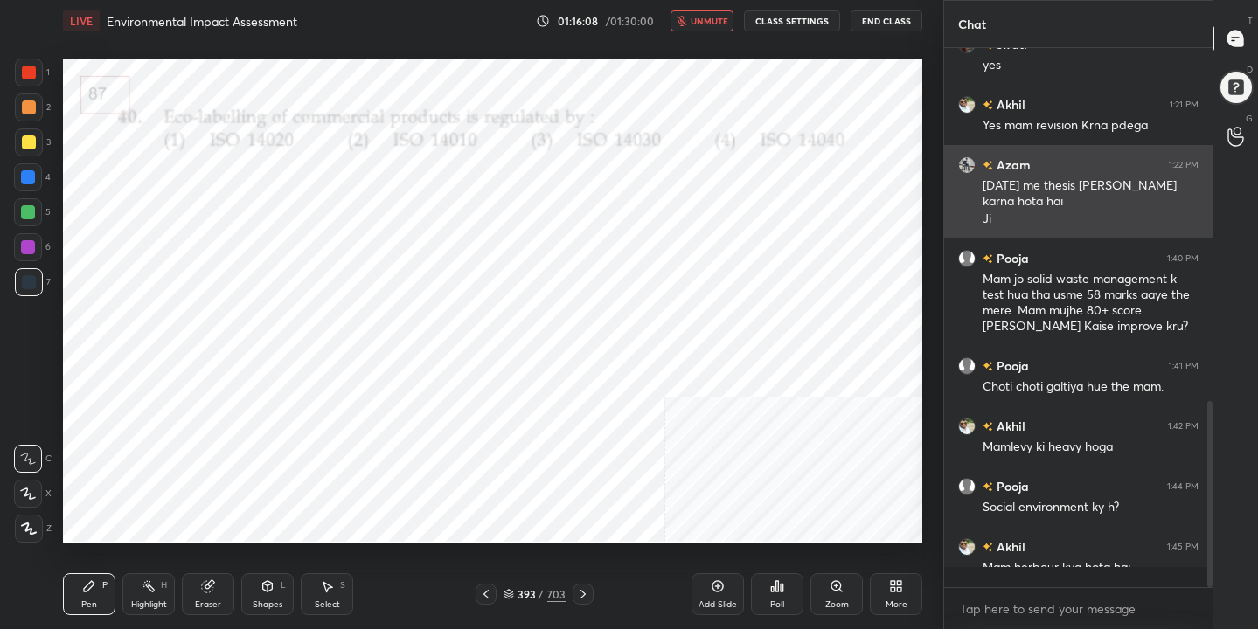
scroll to position [6, 6]
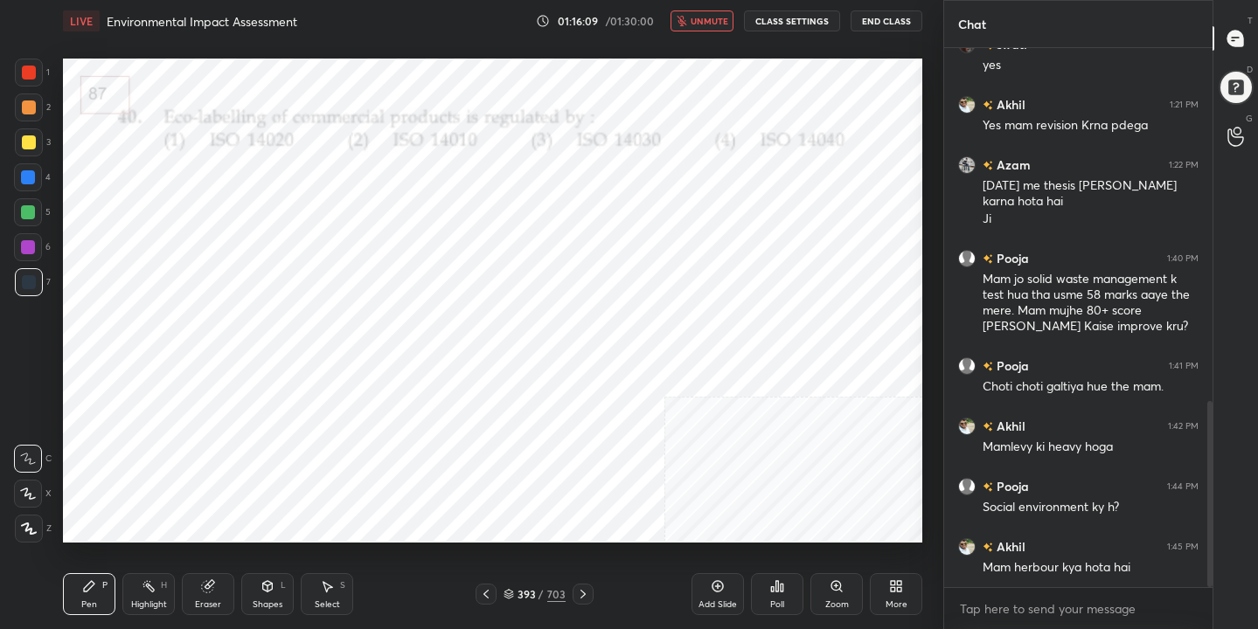
click at [710, 9] on div "LIVE Environmental Impact Assessment 01:16:09 / 01:30:00 unmute CLASS SETTINGS …" at bounding box center [492, 21] width 859 height 42
click at [710, 24] on span "unmute" at bounding box center [709, 21] width 38 height 12
click at [718, 24] on span "mute" at bounding box center [710, 21] width 24 height 12
click at [516, 598] on div "394 / 703" at bounding box center [534, 594] width 62 height 16
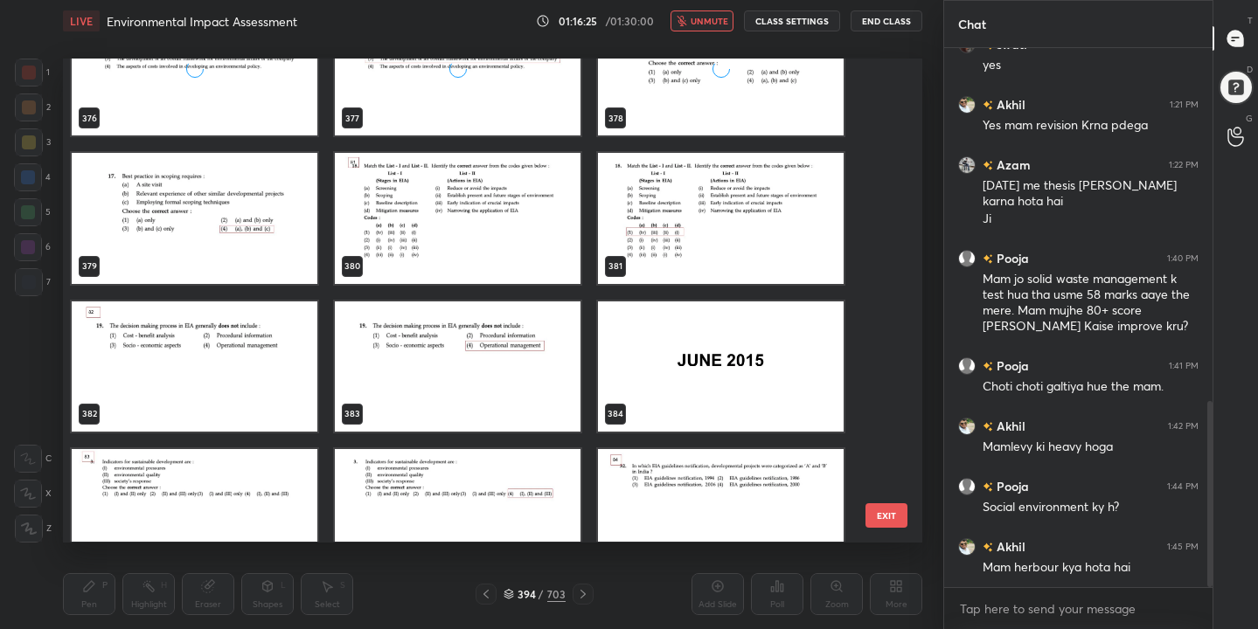
scroll to position [18506, 0]
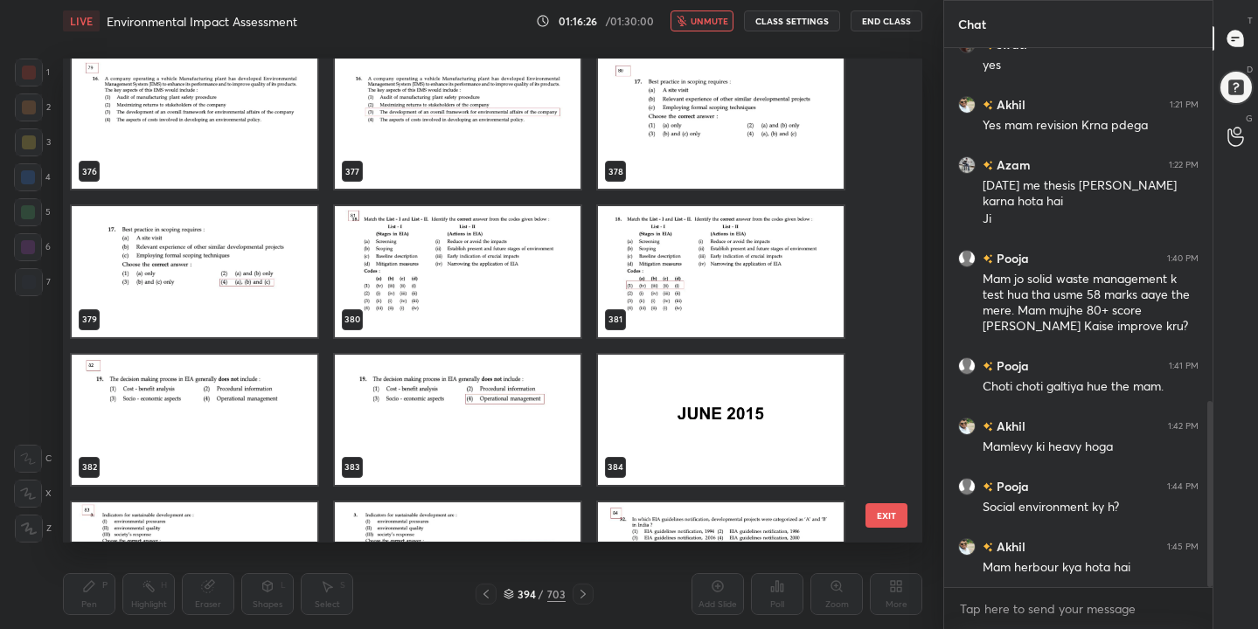
click at [440, 261] on img "grid" at bounding box center [458, 272] width 246 height 130
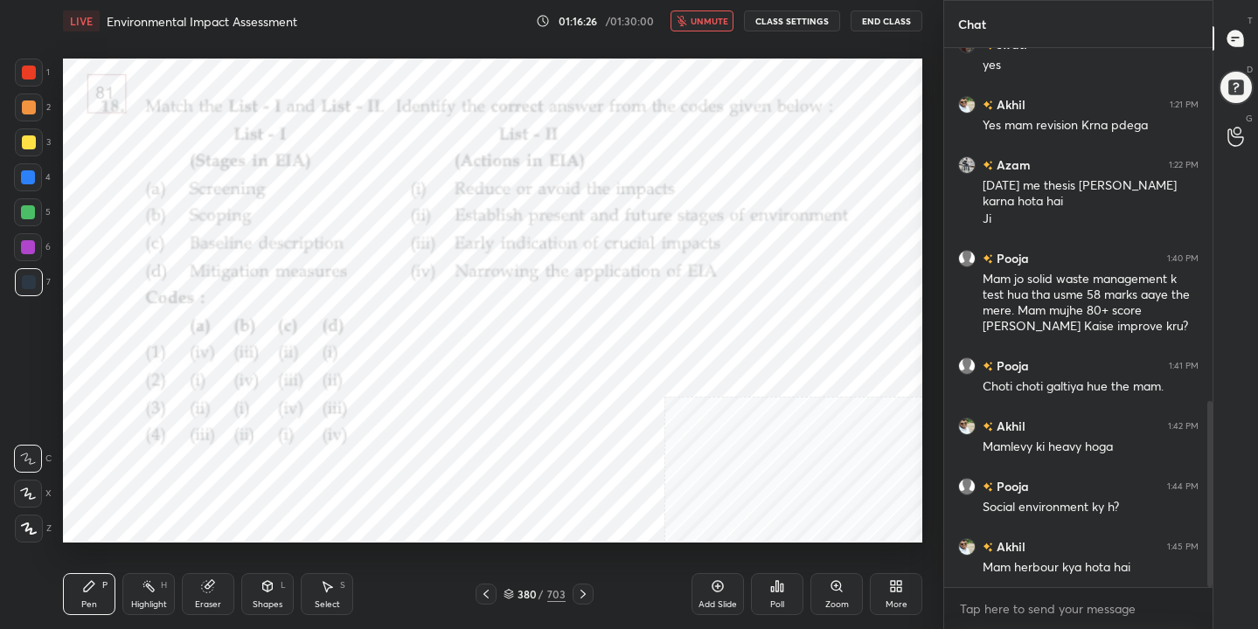
click at [440, 261] on img "grid" at bounding box center [458, 272] width 246 height 130
click at [505, 594] on icon at bounding box center [508, 594] width 10 height 10
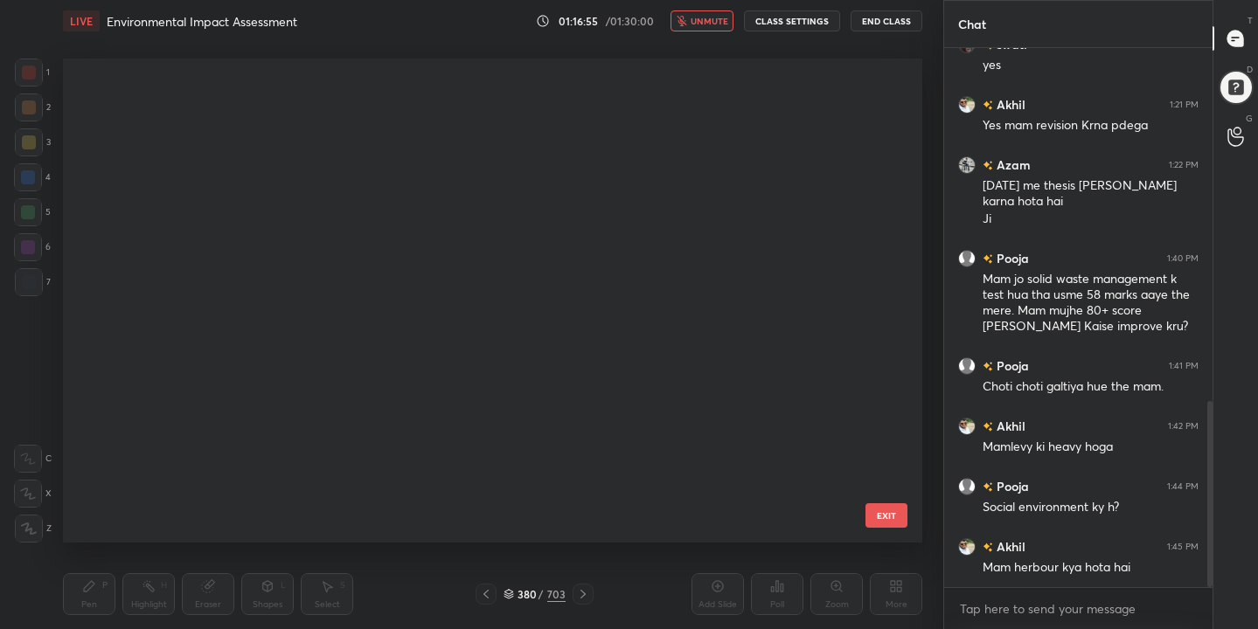
scroll to position [478, 851]
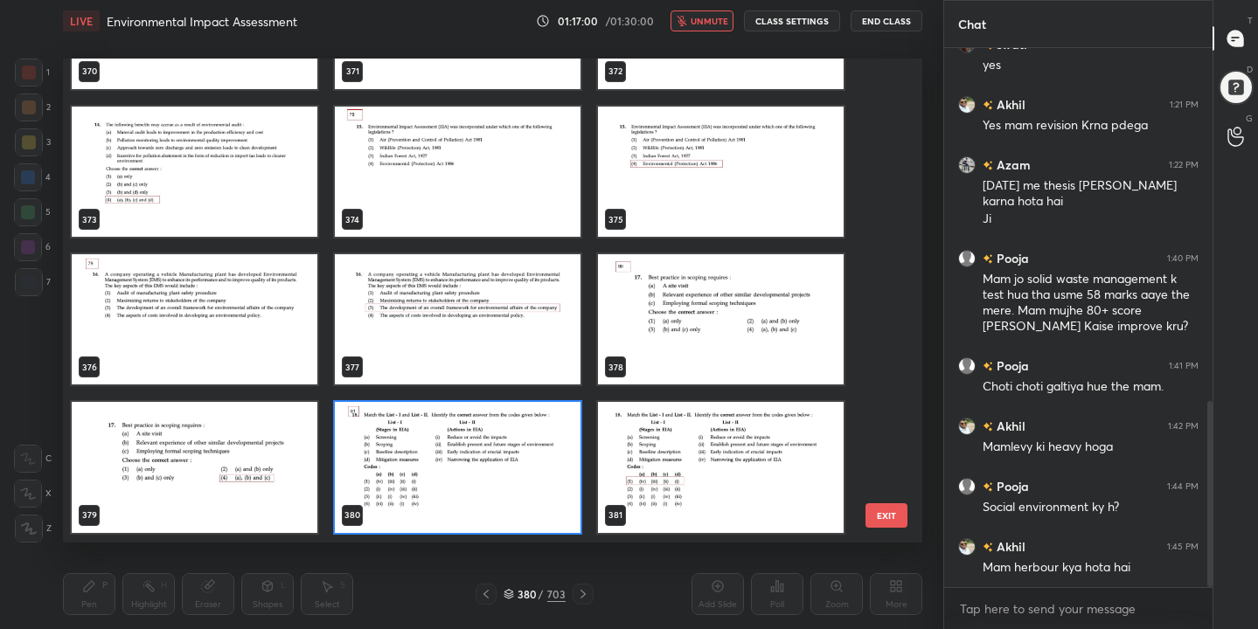
click at [499, 475] on img "grid" at bounding box center [458, 468] width 246 height 130
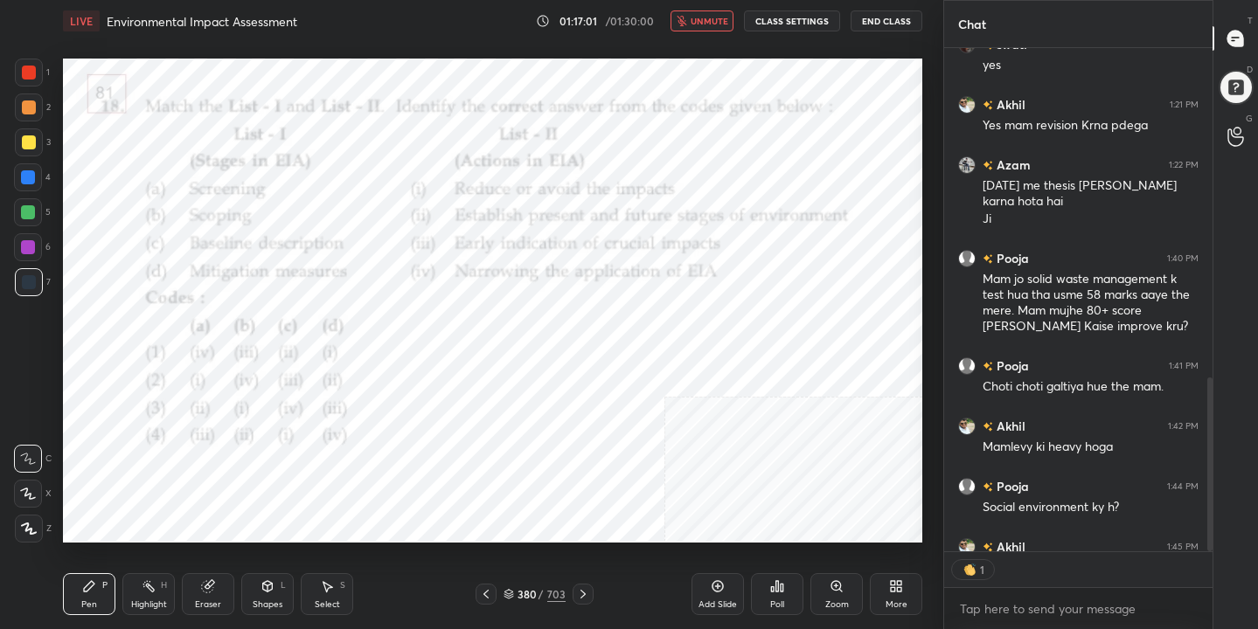
scroll to position [498, 263]
click at [499, 475] on img "grid" at bounding box center [458, 468] width 246 height 130
click at [773, 584] on icon at bounding box center [777, 586] width 14 height 14
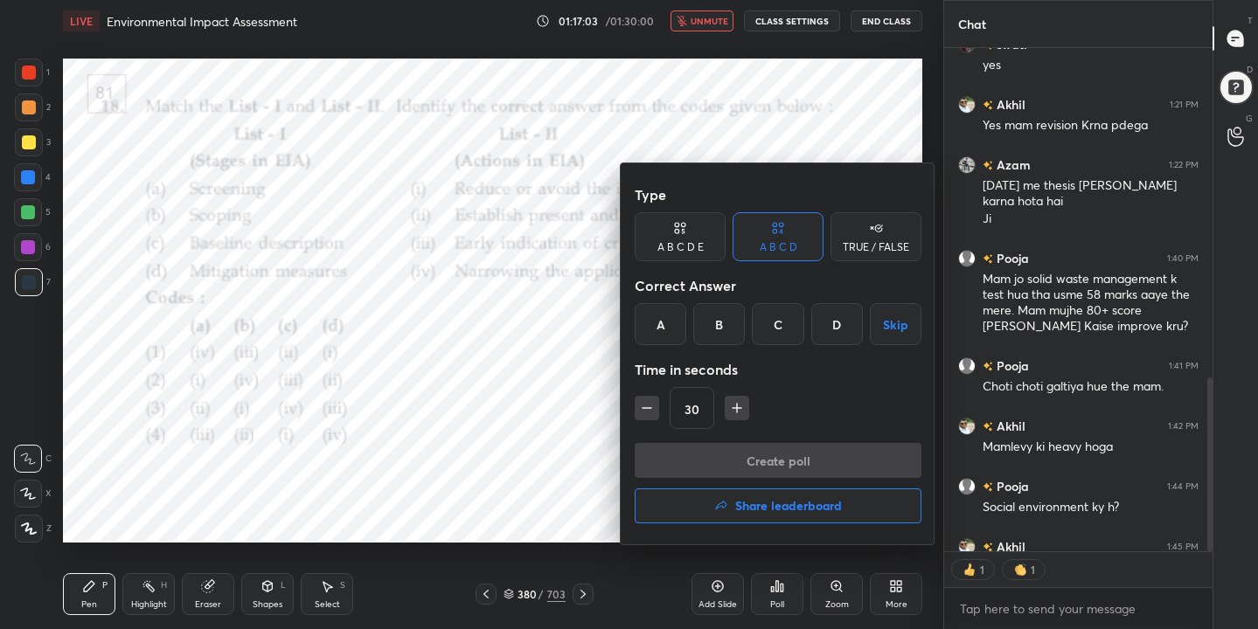
click at [661, 322] on div "A" at bounding box center [661, 324] width 52 height 42
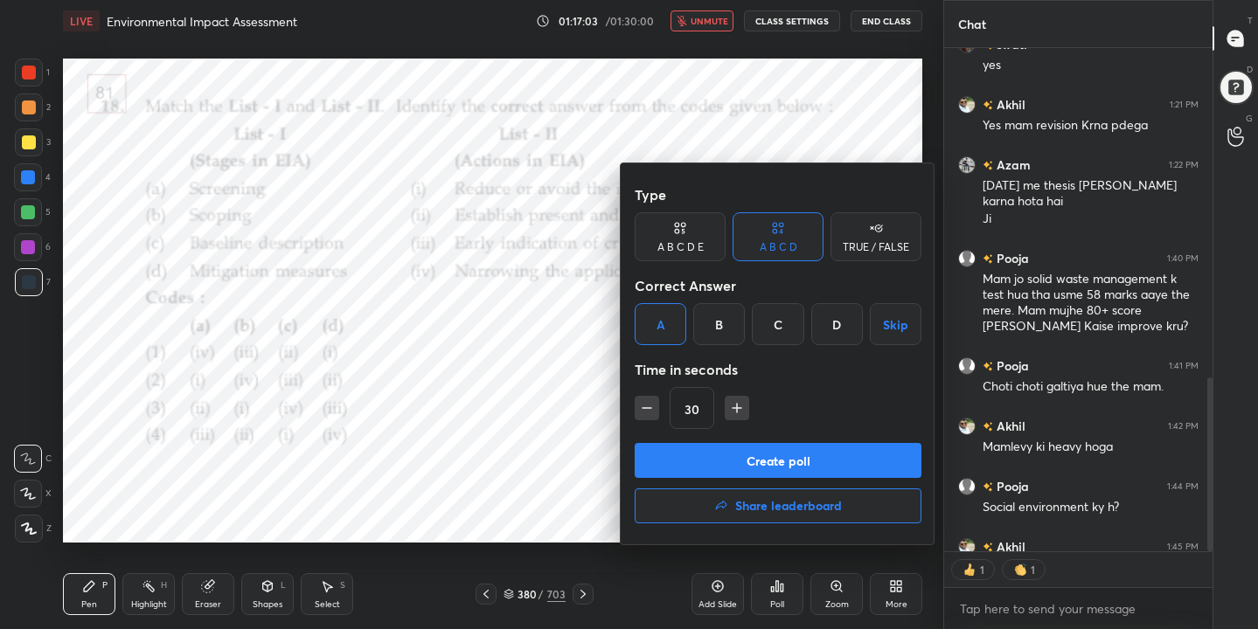
click at [765, 459] on button "Create poll" at bounding box center [778, 460] width 287 height 35
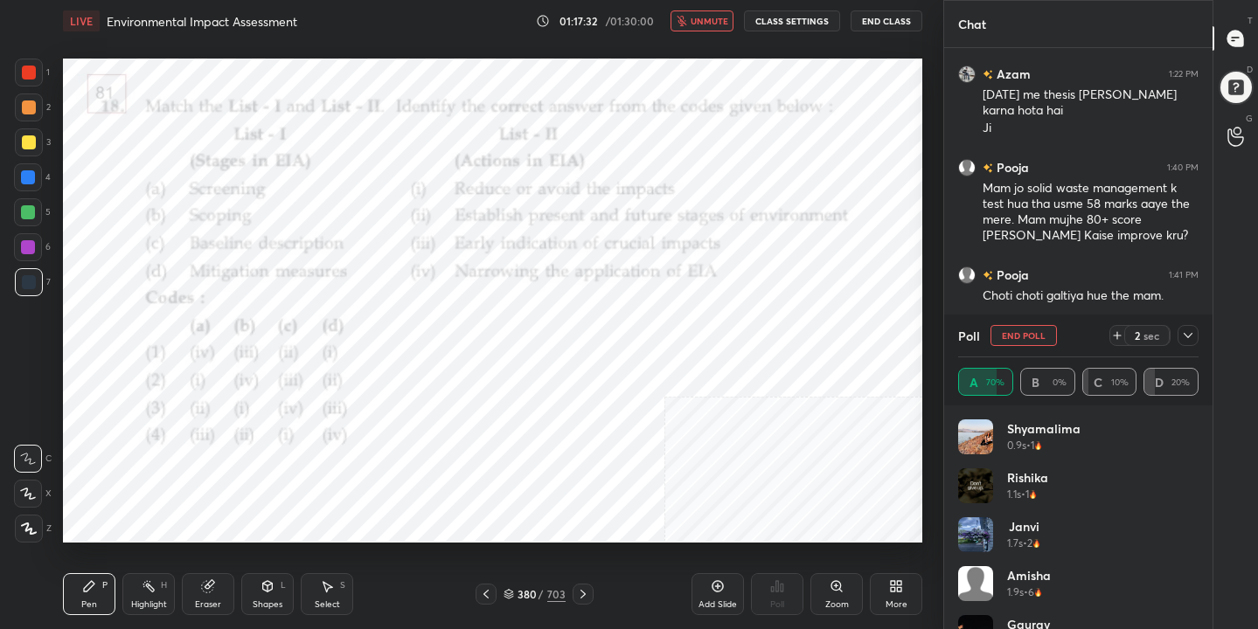
scroll to position [407, 263]
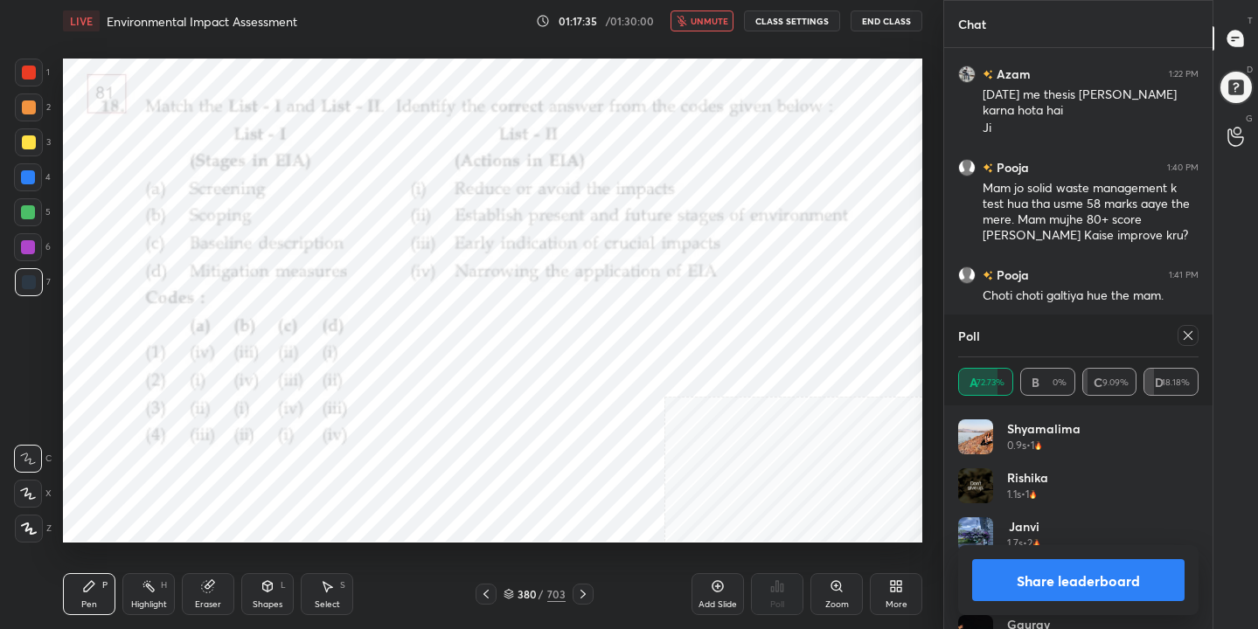
click at [1184, 339] on icon at bounding box center [1188, 336] width 14 height 14
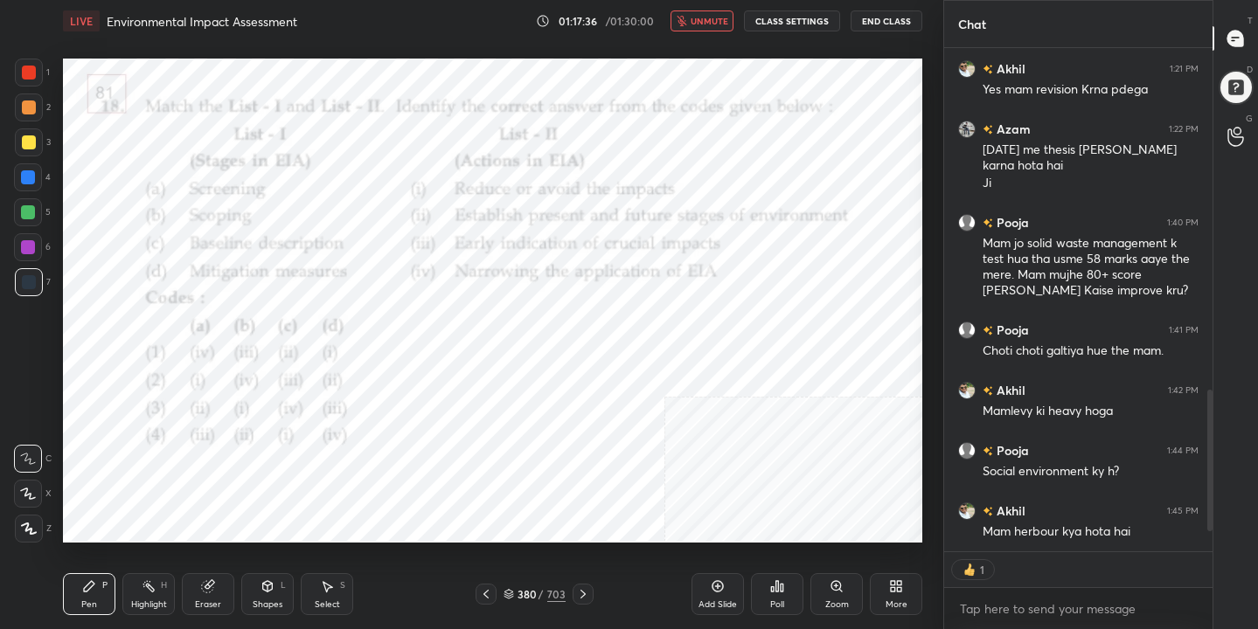
scroll to position [1061, 0]
click at [715, 17] on span "unmute" at bounding box center [709, 21] width 38 height 12
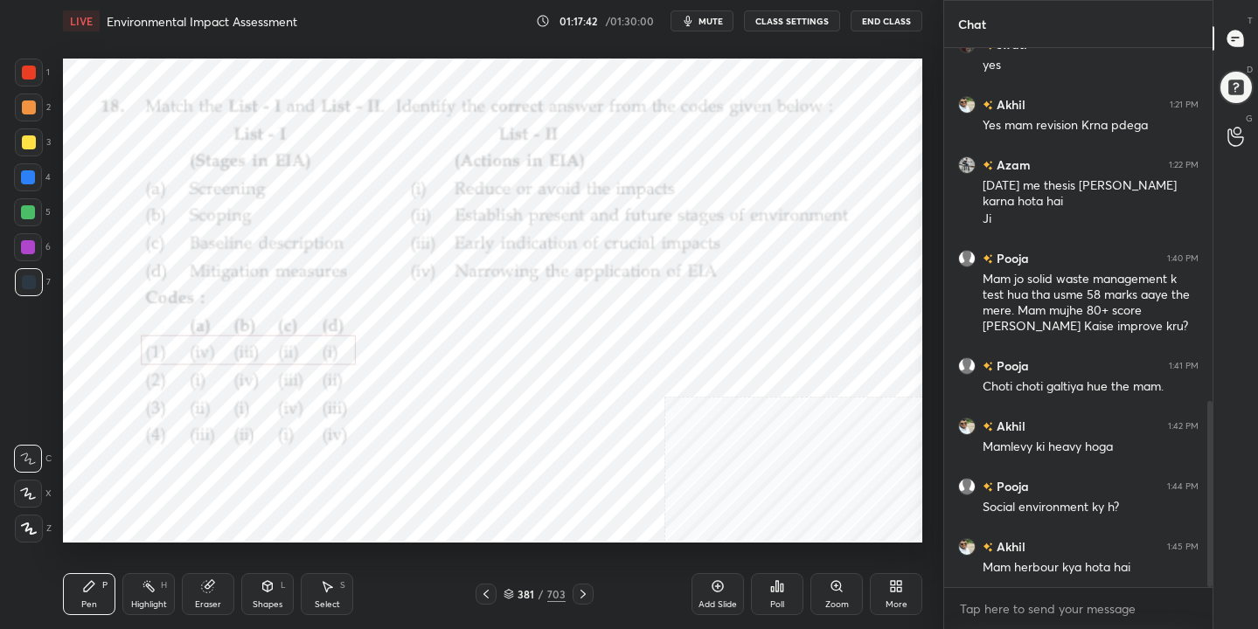
scroll to position [1025, 0]
click at [506, 596] on icon at bounding box center [508, 594] width 10 height 10
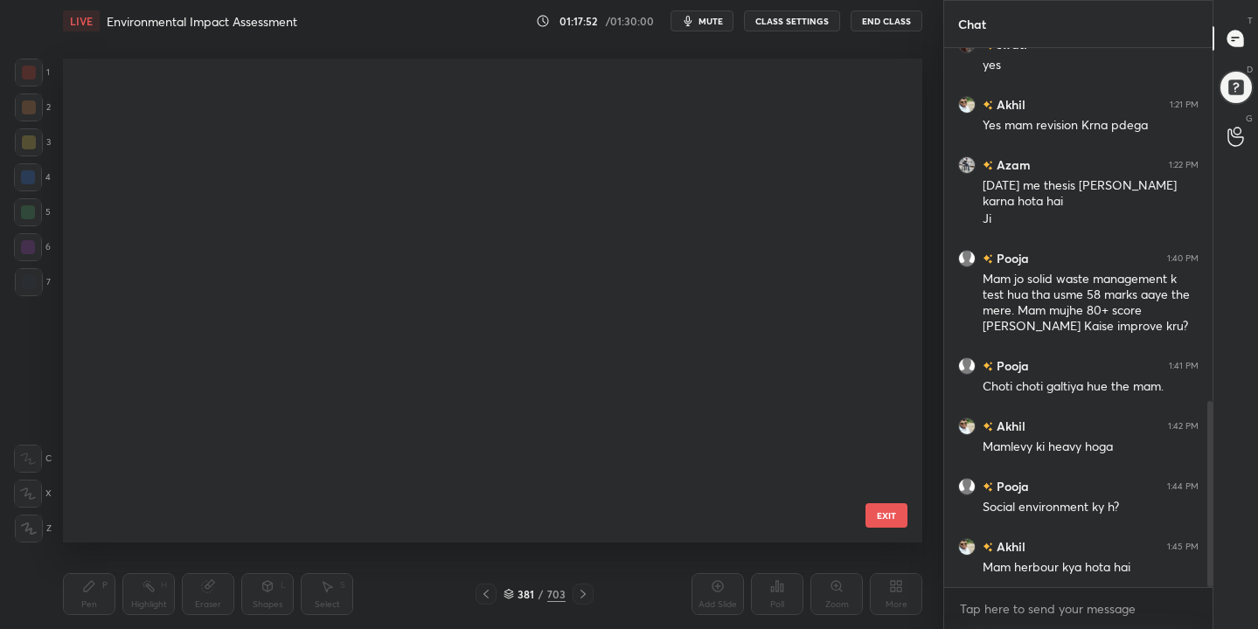
scroll to position [6, 10]
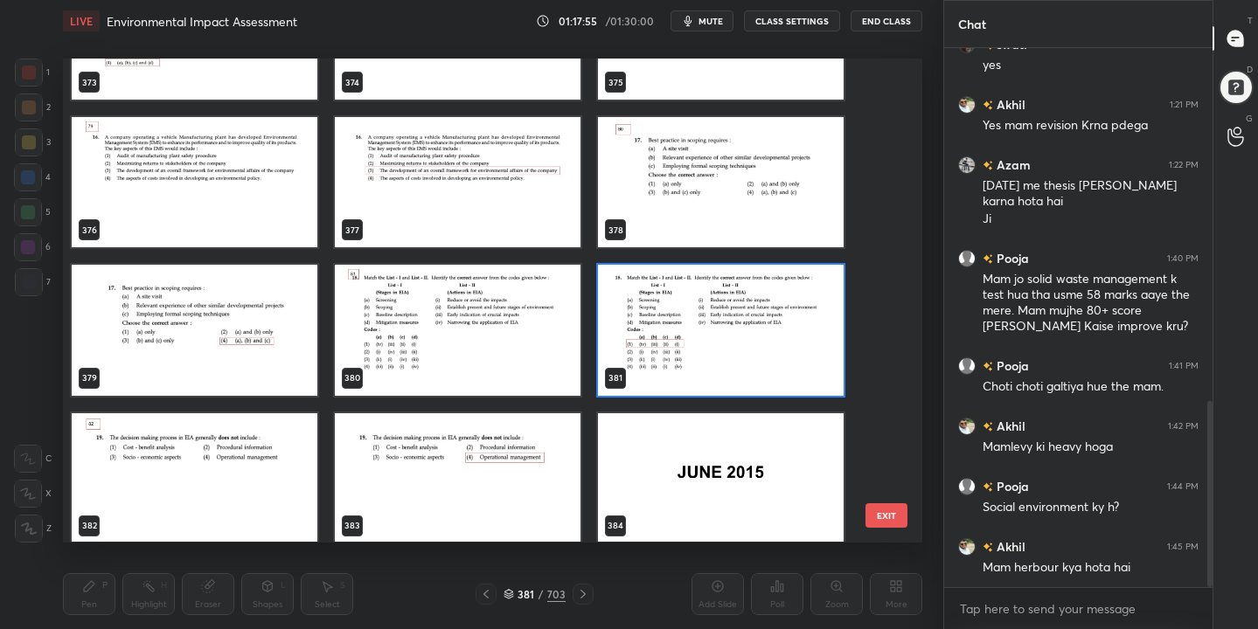
click at [718, 143] on img "grid" at bounding box center [721, 183] width 246 height 130
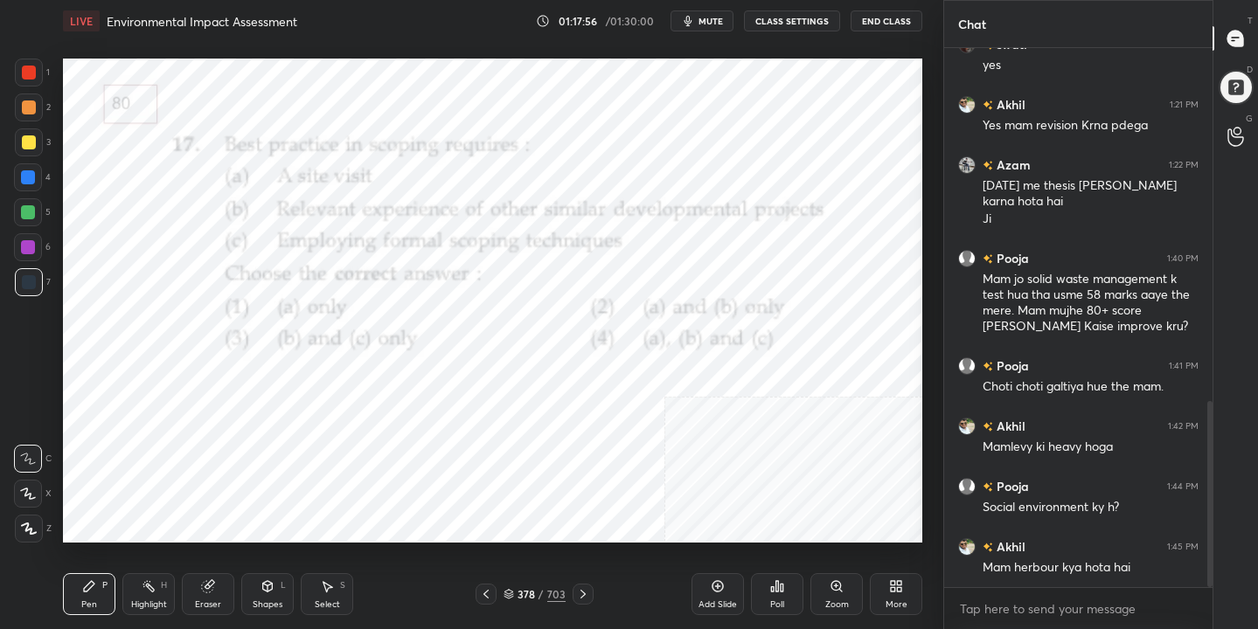
click at [725, 16] on button "mute" at bounding box center [701, 20] width 63 height 21
click at [508, 595] on icon at bounding box center [508, 594] width 10 height 10
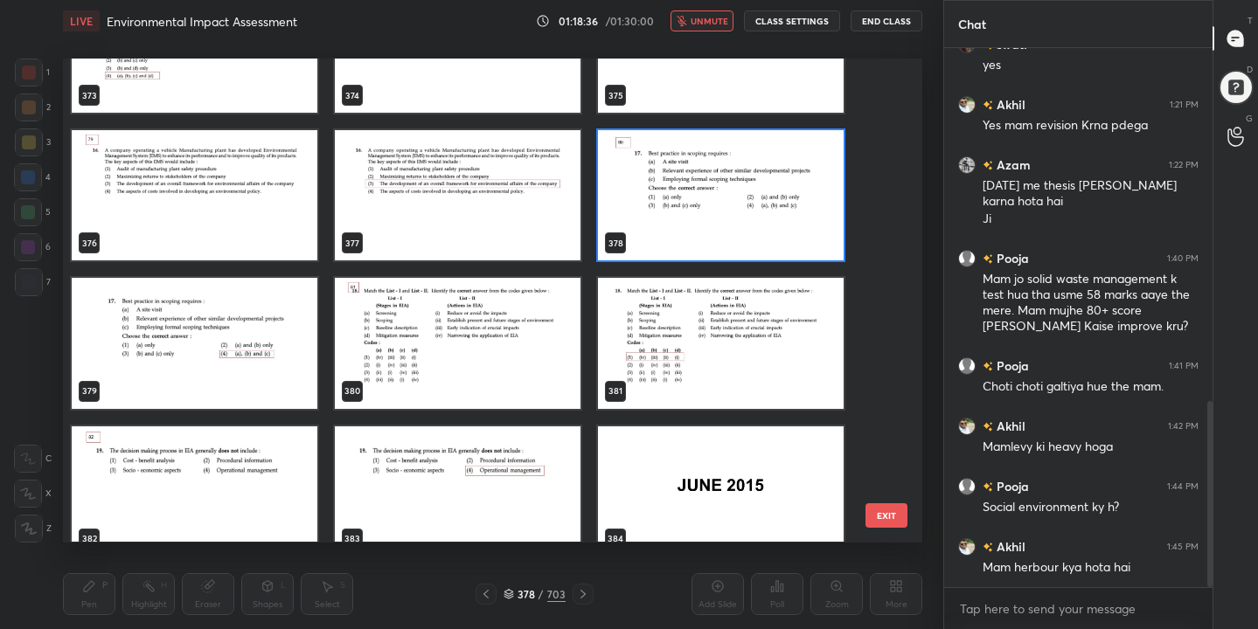
scroll to position [18431, 0]
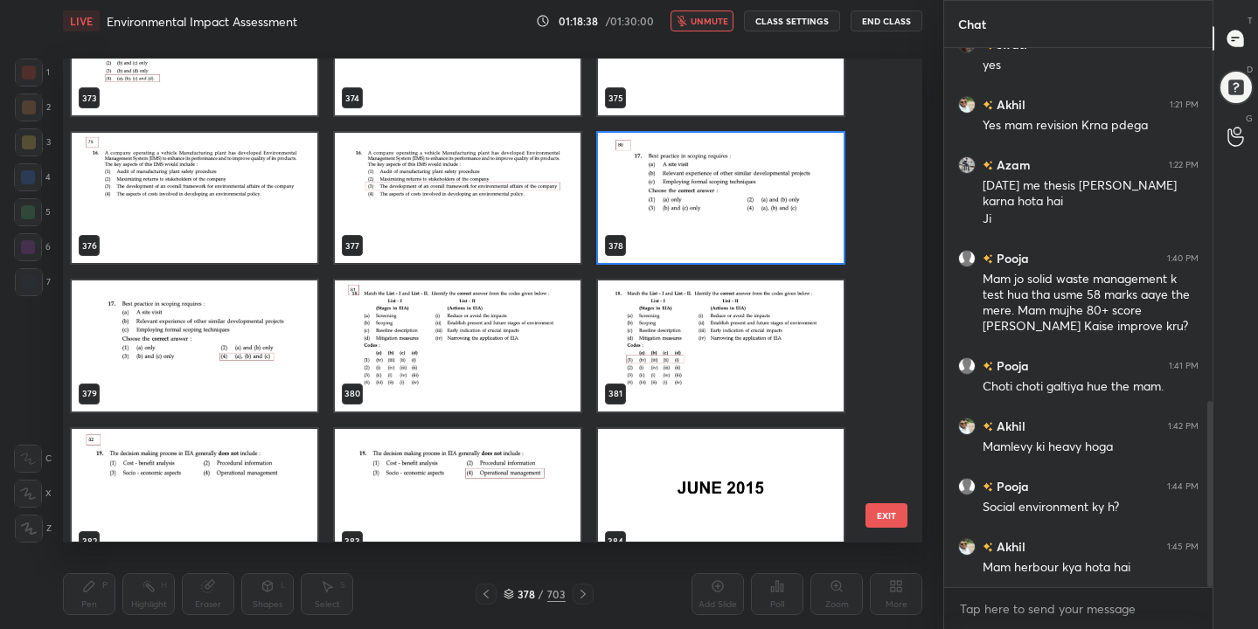
click at [692, 194] on img "grid" at bounding box center [721, 199] width 246 height 130
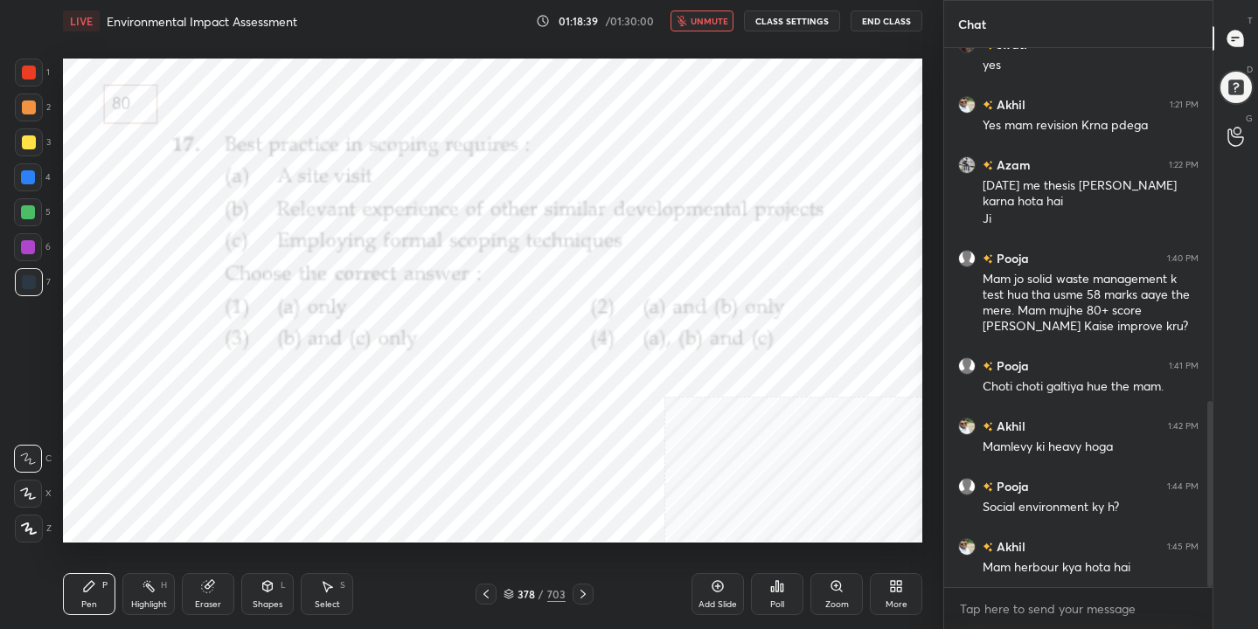
click at [692, 194] on img "grid" at bounding box center [721, 199] width 246 height 130
click at [765, 594] on div "Poll" at bounding box center [777, 594] width 52 height 42
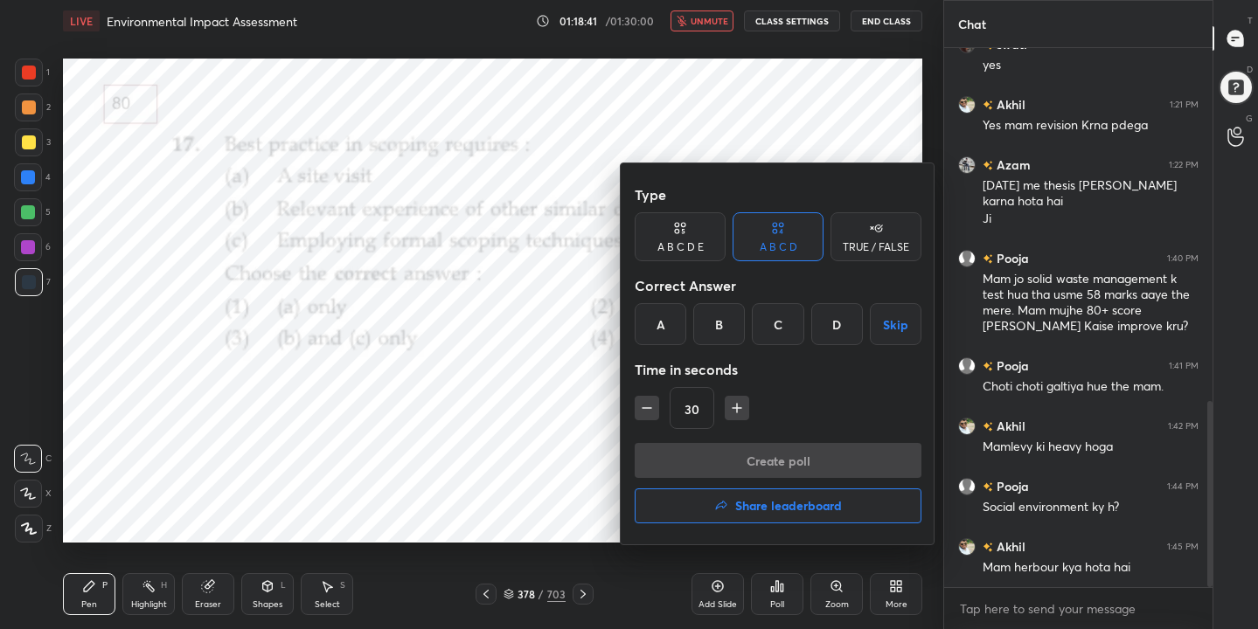
click at [831, 319] on div "D" at bounding box center [837, 324] width 52 height 42
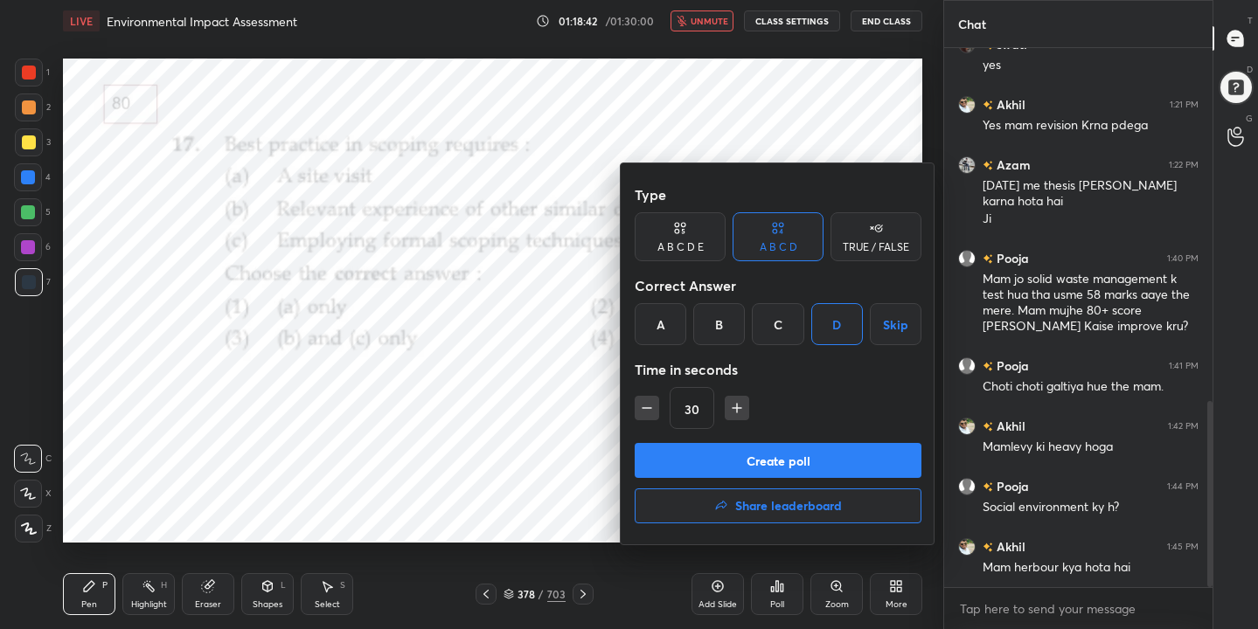
click at [829, 455] on button "Create poll" at bounding box center [778, 460] width 287 height 35
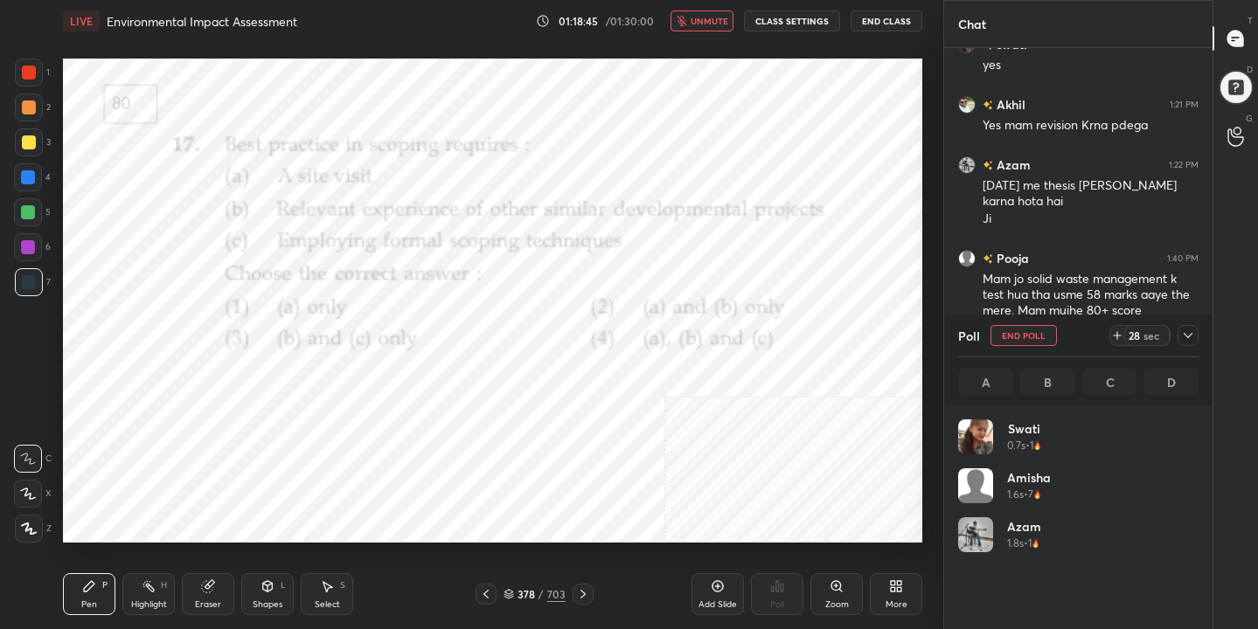
scroll to position [205, 235]
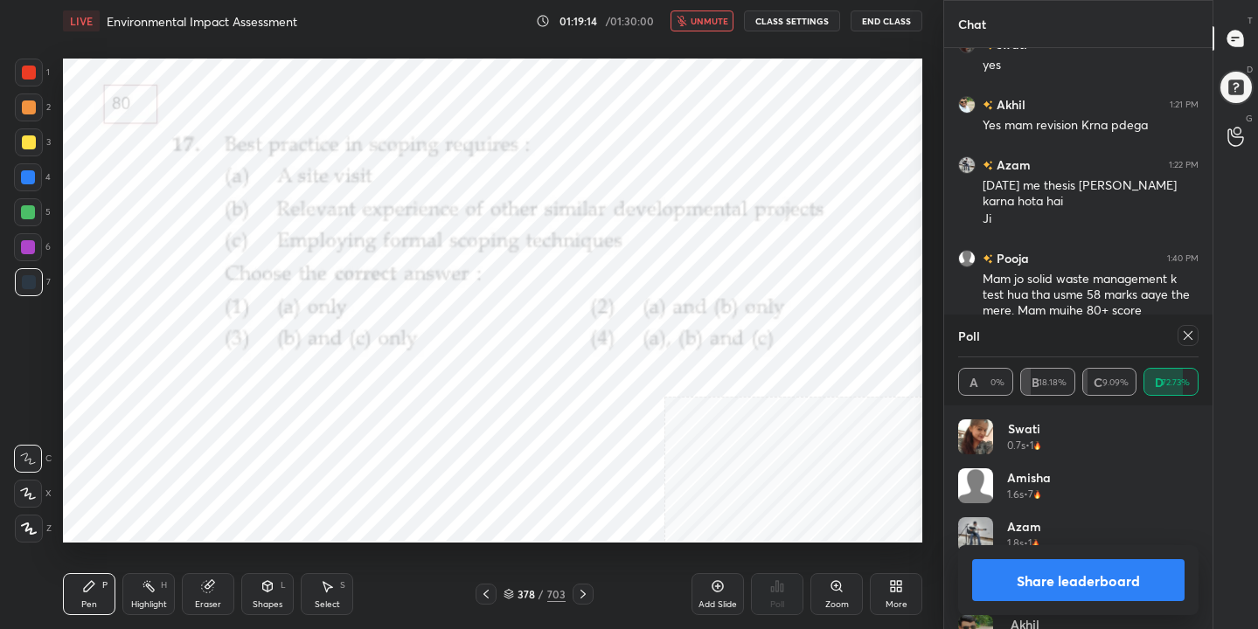
click at [1188, 336] on icon at bounding box center [1187, 335] width 9 height 9
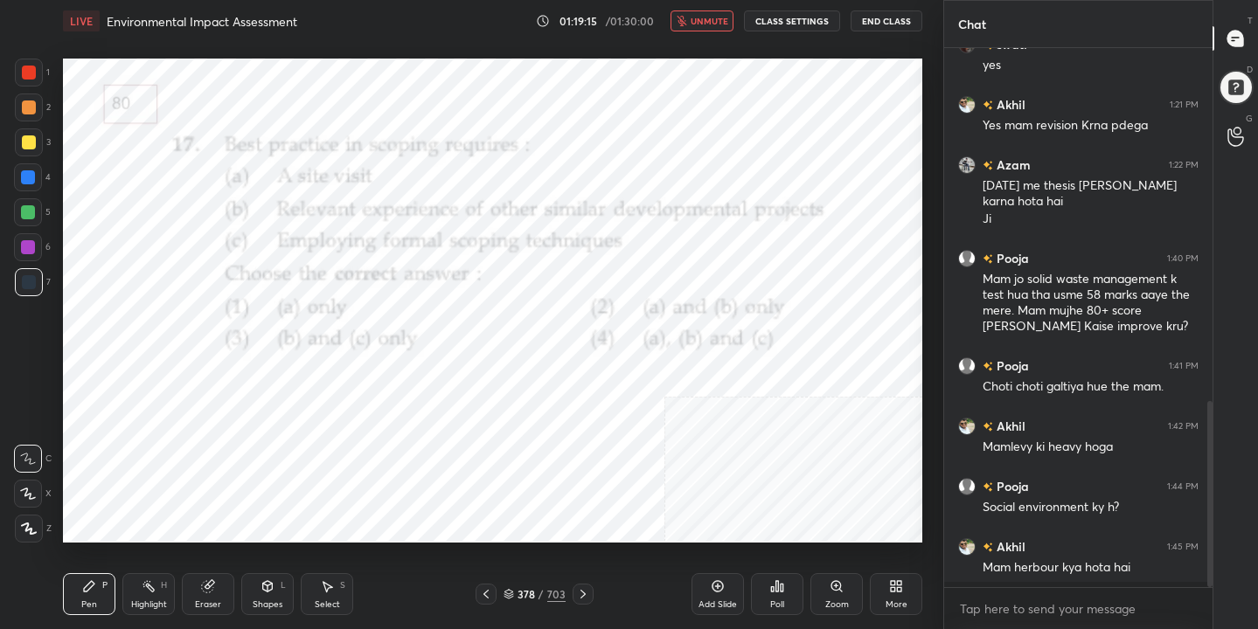
scroll to position [6, 6]
click at [731, 18] on button "unmute" at bounding box center [701, 20] width 63 height 21
click at [504, 593] on icon at bounding box center [508, 594] width 10 height 10
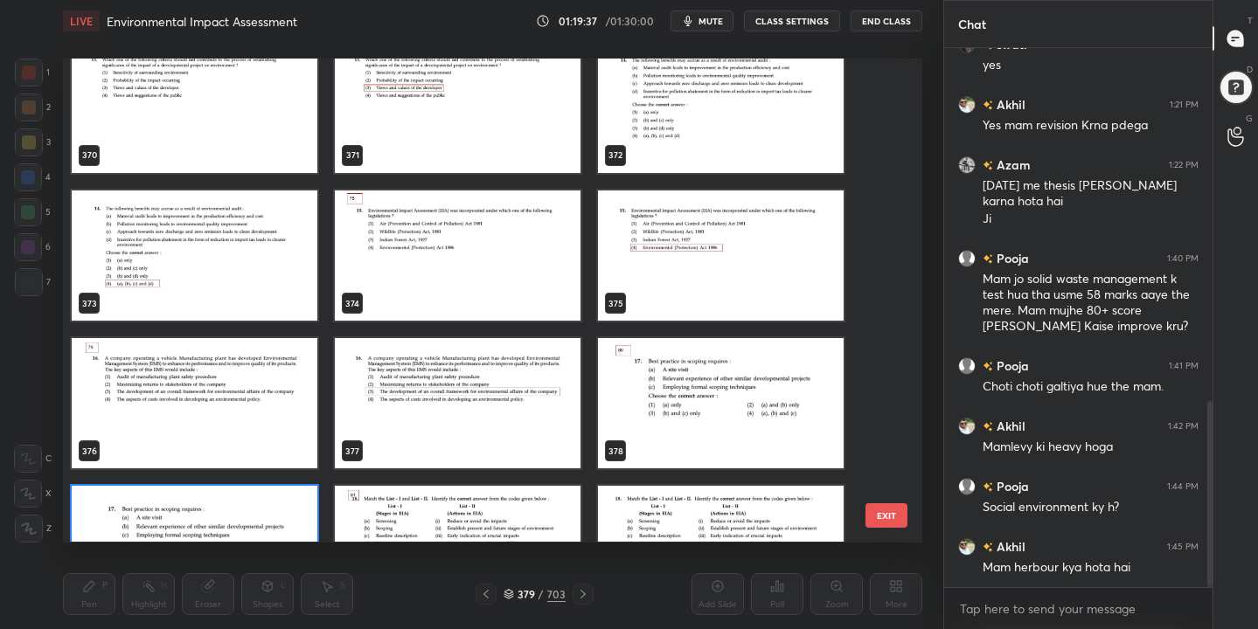
scroll to position [18220, 0]
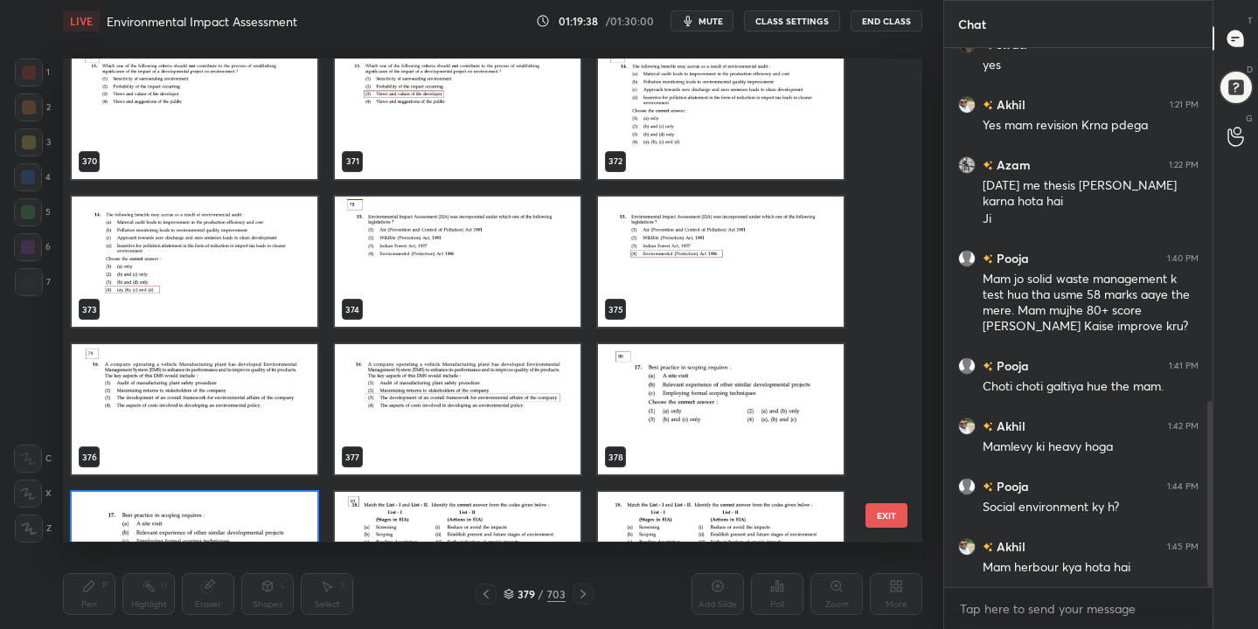
click at [437, 260] on img "grid" at bounding box center [458, 262] width 246 height 130
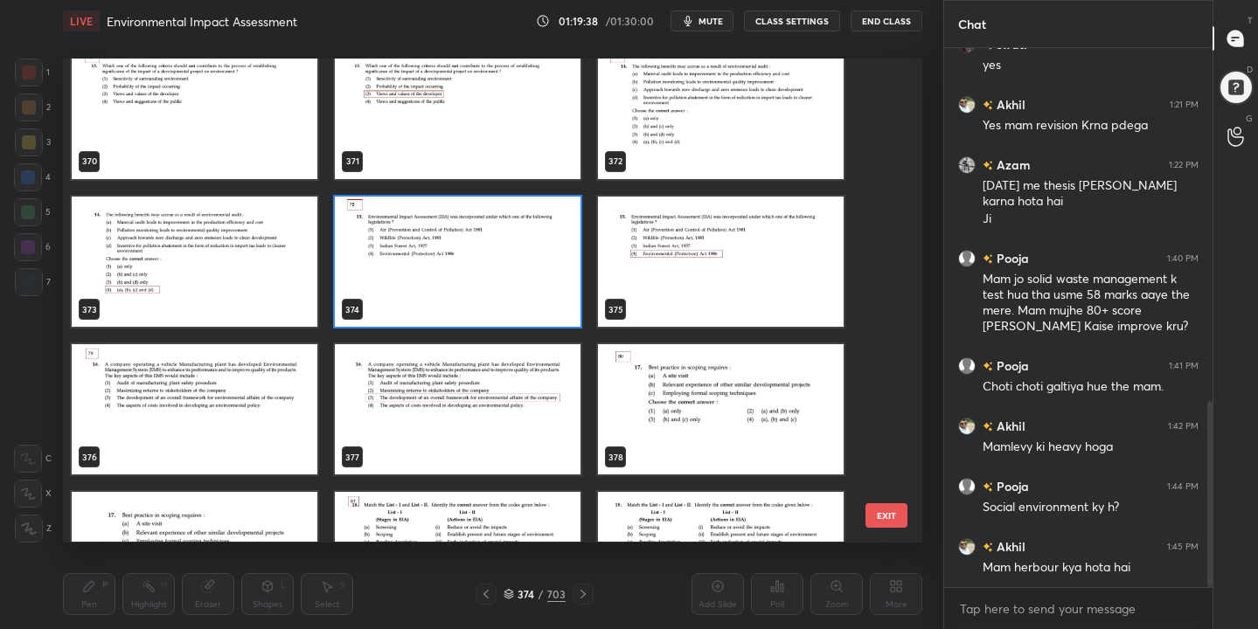
click at [437, 260] on img "grid" at bounding box center [458, 262] width 246 height 130
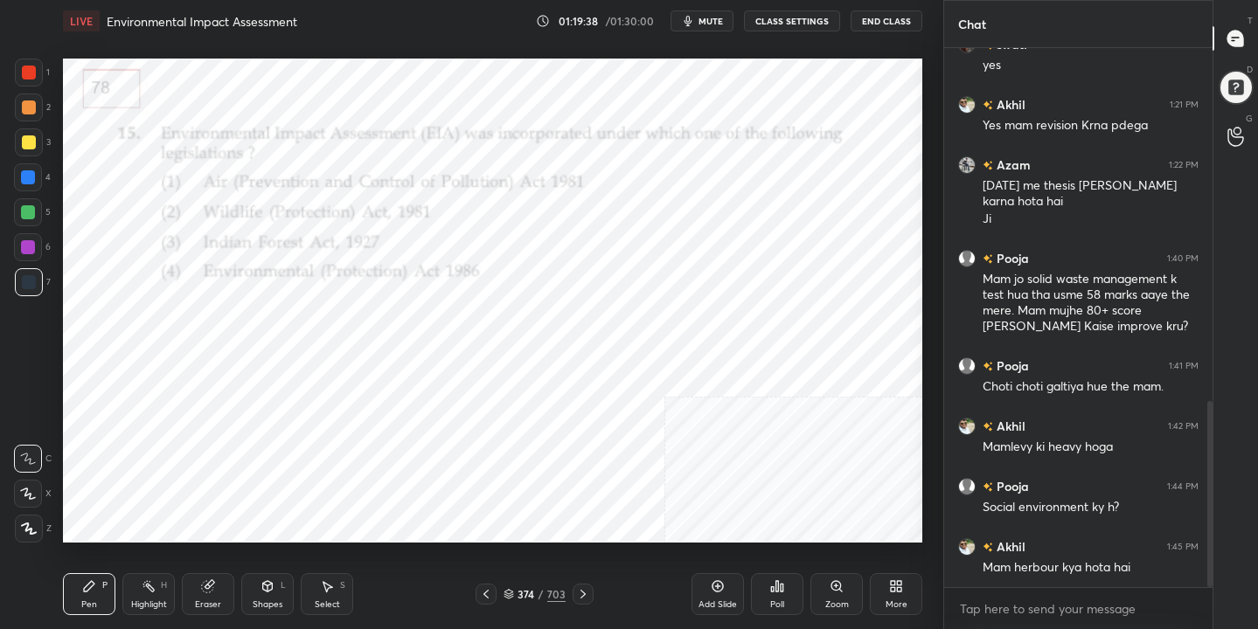
click at [437, 260] on img "grid" at bounding box center [458, 262] width 246 height 130
click at [708, 19] on span "mute" at bounding box center [710, 21] width 24 height 12
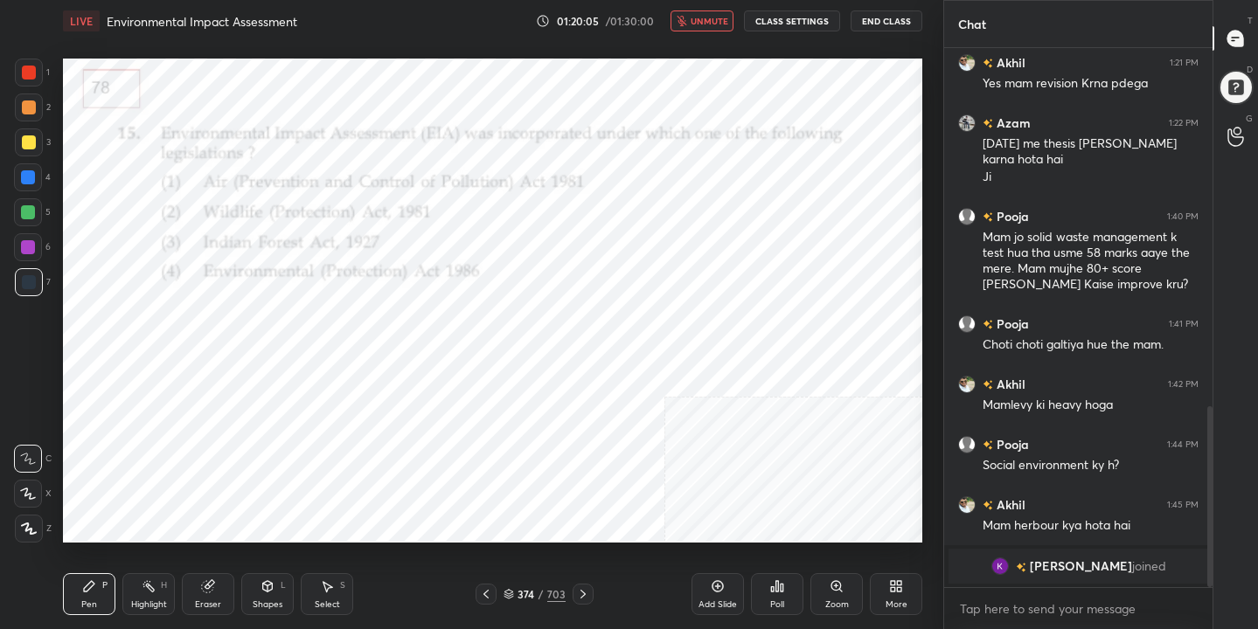
click at [510, 594] on icon at bounding box center [508, 594] width 10 height 10
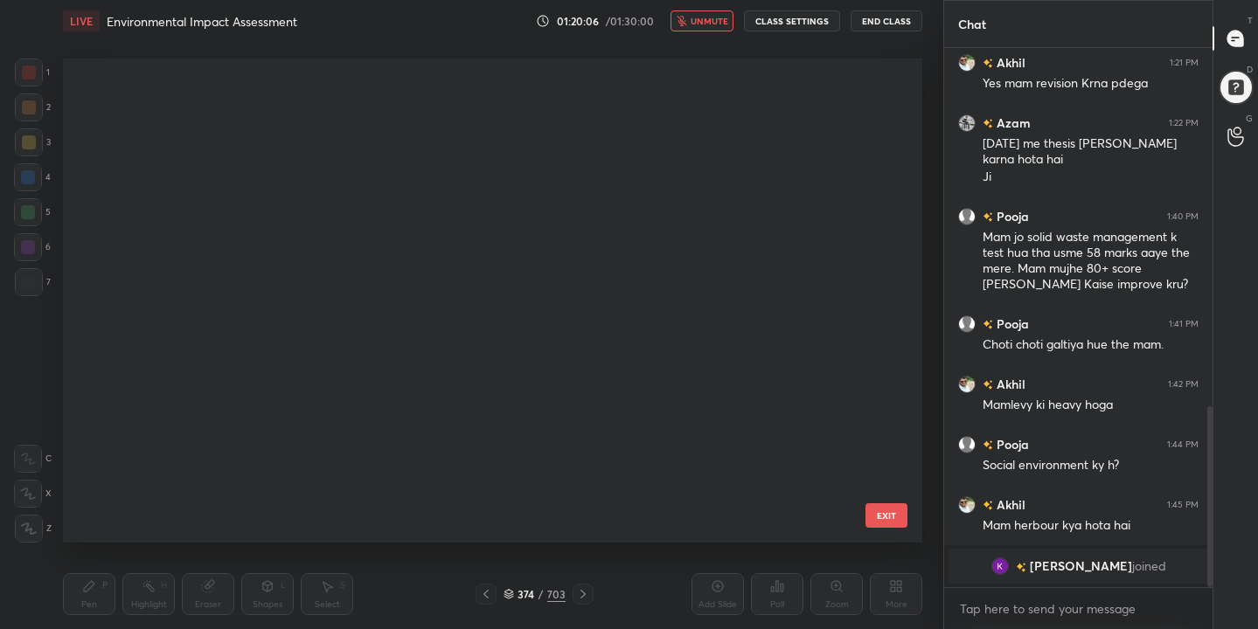
scroll to position [478, 851]
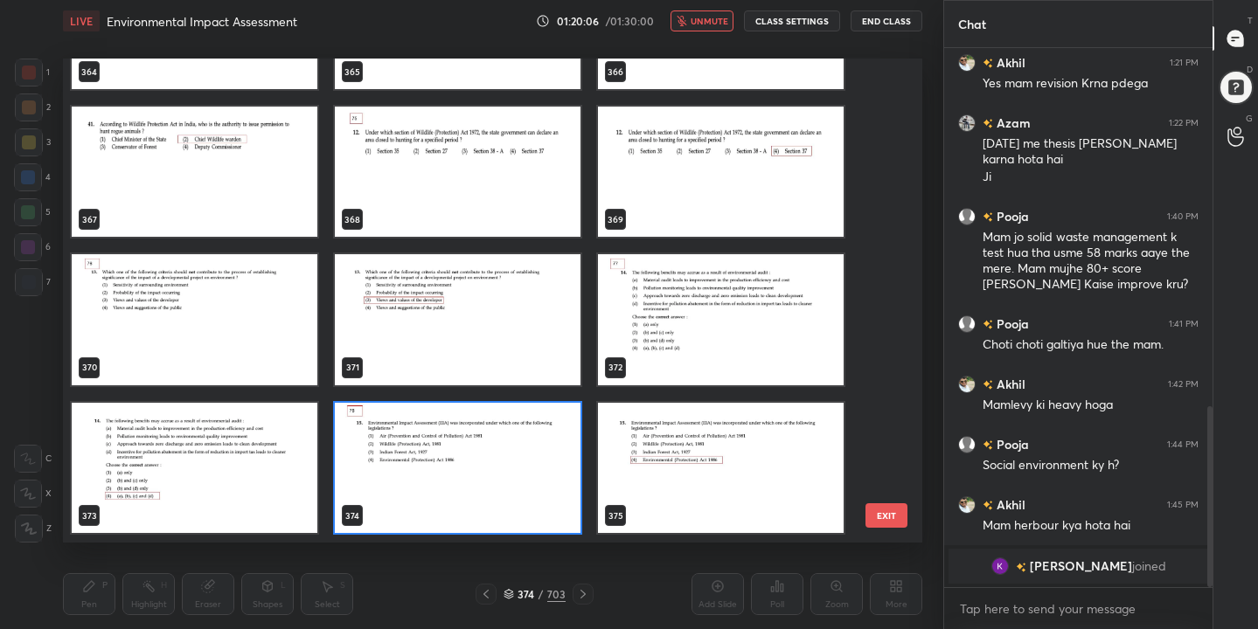
click at [484, 476] on img "grid" at bounding box center [458, 468] width 246 height 130
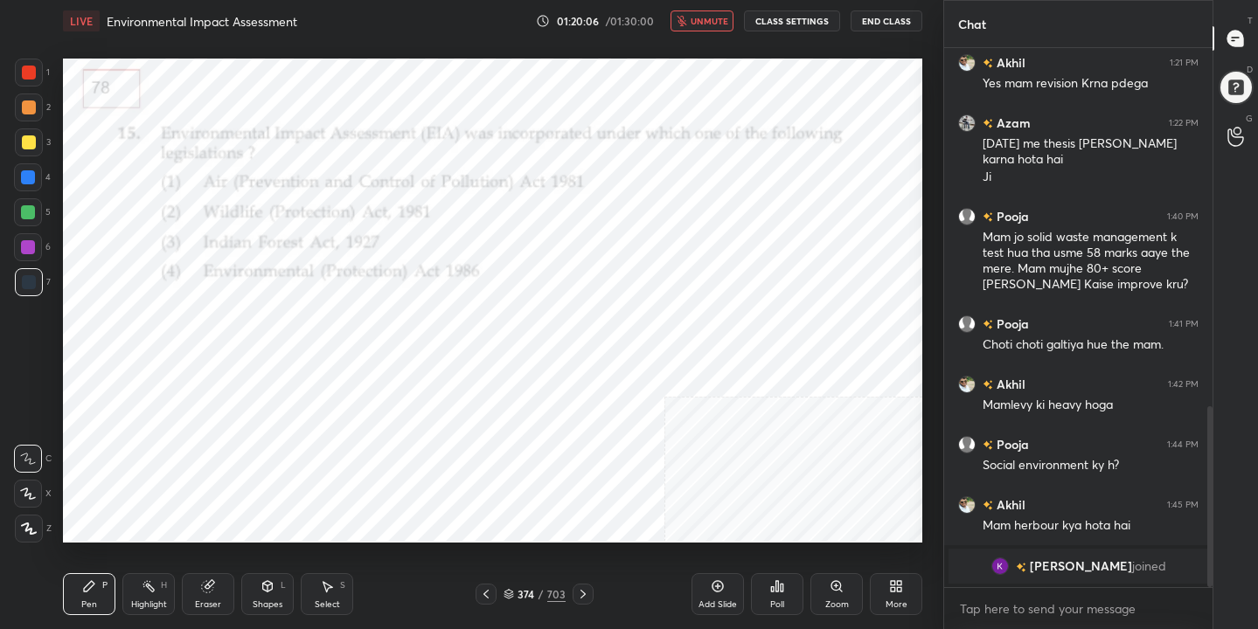
click at [484, 476] on img "grid" at bounding box center [458, 468] width 246 height 130
click at [776, 601] on div "Poll" at bounding box center [777, 604] width 14 height 9
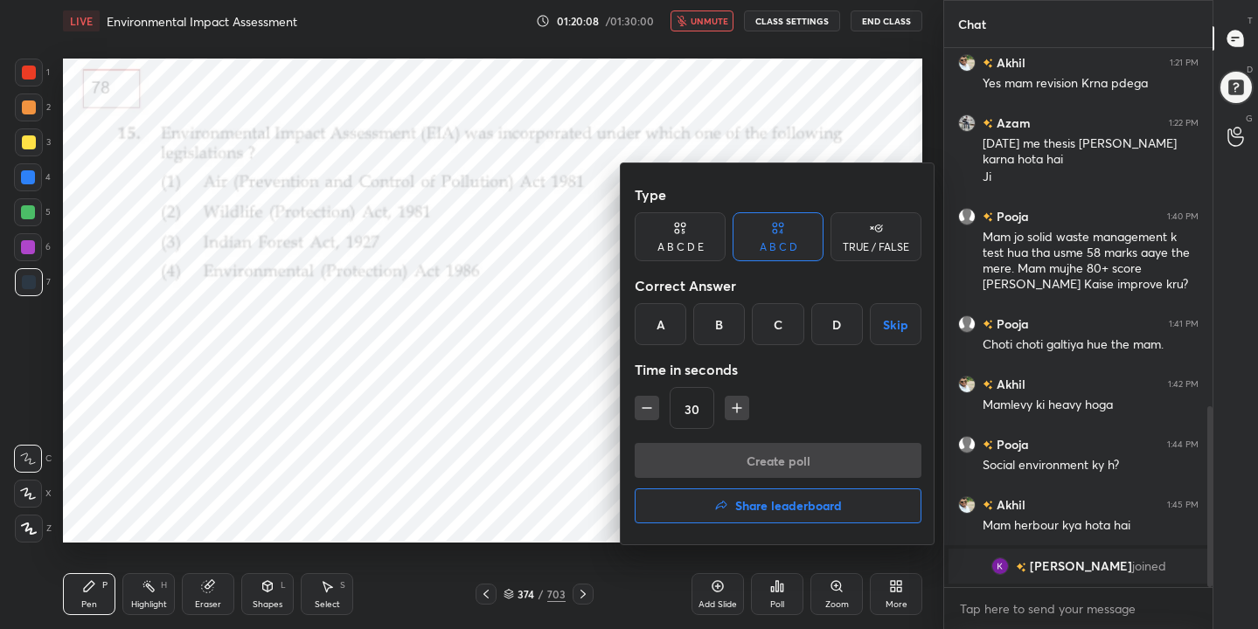
click at [841, 309] on div "D" at bounding box center [837, 324] width 52 height 42
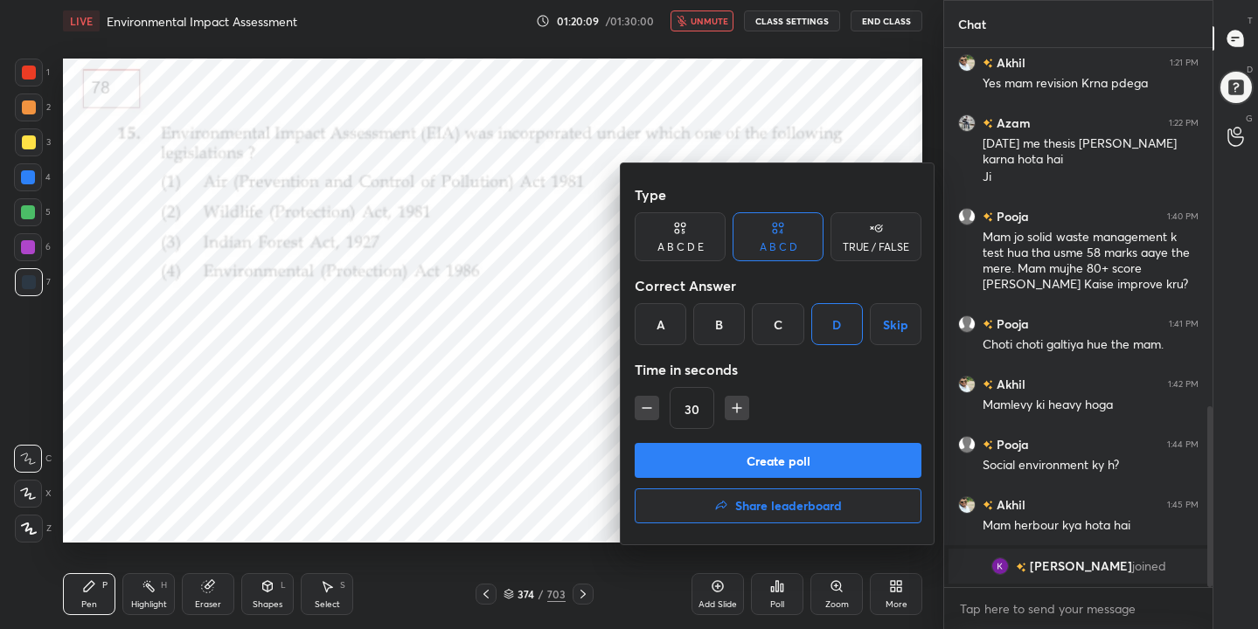
click at [850, 463] on button "Create poll" at bounding box center [778, 460] width 287 height 35
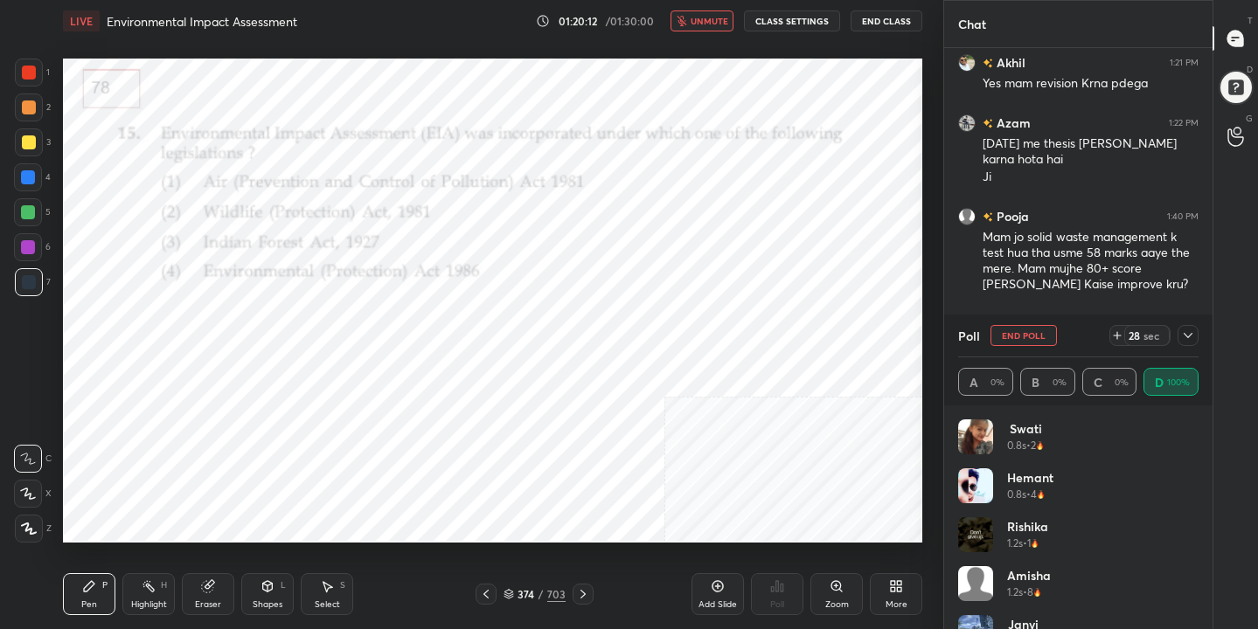
scroll to position [205, 235]
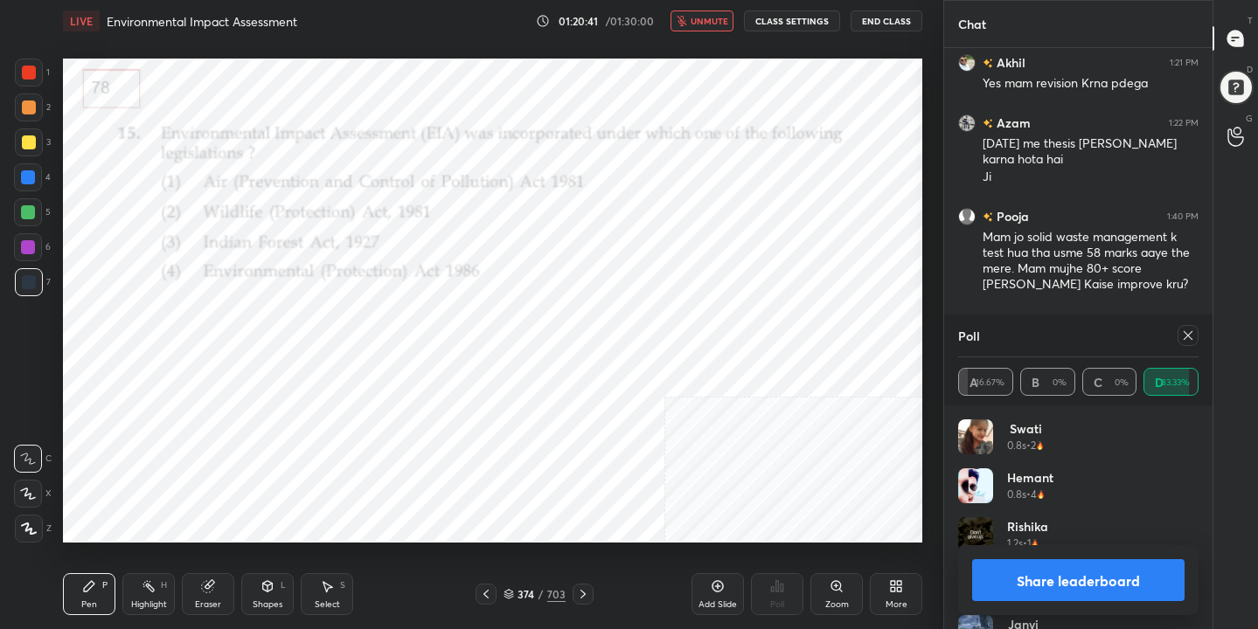
click at [1186, 339] on icon at bounding box center [1188, 336] width 14 height 14
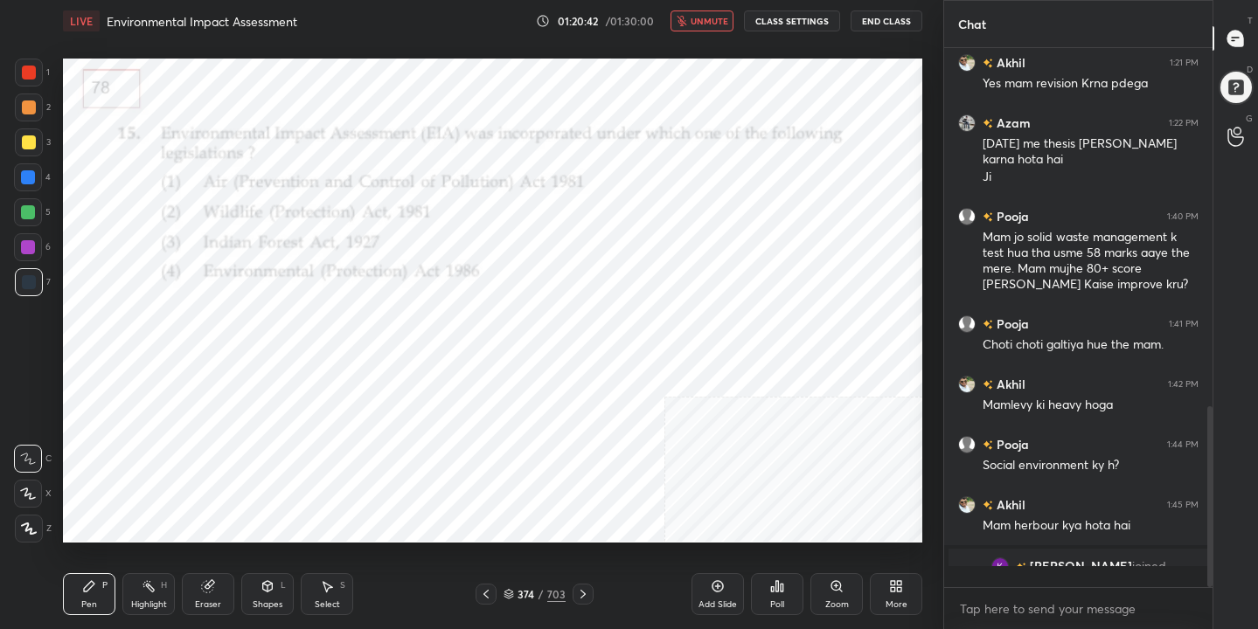
scroll to position [389, 263]
click at [711, 19] on span "unmute" at bounding box center [709, 21] width 38 height 12
click at [515, 597] on div "375 / 703" at bounding box center [534, 594] width 62 height 16
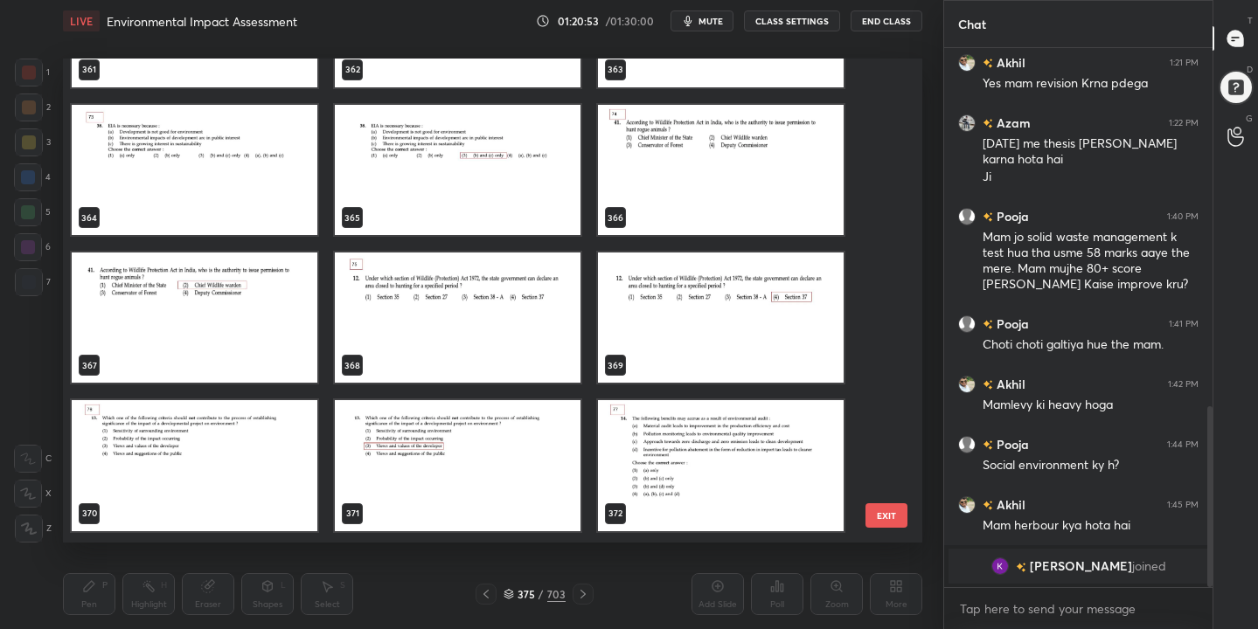
scroll to position [17689, 0]
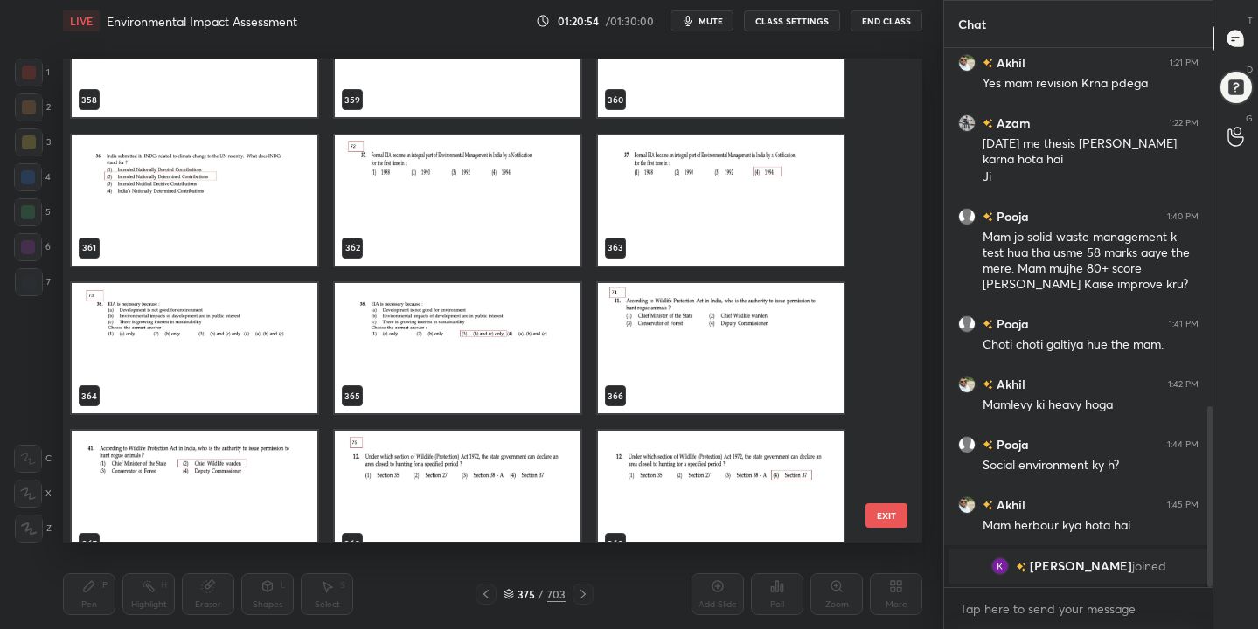
click at [469, 181] on img "grid" at bounding box center [458, 200] width 246 height 130
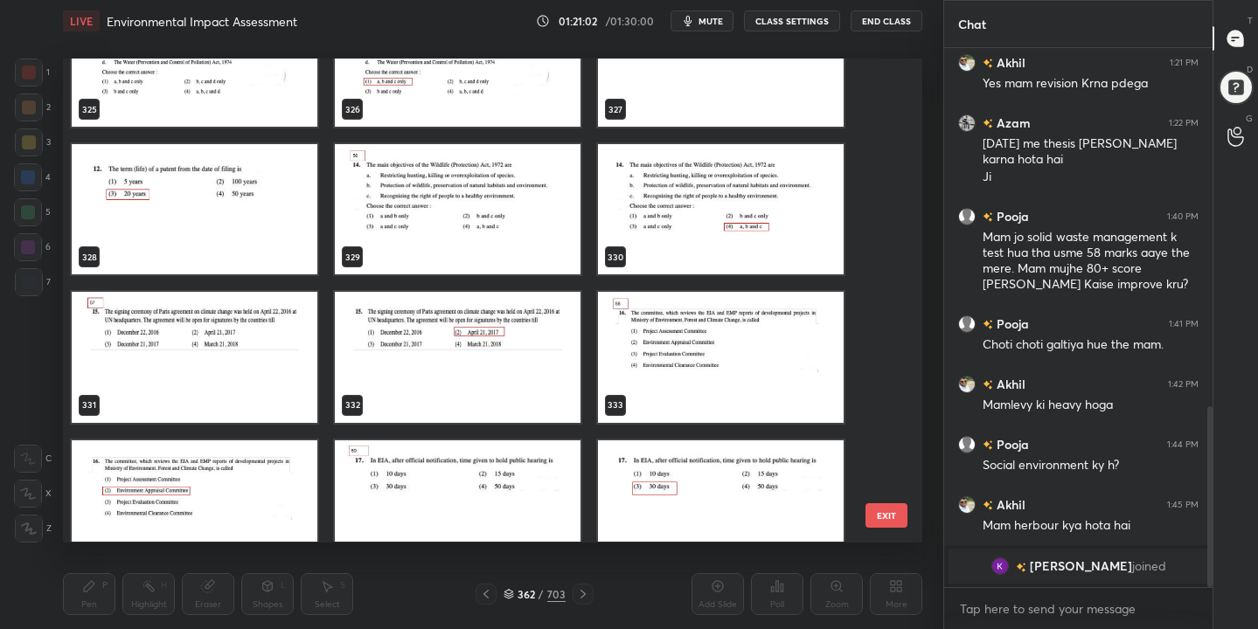
scroll to position [16042, 0]
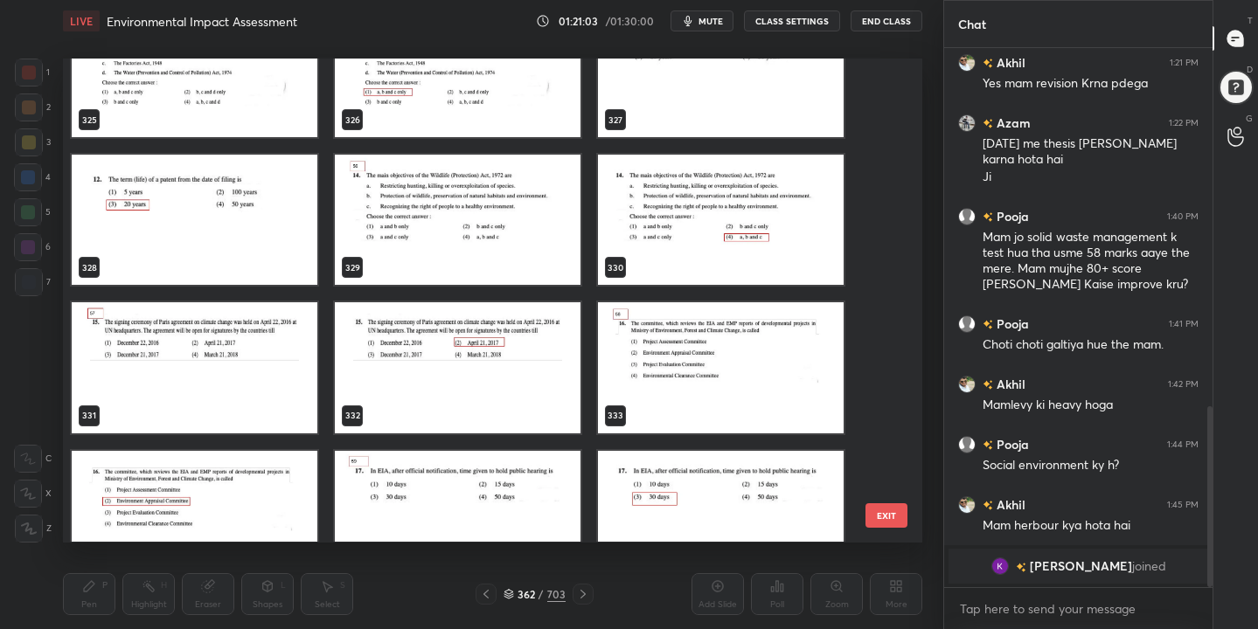
click at [523, 214] on img "grid" at bounding box center [458, 221] width 246 height 130
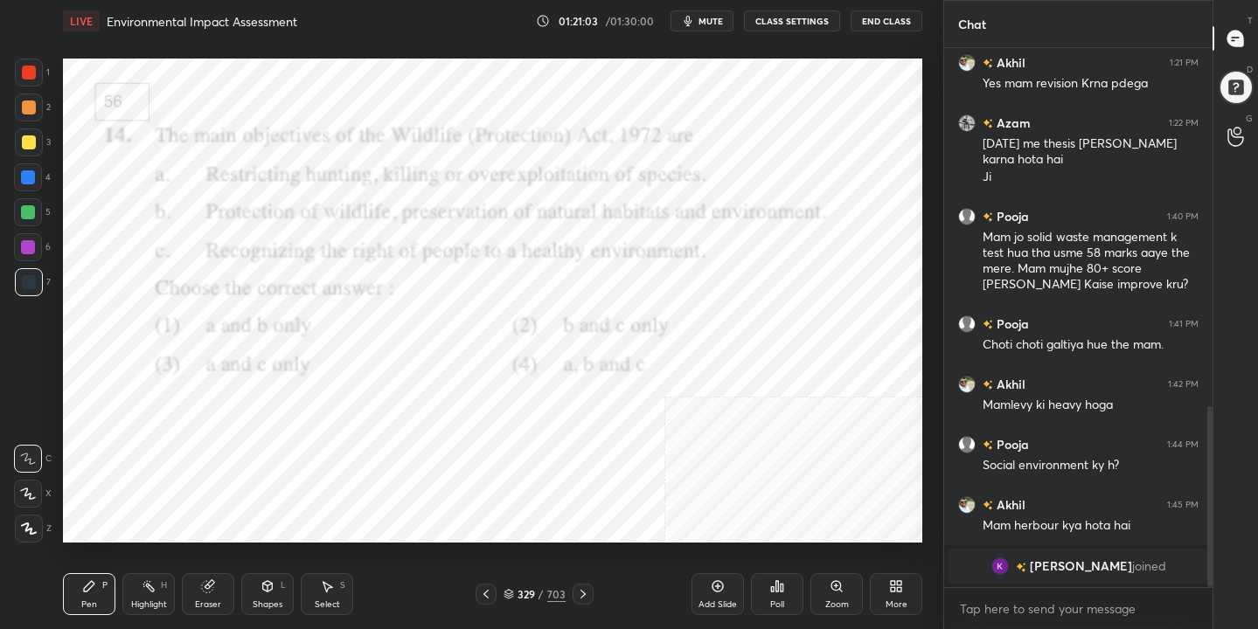
click at [523, 214] on img "grid" at bounding box center [458, 221] width 246 height 130
click at [712, 30] on button "mute" at bounding box center [701, 20] width 63 height 21
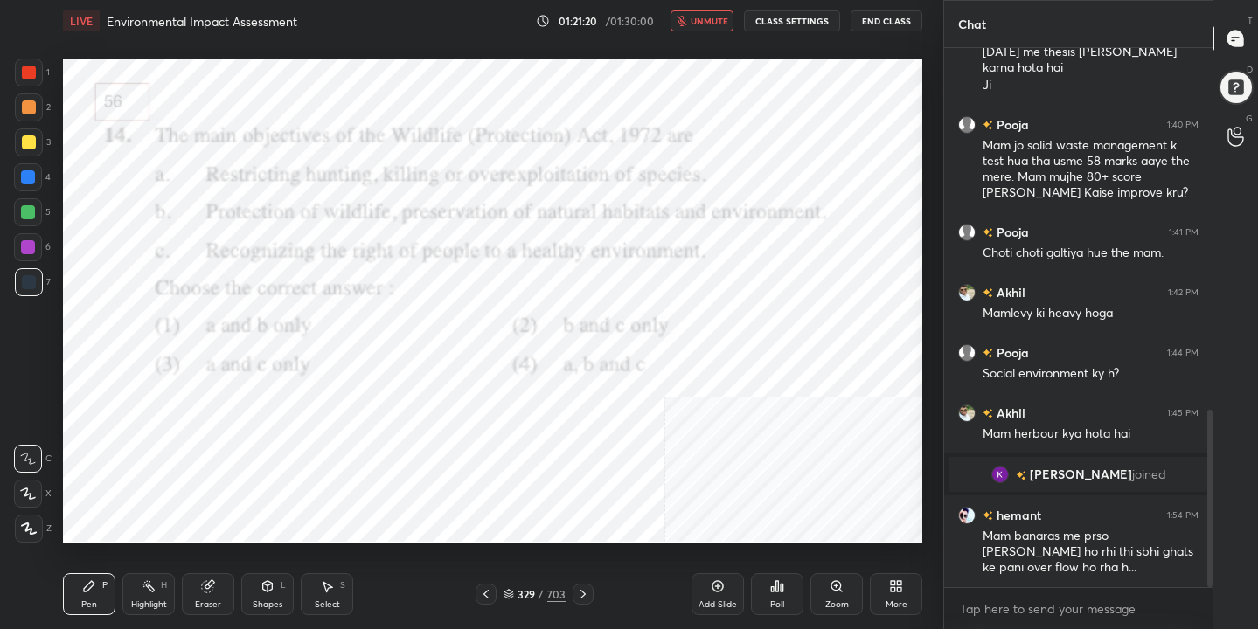
click at [687, 21] on icon "button" at bounding box center [681, 21] width 10 height 10
click at [717, 16] on span "mute" at bounding box center [710, 21] width 24 height 12
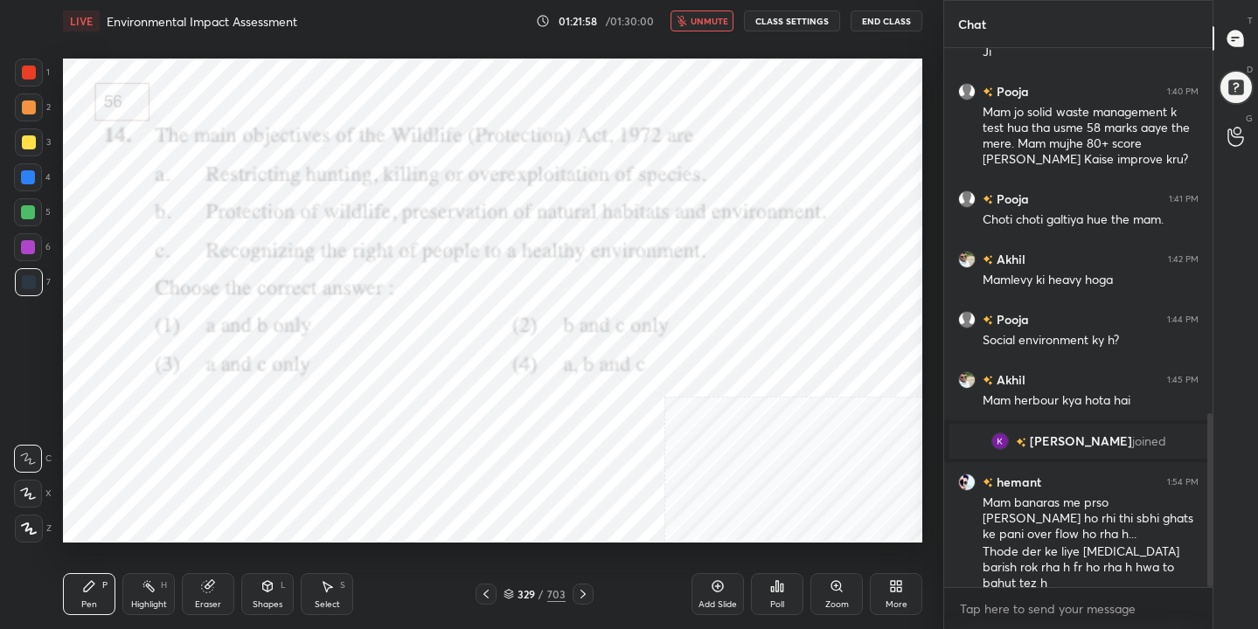
click at [709, 23] on span "unmute" at bounding box center [709, 21] width 38 height 12
click at [517, 592] on div "329" at bounding box center [525, 594] width 17 height 10
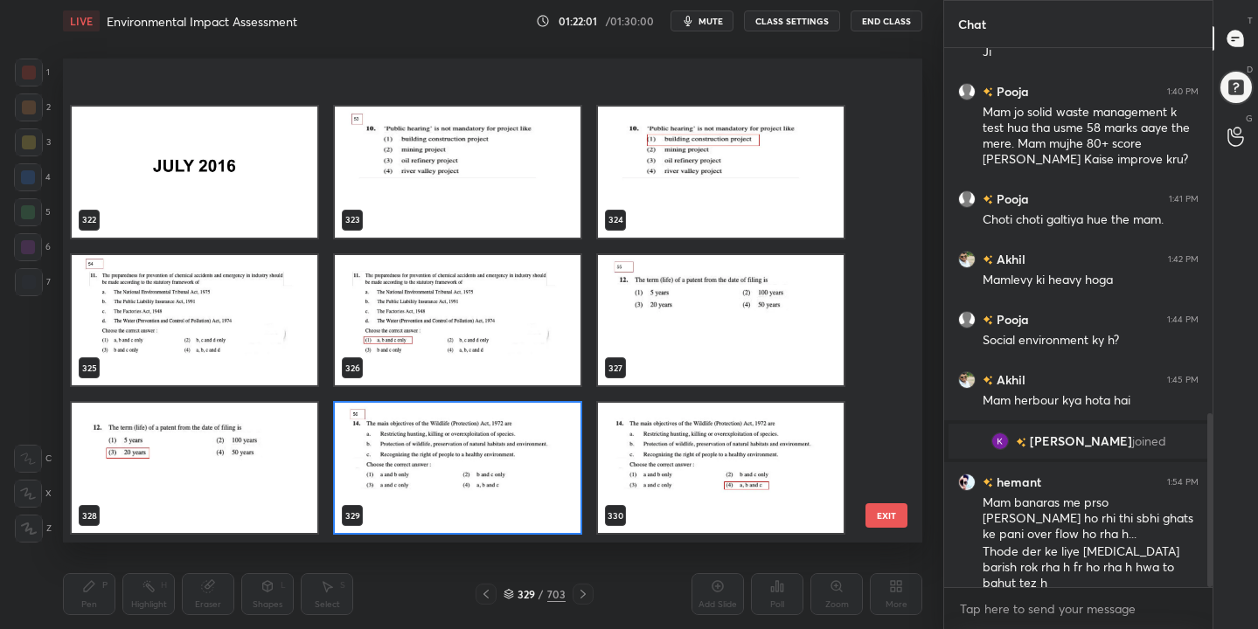
scroll to position [15911, 0]
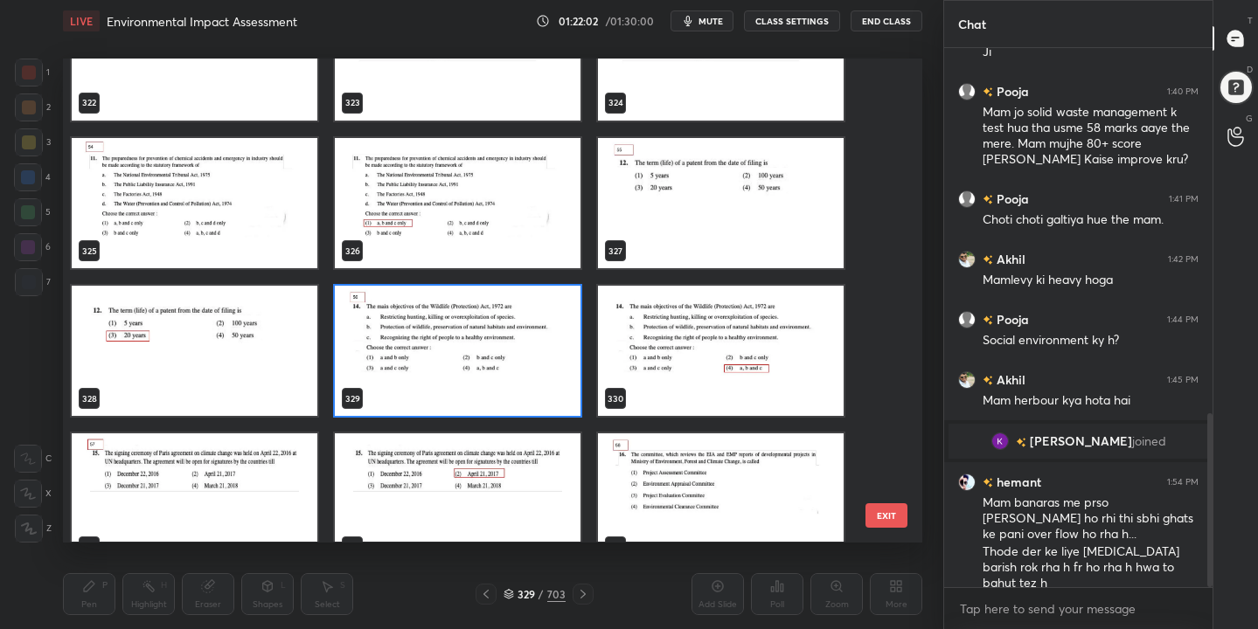
click at [500, 375] on img "grid" at bounding box center [458, 352] width 246 height 130
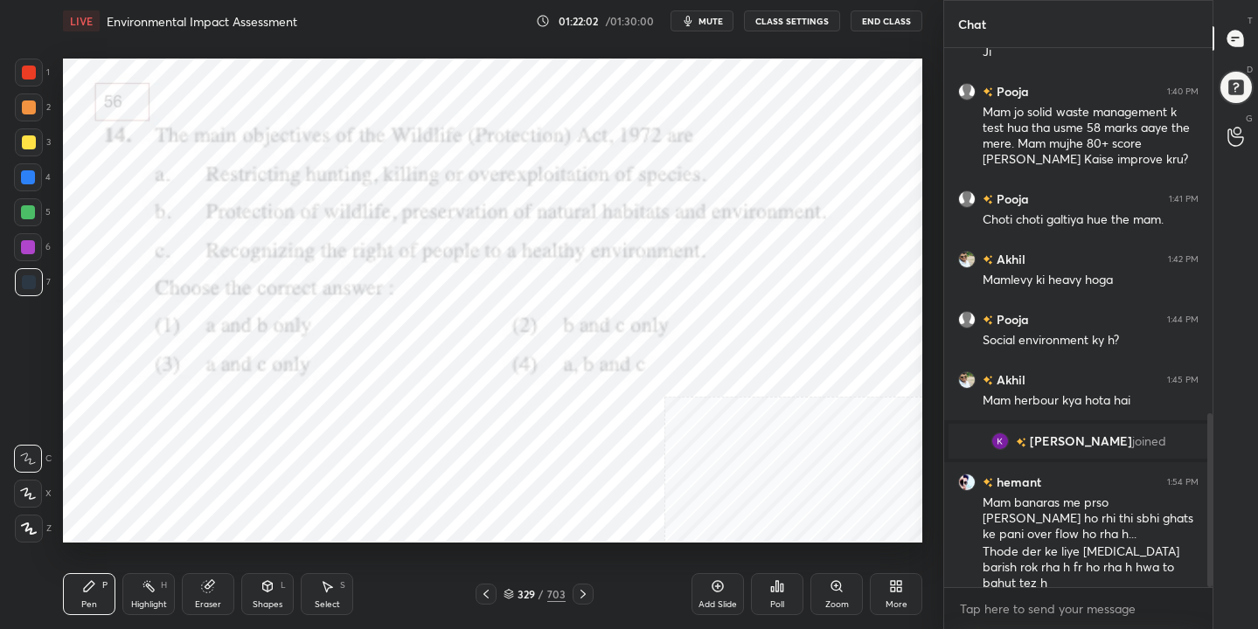
click at [500, 375] on img "grid" at bounding box center [458, 352] width 246 height 130
click at [780, 589] on icon at bounding box center [777, 586] width 14 height 14
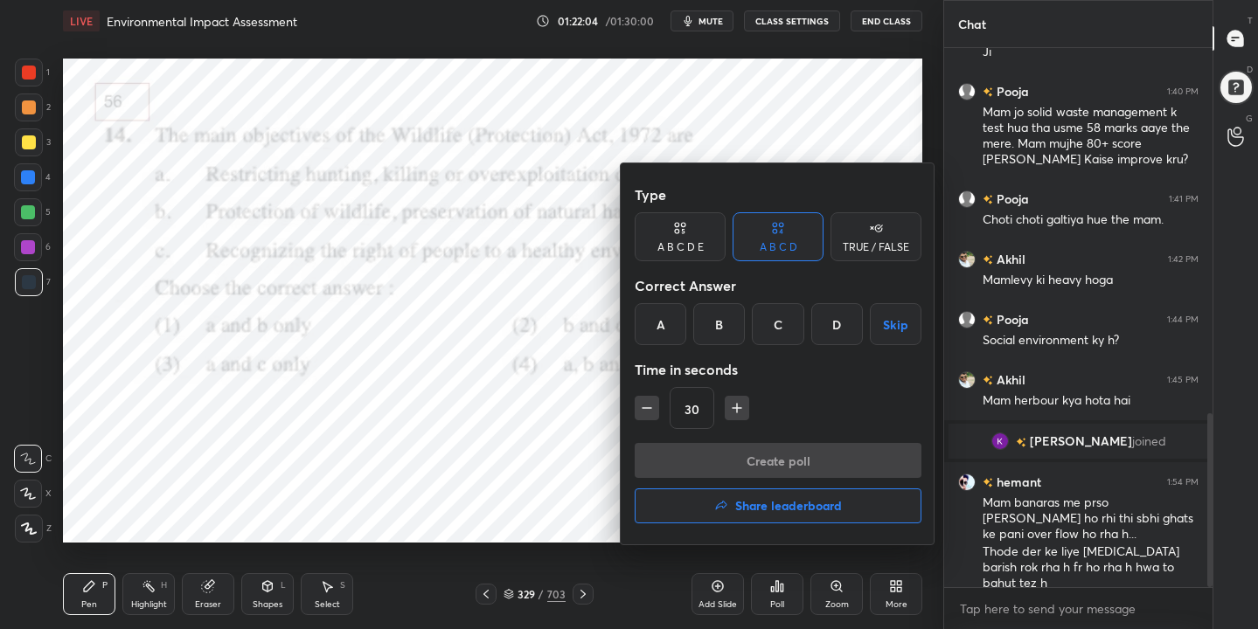
click at [838, 321] on div "D" at bounding box center [837, 324] width 52 height 42
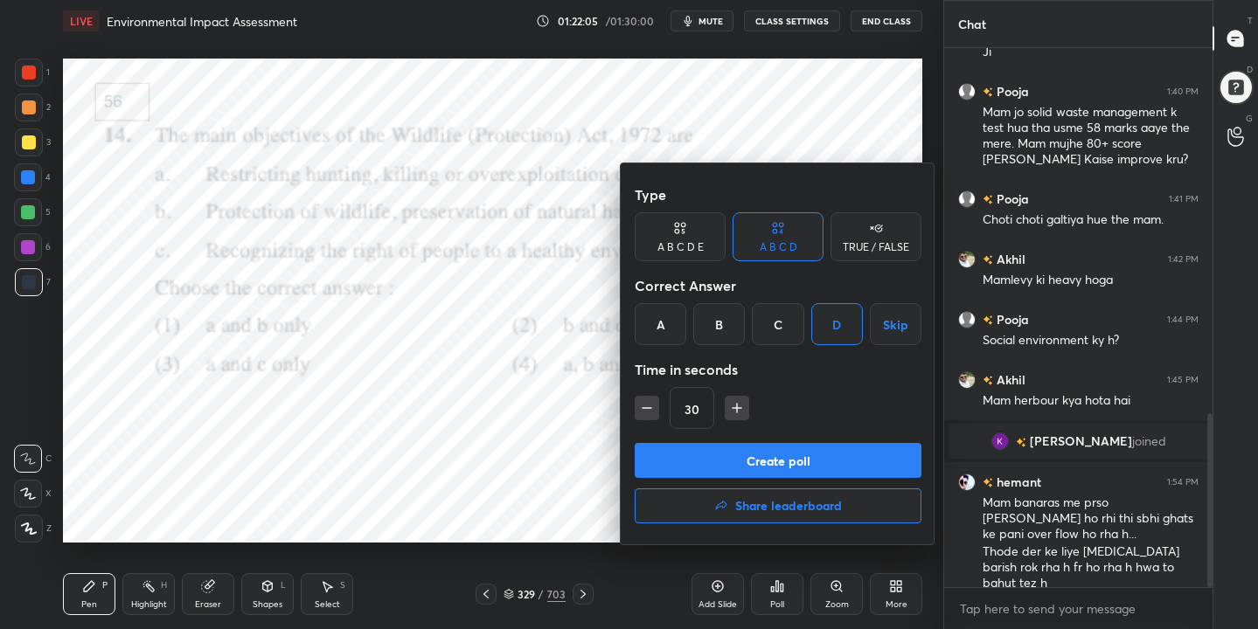
click at [804, 461] on button "Create poll" at bounding box center [778, 460] width 287 height 35
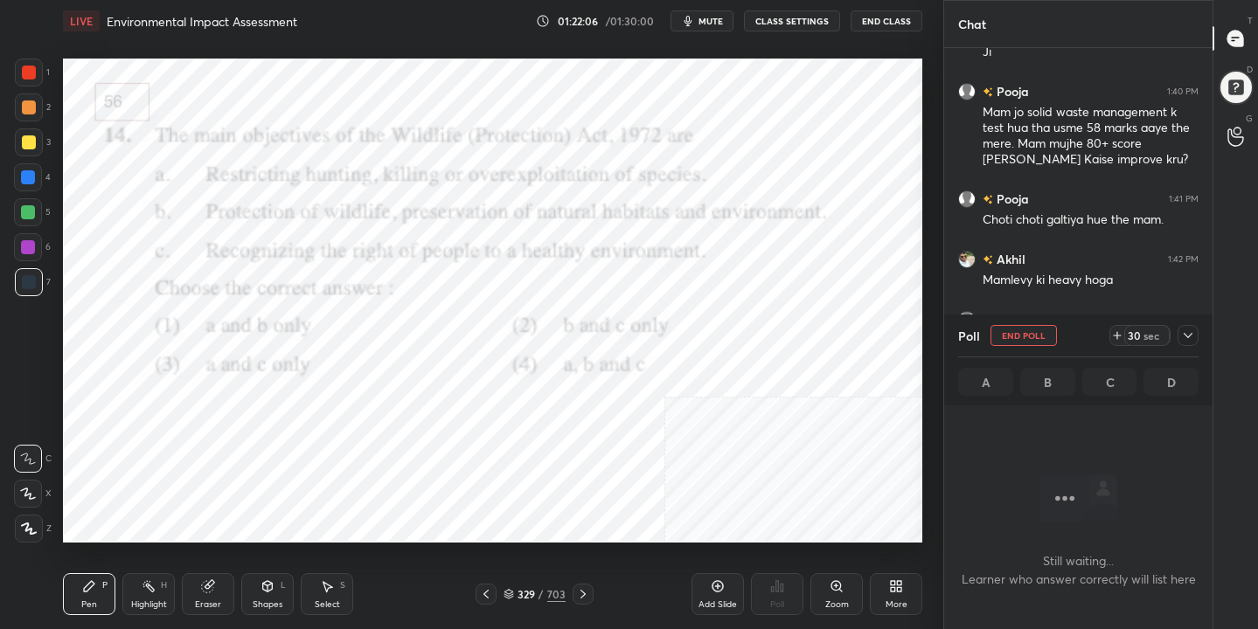
scroll to position [298, 263]
click at [695, 15] on icon "button" at bounding box center [688, 21] width 14 height 14
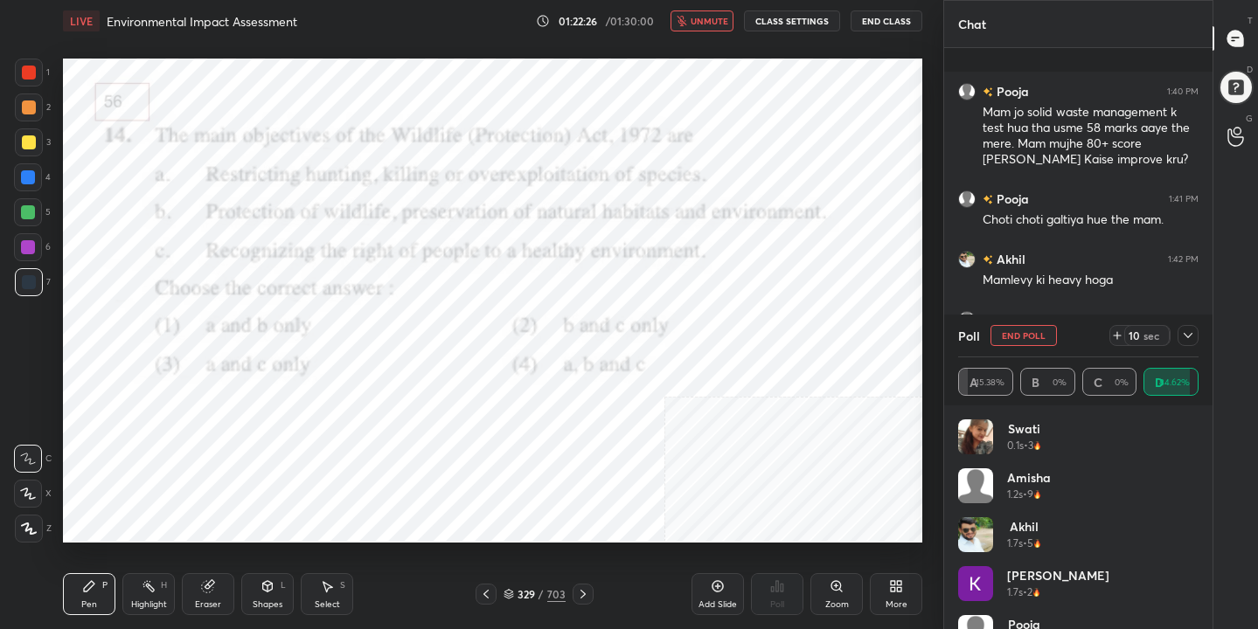
scroll to position [1285, 0]
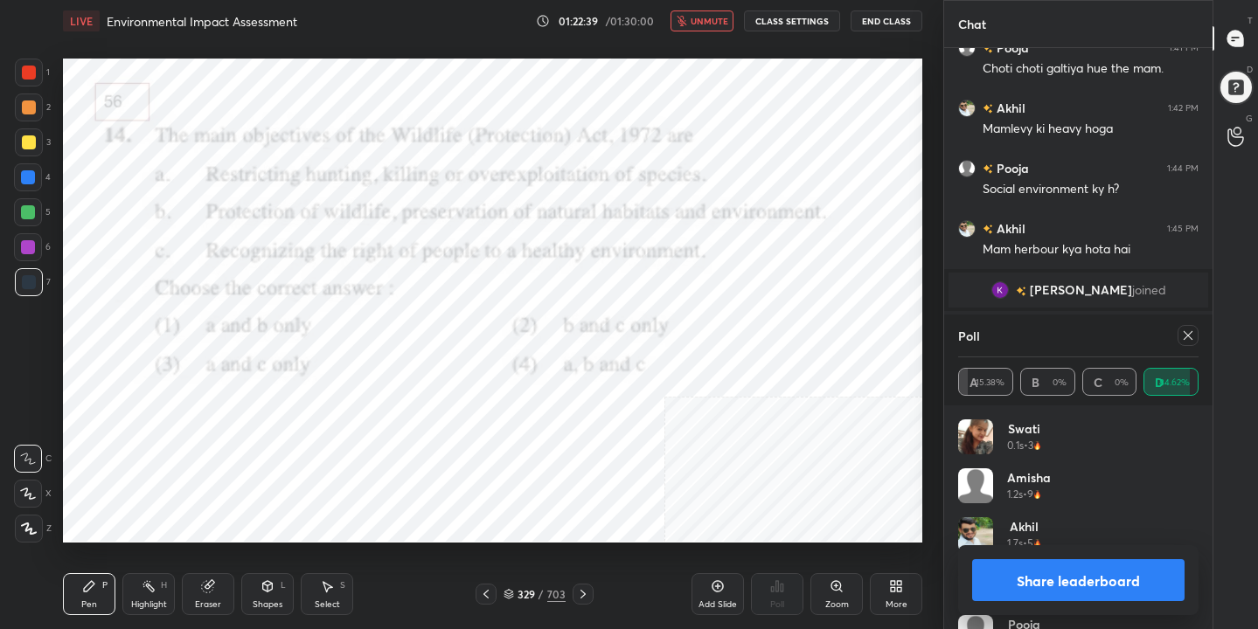
click at [1182, 336] on icon at bounding box center [1188, 336] width 14 height 14
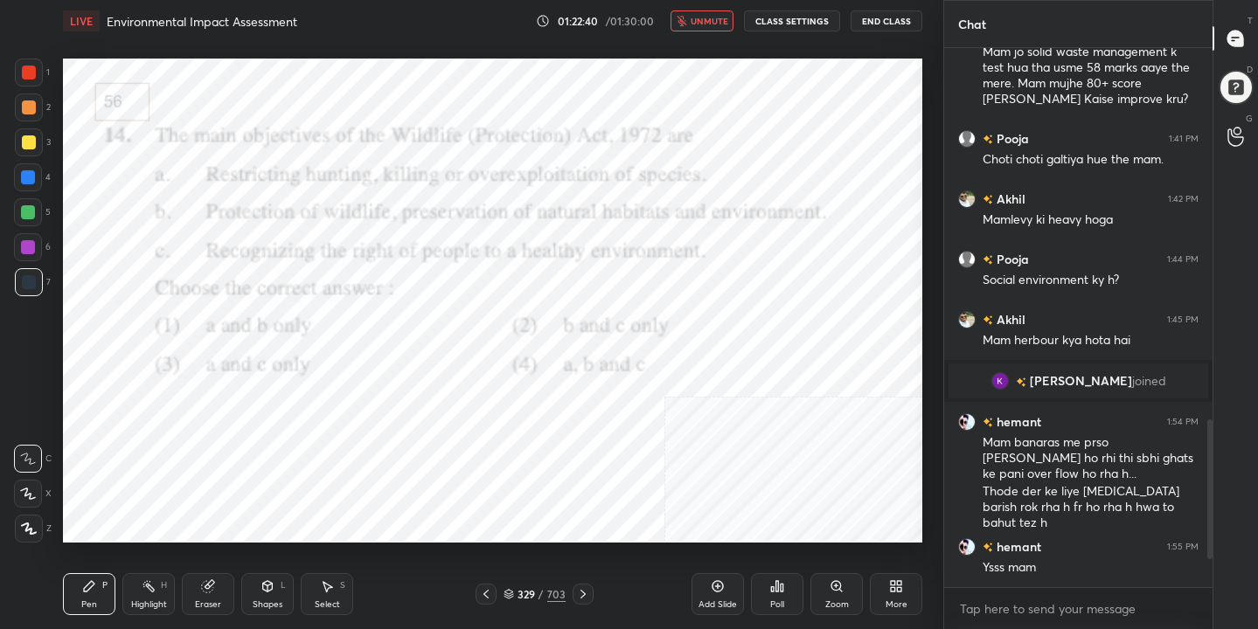
scroll to position [1194, 0]
click at [701, 26] on span "unmute" at bounding box center [709, 21] width 38 height 12
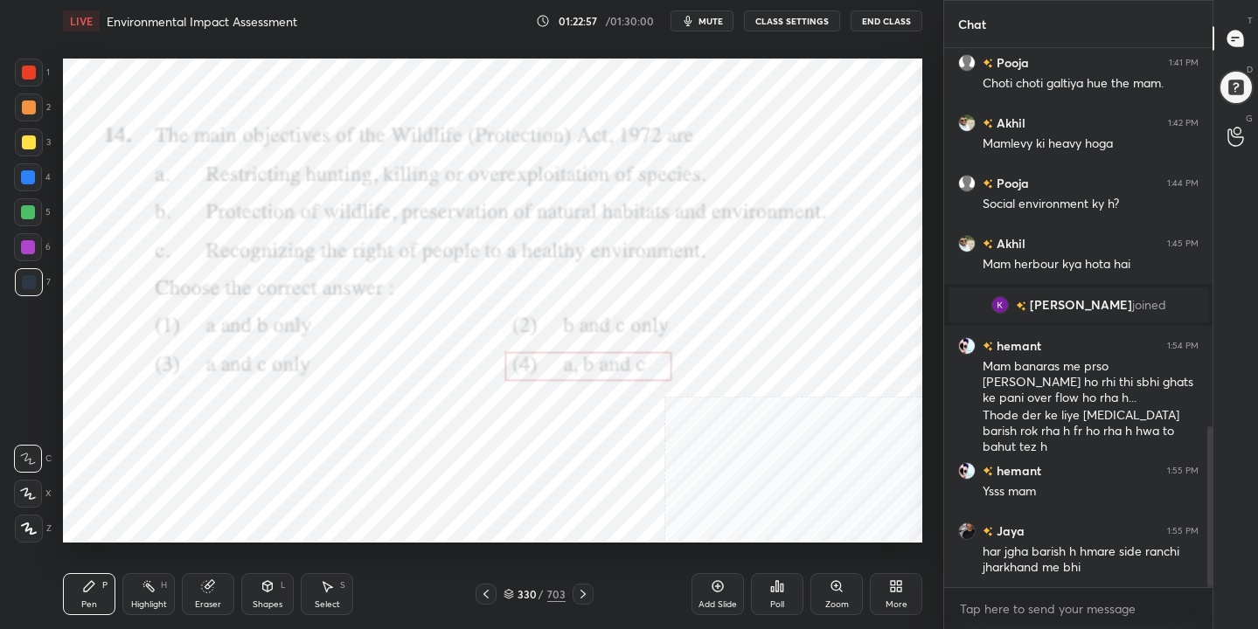
click at [511, 593] on icon at bounding box center [508, 594] width 10 height 10
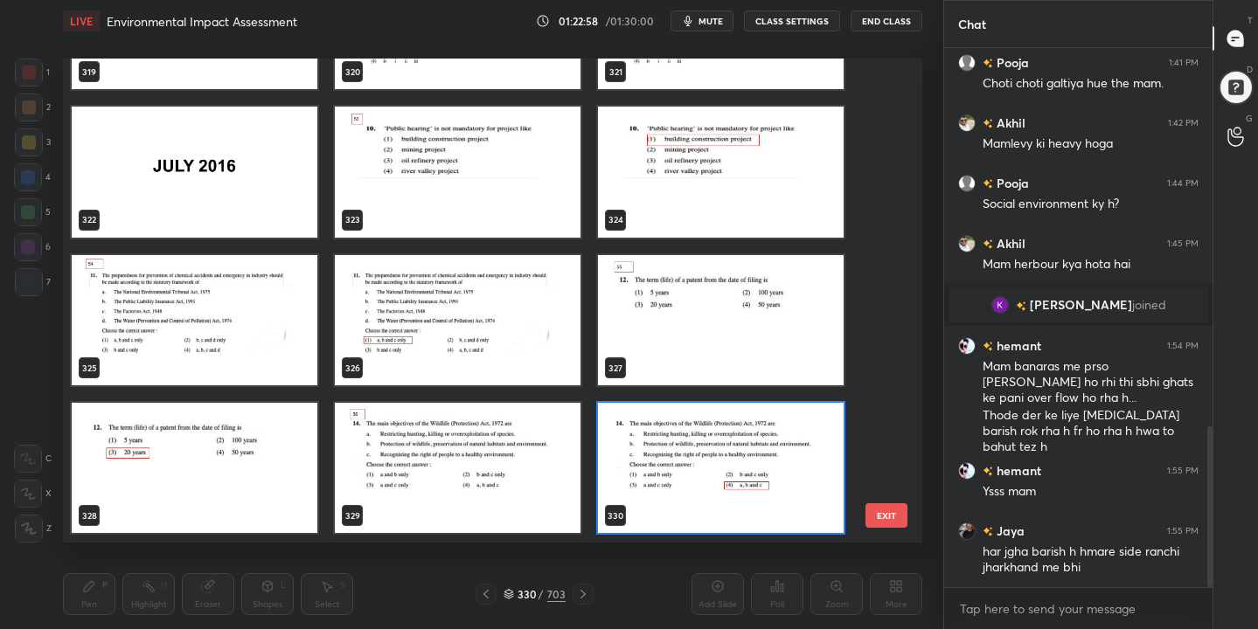
scroll to position [478, 851]
click at [243, 309] on img "grid" at bounding box center [195, 320] width 246 height 130
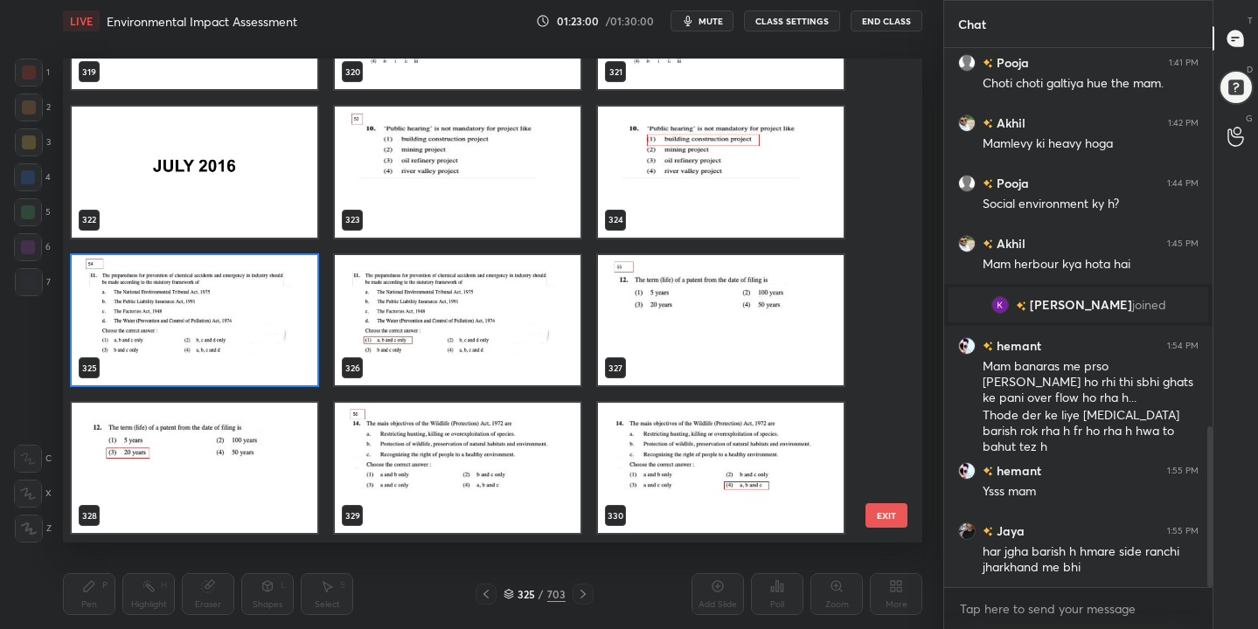
click at [243, 309] on img "grid" at bounding box center [195, 320] width 246 height 130
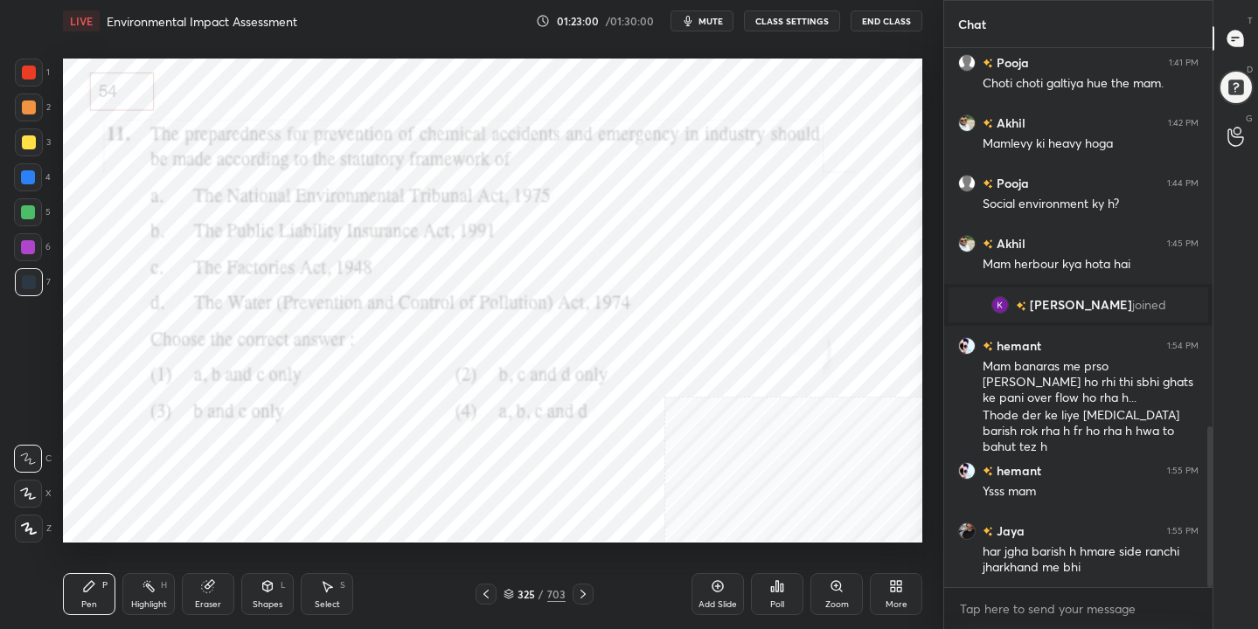
click at [243, 309] on img "grid" at bounding box center [195, 320] width 246 height 130
click at [715, 26] on span "mute" at bounding box center [710, 21] width 24 height 12
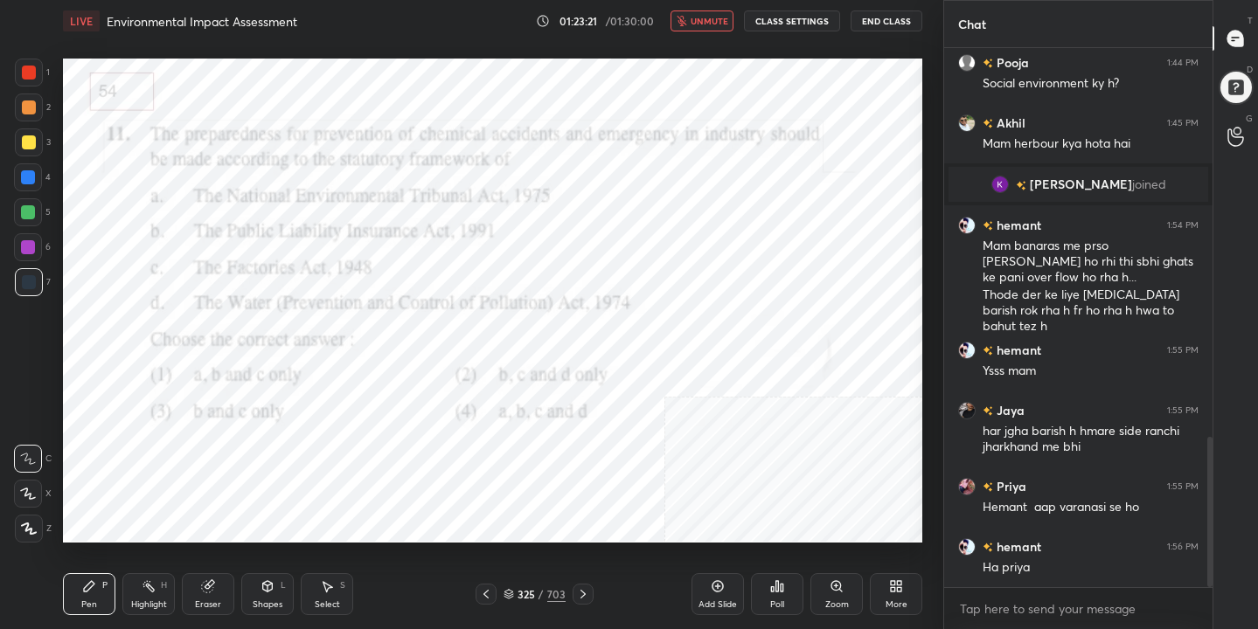
scroll to position [1451, 0]
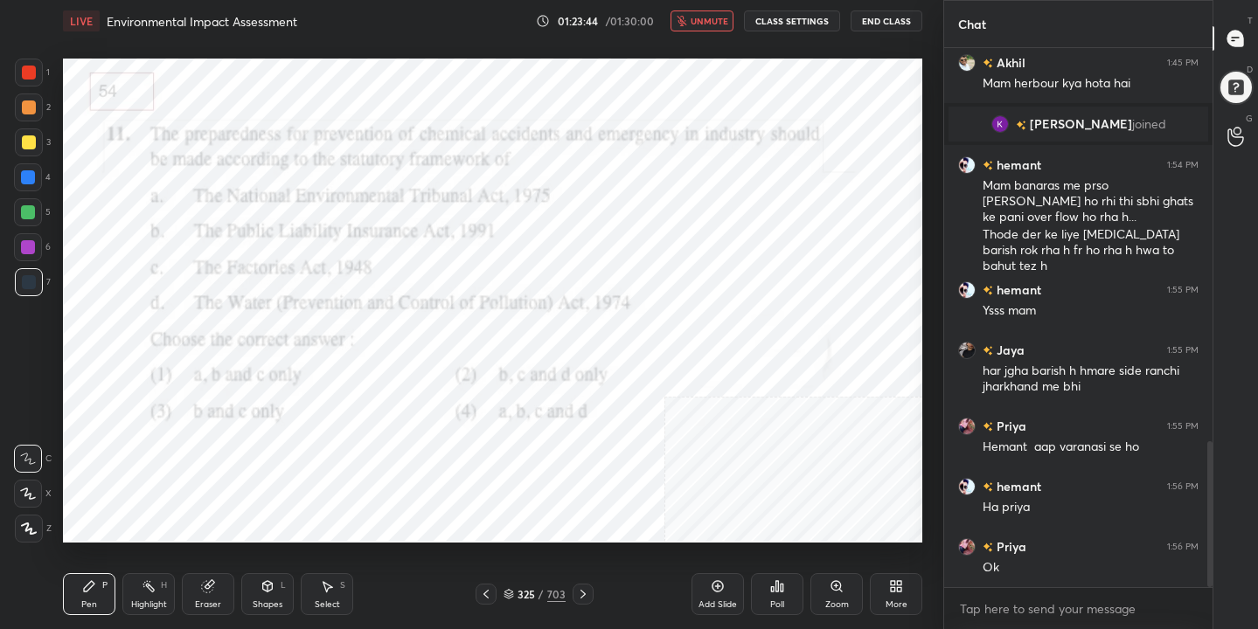
click at [510, 591] on icon at bounding box center [508, 594] width 10 height 10
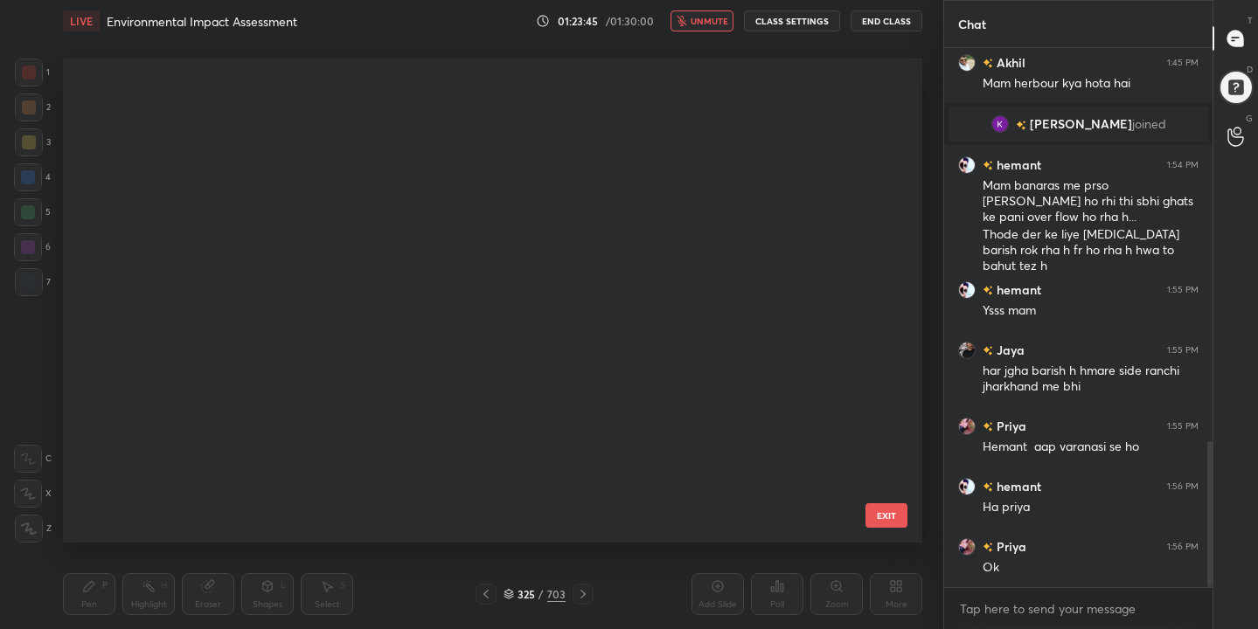
scroll to position [478, 851]
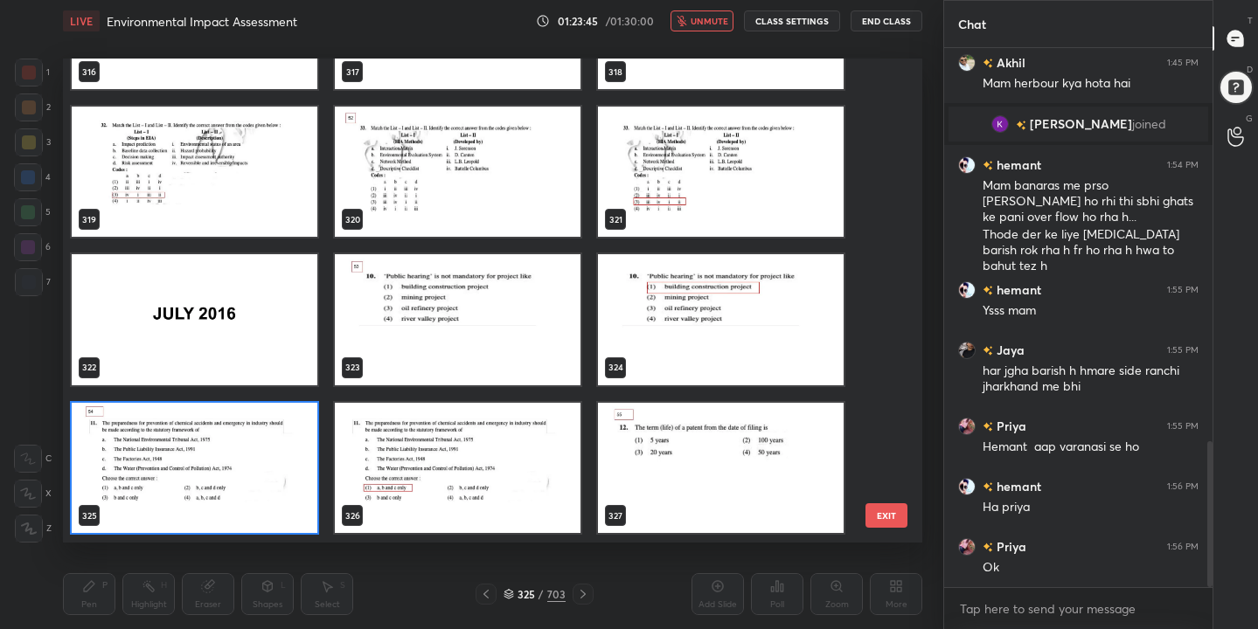
click at [264, 488] on img "grid" at bounding box center [195, 468] width 246 height 130
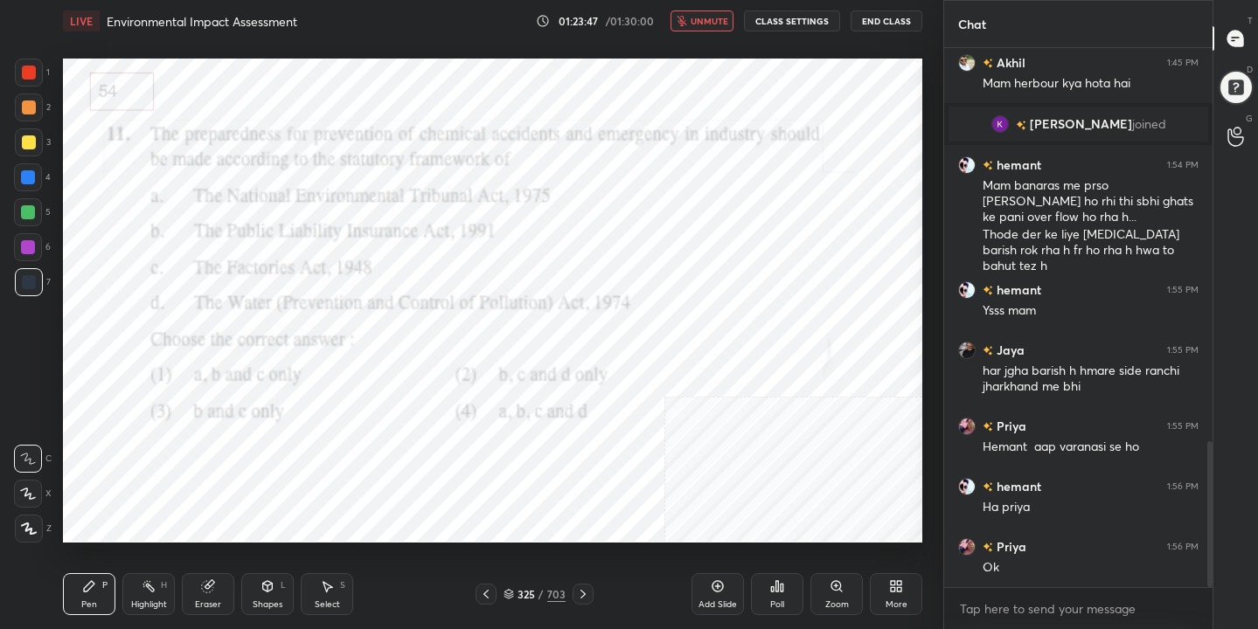
click at [785, 590] on div "Poll" at bounding box center [777, 594] width 52 height 42
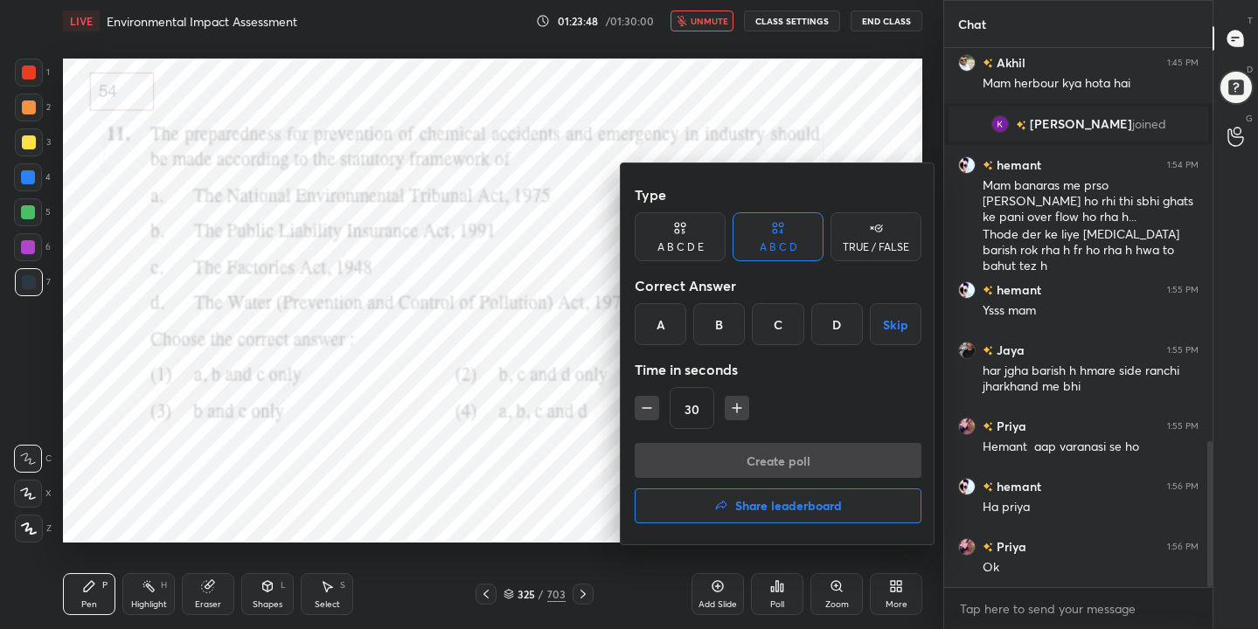
click at [645, 324] on div "A" at bounding box center [661, 324] width 52 height 42
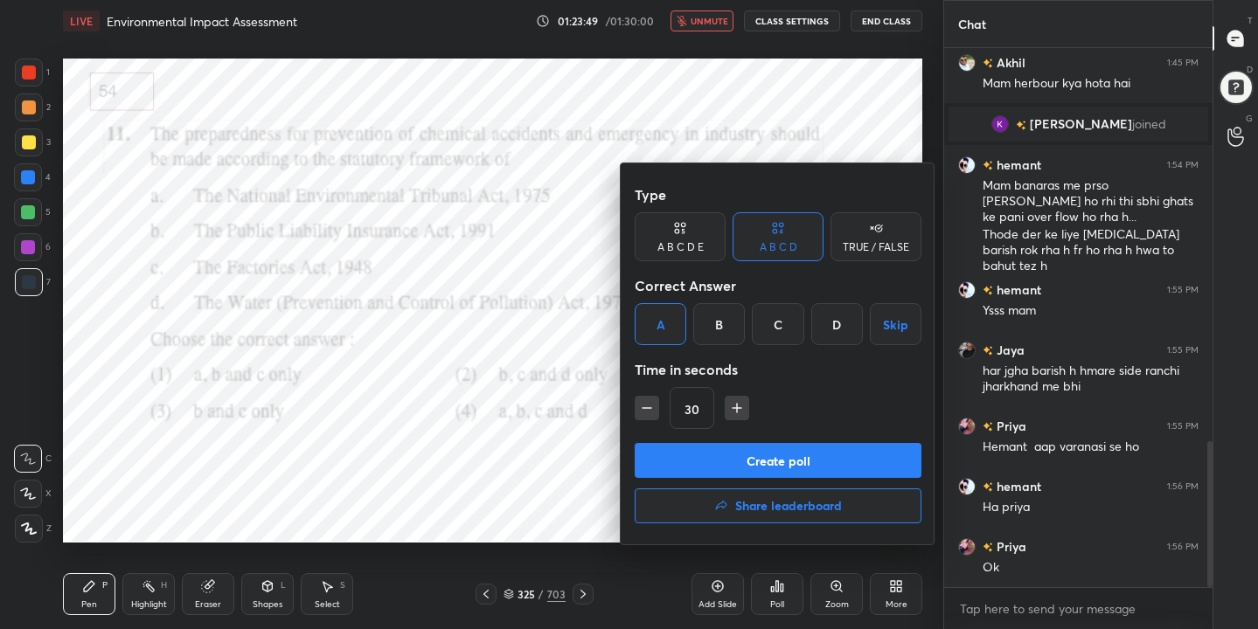
click at [778, 464] on button "Create poll" at bounding box center [778, 460] width 287 height 35
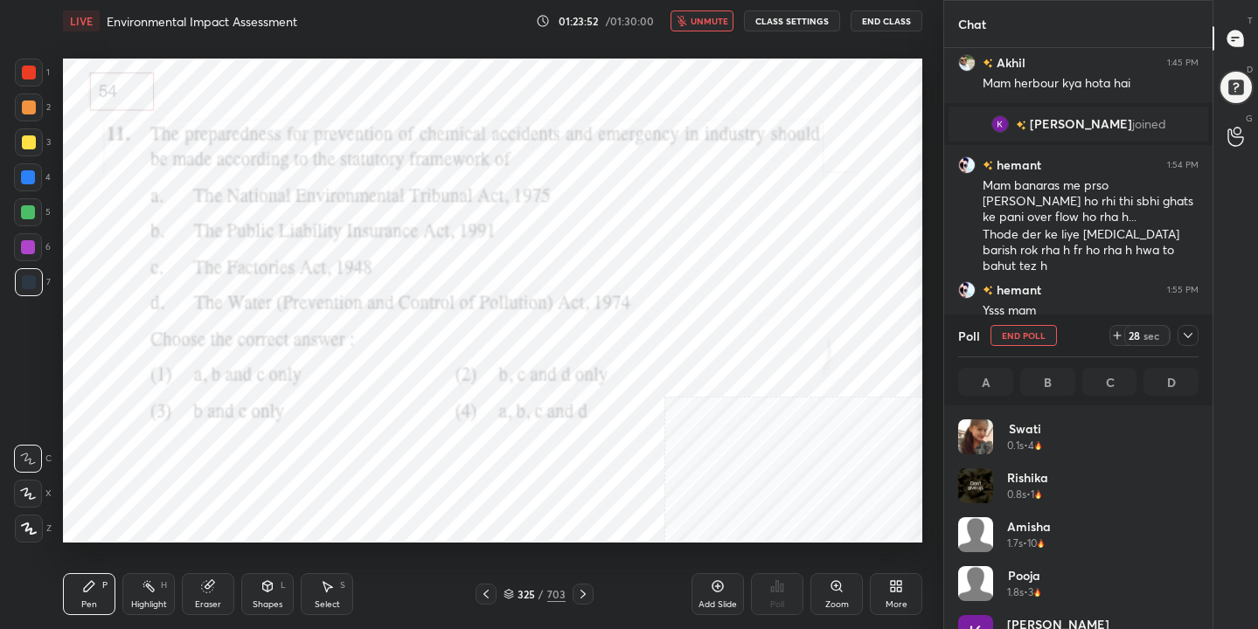
scroll to position [205, 235]
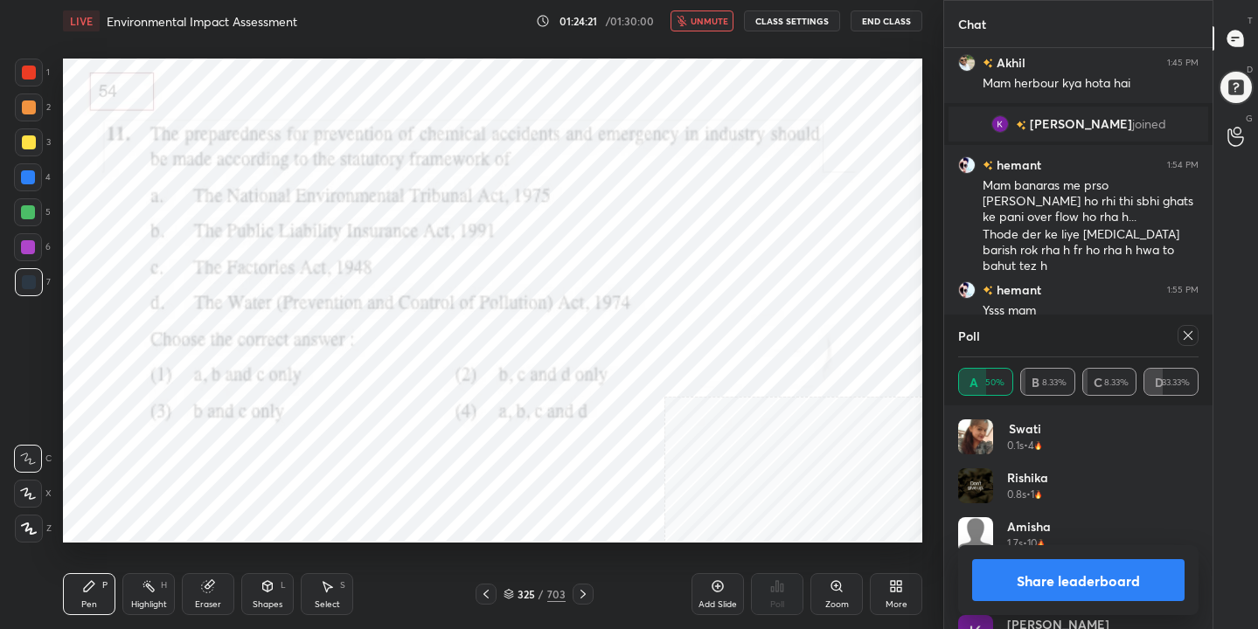
click at [1187, 339] on icon at bounding box center [1188, 336] width 14 height 14
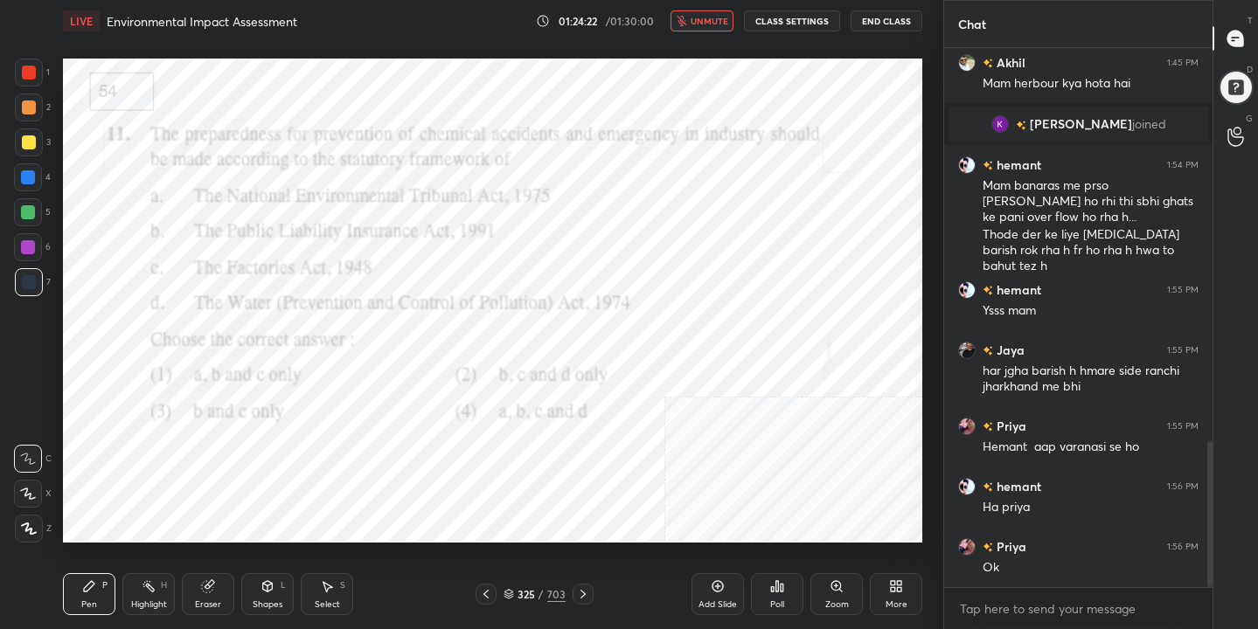
scroll to position [6, 6]
click at [696, 24] on span "unmute" at bounding box center [709, 21] width 38 height 12
click at [508, 593] on icon at bounding box center [508, 592] width 9 height 4
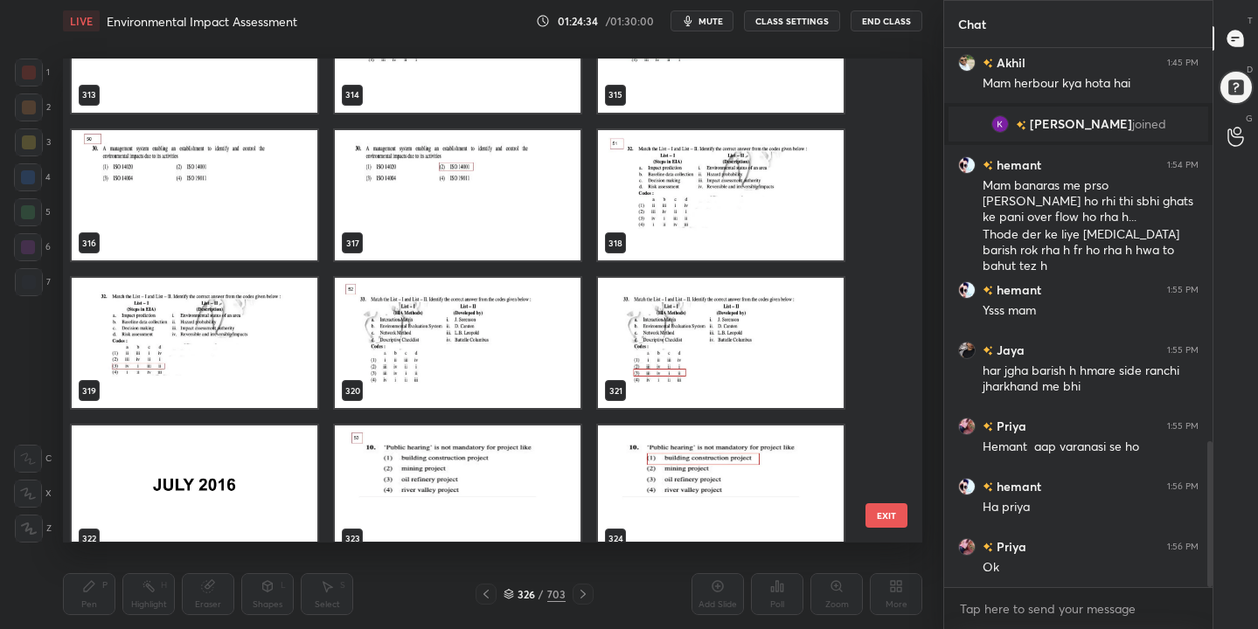
scroll to position [15285, 0]
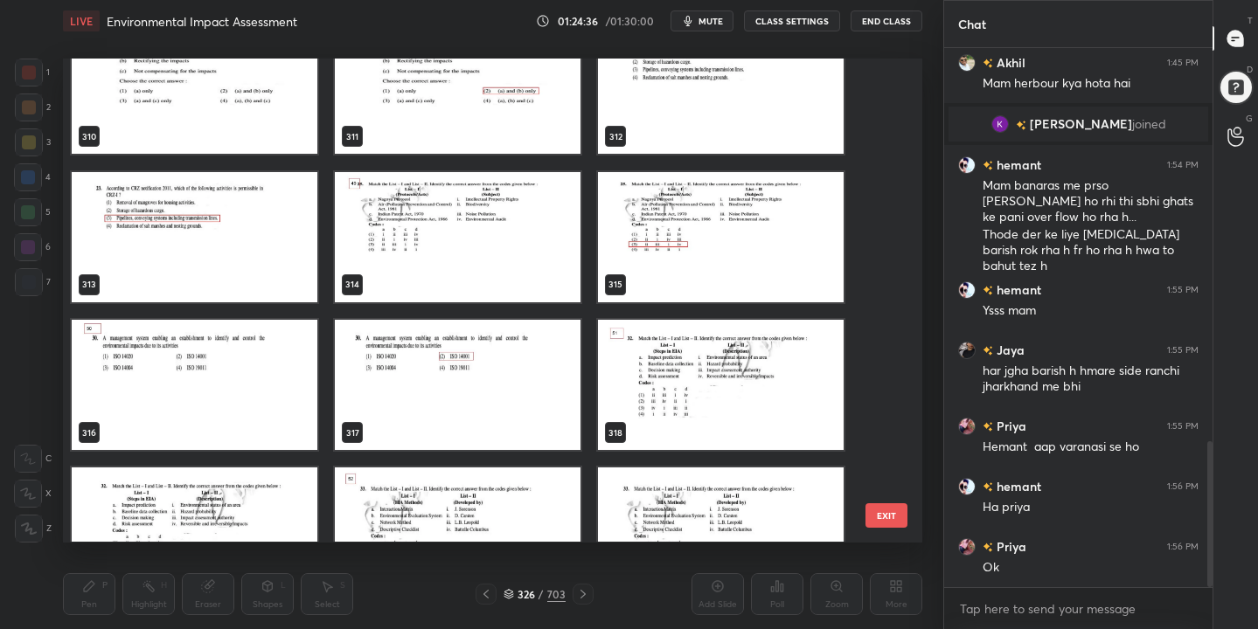
click at [425, 245] on img "grid" at bounding box center [458, 237] width 246 height 130
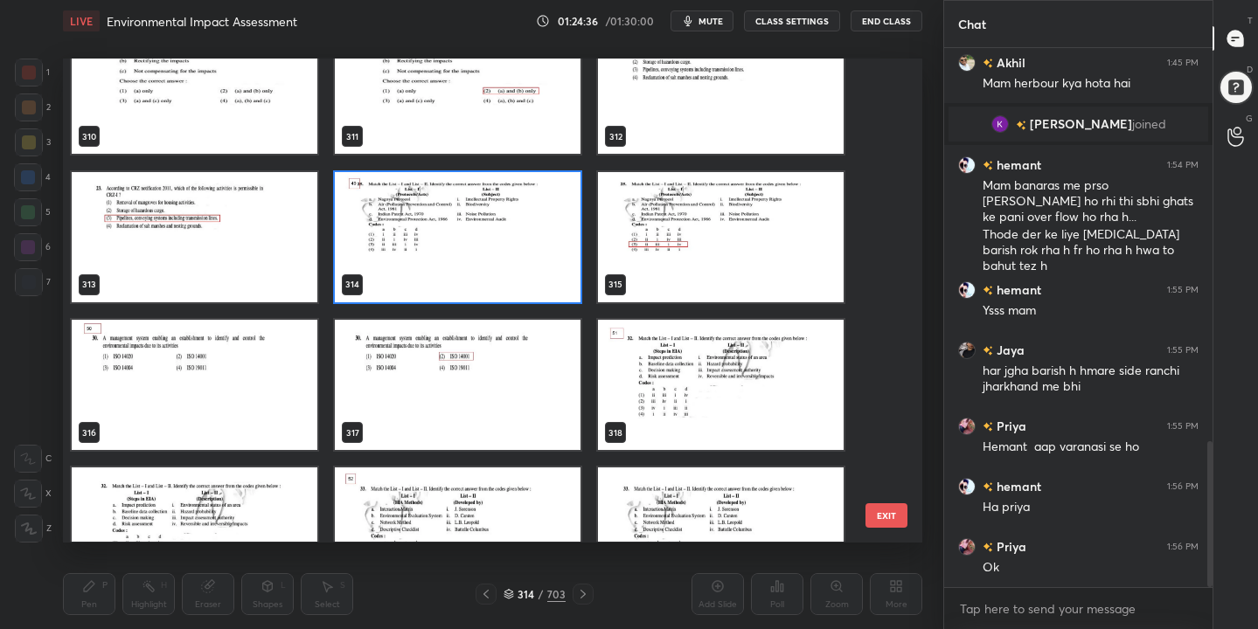
click at [425, 245] on img "grid" at bounding box center [458, 237] width 246 height 130
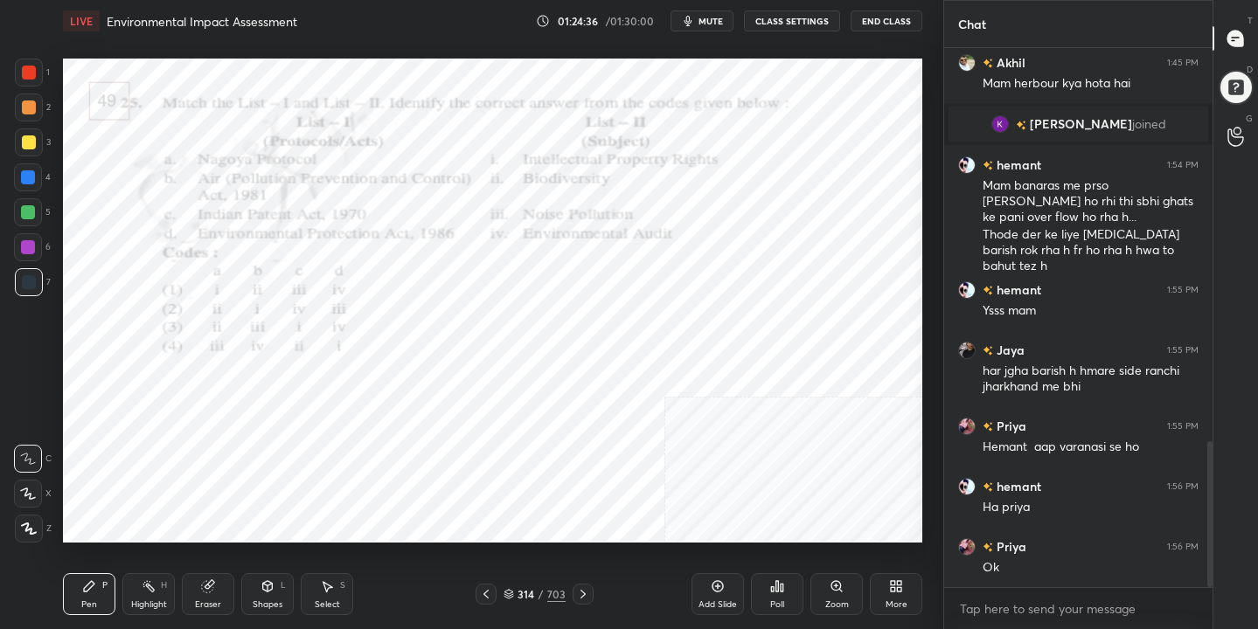
click at [425, 245] on img "grid" at bounding box center [458, 237] width 246 height 130
click at [704, 26] on span "mute" at bounding box center [710, 21] width 24 height 12
click at [513, 585] on div "314 / 703" at bounding box center [534, 594] width 118 height 21
click at [507, 594] on icon at bounding box center [508, 594] width 10 height 10
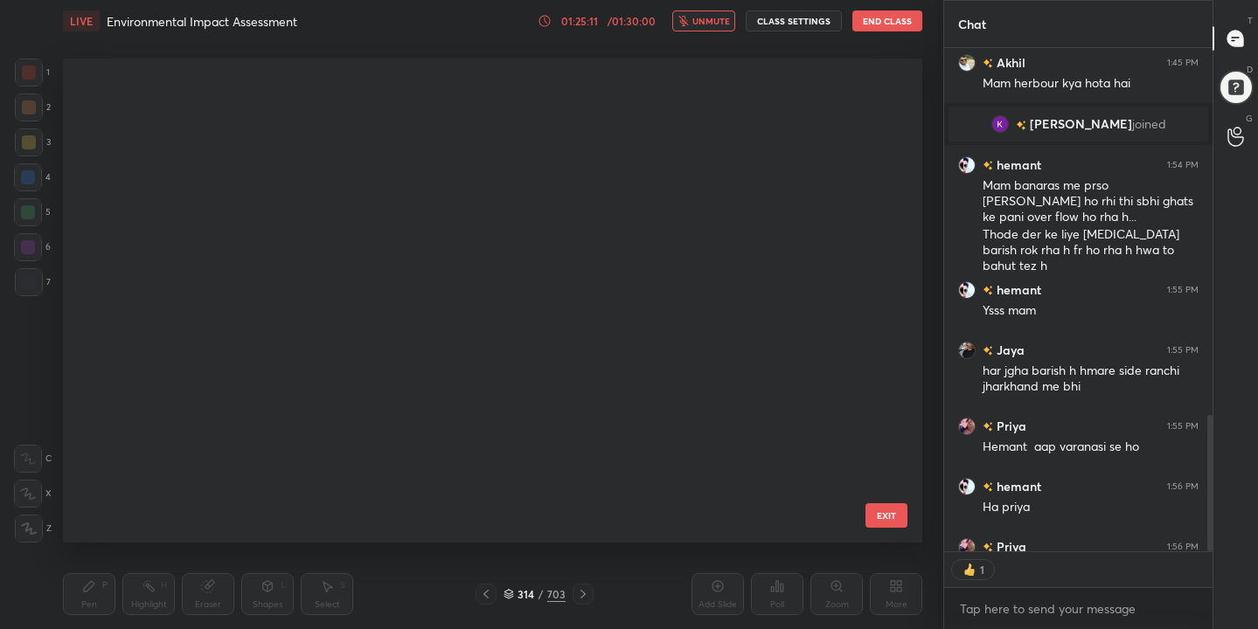
scroll to position [498, 263]
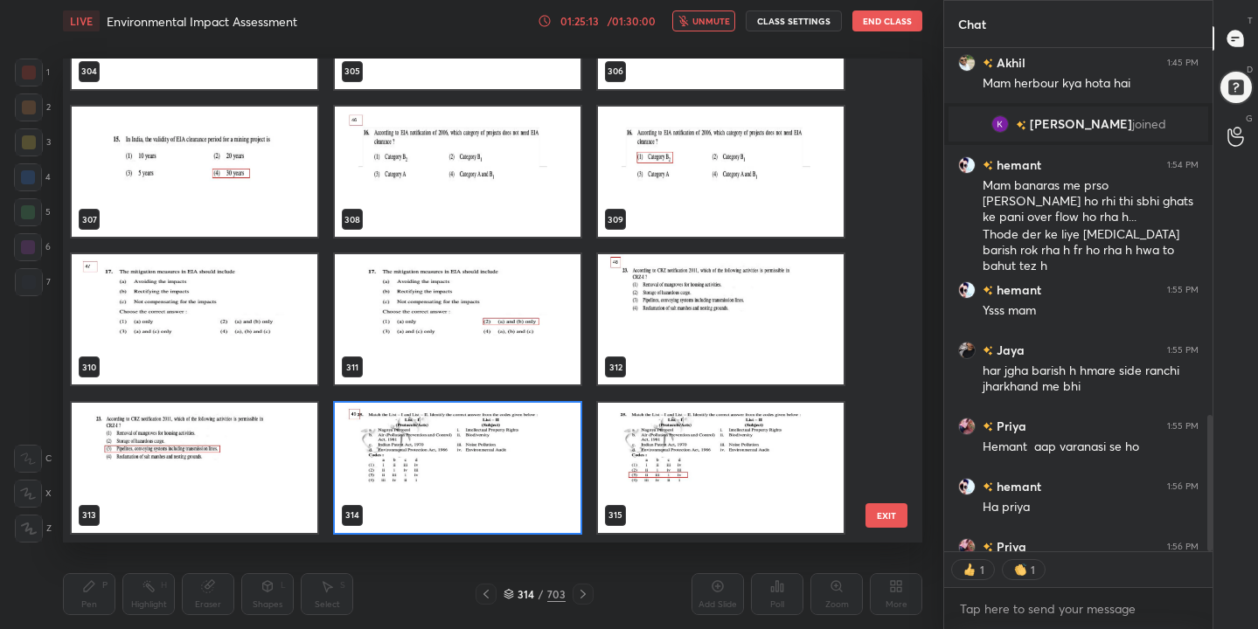
click at [441, 474] on img "grid" at bounding box center [458, 468] width 246 height 130
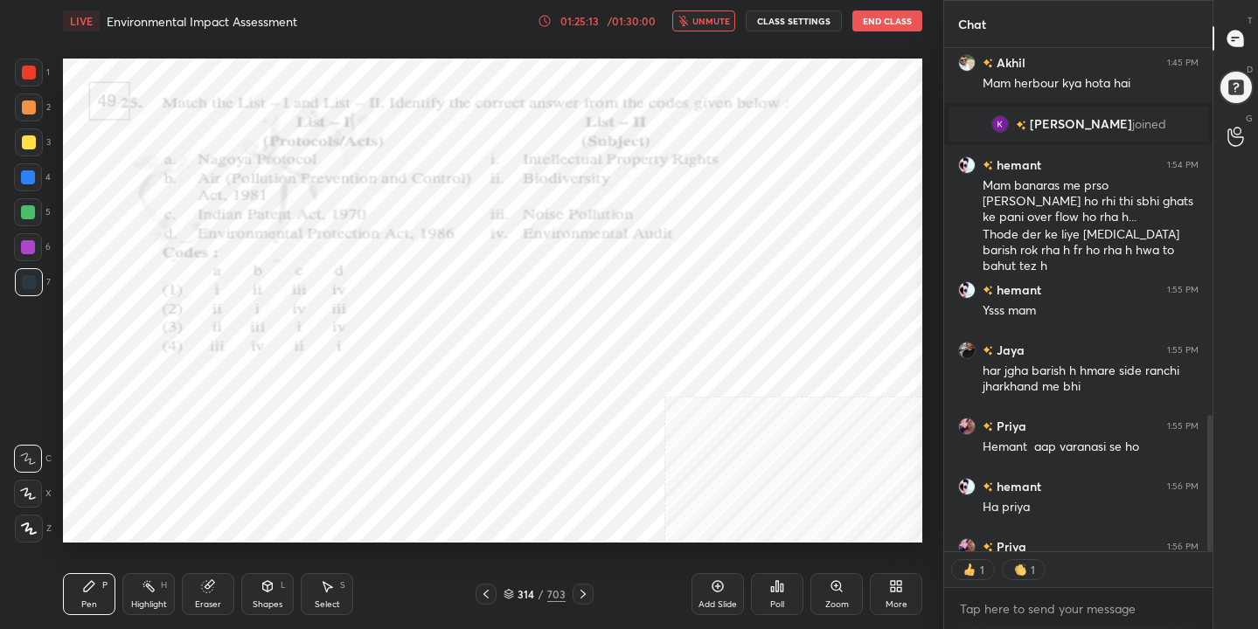
click at [441, 474] on img "grid" at bounding box center [458, 468] width 246 height 130
click at [783, 595] on div "Poll" at bounding box center [777, 594] width 52 height 42
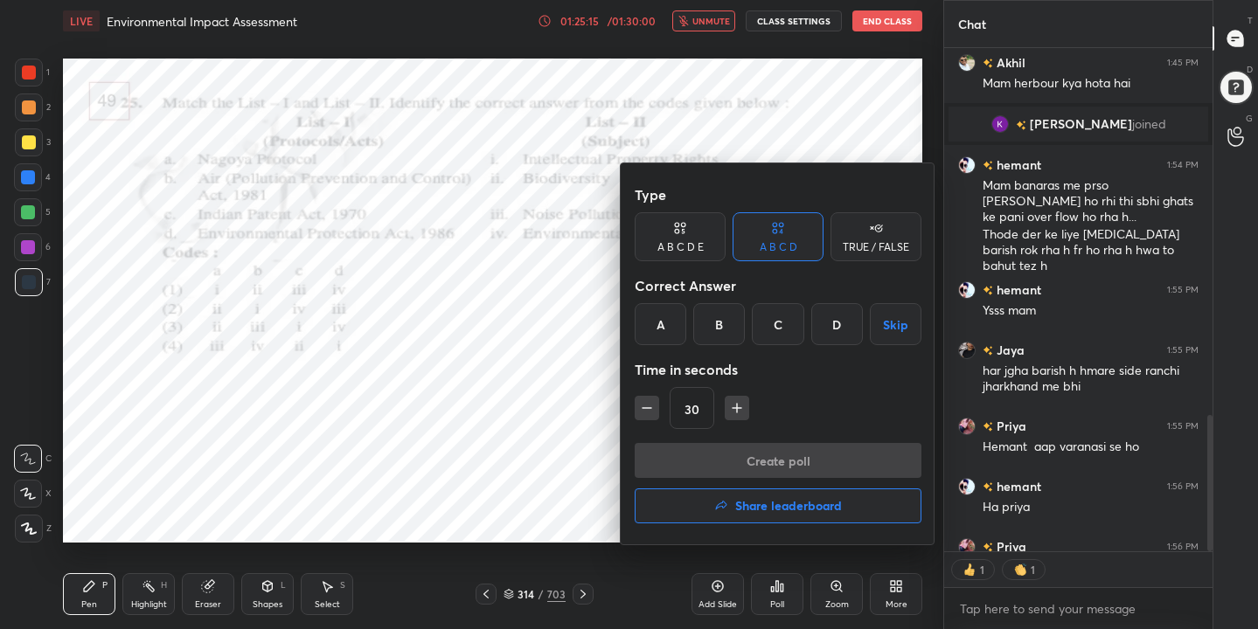
click at [795, 315] on div "C" at bounding box center [778, 324] width 52 height 42
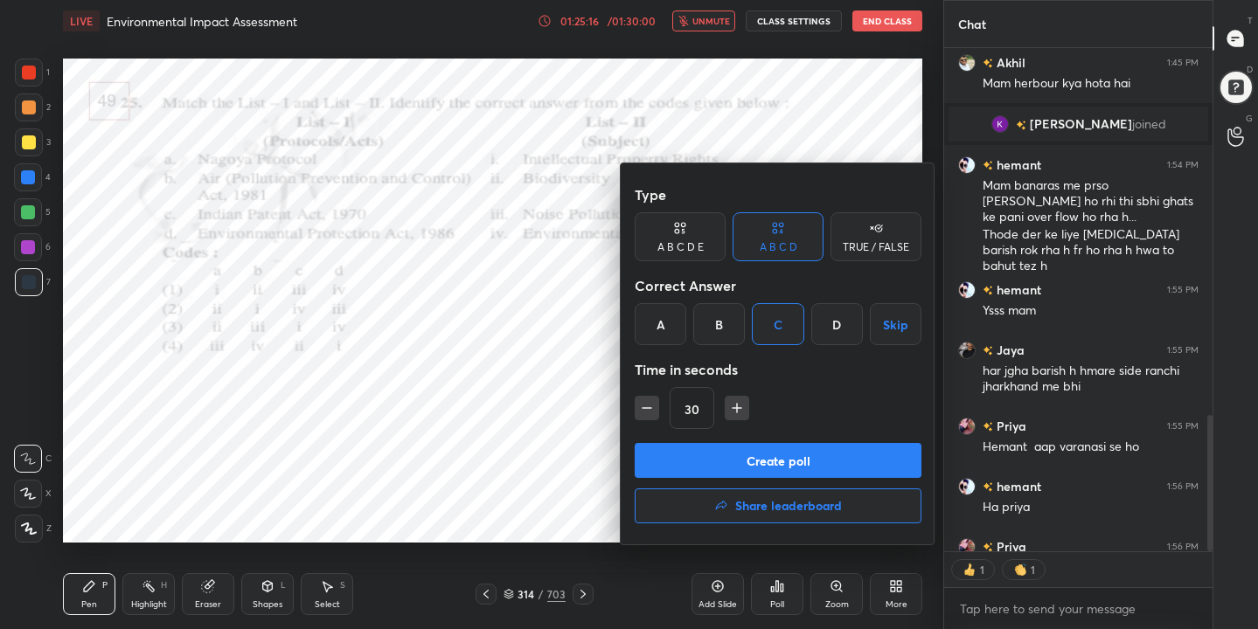
click at [822, 446] on button "Create poll" at bounding box center [778, 460] width 287 height 35
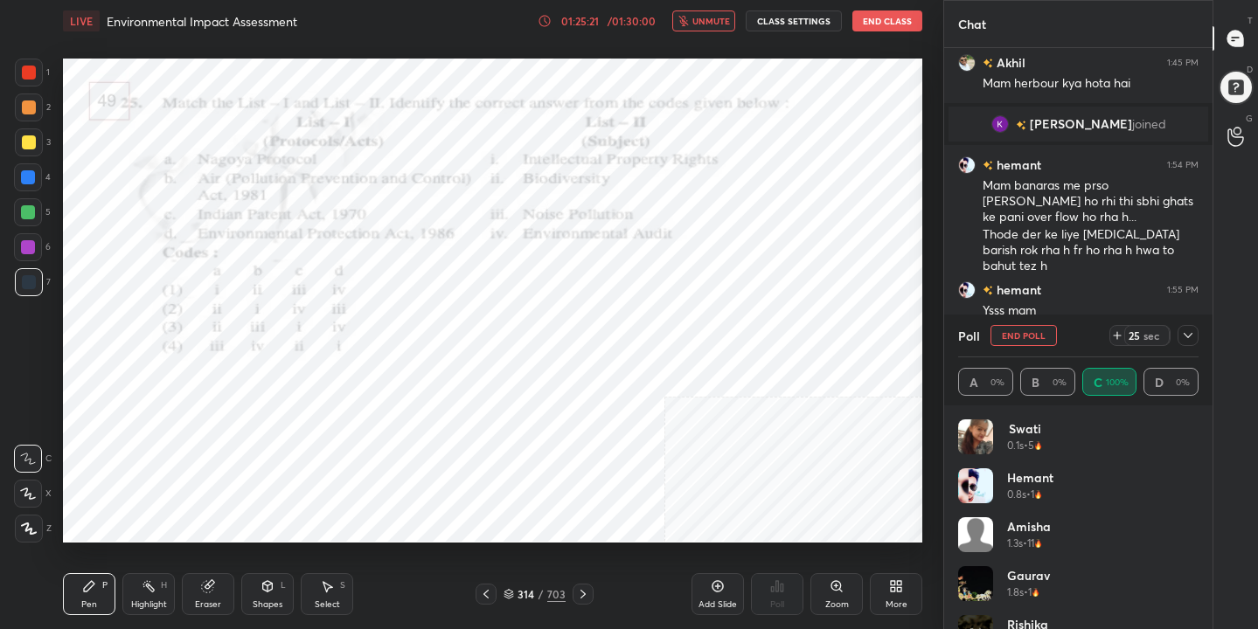
scroll to position [1542, 0]
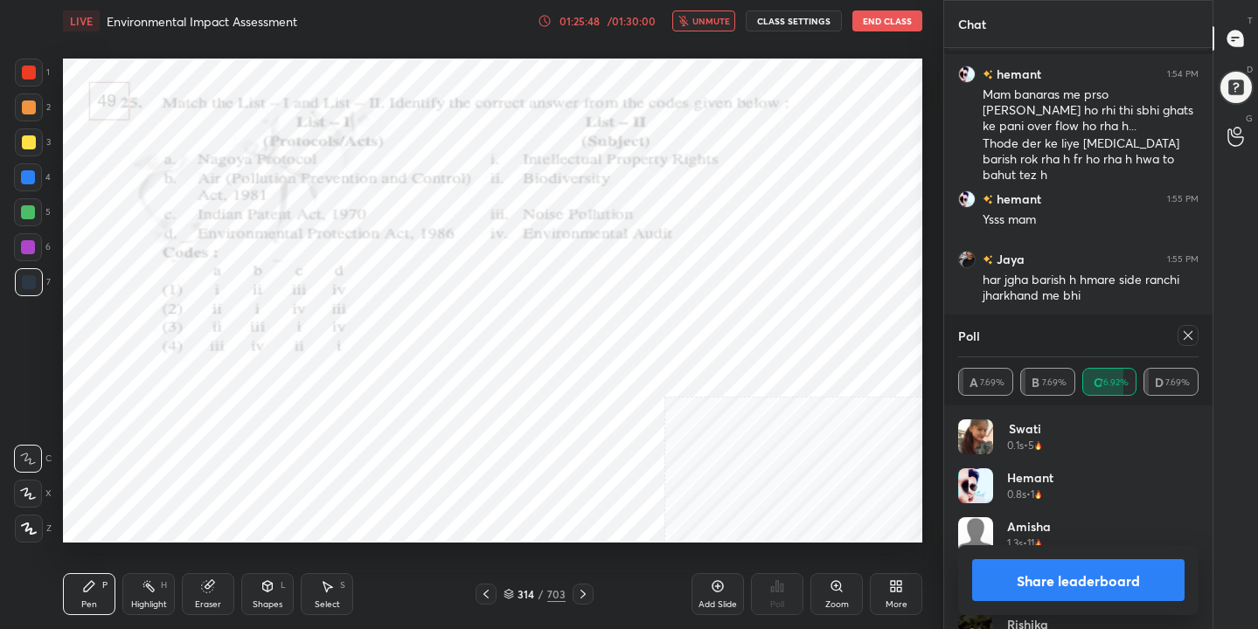
click at [1185, 346] on div "Poll" at bounding box center [1078, 336] width 240 height 42
click at [1189, 329] on icon at bounding box center [1188, 336] width 14 height 14
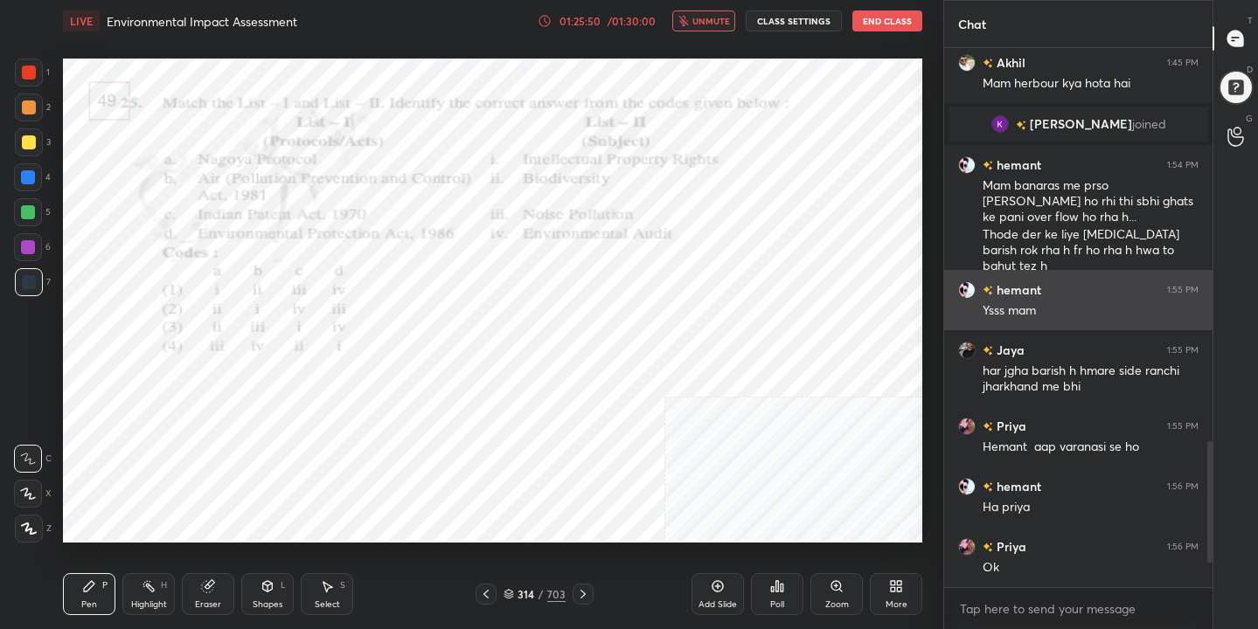
scroll to position [1451, 0]
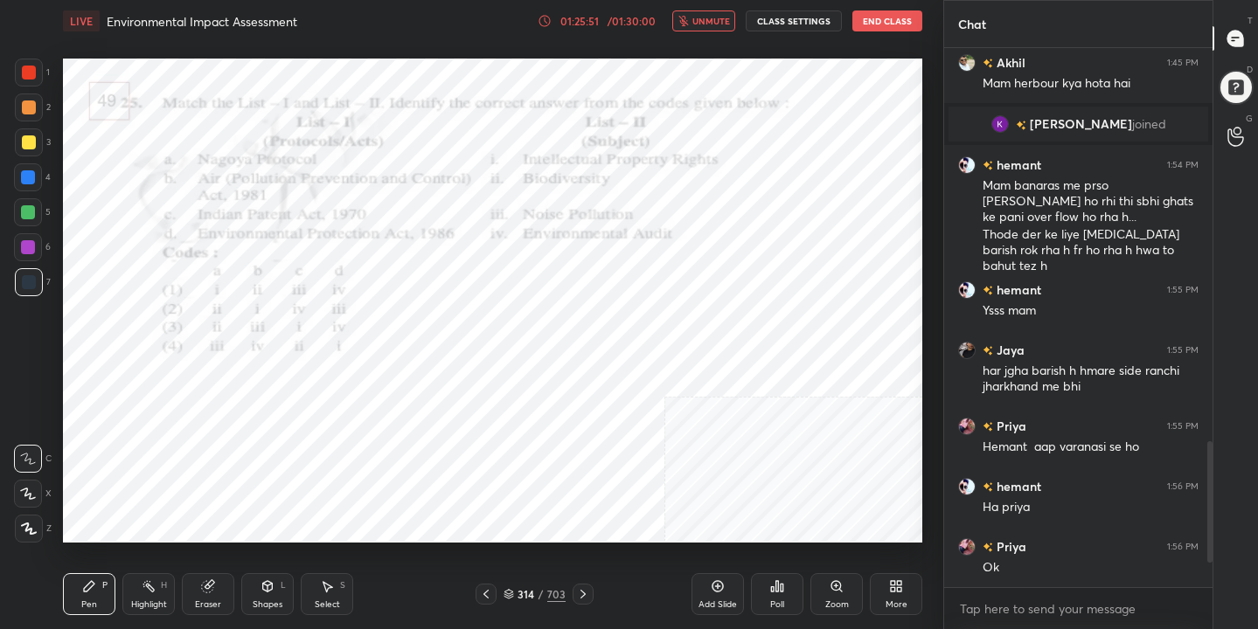
click at [722, 17] on span "unmute" at bounding box center [711, 21] width 38 height 12
click at [514, 598] on div "315 / 703" at bounding box center [534, 594] width 62 height 16
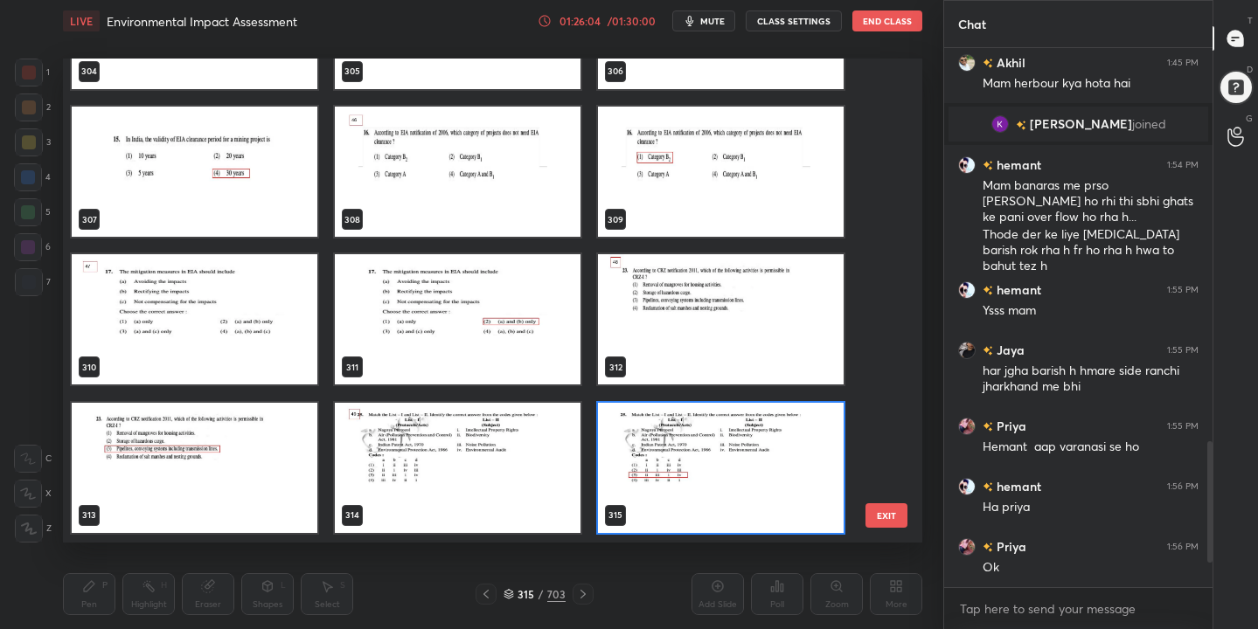
scroll to position [478, 851]
click at [285, 295] on img "grid" at bounding box center [195, 320] width 246 height 130
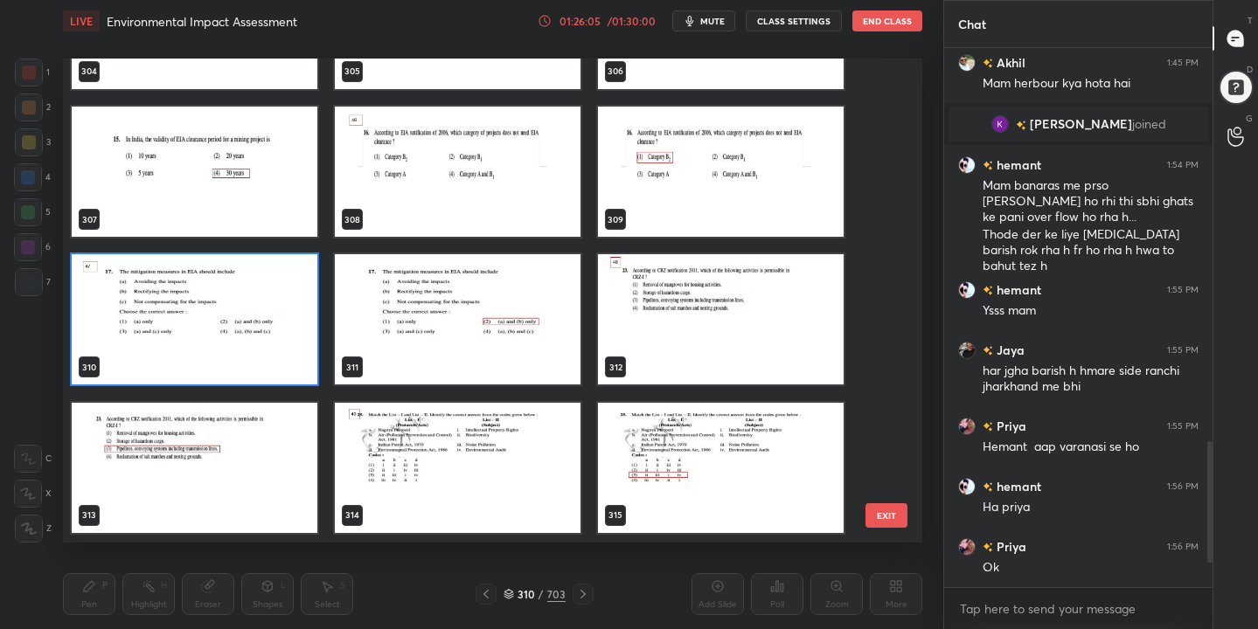
click at [285, 295] on img "grid" at bounding box center [195, 320] width 246 height 130
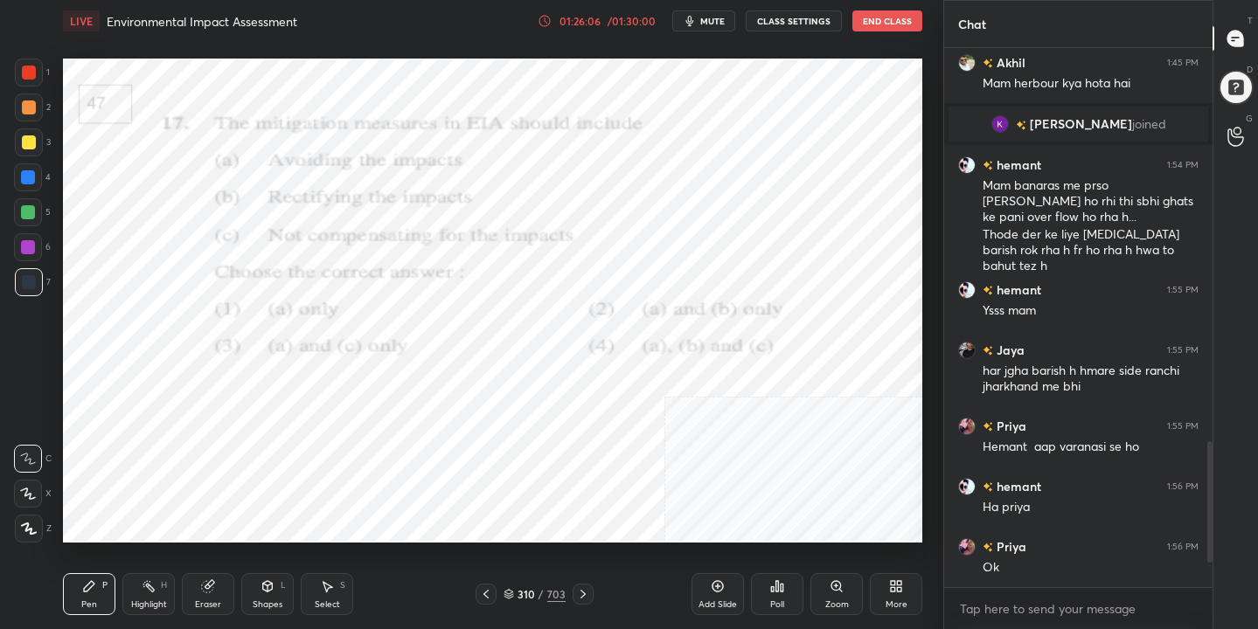
click at [285, 295] on img "grid" at bounding box center [195, 320] width 246 height 130
click at [699, 9] on div "LIVE Environmental Impact Assessment 01:26:07 / 01:30:00 mute CLASS SETTINGS En…" at bounding box center [492, 21] width 859 height 42
click at [697, 22] on icon "button" at bounding box center [690, 21] width 14 height 14
click at [515, 593] on div "310 / 703" at bounding box center [534, 594] width 62 height 16
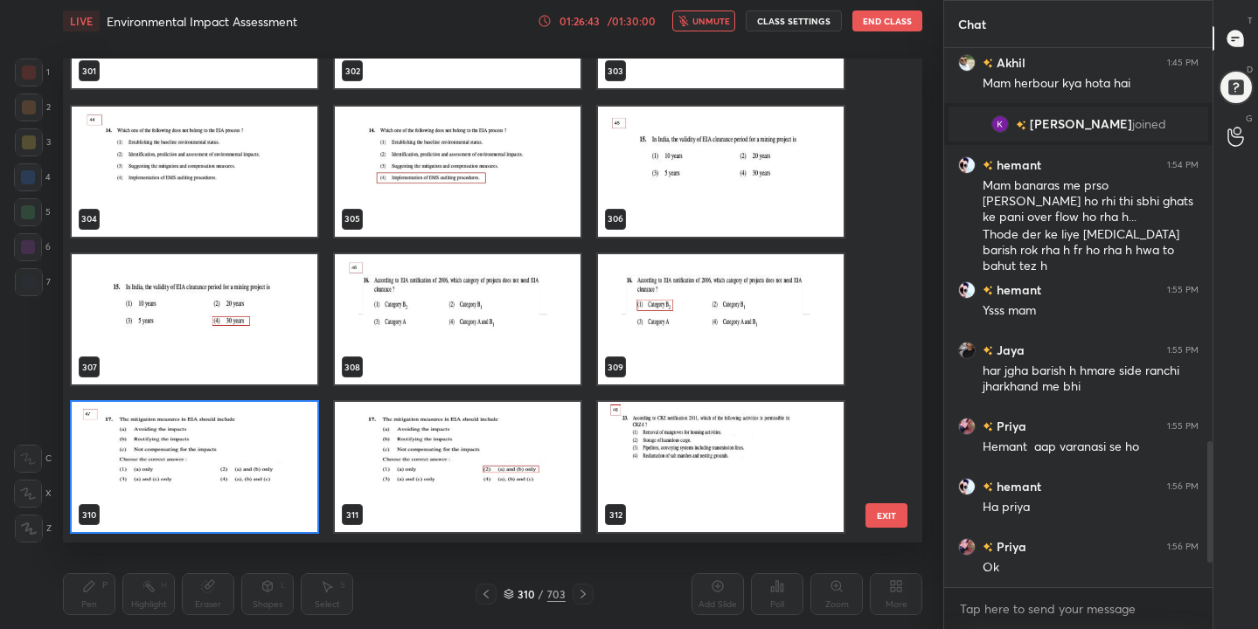
click at [276, 448] on img "grid" at bounding box center [195, 468] width 246 height 130
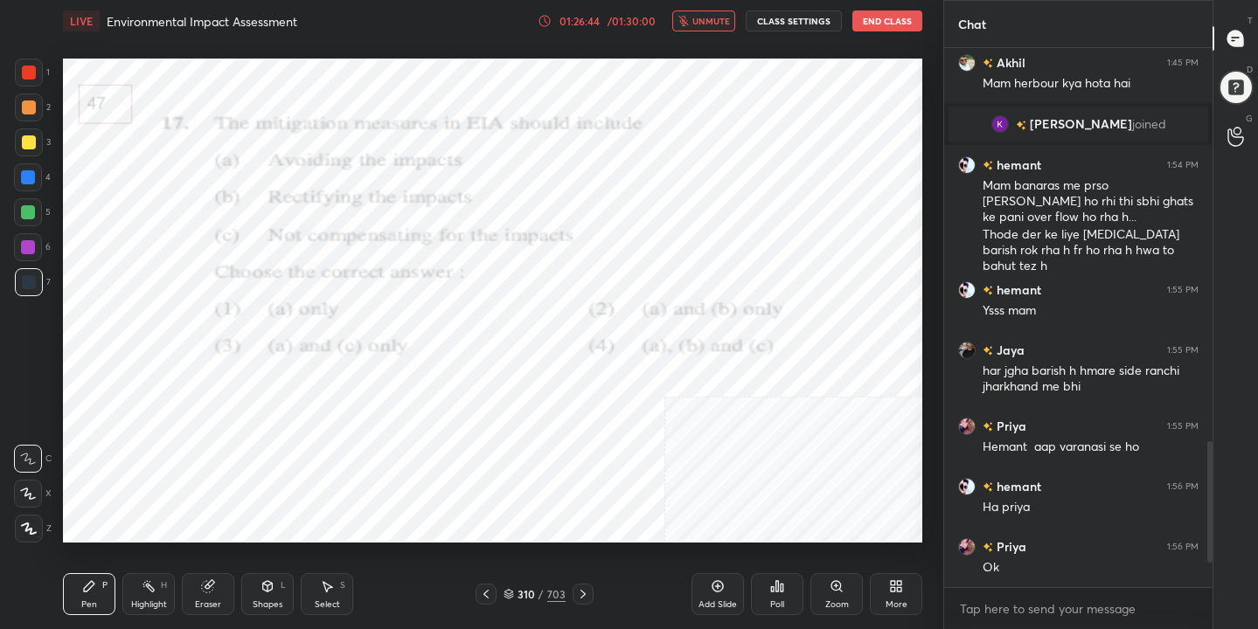
scroll to position [498, 263]
click at [780, 590] on icon at bounding box center [781, 588] width 3 height 8
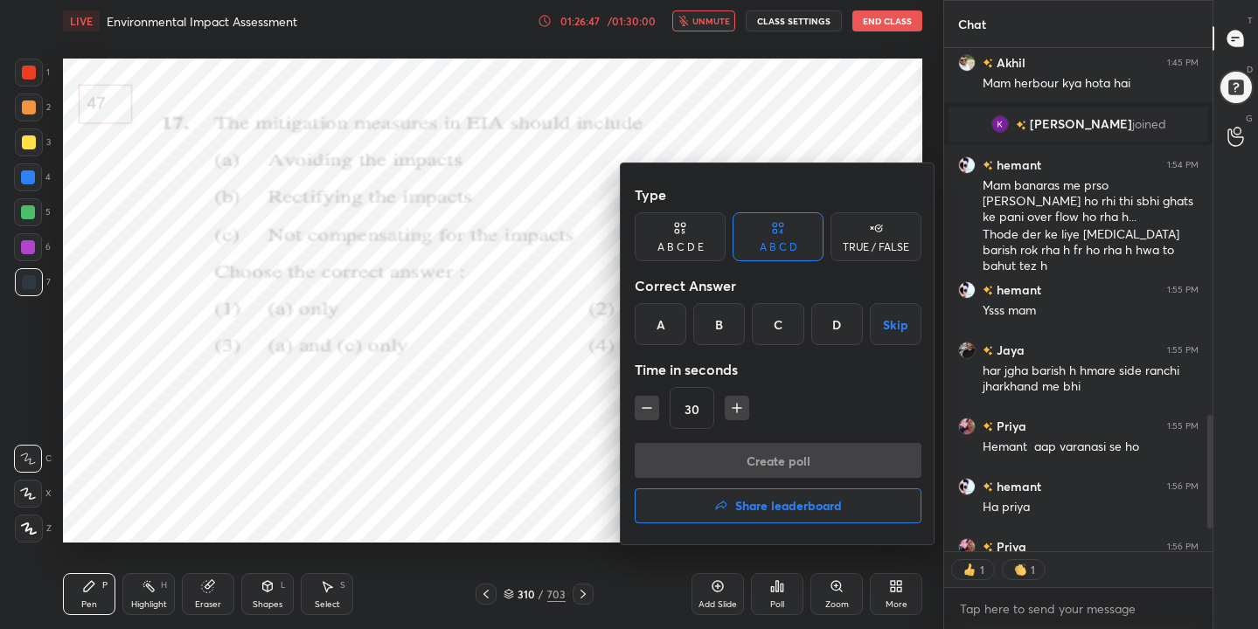
click at [725, 308] on div "B" at bounding box center [719, 324] width 52 height 42
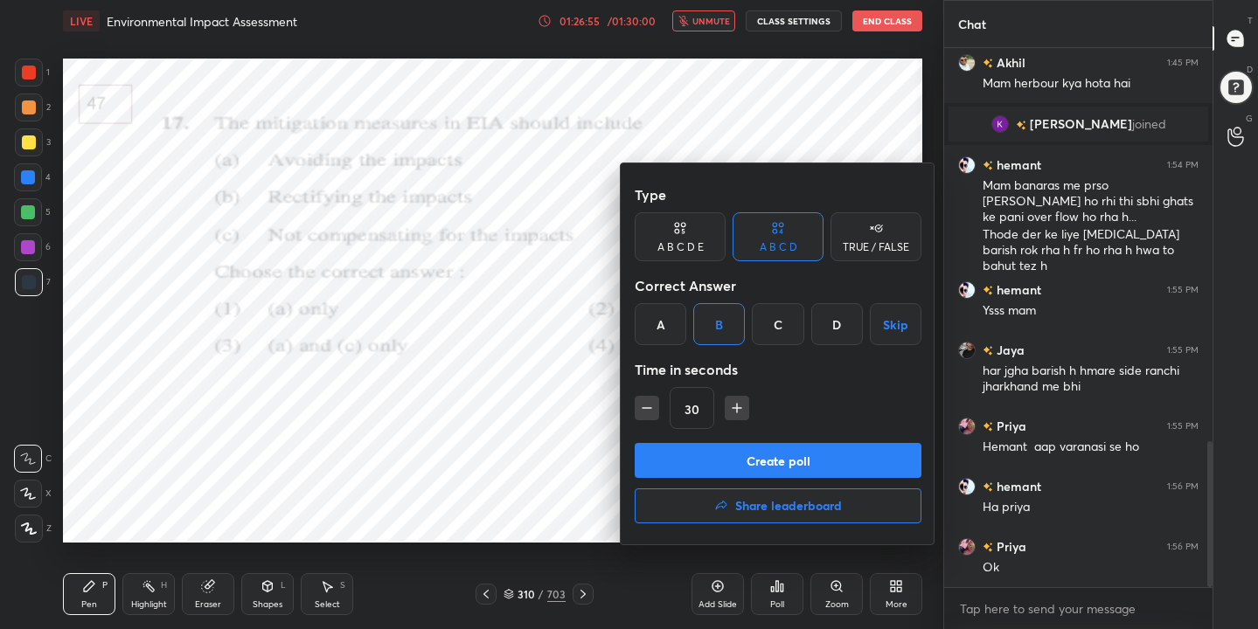
scroll to position [6, 6]
click at [792, 470] on button "Create poll" at bounding box center [778, 460] width 287 height 35
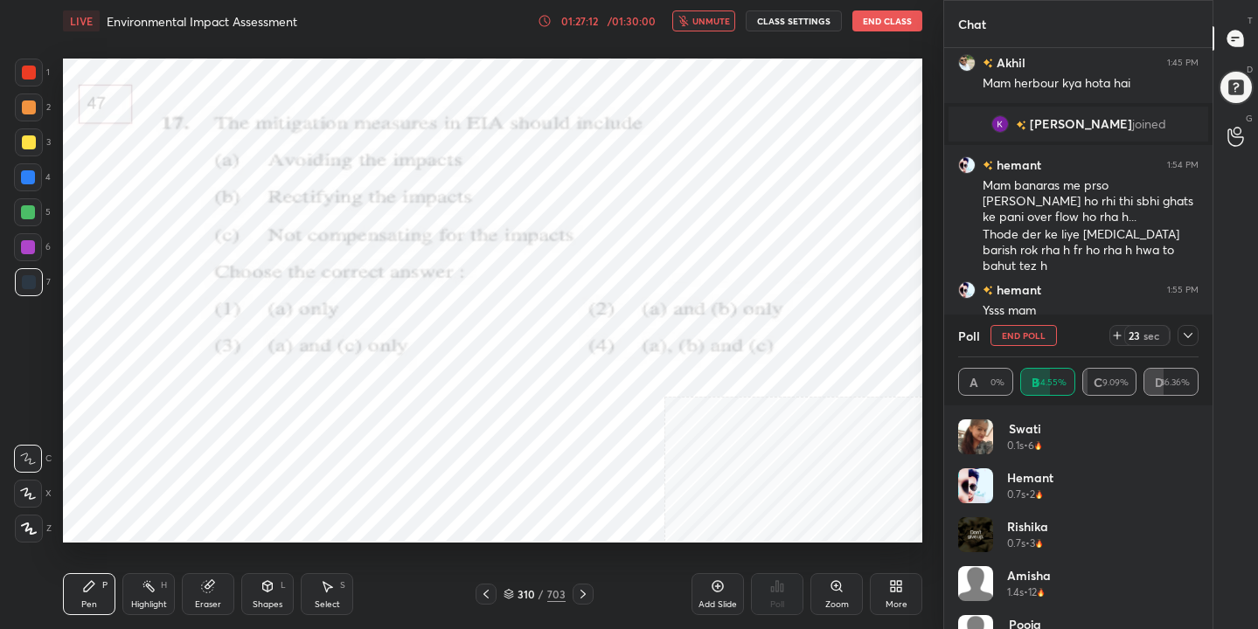
scroll to position [407, 263]
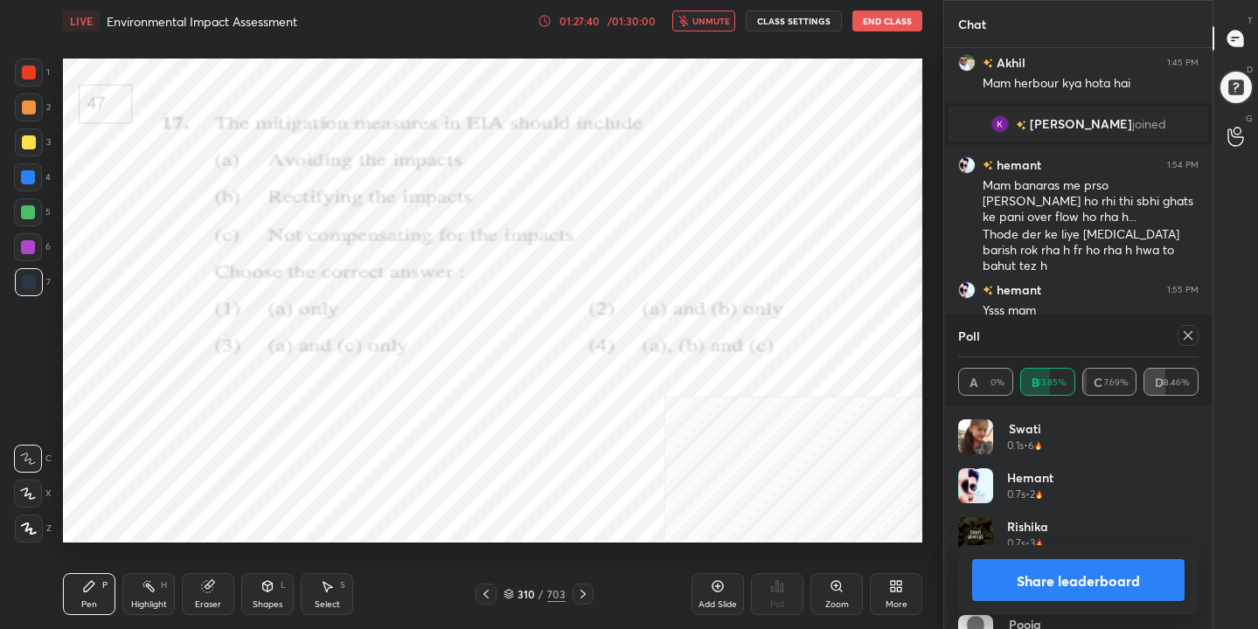
click at [1190, 334] on icon at bounding box center [1188, 336] width 14 height 14
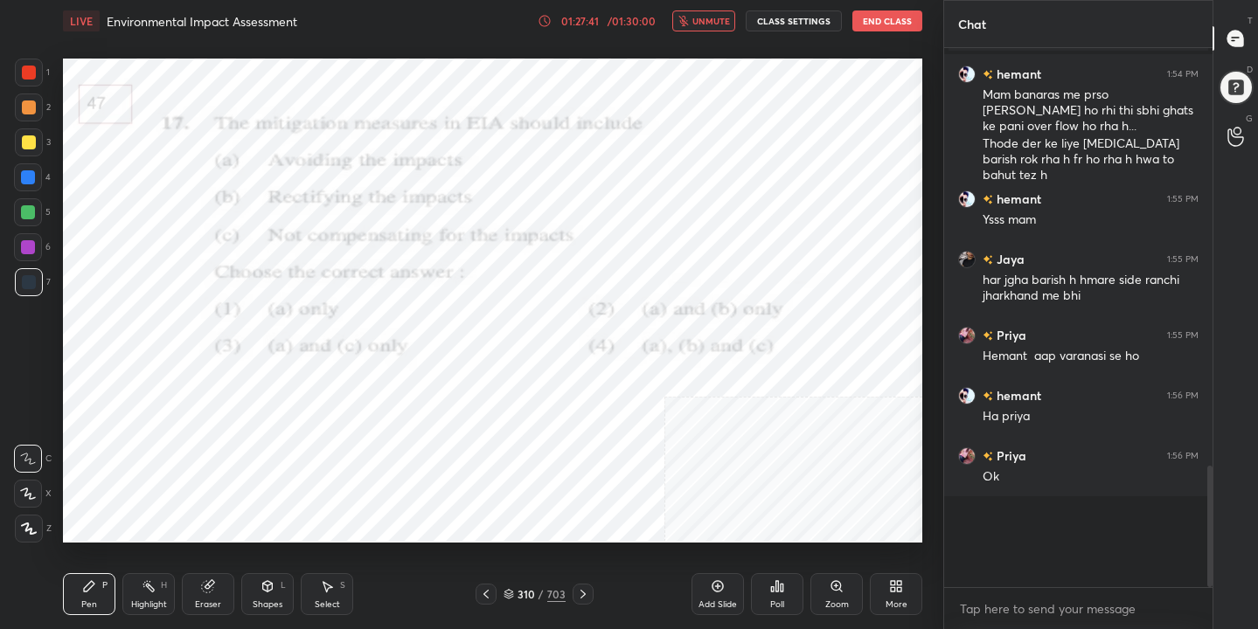
scroll to position [379, 263]
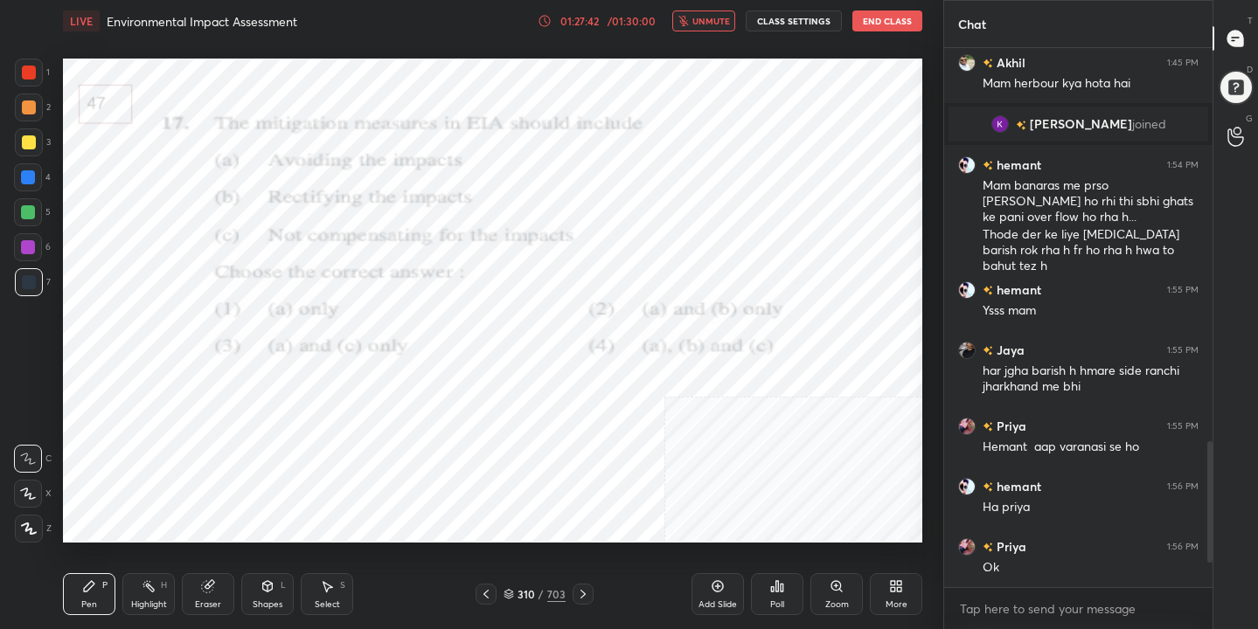
click at [711, 13] on button "unmute" at bounding box center [703, 20] width 63 height 21
click at [508, 592] on icon at bounding box center [508, 594] width 10 height 10
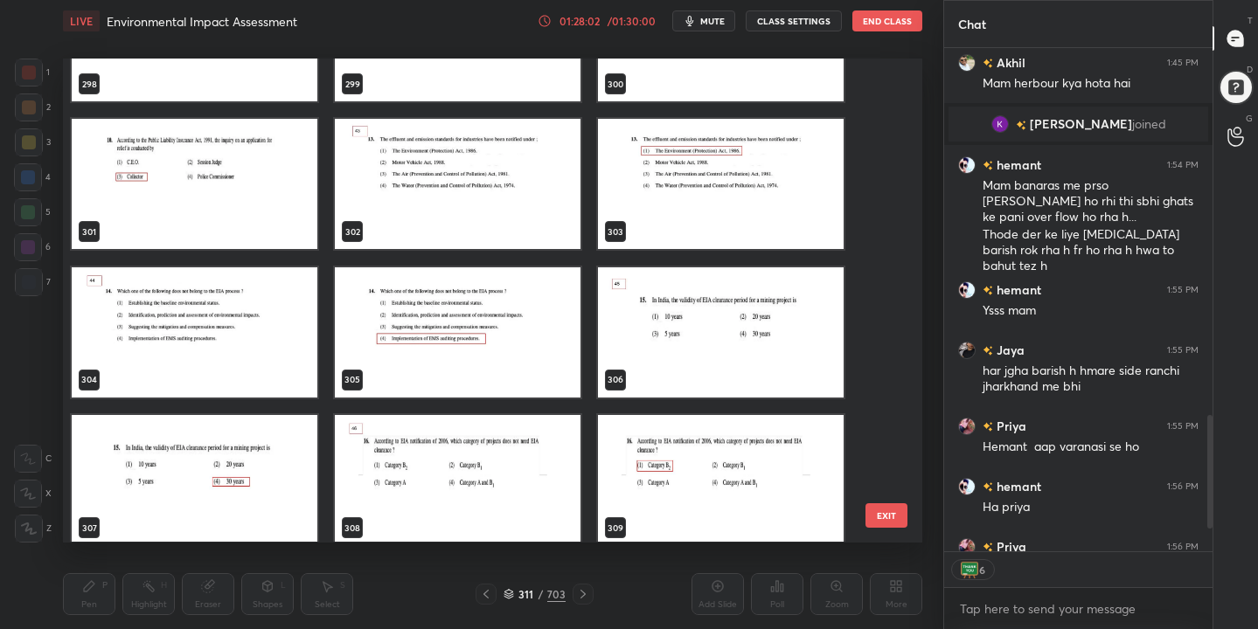
scroll to position [14744, 0]
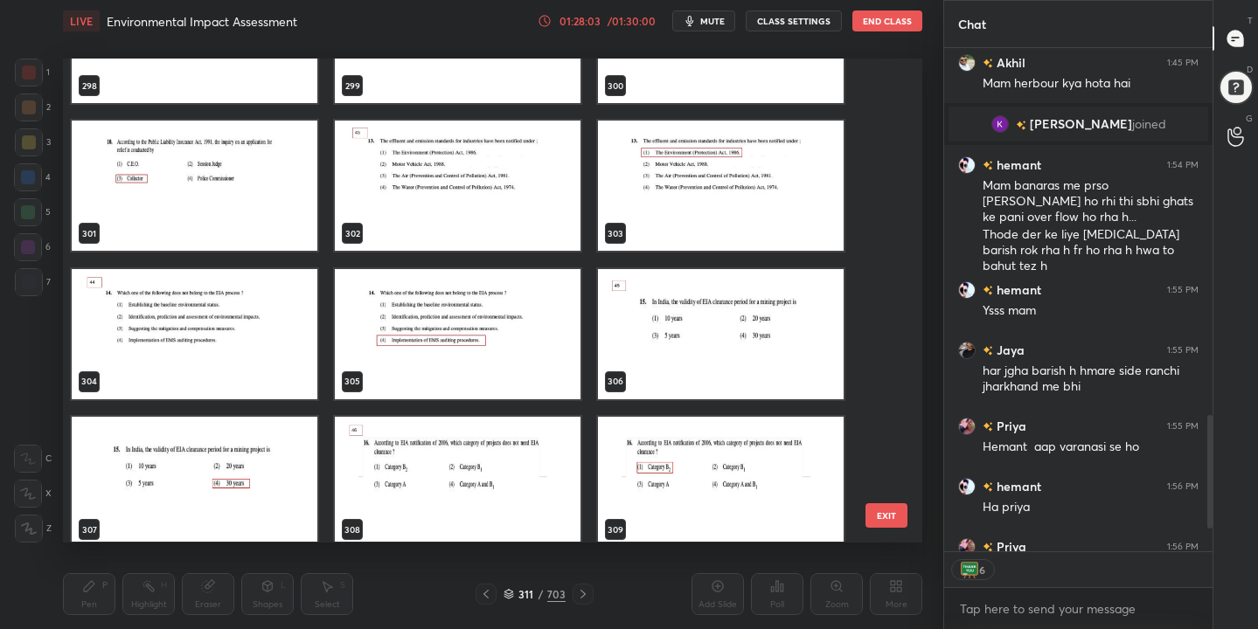
click at [503, 149] on img "grid" at bounding box center [458, 186] width 246 height 130
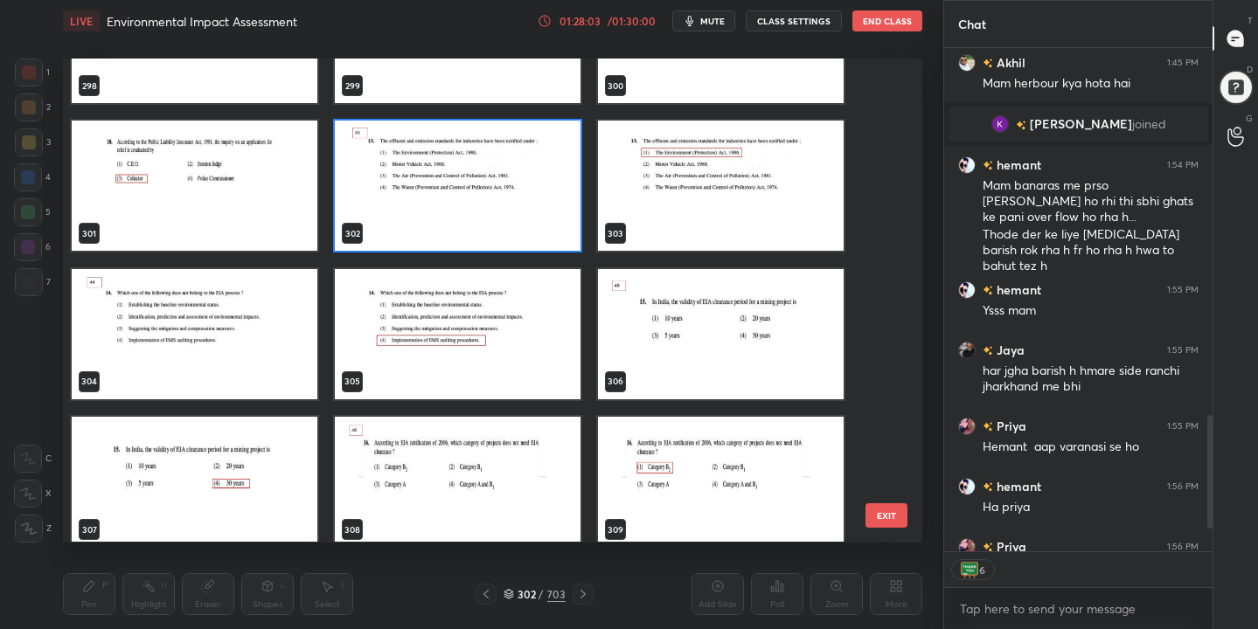
click at [503, 149] on img "grid" at bounding box center [458, 186] width 246 height 130
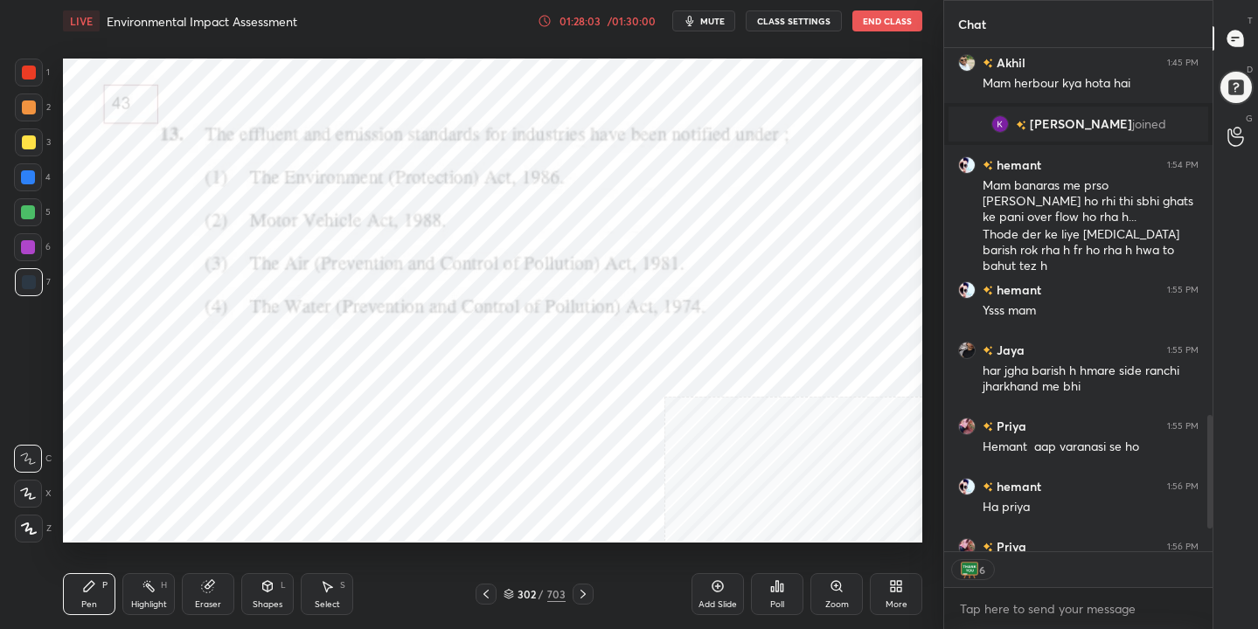
click at [503, 149] on img "grid" at bounding box center [458, 186] width 246 height 130
click at [725, 19] on span "mute" at bounding box center [712, 21] width 24 height 12
click at [766, 589] on div "Poll" at bounding box center [777, 594] width 52 height 42
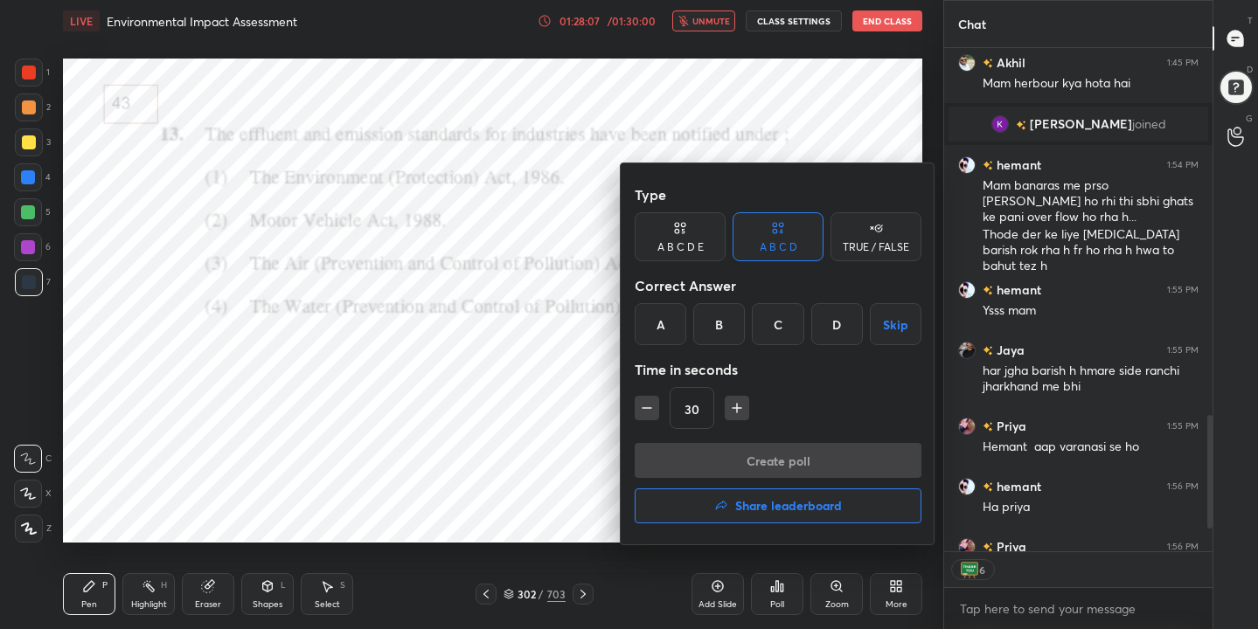
click at [656, 319] on div "A" at bounding box center [661, 324] width 52 height 42
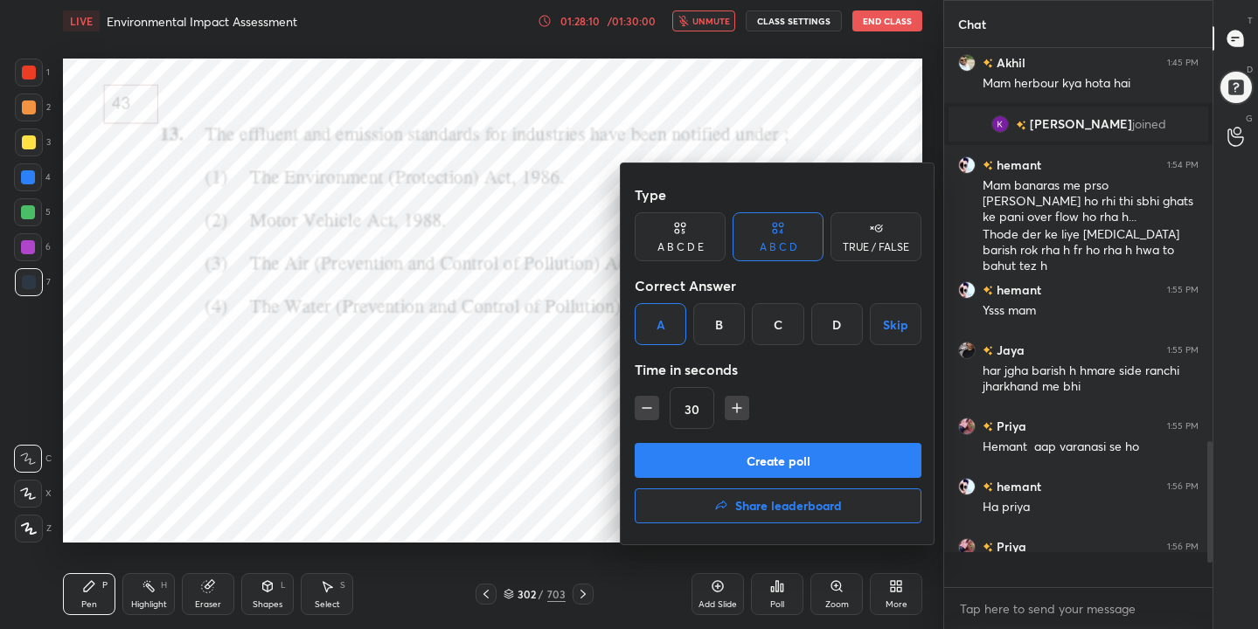
scroll to position [534, 263]
click at [802, 462] on button "Create poll" at bounding box center [778, 460] width 287 height 35
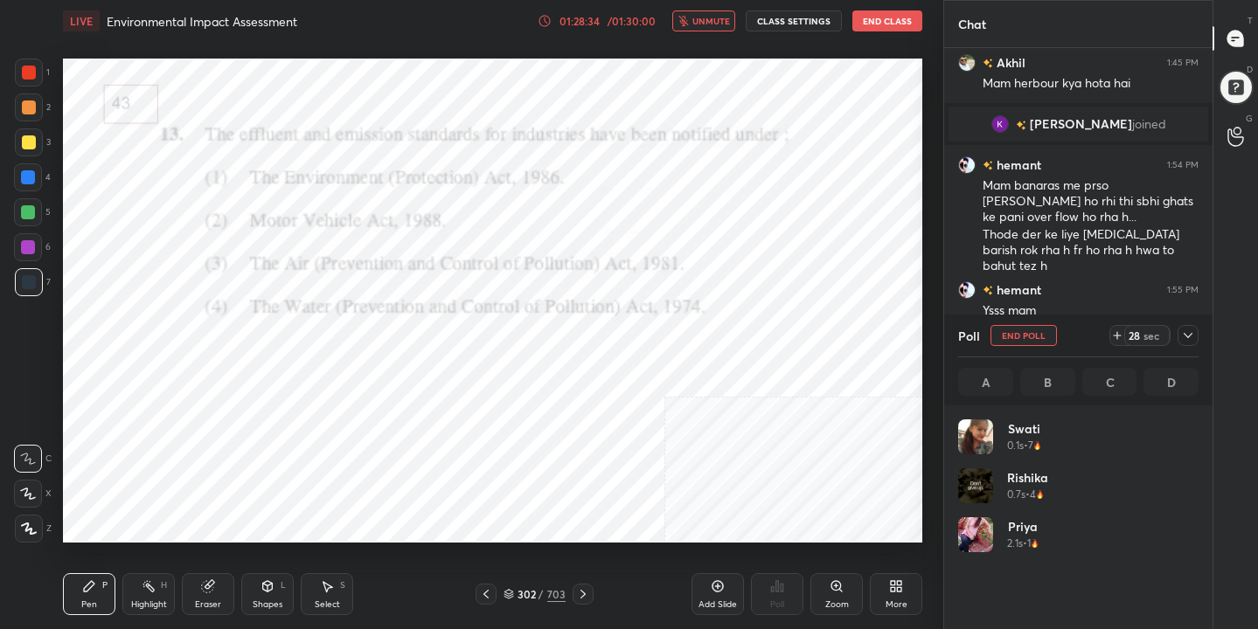
scroll to position [205, 235]
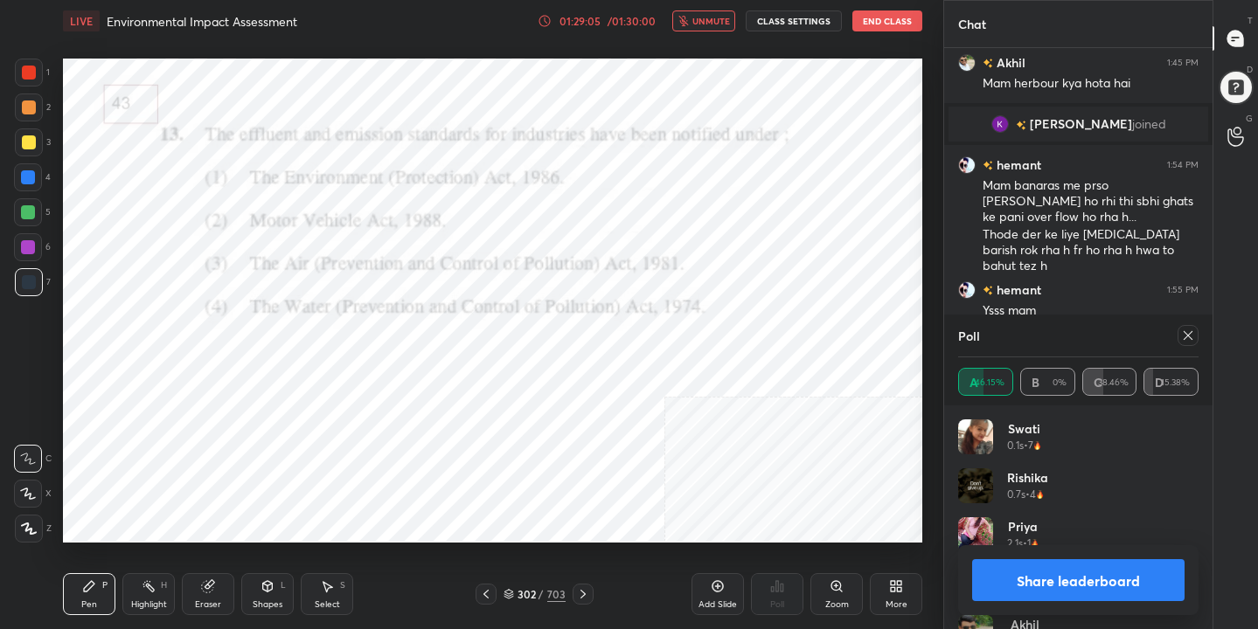
click at [1192, 332] on icon at bounding box center [1188, 336] width 14 height 14
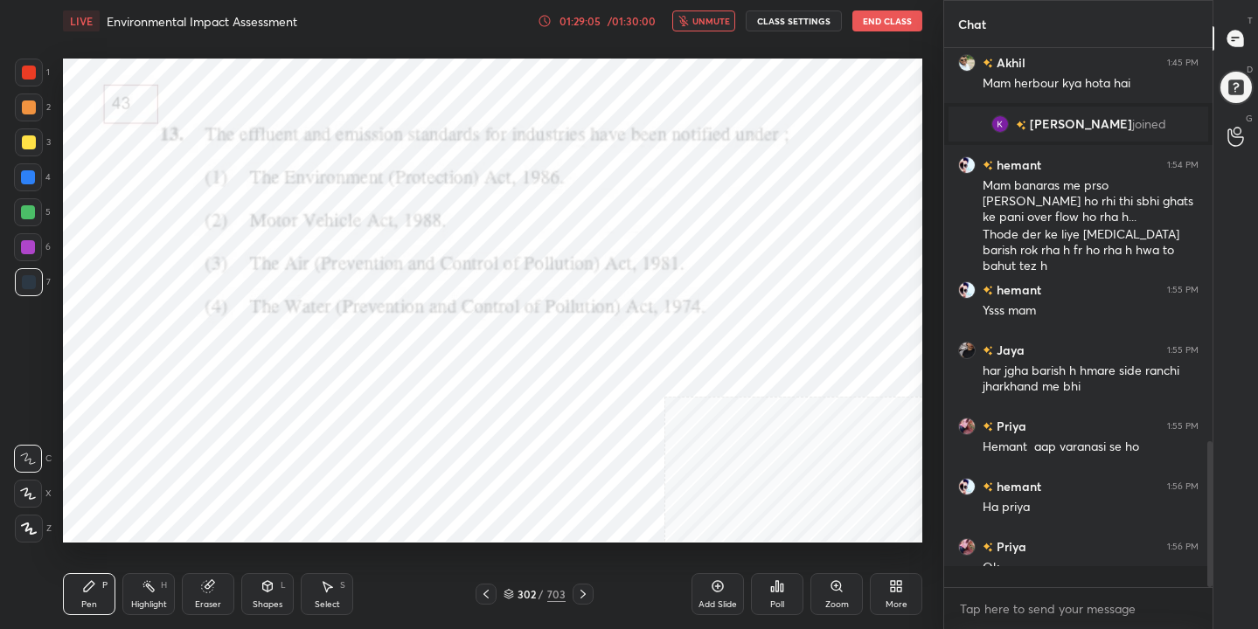
scroll to position [6, 6]
click at [722, 20] on span "unmute" at bounding box center [711, 21] width 38 height 12
click at [793, 585] on div "Poll" at bounding box center [777, 594] width 52 height 42
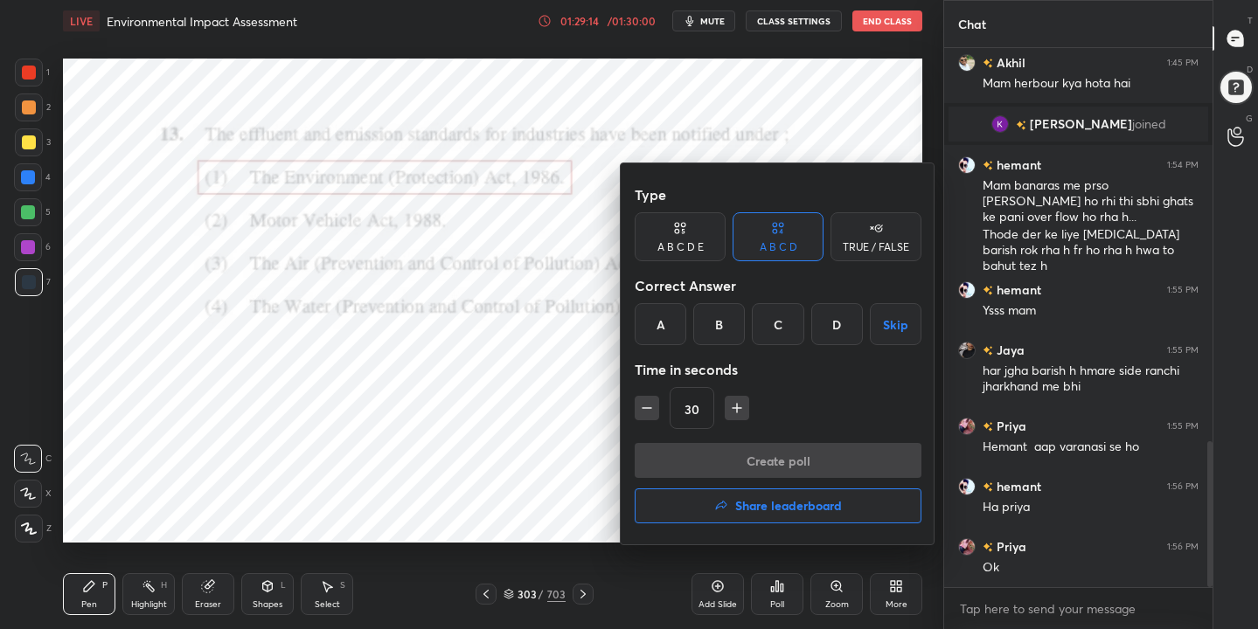
click at [818, 500] on h4 "Share leaderboard" at bounding box center [788, 506] width 107 height 12
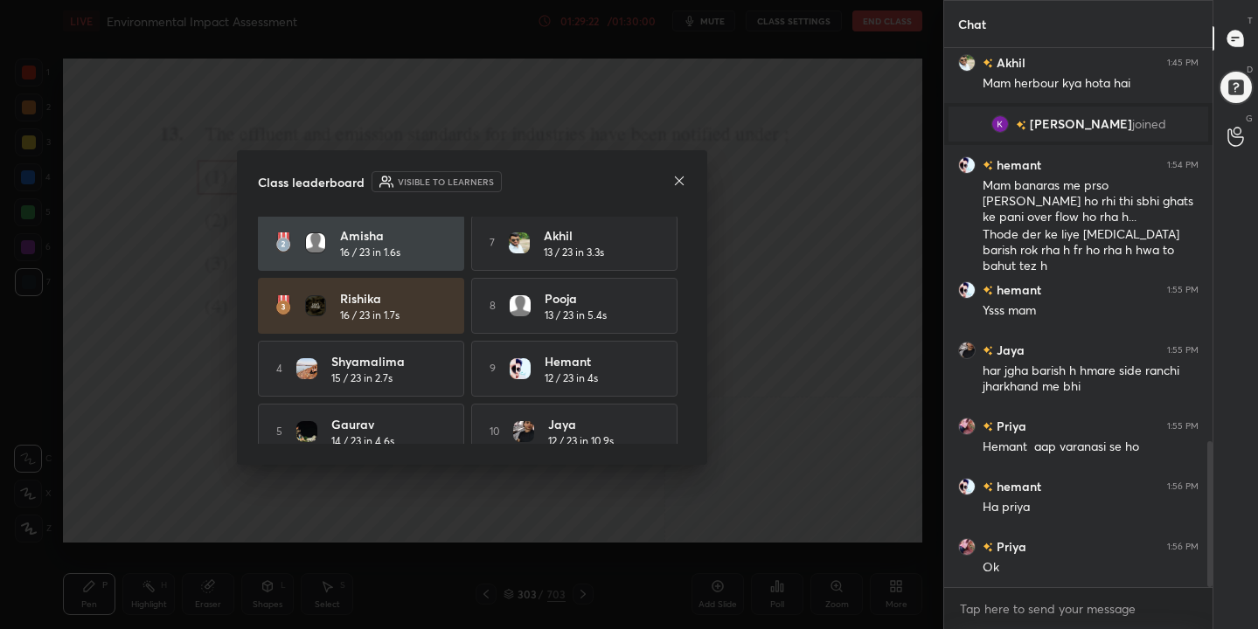
scroll to position [86, 0]
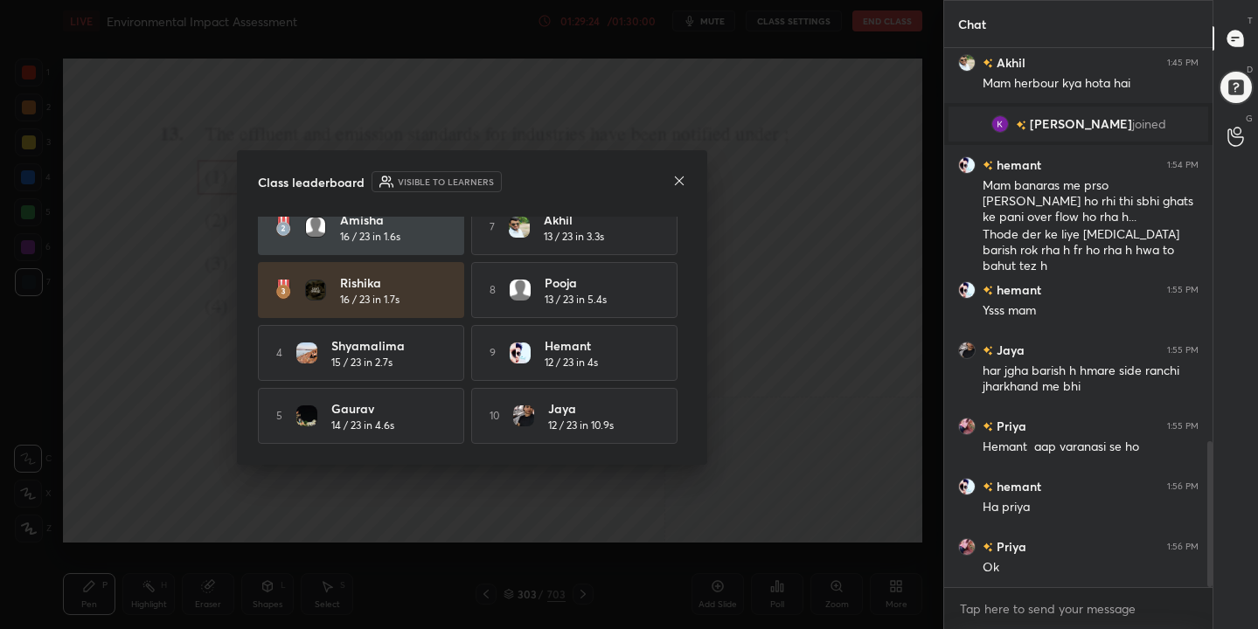
click at [676, 187] on icon at bounding box center [679, 181] width 14 height 14
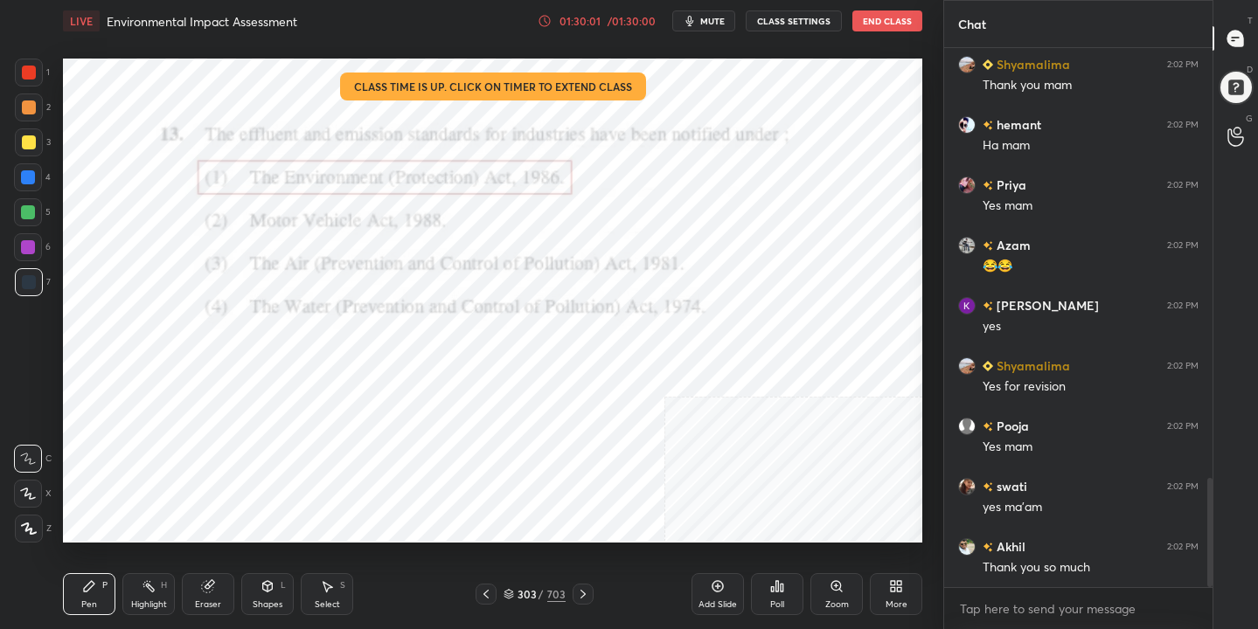
scroll to position [2174, 0]
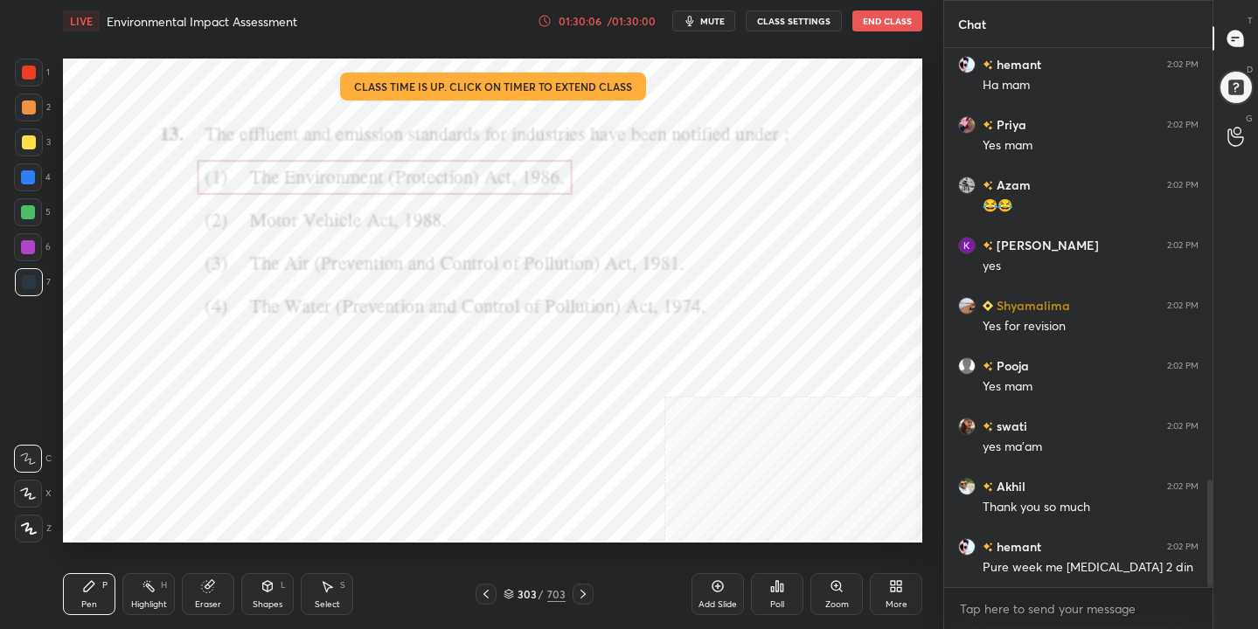
click at [877, 26] on button "End Class" at bounding box center [887, 20] width 70 height 21
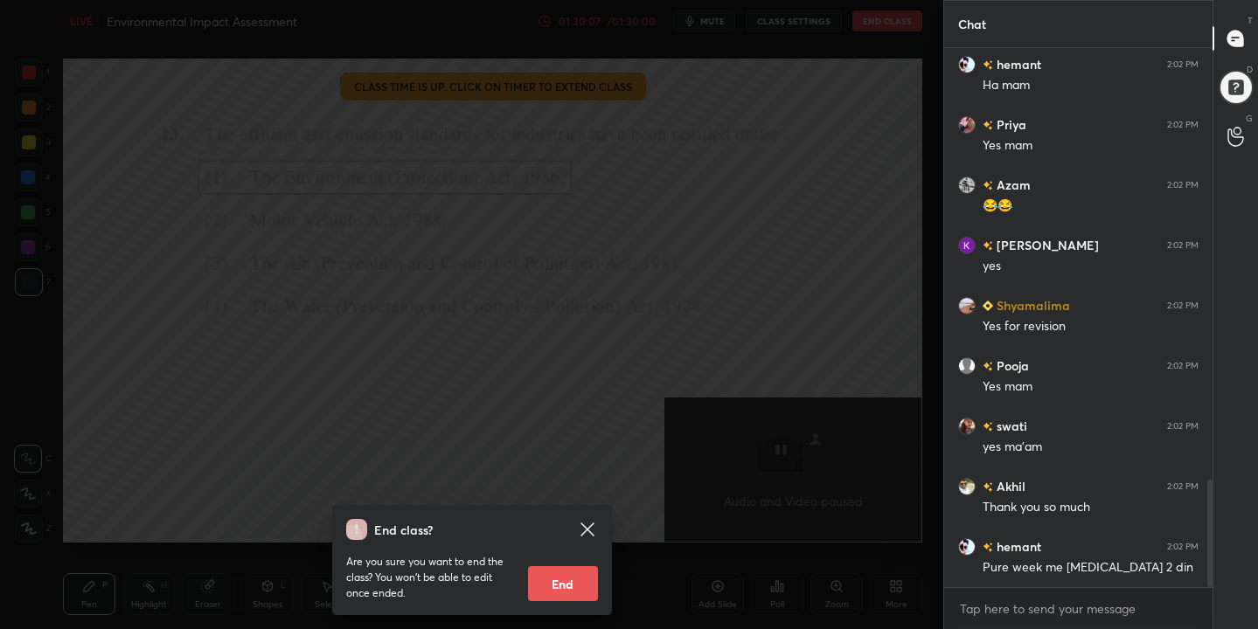
click at [570, 582] on button "End" at bounding box center [563, 583] width 70 height 35
type textarea "x"
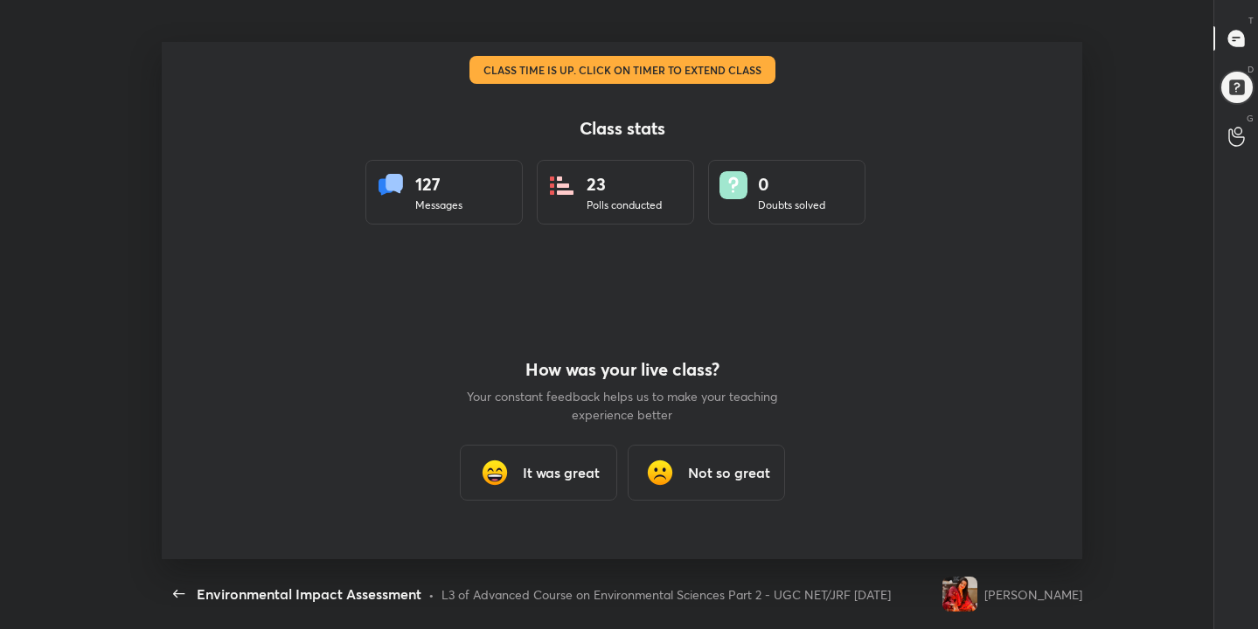
scroll to position [6, 1]
click at [577, 467] on h3 "It was great" at bounding box center [561, 472] width 77 height 21
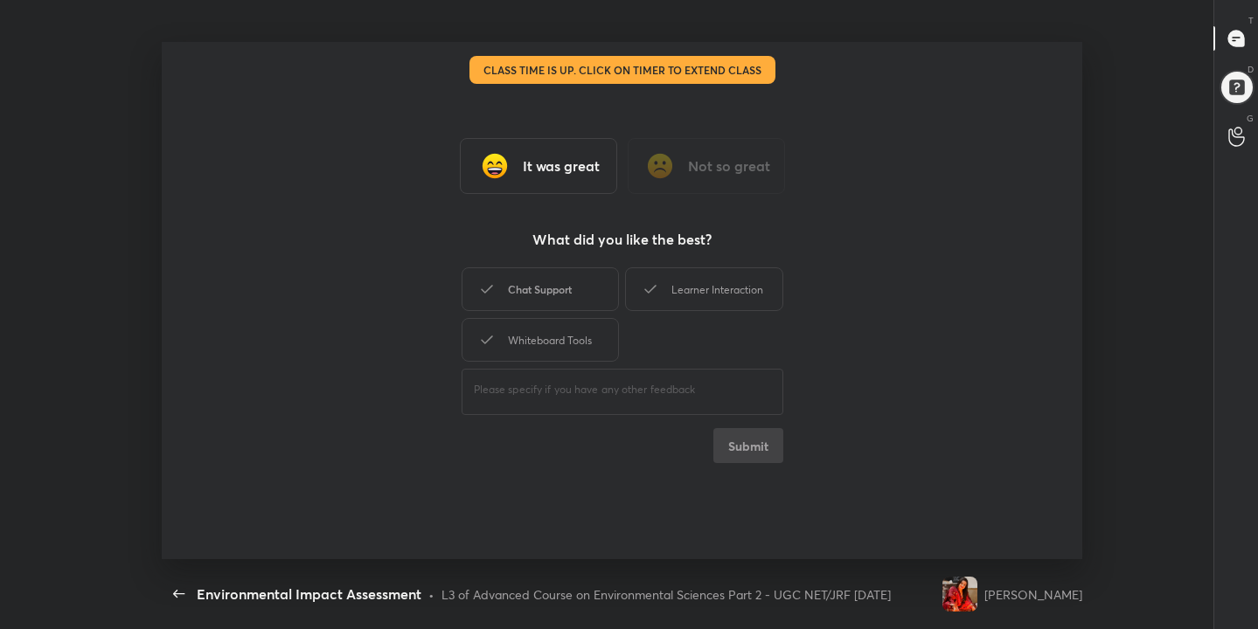
click at [593, 295] on div "Chat Support" at bounding box center [539, 289] width 157 height 44
click at [657, 295] on icon at bounding box center [650, 289] width 21 height 21
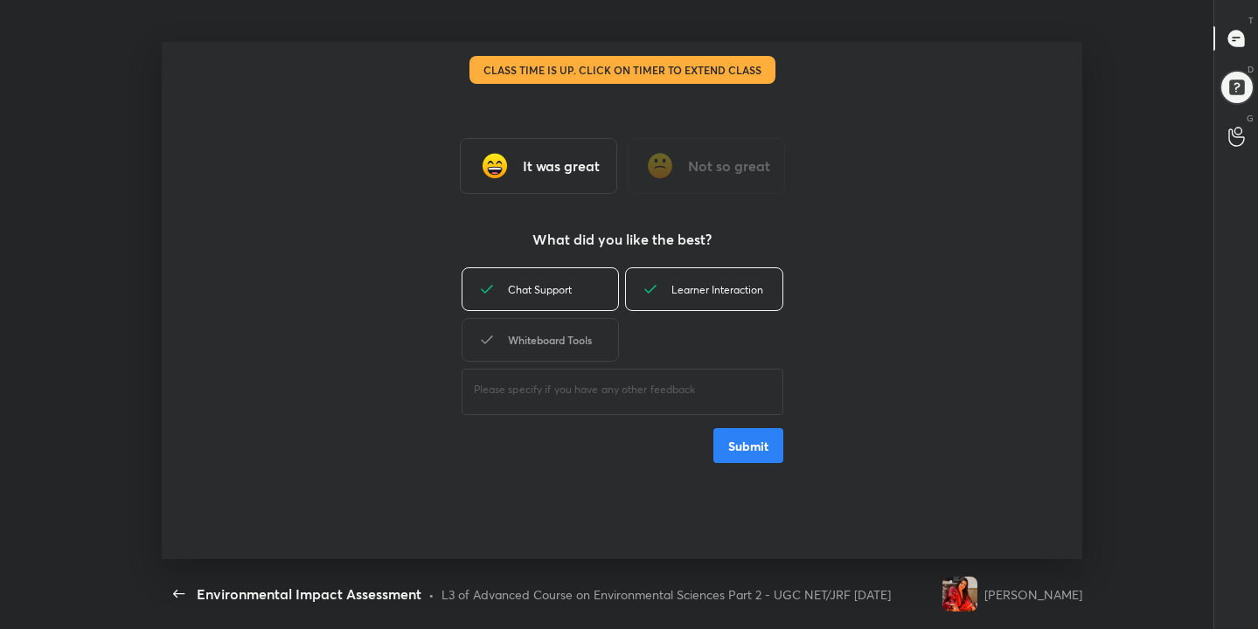
click at [596, 329] on div "Whiteboard Tools" at bounding box center [539, 340] width 157 height 44
click at [771, 446] on button "Submit" at bounding box center [748, 445] width 70 height 35
